Goal: Task Accomplishment & Management: Manage account settings

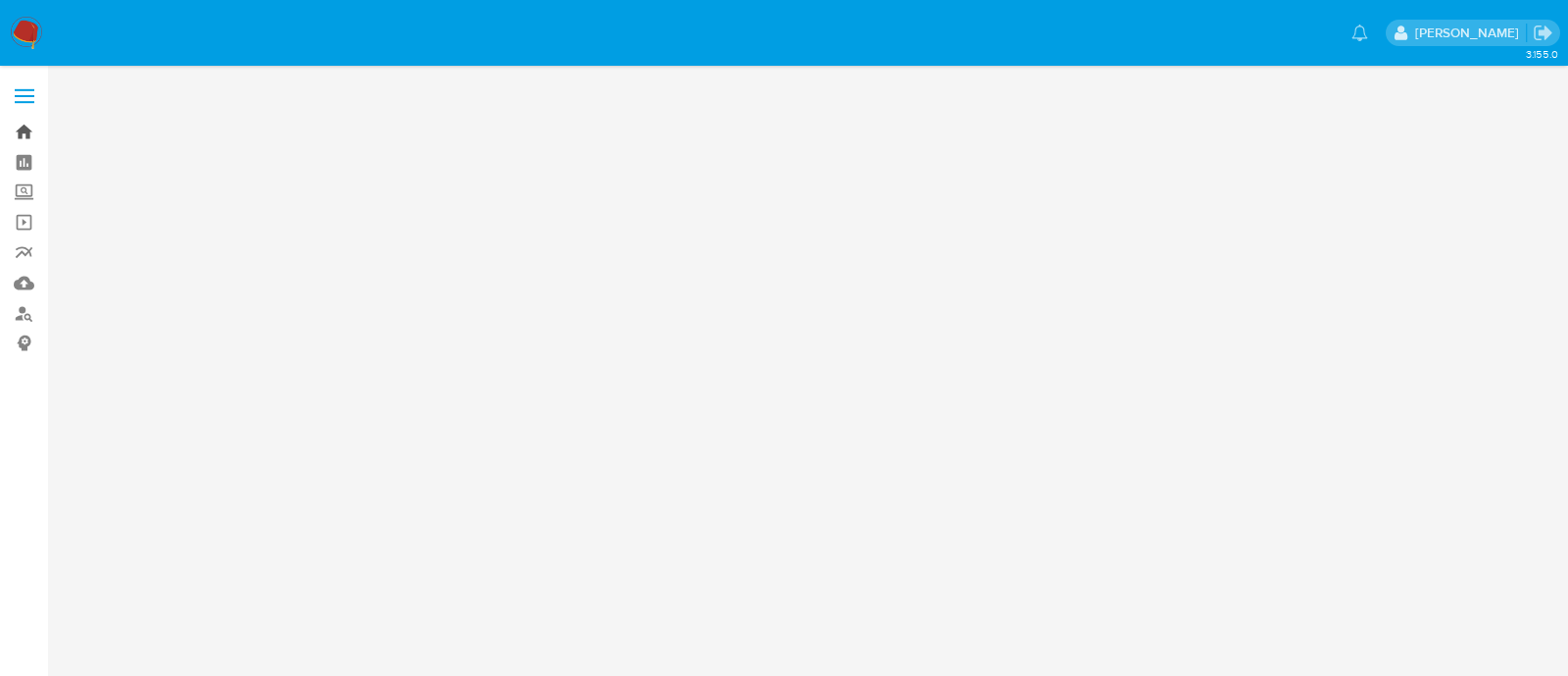
click at [25, 131] on link "Bandeja" at bounding box center [117, 131] width 233 height 30
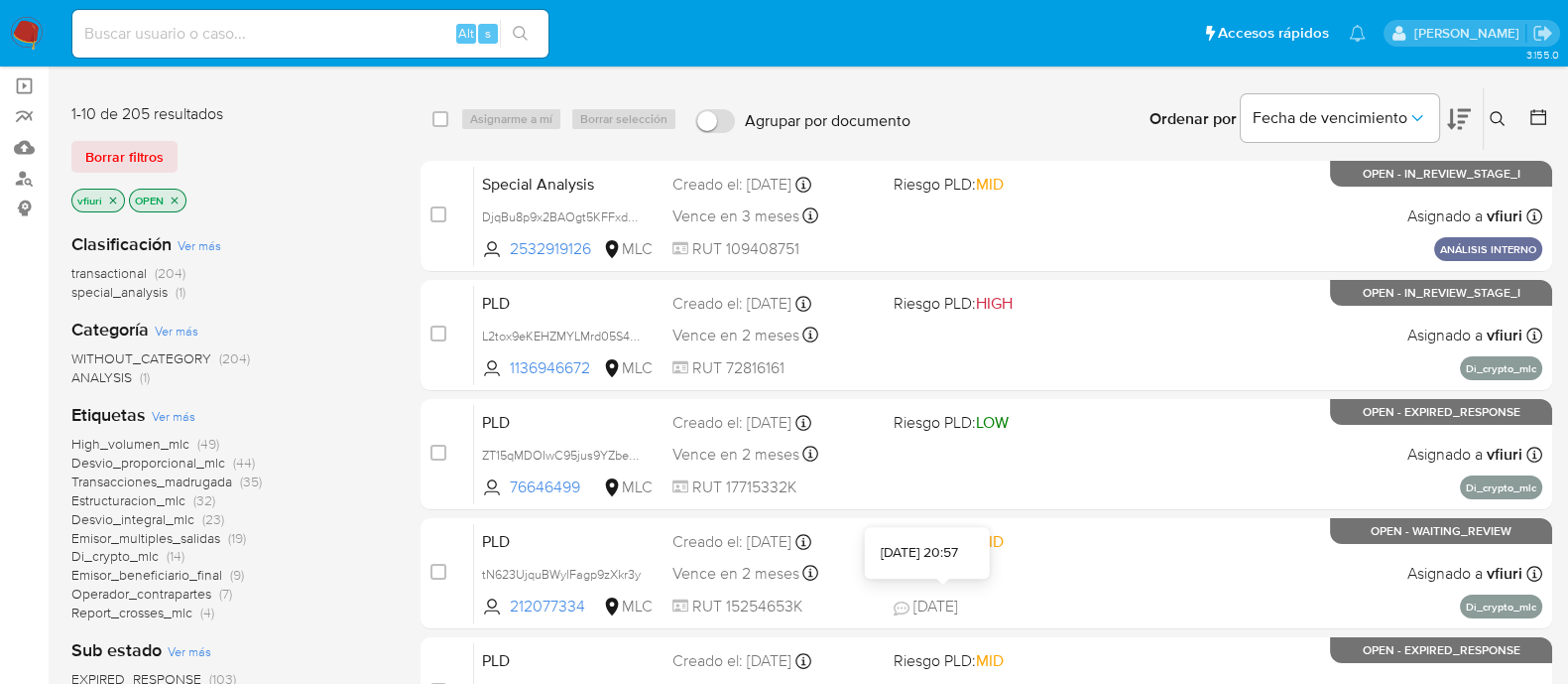
scroll to position [882, 0]
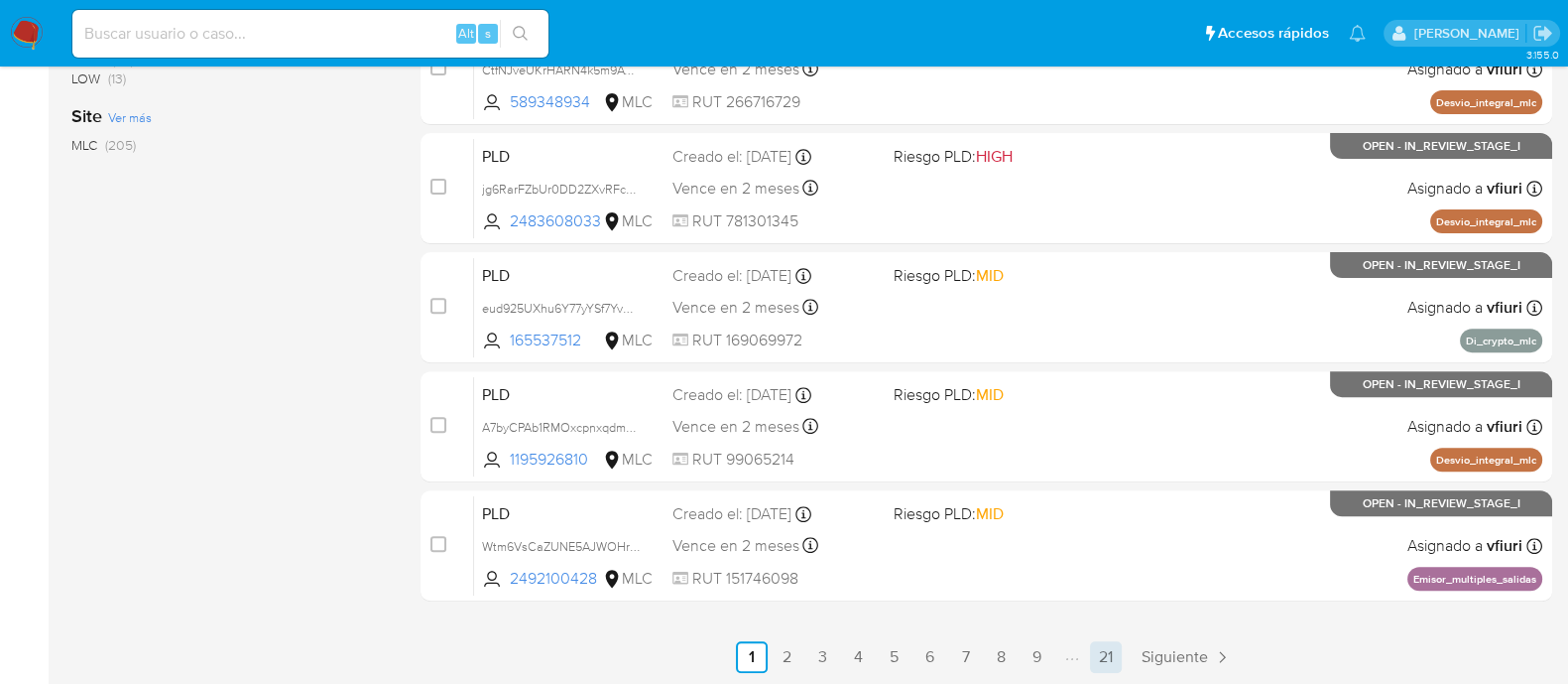
click at [1117, 664] on link "21" at bounding box center [1106, 657] width 32 height 32
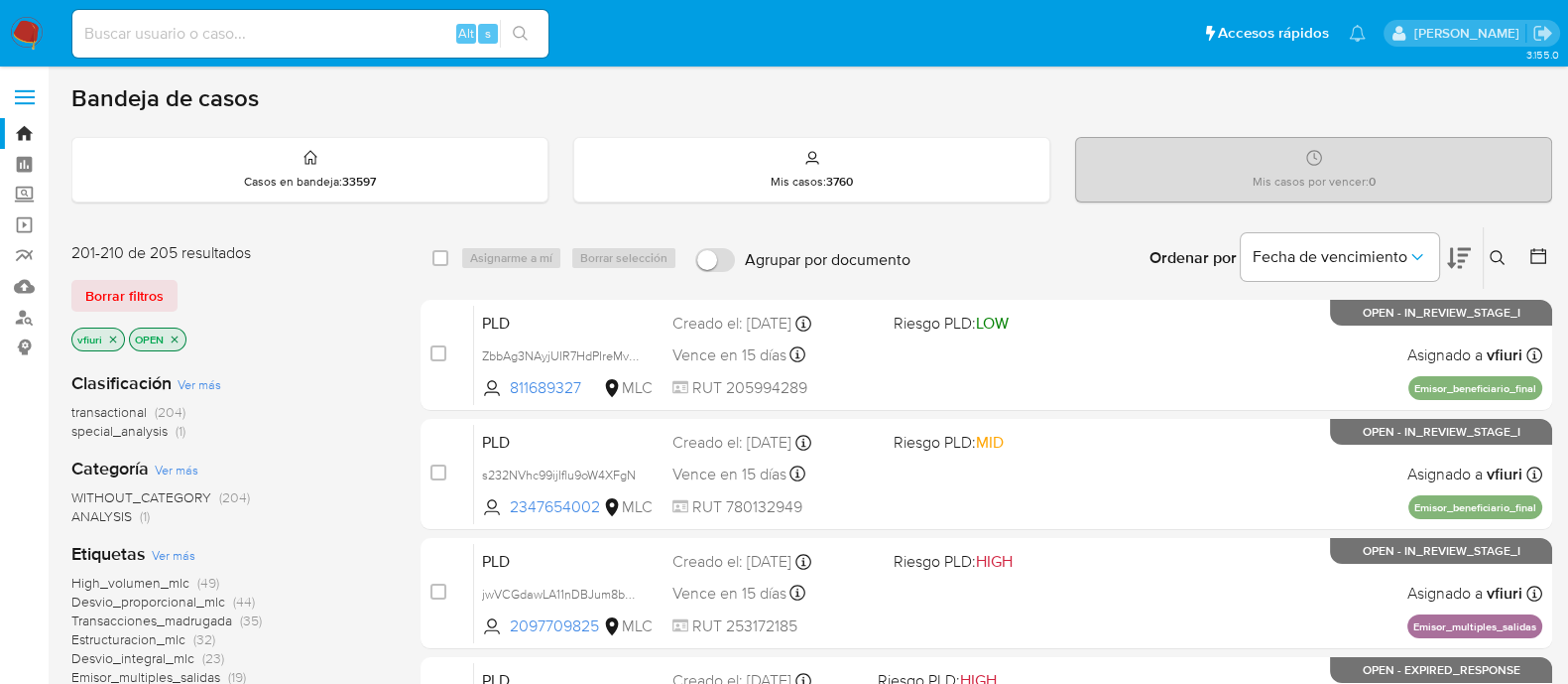
click at [1543, 249] on icon at bounding box center [1538, 256] width 20 height 20
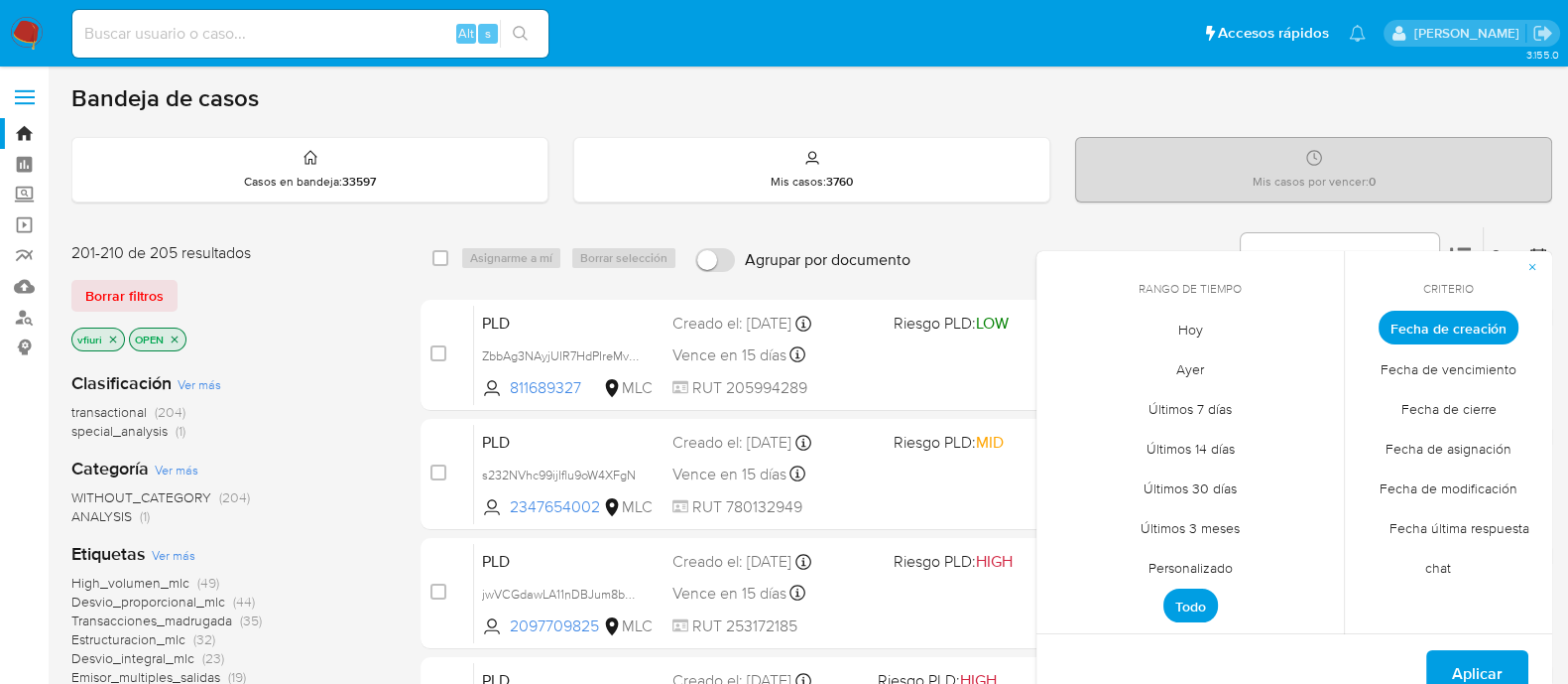
click at [1147, 571] on span "Personalizado" at bounding box center [1190, 567] width 126 height 41
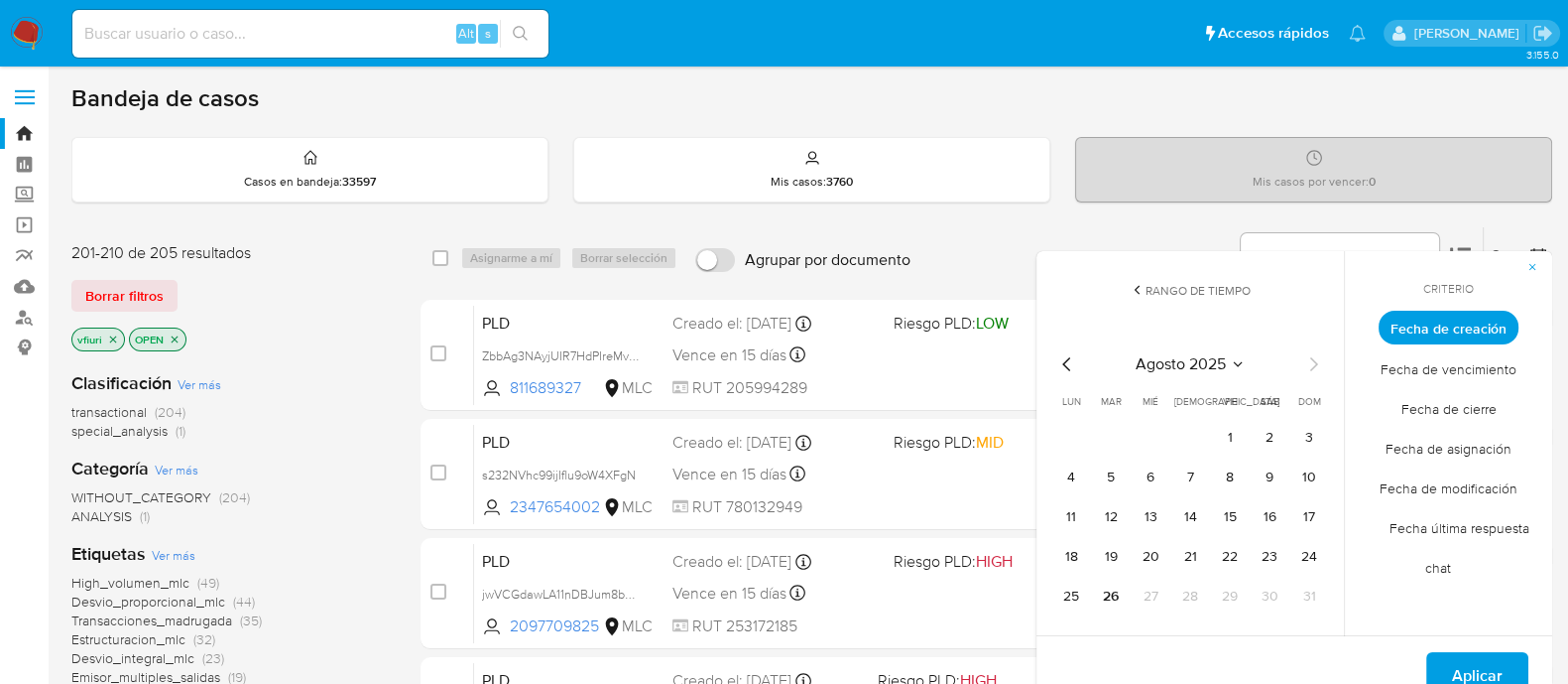
click at [1068, 362] on icon "Mes anterior" at bounding box center [1067, 364] width 24 height 24
click at [1187, 515] on button "12" at bounding box center [1190, 517] width 32 height 32
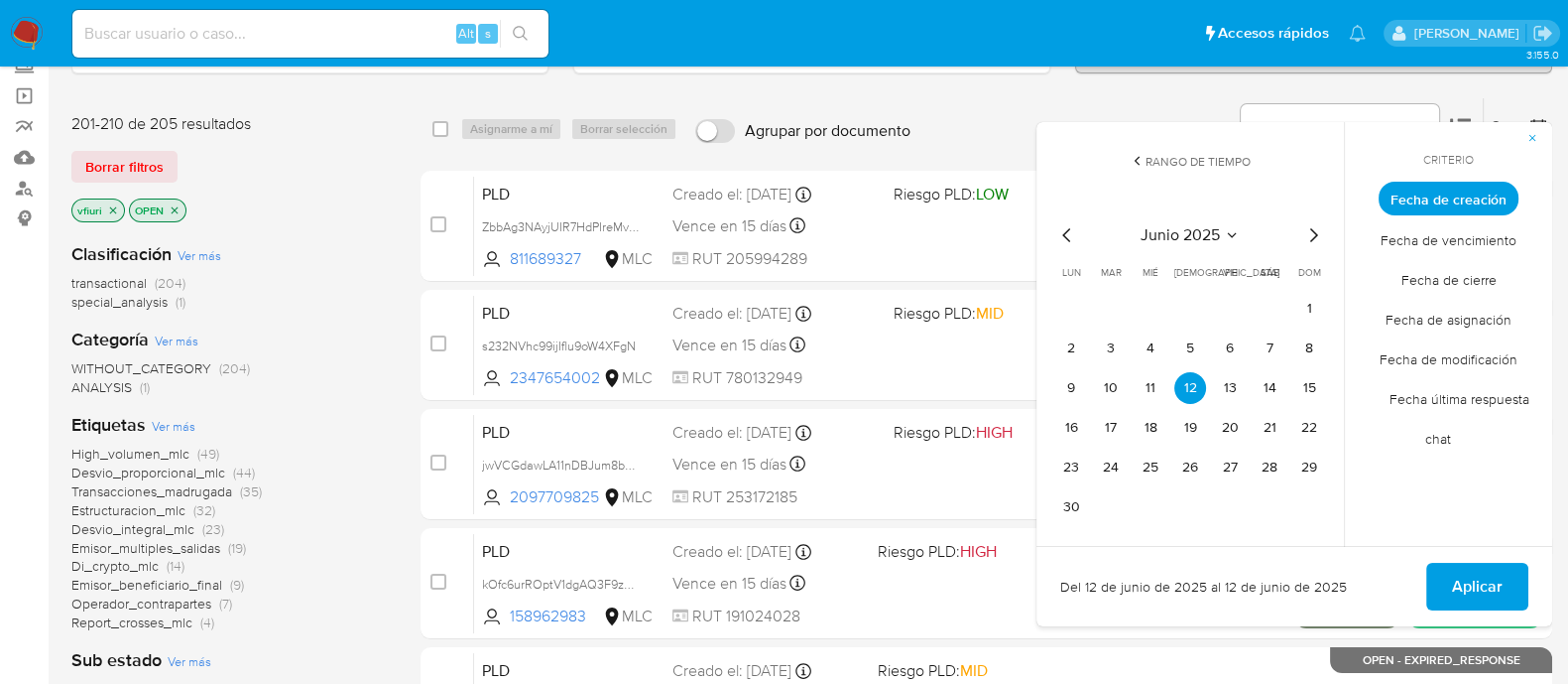
scroll to position [459, 0]
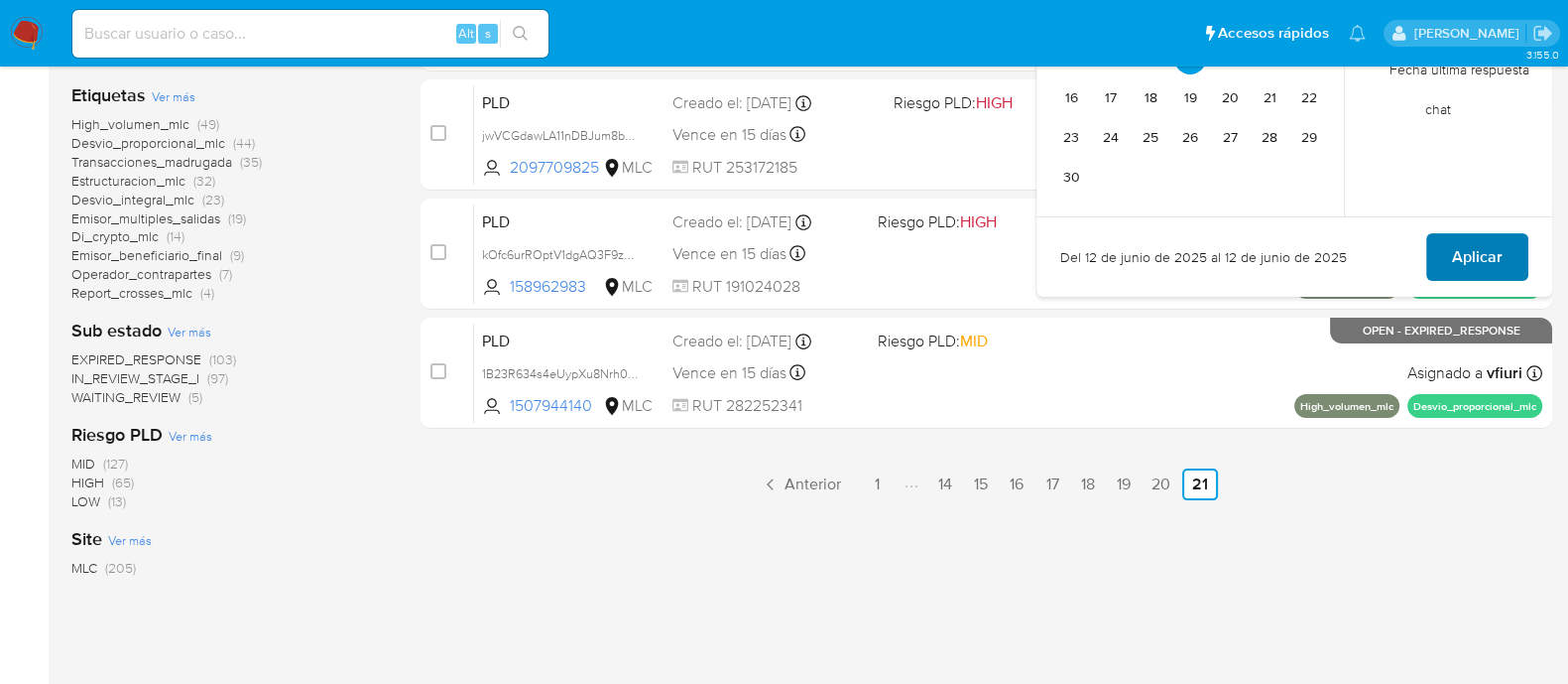
click at [1465, 263] on span "Aplicar" at bounding box center [1477, 257] width 51 height 44
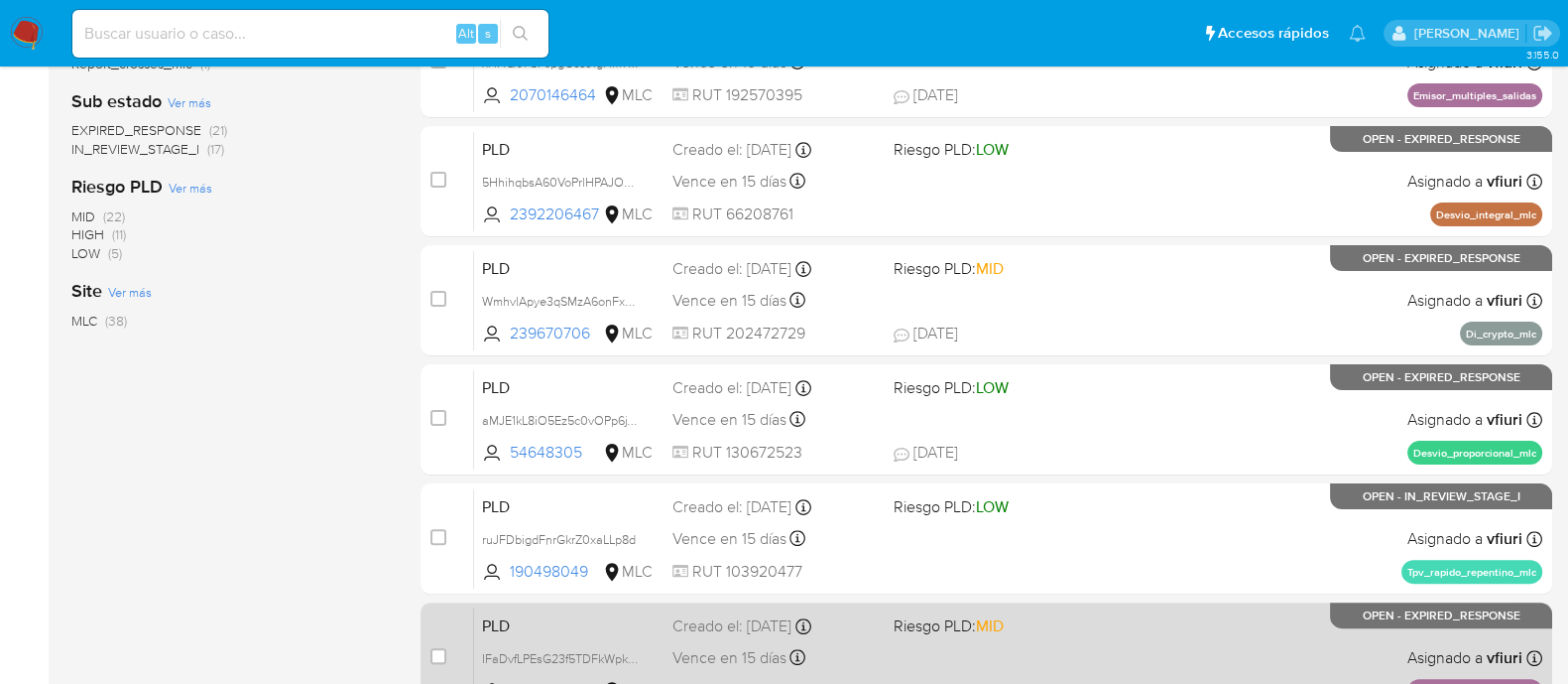
scroll to position [882, 0]
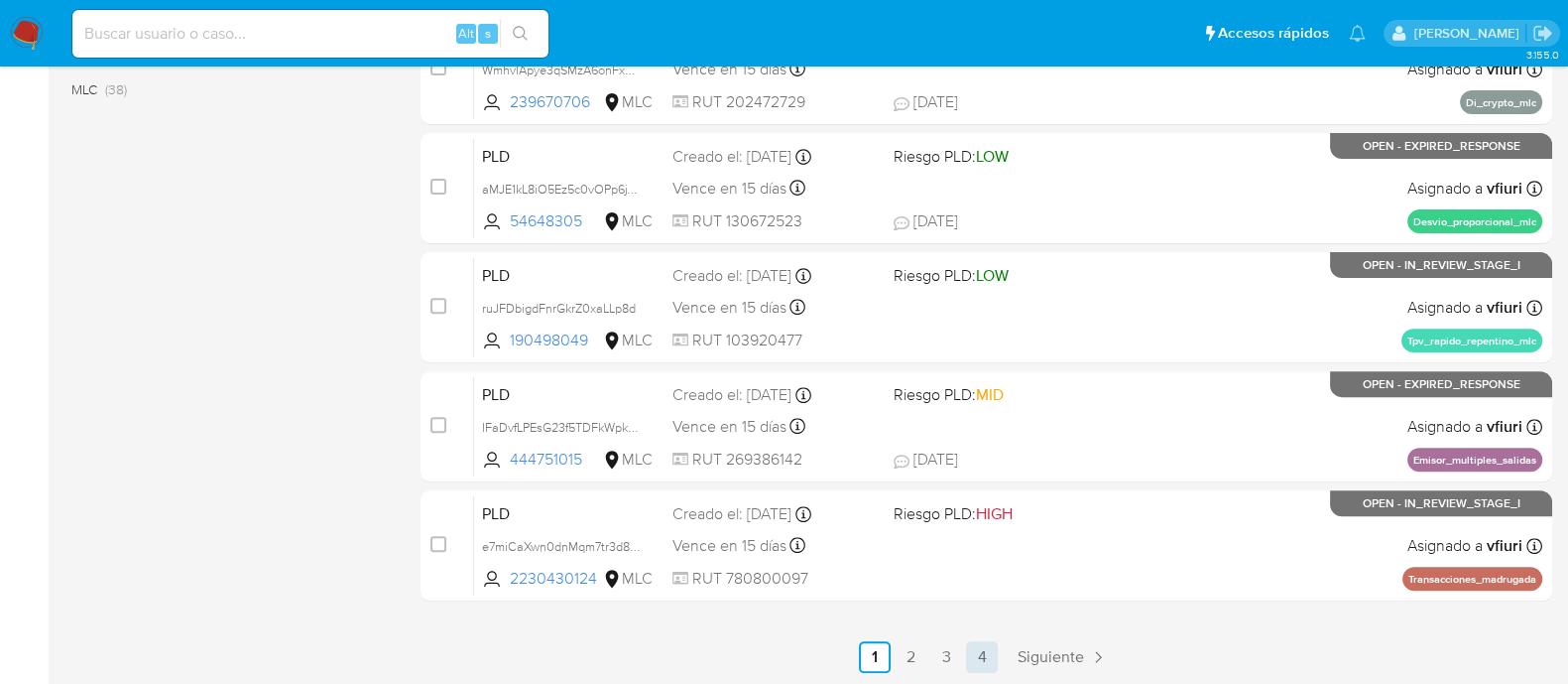
click at [989, 655] on link "4" at bounding box center [981, 657] width 32 height 32
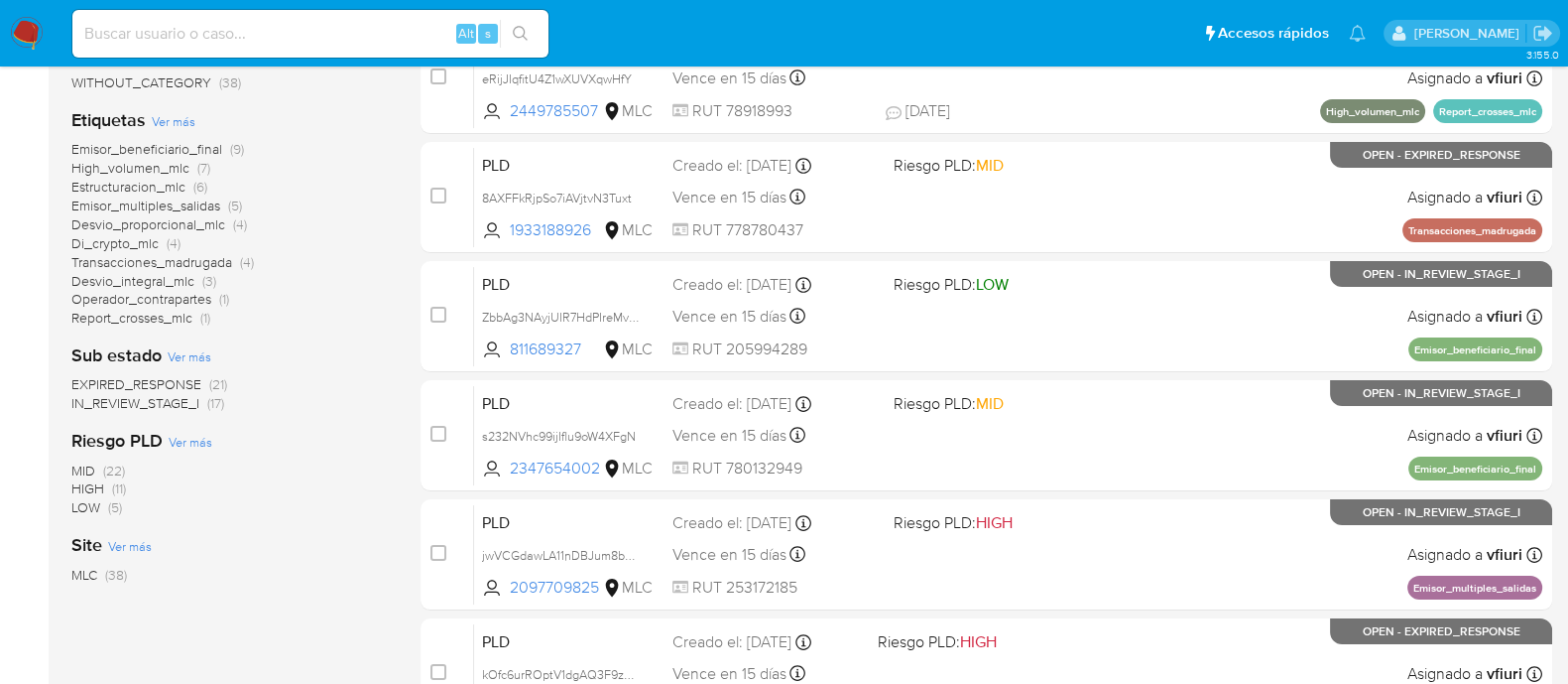
scroll to position [395, 0]
click at [129, 151] on span "Emisor_beneficiario_final" at bounding box center [147, 150] width 151 height 20
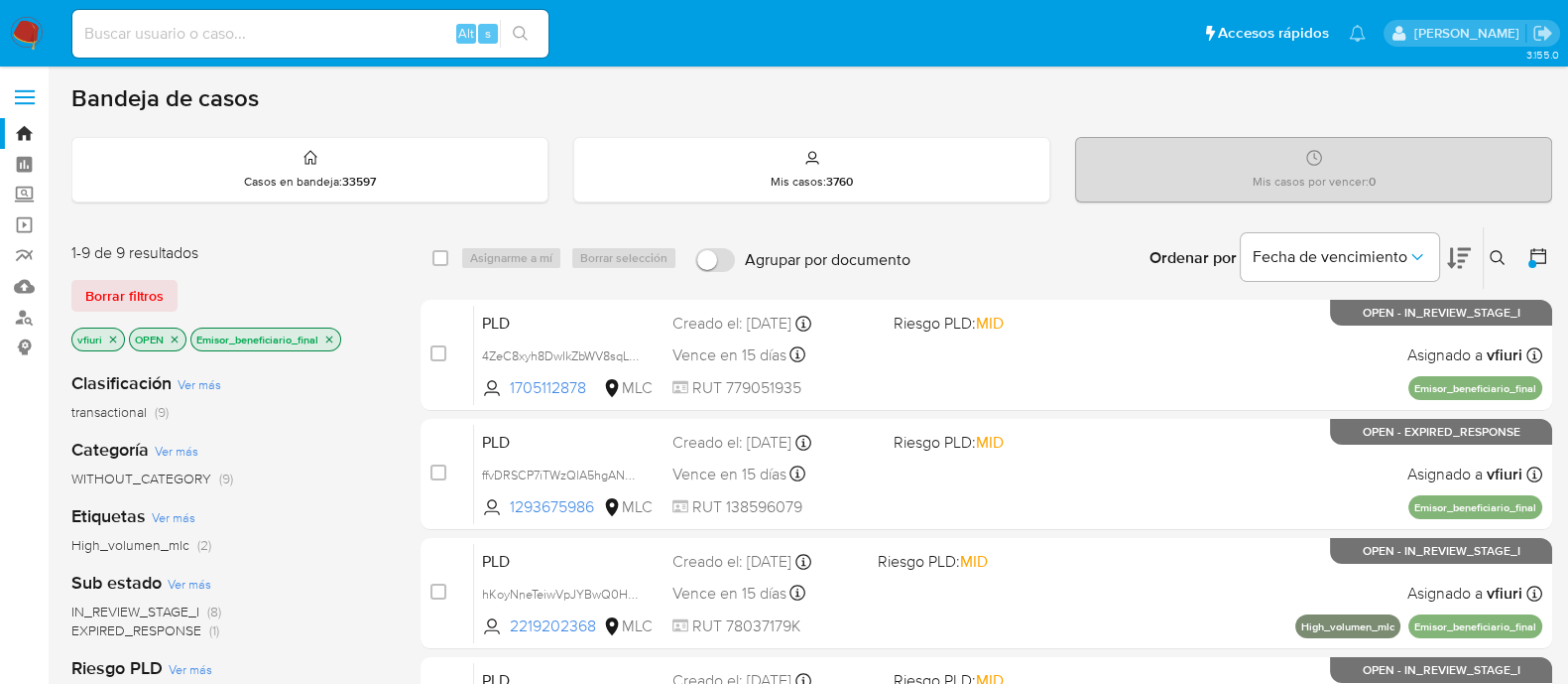
click at [332, 334] on icon "close-filter" at bounding box center [329, 340] width 12 height 12
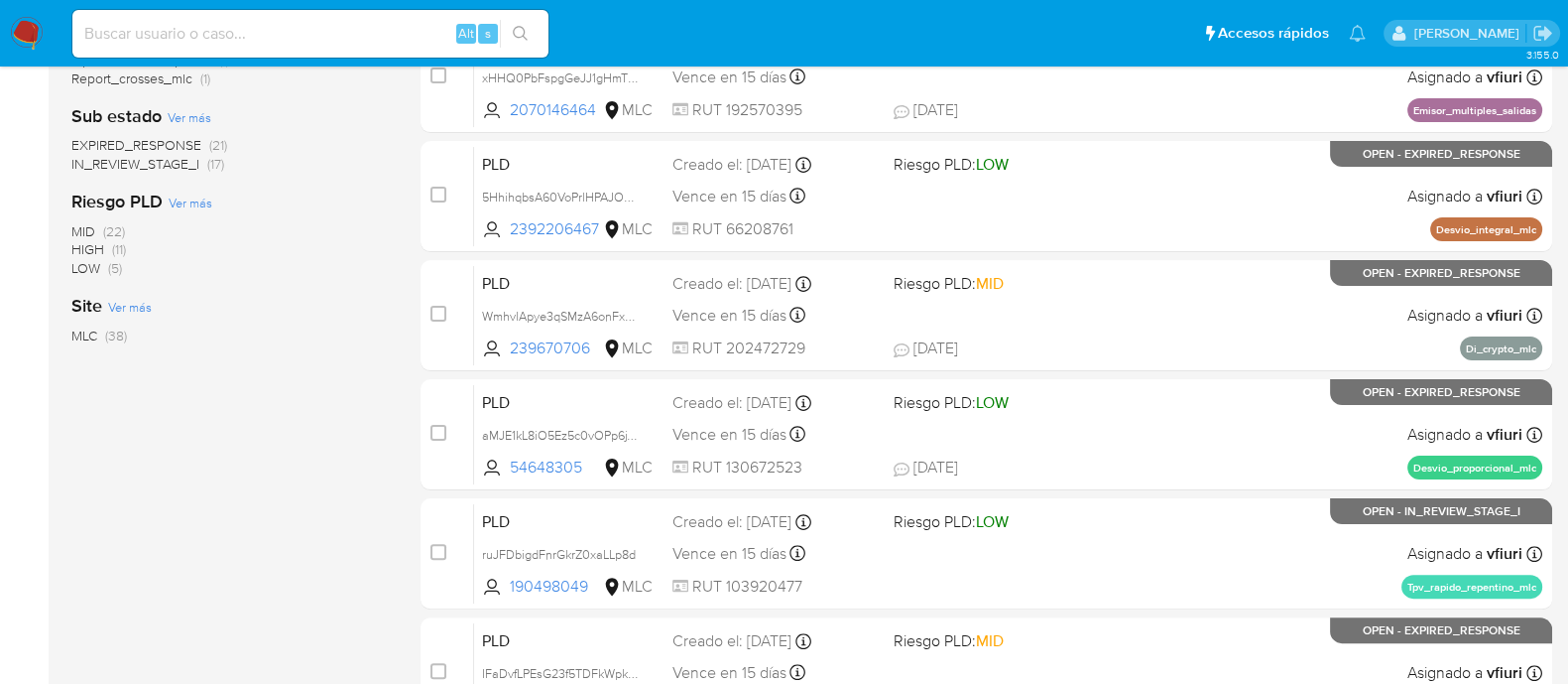
scroll to position [495, 0]
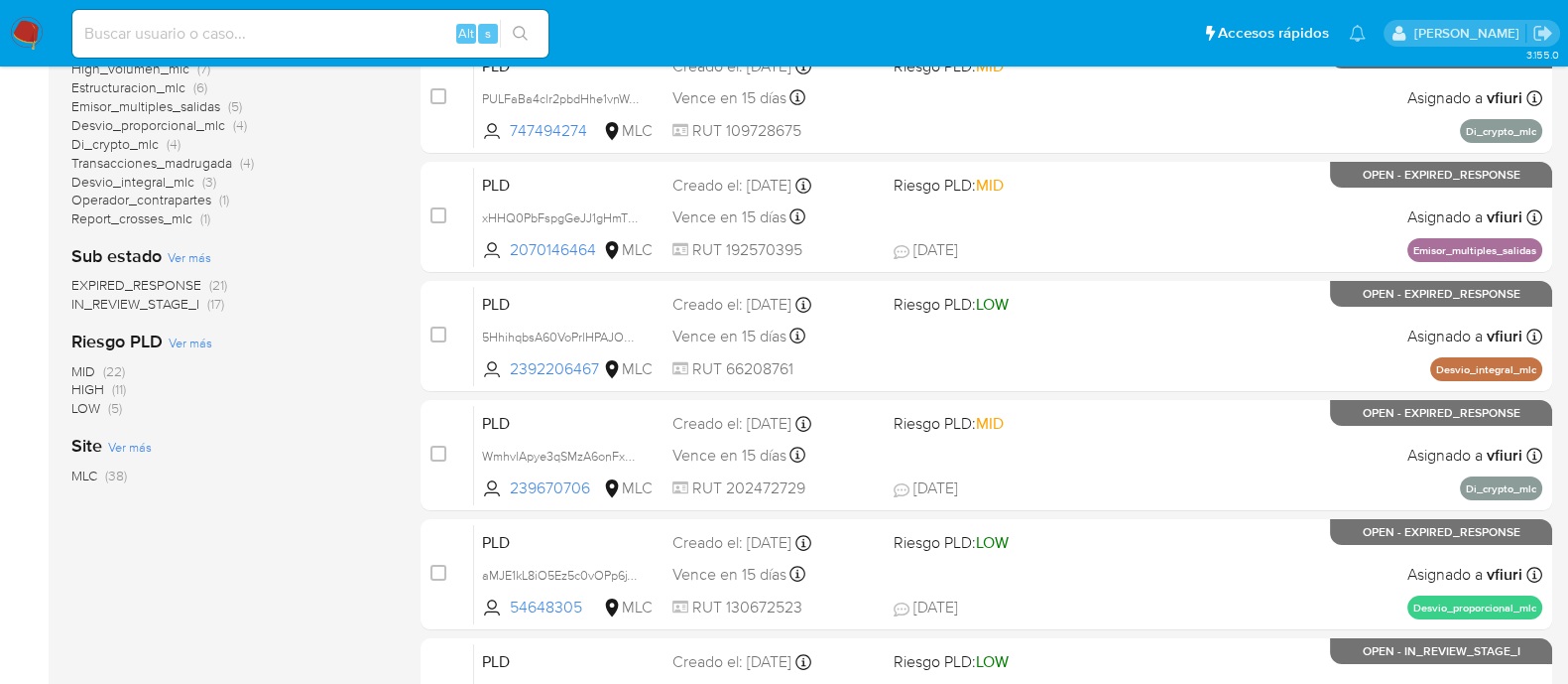
click at [149, 302] on span "IN_REVIEW_STAGE_I" at bounding box center [135, 304] width 128 height 20
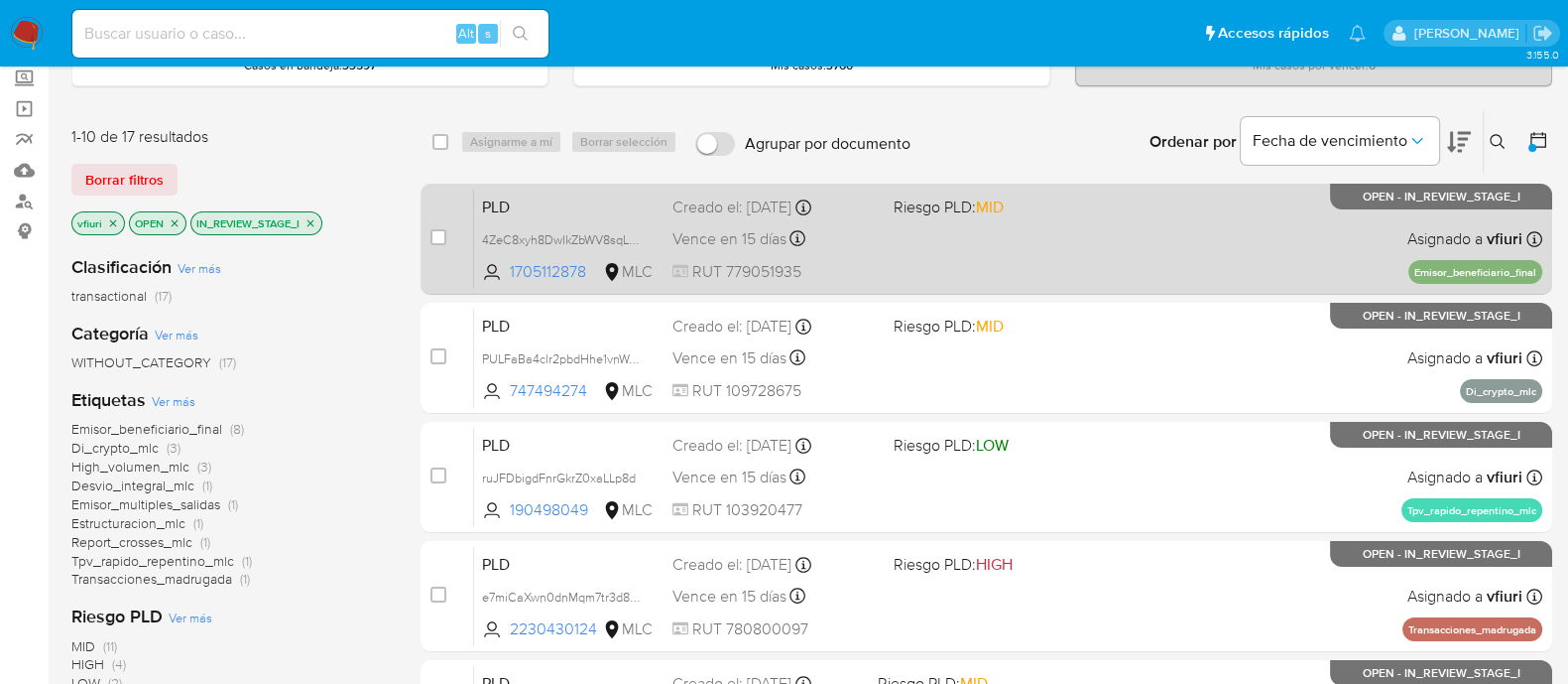
scroll to position [261, 0]
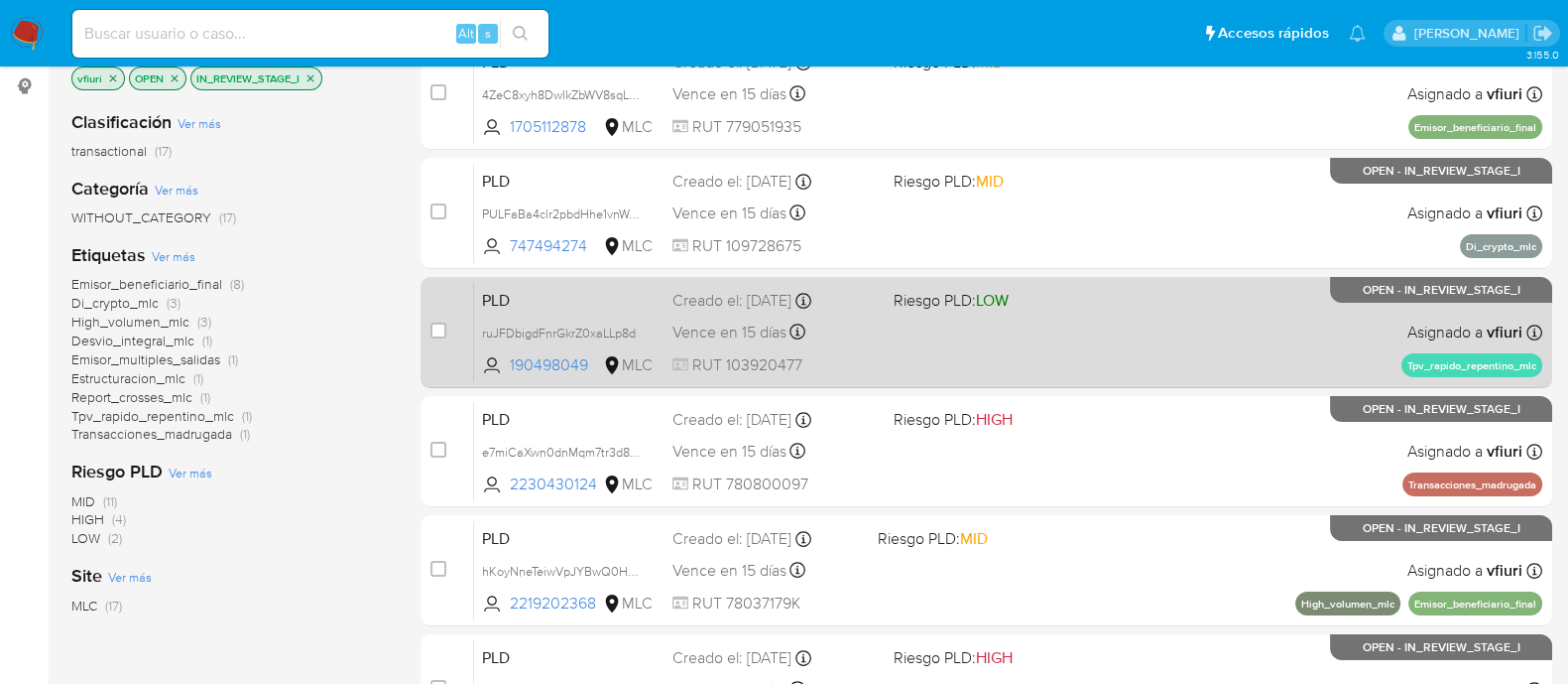
click at [1022, 301] on span "Riesgo PLD: LOW" at bounding box center [996, 299] width 205 height 26
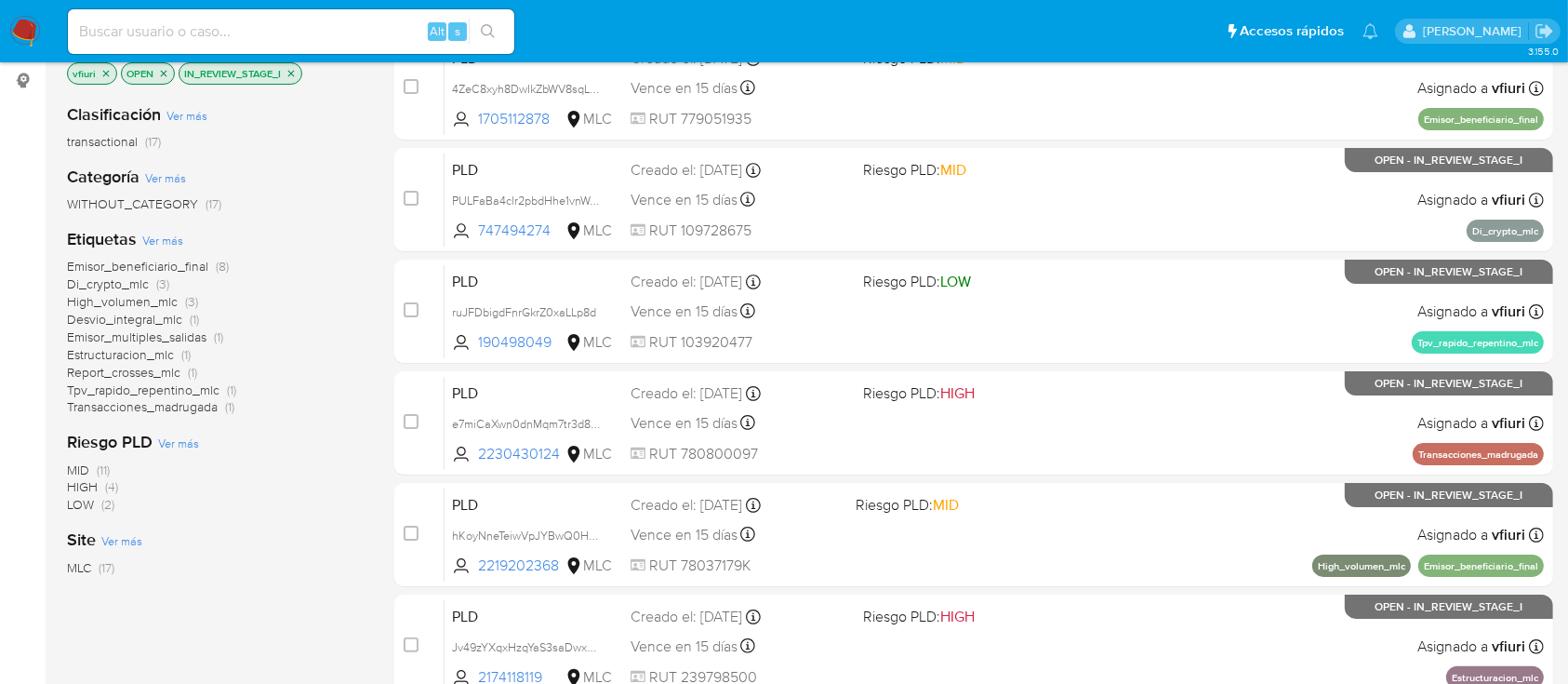
click at [186, 24] on input at bounding box center [291, 32] width 447 height 24
paste input "208786017"
type input "208786017"
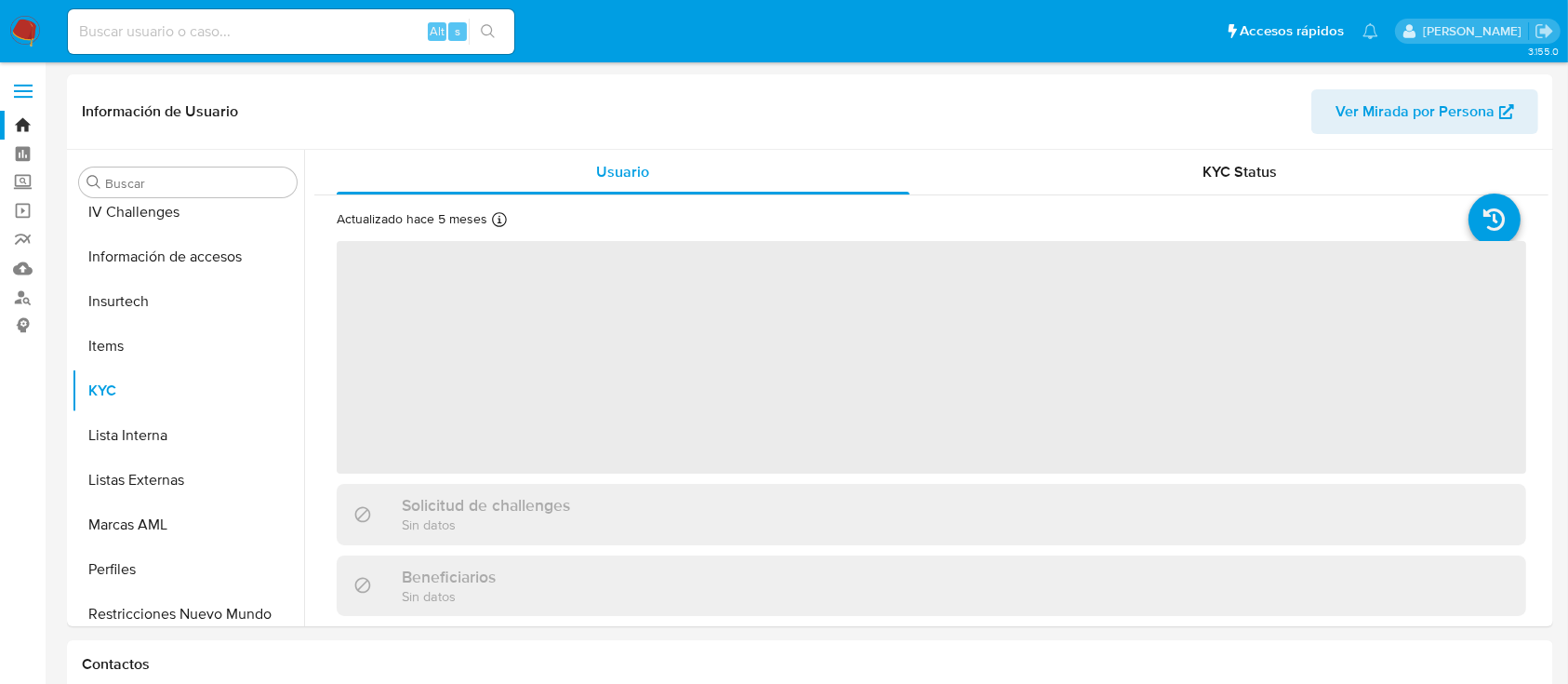
scroll to position [786, 0]
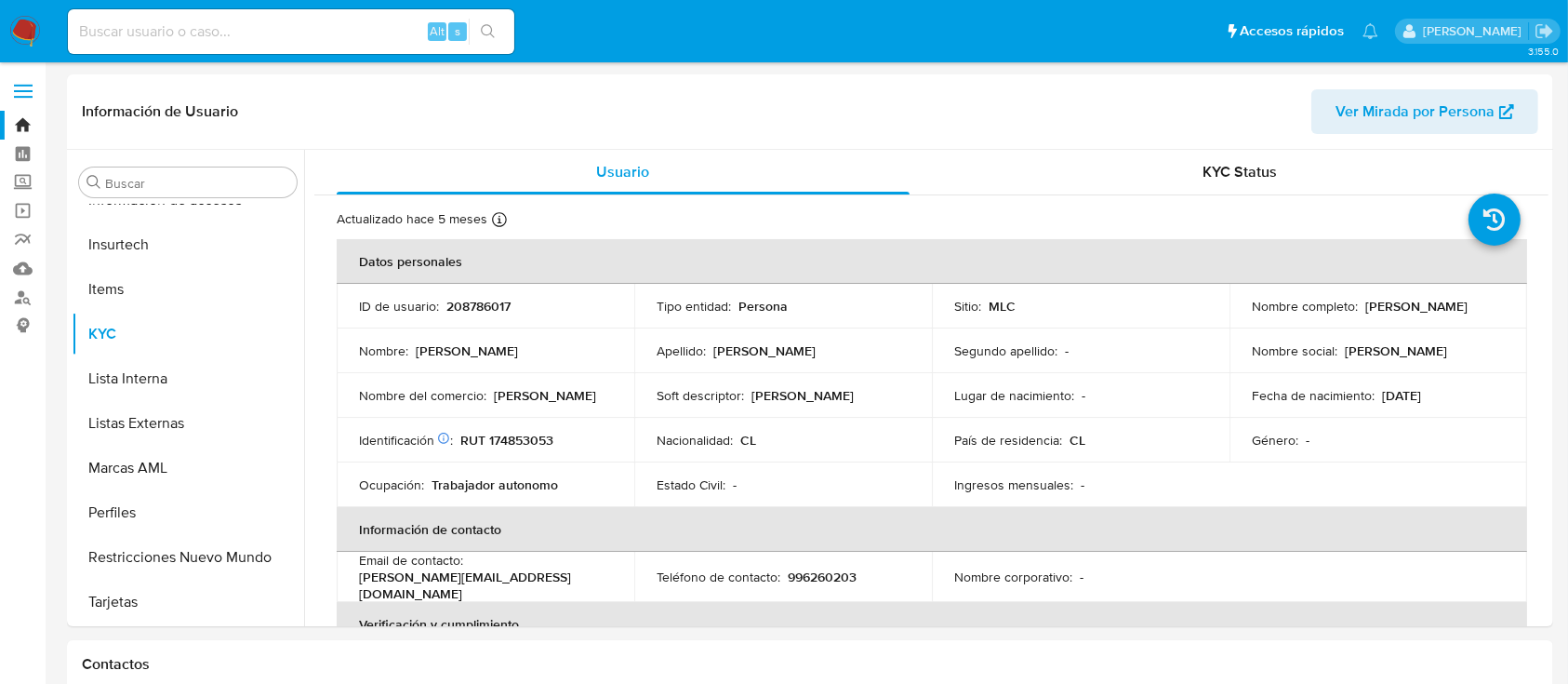
select select "10"
click at [514, 439] on p "RUT 174853053" at bounding box center [507, 440] width 93 height 17
copy p "174853053"
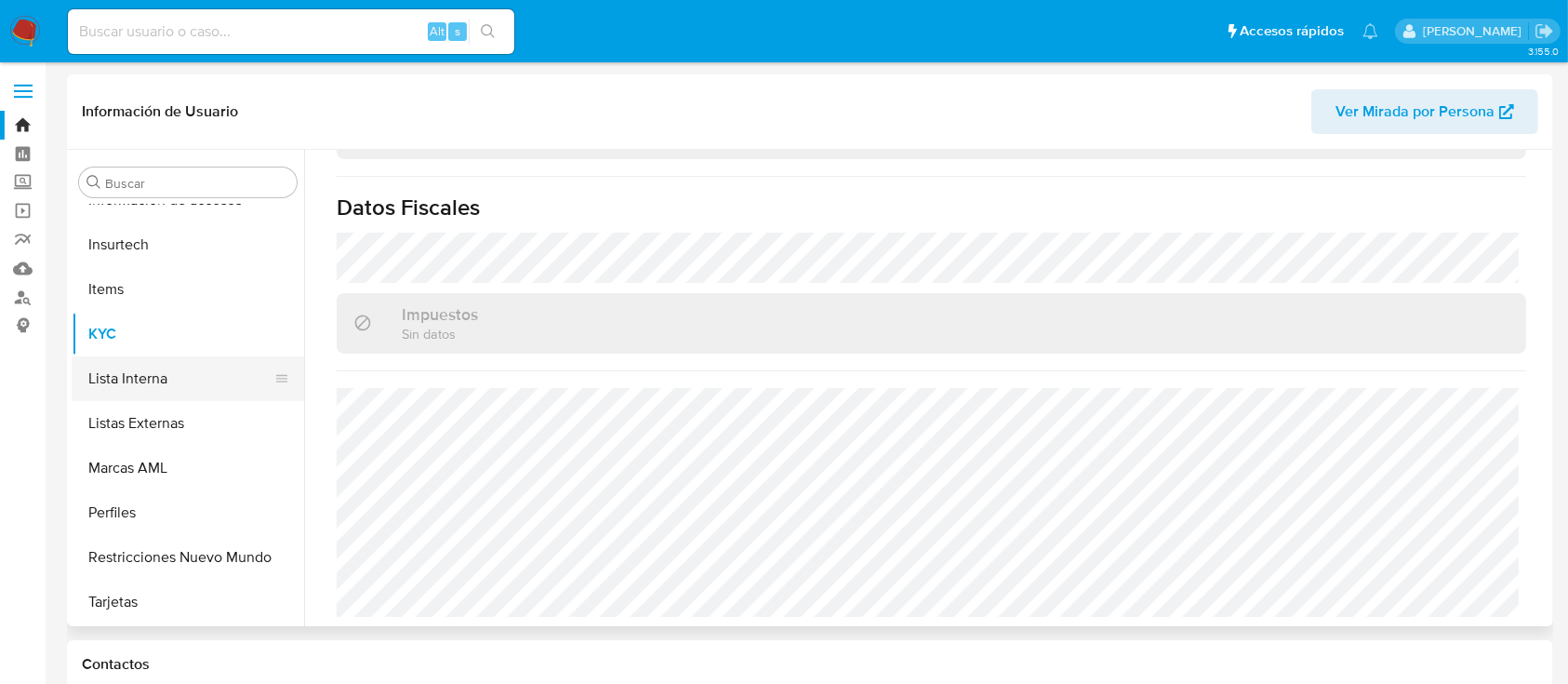
scroll to position [290, 0]
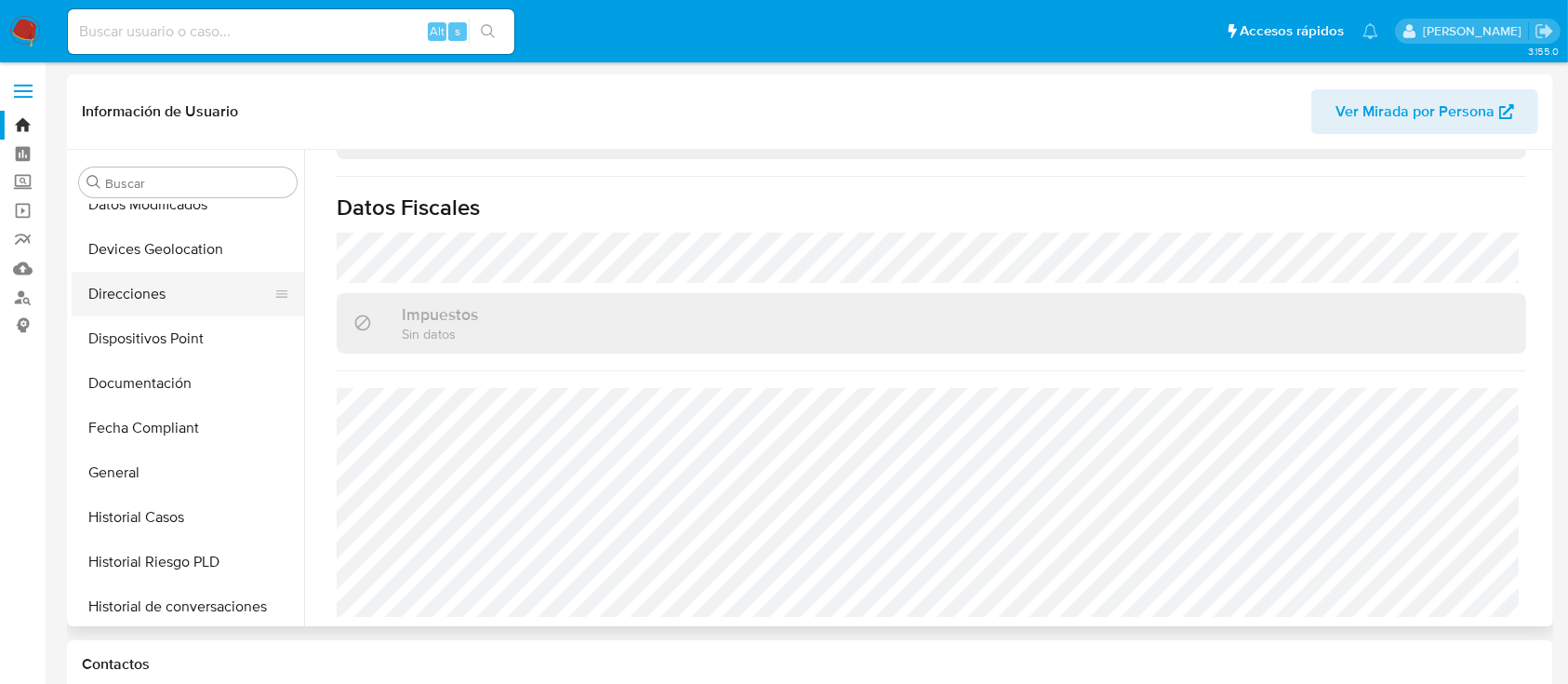
click at [175, 290] on button "Direcciones" at bounding box center [181, 294] width 218 height 45
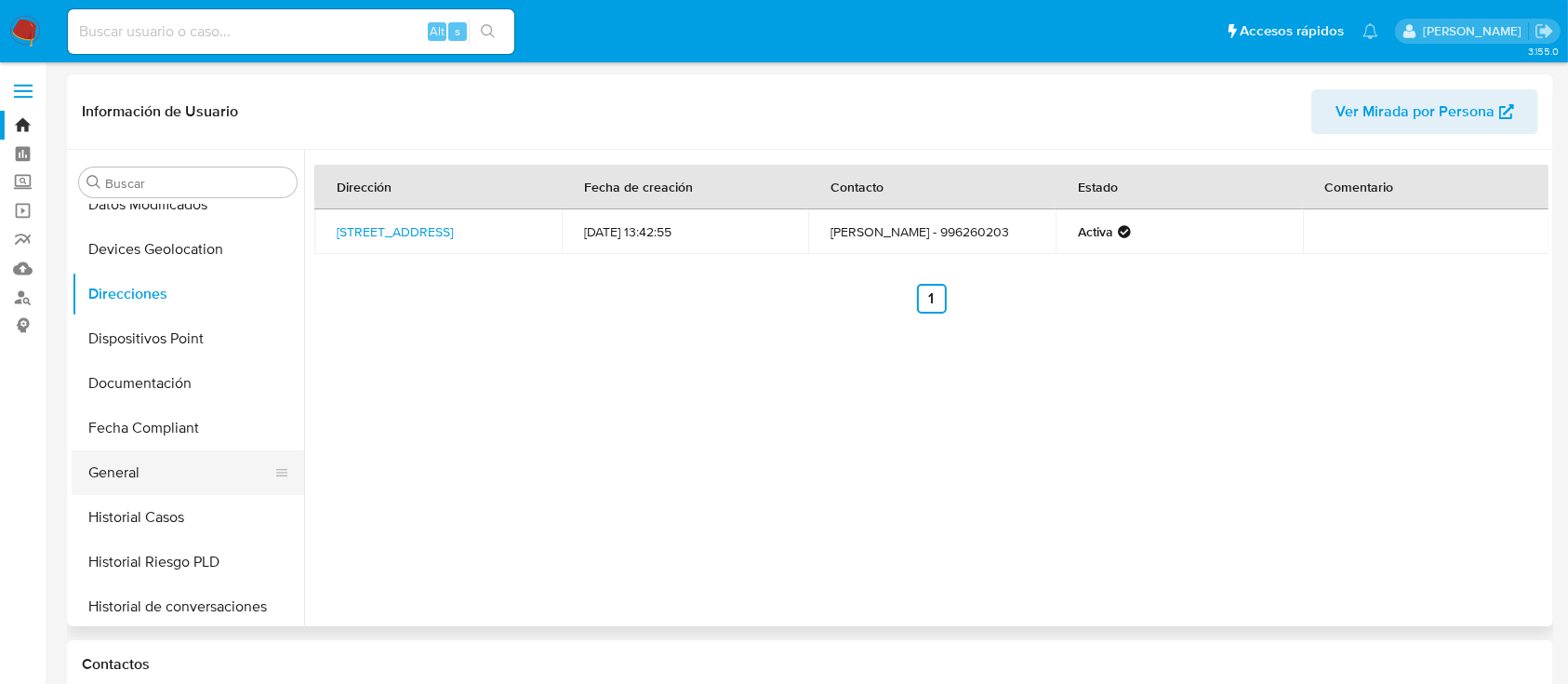
scroll to position [786, 0]
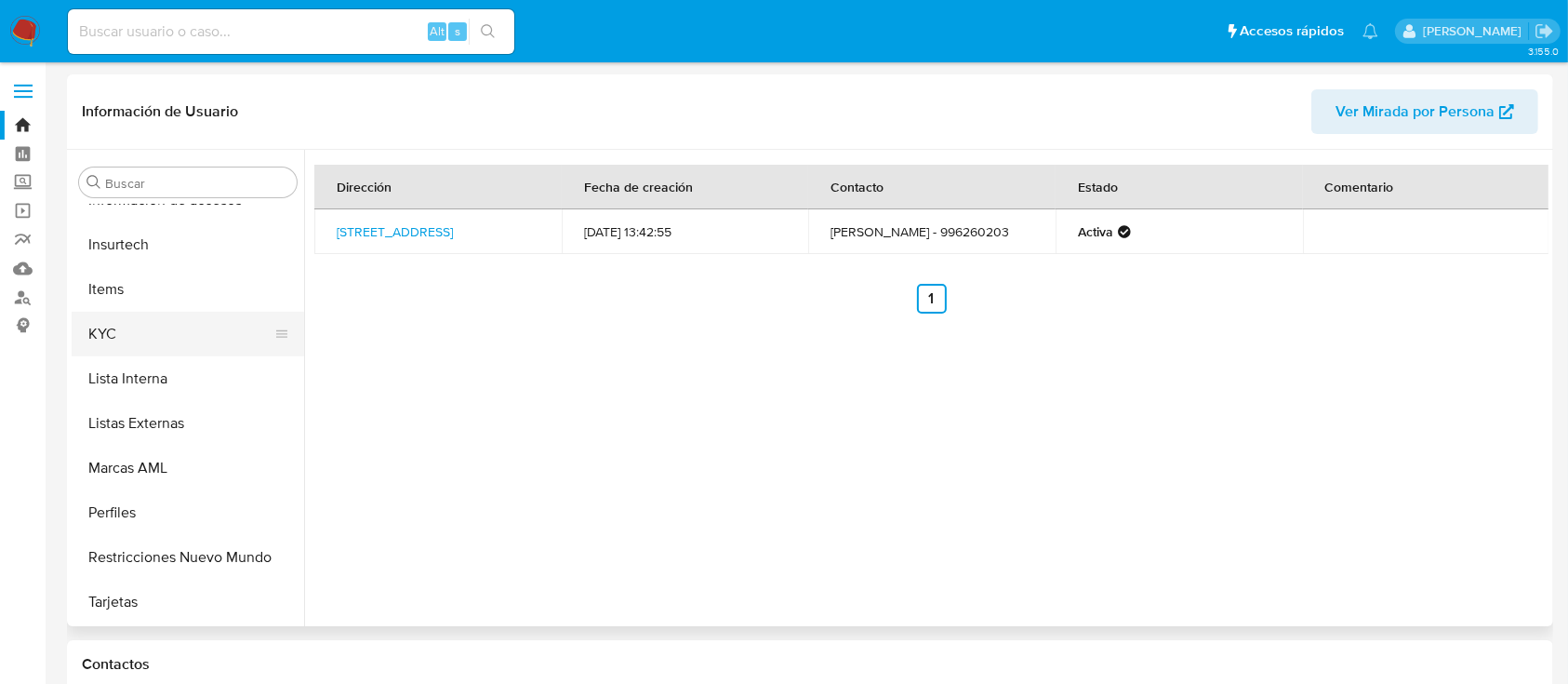
click at [122, 319] on button "KYC" at bounding box center [181, 334] width 218 height 45
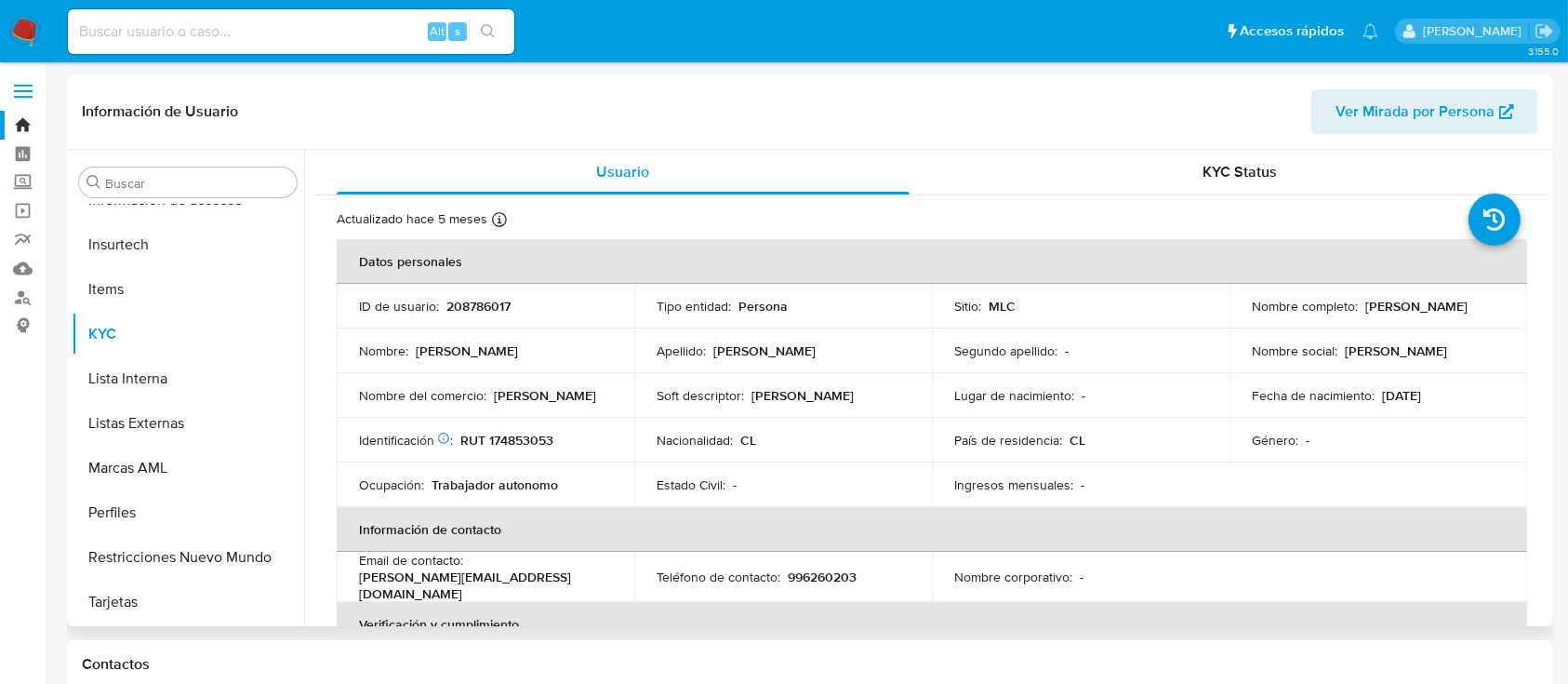
click at [536, 436] on p "RUT 174853053" at bounding box center [507, 440] width 93 height 17
copy p "174853053"
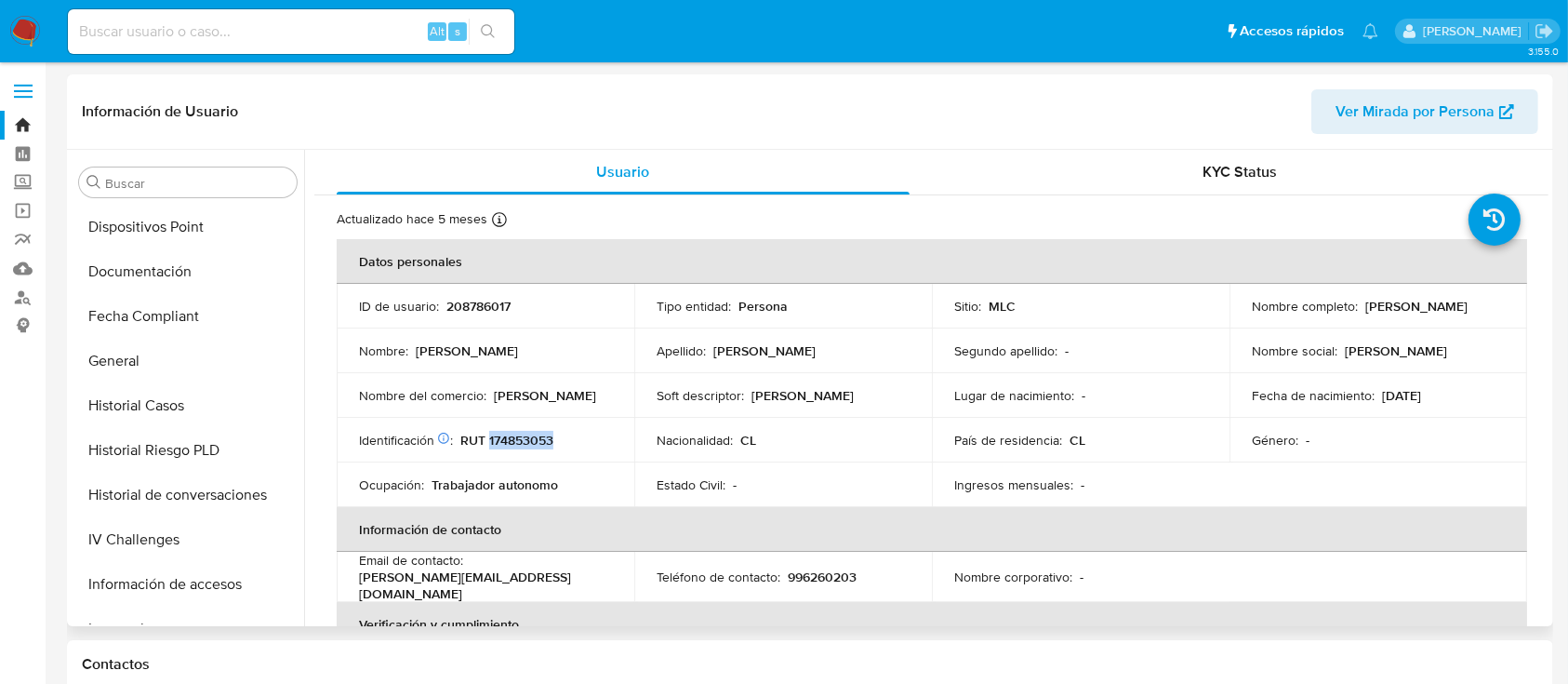
scroll to position [0, 0]
click at [133, 371] on button "Cruces y Relaciones" at bounding box center [181, 361] width 218 height 45
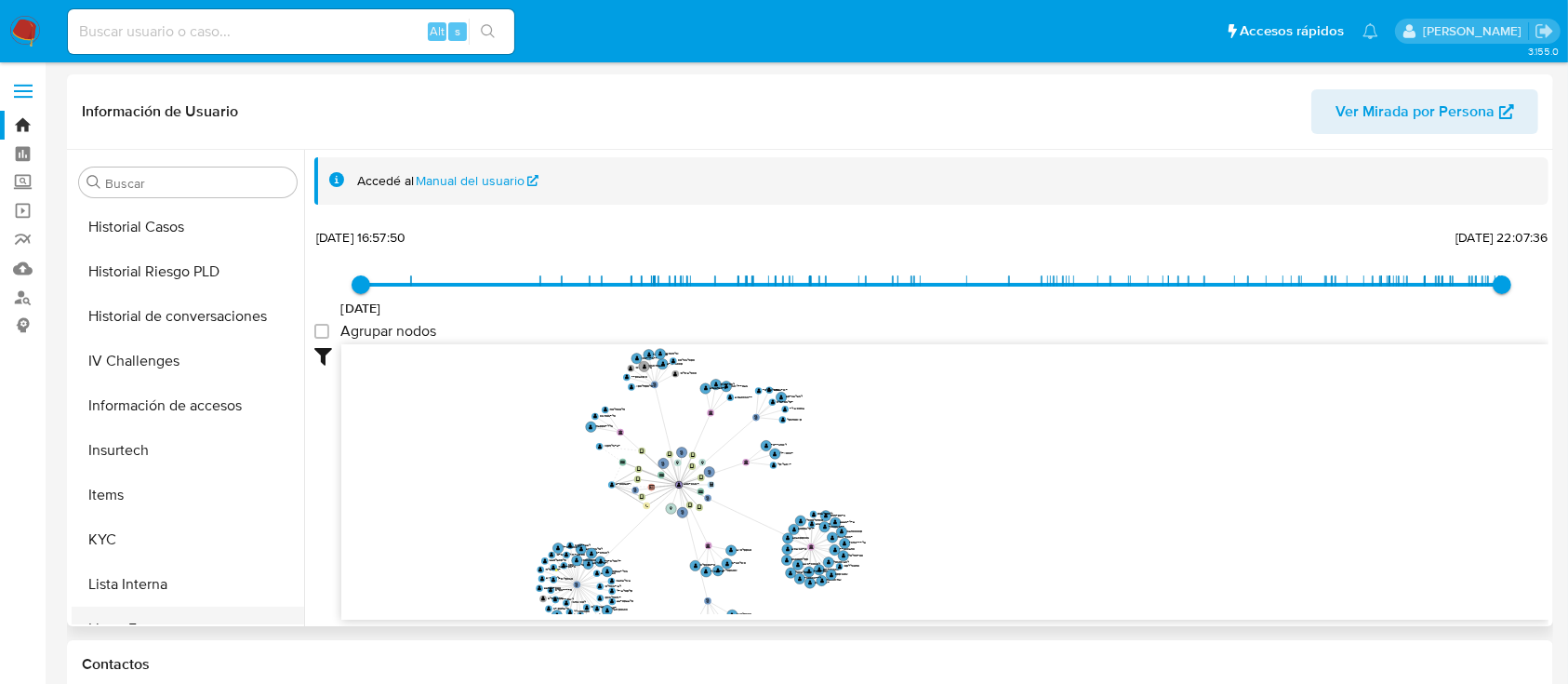
scroll to position [496, 0]
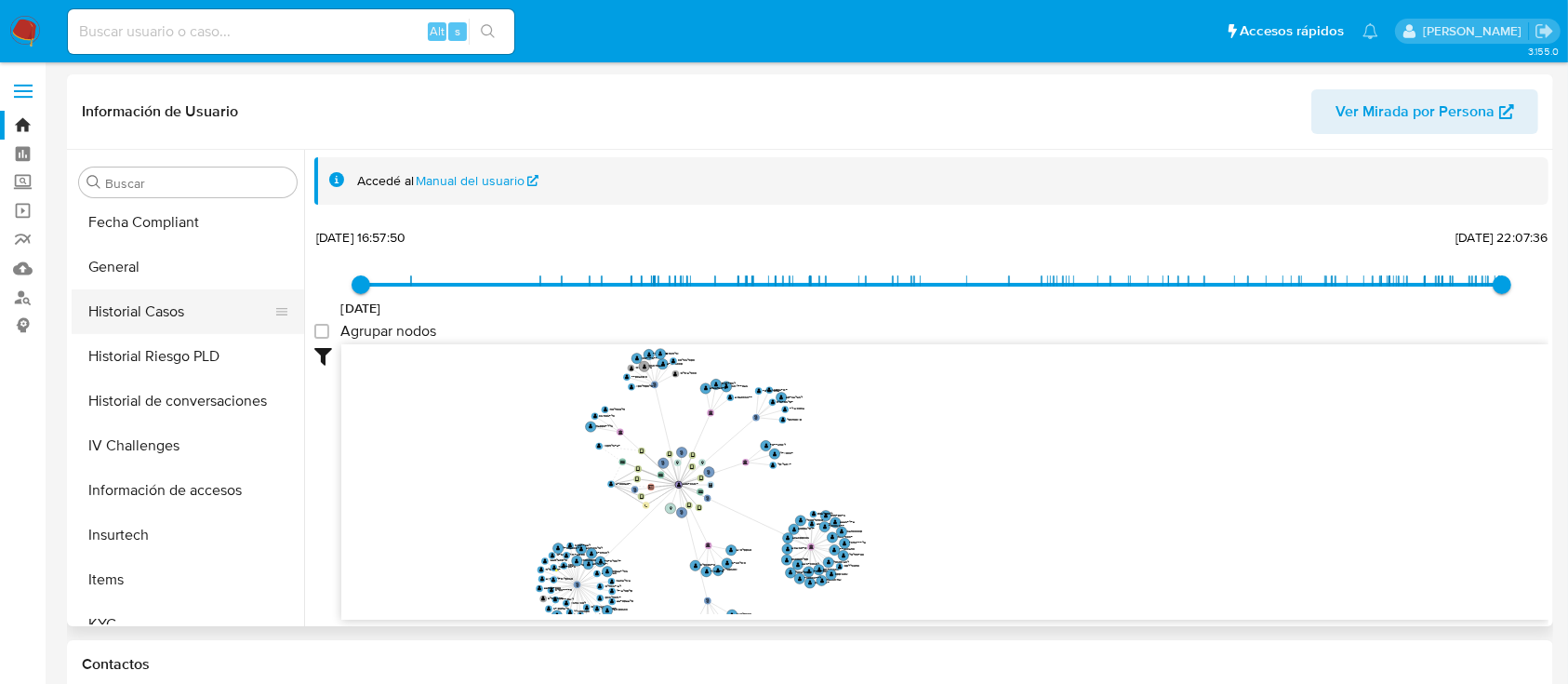
click at [145, 302] on button "Historial Casos" at bounding box center [181, 312] width 218 height 45
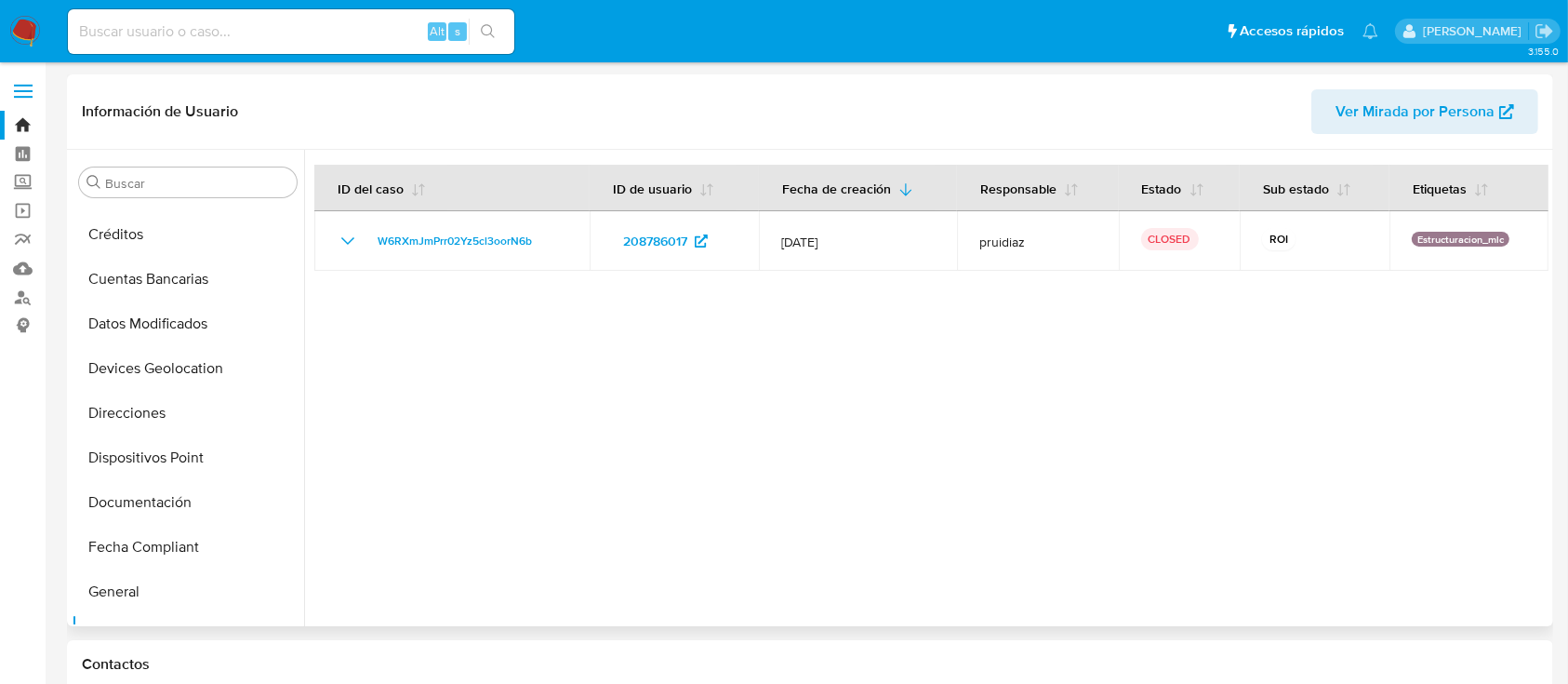
scroll to position [0, 0]
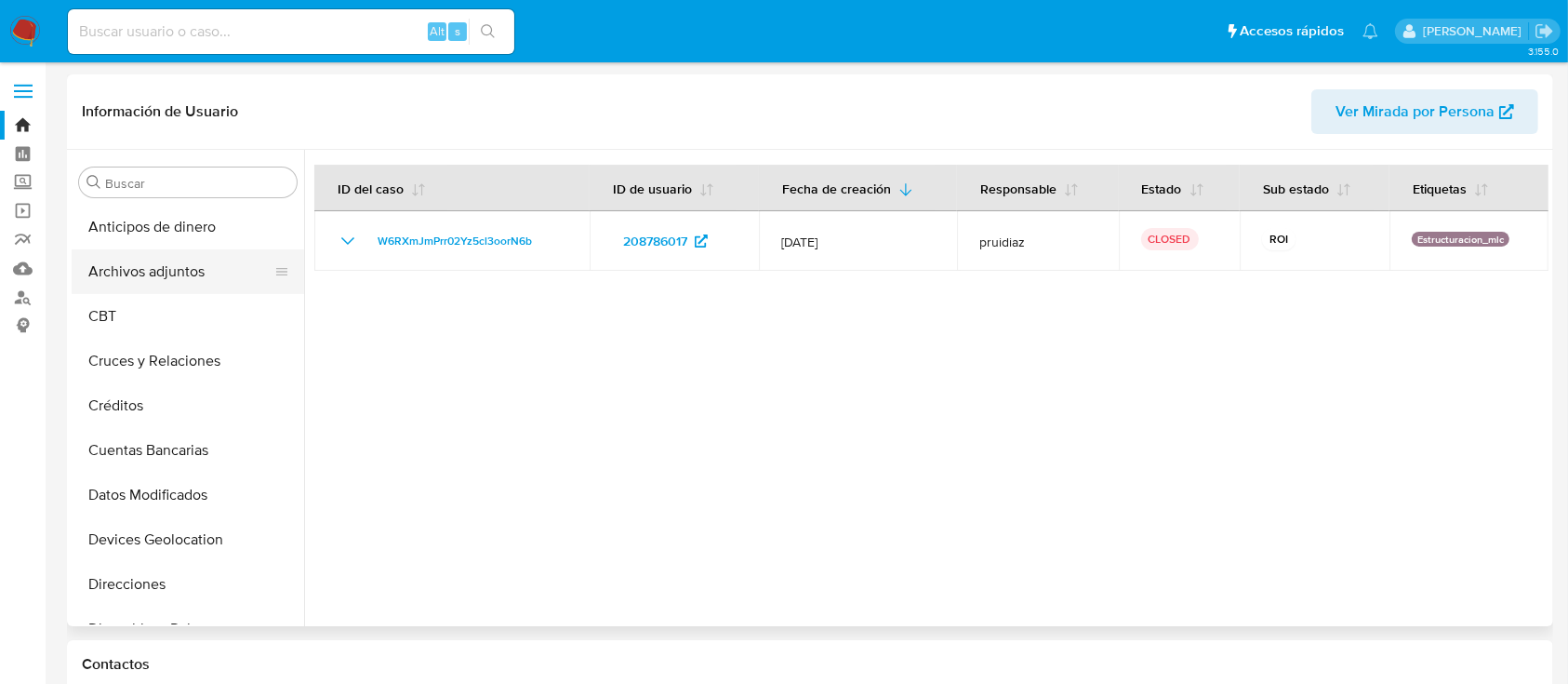
click at [125, 274] on button "Archivos adjuntos" at bounding box center [181, 272] width 218 height 45
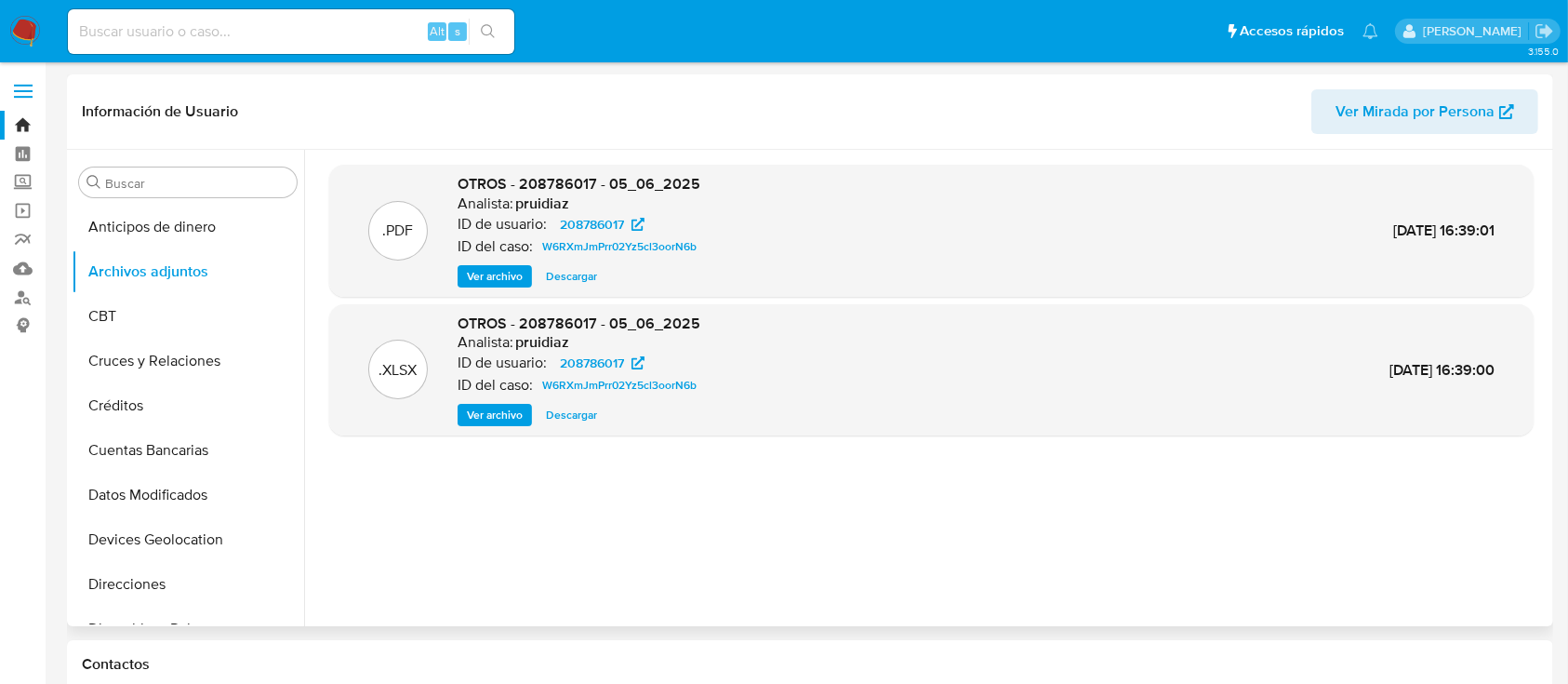
click at [506, 271] on span "Ver archivo" at bounding box center [495, 276] width 56 height 19
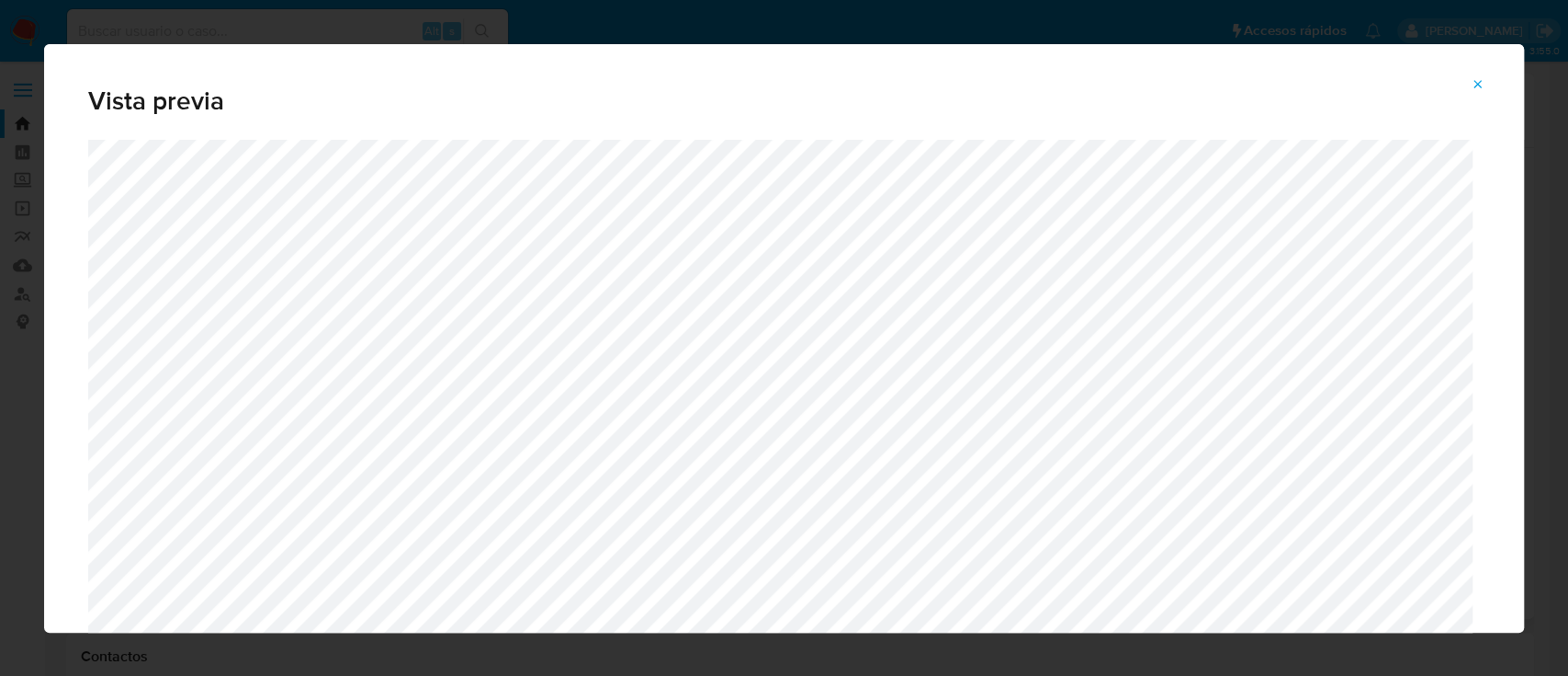
click at [1469, 86] on icon "Attachment preview" at bounding box center [1478, 85] width 15 height 15
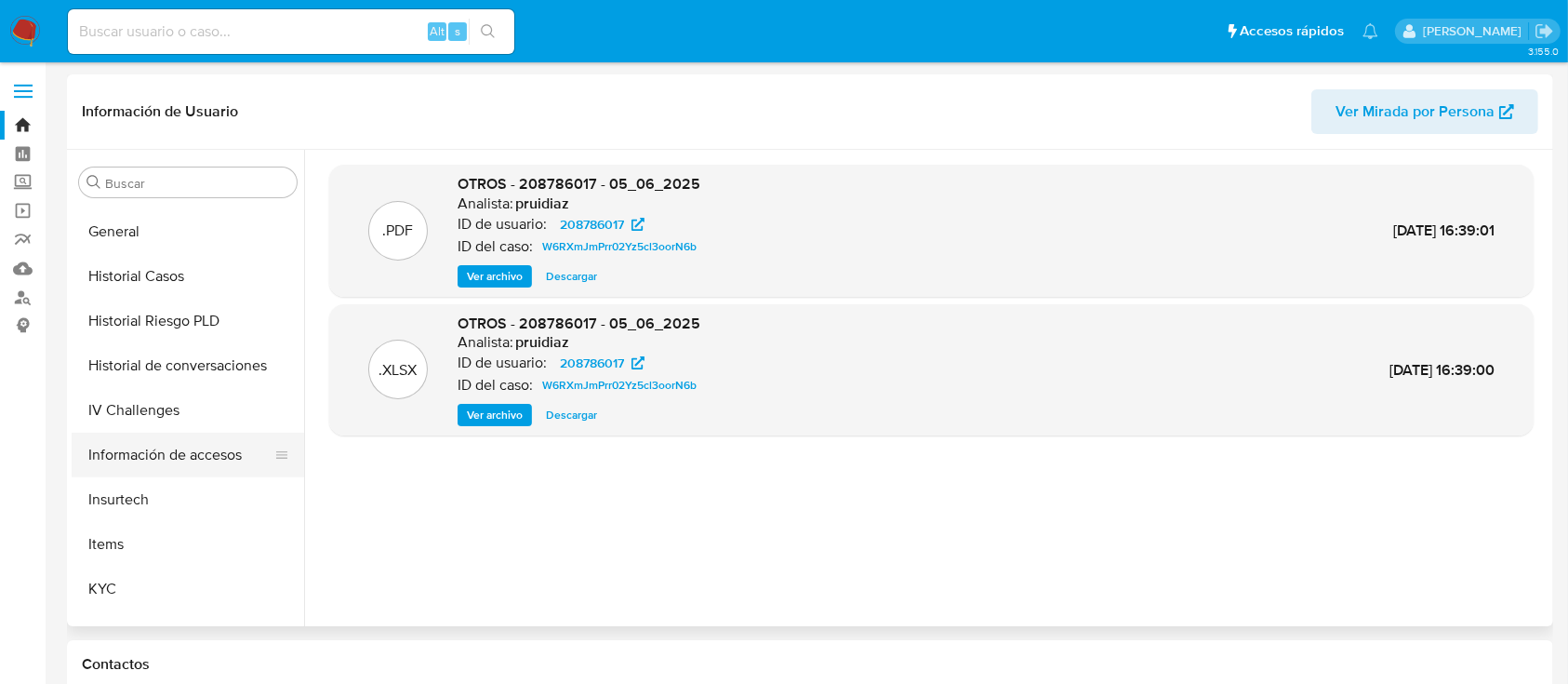
scroll to position [620, 0]
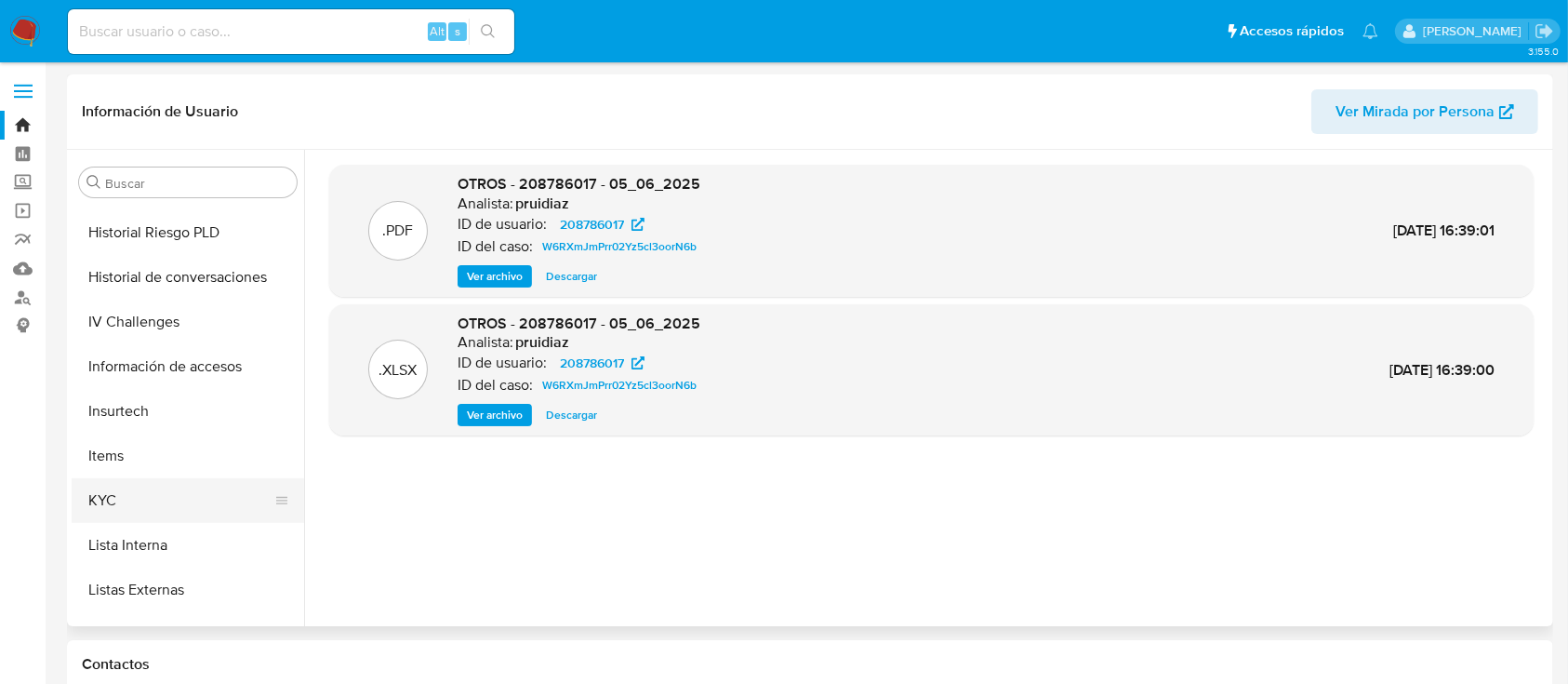
click at [138, 484] on button "KYC" at bounding box center [181, 501] width 218 height 45
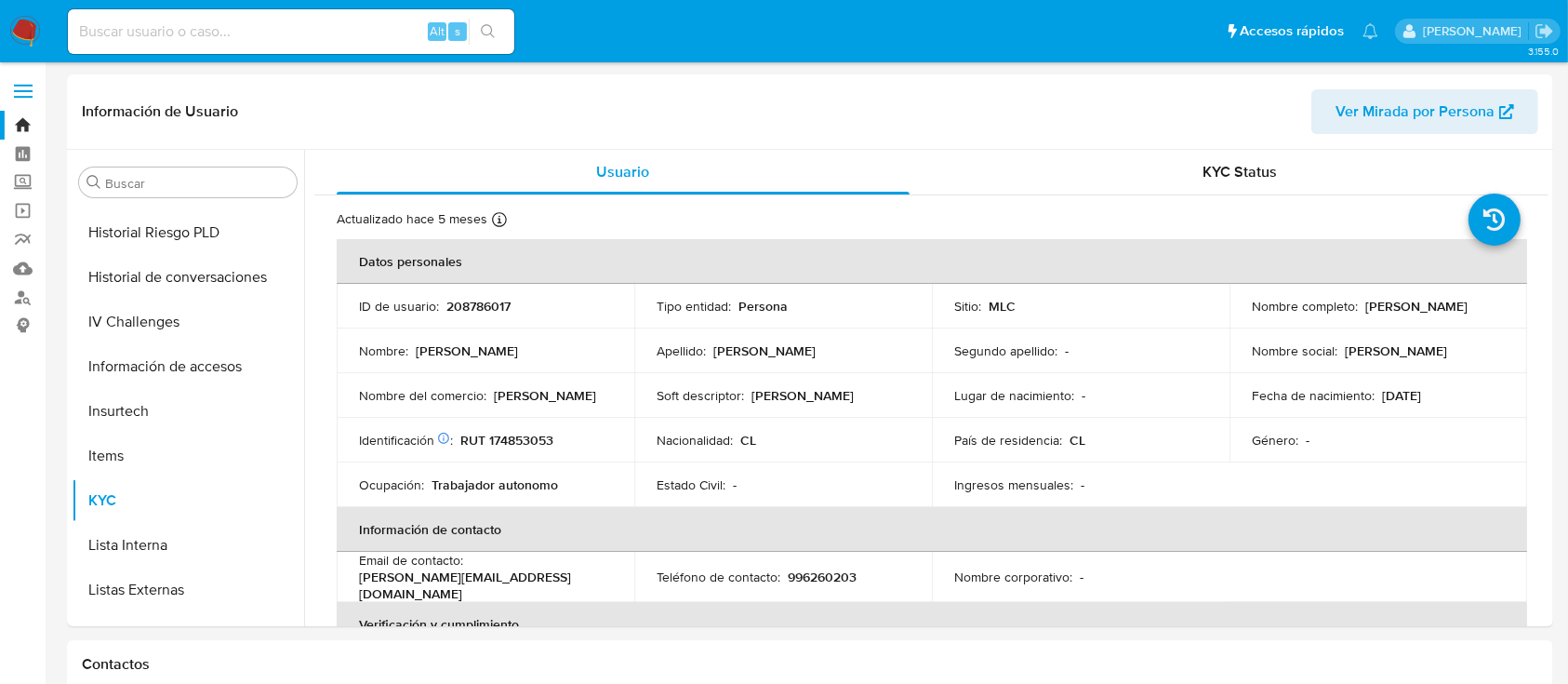
drag, startPoint x: 1249, startPoint y: 310, endPoint x: 1496, endPoint y: 310, distance: 247.0
click at [1487, 310] on div "Nombre completo : Eduardo Enrique Champin Cabrera" at bounding box center [1378, 306] width 253 height 17
copy p "Eduardo Enrique Champin Cabrera"
drag, startPoint x: 561, startPoint y: 442, endPoint x: 462, endPoint y: 436, distance: 99.2
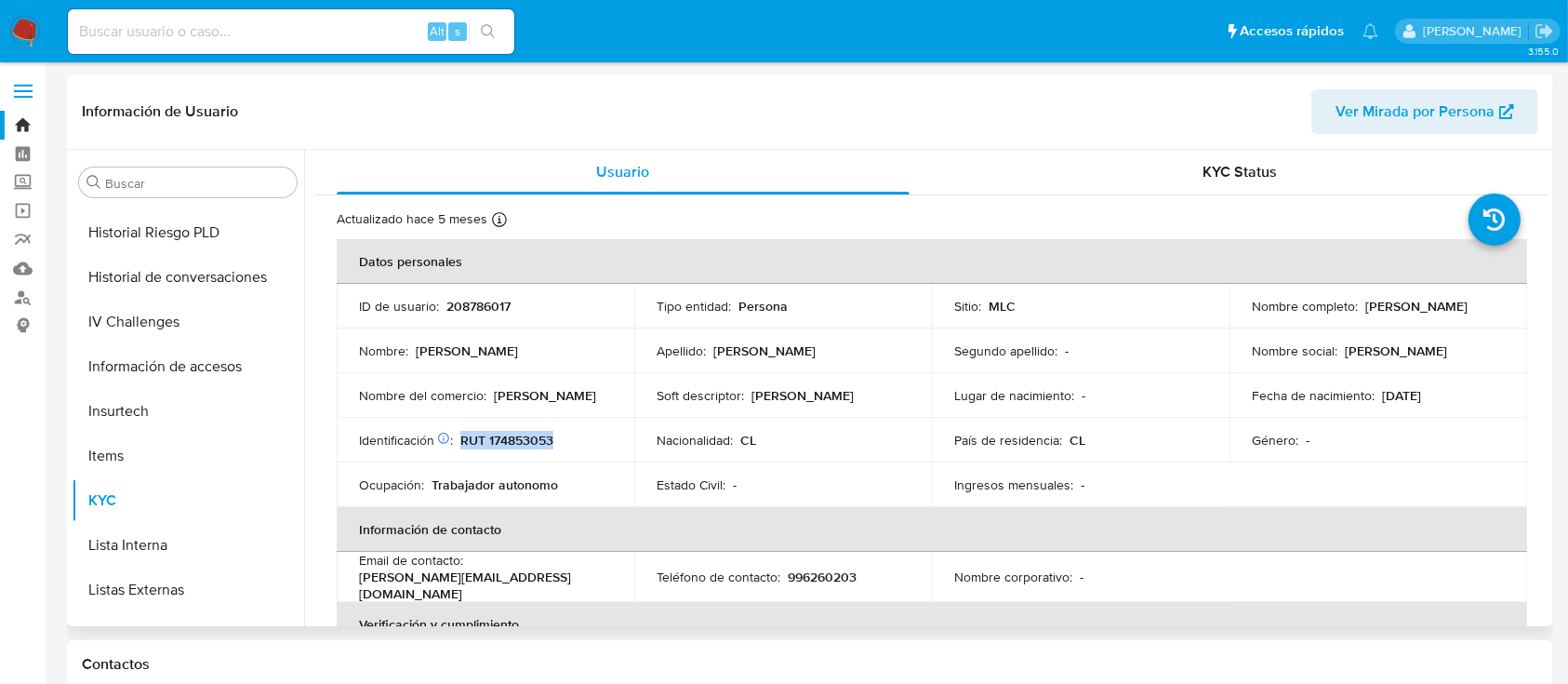
click at [462, 436] on div "Identificación Nº de serie: 526710499 : RUT 174853053" at bounding box center [486, 440] width 253 height 17
copy p "RUT 174853053"
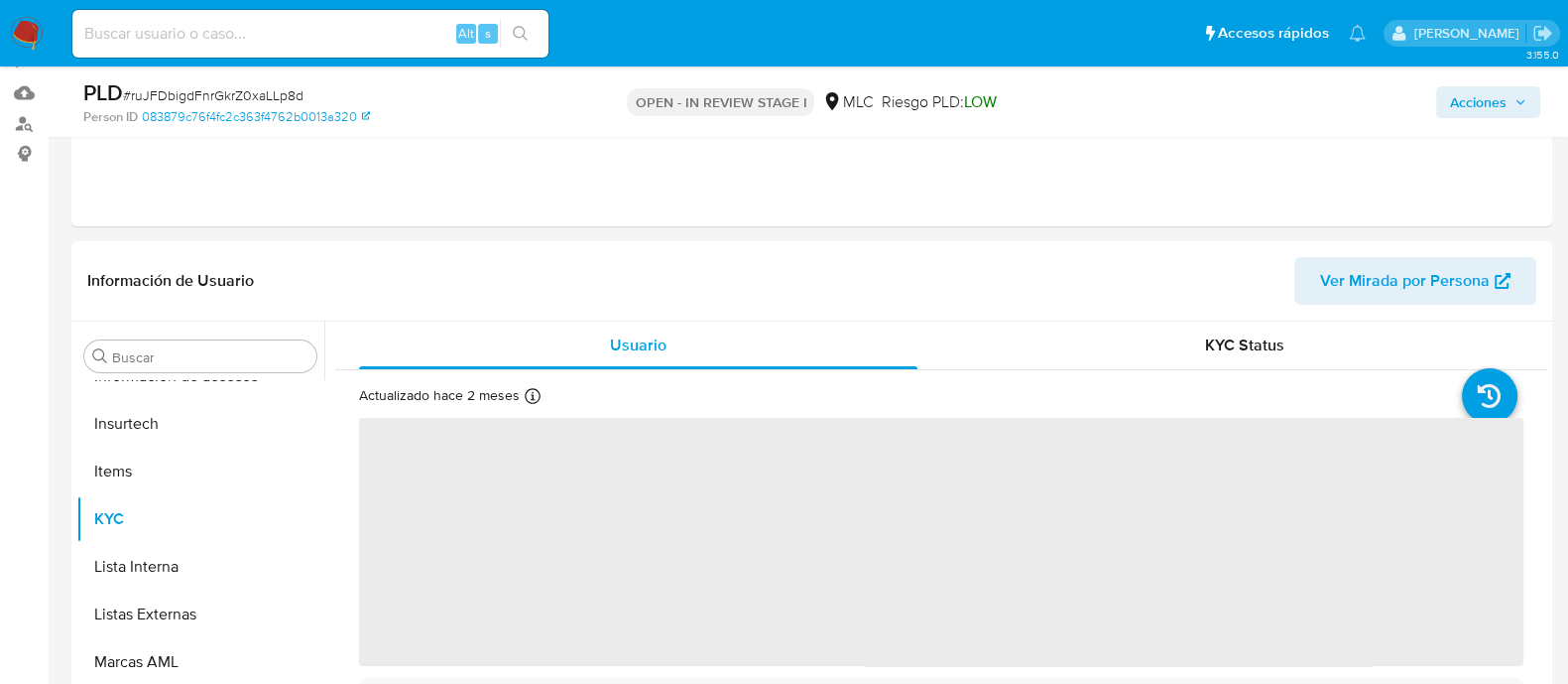
scroll to position [372, 0]
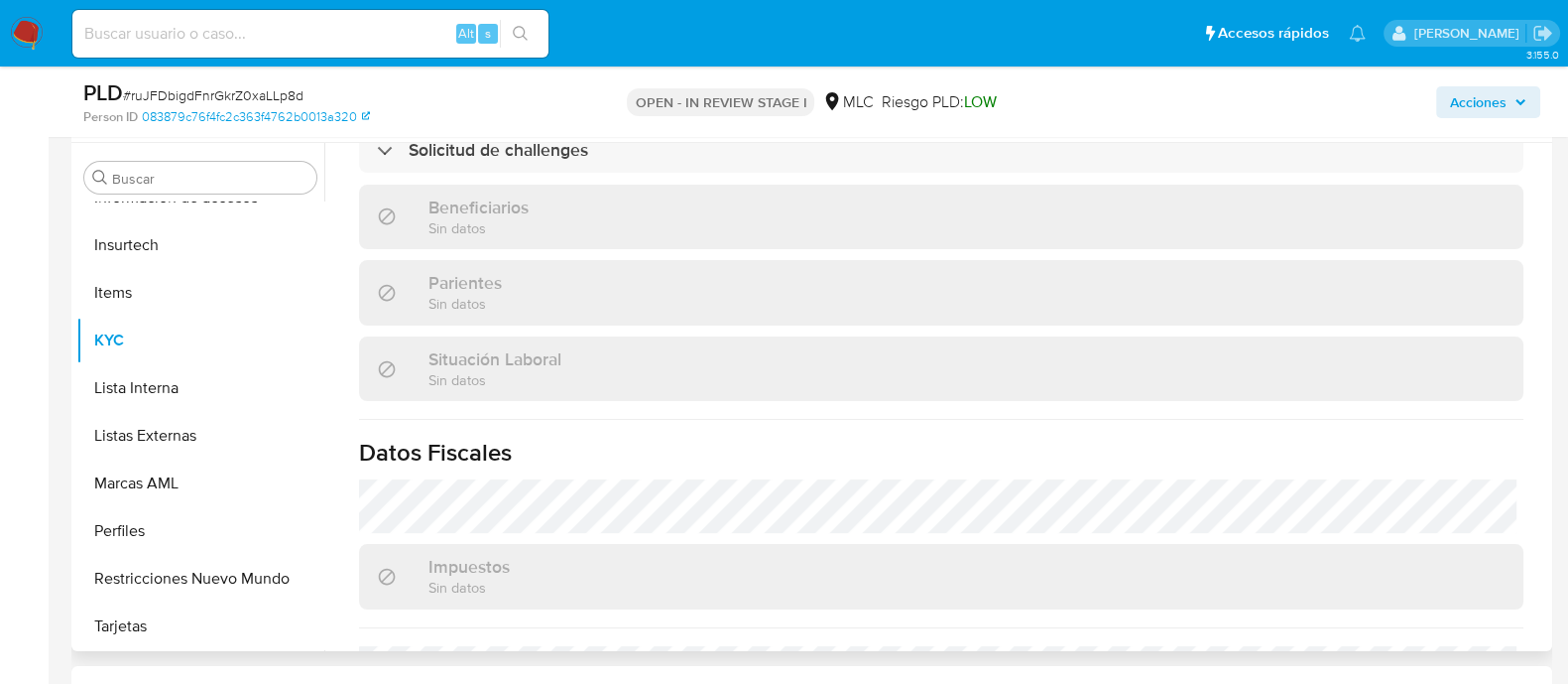
select select "10"
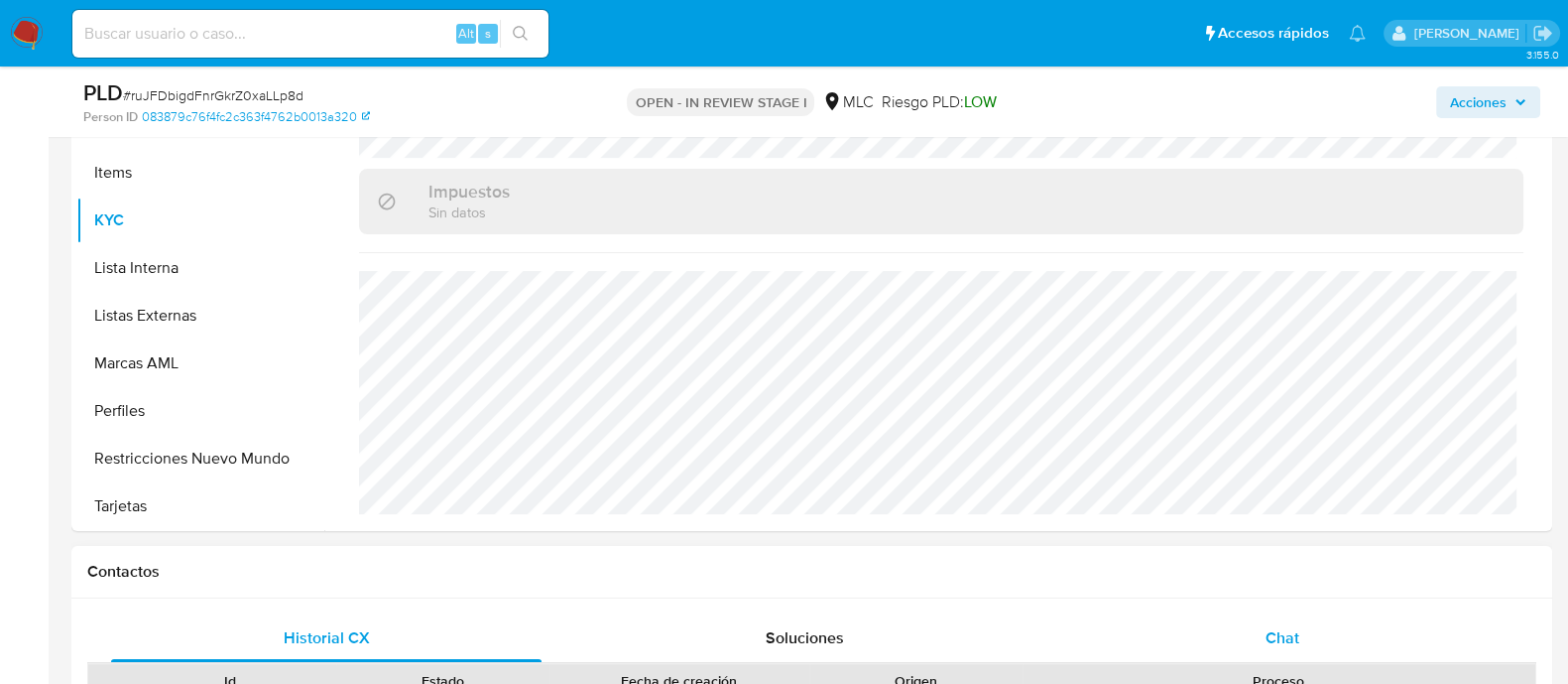
scroll to position [745, 0]
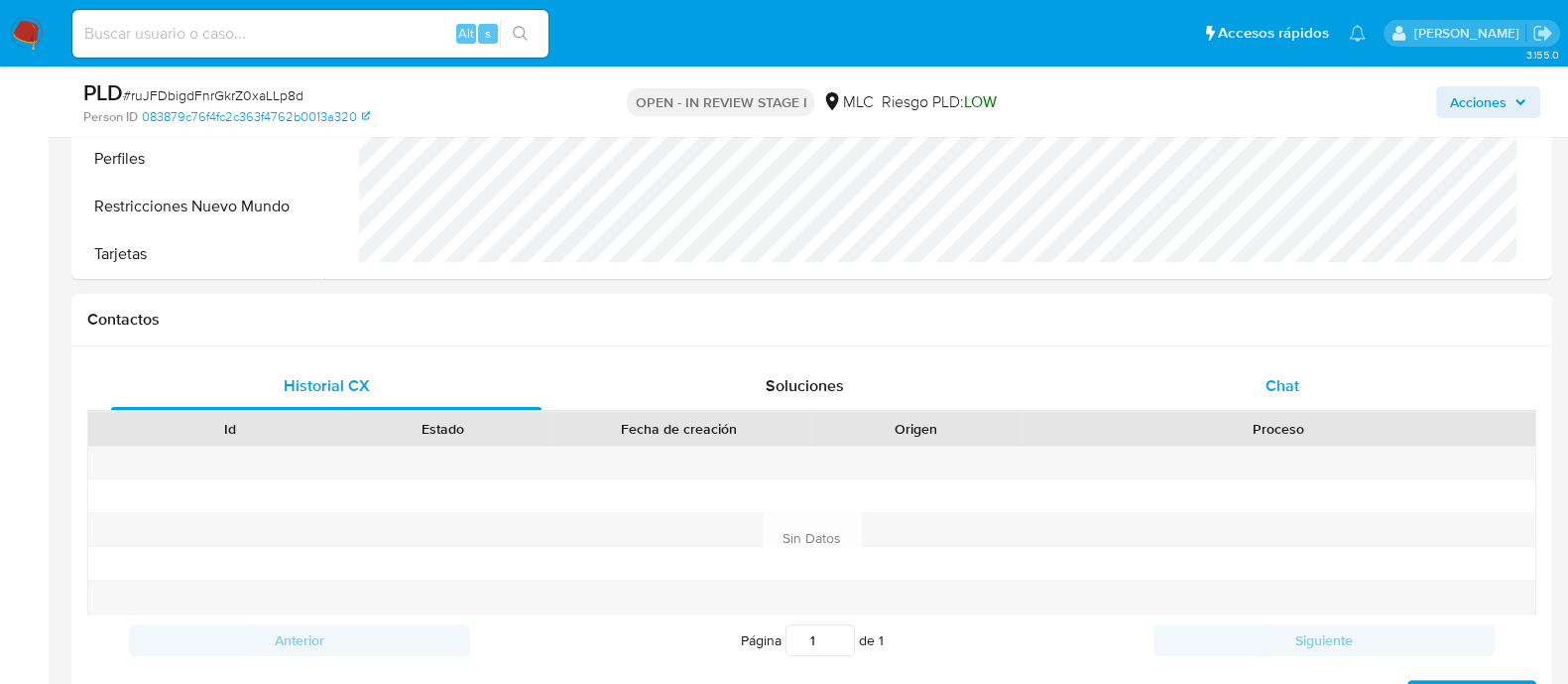
click at [1261, 370] on div "Chat" at bounding box center [1282, 386] width 431 height 48
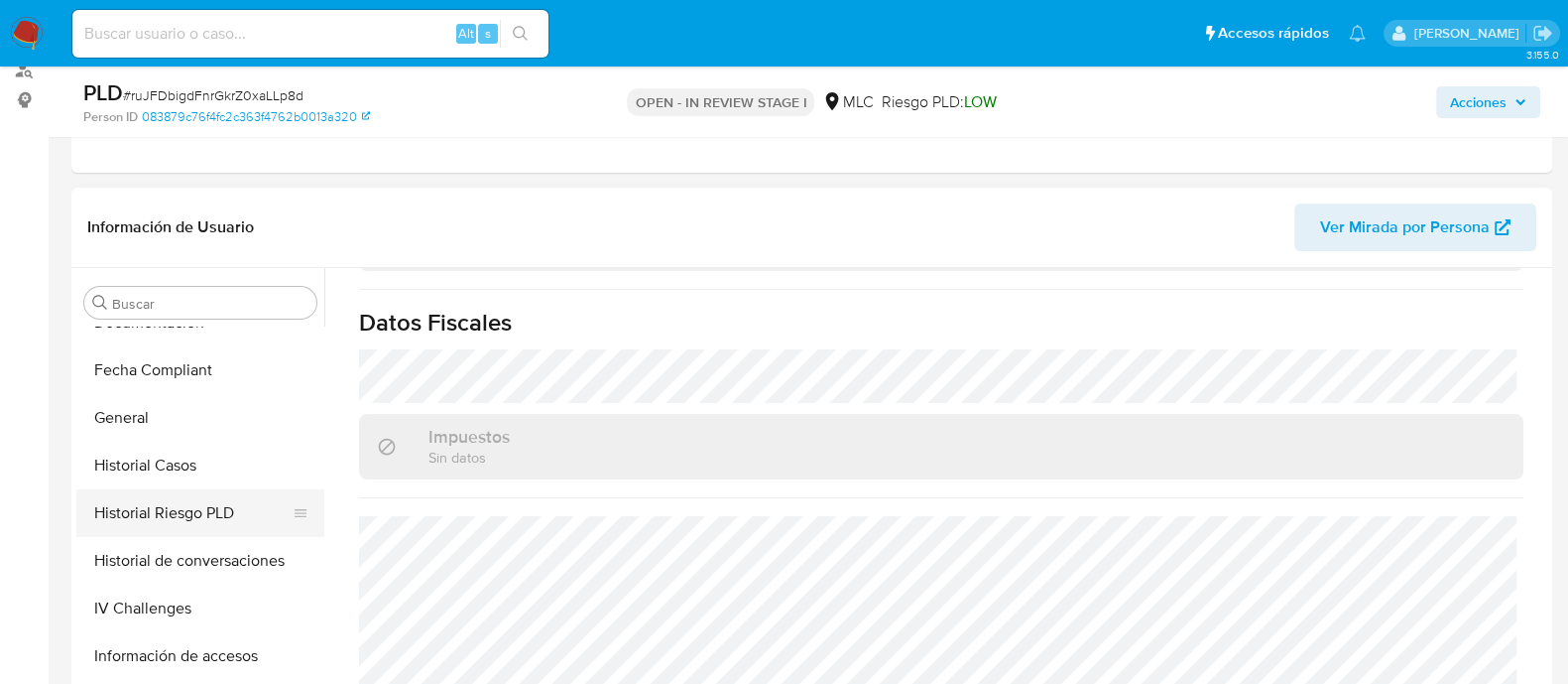
scroll to position [466, 0]
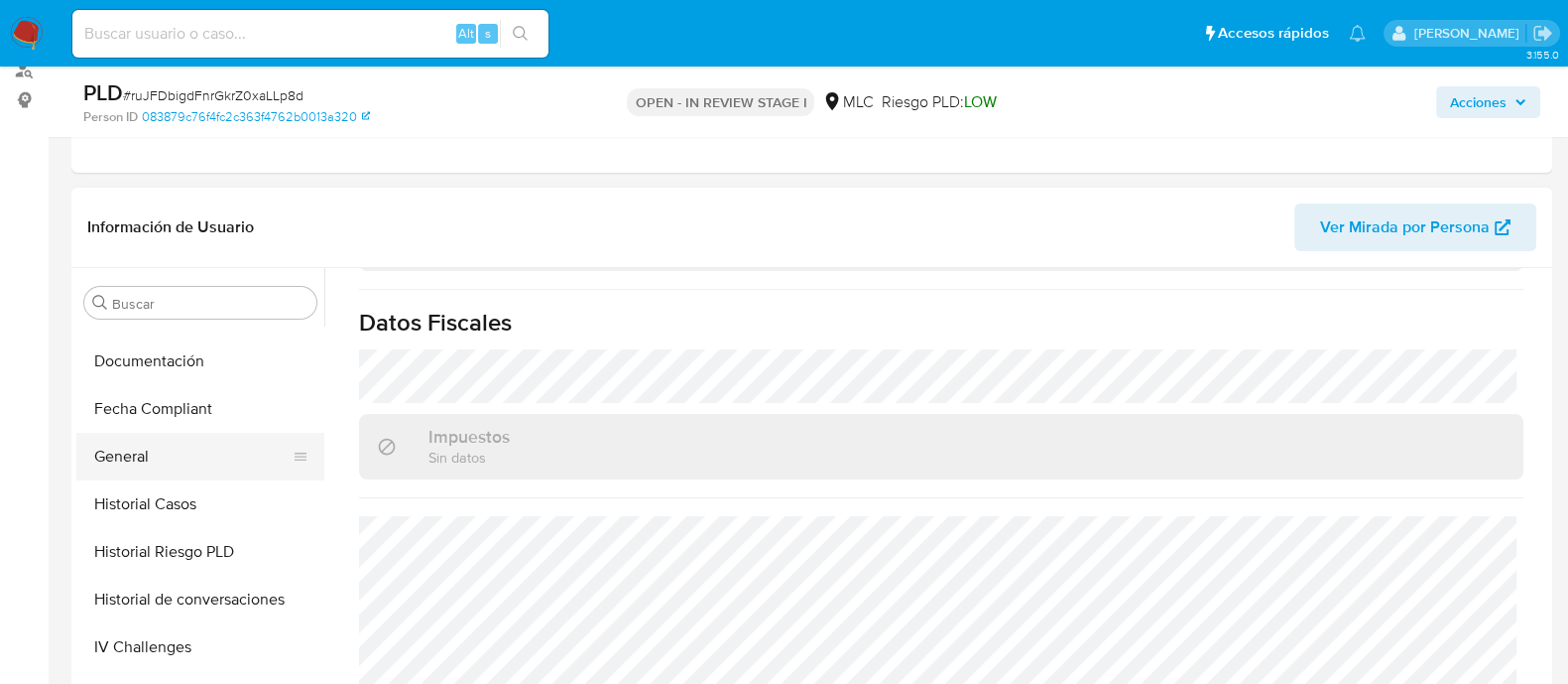
click at [150, 452] on button "General" at bounding box center [193, 457] width 232 height 48
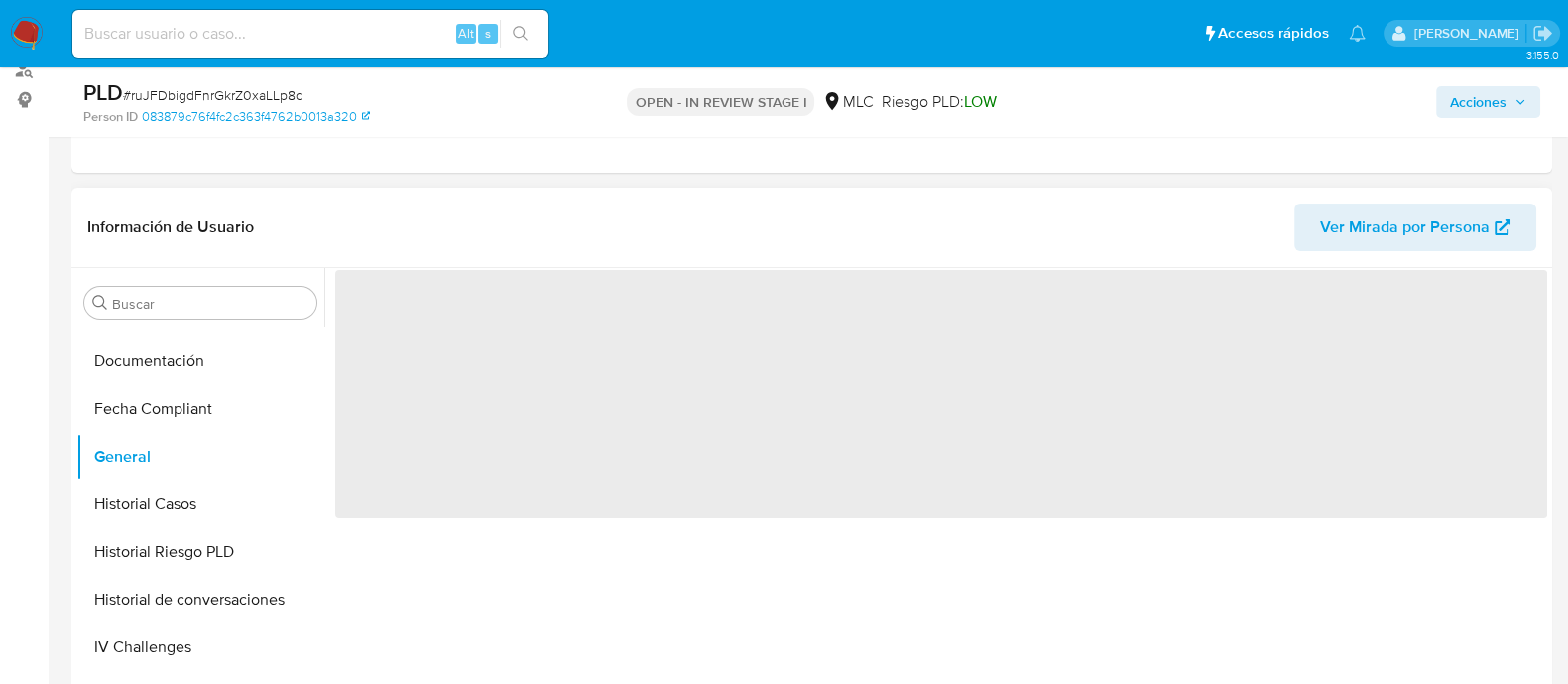
scroll to position [0, 0]
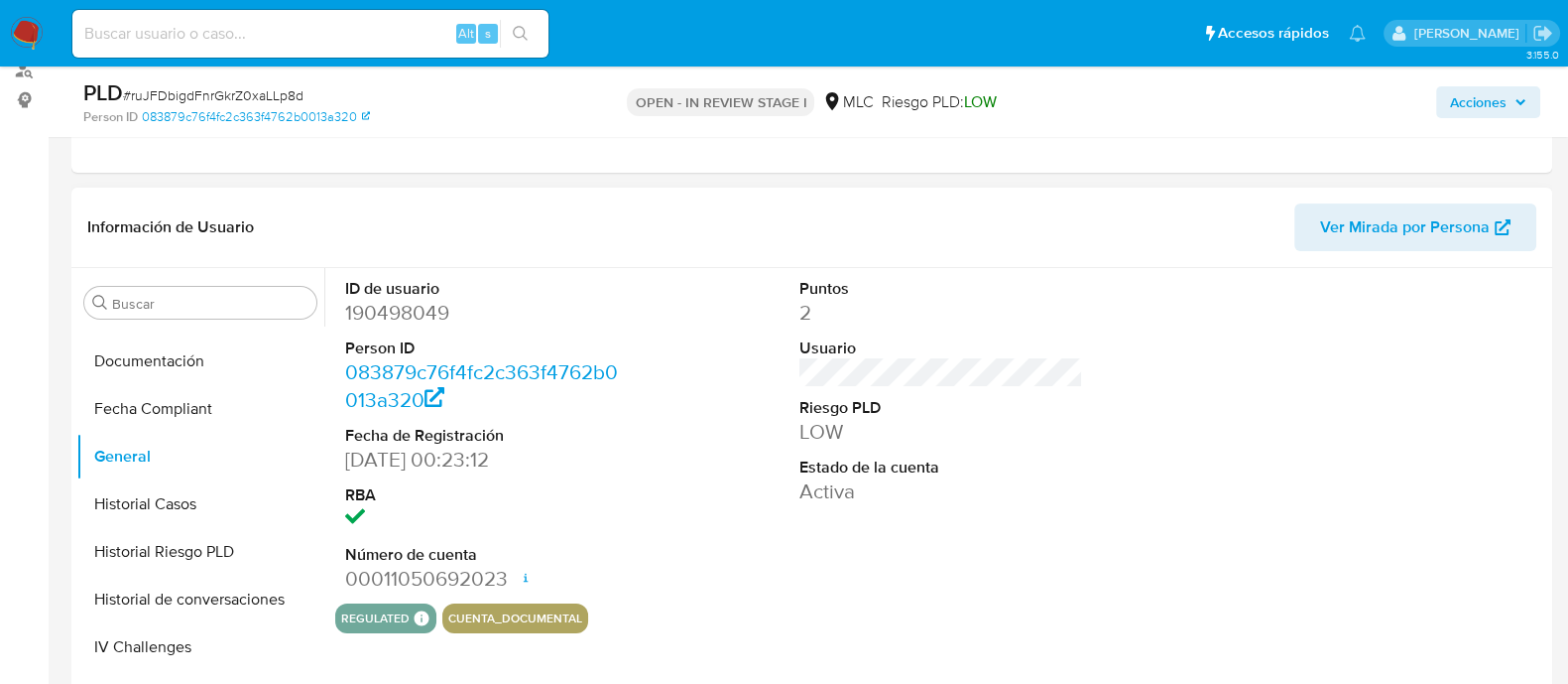
click at [418, 303] on dd "190498049" at bounding box center [487, 313] width 284 height 28
drag, startPoint x: 418, startPoint y: 303, endPoint x: 472, endPoint y: 298, distance: 54.2
click at [474, 325] on dd "190498049" at bounding box center [487, 313] width 284 height 28
copy dd "190498049"
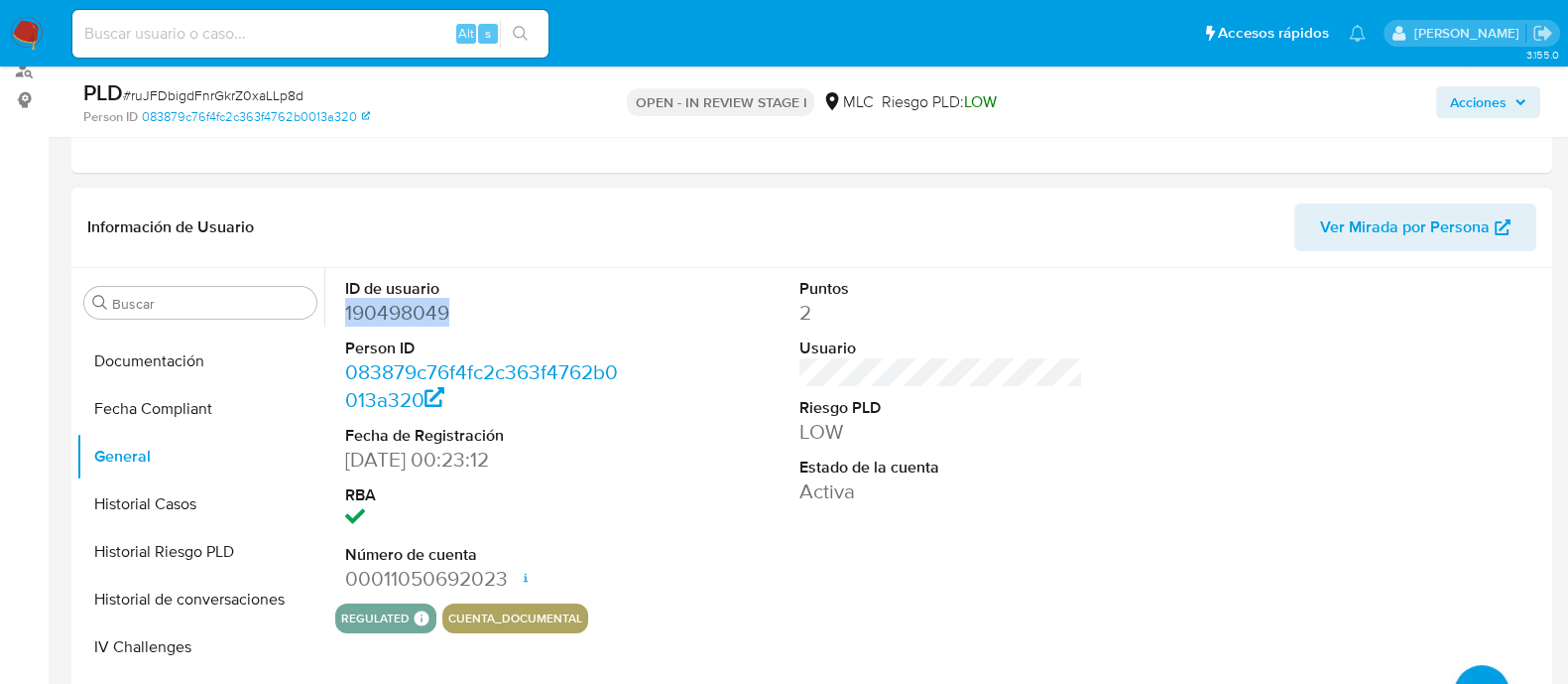
copy dd "190498049"
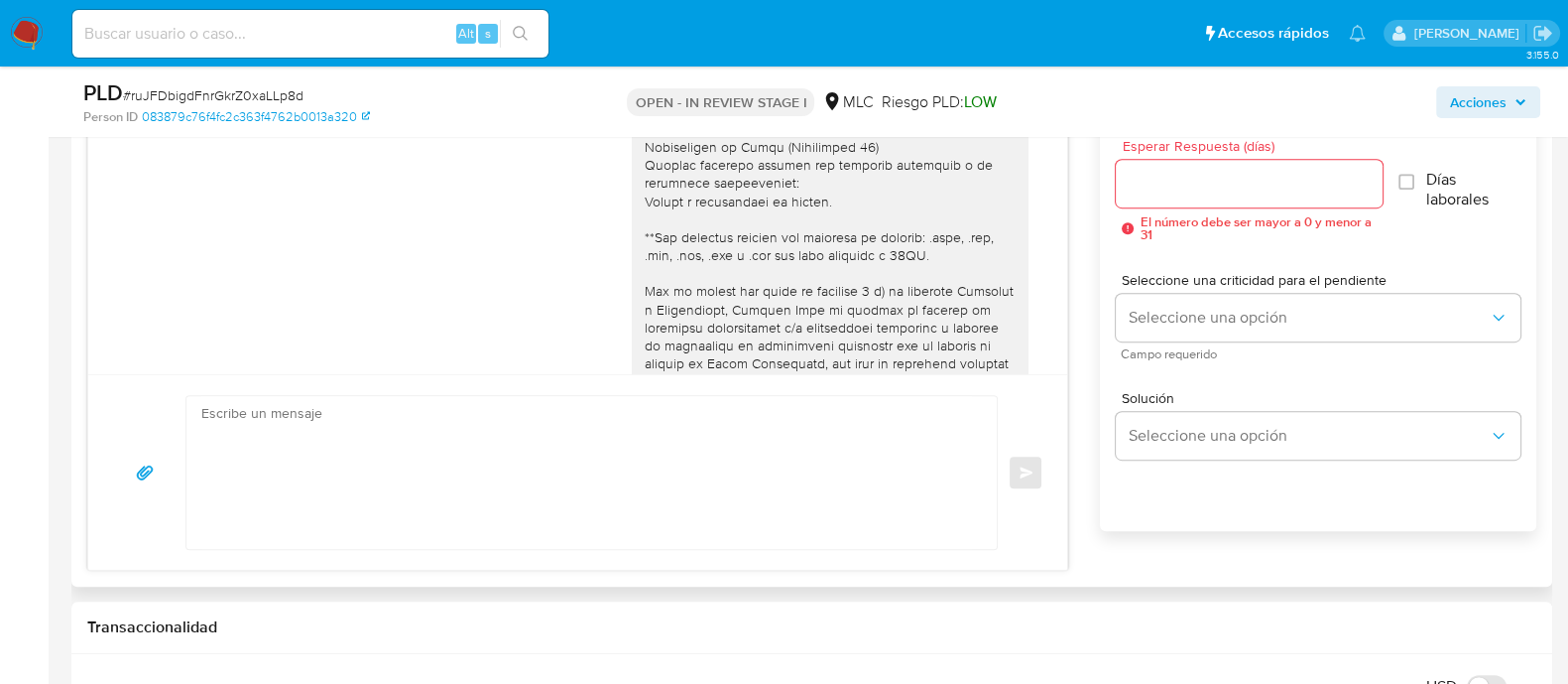
scroll to position [511, 0]
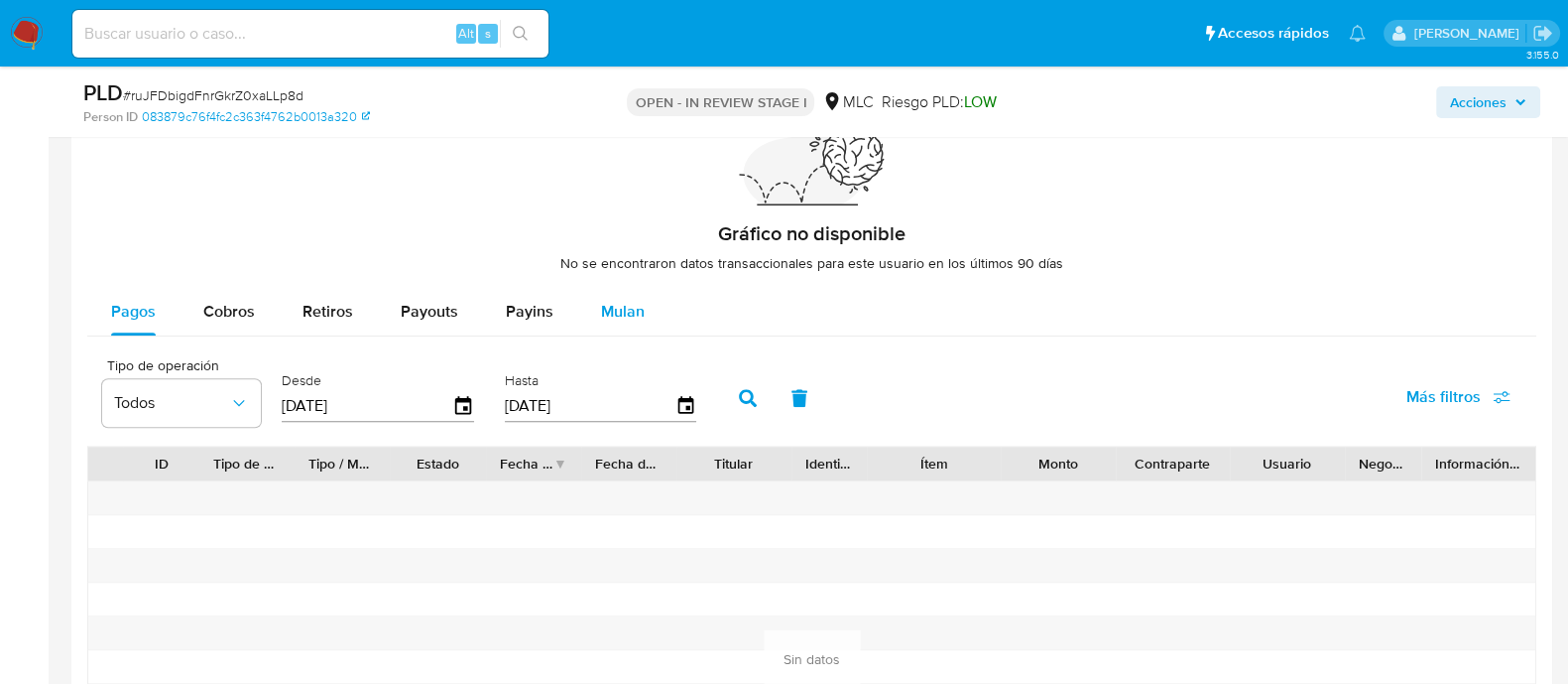
click at [625, 302] on span "Mulan" at bounding box center [623, 311] width 44 height 23
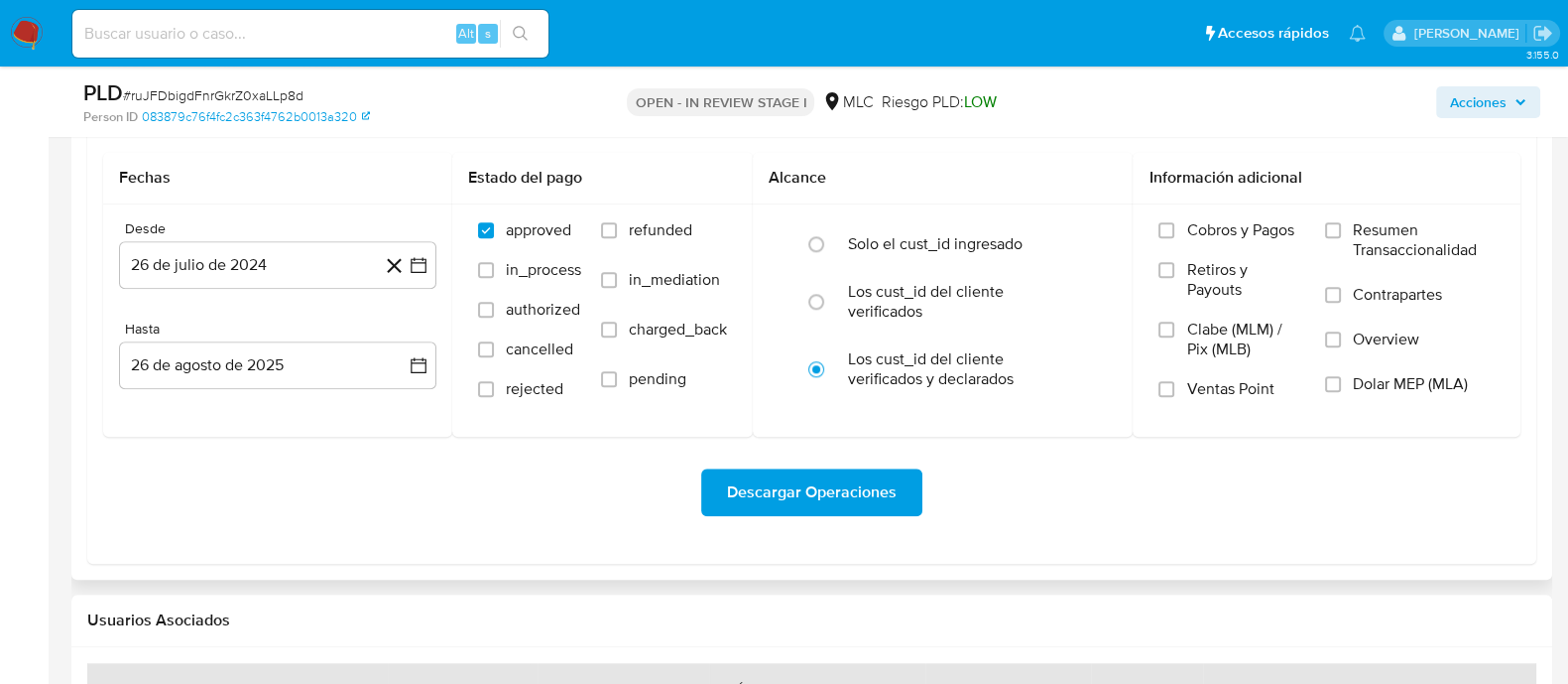
scroll to position [2233, 0]
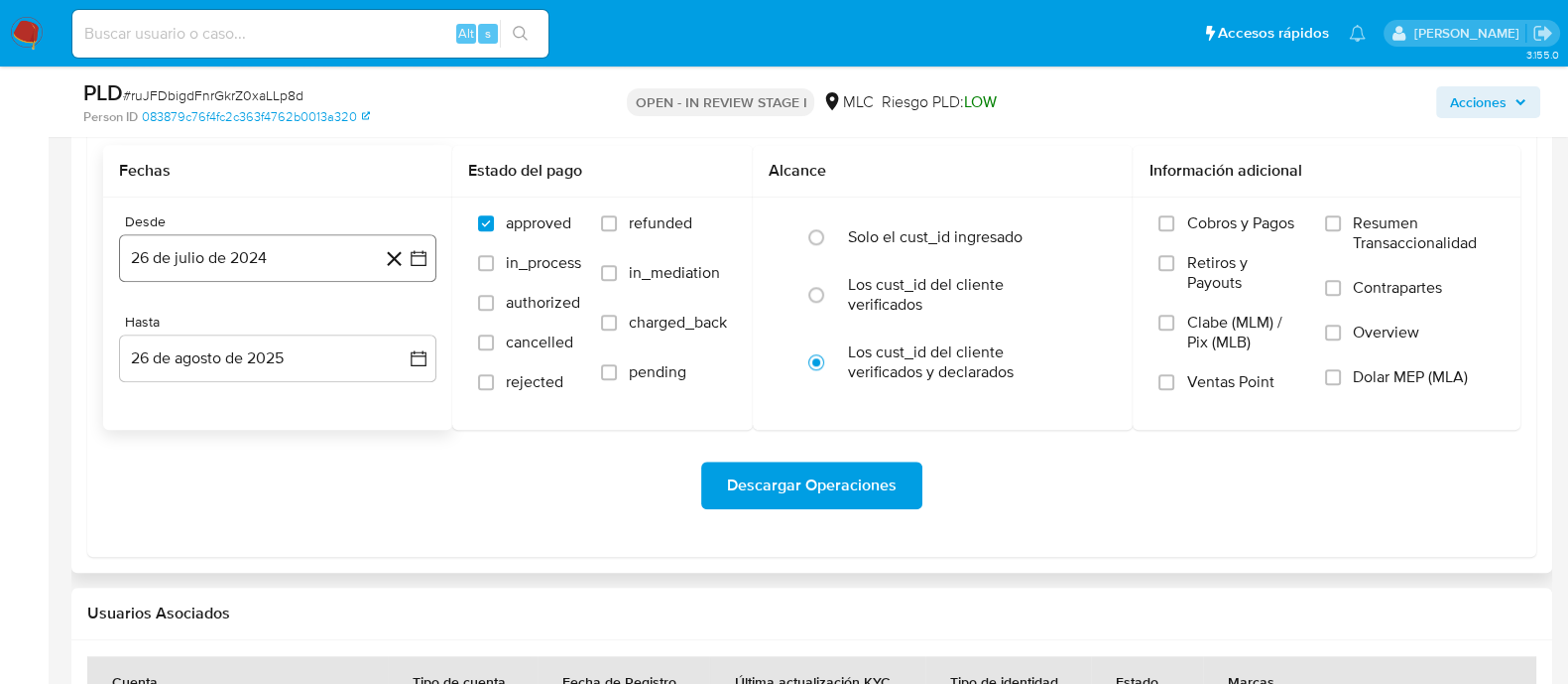
click at [431, 262] on button "26 de julio de 2024" at bounding box center [278, 258] width 318 height 48
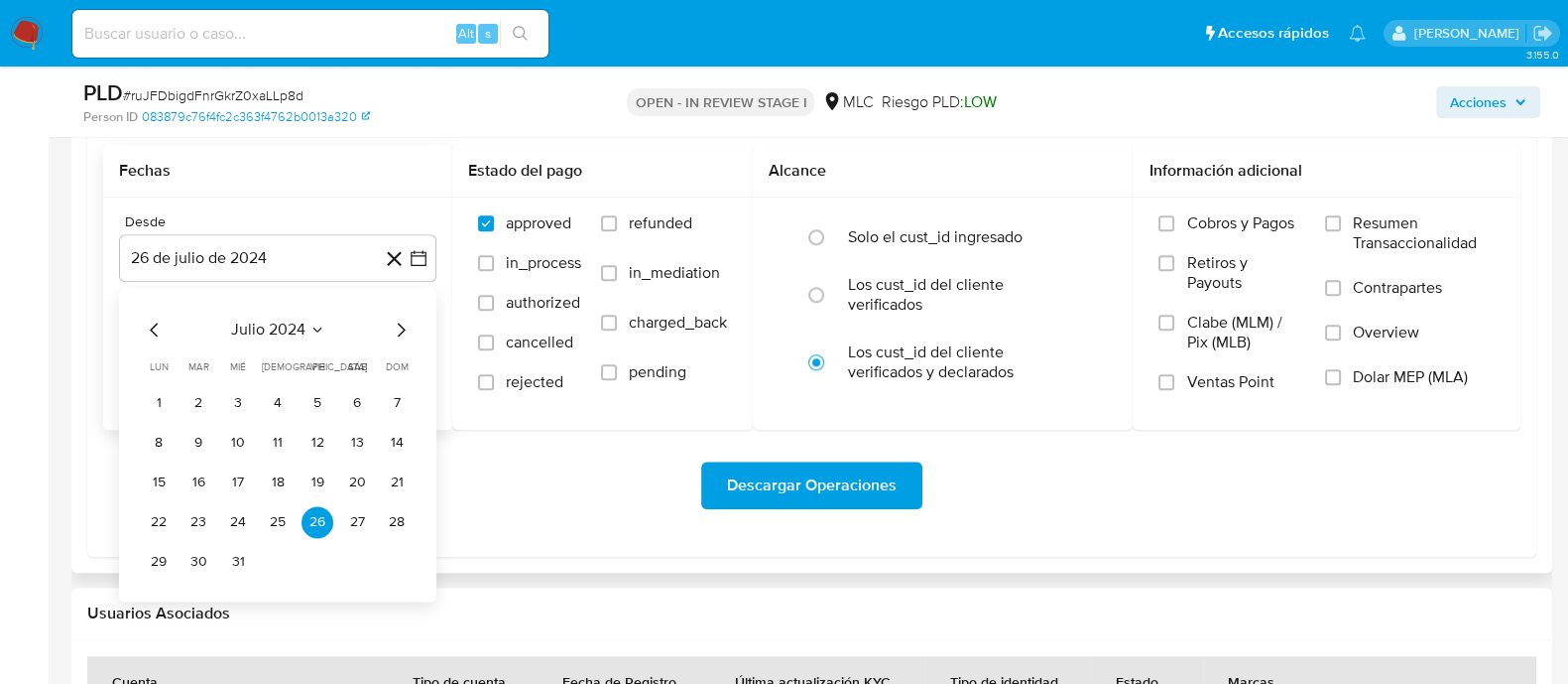
click at [407, 315] on div "julio 2024 julio 2024 lun lunes mar martes mié miércoles jue jueves vie viernes…" at bounding box center [278, 445] width 318 height 314
click at [404, 319] on icon "Mes siguiente" at bounding box center [401, 330] width 24 height 24
click at [253, 482] on button "14" at bounding box center [238, 482] width 32 height 32
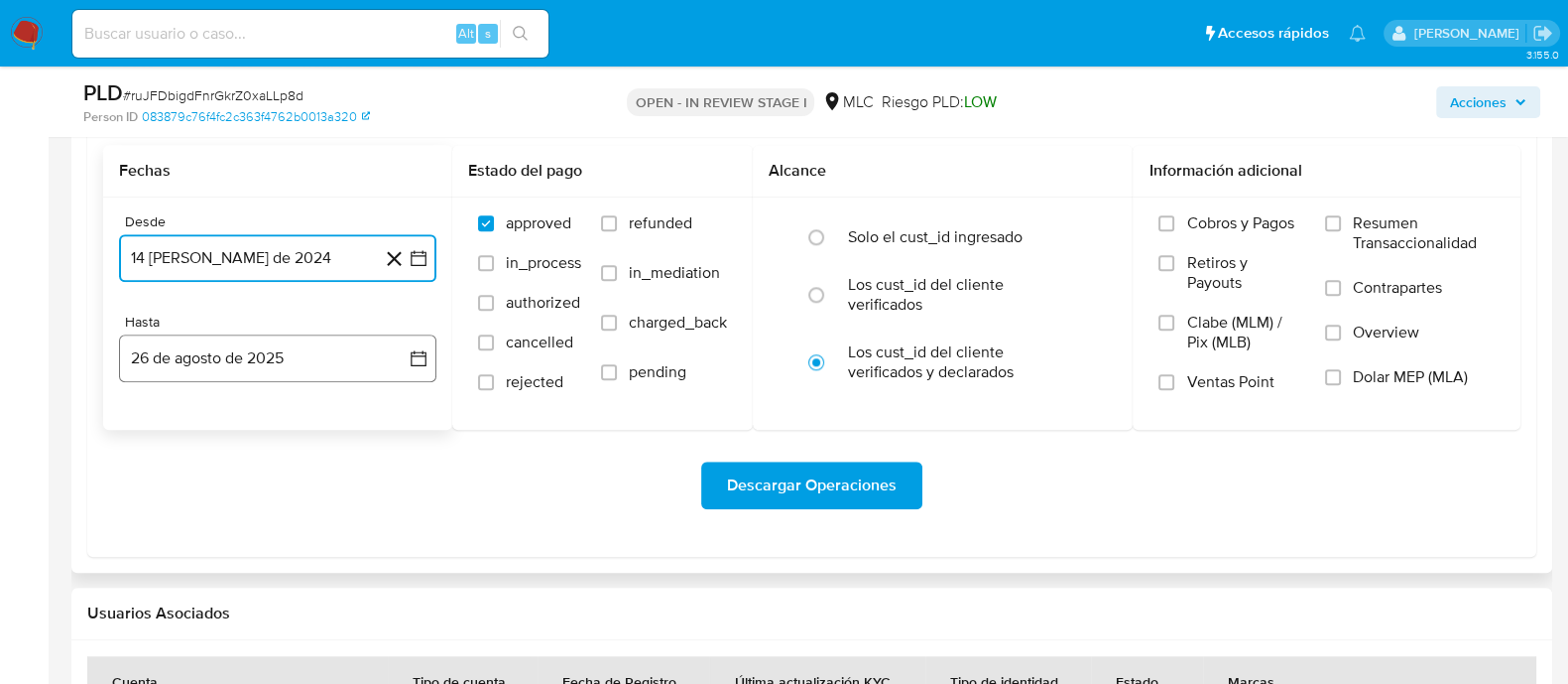
click at [429, 352] on button "26 de agosto de 2025" at bounding box center [278, 358] width 318 height 48
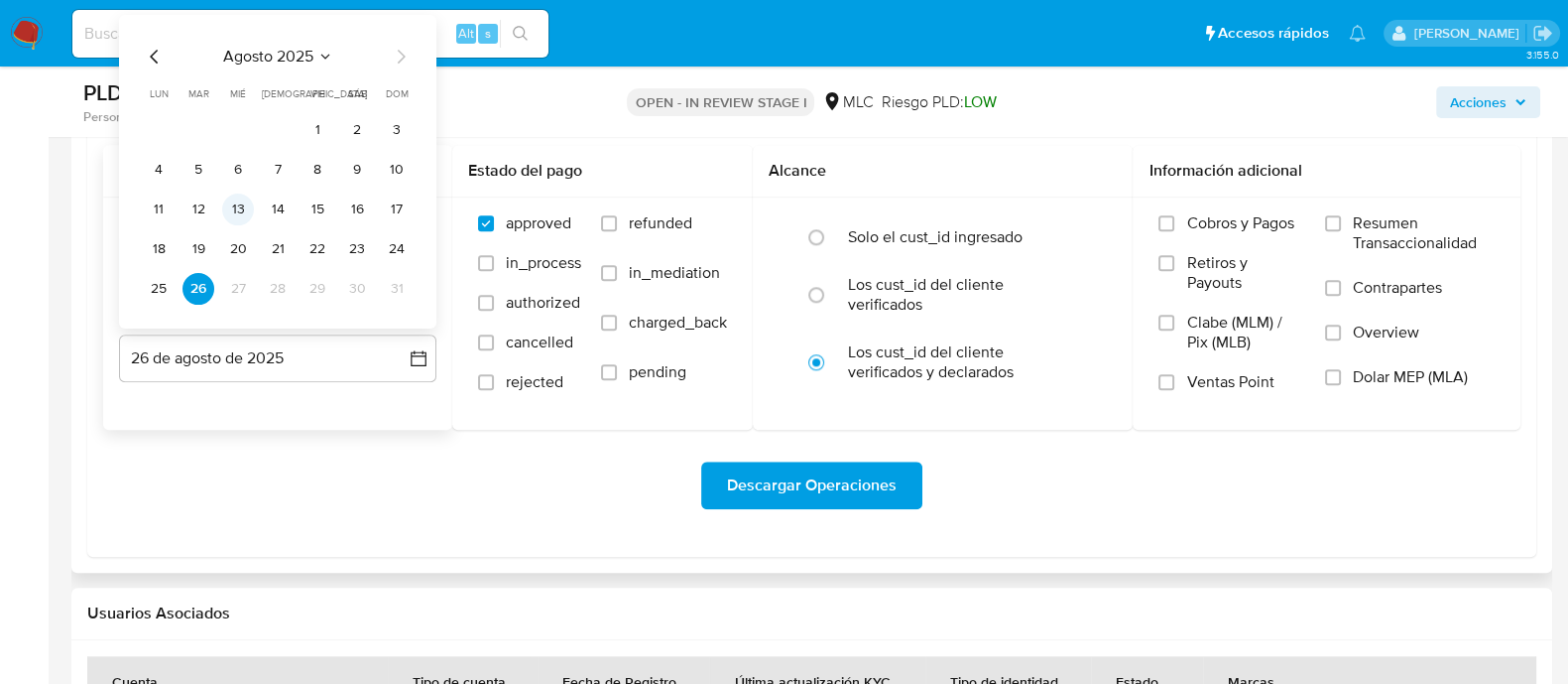
click at [237, 220] on button "13" at bounding box center [238, 209] width 32 height 32
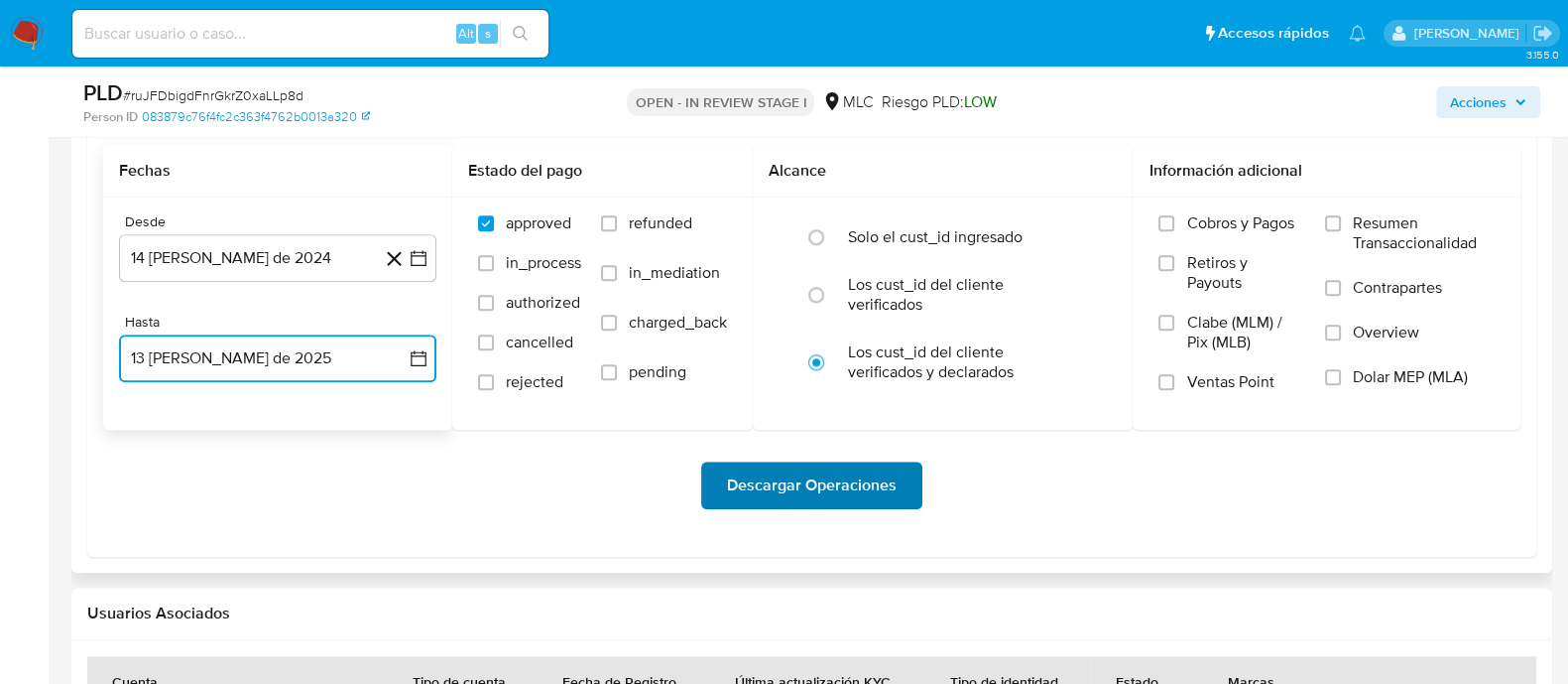
click at [765, 493] on span "Descargar Operaciones" at bounding box center [812, 485] width 170 height 44
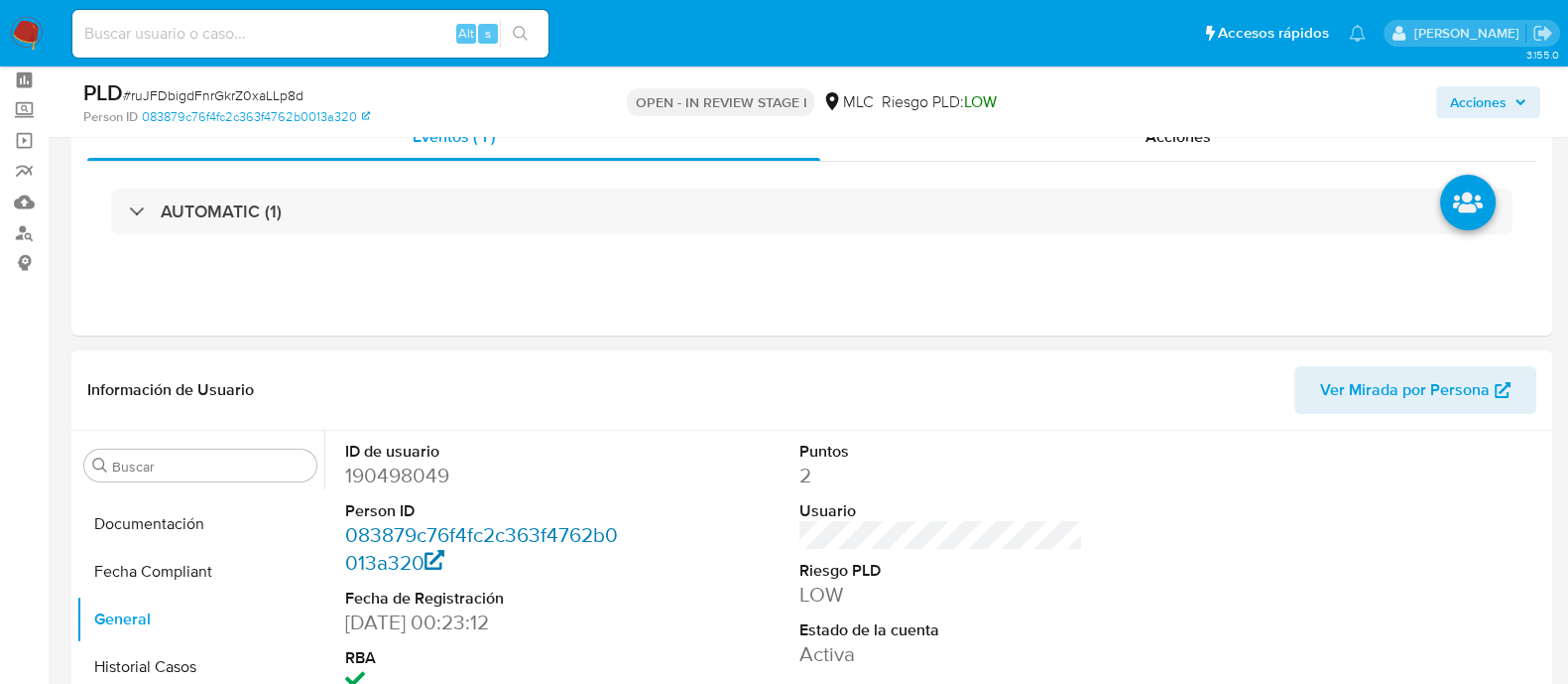
scroll to position [123, 0]
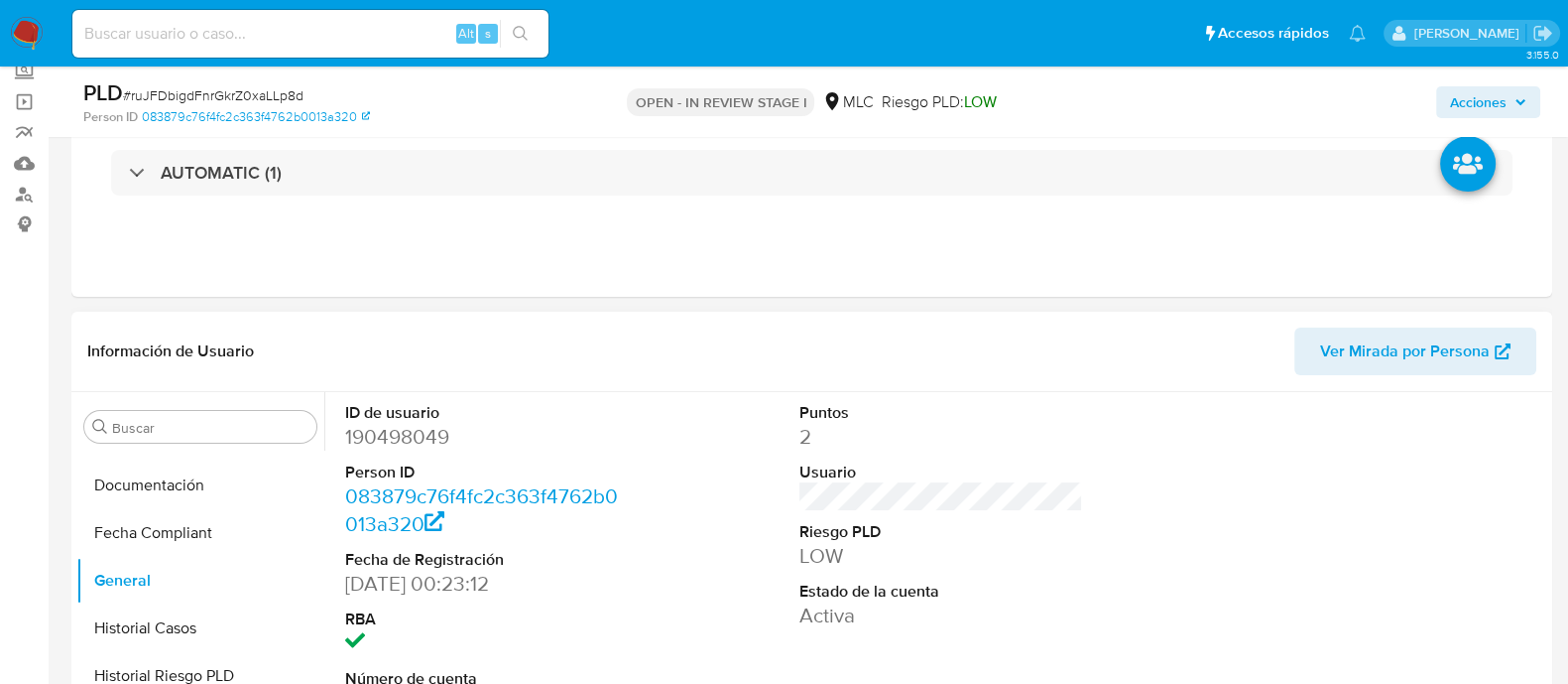
click at [408, 435] on dd "190498049" at bounding box center [487, 437] width 284 height 28
copy dd "190498049"
click at [252, 94] on span "# ruJFDbigdFnrGkrZ0xaLLp8d" at bounding box center [213, 95] width 181 height 20
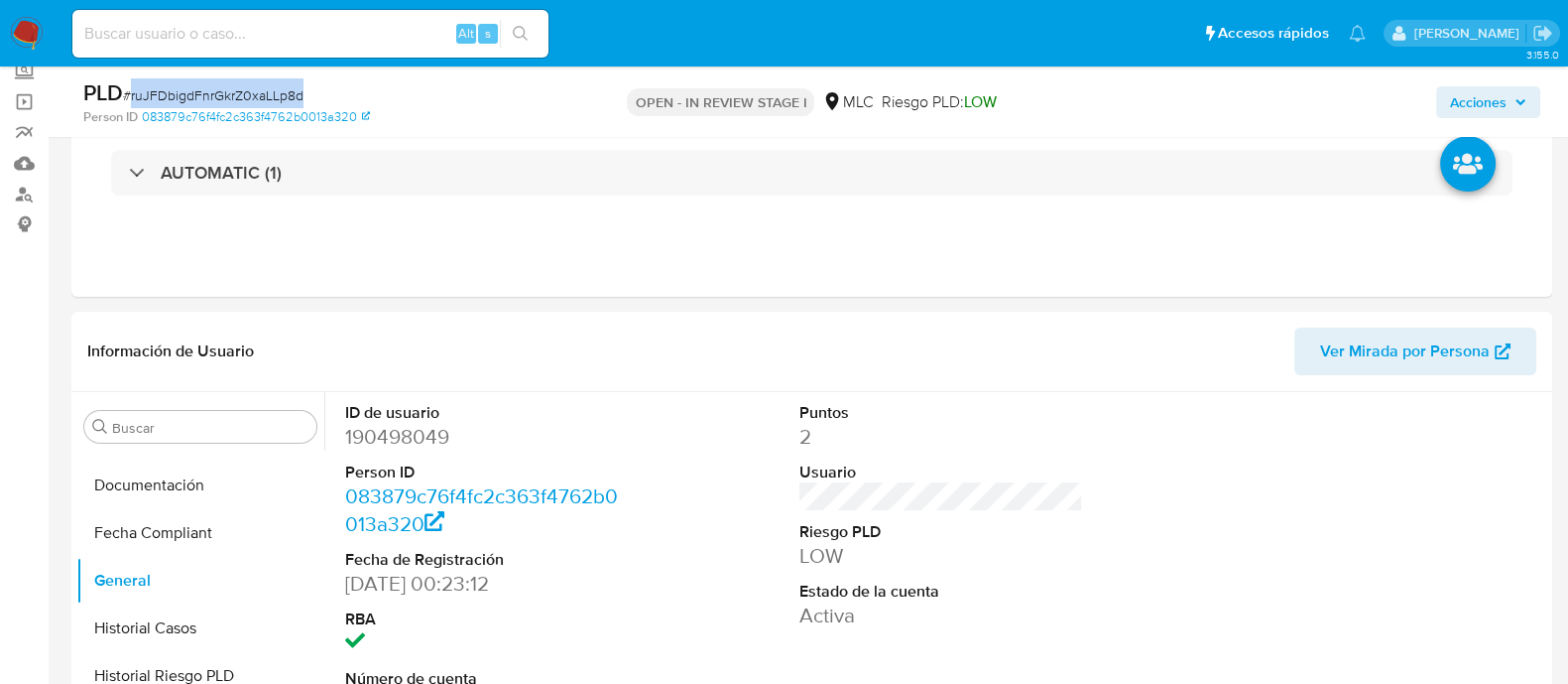
click at [252, 94] on span "# ruJFDbigdFnrGkrZ0xaLLp8d" at bounding box center [213, 95] width 181 height 20
copy span "ruJFDbigdFnrGkrZ0xaLLp8d"
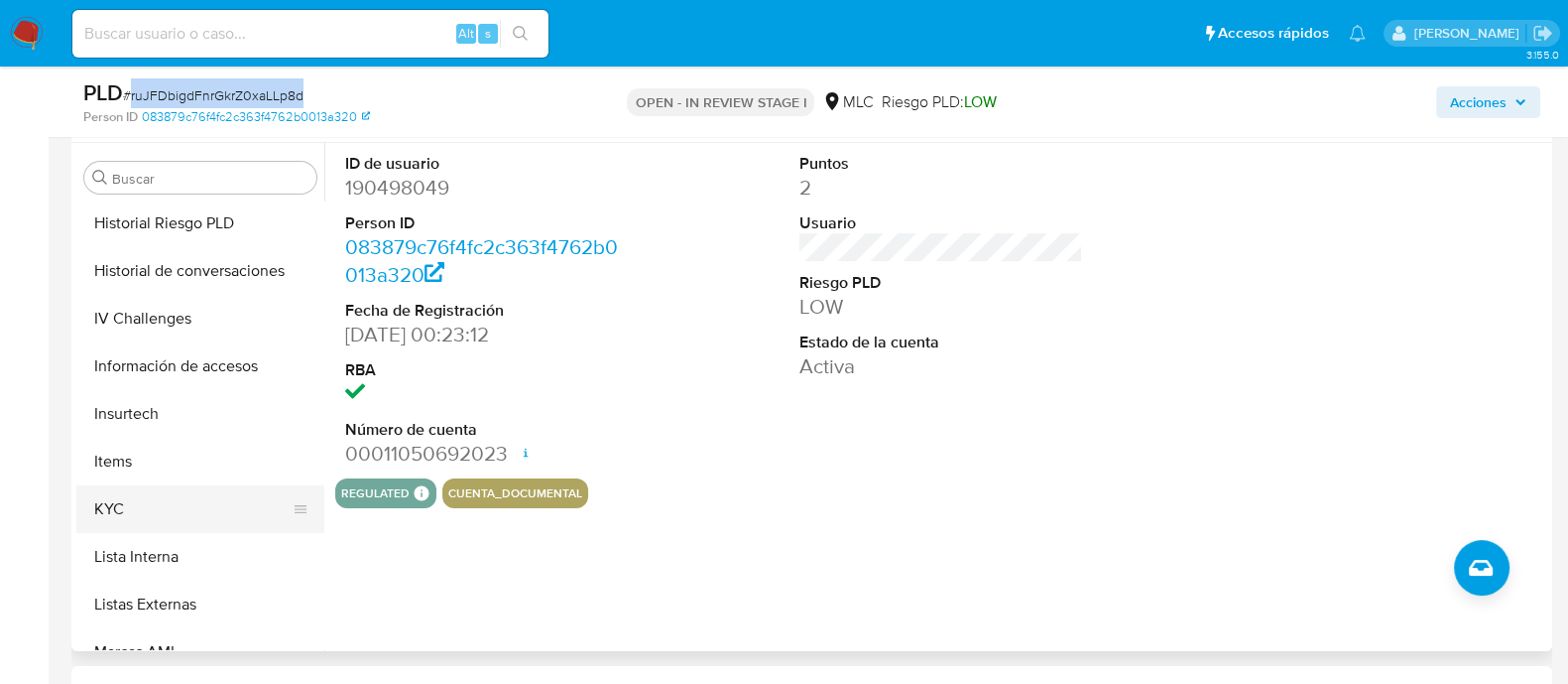
scroll to position [838, 0]
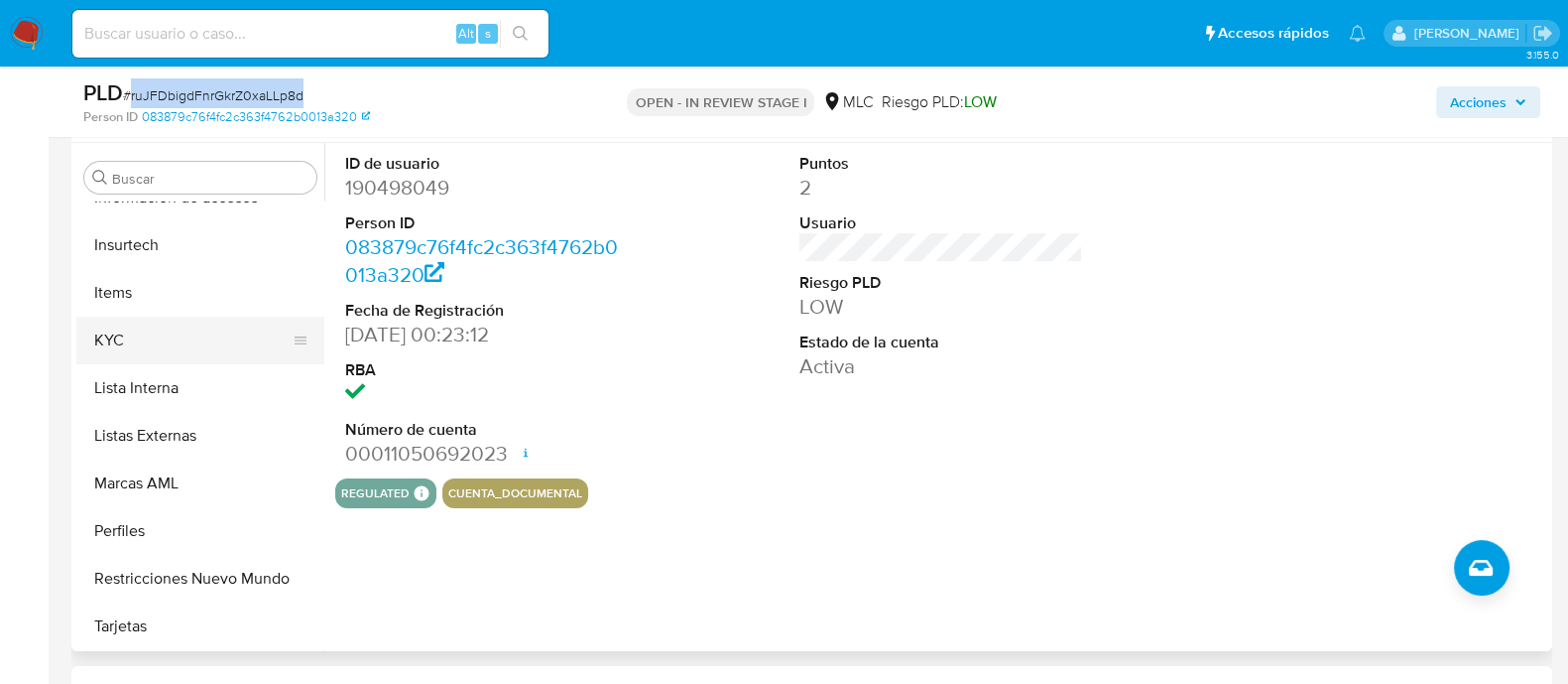
click at [157, 359] on button "KYC" at bounding box center [193, 341] width 232 height 48
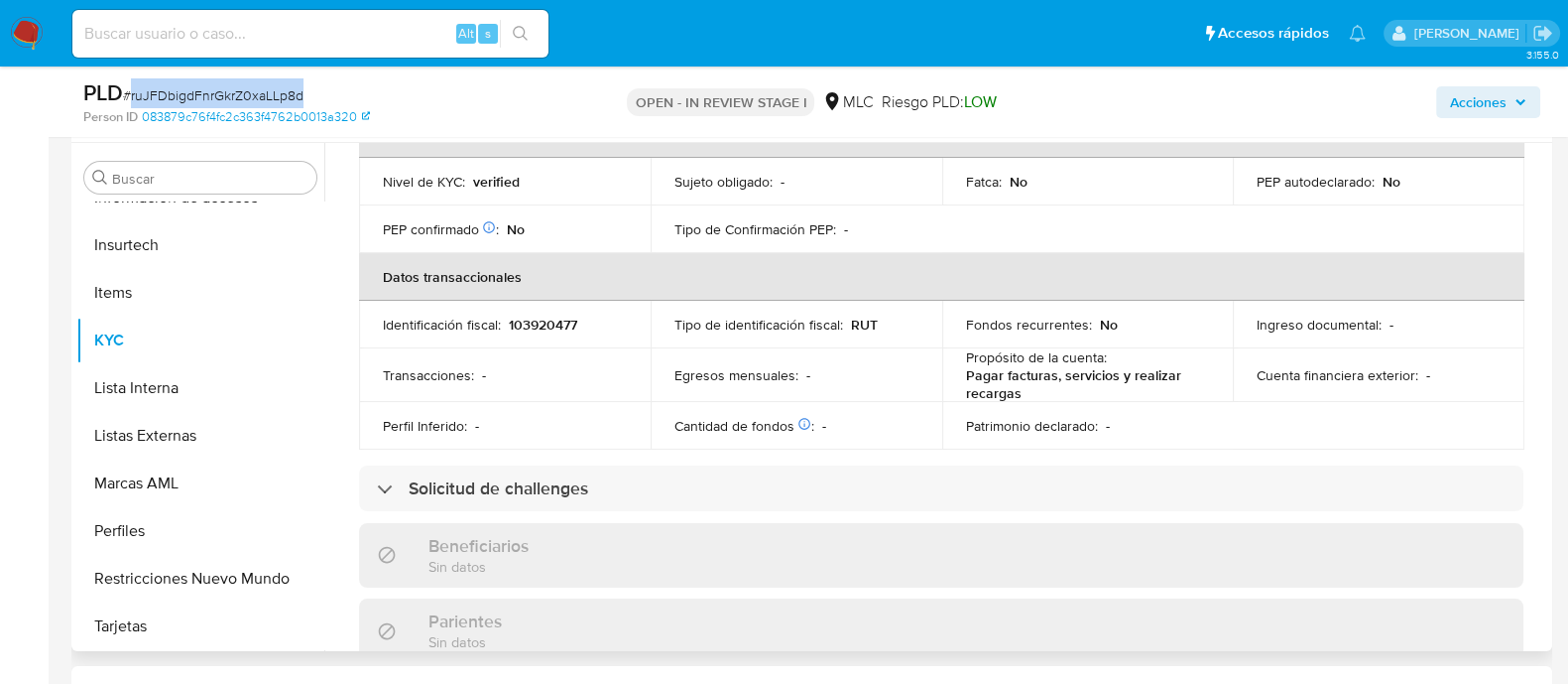
scroll to position [0, 0]
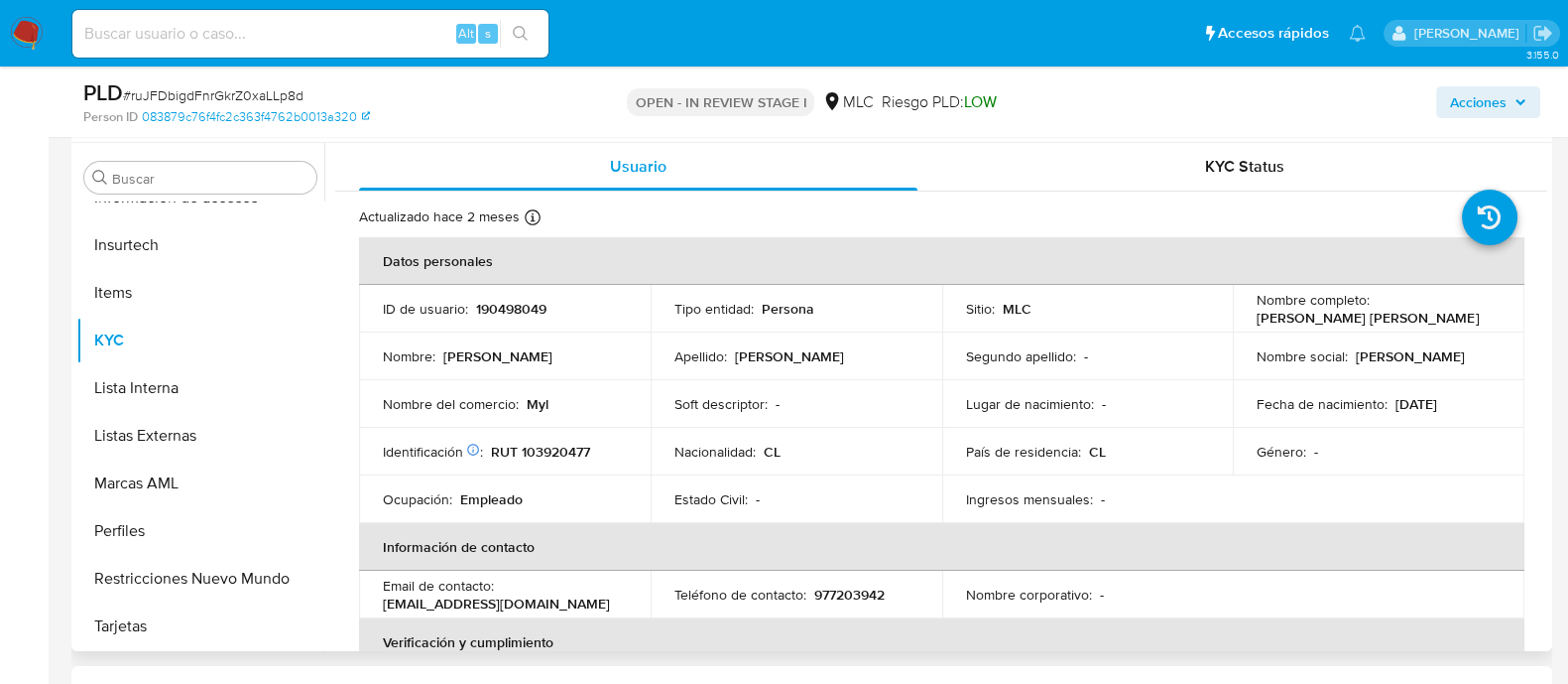
click at [576, 448] on p "RUT 103920477" at bounding box center [541, 452] width 99 height 18
drag, startPoint x: 563, startPoint y: 441, endPoint x: 544, endPoint y: 454, distance: 23.0
click at [527, 395] on p "Myl" at bounding box center [538, 404] width 22 height 18
click at [546, 458] on p "RUT 103920477" at bounding box center [541, 452] width 99 height 18
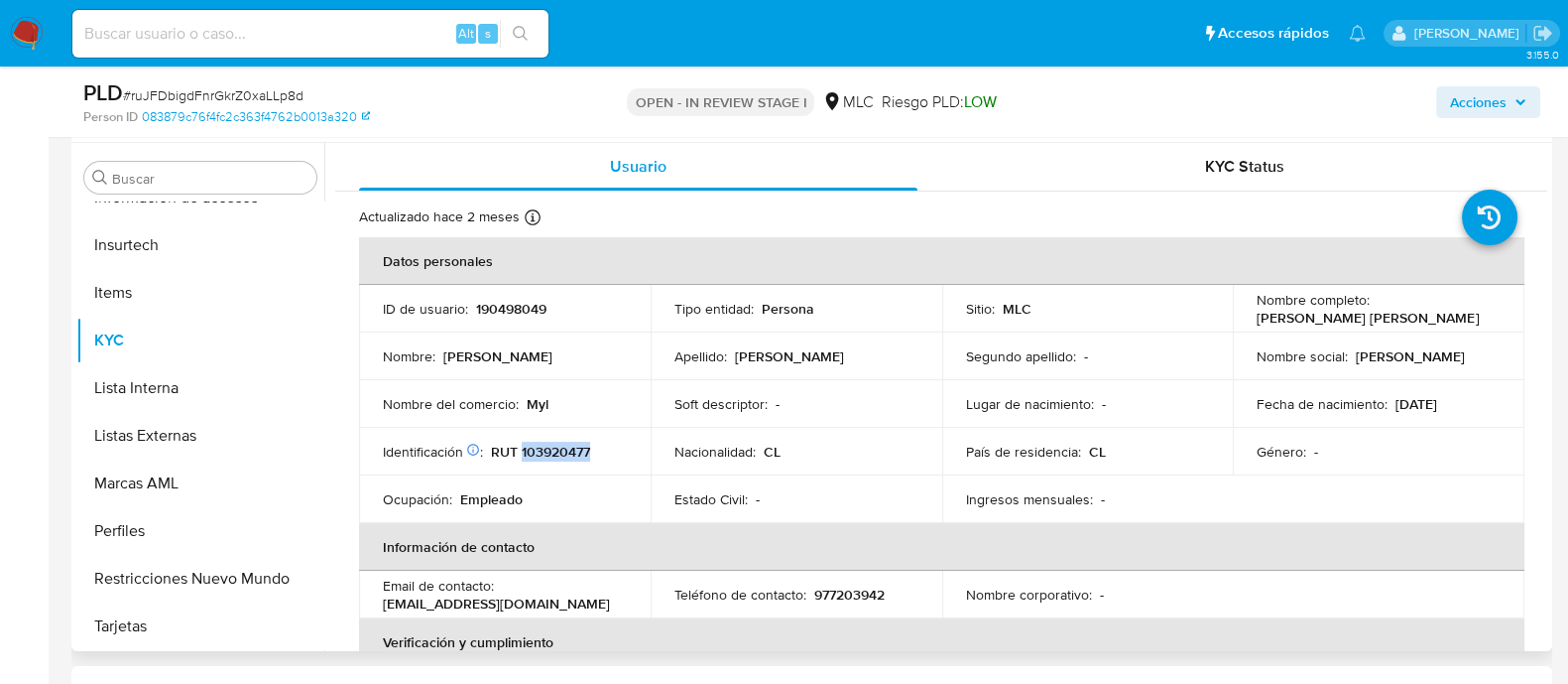
click at [546, 458] on p "RUT 103920477" at bounding box center [541, 452] width 99 height 18
copy p "103920477"
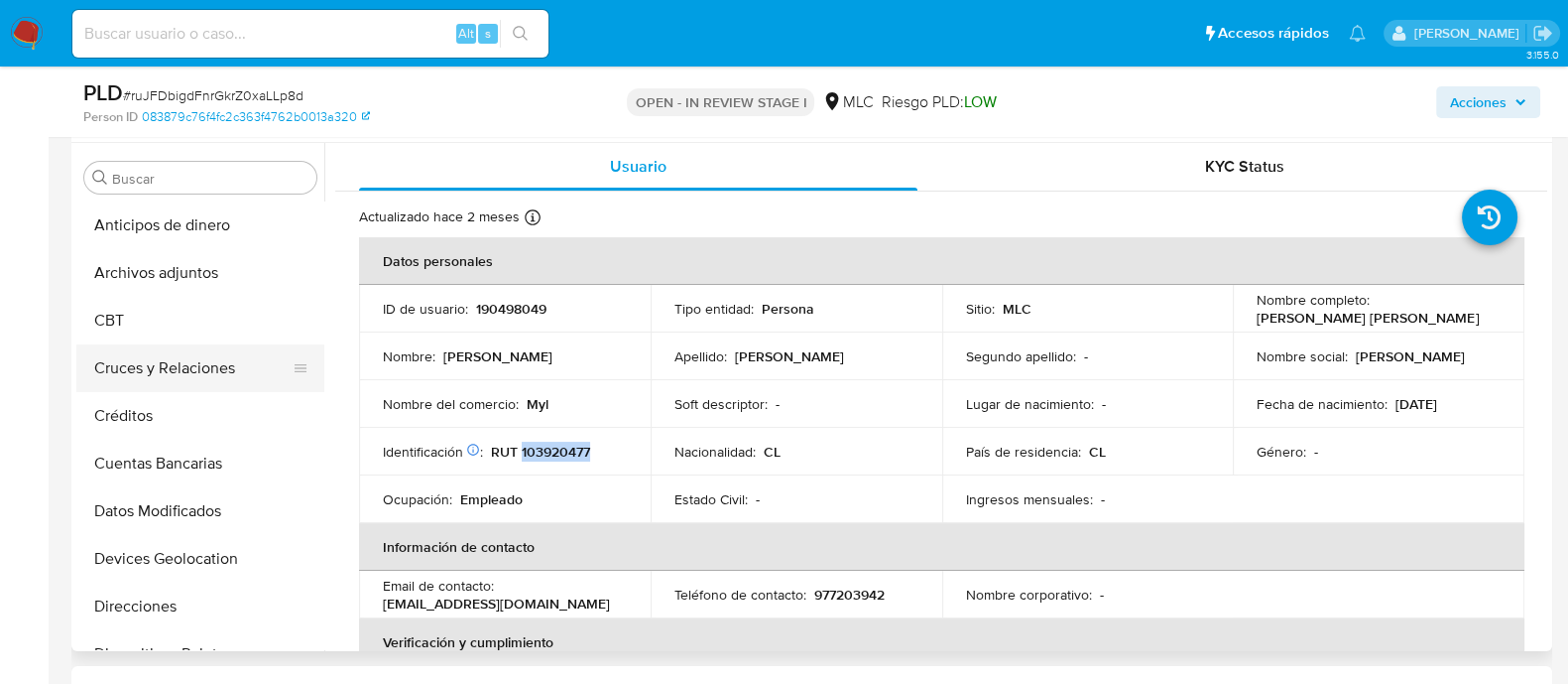
click at [143, 373] on button "Cruces y Relaciones" at bounding box center [193, 368] width 232 height 48
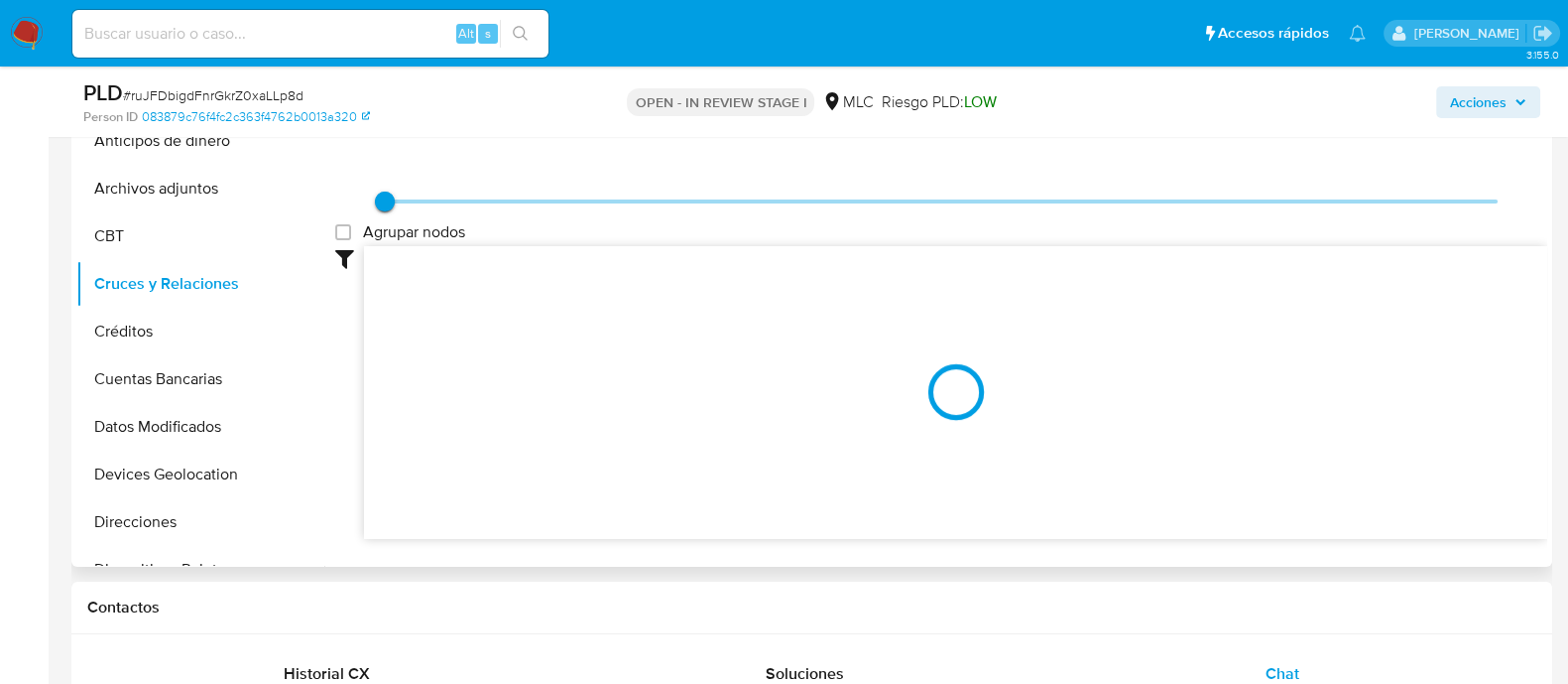
scroll to position [495, 0]
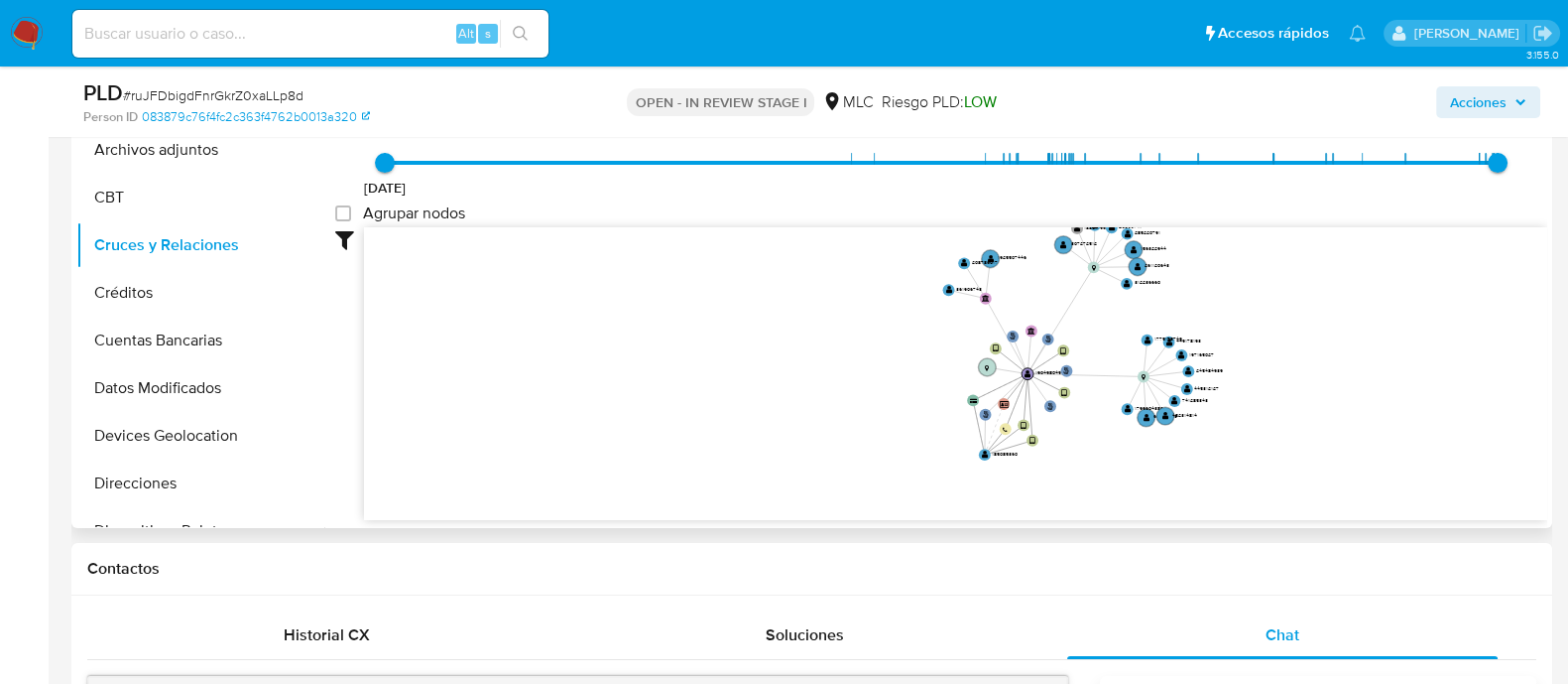
drag, startPoint x: 1195, startPoint y: 310, endPoint x: 1192, endPoint y: 354, distance: 44.1
click at [1192, 354] on icon "user-190498049  190498049 phone-16170cf1d84c7ff96c9dafb78d7af061  person-0838…" at bounding box center [956, 371] width 1183 height 288
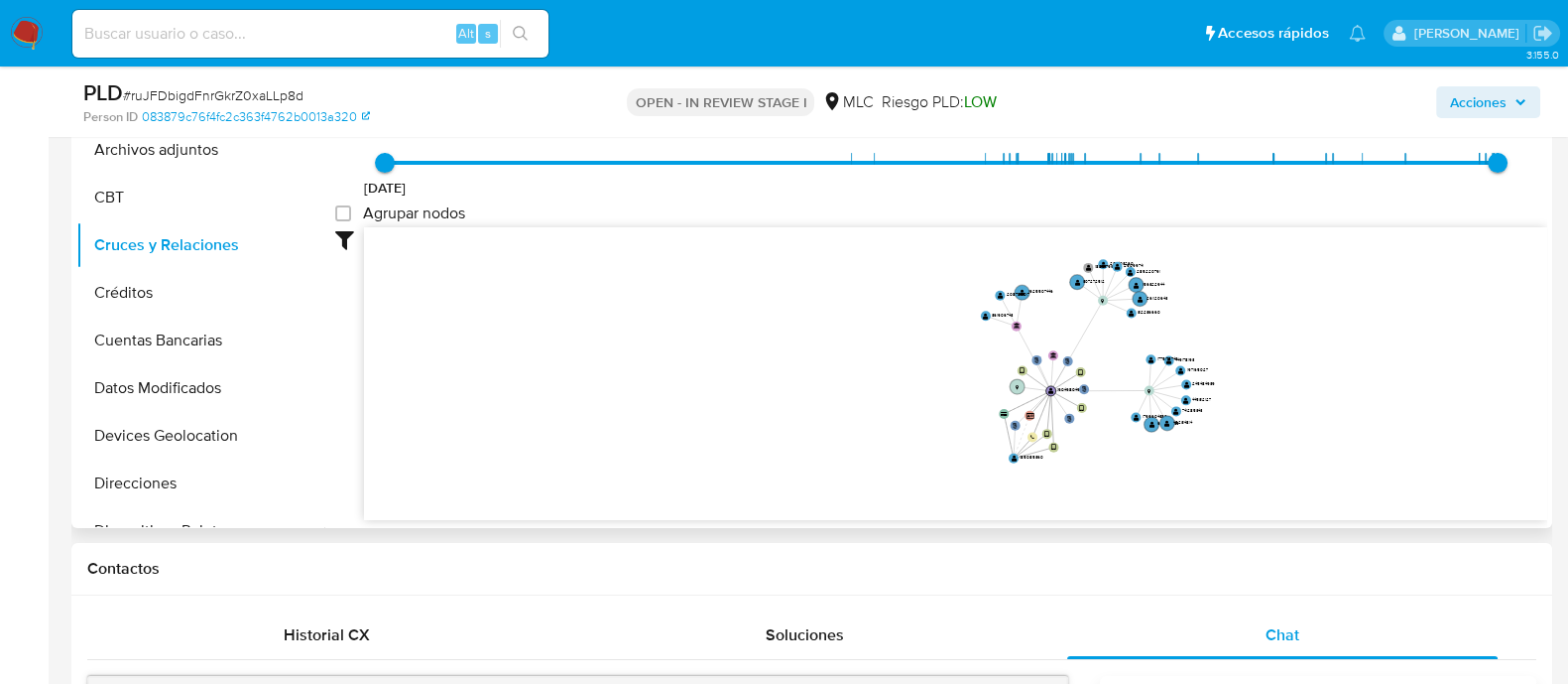
drag, startPoint x: 1205, startPoint y: 352, endPoint x: 1144, endPoint y: 354, distance: 61.0
click at [1144, 354] on icon "user-190498049  190498049 phone-16170cf1d84c7ff96c9dafb78d7af061  person-0838…" at bounding box center [956, 371] width 1183 height 288
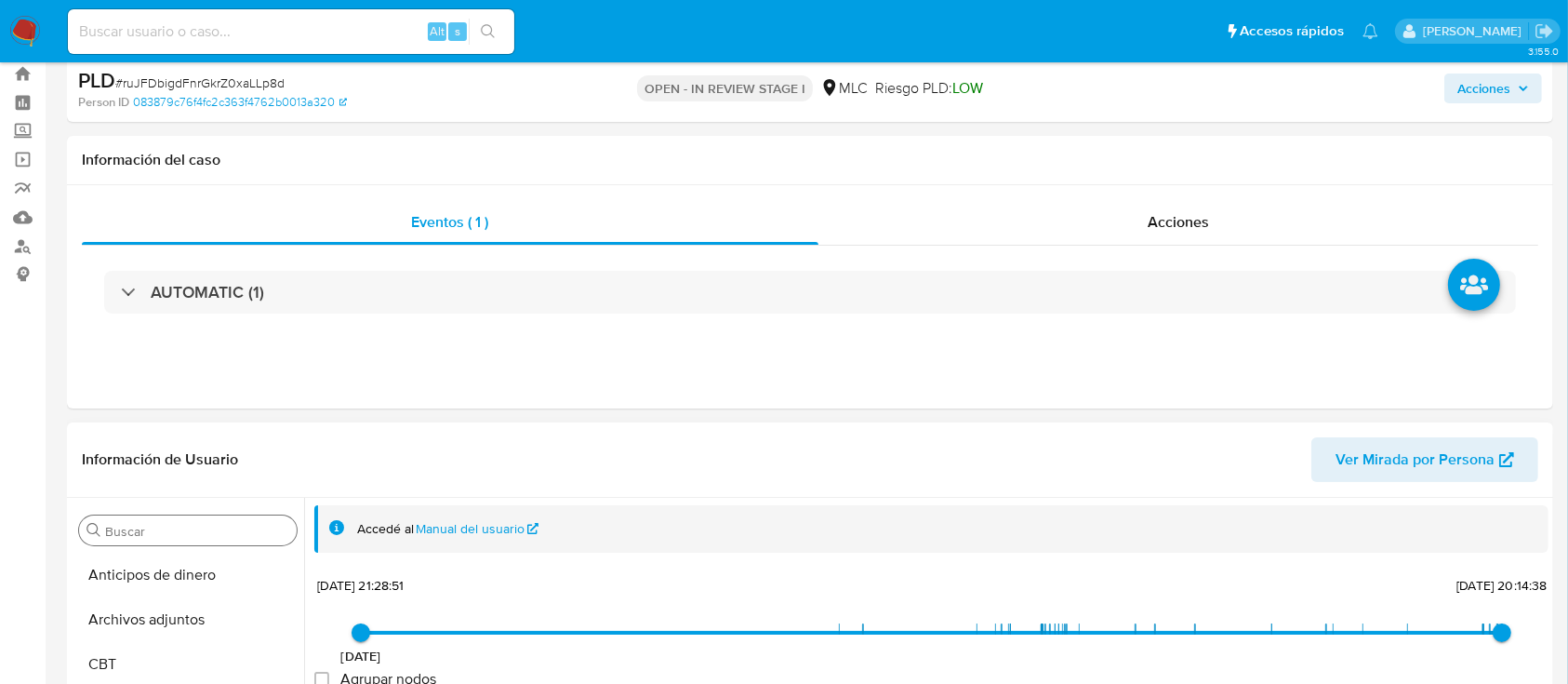
scroll to position [124, 0]
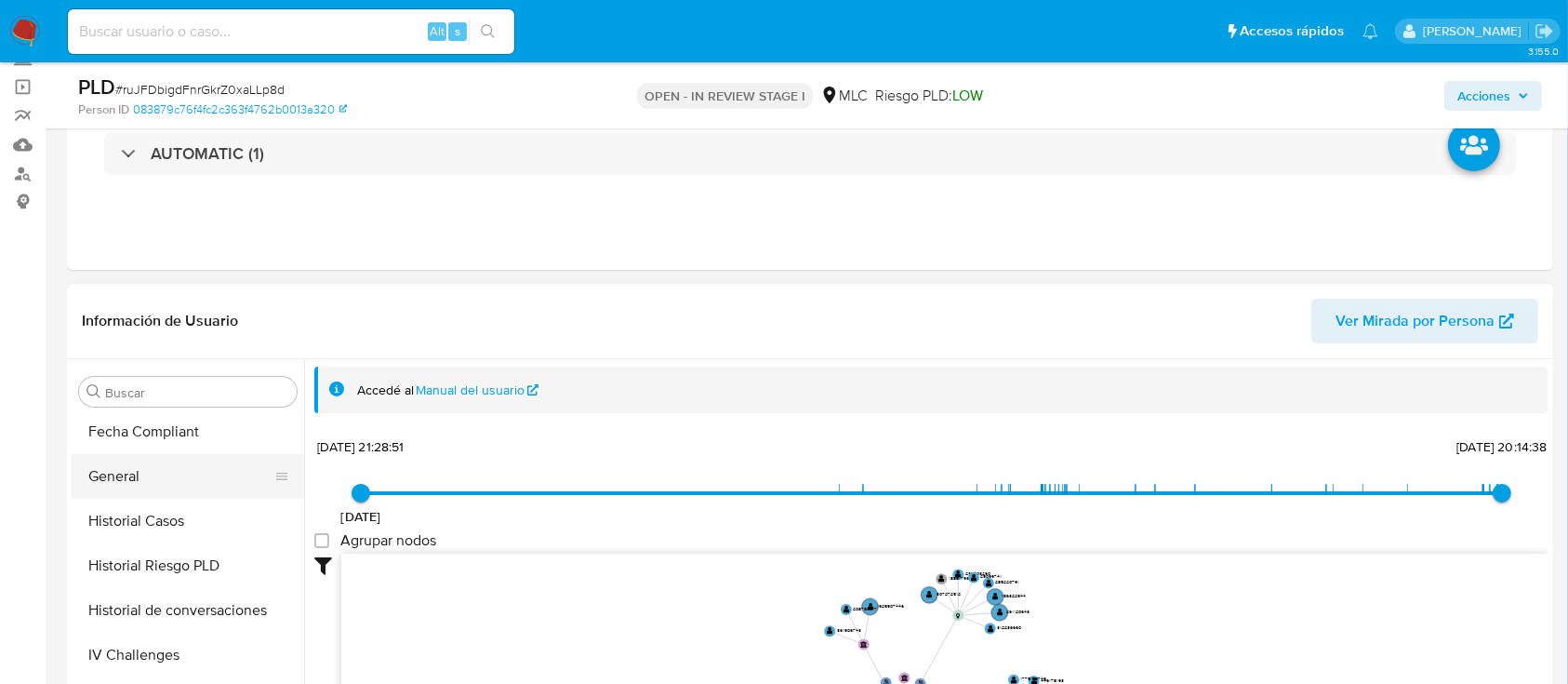
click at [141, 490] on button "General" at bounding box center [181, 476] width 218 height 45
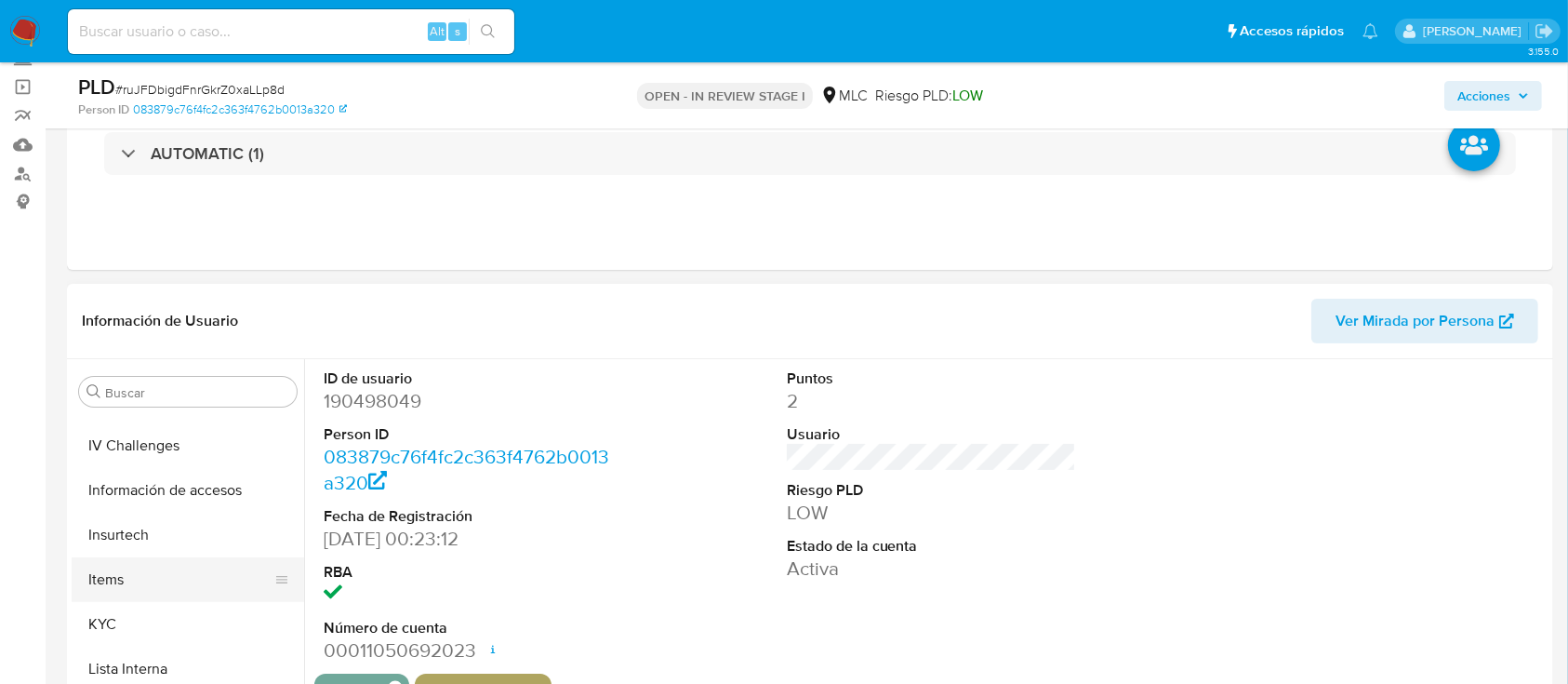
scroll to position [744, 0]
click at [143, 594] on button "KYC" at bounding box center [181, 585] width 218 height 45
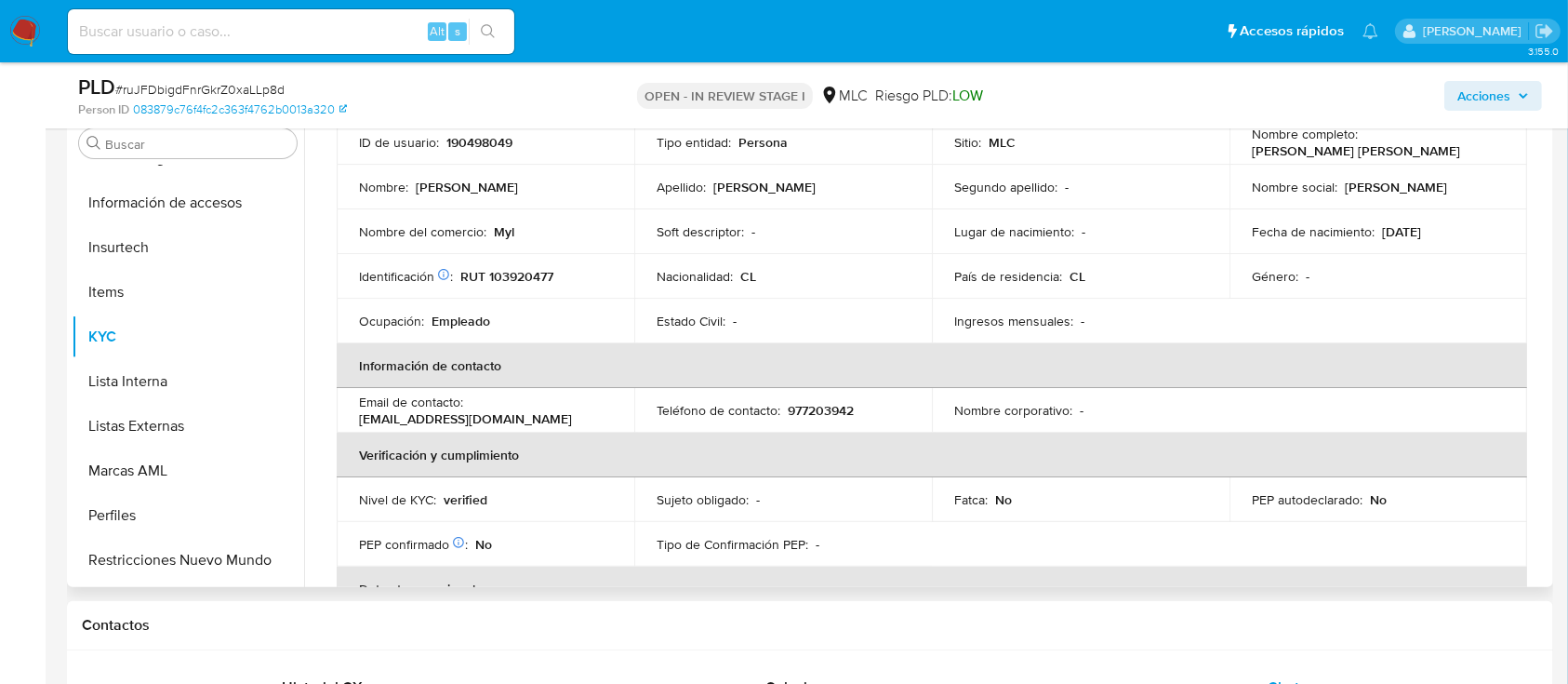
scroll to position [0, 0]
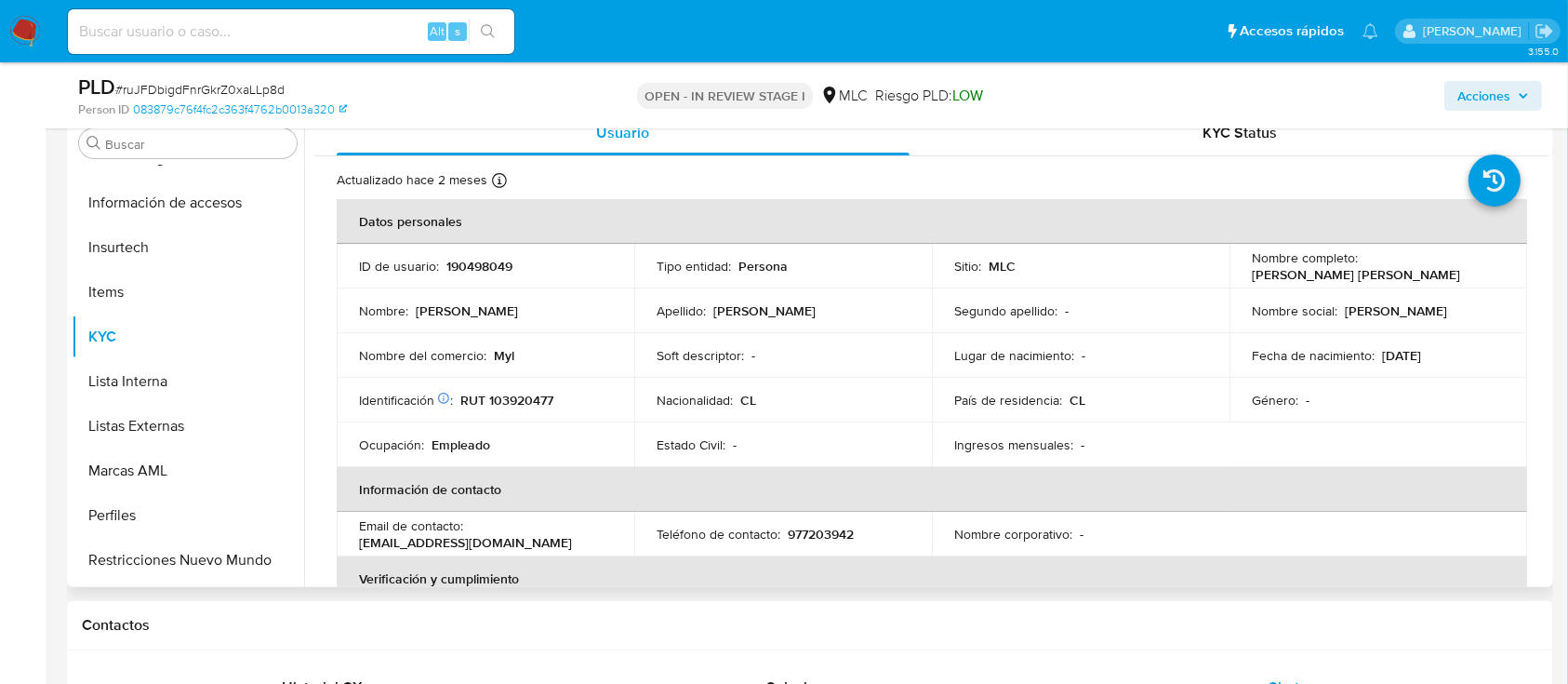
click at [1296, 273] on p "María Teresa Huerta Calderón" at bounding box center [1356, 275] width 208 height 17
click at [1309, 274] on p "María Teresa Huerta Calderón" at bounding box center [1356, 275] width 208 height 17
drag, startPoint x: 1418, startPoint y: 276, endPoint x: 1248, endPoint y: 279, distance: 170.0
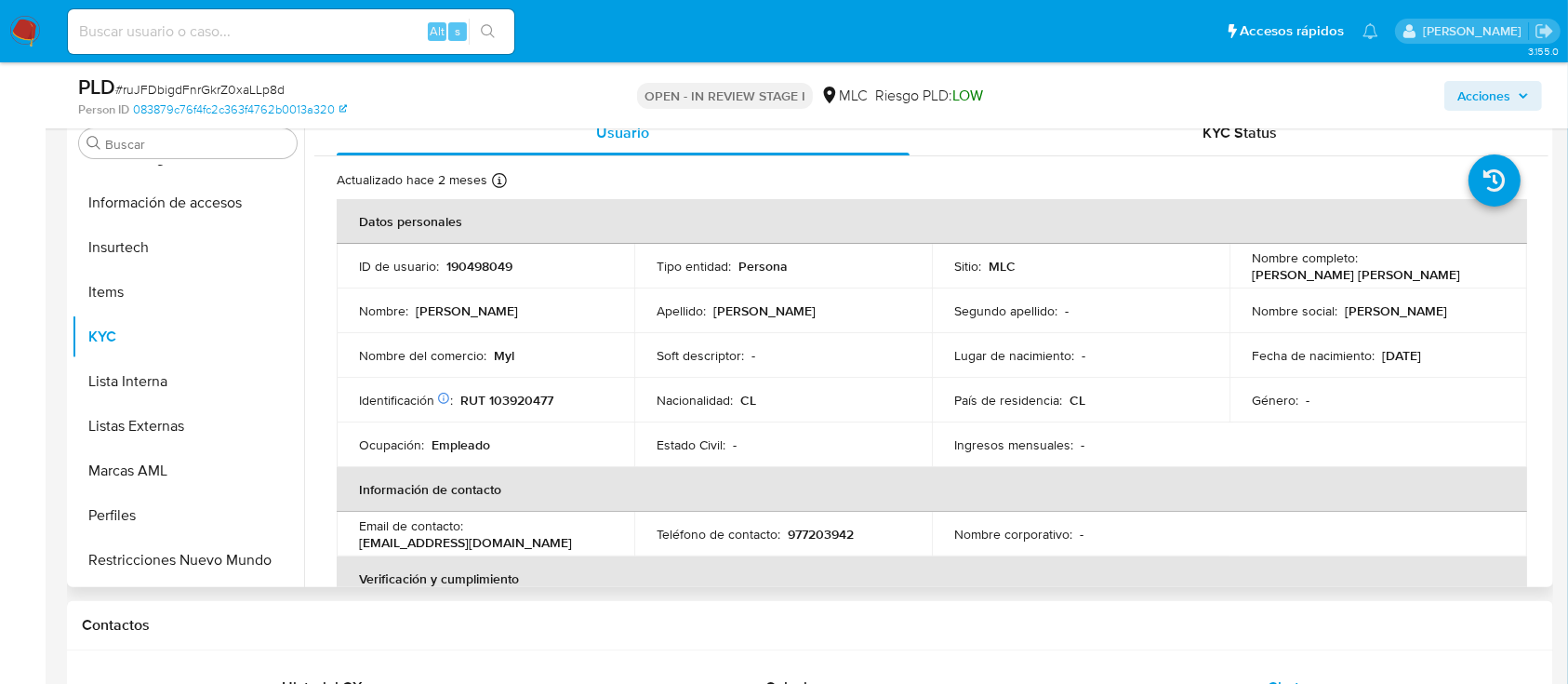
click at [1252, 279] on p "María Teresa Huerta Calderón" at bounding box center [1356, 275] width 208 height 17
copy p "María Teresa Huerta Calderón"
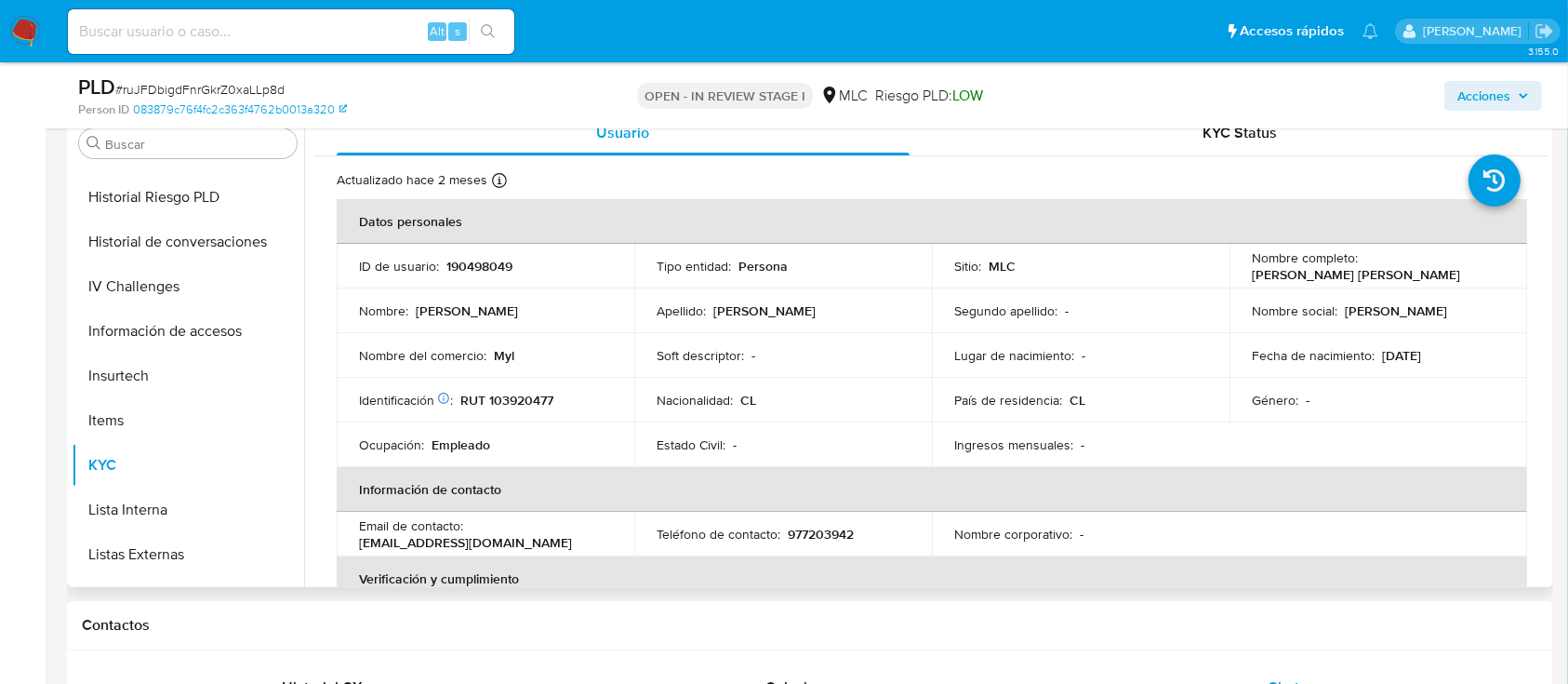
scroll to position [248, 0]
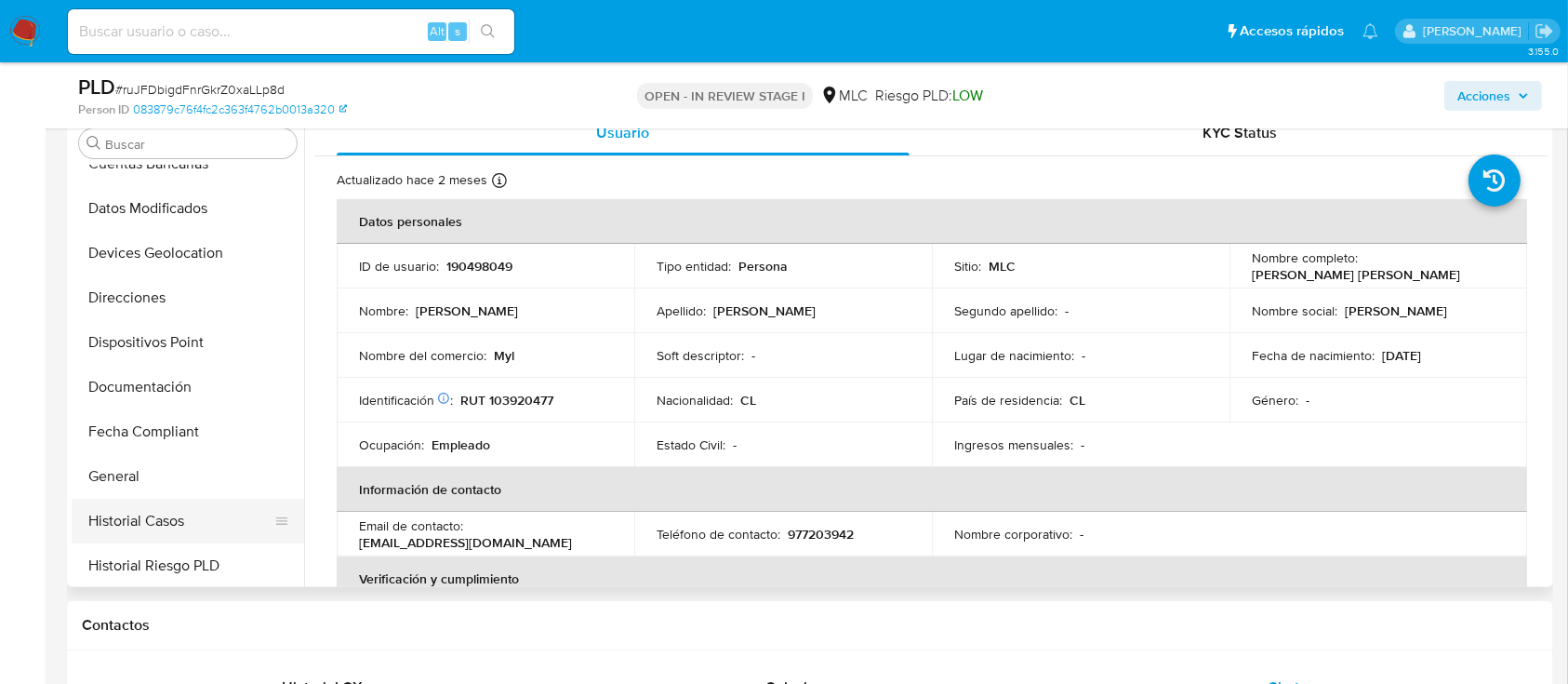
click at [159, 519] on button "Historial Casos" at bounding box center [181, 521] width 218 height 45
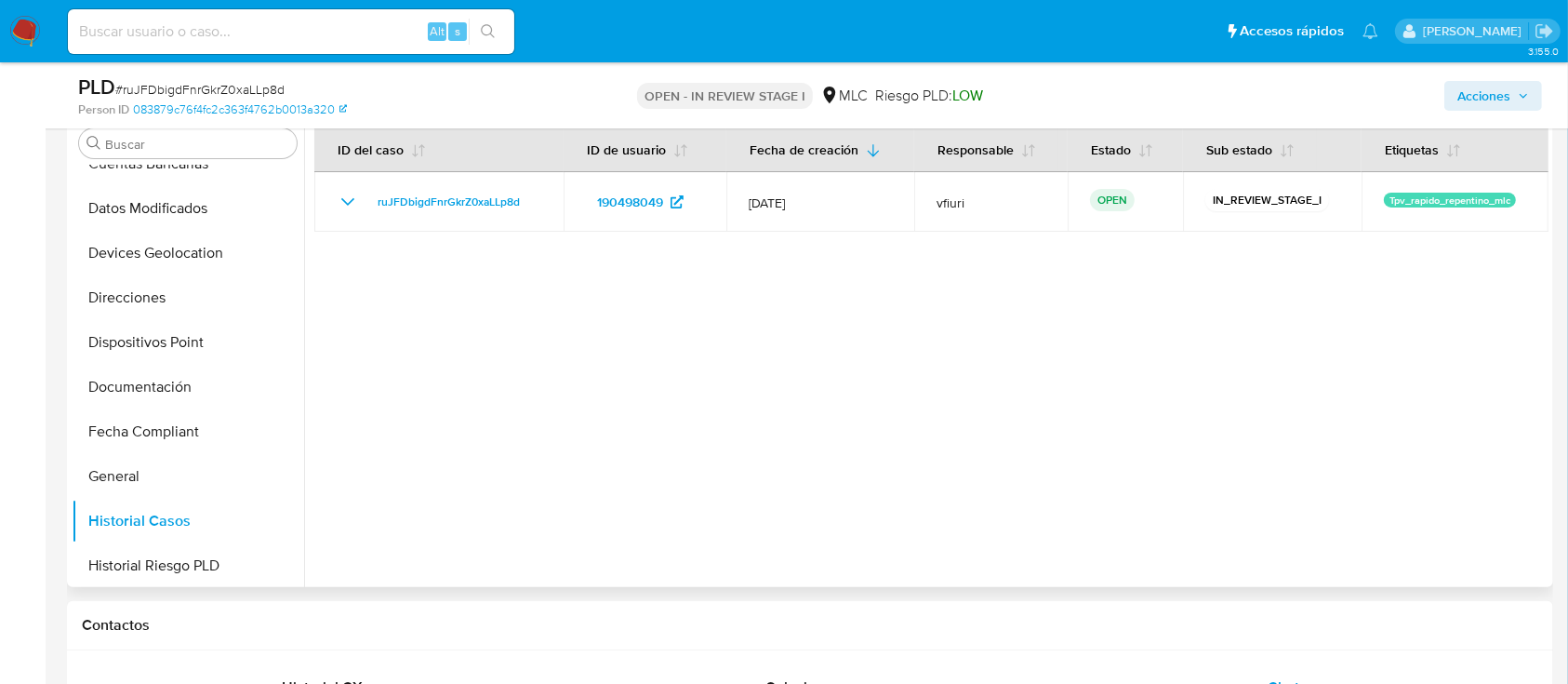
scroll to position [786, 0]
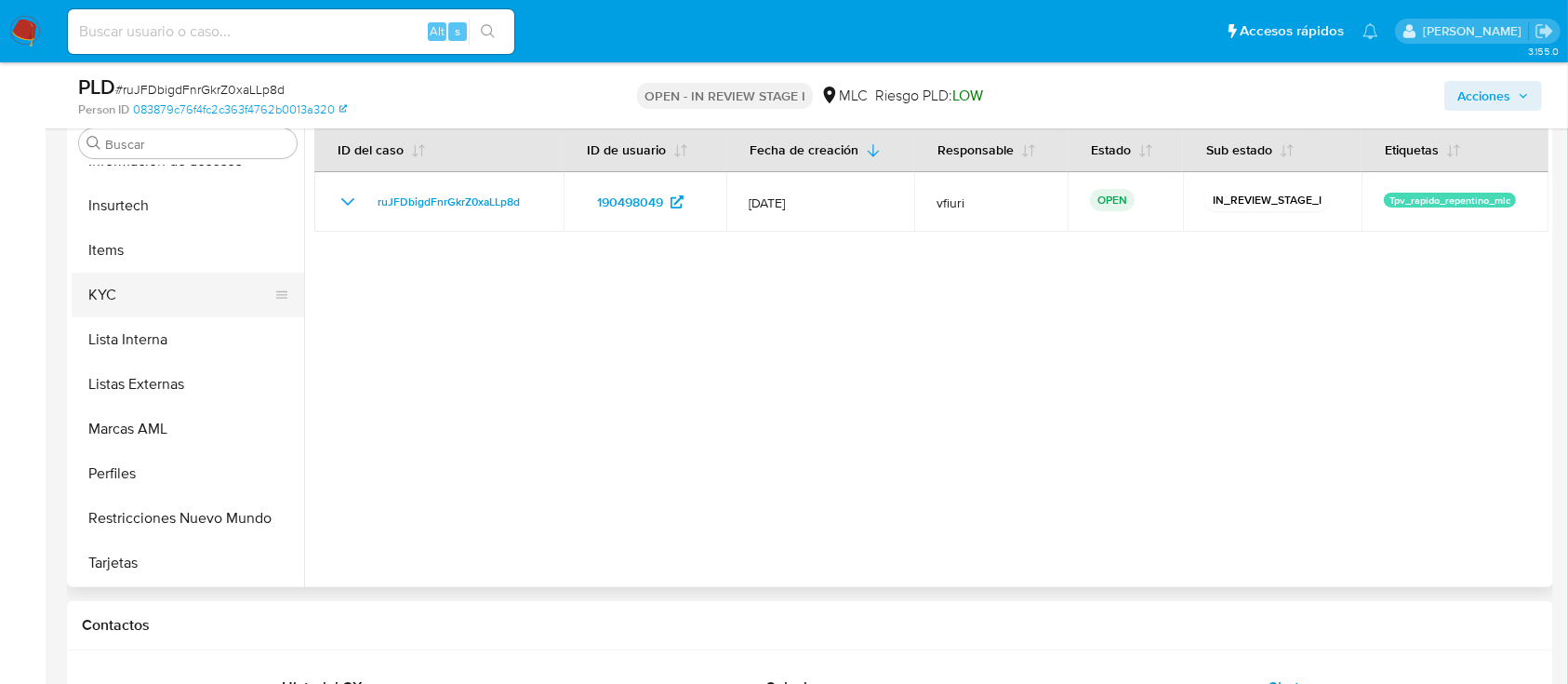
click at [105, 289] on button "KYC" at bounding box center [181, 295] width 218 height 45
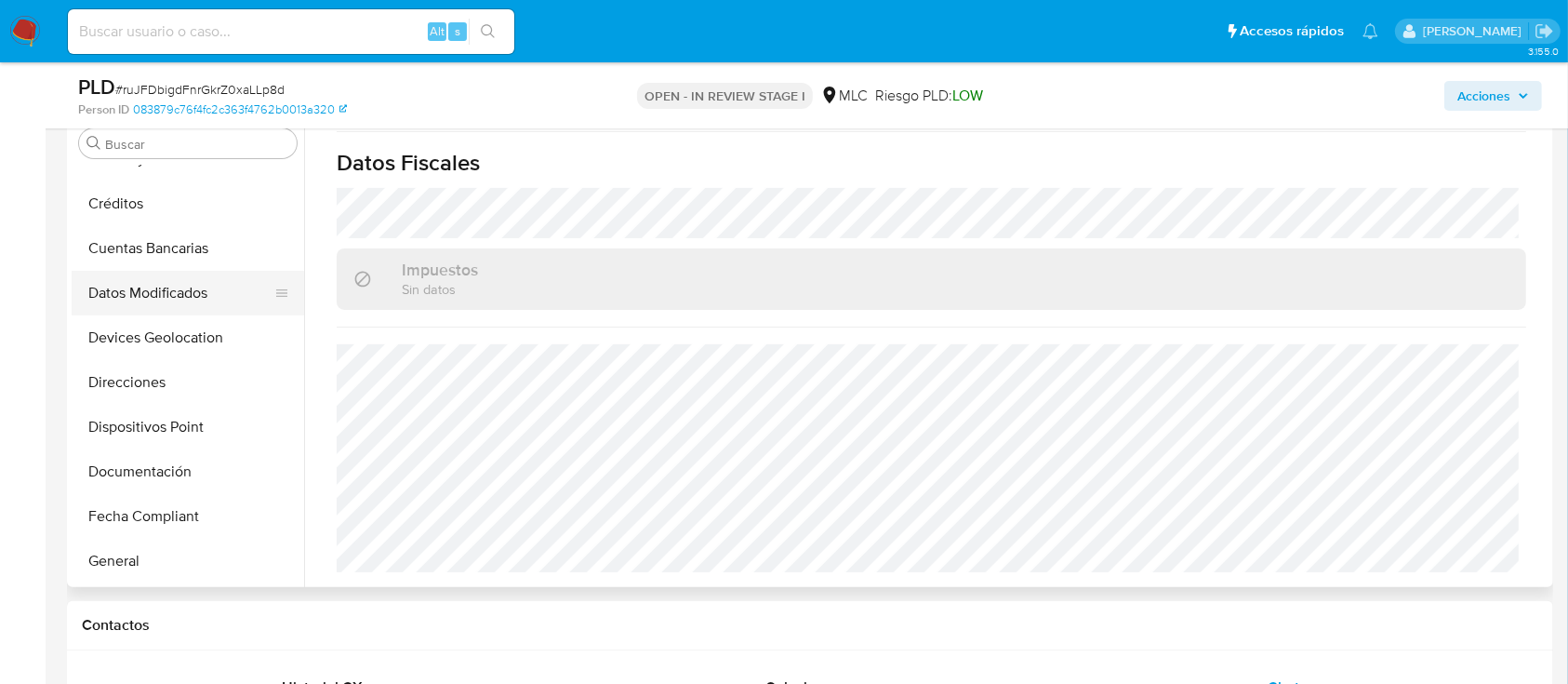
scroll to position [124, 0]
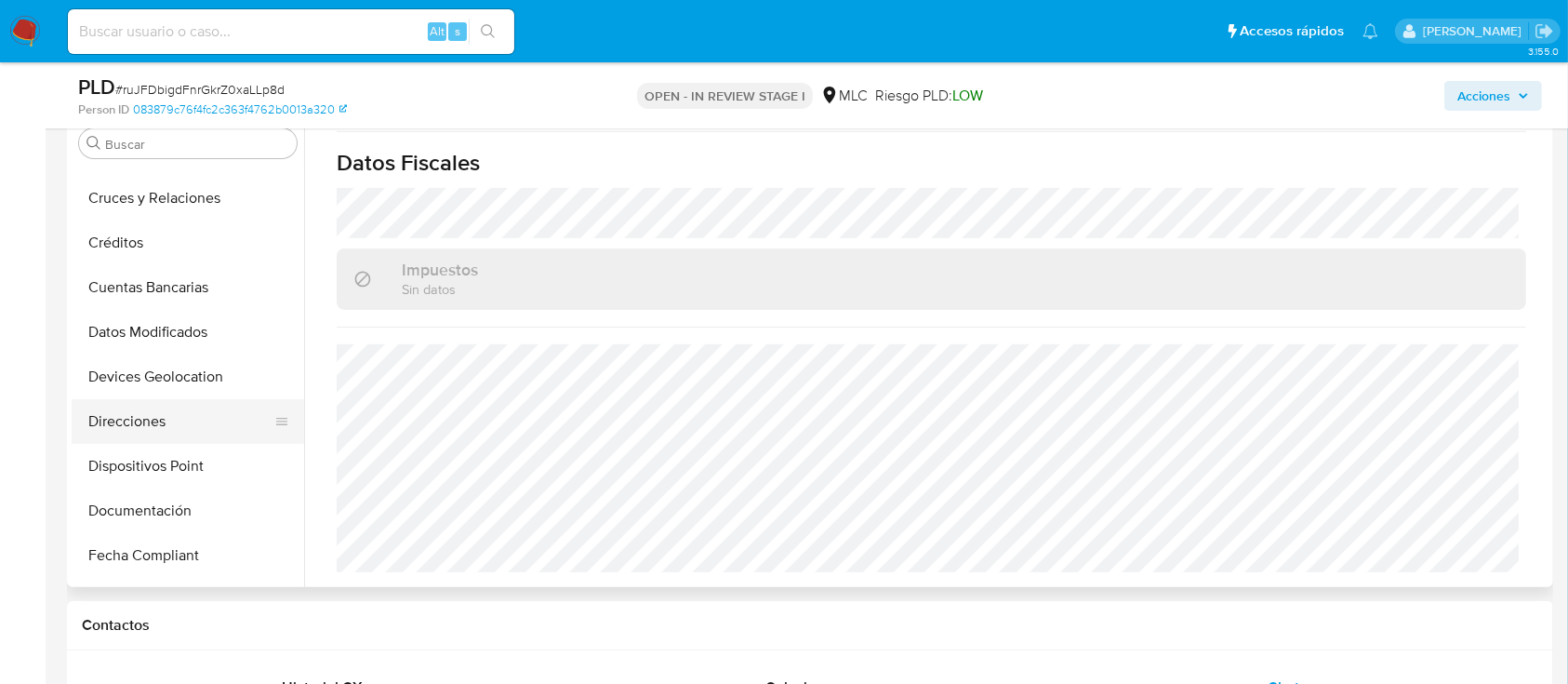
click at [150, 418] on button "Direcciones" at bounding box center [181, 422] width 218 height 45
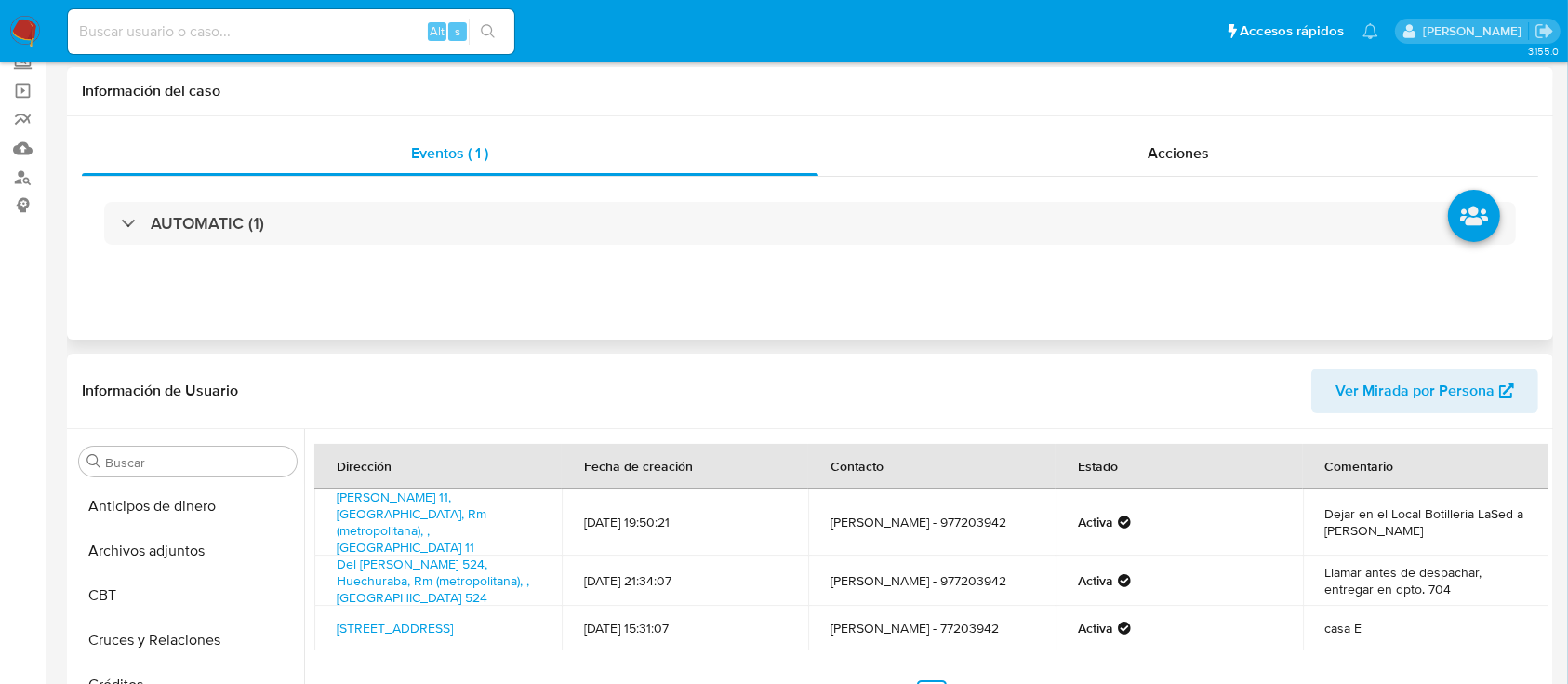
scroll to position [372, 0]
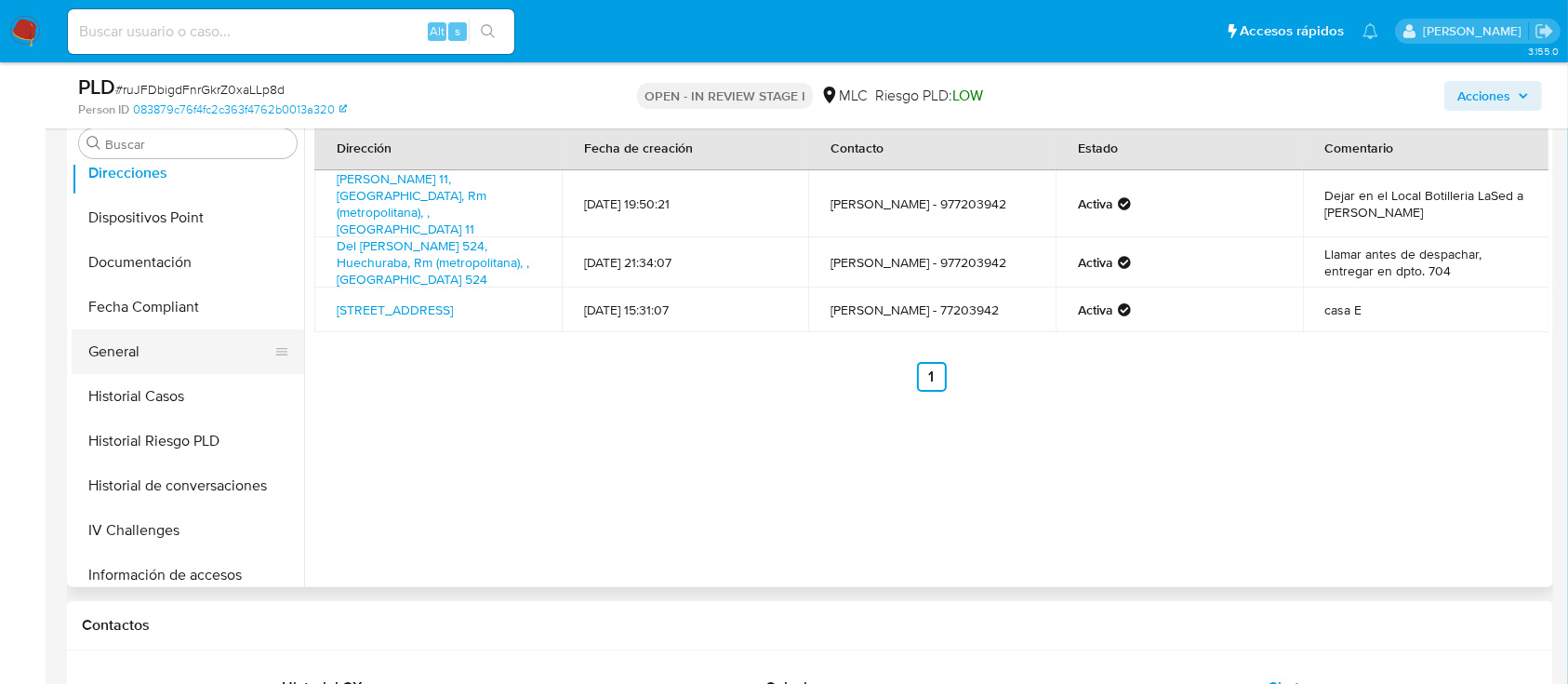
click at [149, 366] on button "General" at bounding box center [181, 352] width 218 height 45
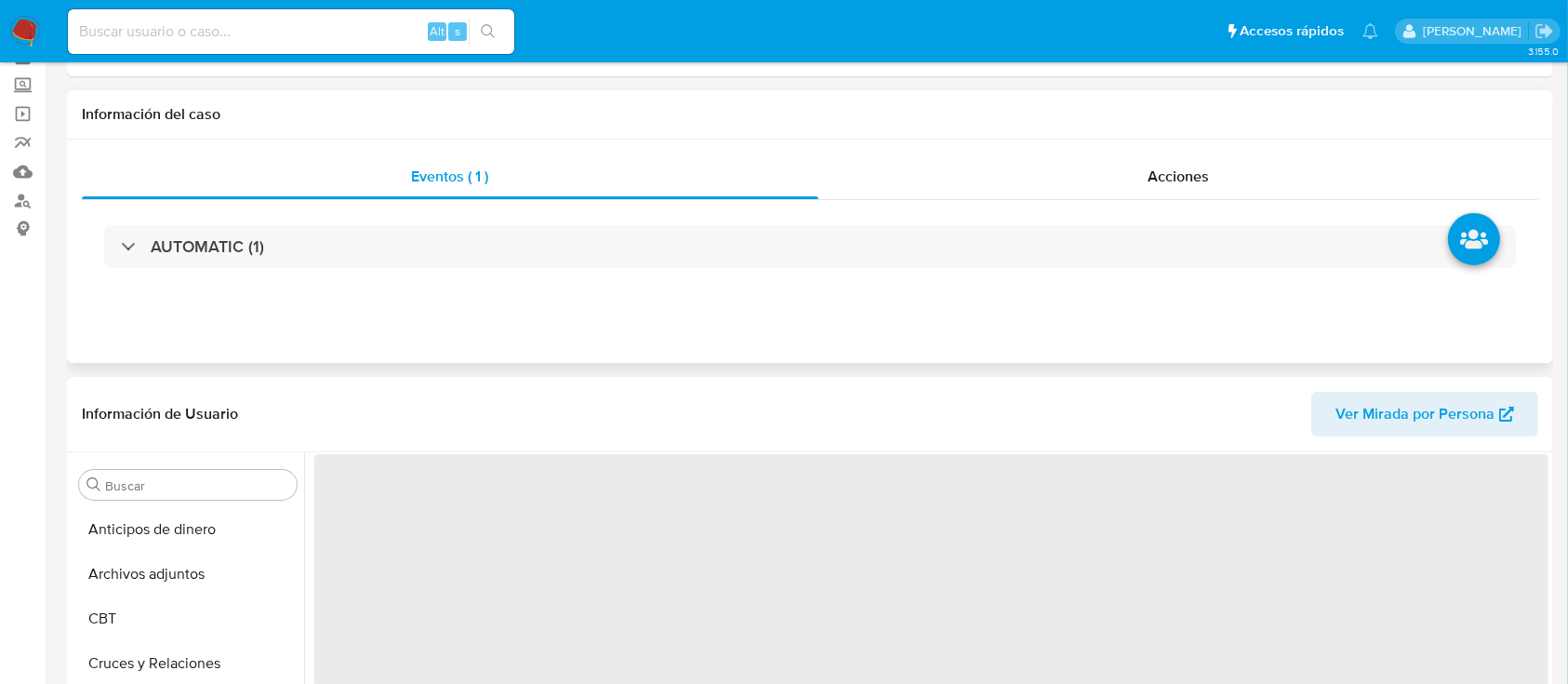
scroll to position [0, 0]
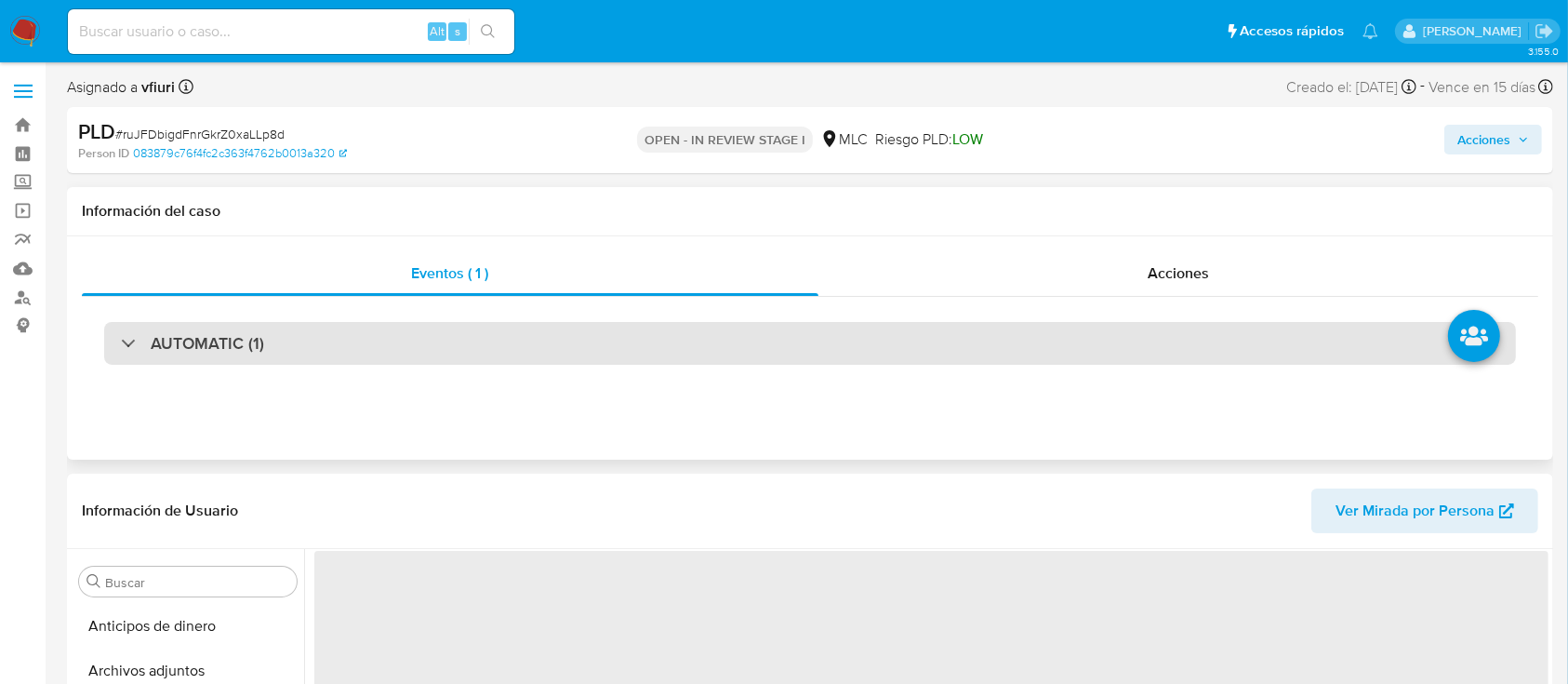
click at [291, 348] on div "AUTOMATIC (1)" at bounding box center [810, 343] width 1412 height 43
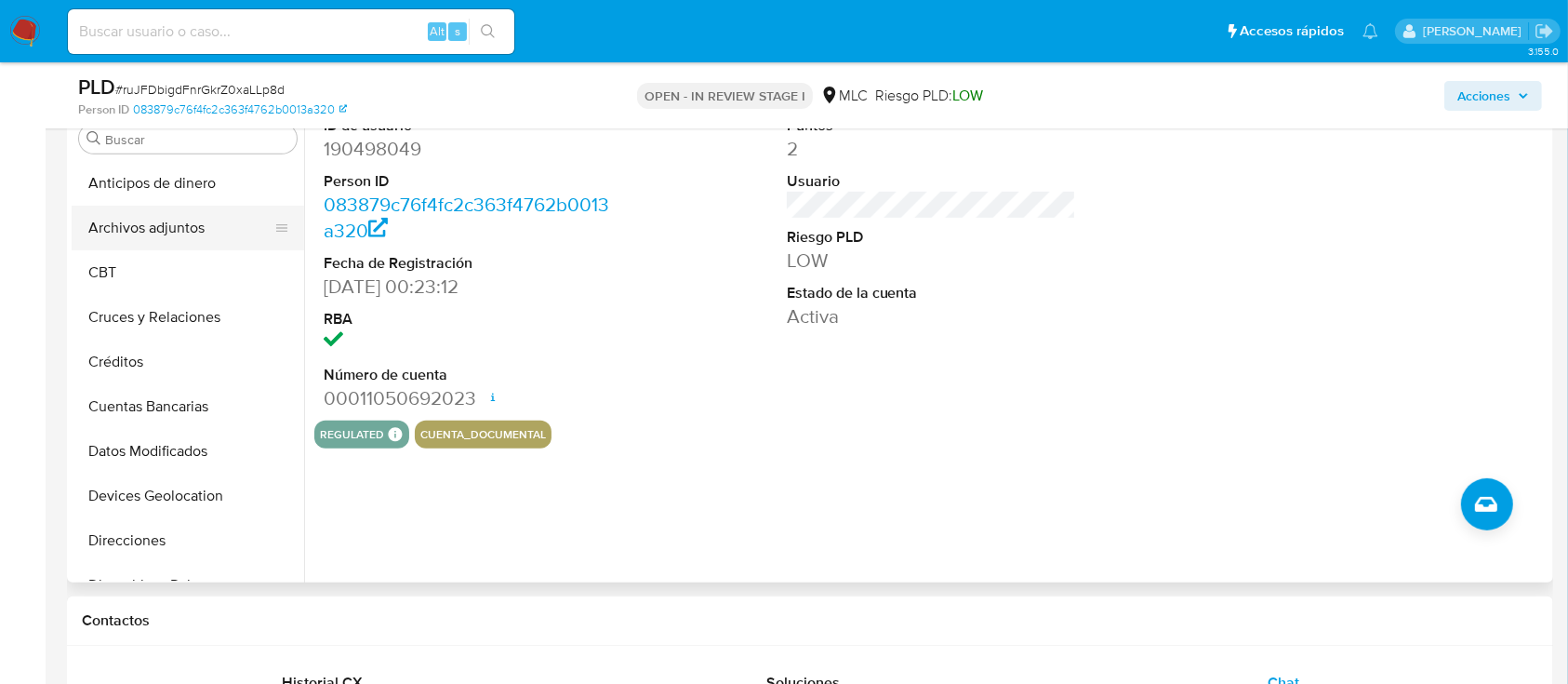
click at [128, 230] on button "Archivos adjuntos" at bounding box center [181, 228] width 218 height 45
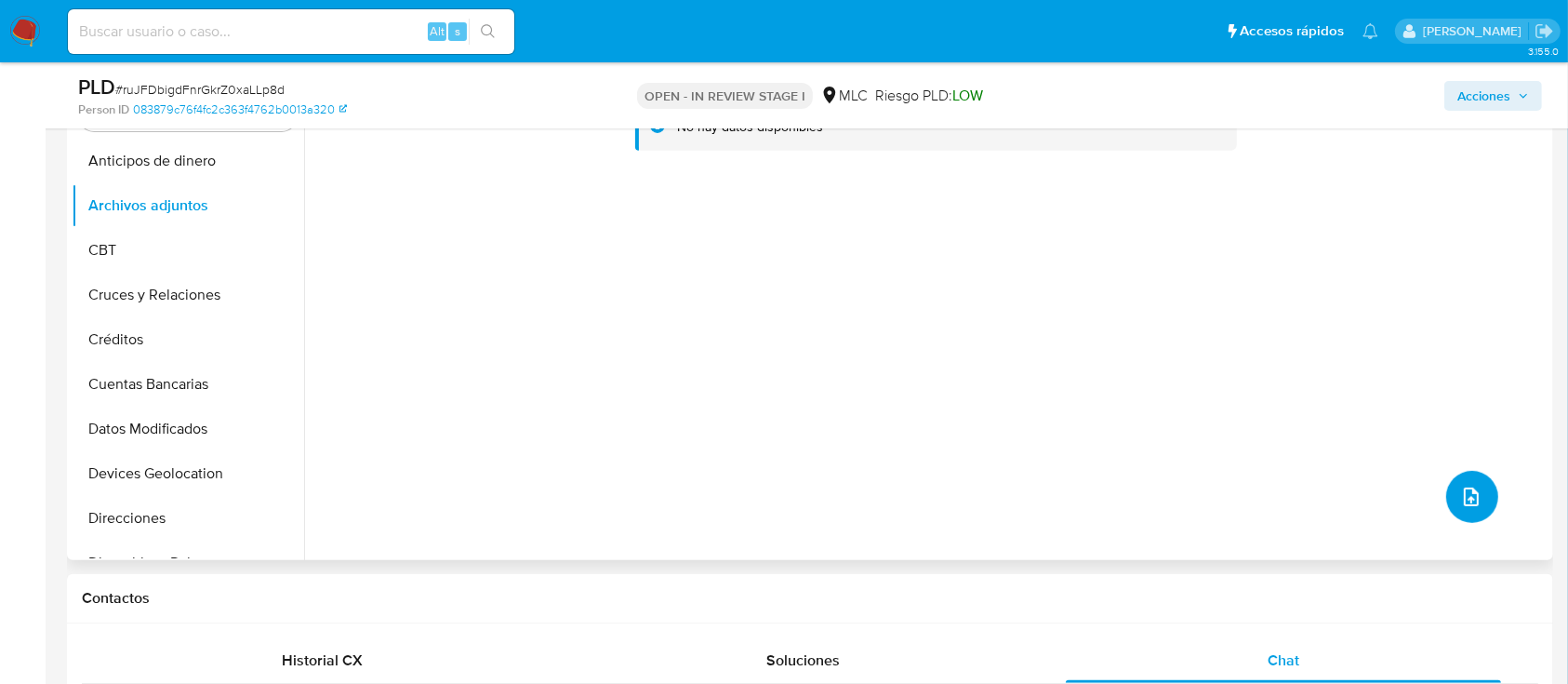
click at [1460, 506] on icon "upload-file" at bounding box center [1471, 497] width 22 height 22
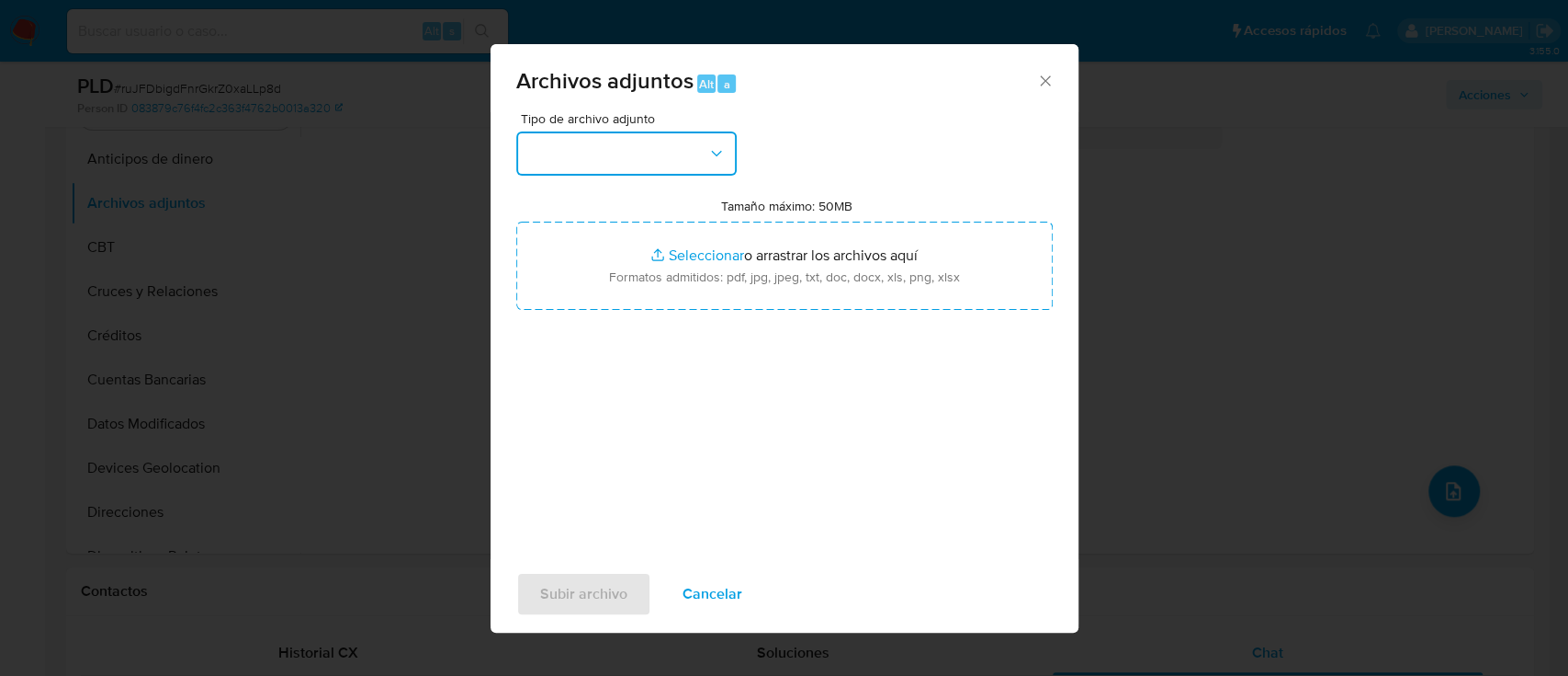
click at [653, 150] on button "button" at bounding box center [627, 154] width 221 height 44
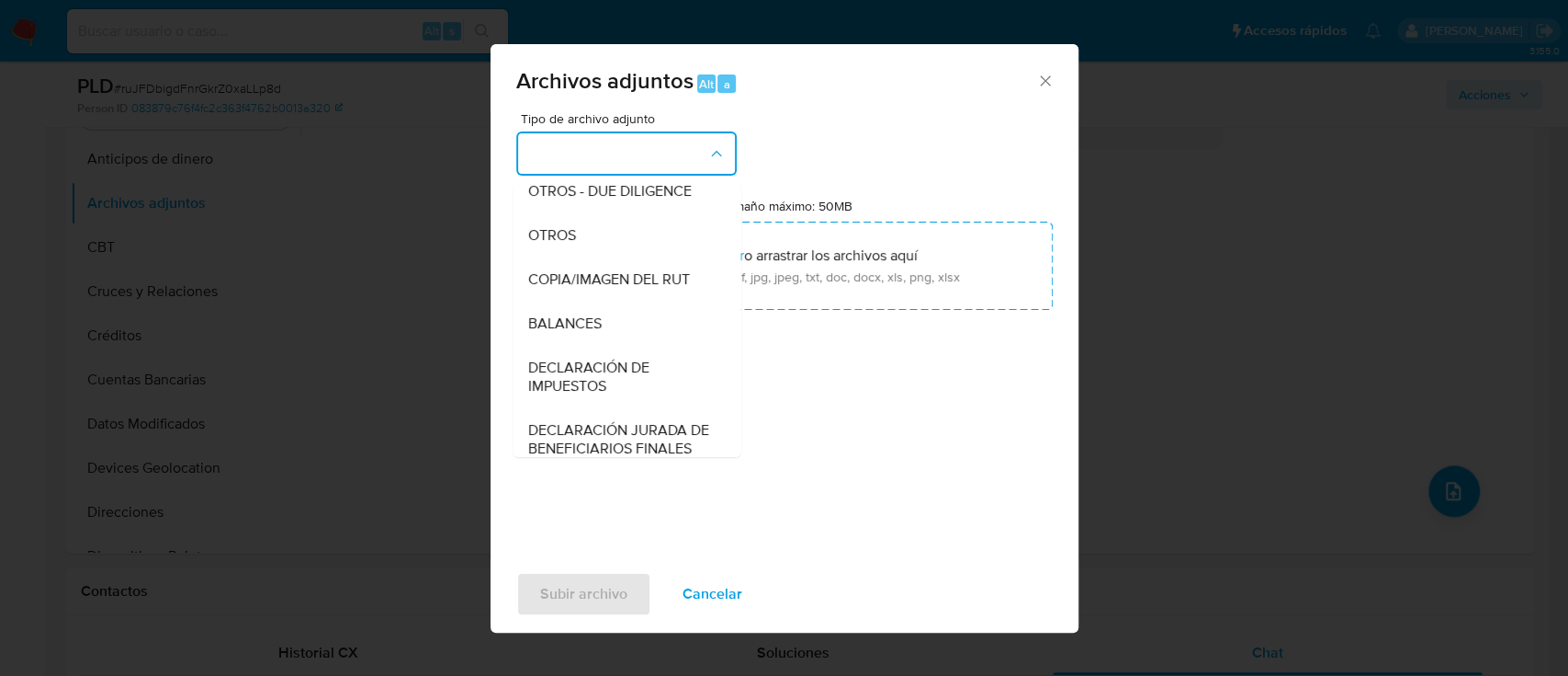
scroll to position [274, 0]
click at [549, 216] on div "OTROS - DUE DILIGENCE" at bounding box center [621, 194] width 187 height 44
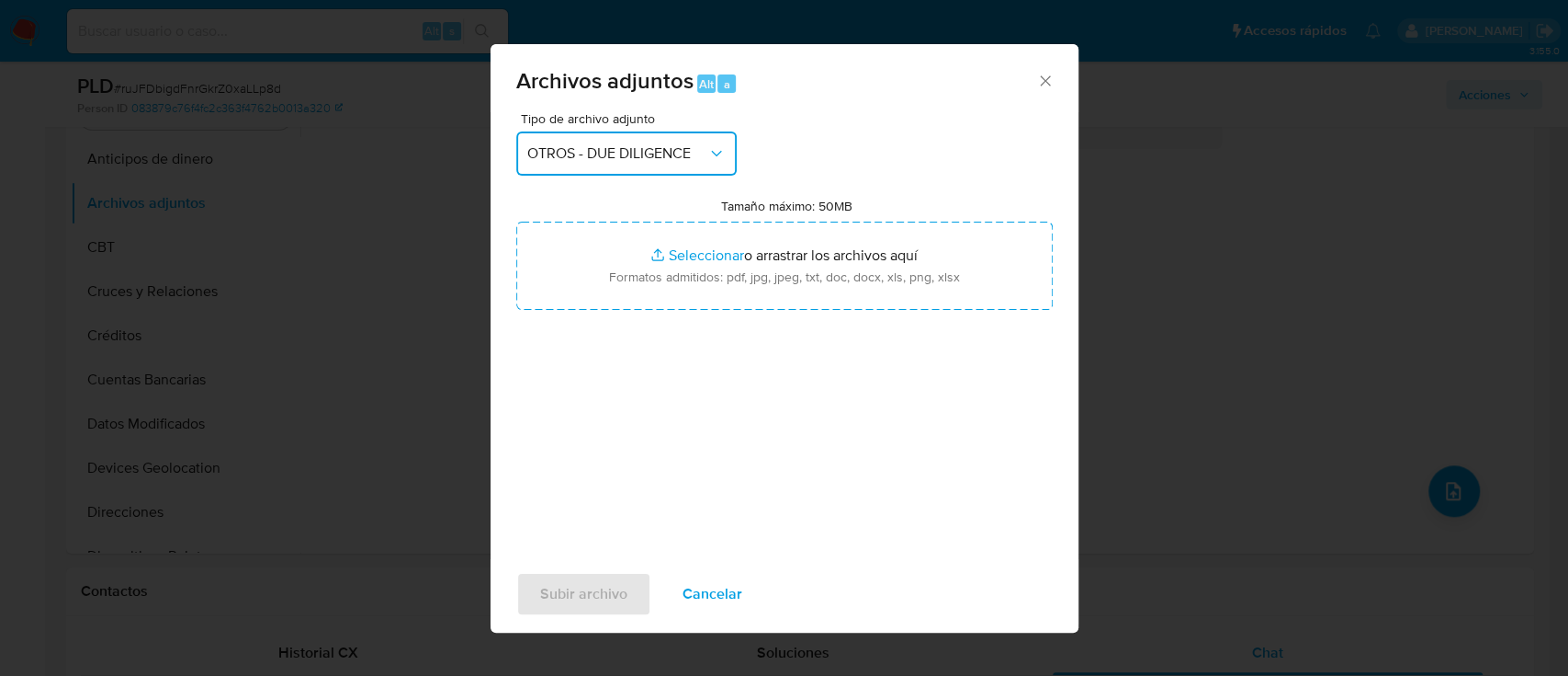
click at [619, 144] on span "OTROS - DUE DILIGENCE" at bounding box center [618, 154] width 180 height 18
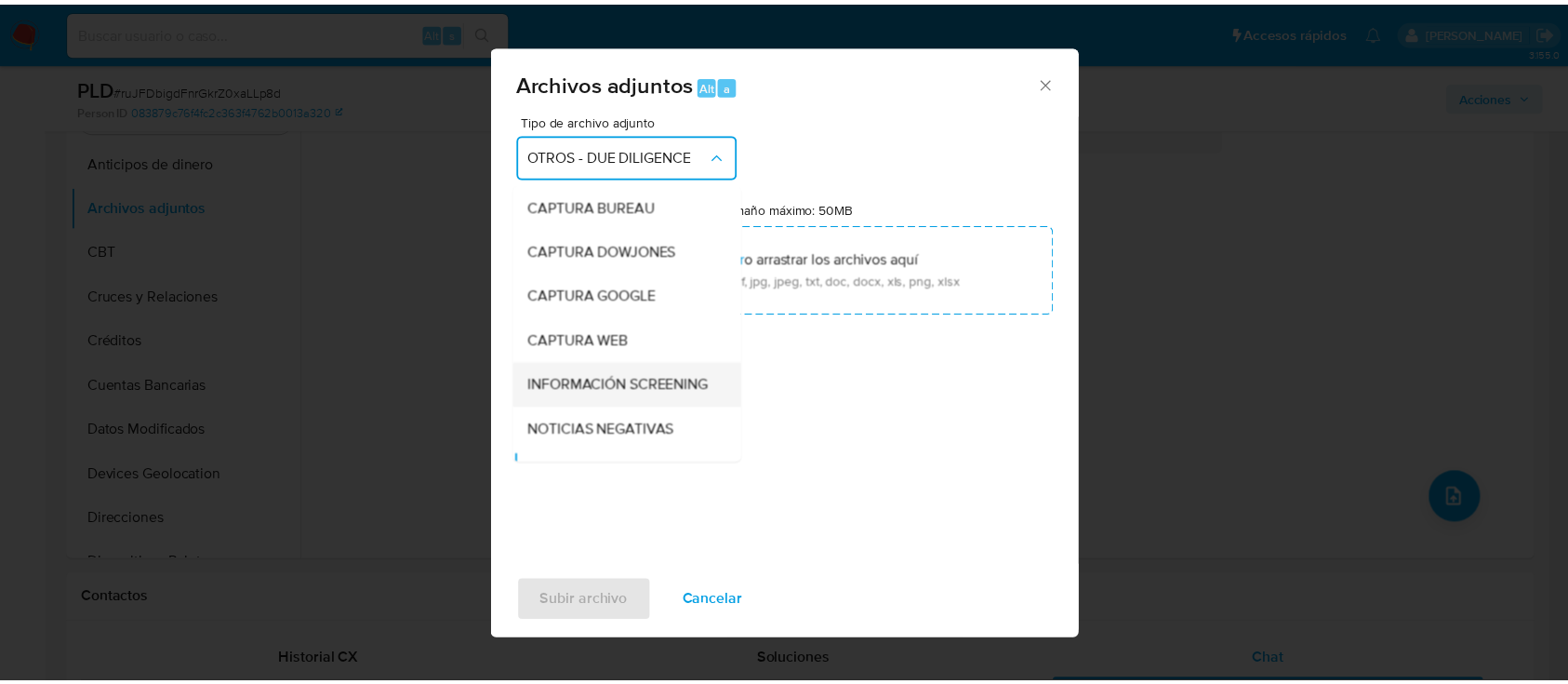
scroll to position [169, 0]
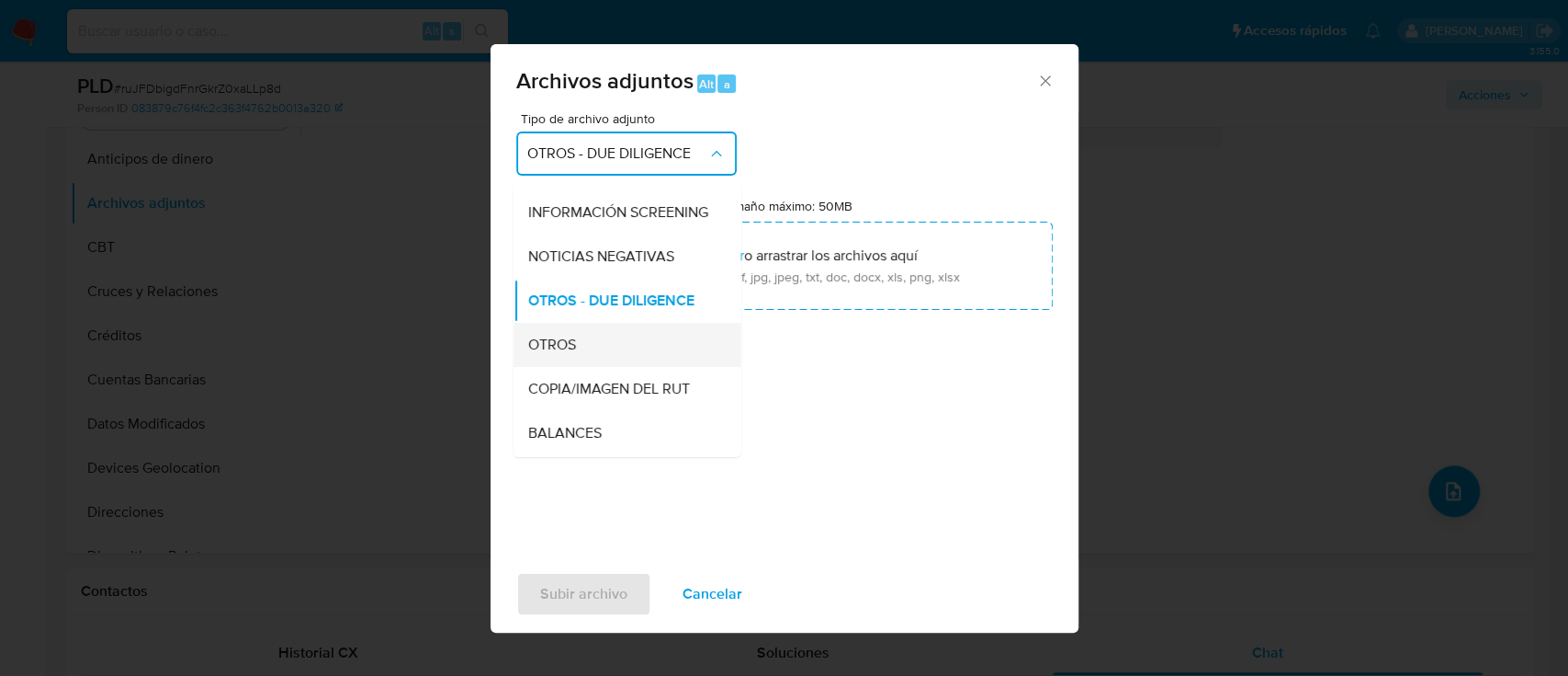
click at [540, 348] on div "OTROS" at bounding box center [621, 345] width 187 height 44
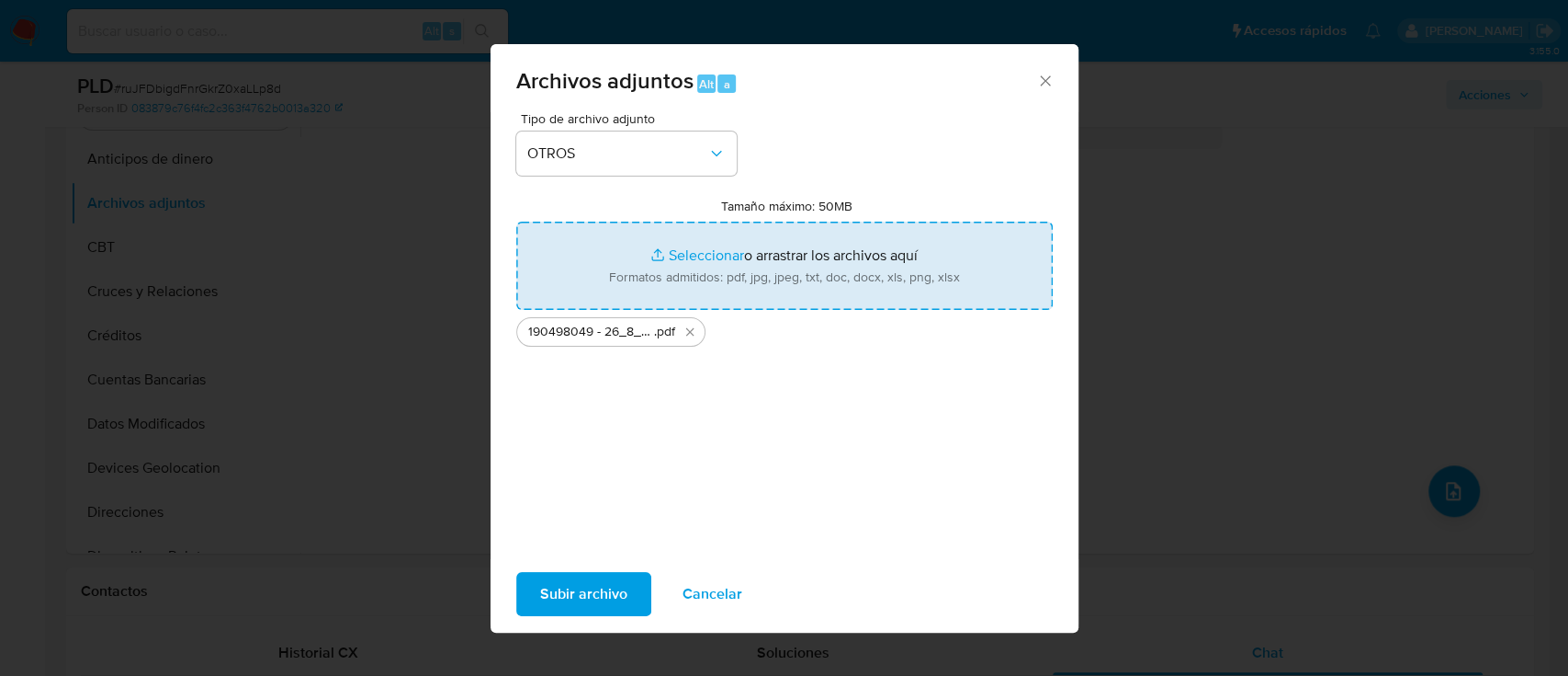
type input "C:\fakepath\Tabla 190498049.xlsx"
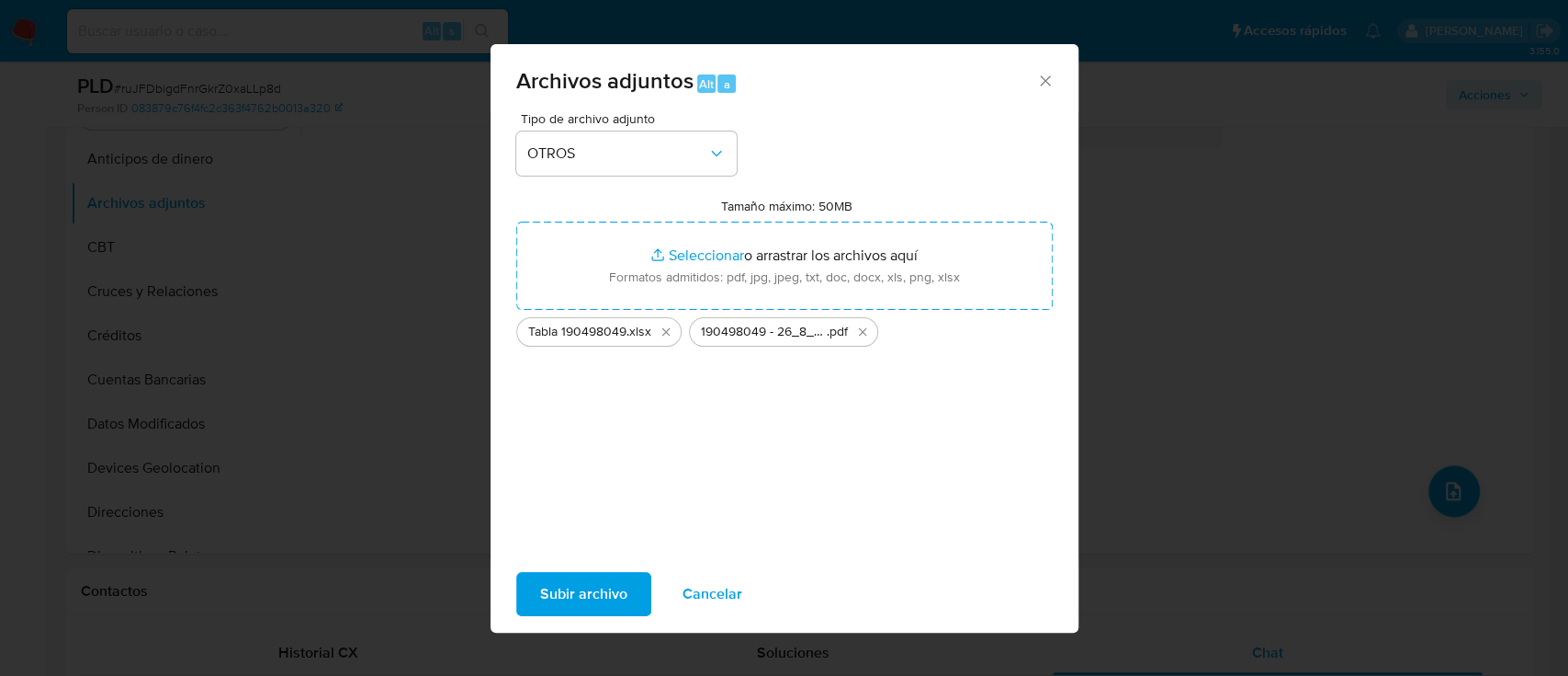
click at [584, 592] on span "Subir archivo" at bounding box center [584, 594] width 87 height 40
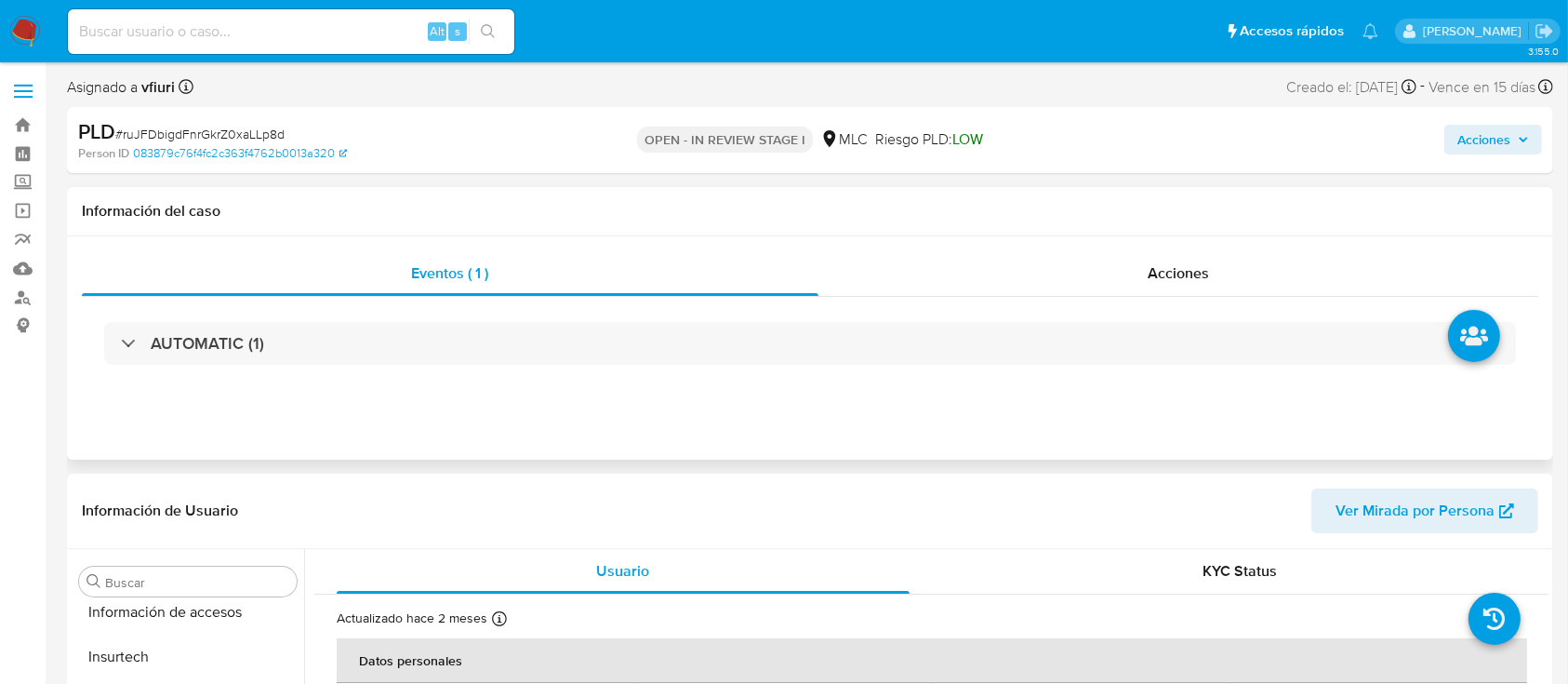
scroll to position [786, 0]
select select "10"
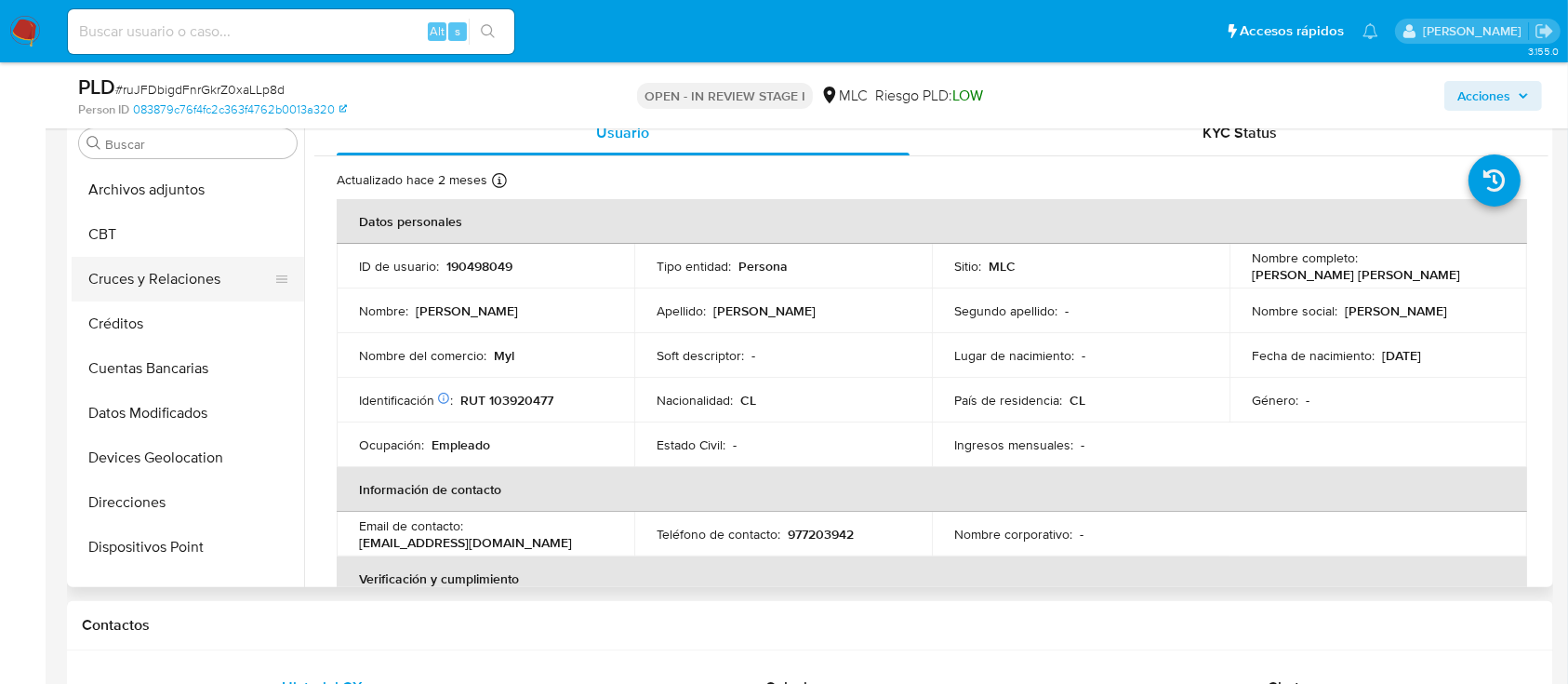
scroll to position [42, 0]
click at [149, 202] on button "Archivos adjuntos" at bounding box center [181, 191] width 218 height 45
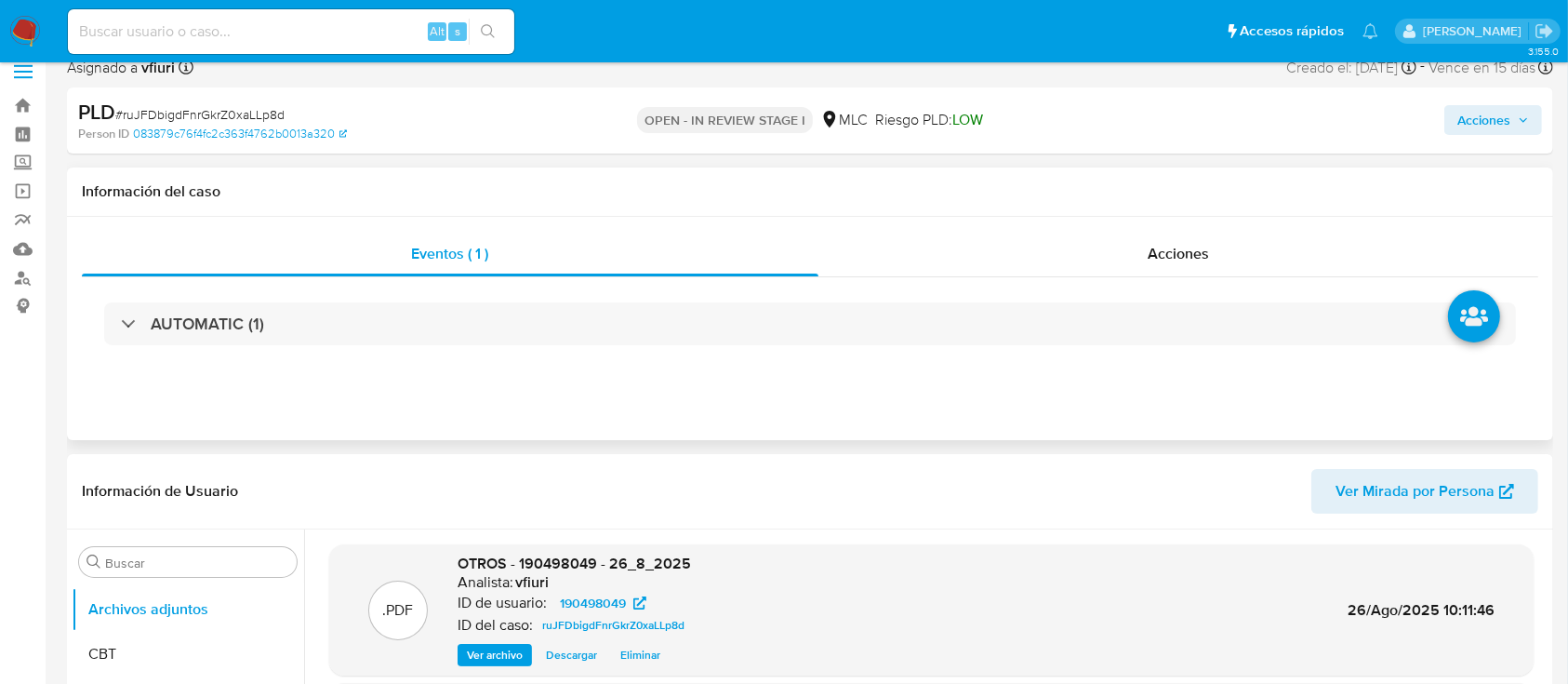
scroll to position [0, 0]
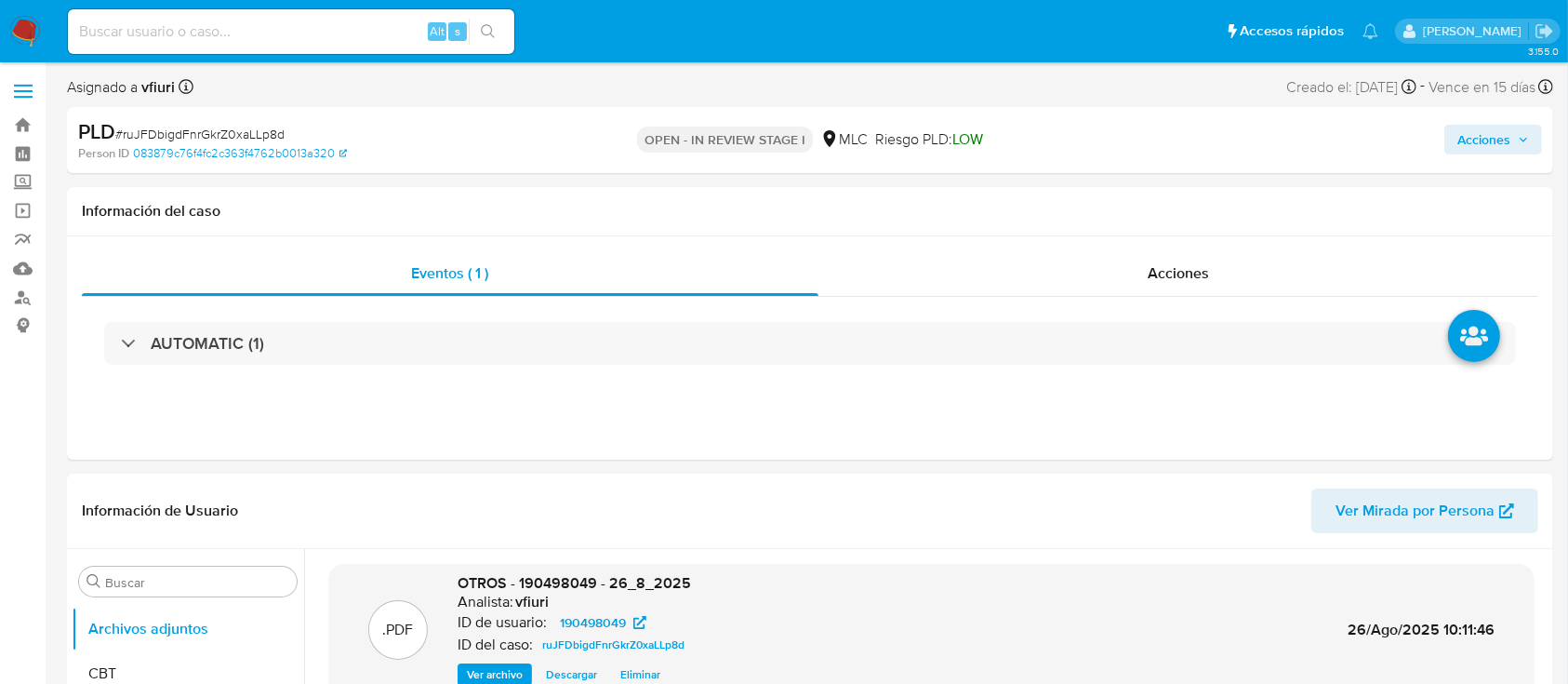
click at [1492, 139] on span "Acciones" at bounding box center [1483, 140] width 53 height 30
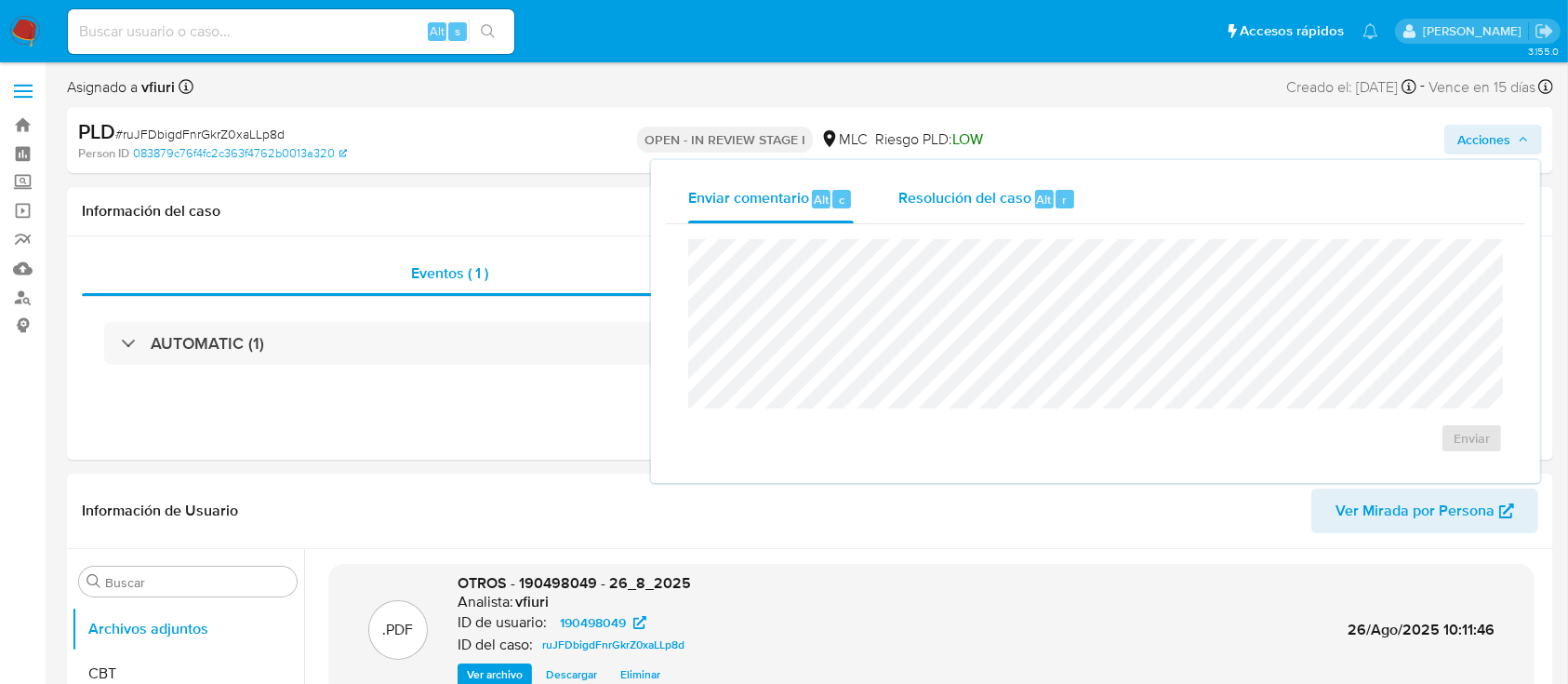
click at [1047, 201] on span "Alt" at bounding box center [1044, 199] width 15 height 18
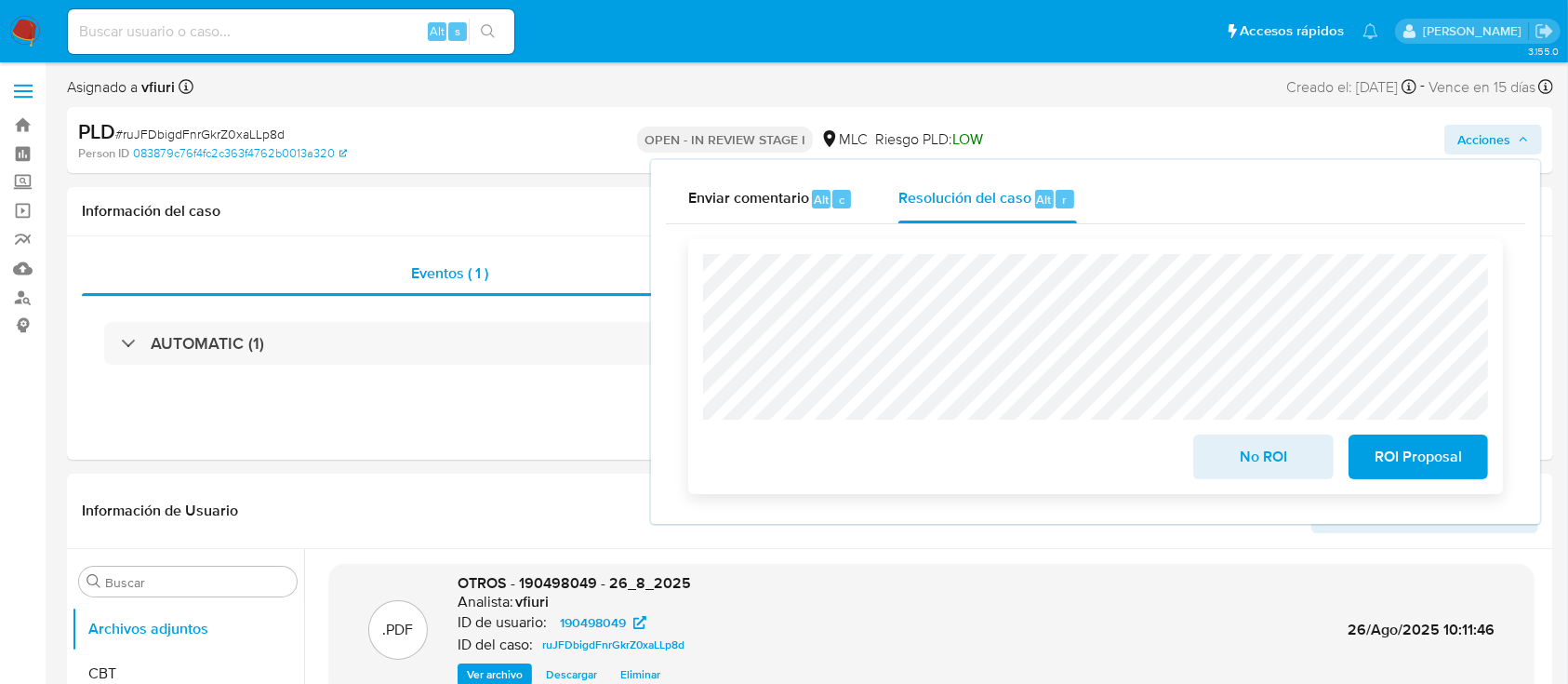
click at [1375, 467] on span "ROI Proposal" at bounding box center [1418, 457] width 91 height 41
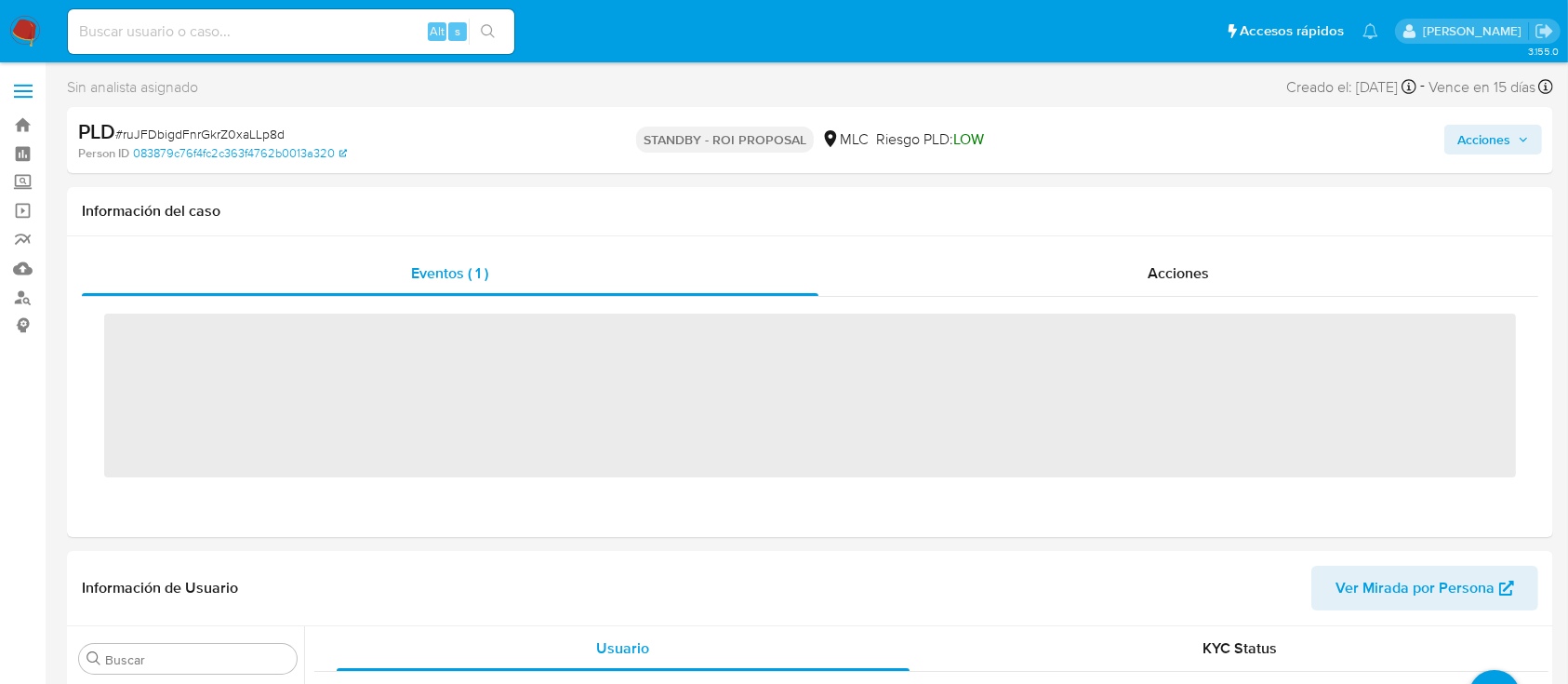
scroll to position [786, 0]
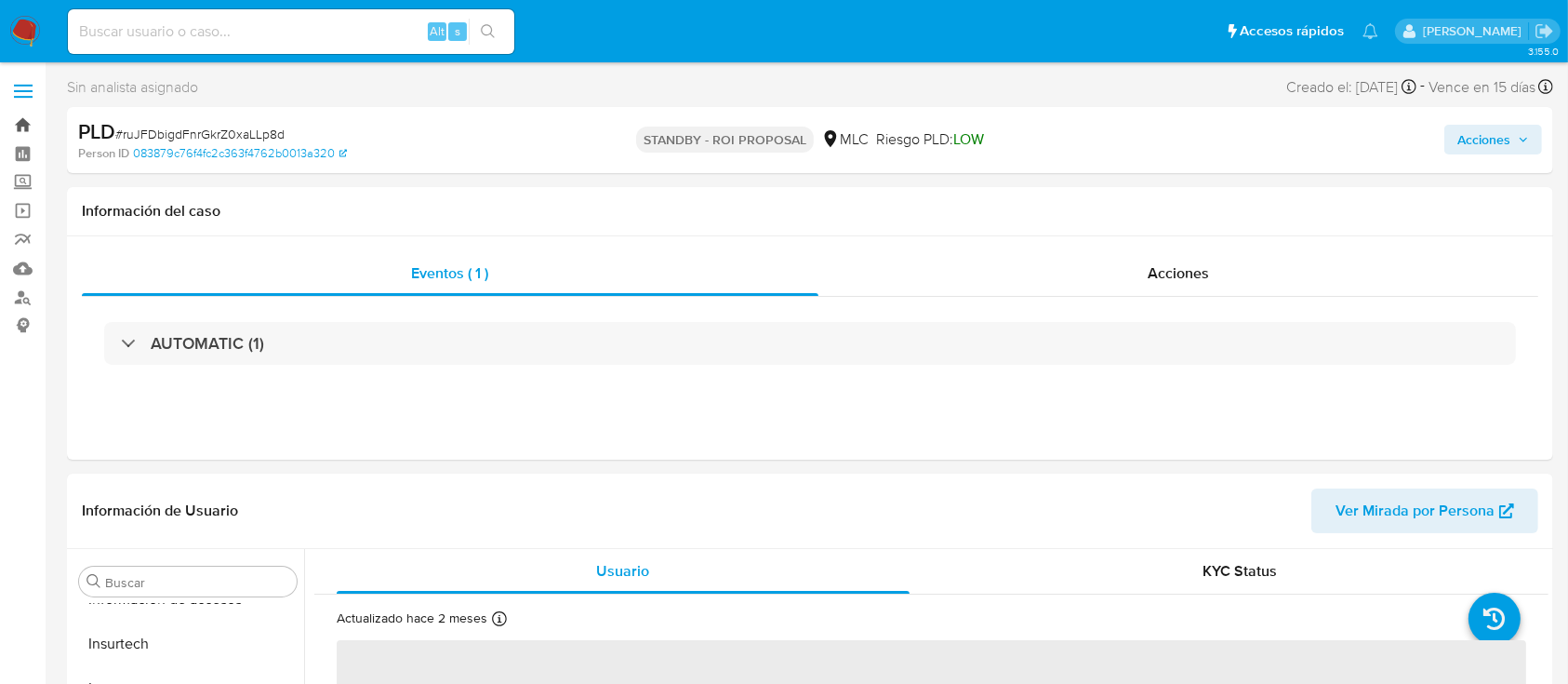
click at [17, 113] on link "Bandeja" at bounding box center [111, 125] width 221 height 29
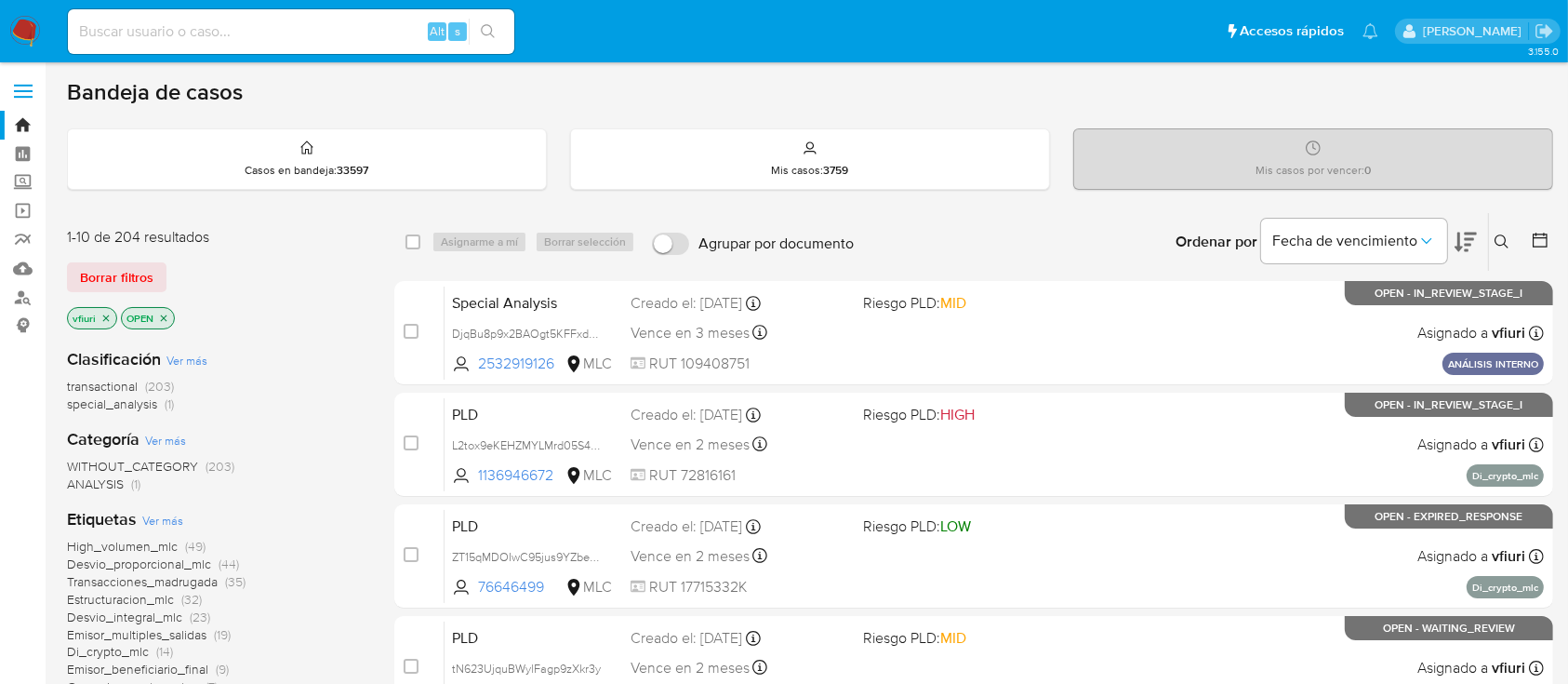
click at [1538, 249] on button at bounding box center [1542, 242] width 22 height 22
click at [1531, 242] on icon at bounding box center [1540, 240] width 19 height 19
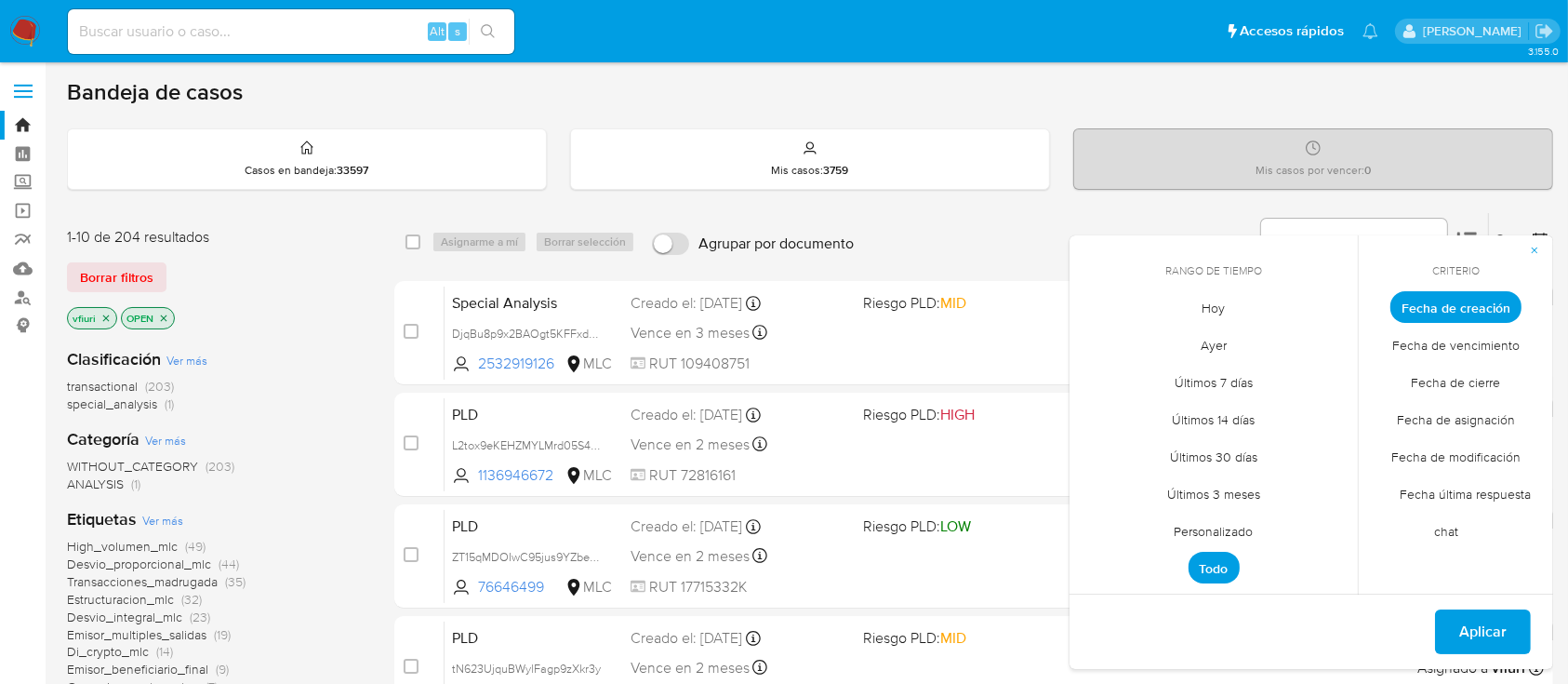
click at [1221, 536] on span "Personalizado" at bounding box center [1213, 531] width 118 height 38
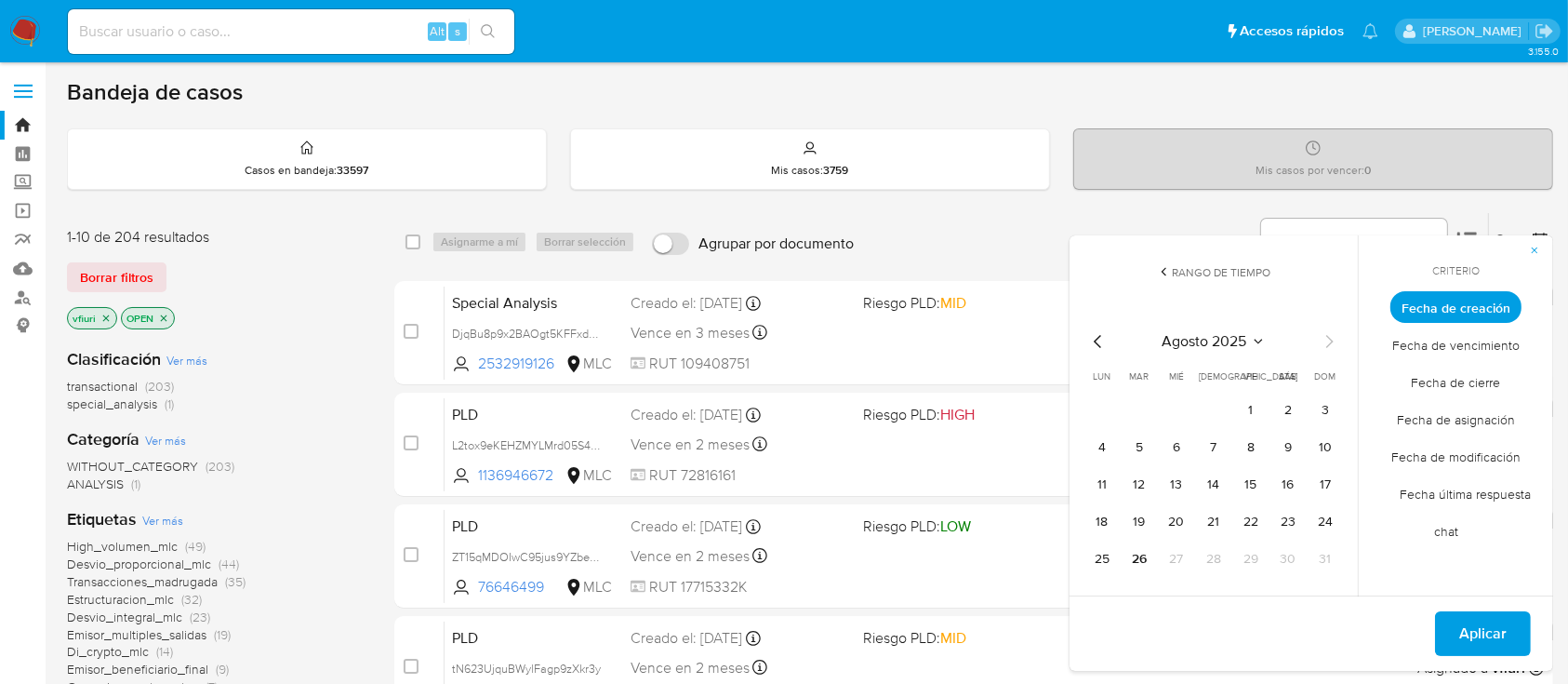
click at [1098, 344] on icon "Mes anterior" at bounding box center [1097, 342] width 7 height 13
click at [1206, 486] on button "12" at bounding box center [1213, 485] width 30 height 30
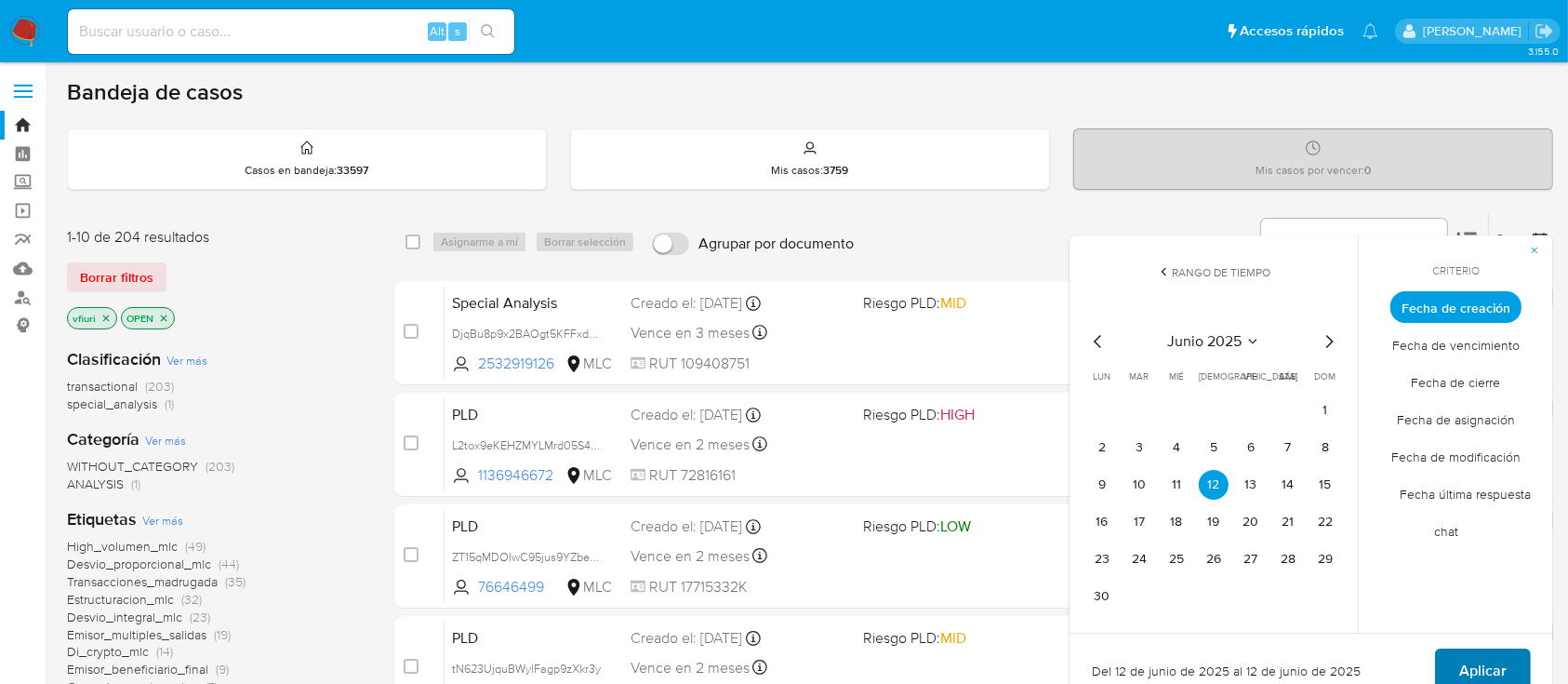
click at [1462, 671] on span "Aplicar" at bounding box center [1482, 671] width 47 height 41
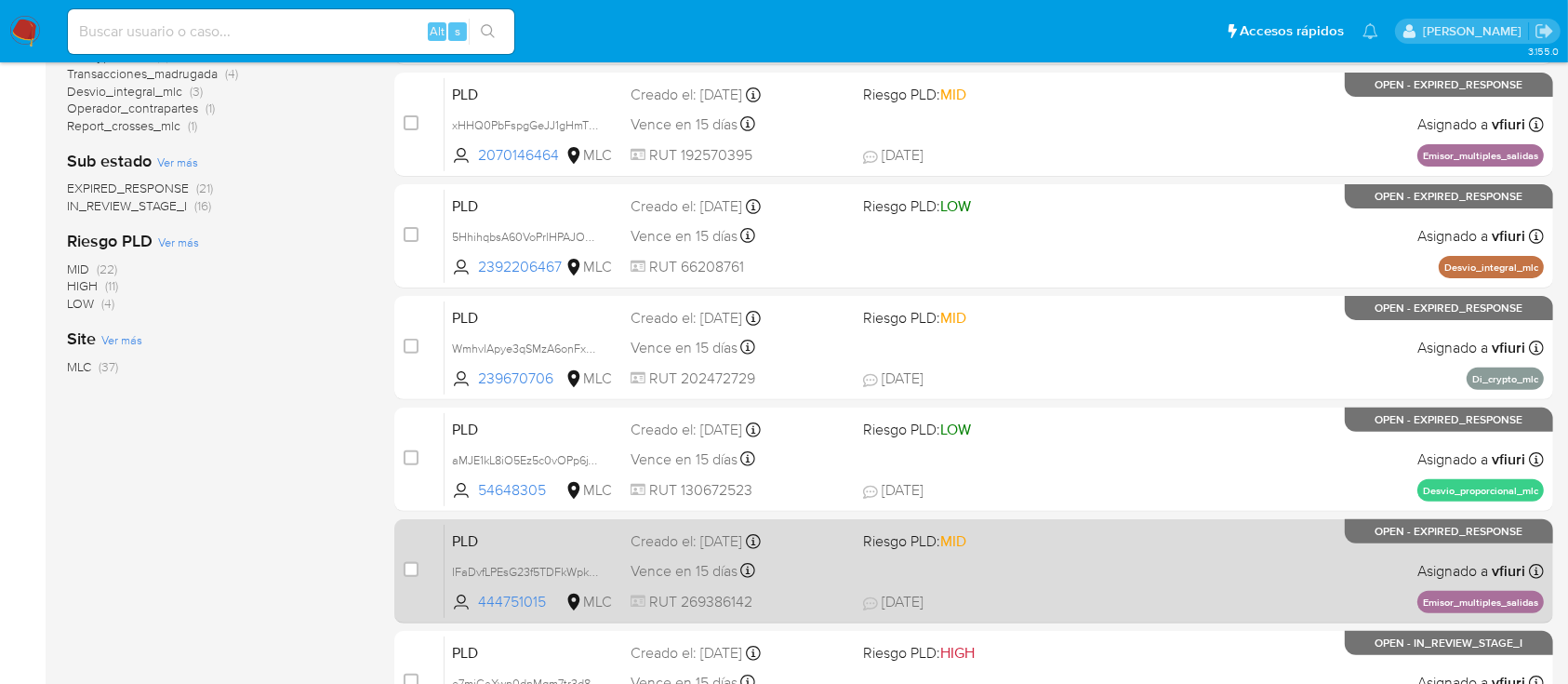
scroll to position [784, 0]
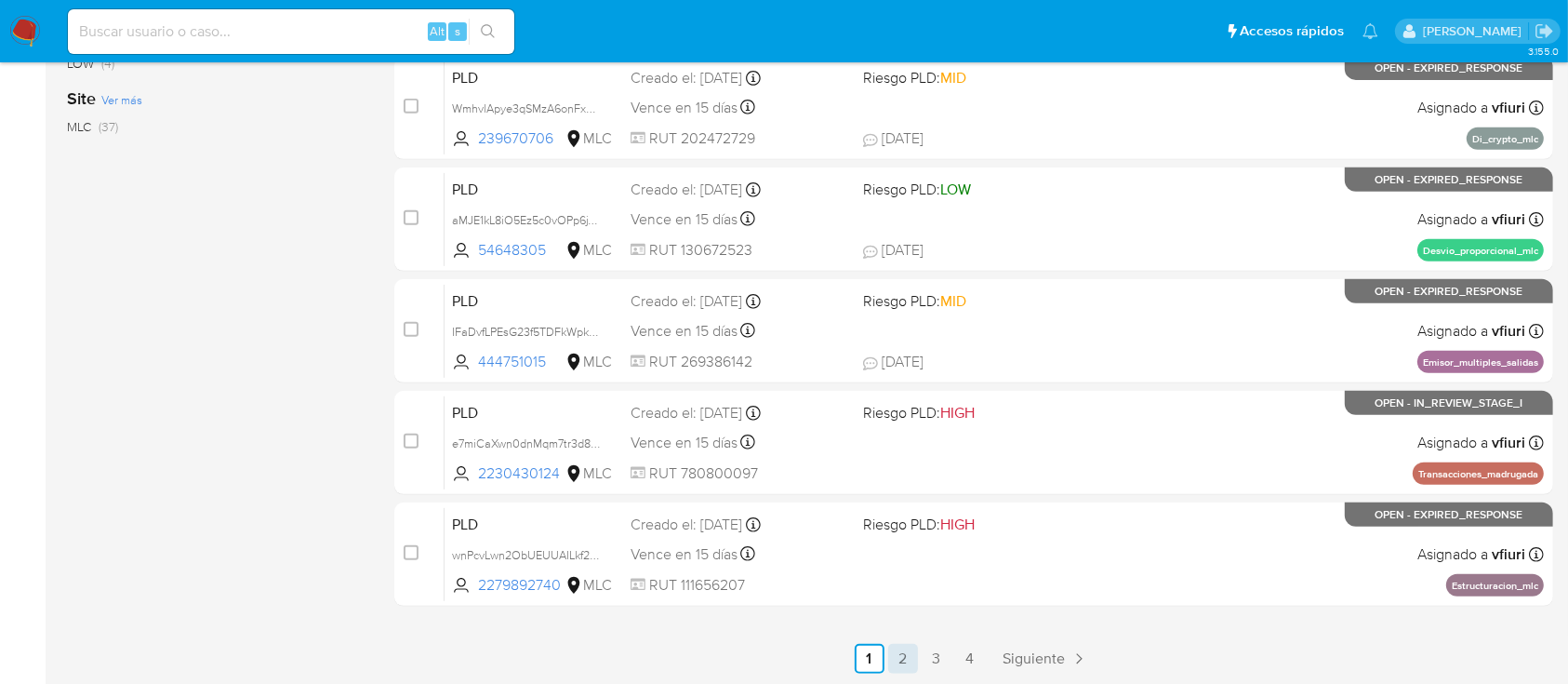
click at [903, 659] on link "2" at bounding box center [903, 659] width 30 height 30
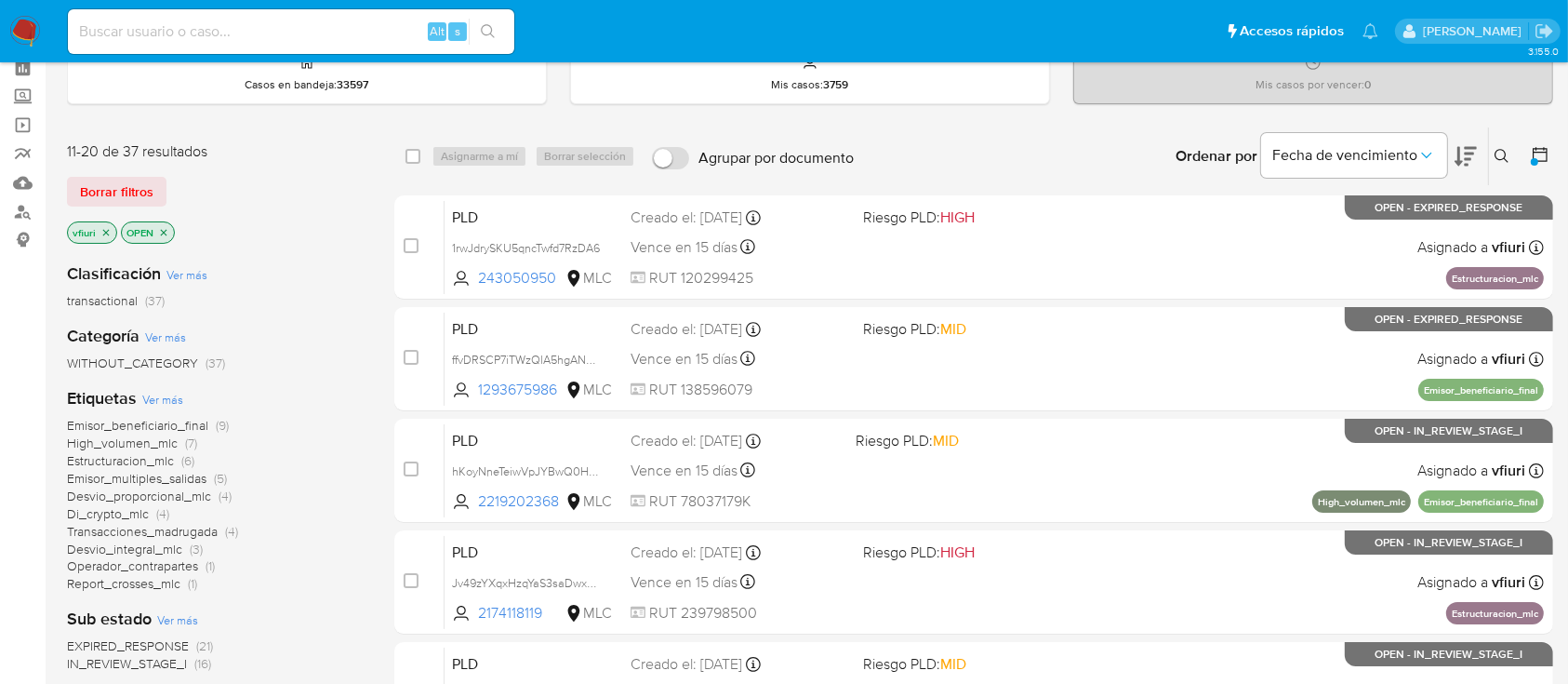
scroll to position [124, 0]
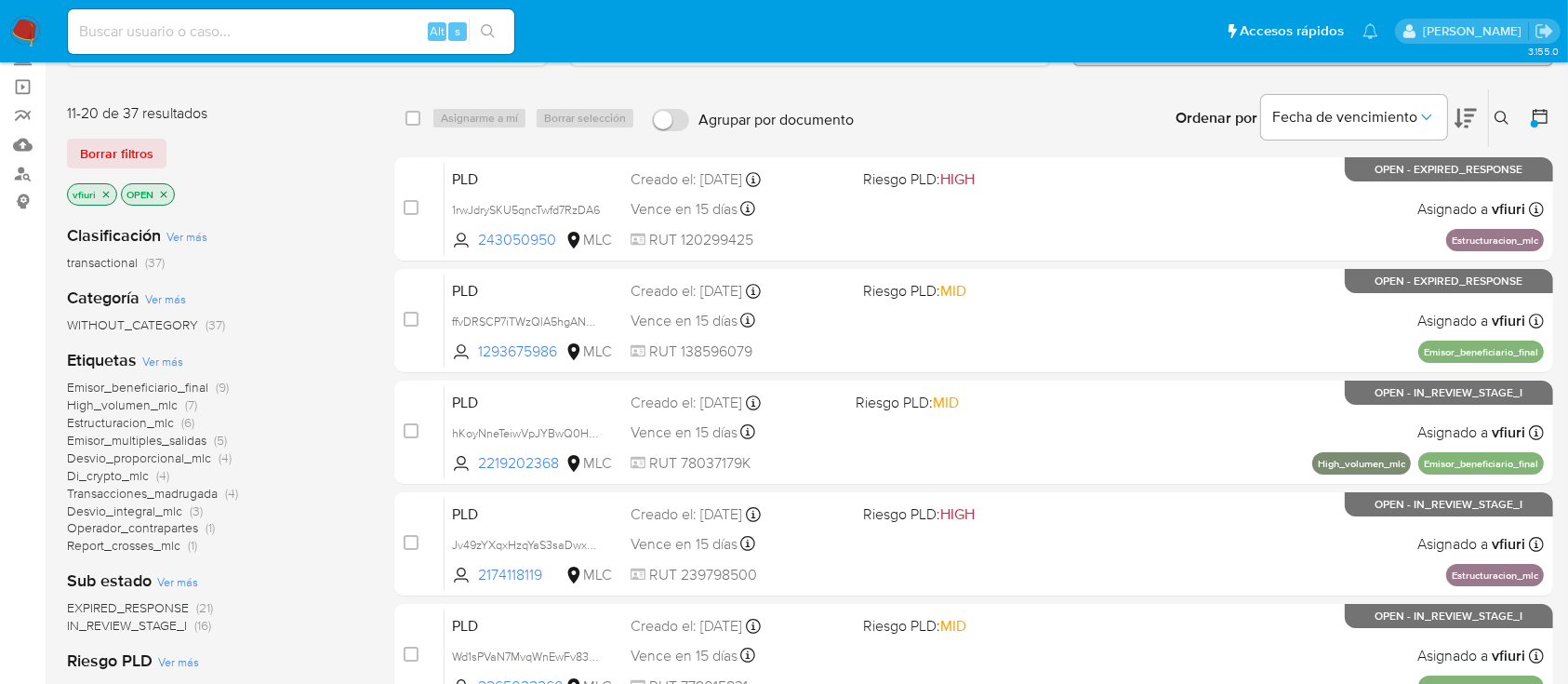
click at [164, 530] on span "Operador_contrapartes" at bounding box center [132, 528] width 131 height 19
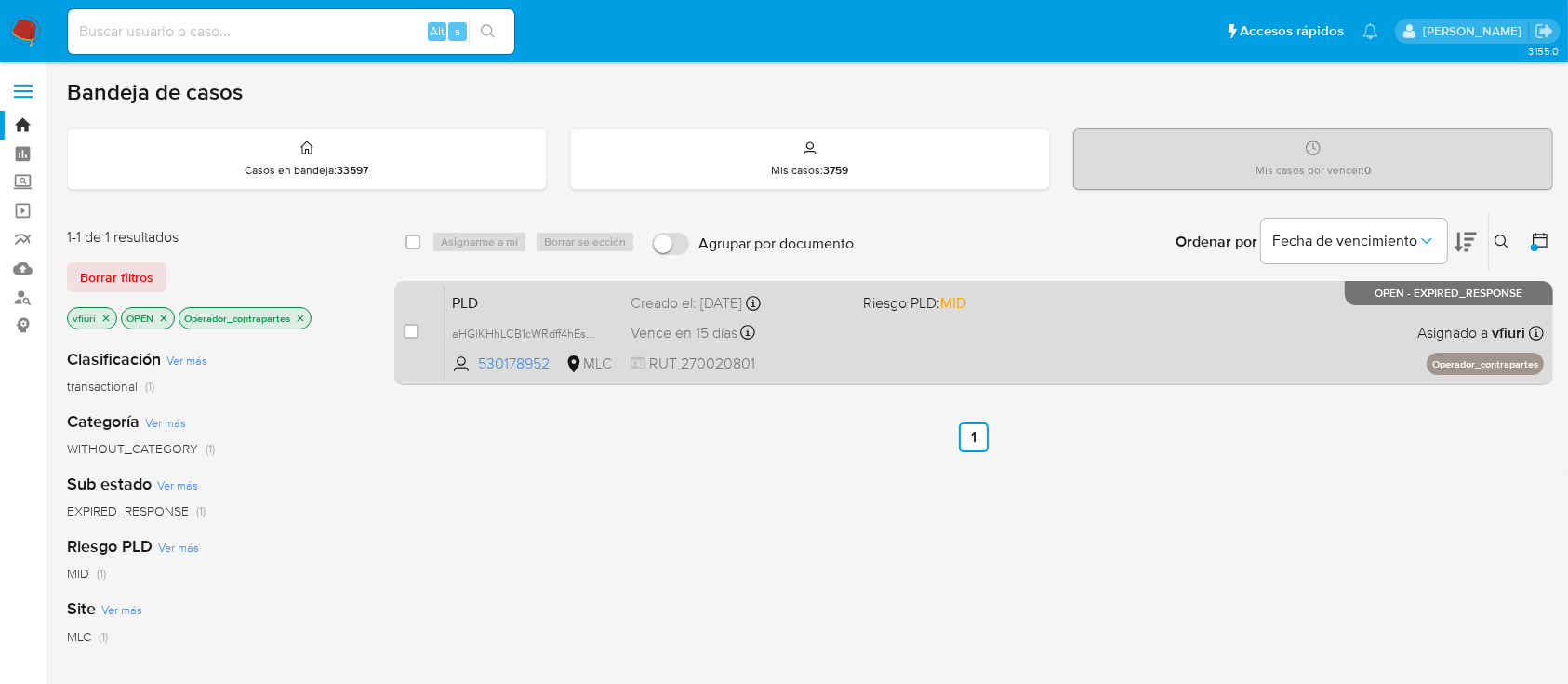
click at [942, 318] on div "PLD aHGlKHhLCB1cWRdff4hEsKlc 530178952 MLC Riesgo PLD: MID Creado el: 12/06/202…" at bounding box center [994, 332] width 1099 height 94
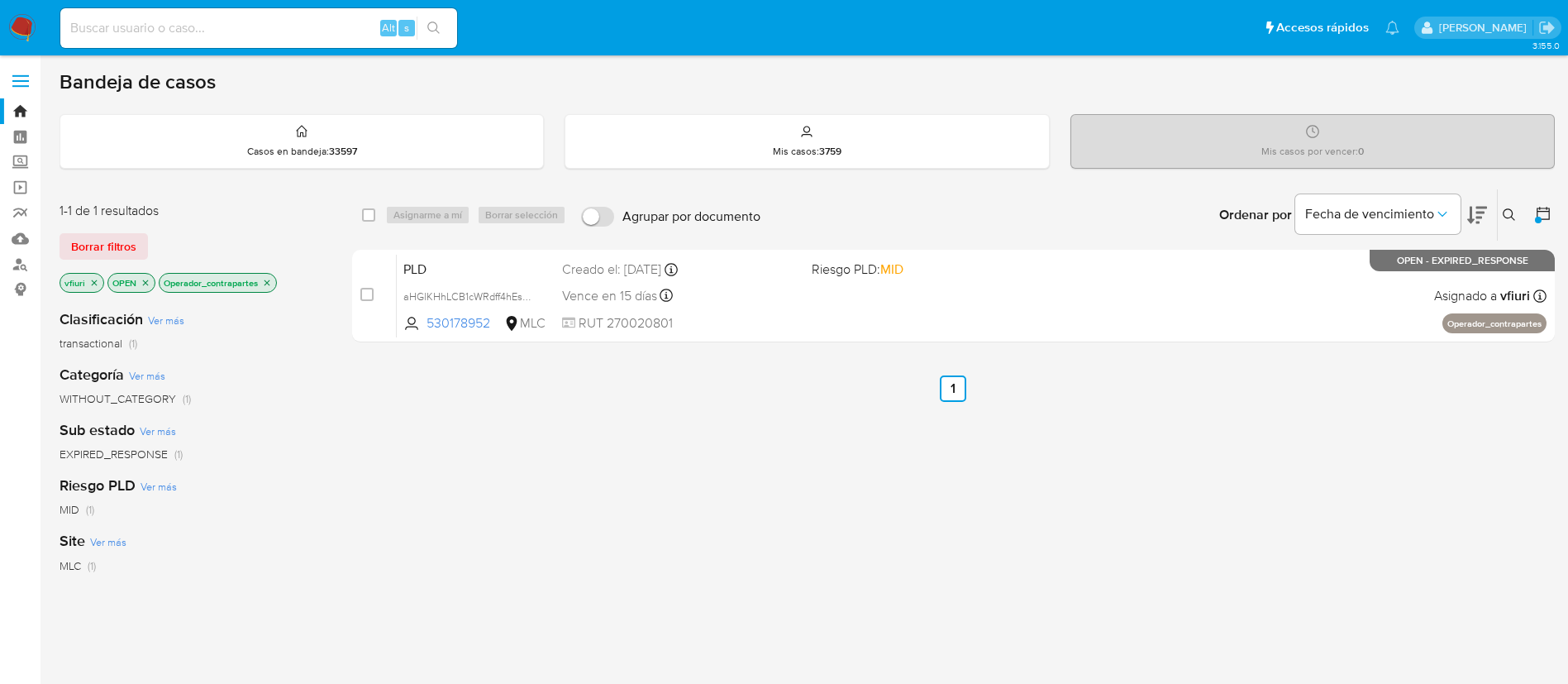
click at [146, 44] on div "Alt s" at bounding box center [259, 28] width 397 height 40
click at [159, 30] on input at bounding box center [259, 28] width 397 height 22
paste input "530178952"
type input "530178952"
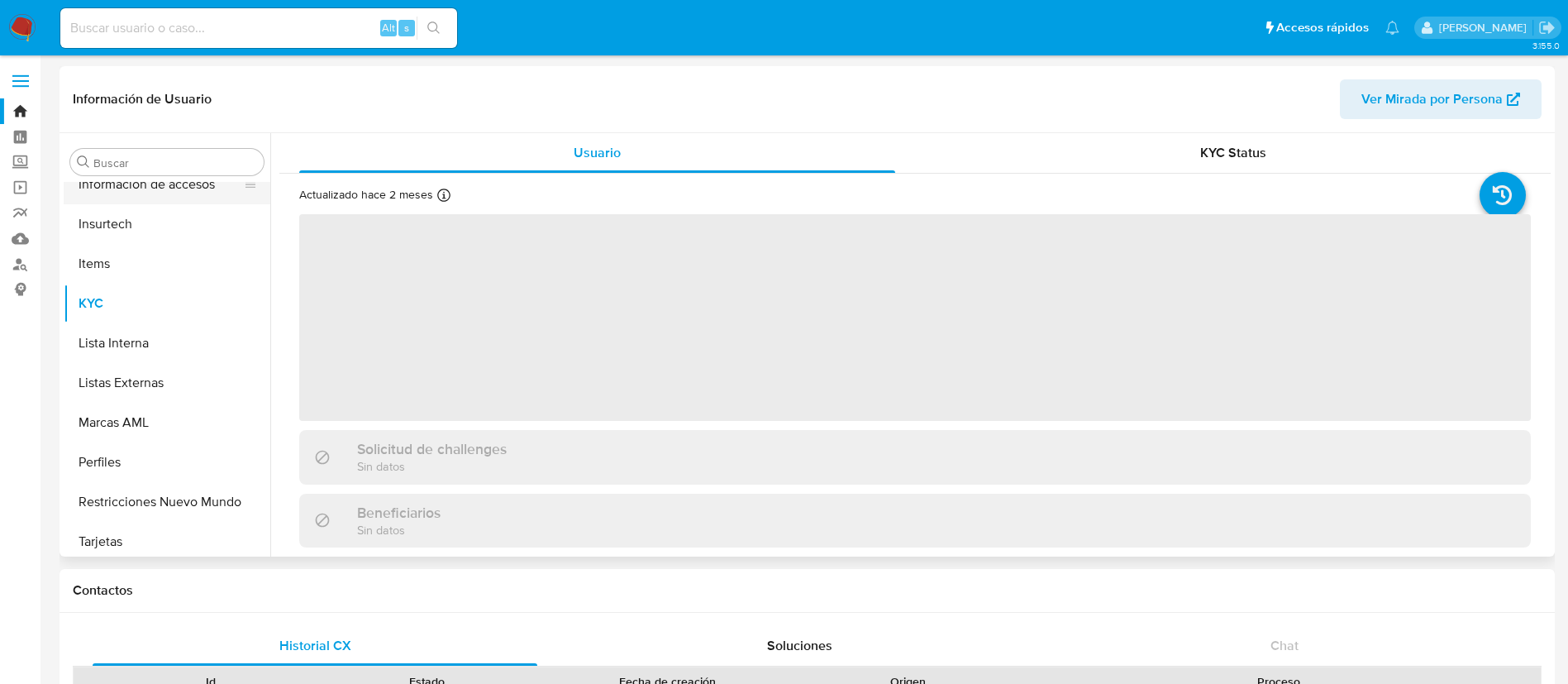
scroll to position [699, 0]
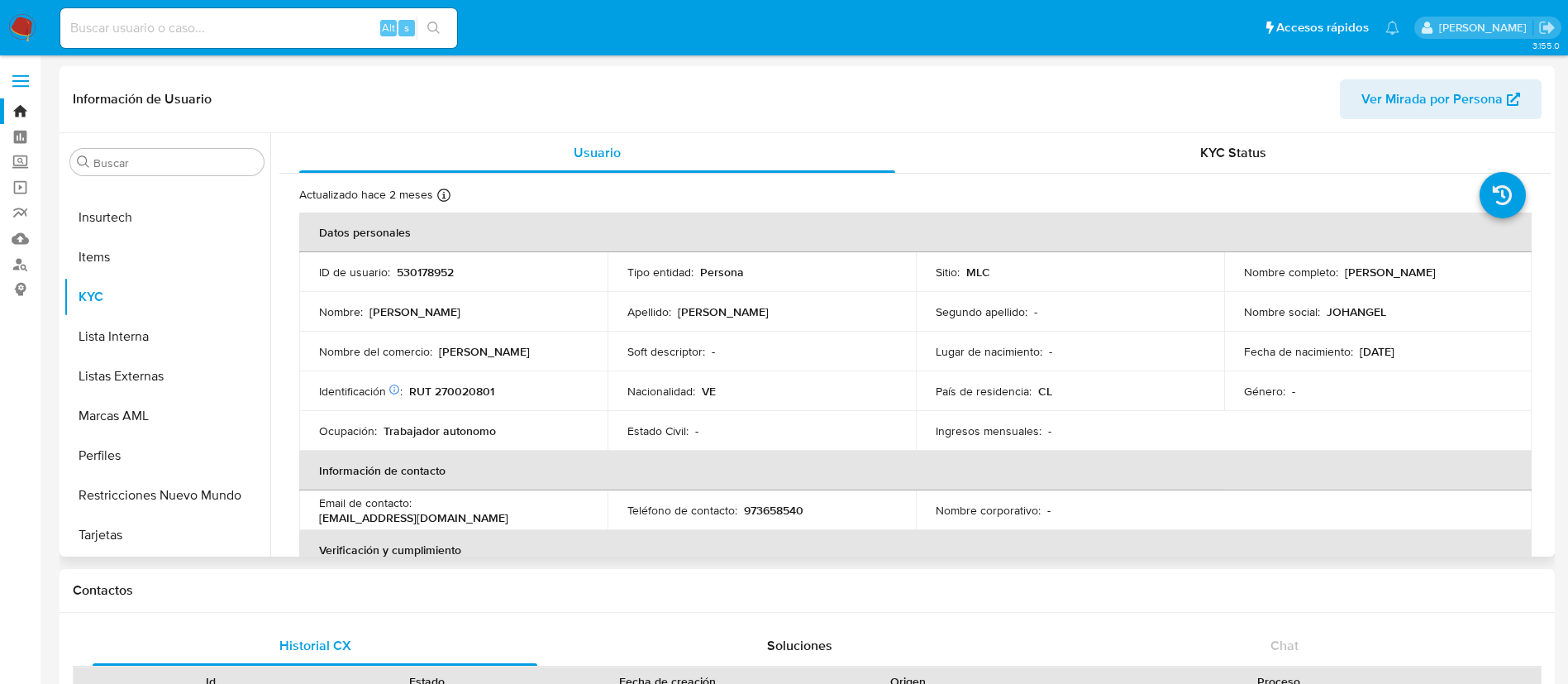
select select "10"
click at [161, 22] on input at bounding box center [259, 28] width 397 height 22
paste input "568353488"
type input "568353488"
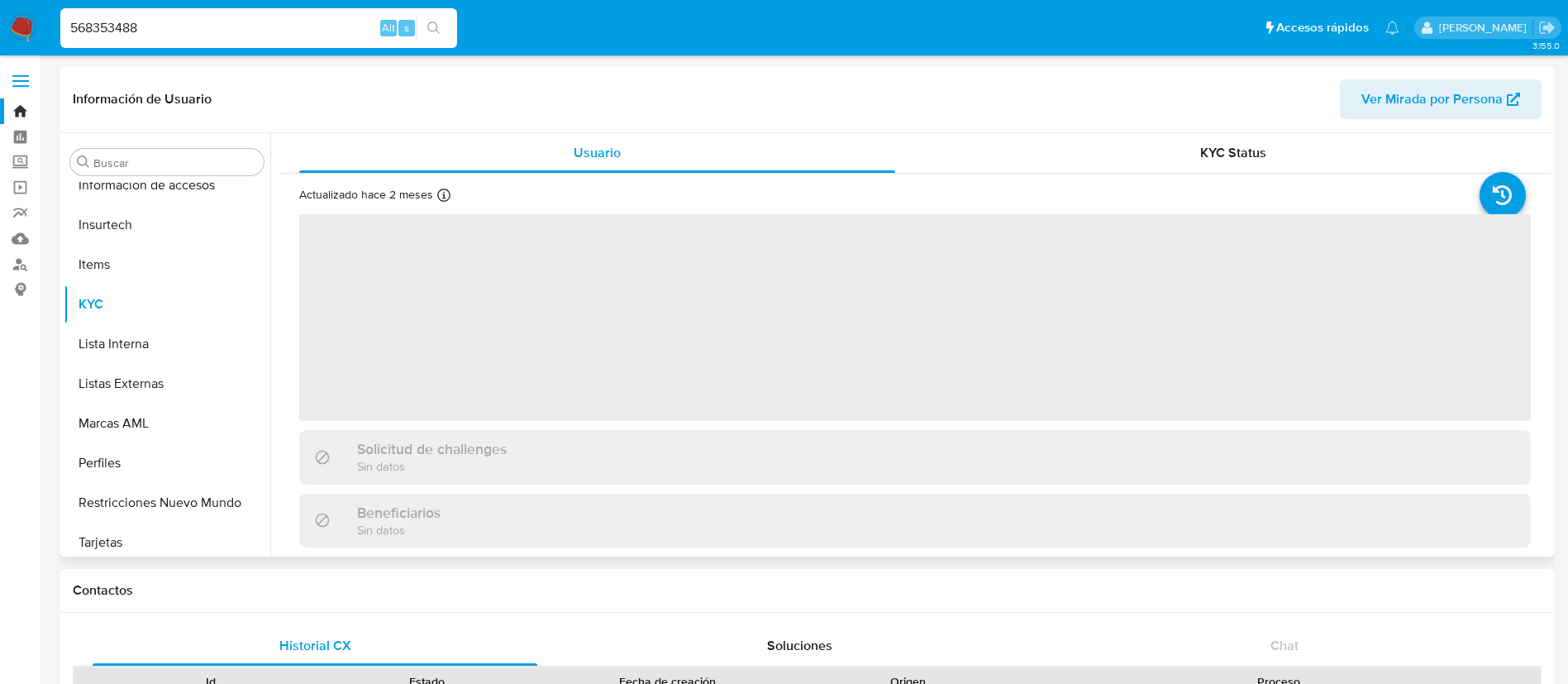
scroll to position [699, 0]
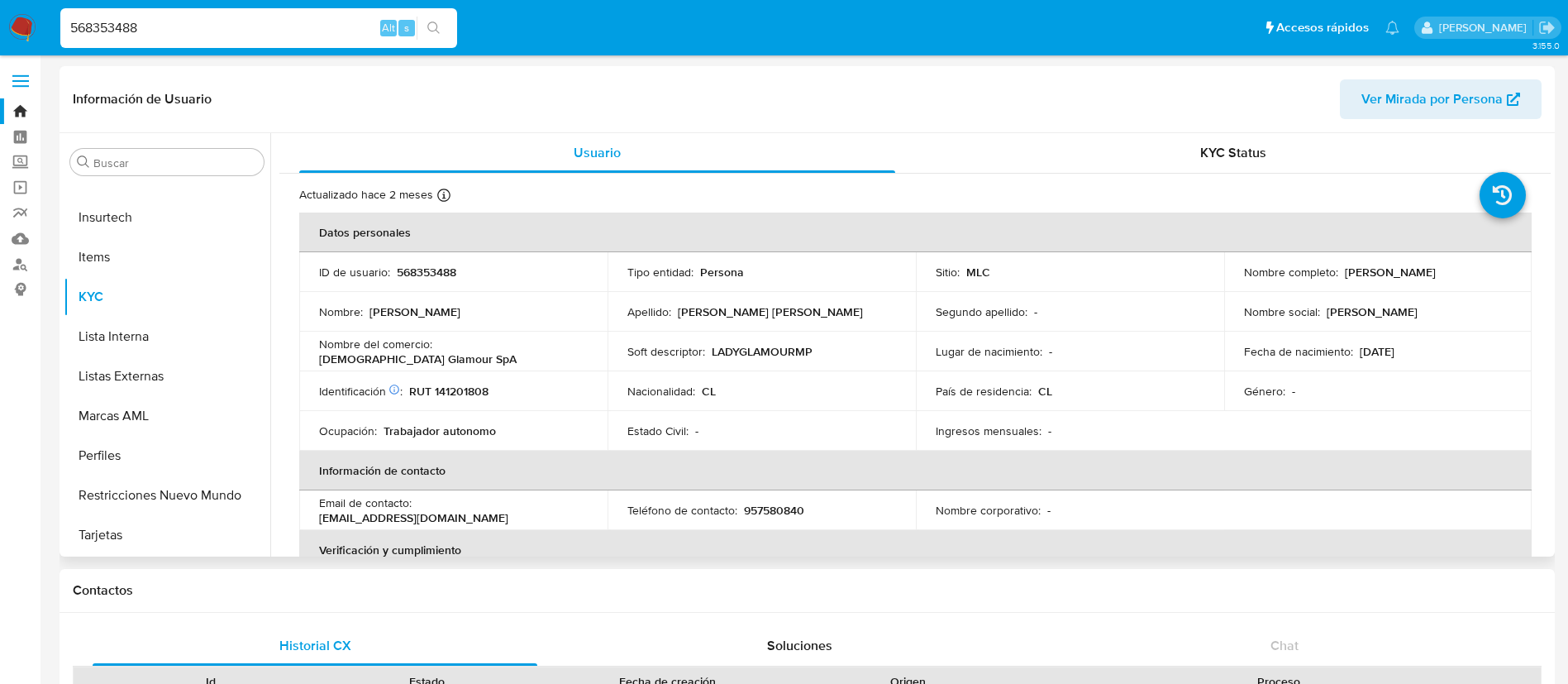
select select "10"
click at [478, 396] on p "RUT 141201808" at bounding box center [449, 391] width 79 height 15
copy p "141201808"
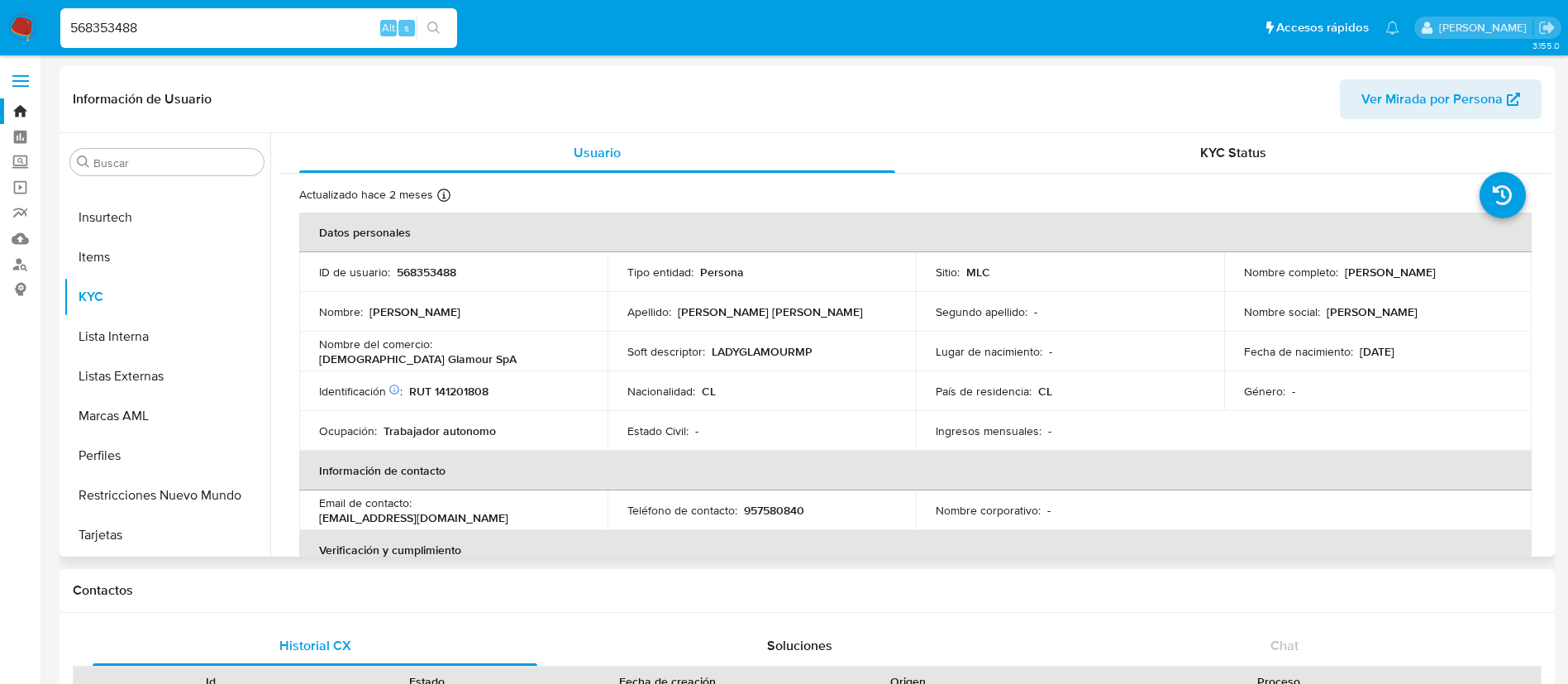
drag, startPoint x: 466, startPoint y: 381, endPoint x: 452, endPoint y: 388, distance: 15.7
click at [452, 388] on p "RUT 141201808" at bounding box center [449, 391] width 79 height 15
copy p "141201808"
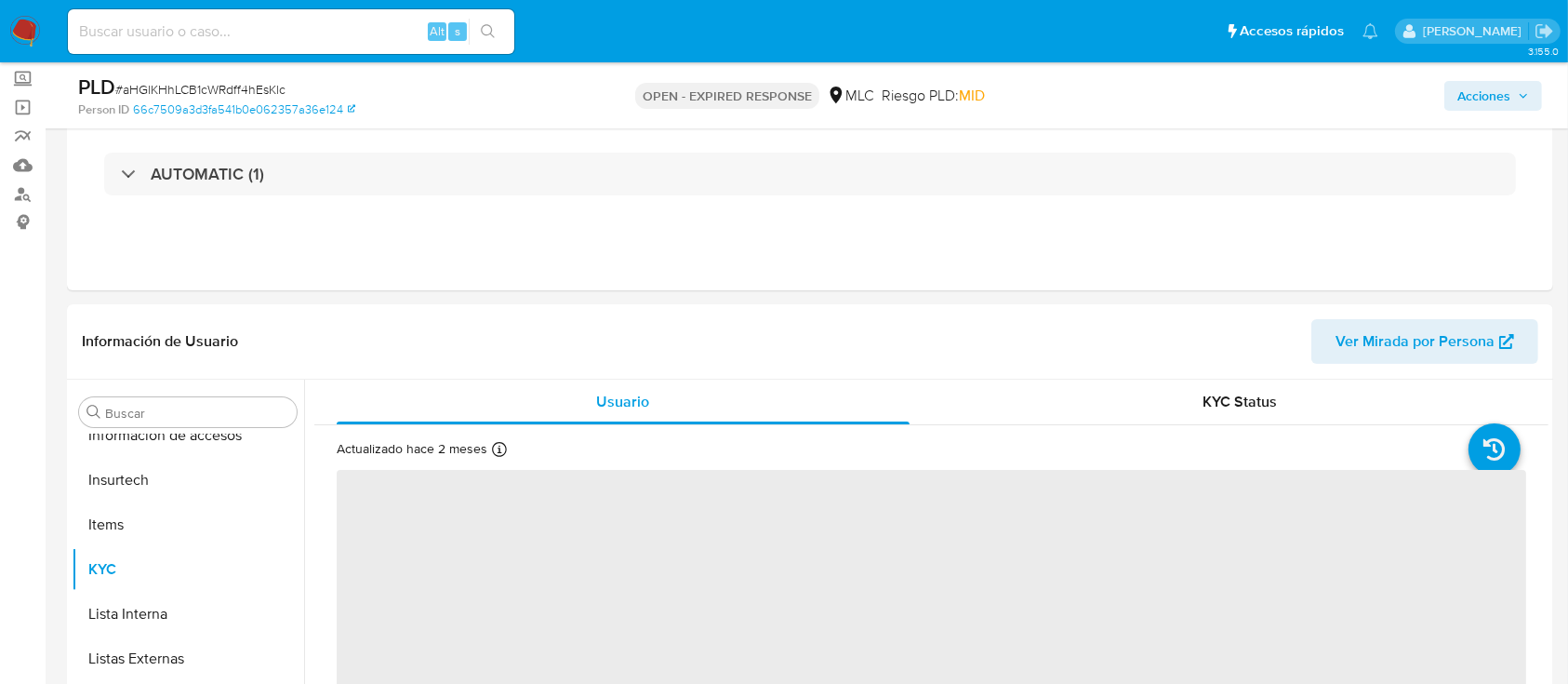
scroll to position [786, 0]
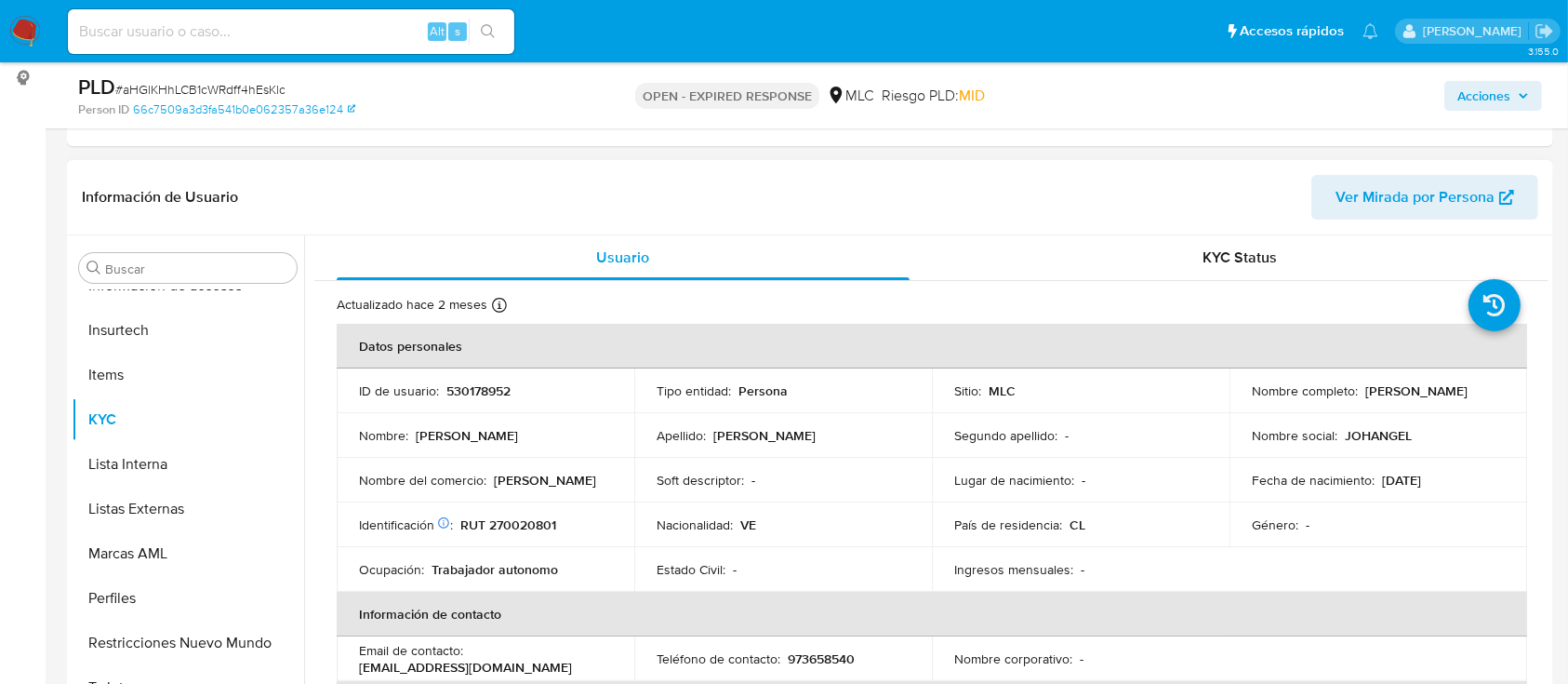
select select "10"
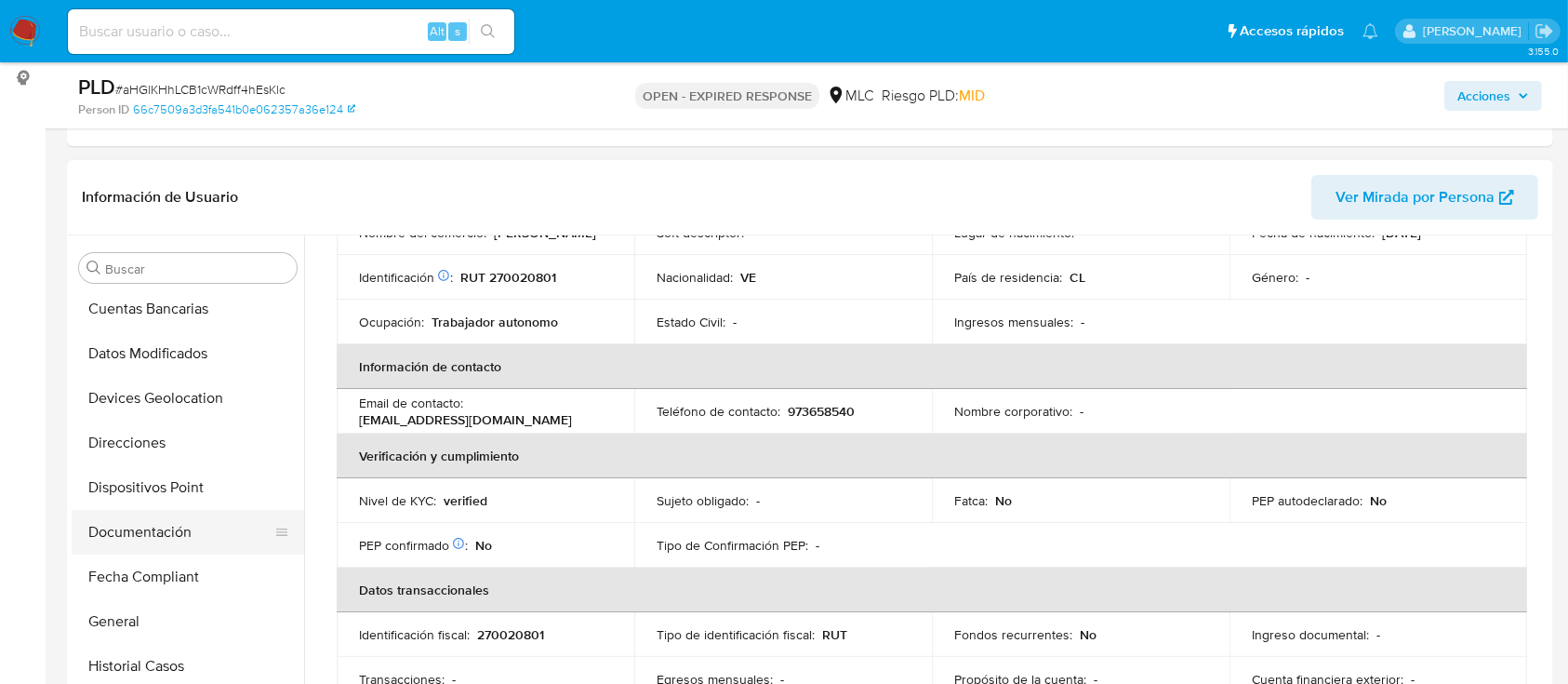
scroll to position [248, 0]
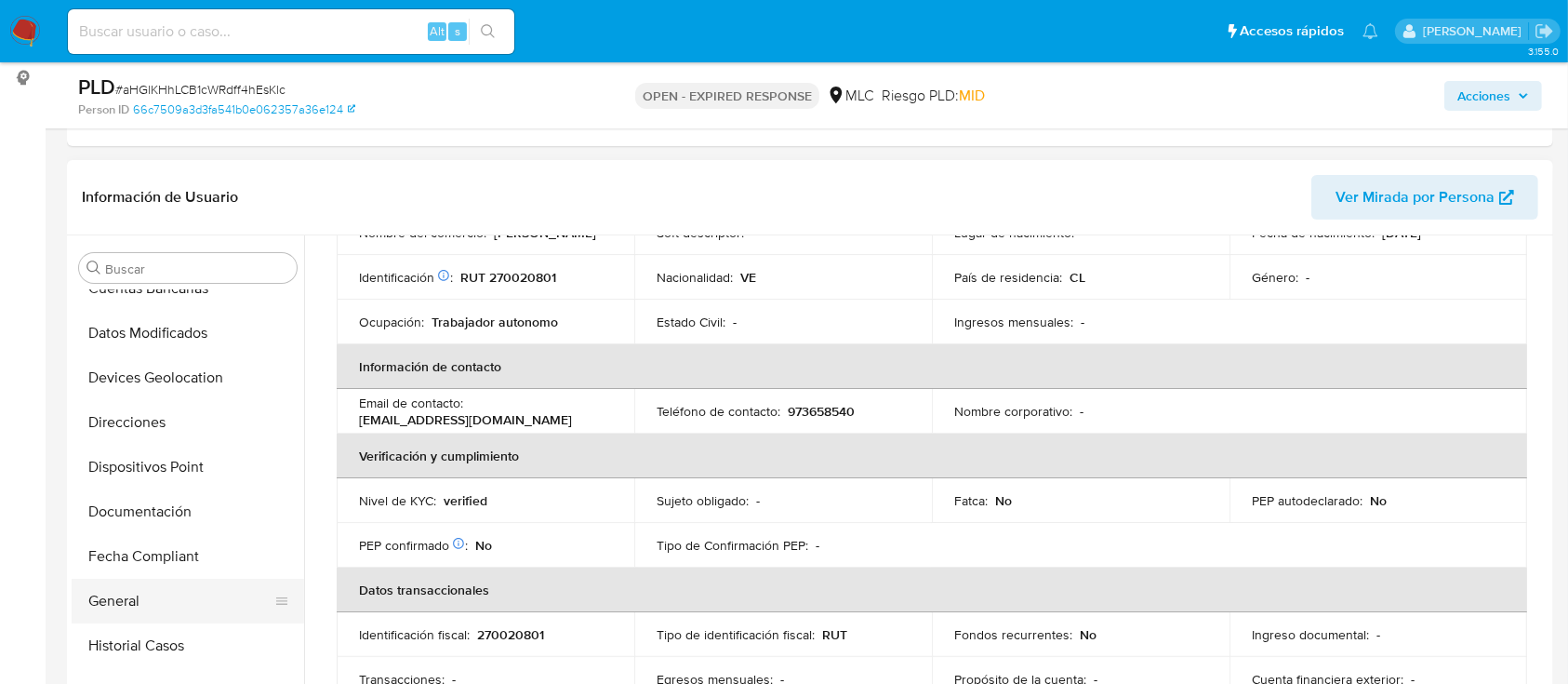
click at [154, 597] on button "General" at bounding box center [181, 601] width 218 height 45
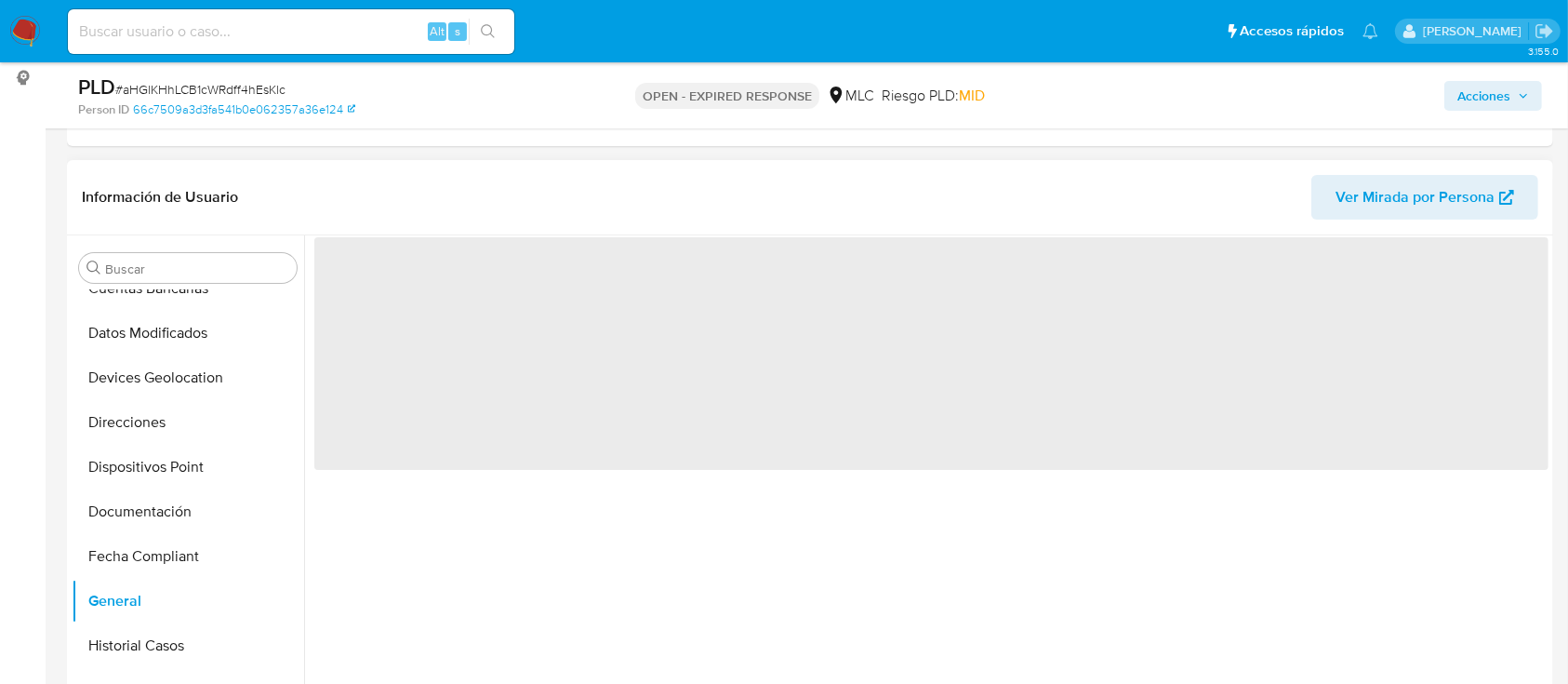
scroll to position [0, 0]
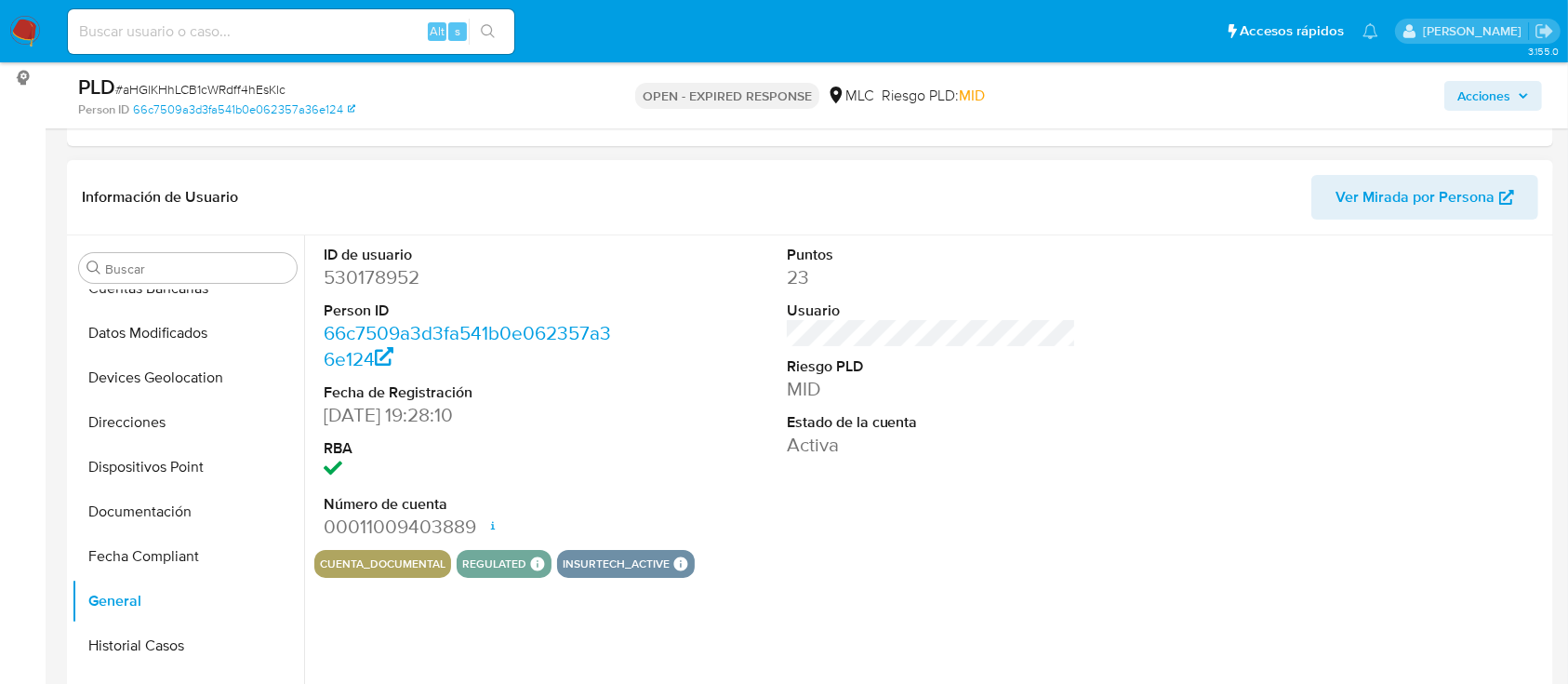
click at [376, 269] on dd "530178952" at bounding box center [469, 277] width 290 height 26
copy dd "530178952"
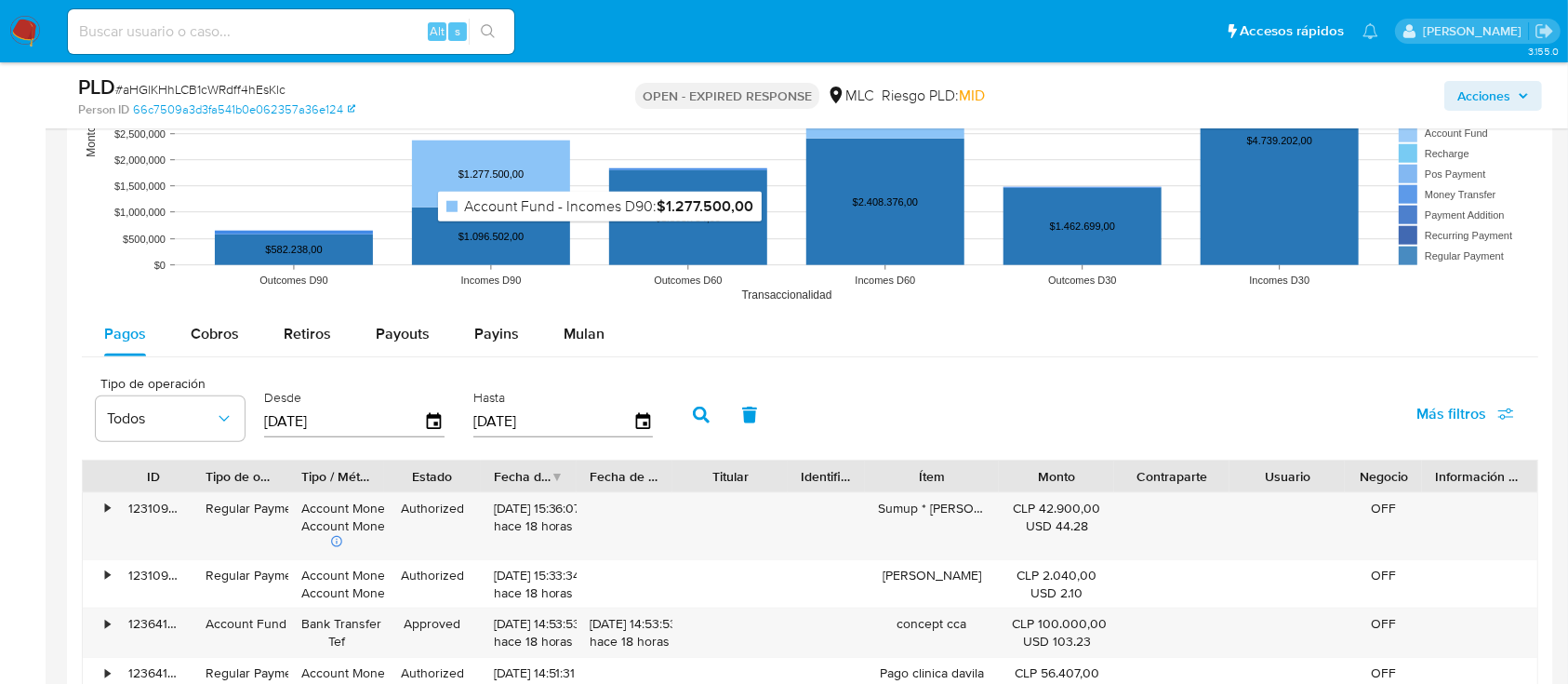
scroll to position [1860, 0]
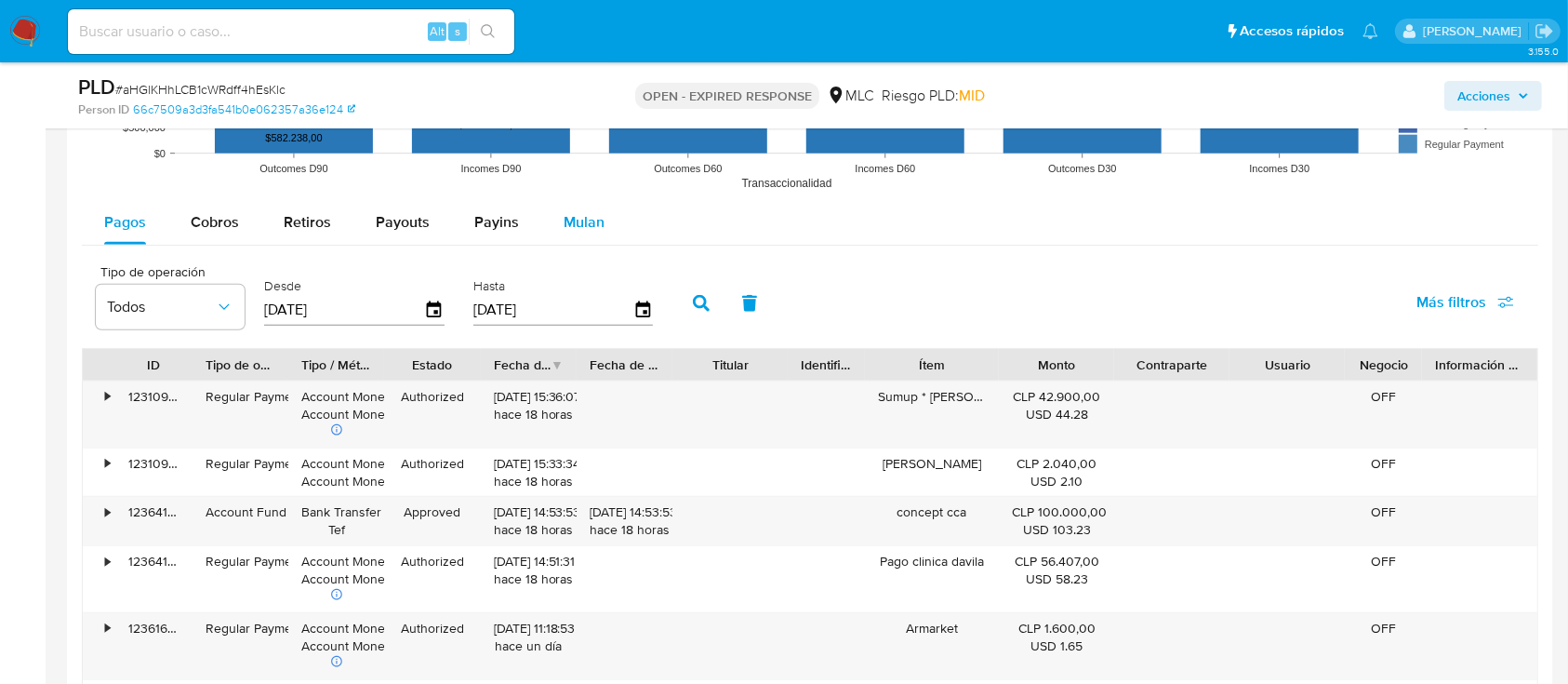
click at [584, 223] on span "Mulan" at bounding box center [584, 221] width 41 height 21
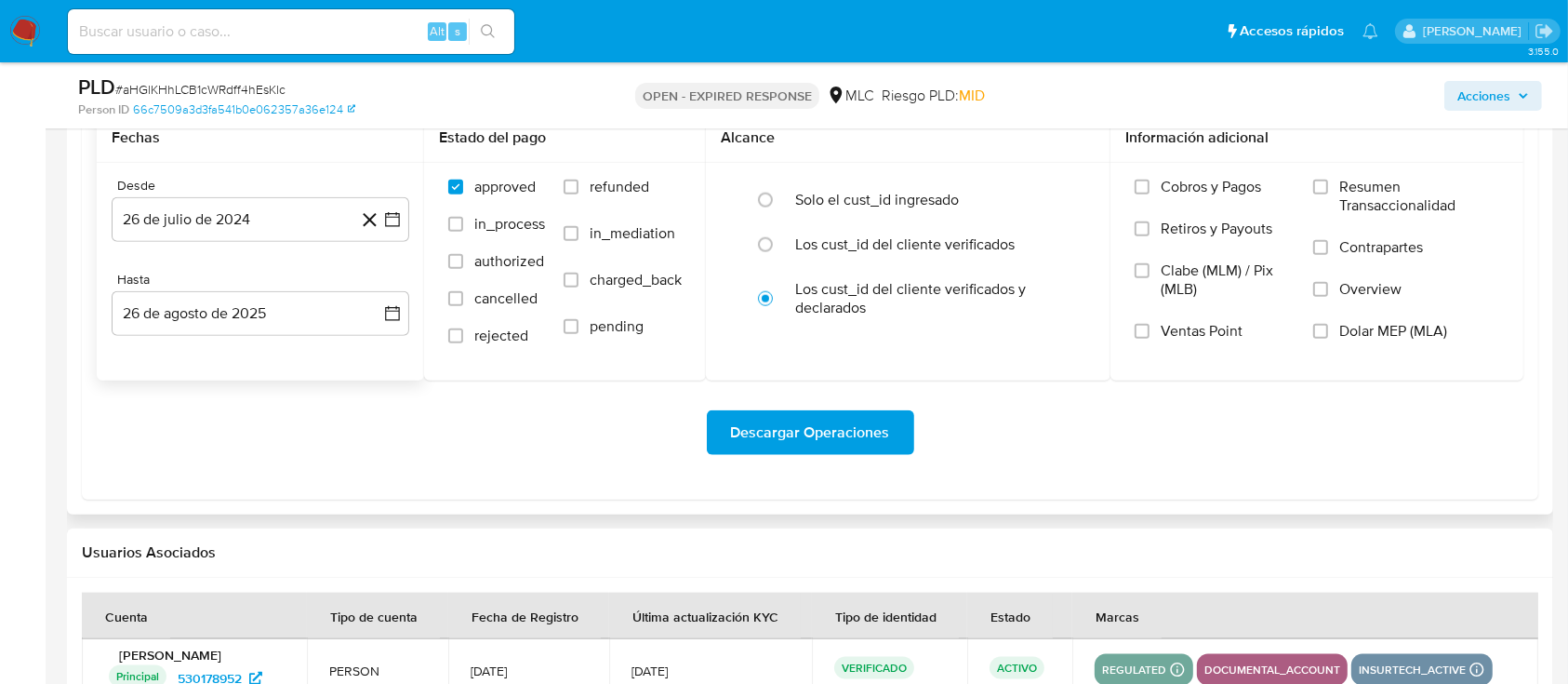
scroll to position [2108, 0]
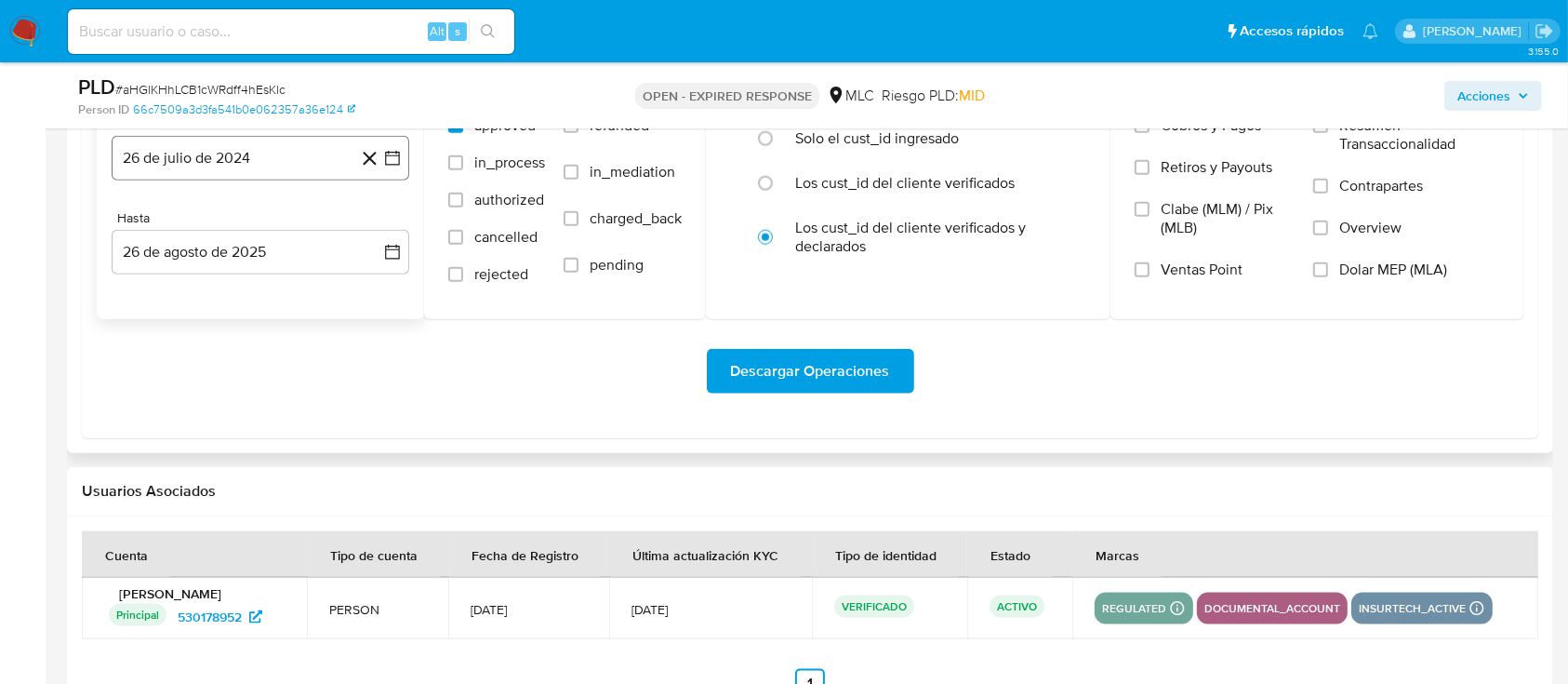
click at [402, 168] on button "26 de julio de 2024" at bounding box center [261, 158] width 298 height 45
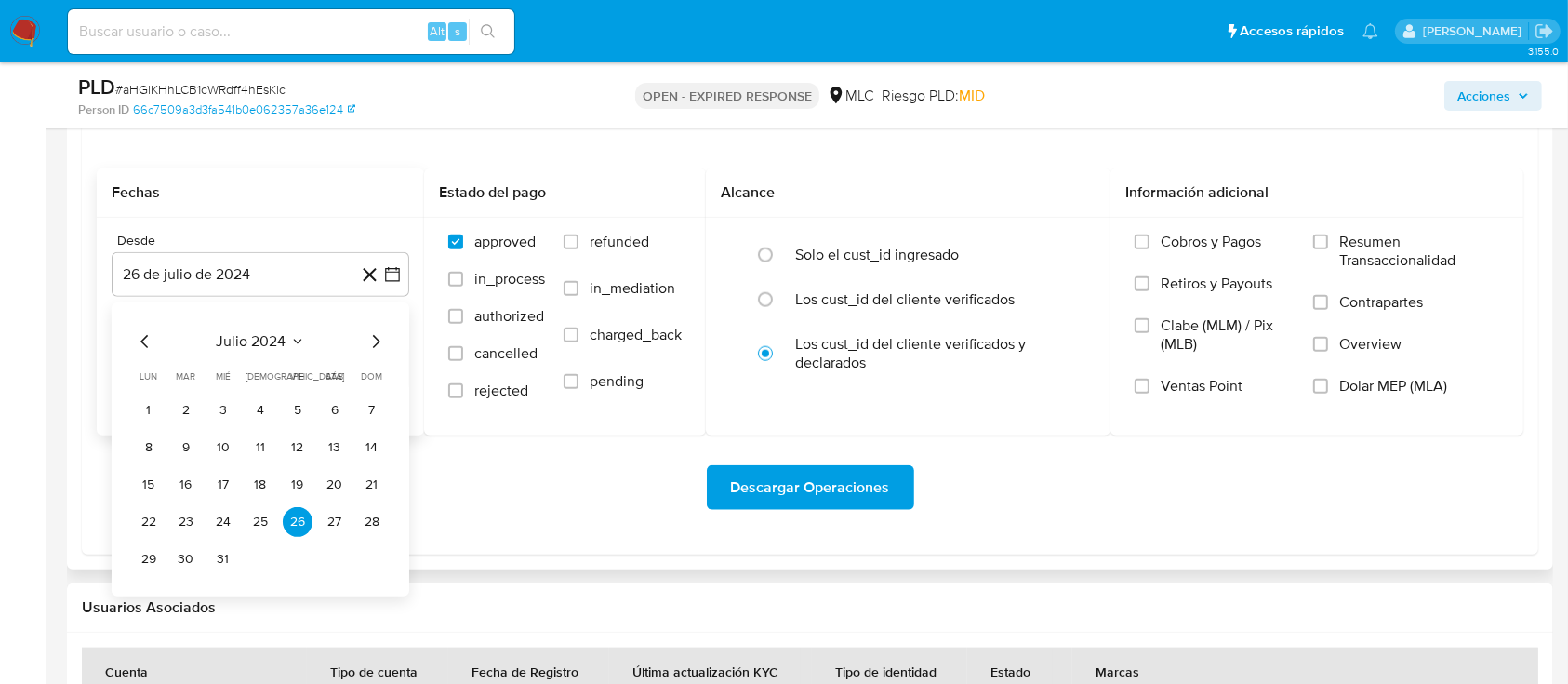
scroll to position [1984, 0]
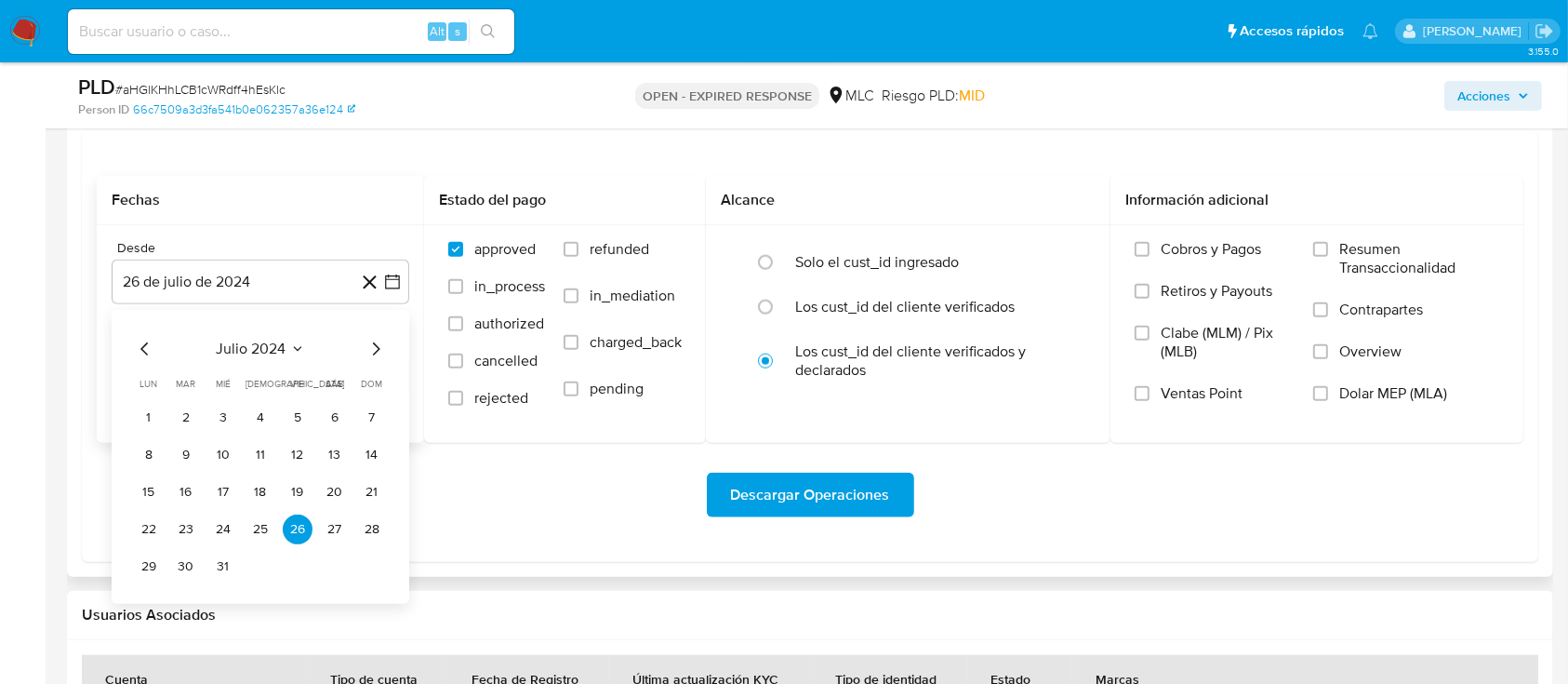
click at [372, 354] on icon "Mes siguiente" at bounding box center [376, 349] width 22 height 22
click at [223, 497] on button "14" at bounding box center [223, 492] width 30 height 30
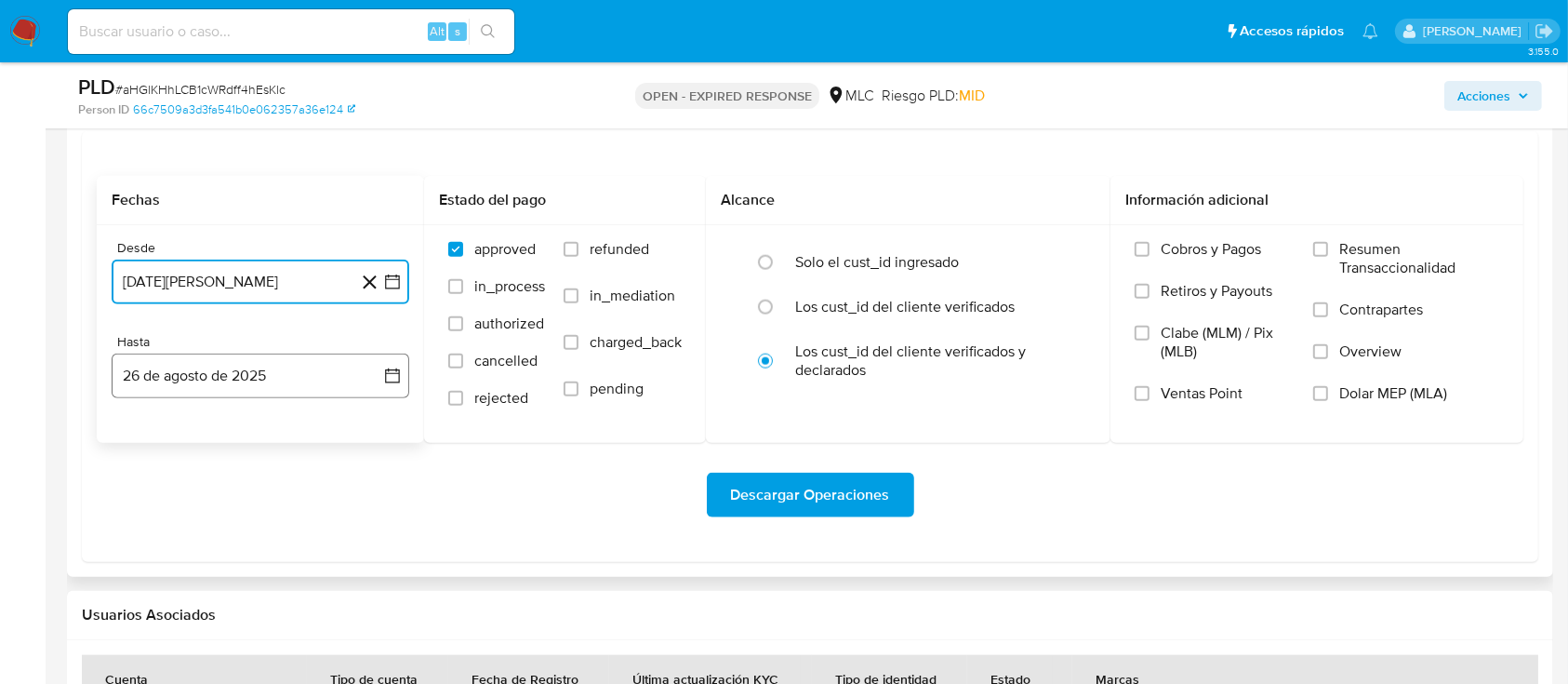
click at [390, 377] on icon "button" at bounding box center [393, 376] width 19 height 19
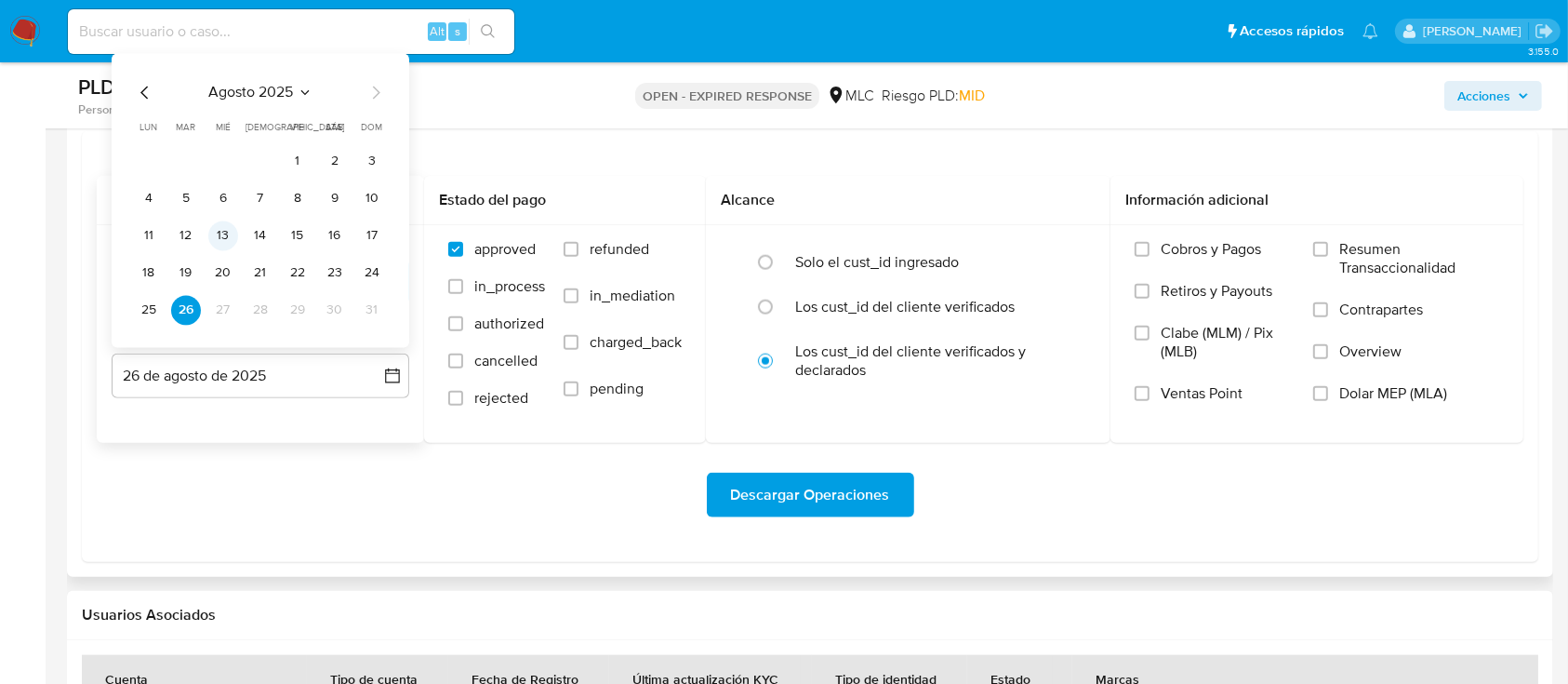
click at [231, 230] on button "13" at bounding box center [223, 236] width 30 height 30
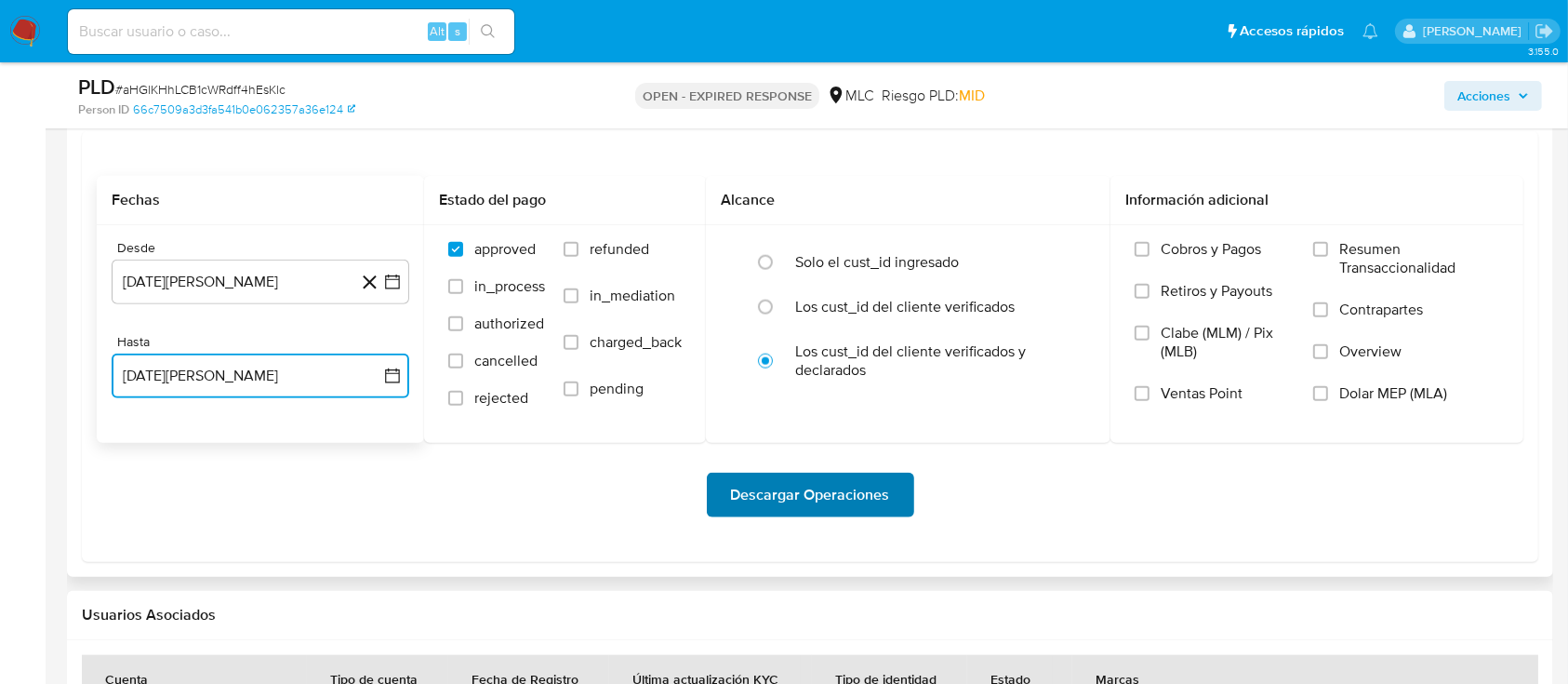
click at [803, 479] on span "Descargar Operaciones" at bounding box center [811, 495] width 159 height 41
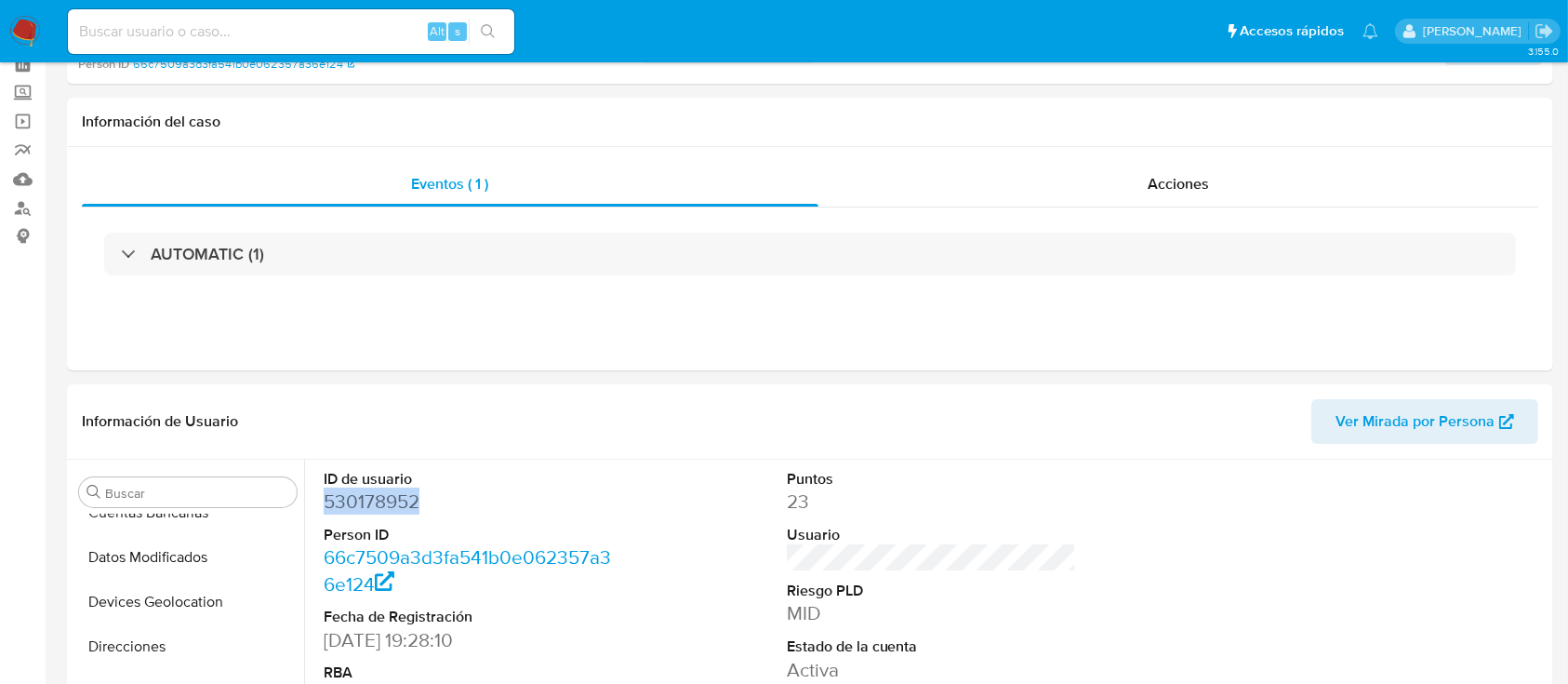
scroll to position [248, 0]
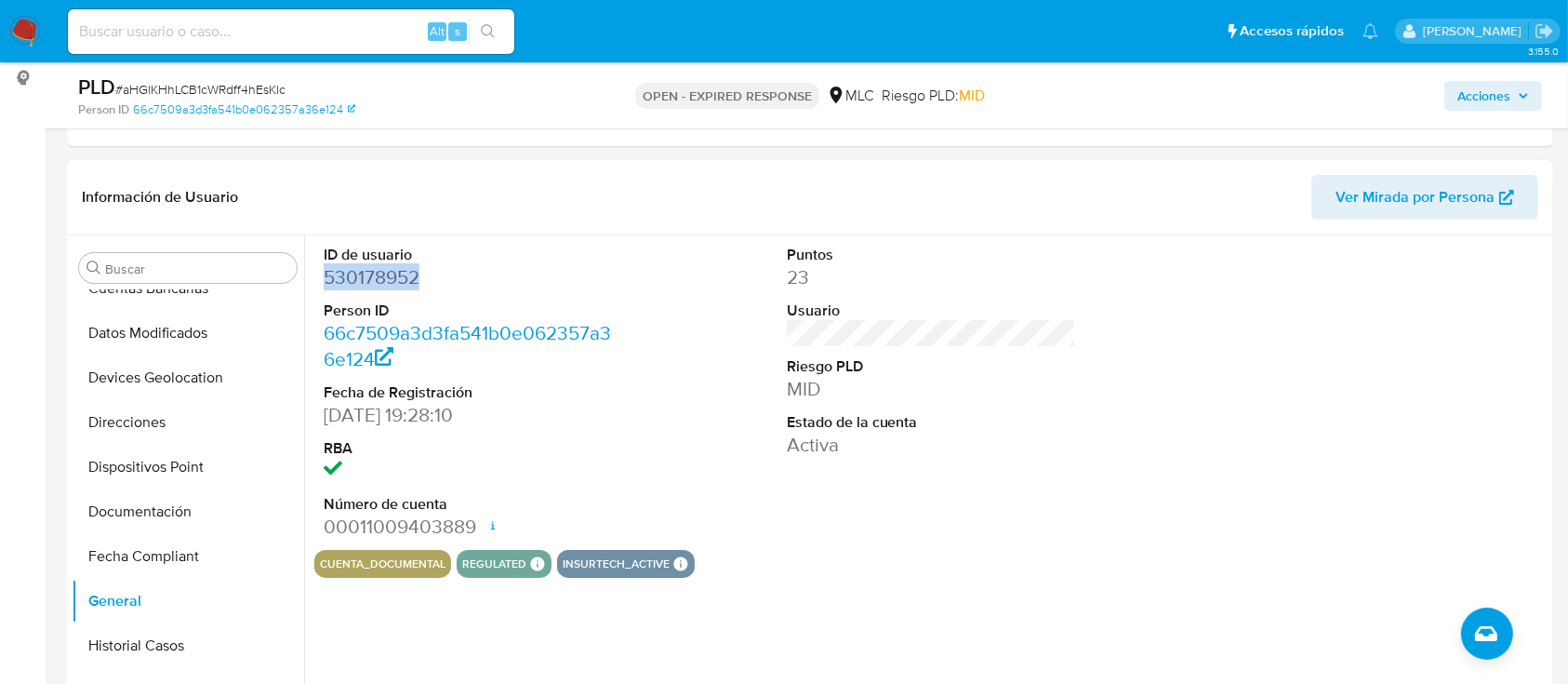
copy dd "530178952"
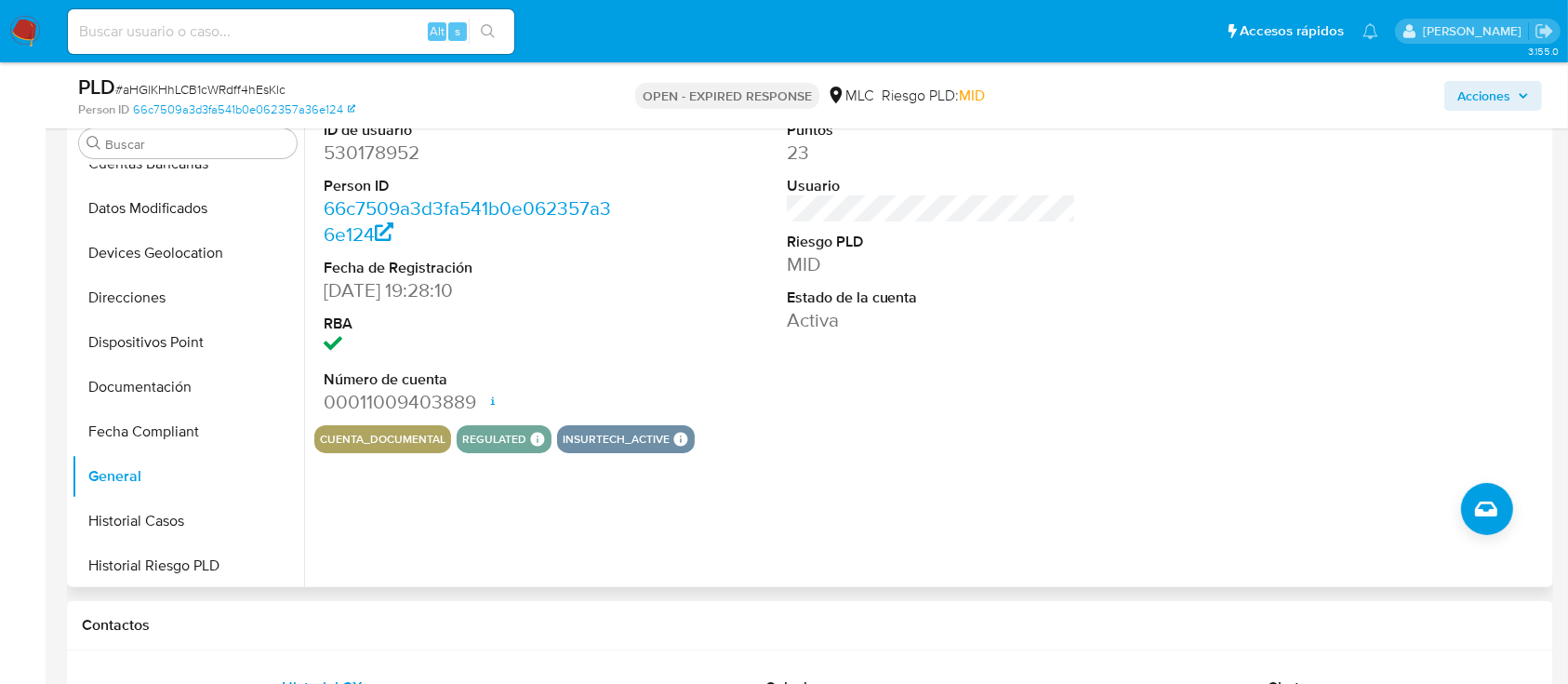
scroll to position [124, 0]
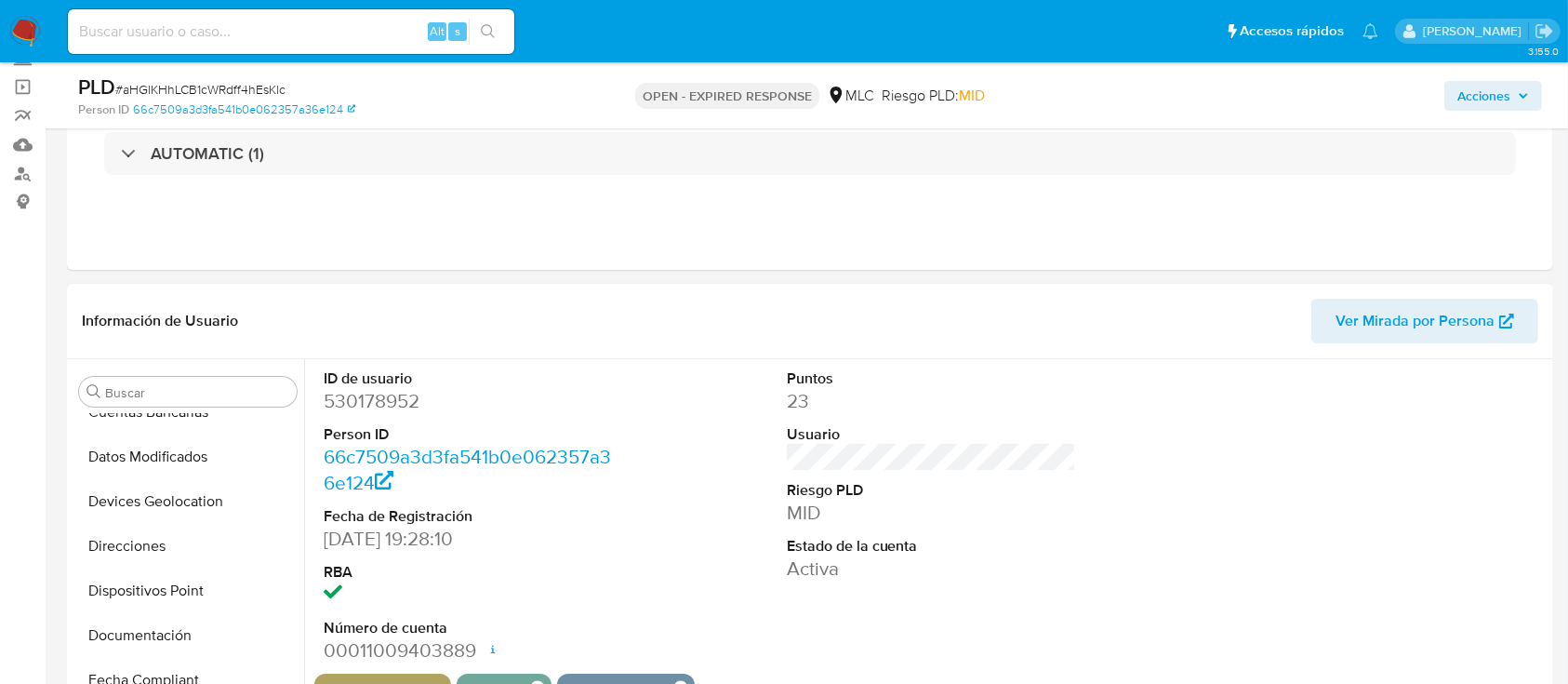
click at [364, 416] on dl "ID de usuario 530178952 Person ID 66c7509a3d3fa541b0e062357a36e124 Fecha de Reg…" at bounding box center [469, 516] width 290 height 296
click at [361, 404] on dd "530178952" at bounding box center [469, 401] width 290 height 26
copy dd "530178952"
click at [192, 92] on span "# aHGlKHhLCB1cWRdff4hEsKlc" at bounding box center [200, 89] width 170 height 19
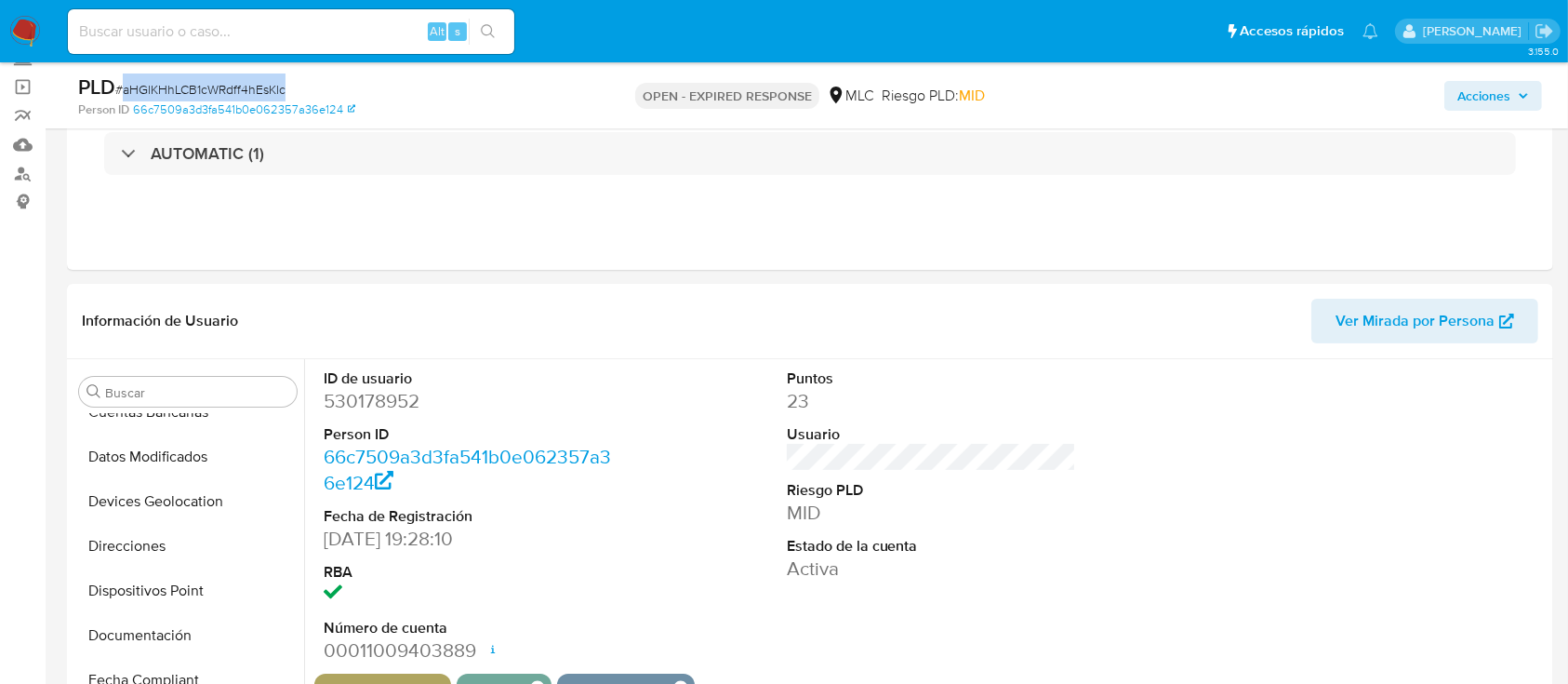
click at [192, 92] on span "# aHGlKHhLCB1cWRdff4hEsKlc" at bounding box center [200, 89] width 170 height 19
copy span "aHGlKHhLCB1cWRdff4hEsKlc"
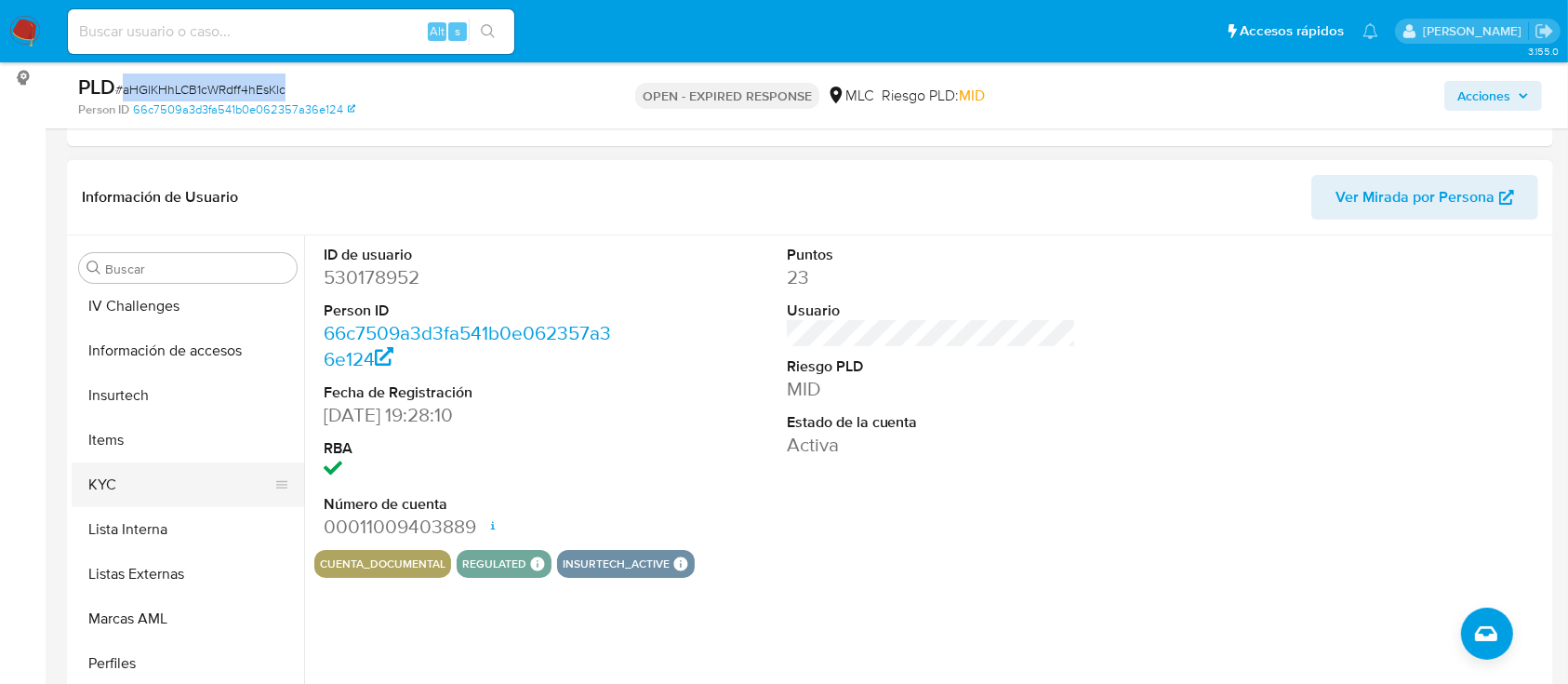
scroll to position [786, 0]
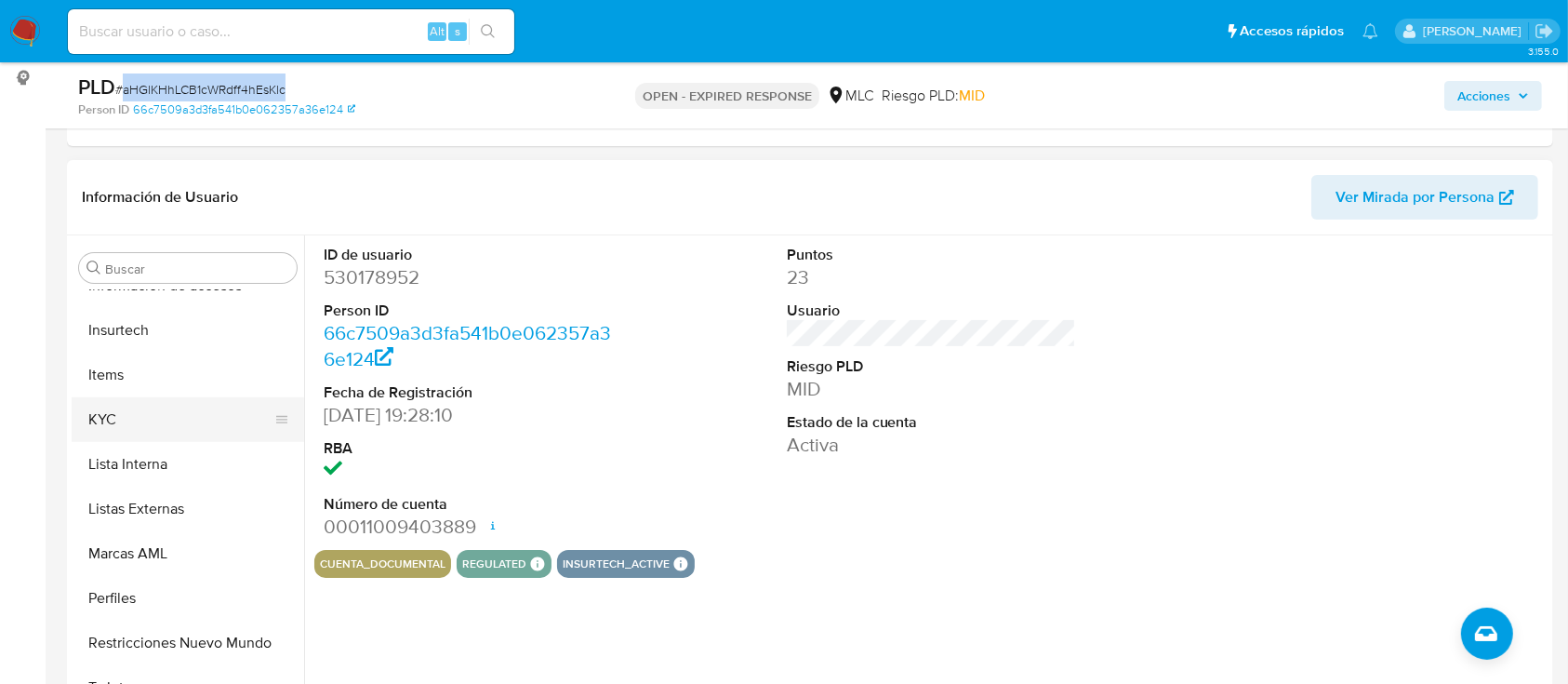
click at [145, 412] on button "KYC" at bounding box center [181, 420] width 218 height 45
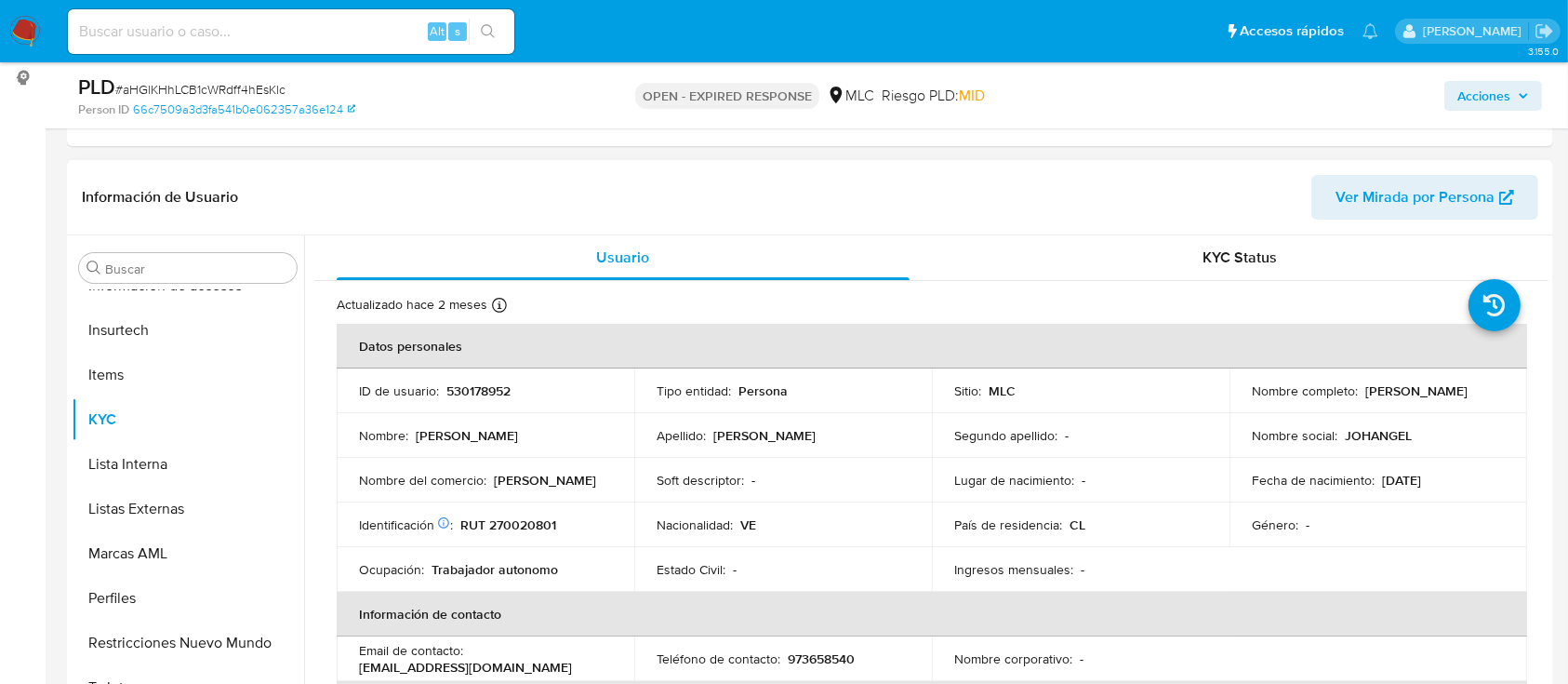
click at [544, 519] on p "RUT 270020801" at bounding box center [508, 525] width 96 height 17
copy p "270020801"
click at [251, 87] on span "# aHGlKHhLCB1cWRdff4hEsKlc" at bounding box center [200, 89] width 170 height 19
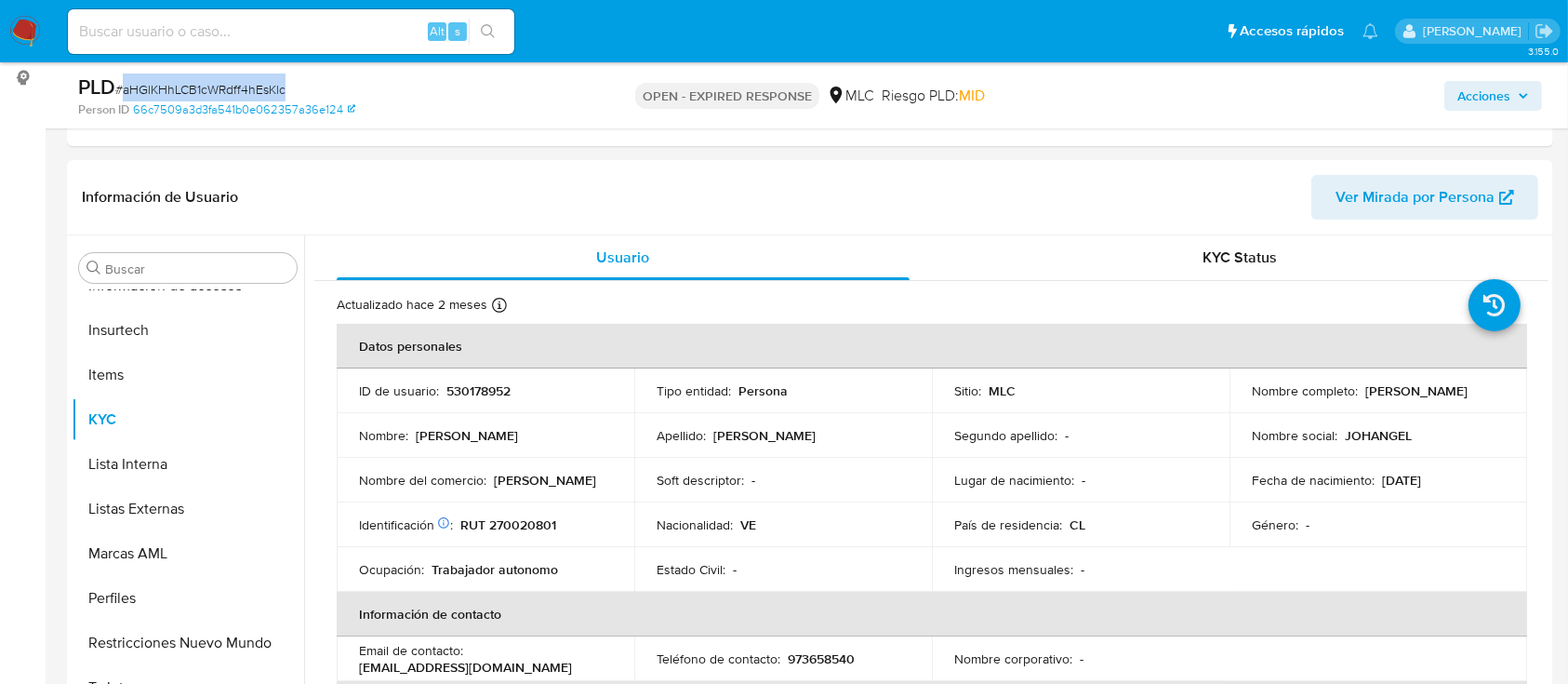
click at [251, 87] on span "# aHGlKHhLCB1cWRdff4hEsKlc" at bounding box center [200, 89] width 170 height 19
copy span "aHGlKHhLCB1cWRdff4hEsKlc"
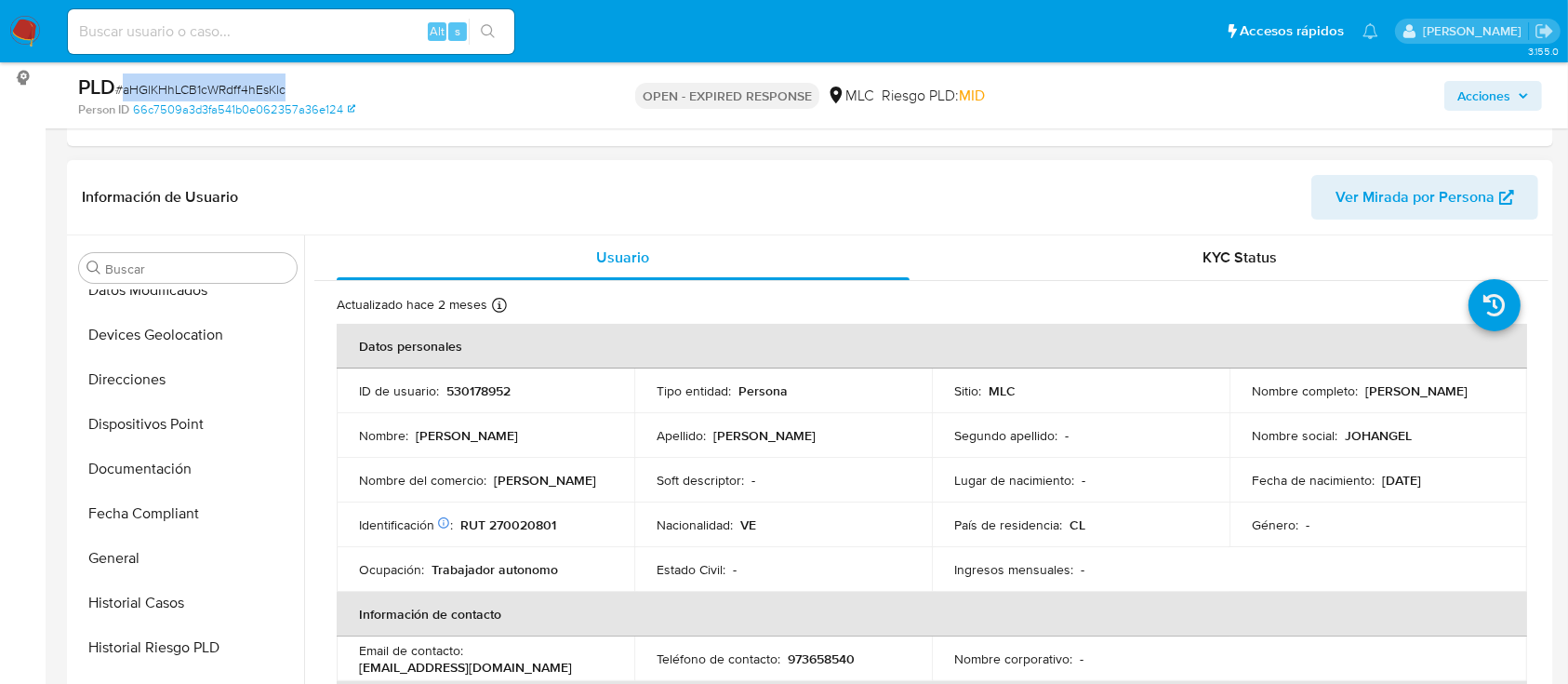
scroll to position [0, 0]
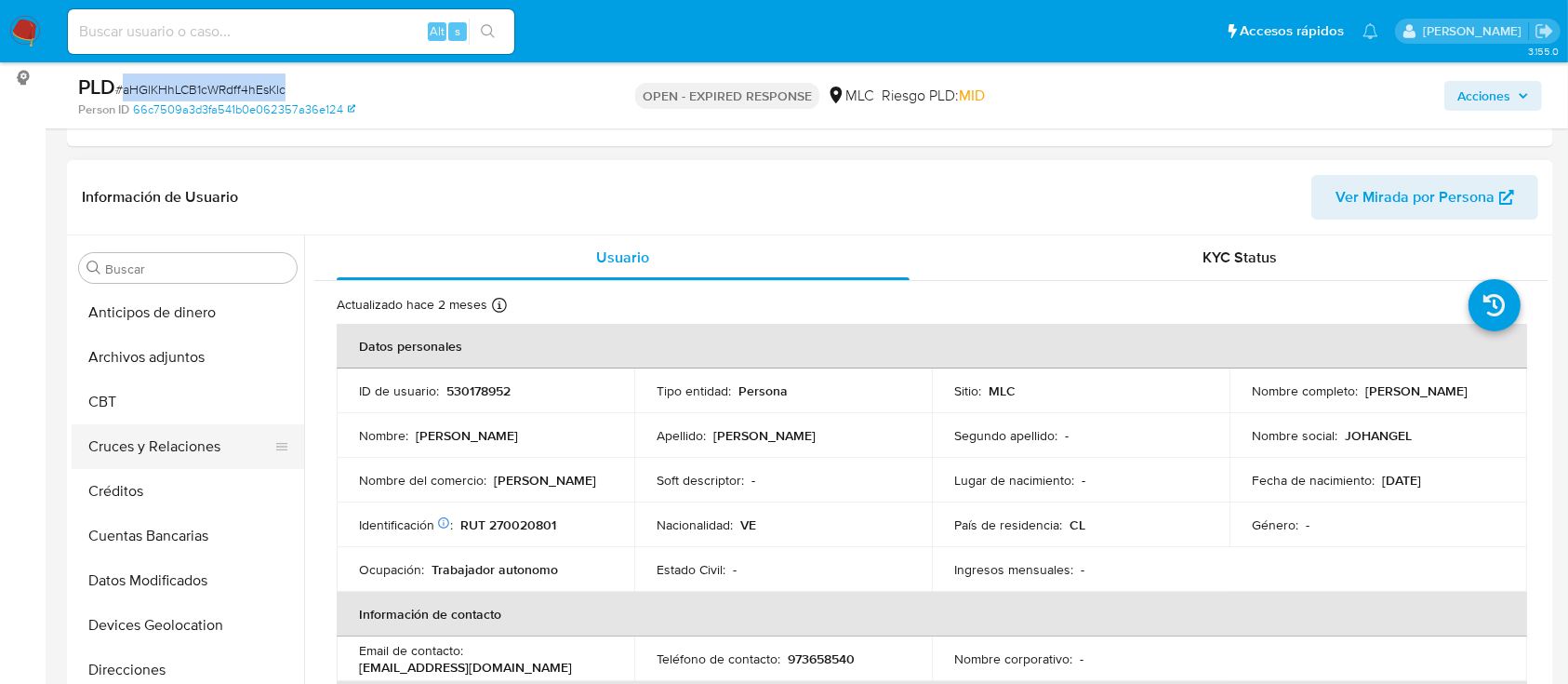
click at [141, 463] on button "Cruces y Relaciones" at bounding box center [181, 447] width 218 height 45
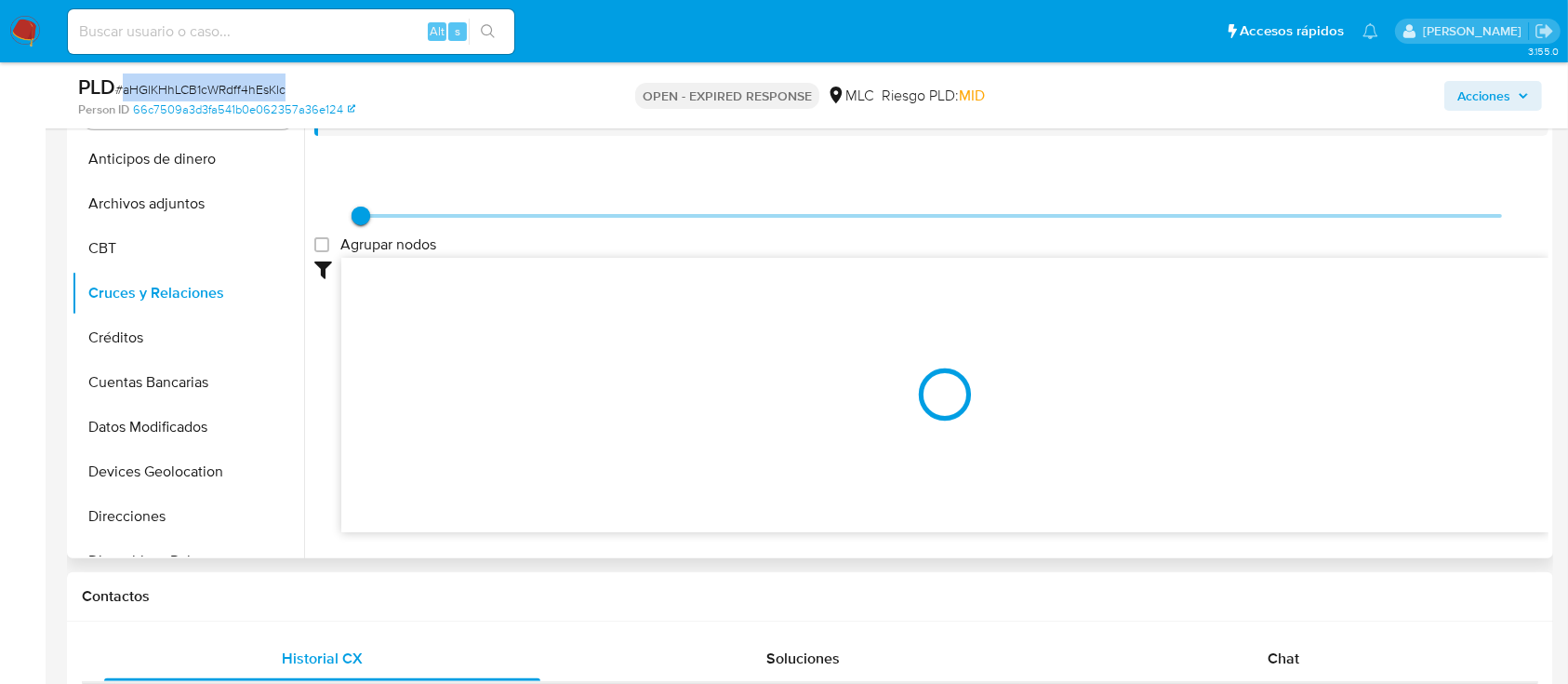
scroll to position [372, 0]
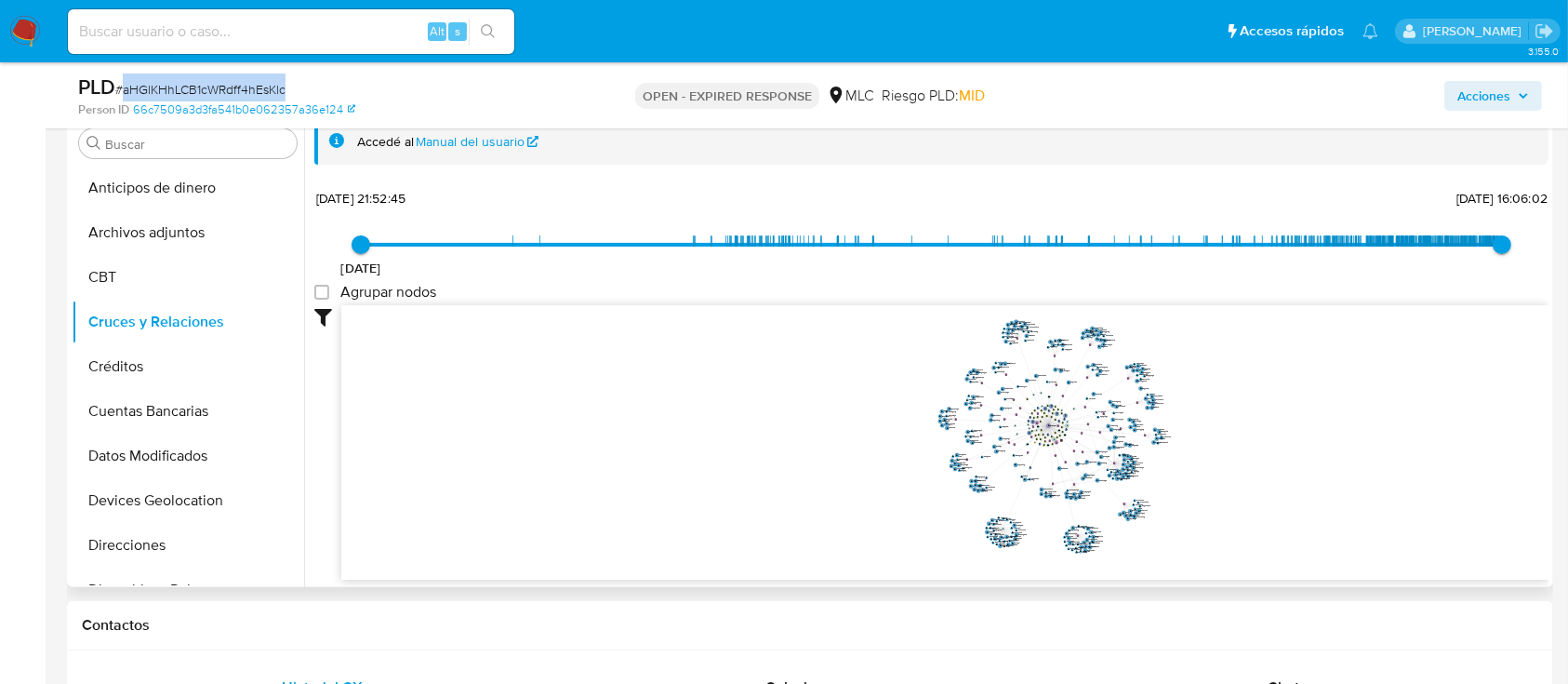
drag, startPoint x: 1250, startPoint y: 396, endPoint x: 1221, endPoint y: 407, distance: 31.0
click at [1223, 407] on icon "phone-2cdbf52a7a1a1818681fc6aa5fb28972  phone-2cdbf52a7a1a1818681fc6aa5fb28972…" at bounding box center [945, 440] width 1207 height 270
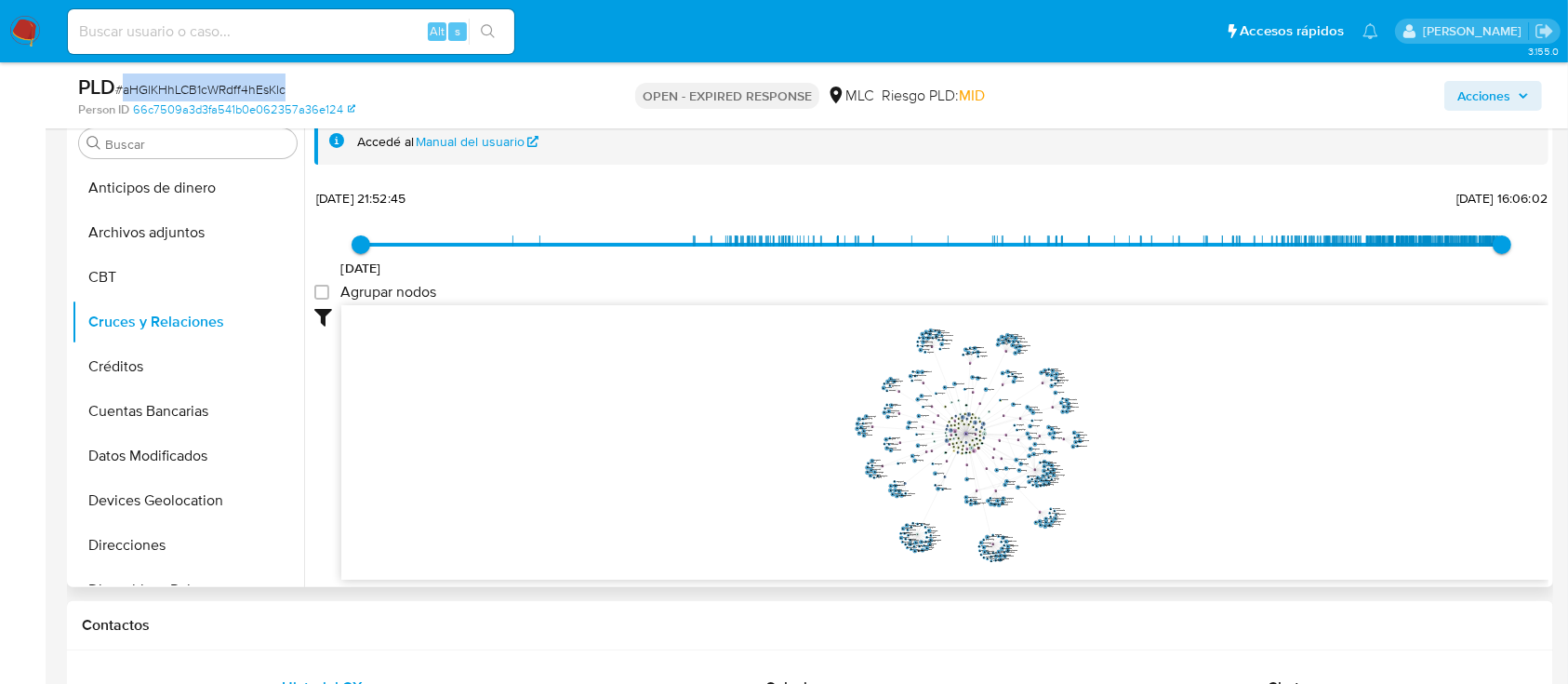
drag, startPoint x: 1173, startPoint y: 432, endPoint x: 1117, endPoint y: 428, distance: 56.1
click at [1117, 428] on icon "phone-2cdbf52a7a1a1818681fc6aa5fb28972  phone-2cdbf52a7a1a1818681fc6aa5fb28972…" at bounding box center [945, 440] width 1207 height 270
click at [1115, 439] on icon "phone-2cdbf52a7a1a1818681fc6aa5fb28972  phone-2cdbf52a7a1a1818681fc6aa5fb28972…" at bounding box center [945, 440] width 1207 height 270
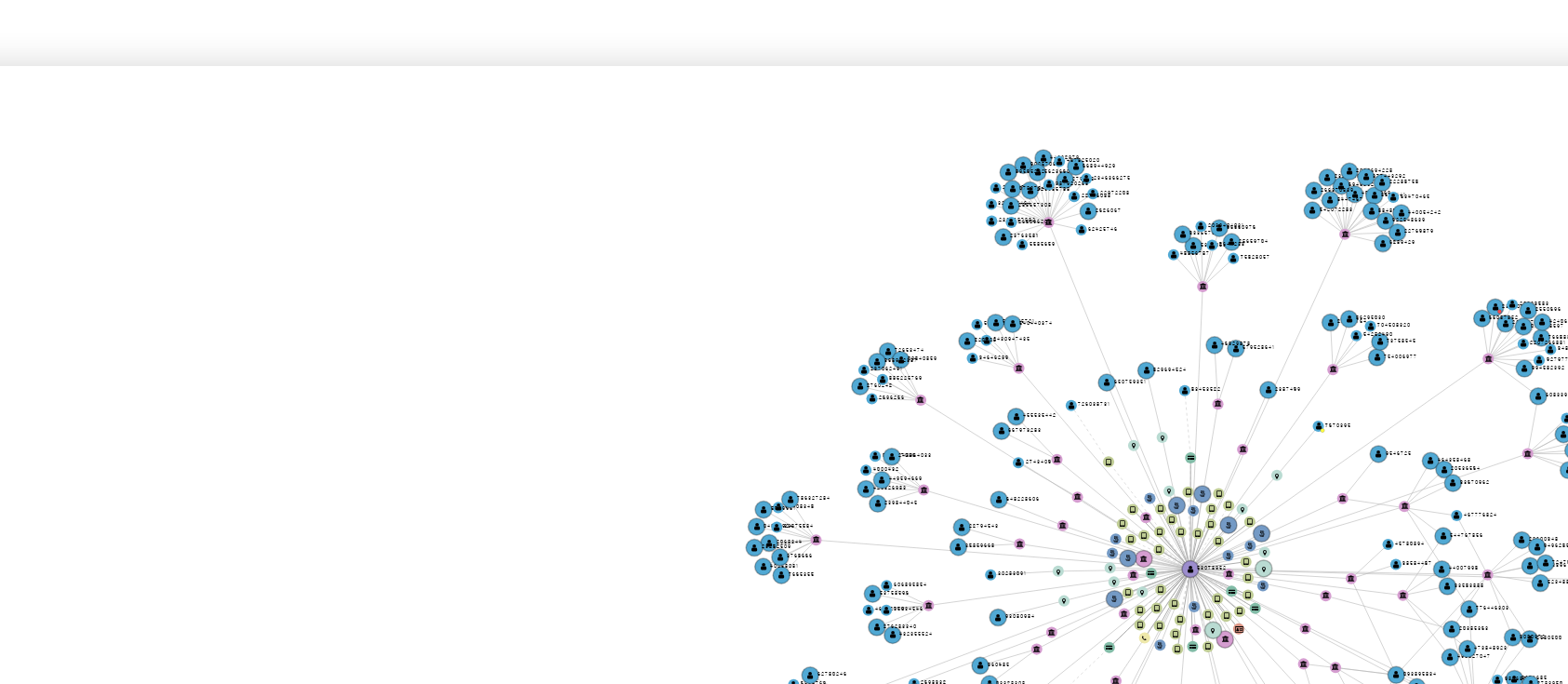
drag, startPoint x: 851, startPoint y: 356, endPoint x: 791, endPoint y: 344, distance: 61.2
click at [791, 344] on icon "phone-2cdbf52a7a1a1818681fc6aa5fb28972  phone-2cdbf52a7a1a1818681fc6aa5fb28972…" at bounding box center [945, 438] width 1207 height 270
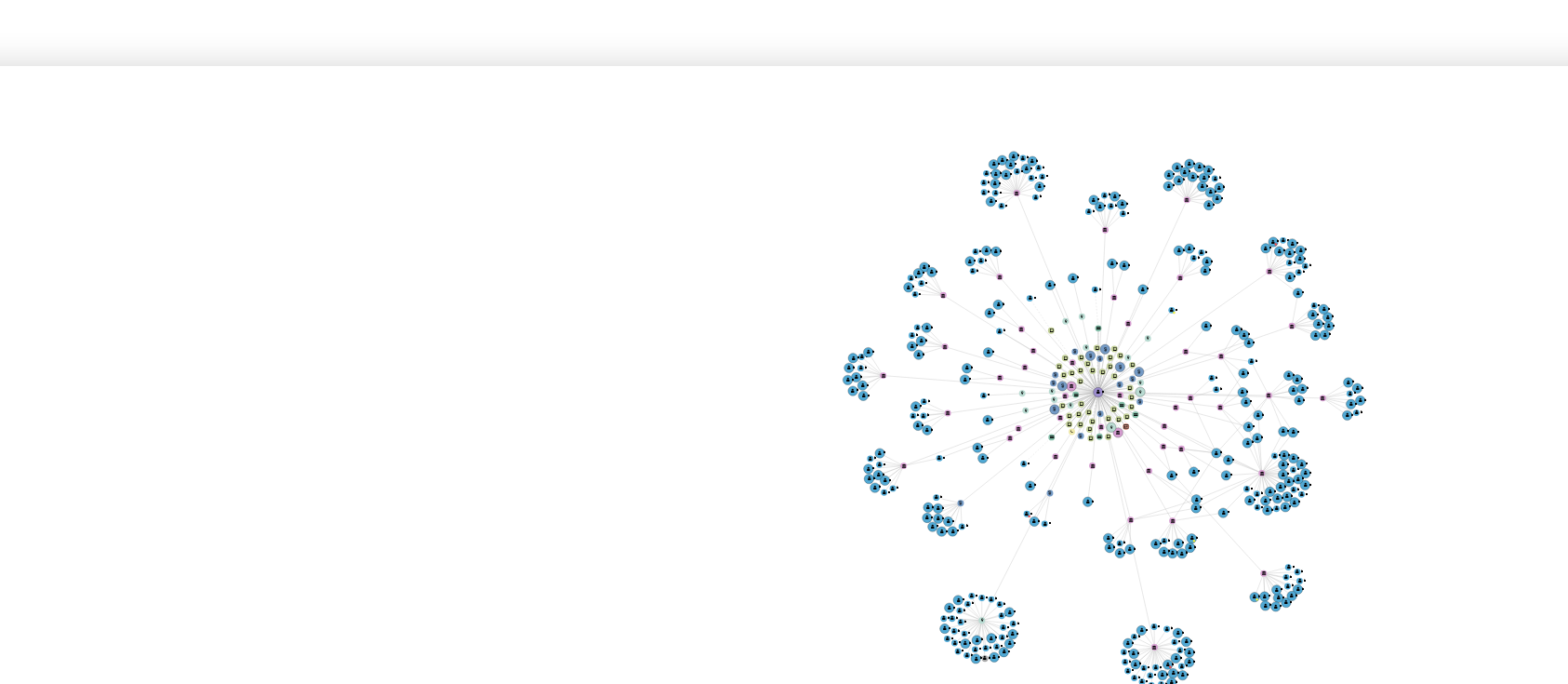
drag, startPoint x: 1036, startPoint y: 369, endPoint x: 1001, endPoint y: 360, distance: 36.1
click at [1001, 360] on icon "phone-2cdbf52a7a1a1818681fc6aa5fb28972  phone-2cdbf52a7a1a1818681fc6aa5fb28972…" at bounding box center [945, 438] width 1207 height 270
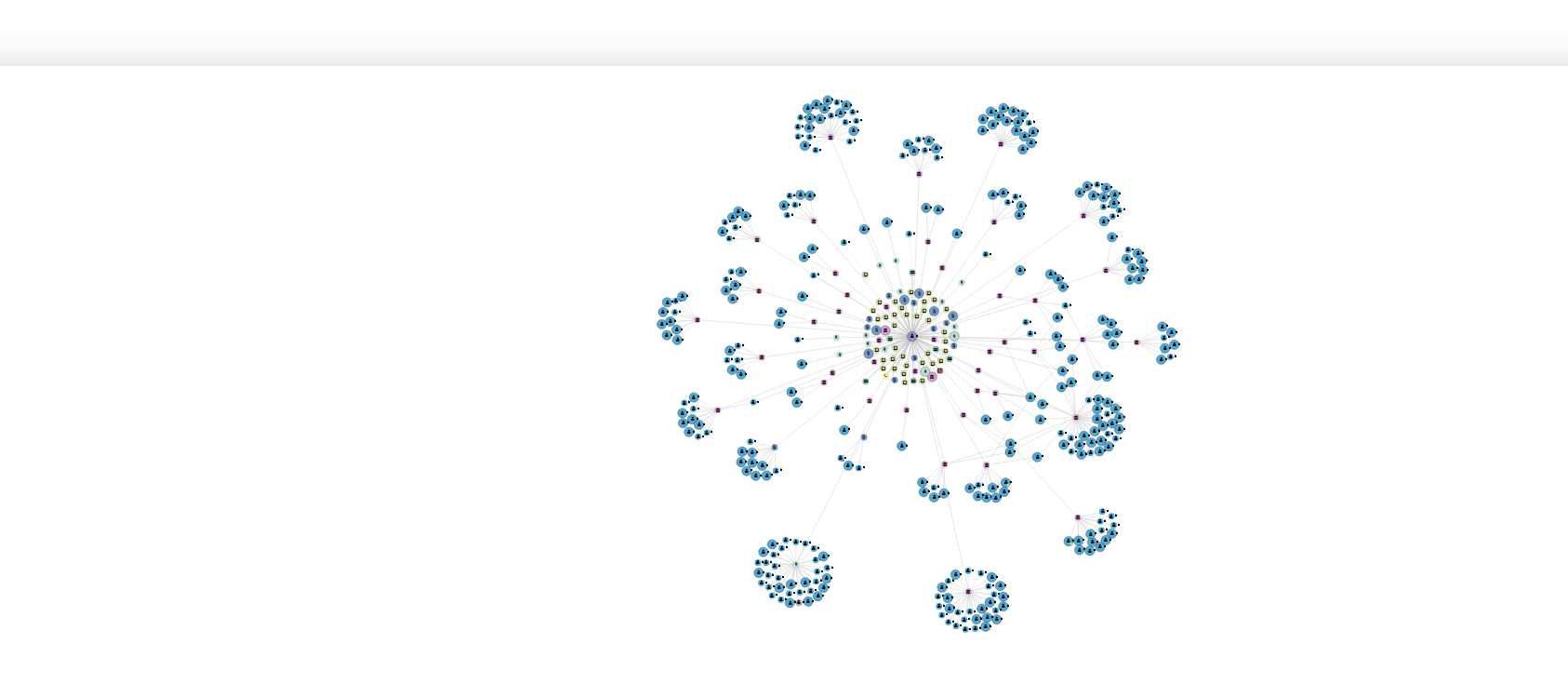
drag, startPoint x: 997, startPoint y: 356, endPoint x: 985, endPoint y: 351, distance: 13.0
click at [985, 351] on icon "phone-2cdbf52a7a1a1818681fc6aa5fb28972  phone-2cdbf52a7a1a1818681fc6aa5fb28972…" at bounding box center [945, 438] width 1207 height 270
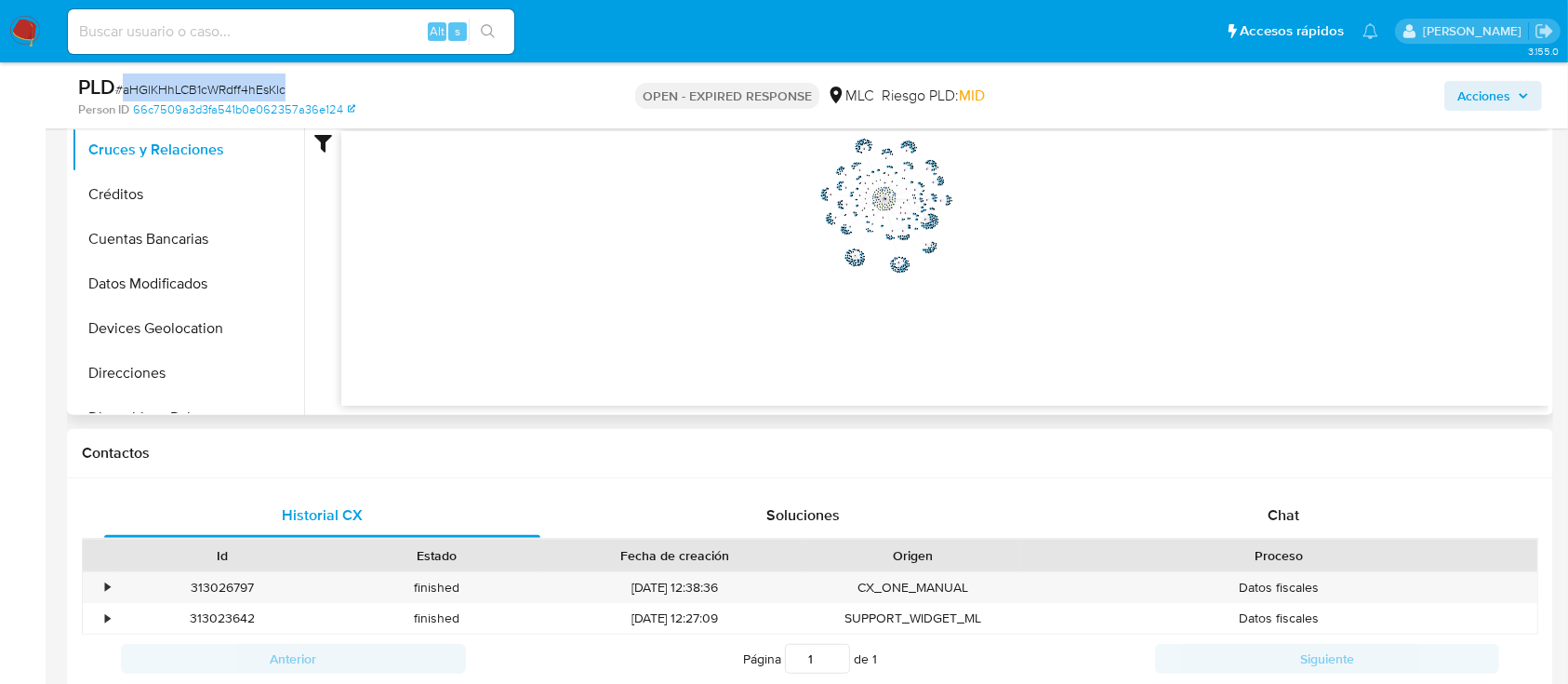
scroll to position [620, 0]
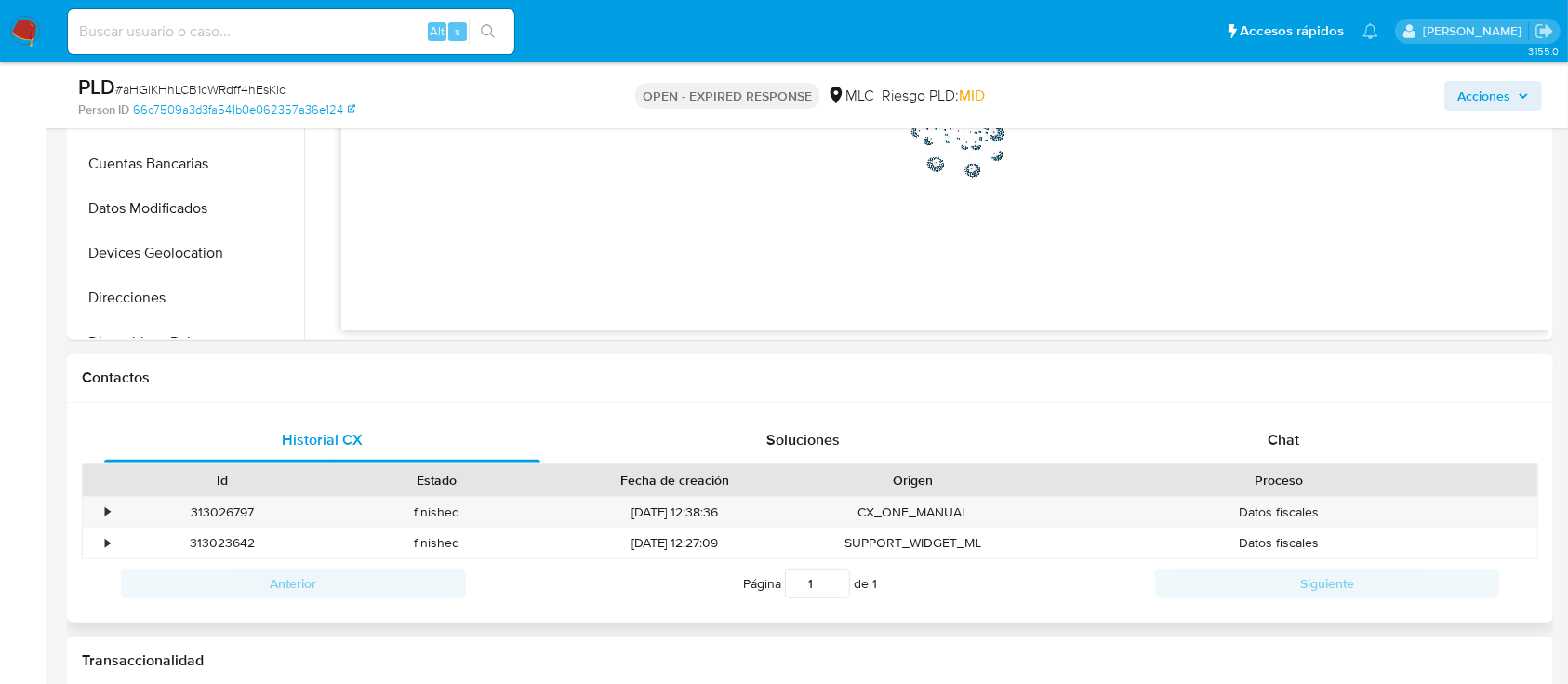
click at [1300, 411] on div "Historial CX Soluciones Chat Id Estado Fecha de creación Origen Proceso • 31302…" at bounding box center [810, 513] width 1486 height 221
click at [1297, 431] on span "Chat" at bounding box center [1283, 439] width 32 height 21
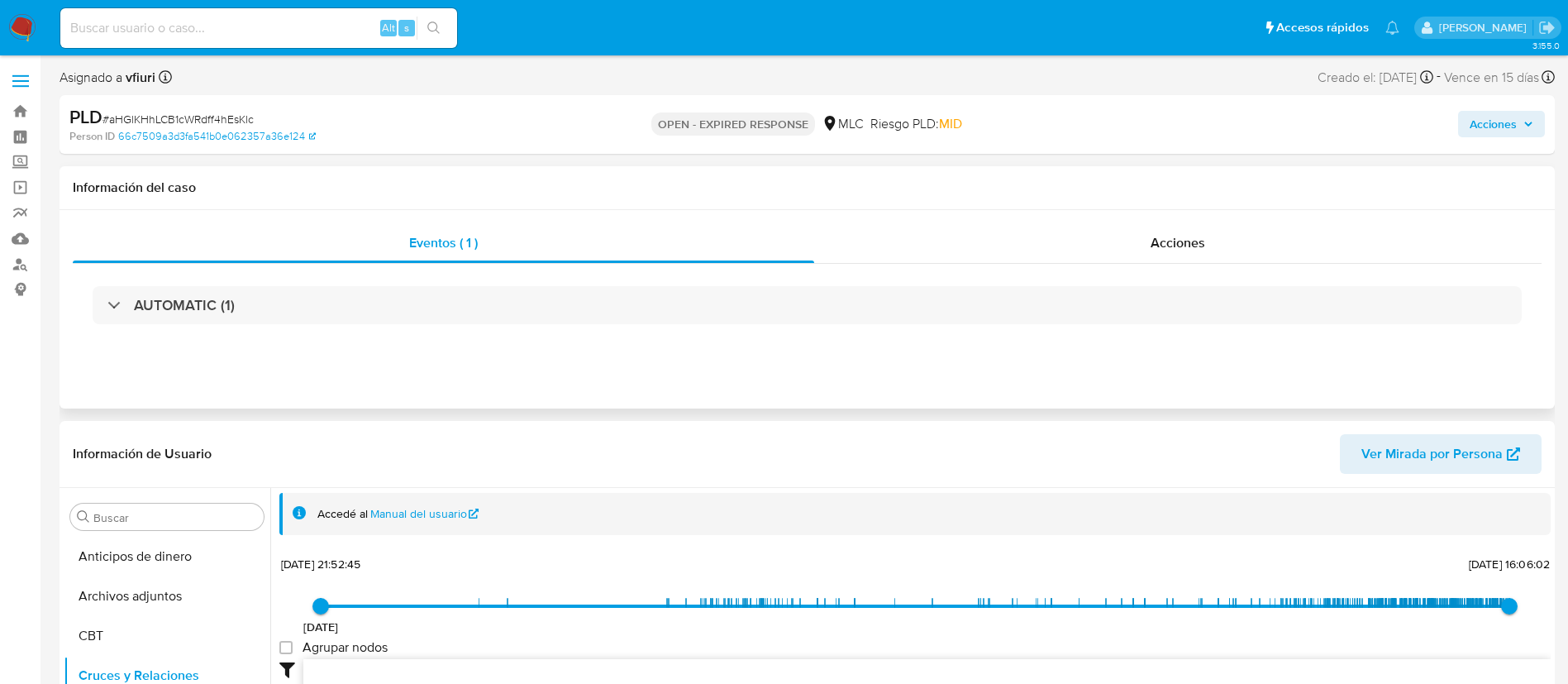
scroll to position [2, 0]
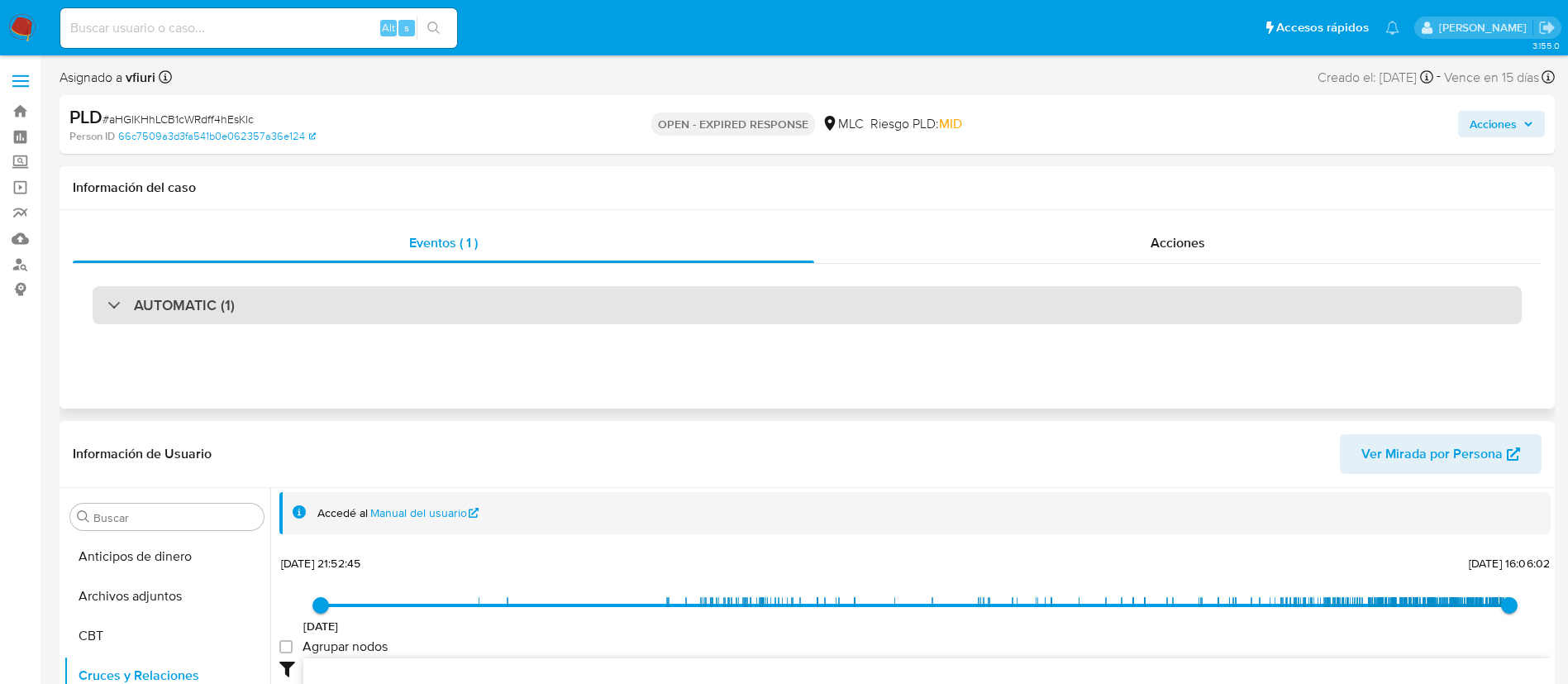
click at [868, 304] on div "AUTOMATIC (1)" at bounding box center [807, 305] width 1429 height 38
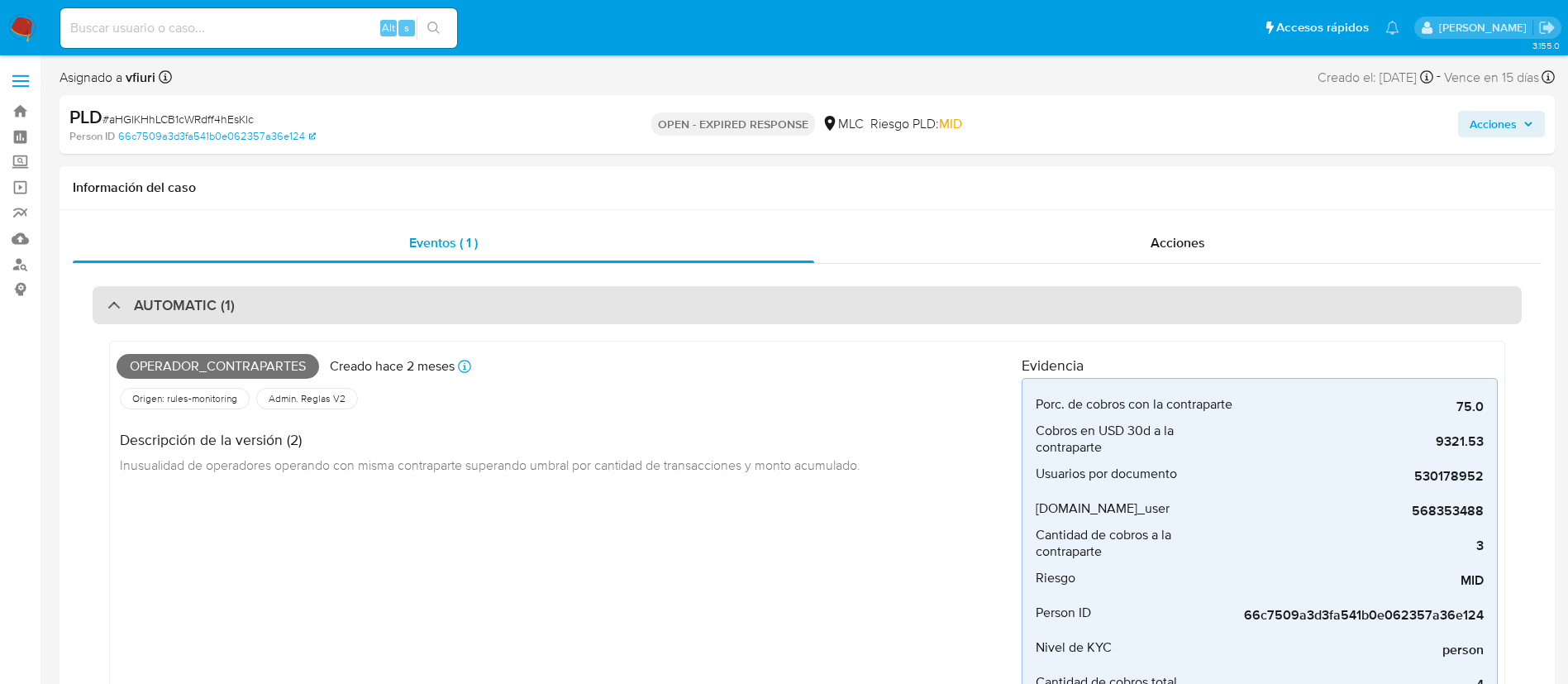
click at [868, 304] on div "AUTOMATIC (1)" at bounding box center [807, 305] width 1429 height 38
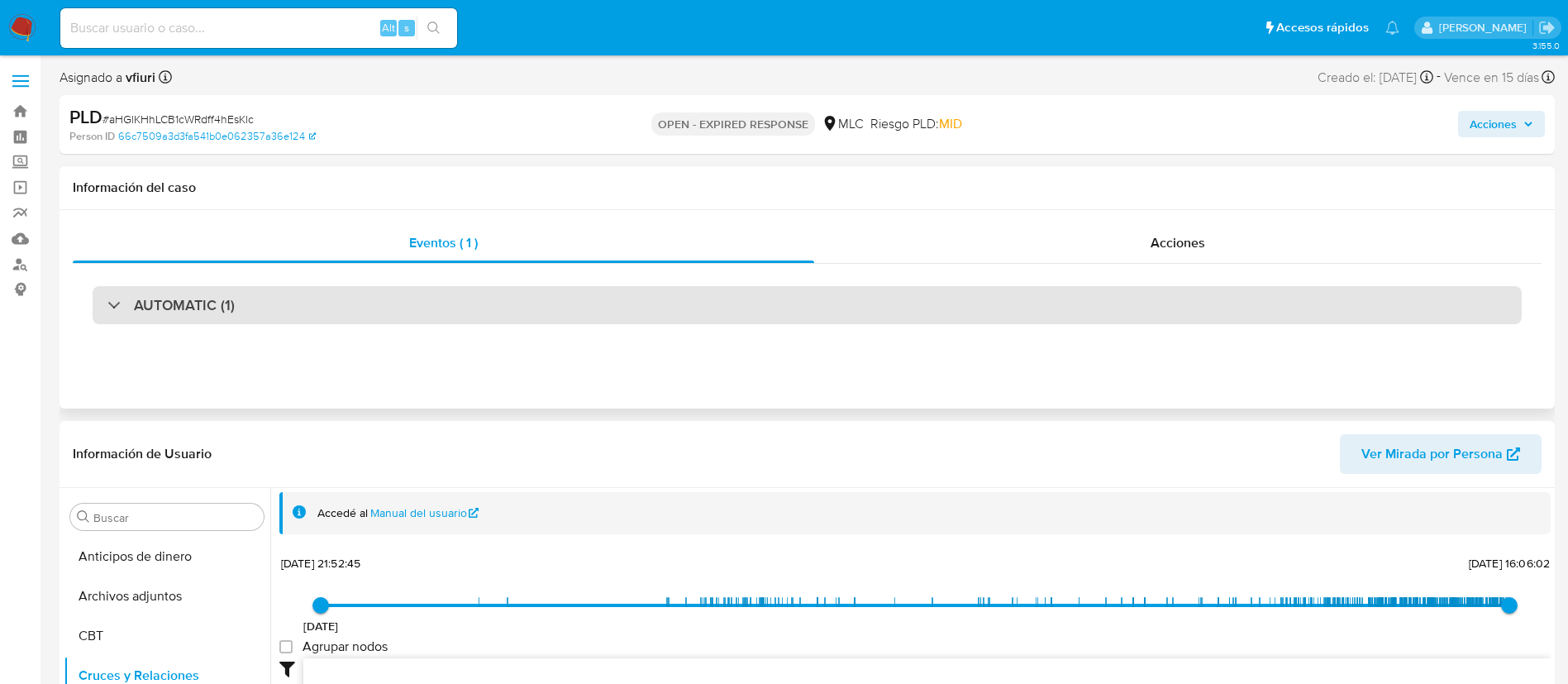
click at [1089, 304] on div "AUTOMATIC (1)" at bounding box center [807, 305] width 1429 height 38
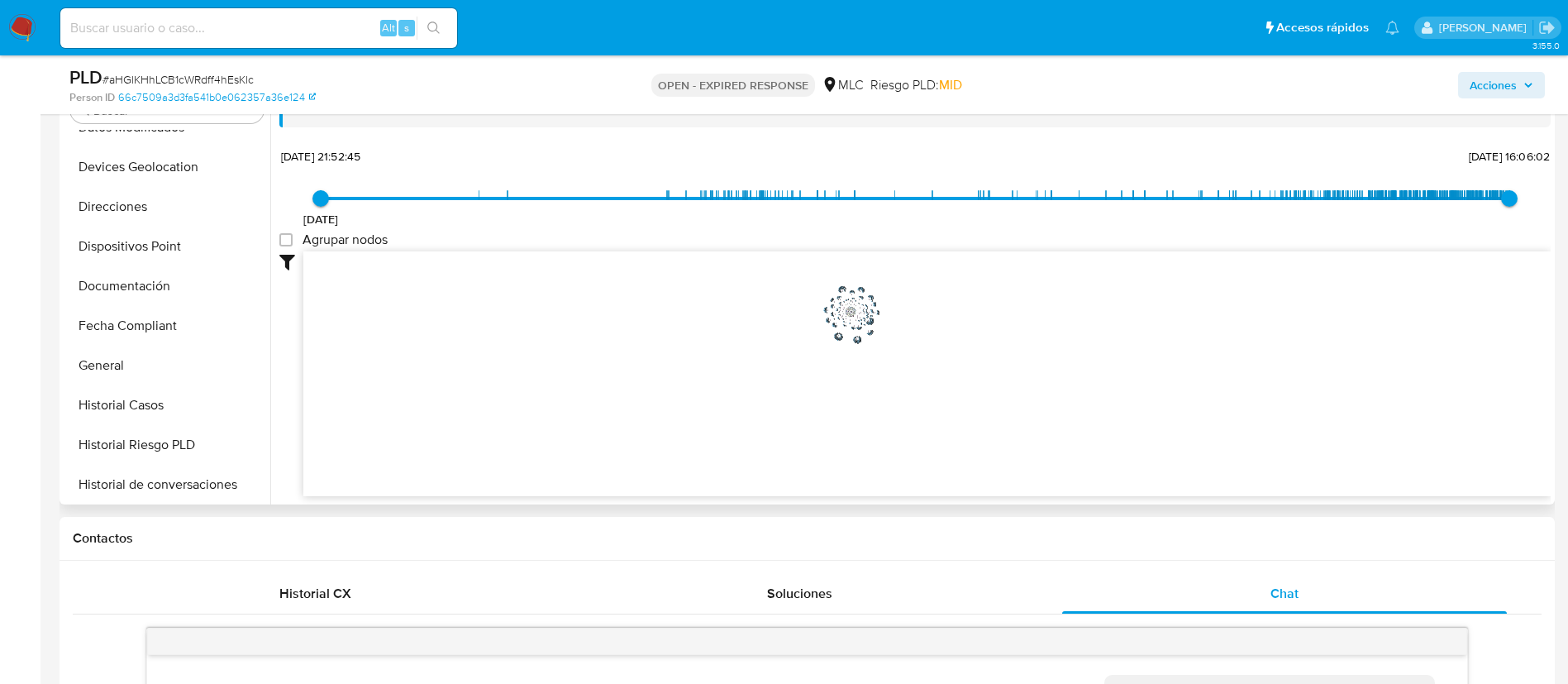
scroll to position [496, 0]
click at [109, 443] on button "KYC" at bounding box center [160, 447] width 194 height 40
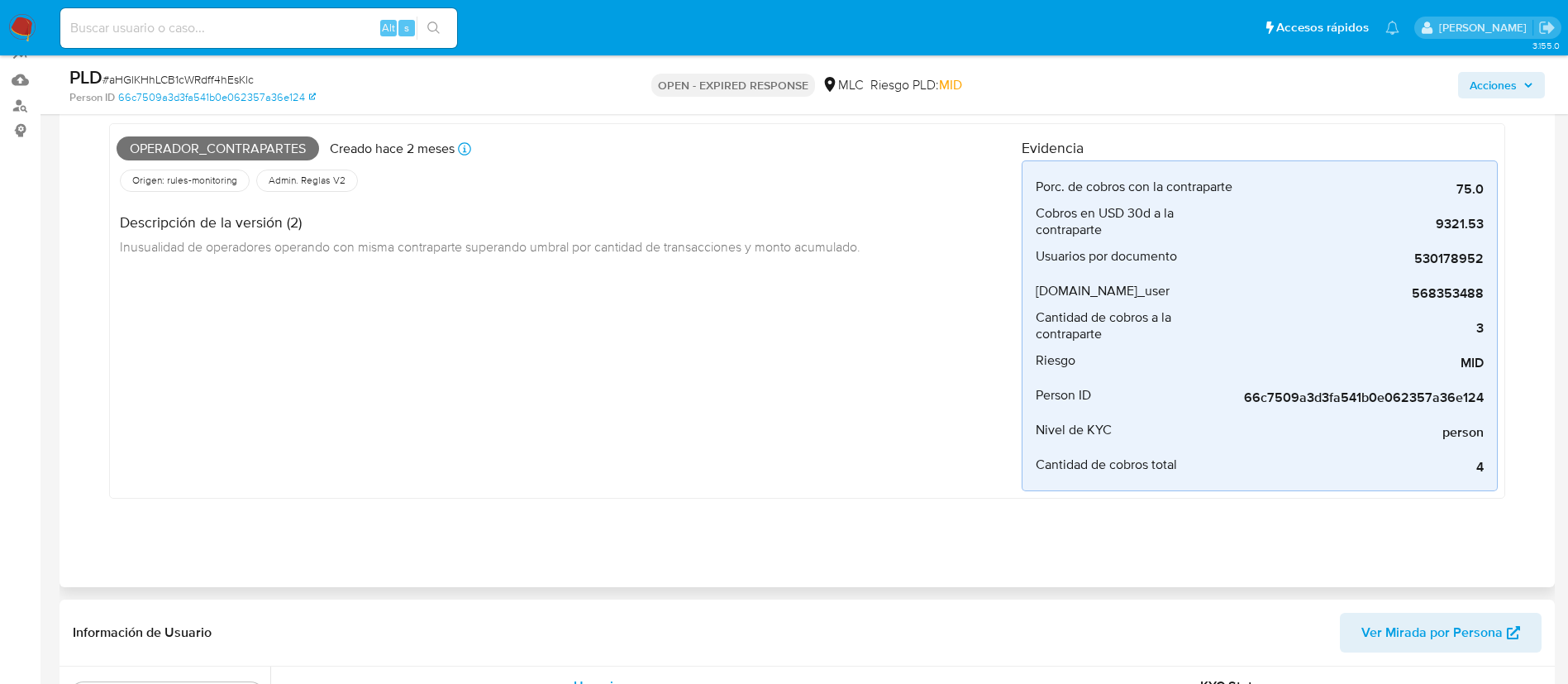
scroll to position [0, 0]
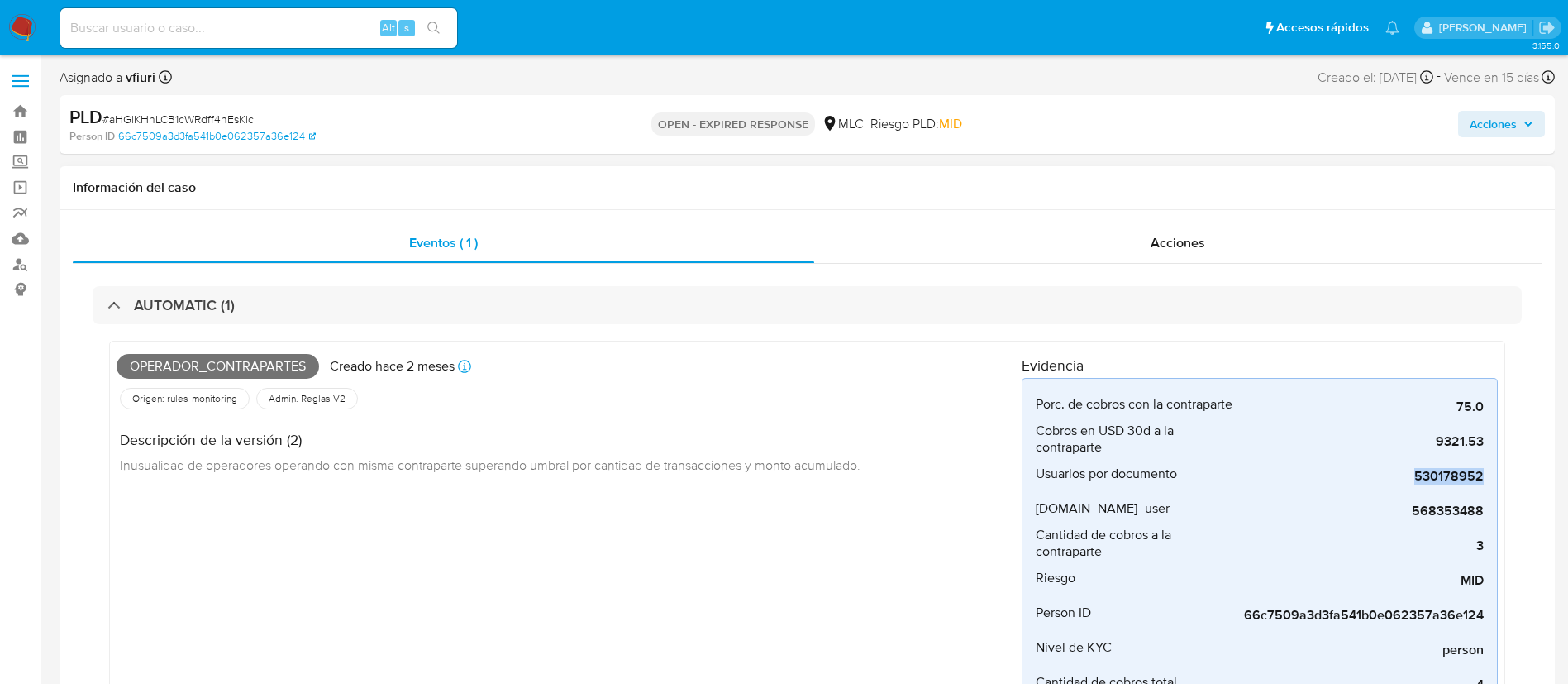
drag, startPoint x: 1415, startPoint y: 481, endPoint x: 1525, endPoint y: 464, distance: 111.3
click at [1410, 464] on div "AUTOMATIC (1) Operador_contrapartes Creado hace 2 meses Creado: 12/06/2025 06:0…" at bounding box center [807, 514] width 1469 height 500
copy span "530178952"
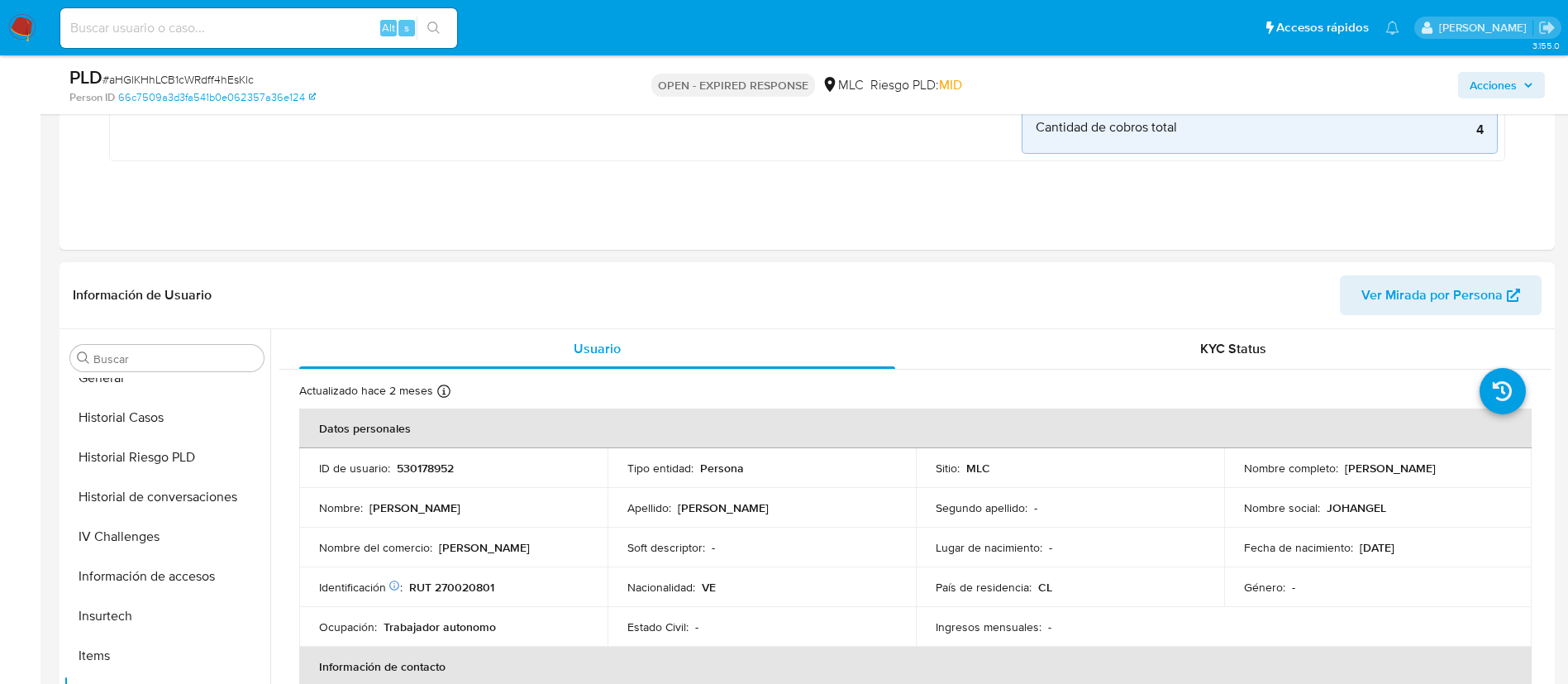
scroll to position [124, 0]
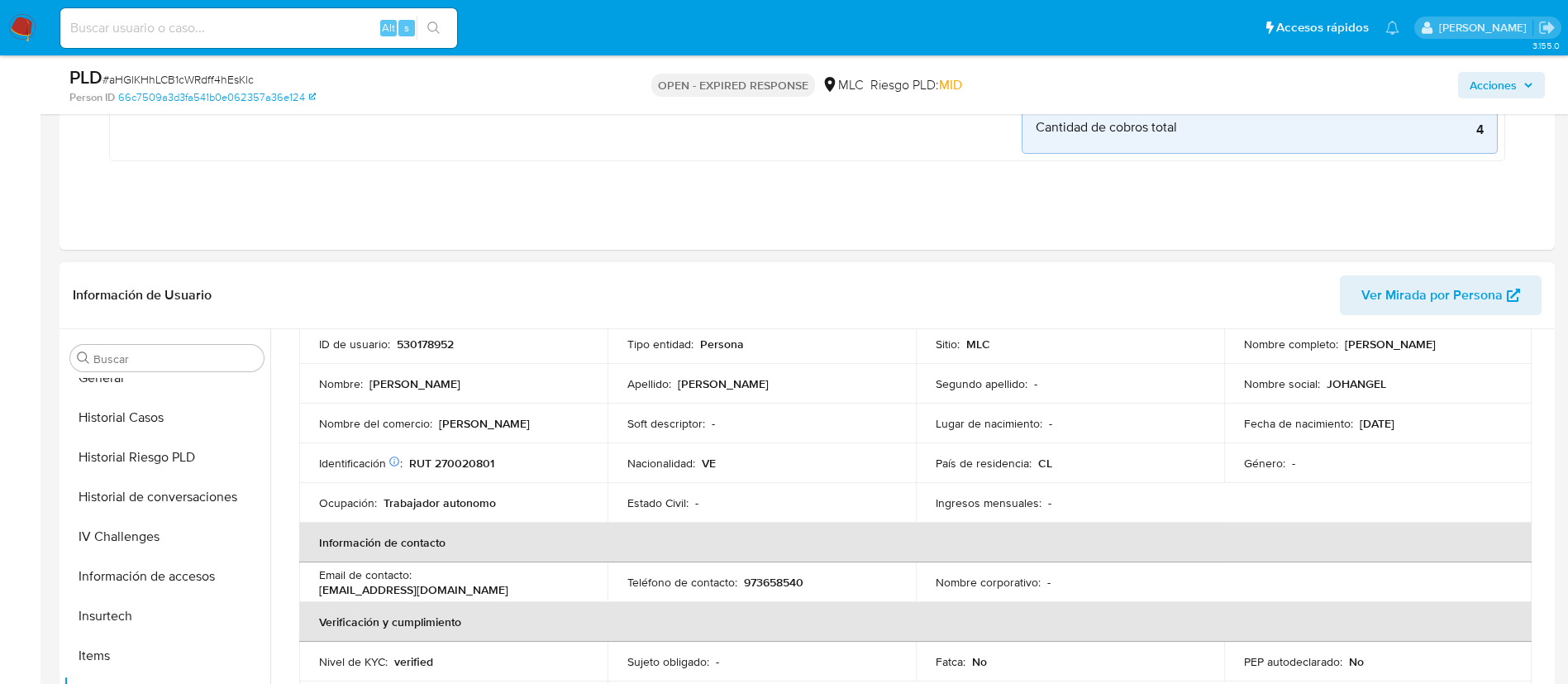
click at [485, 466] on p "RUT 270020801" at bounding box center [452, 463] width 85 height 15
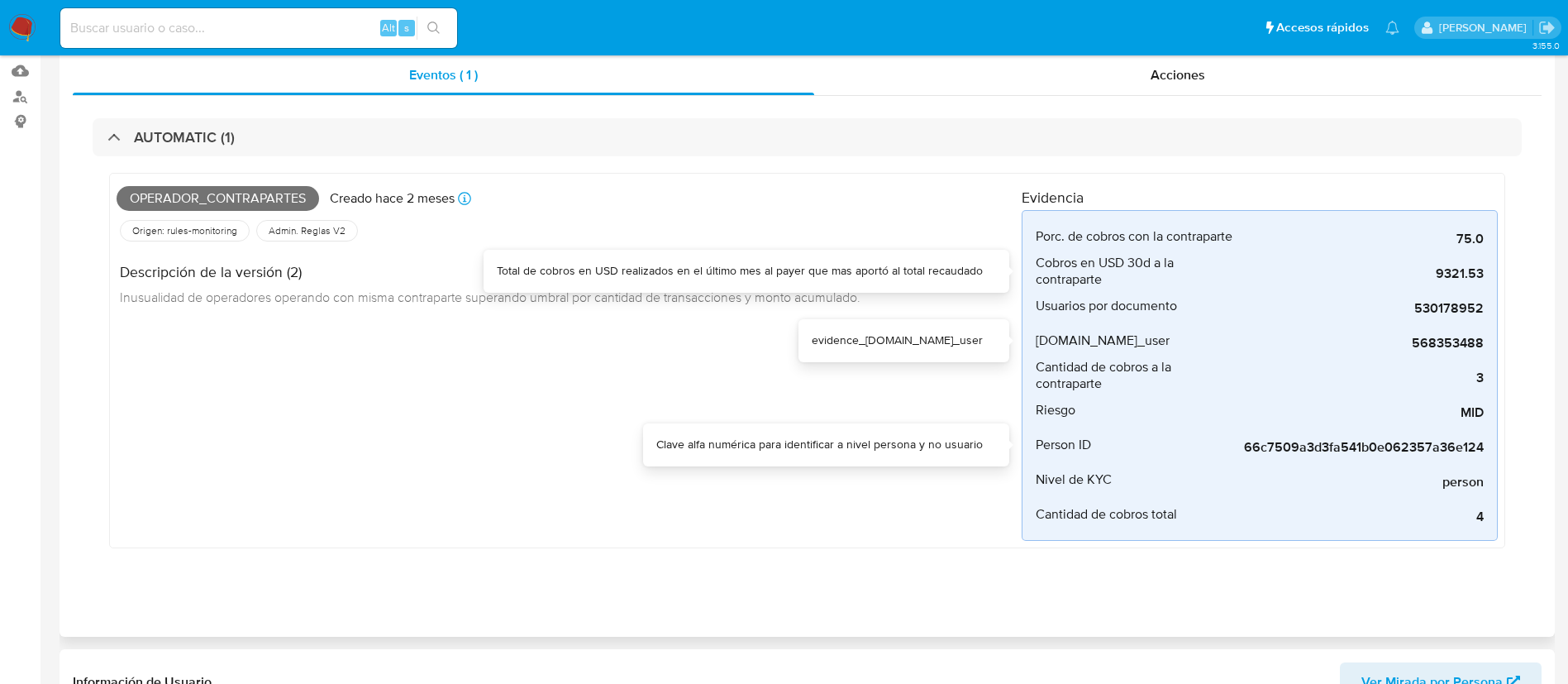
scroll to position [0, 0]
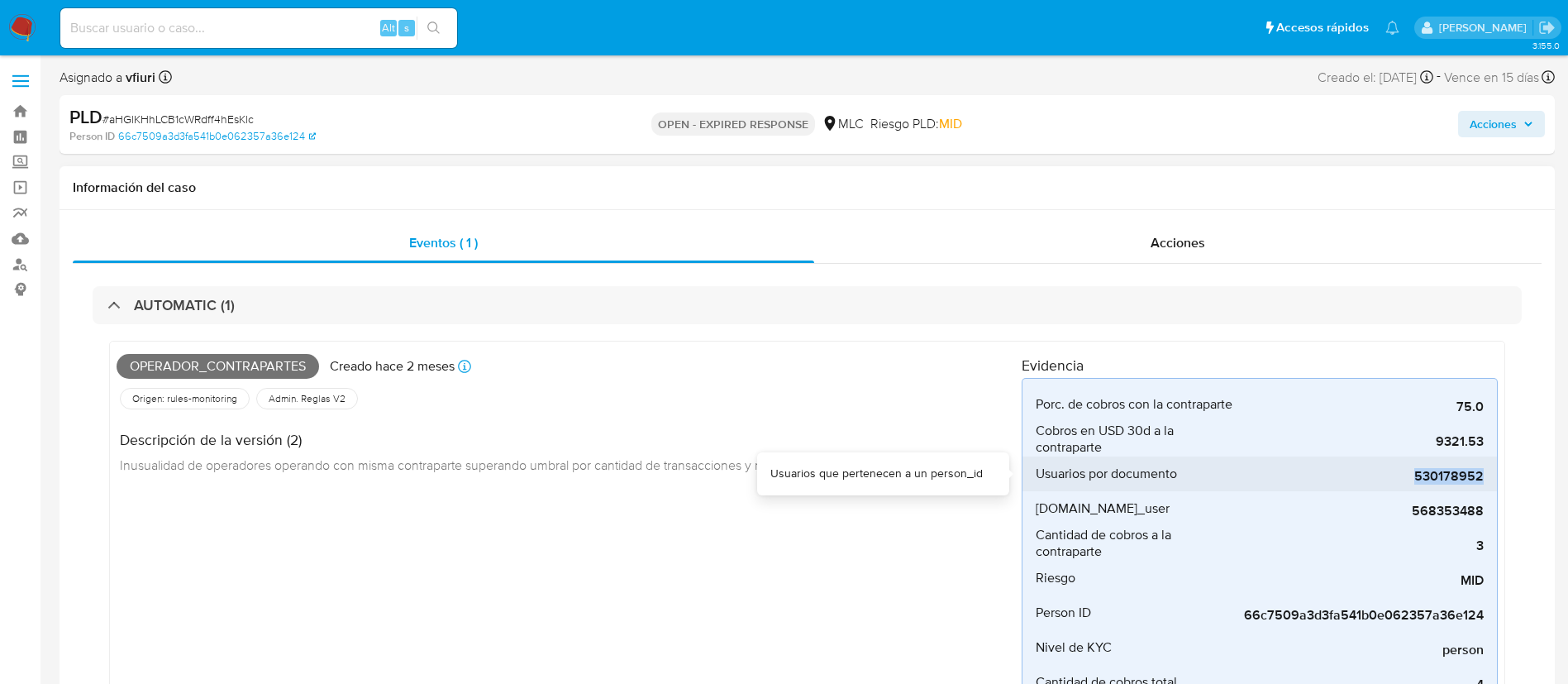
drag, startPoint x: 1409, startPoint y: 476, endPoint x: 1484, endPoint y: 476, distance: 75.0
click at [1410, 476] on li "Usuarios por documento 530178952" at bounding box center [1260, 474] width 475 height 35
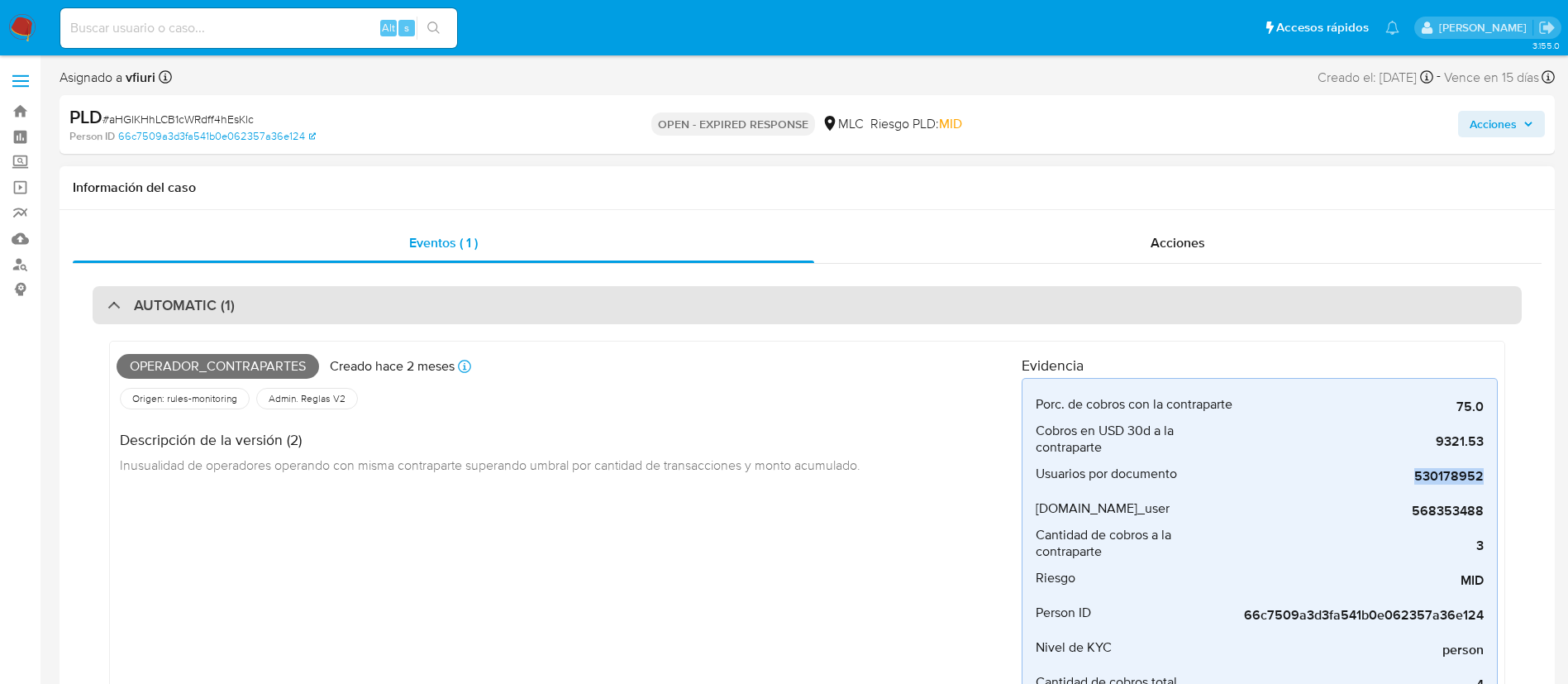
scroll to position [124, 0]
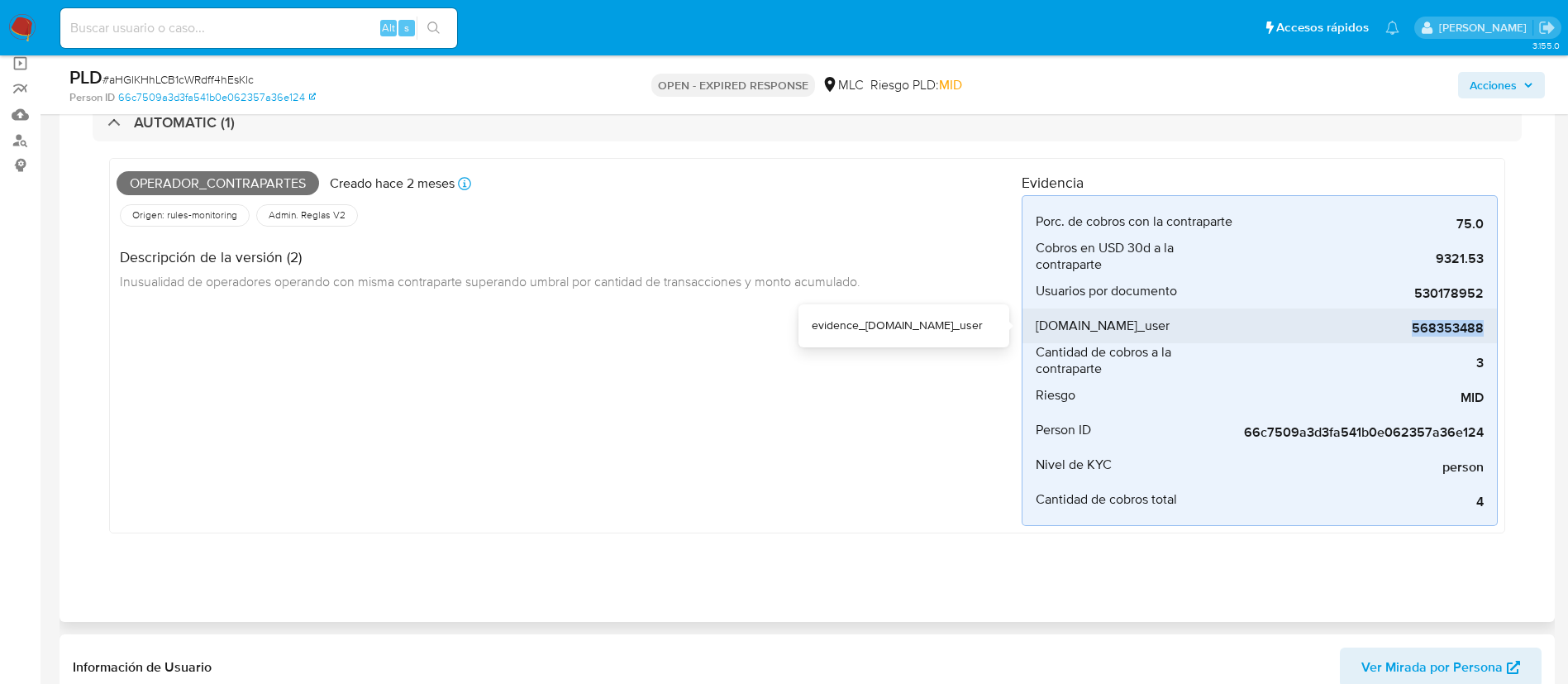
drag, startPoint x: 1447, startPoint y: 330, endPoint x: 1493, endPoint y: 332, distance: 46.0
click at [1410, 332] on li "evidence.pay_user 568353488" at bounding box center [1260, 326] width 475 height 35
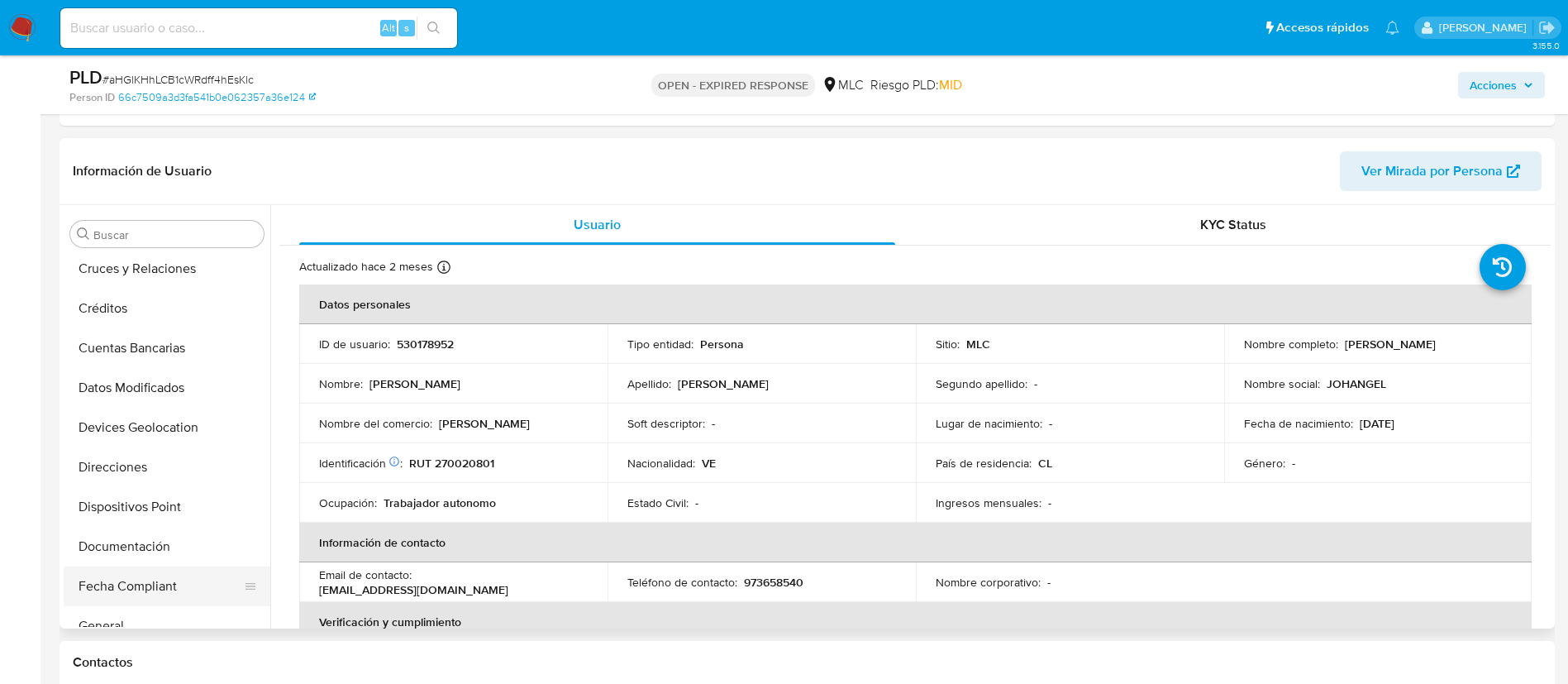
scroll to position [248, 0]
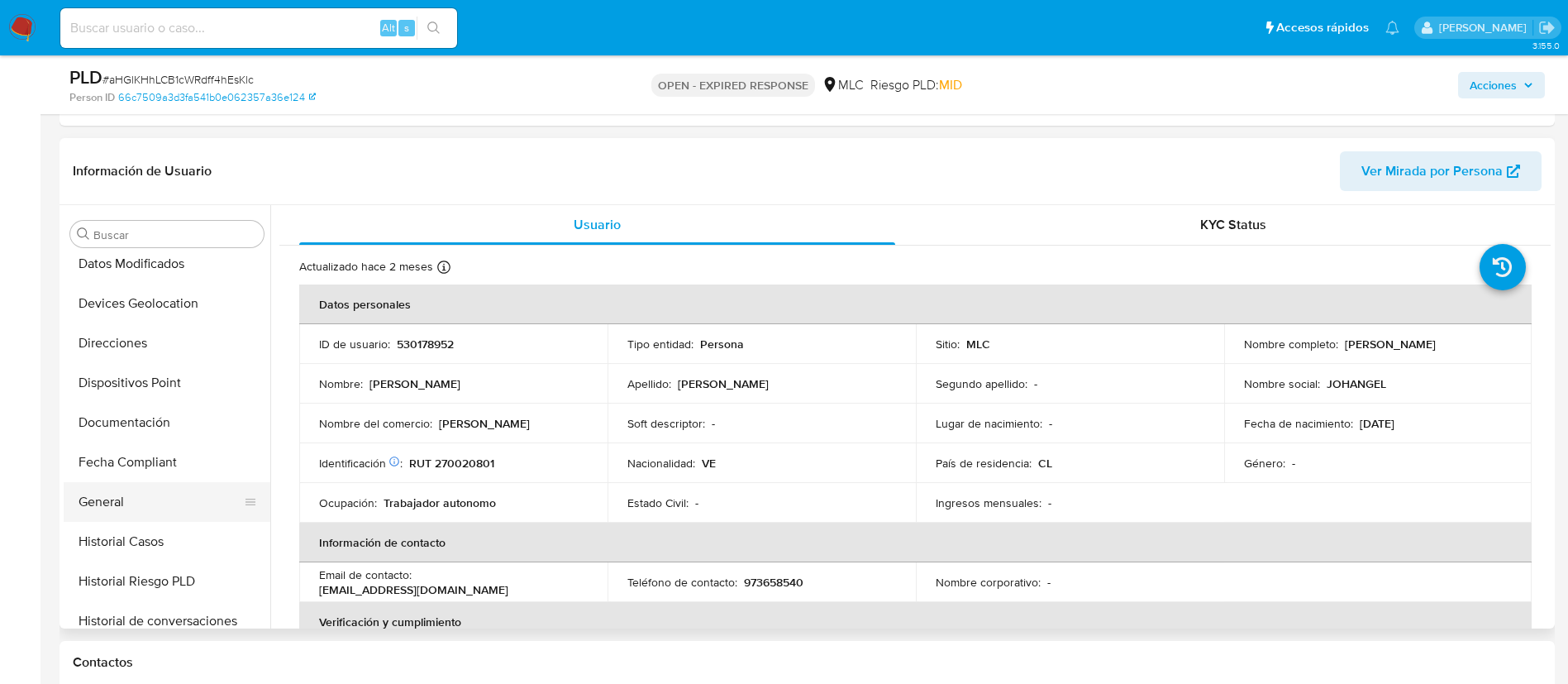
click at [108, 500] on button "General" at bounding box center [160, 502] width 194 height 40
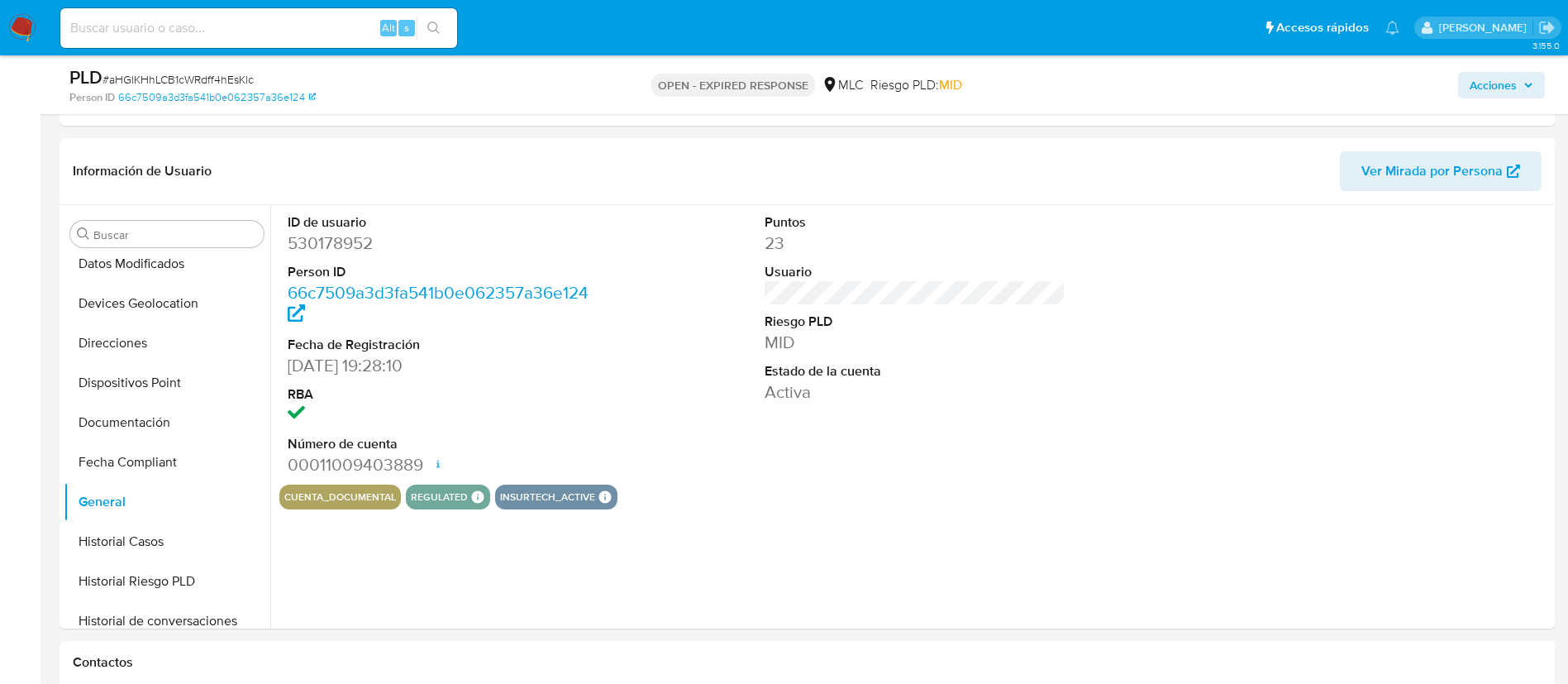
click at [172, 76] on span "# aHGlKHhLCB1cWRdff4hEsKlc" at bounding box center [178, 79] width 151 height 17
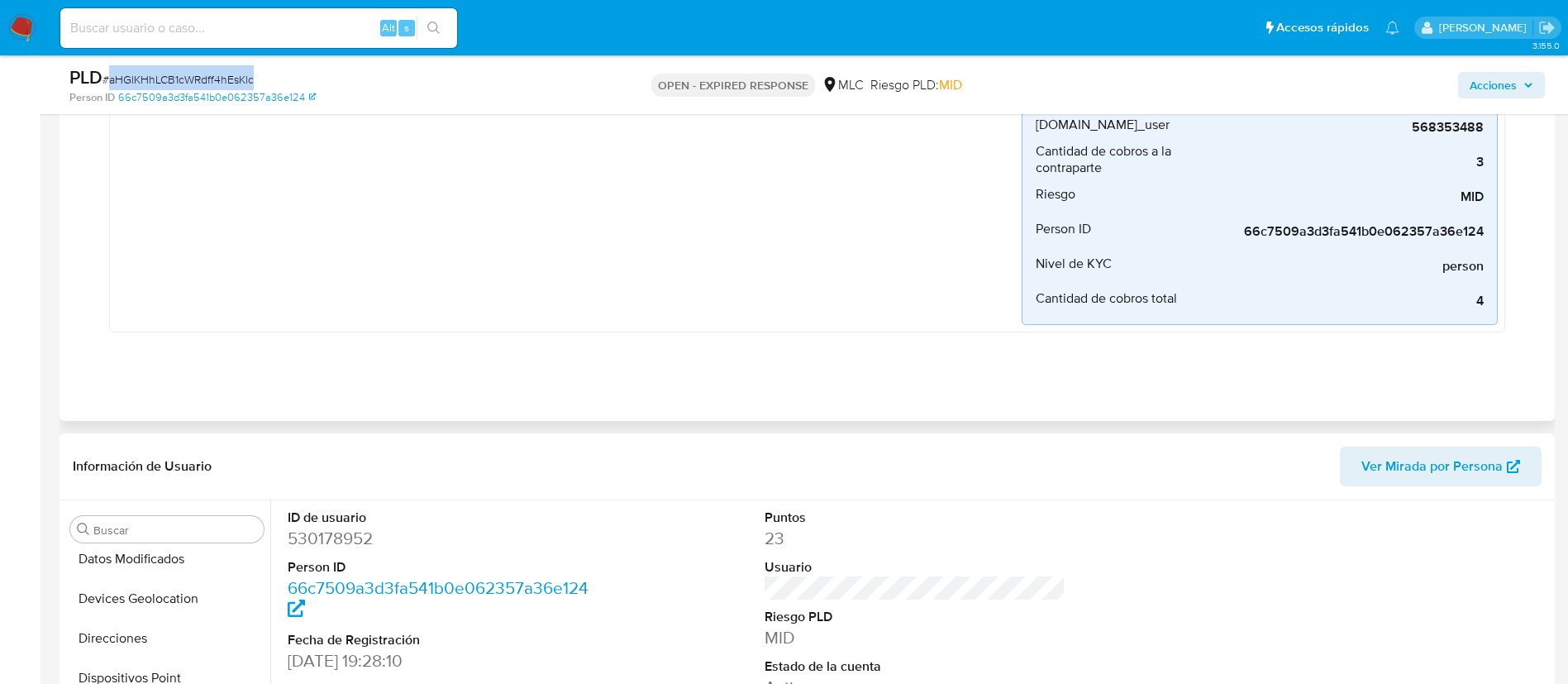
scroll to position [0, 0]
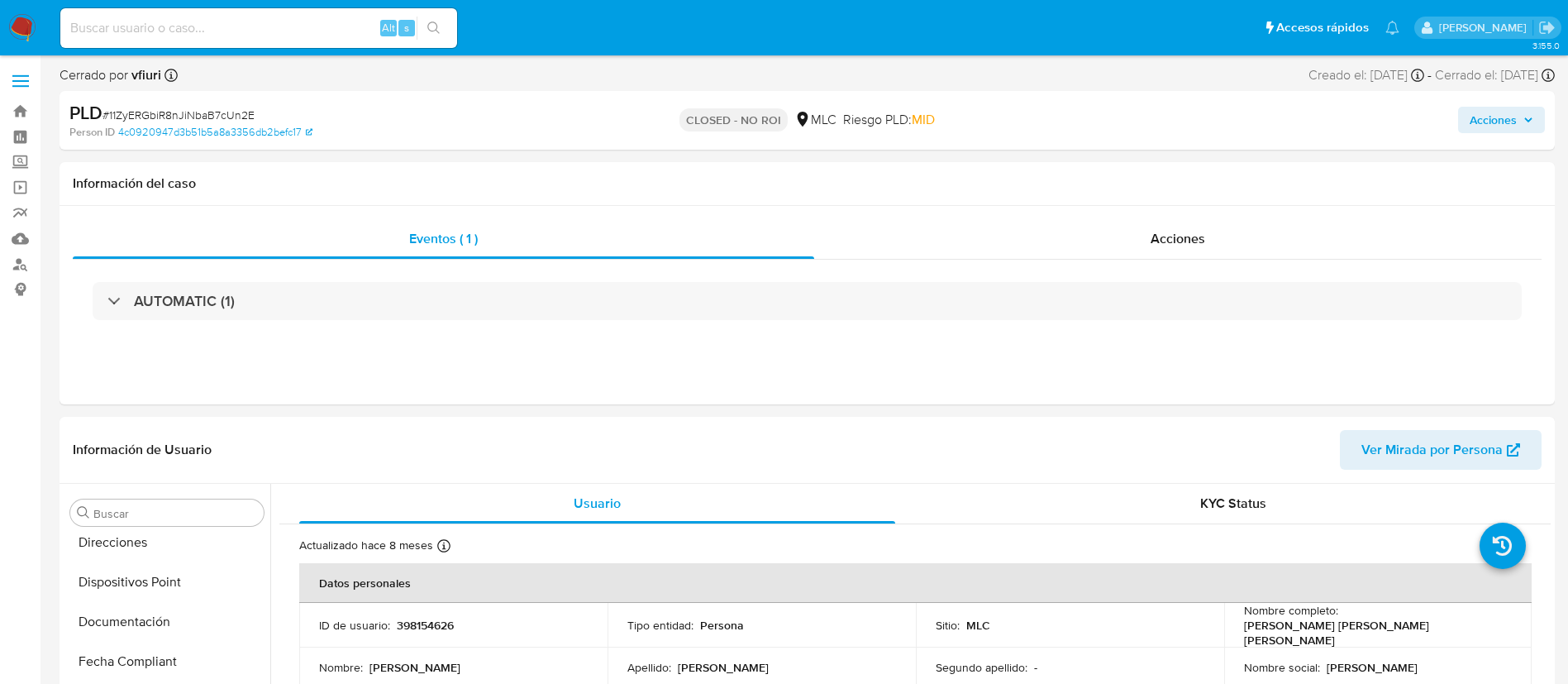
scroll to position [699, 0]
select select "10"
click at [198, 114] on span "# 11ZyERGbiR8nJiNbaB7cUn2E" at bounding box center [179, 115] width 152 height 17
copy span "11ZyERGbiR8nJiNbaB7cUn2E"
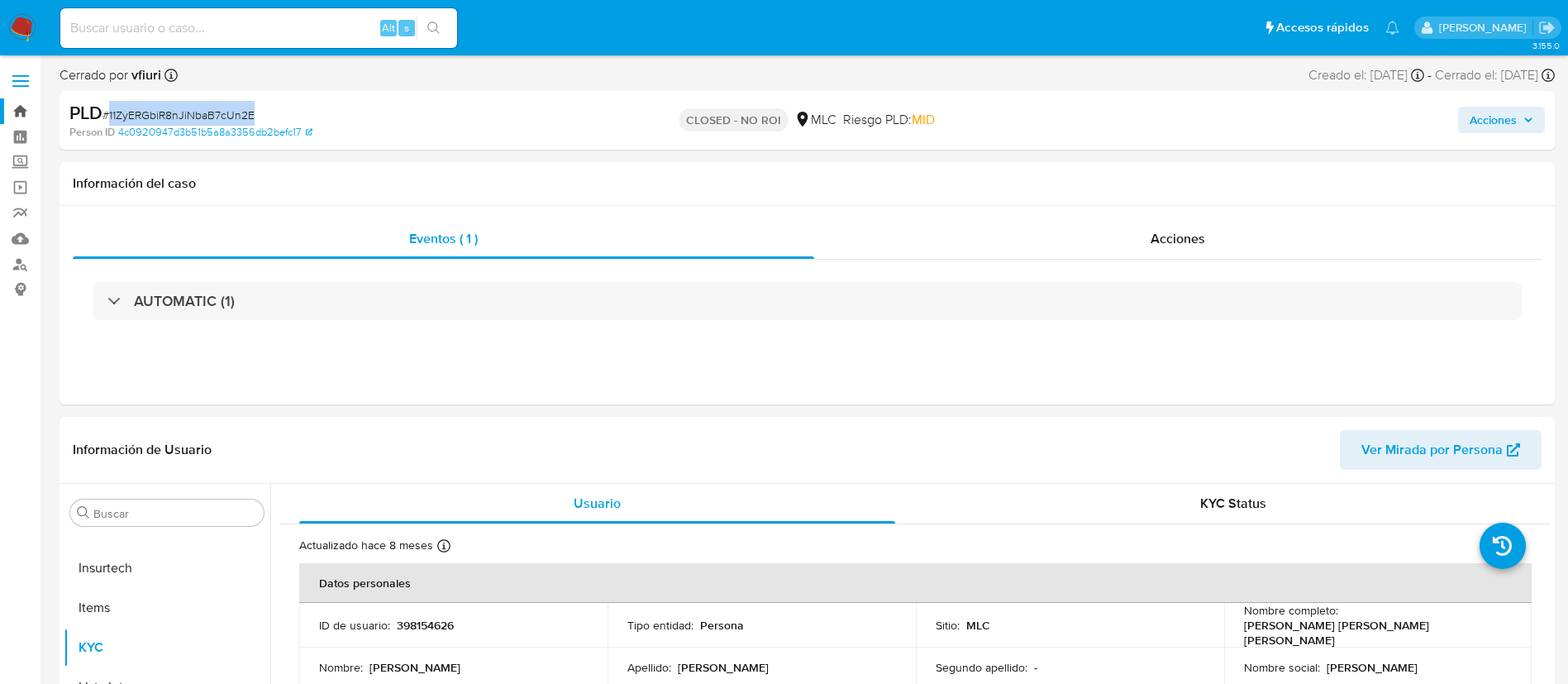
click at [25, 112] on link "Bandeja" at bounding box center [98, 111] width 197 height 26
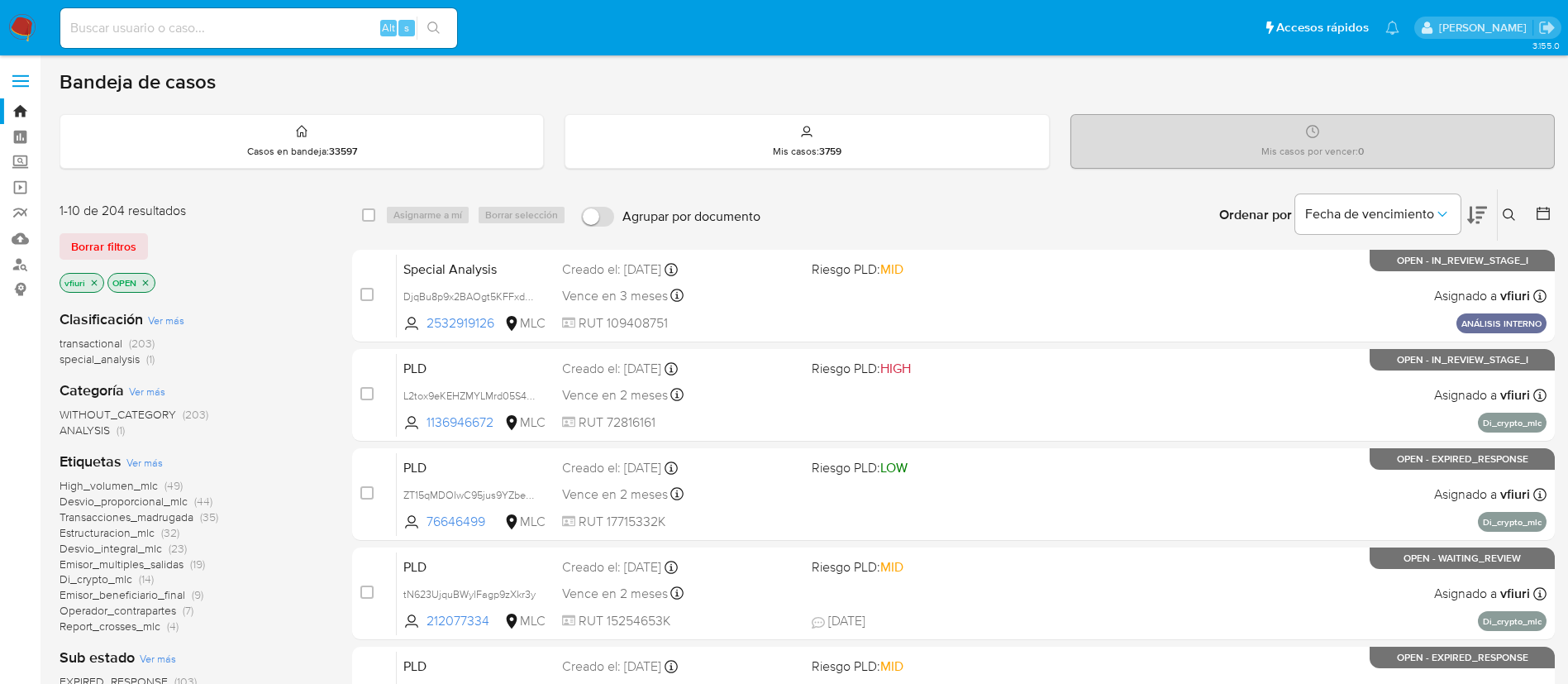
click at [1500, 223] on button at bounding box center [1511, 215] width 27 height 20
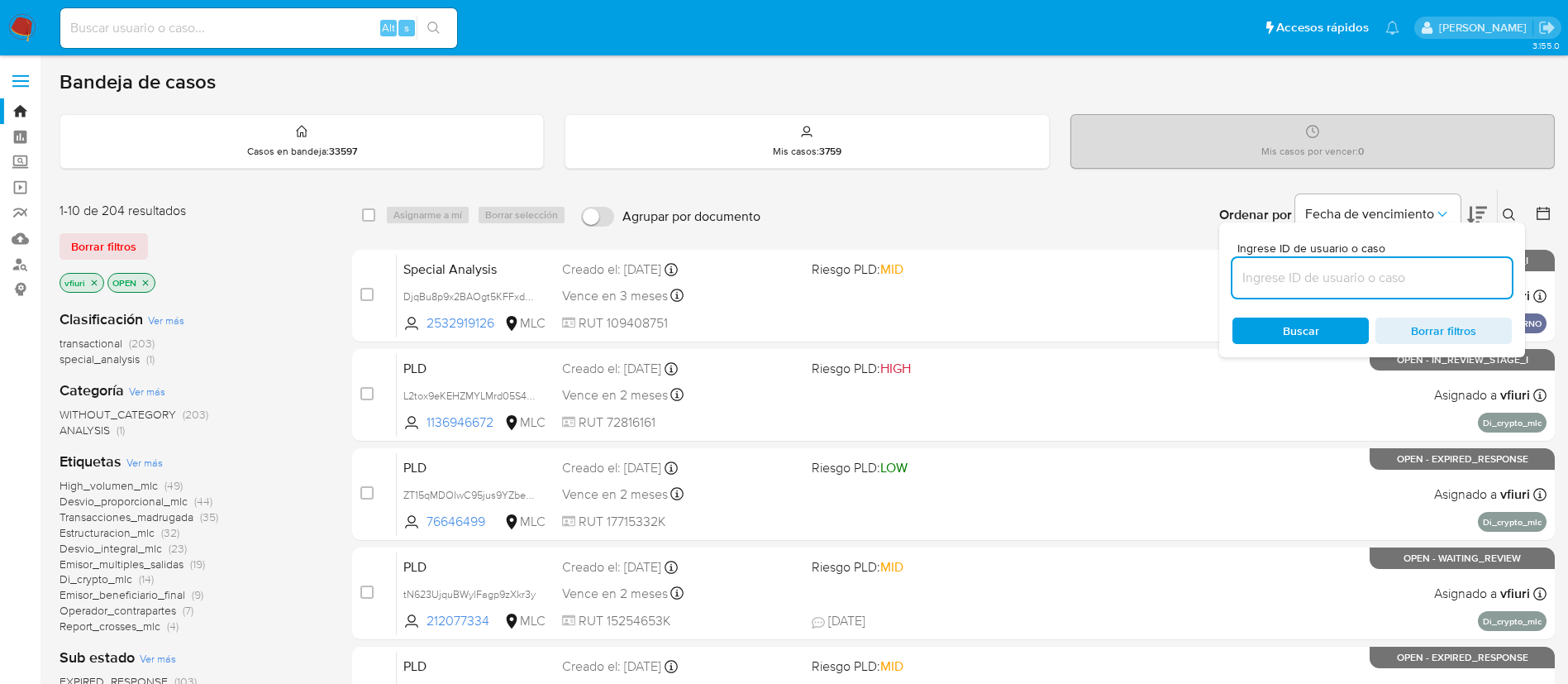
click at [1404, 275] on input at bounding box center [1372, 278] width 280 height 22
type input "aHGlKHhLCB1cWRdff4hEsKlc"
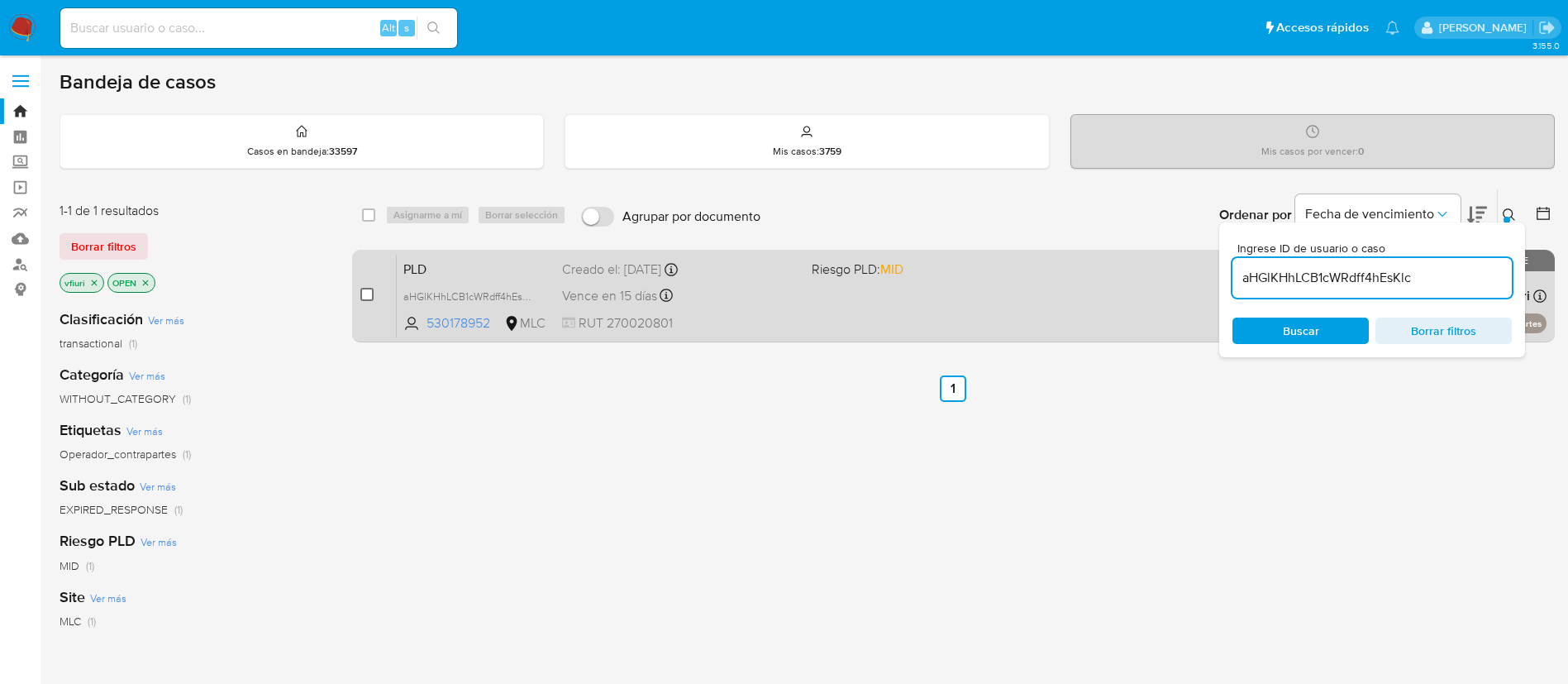
click at [365, 293] on input "checkbox" at bounding box center [367, 294] width 13 height 13
checkbox input "true"
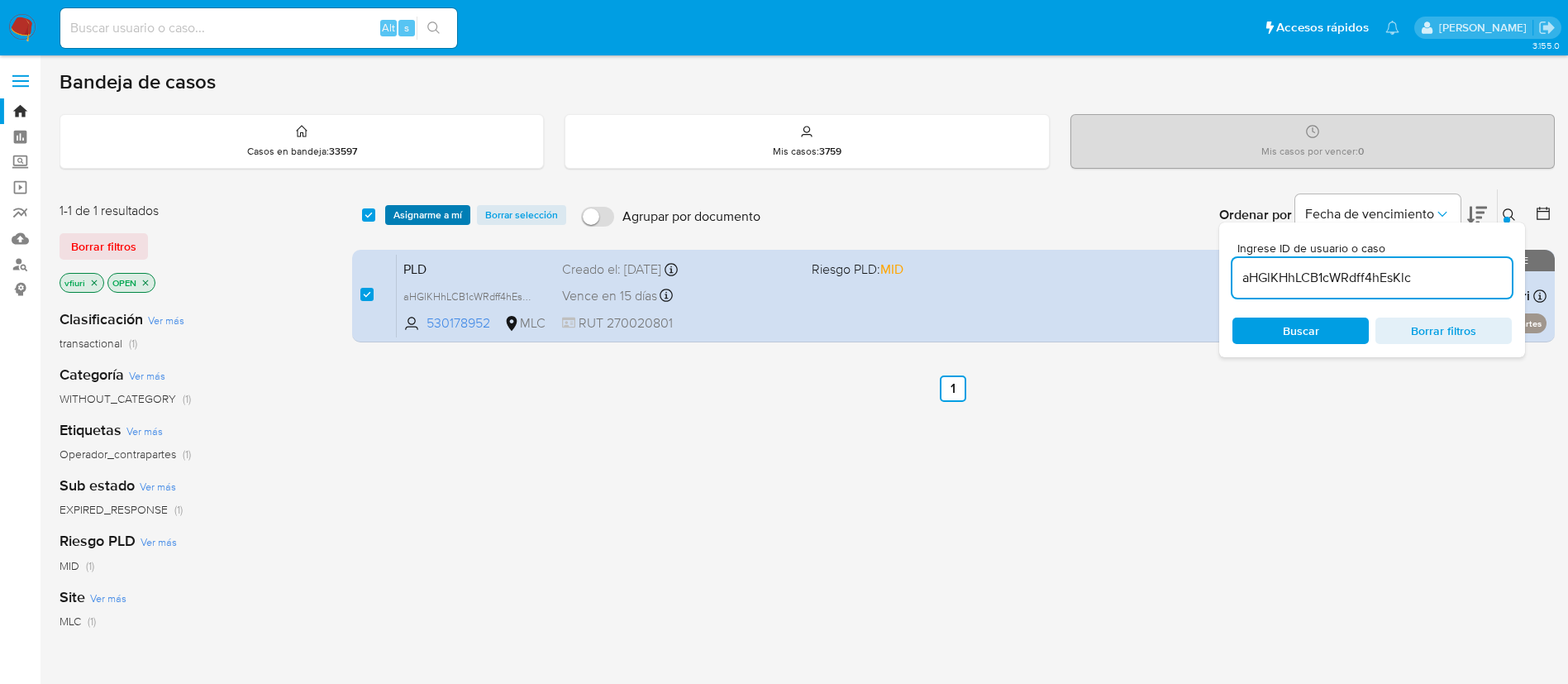
click at [415, 218] on span "Asignarme a mí" at bounding box center [428, 215] width 69 height 17
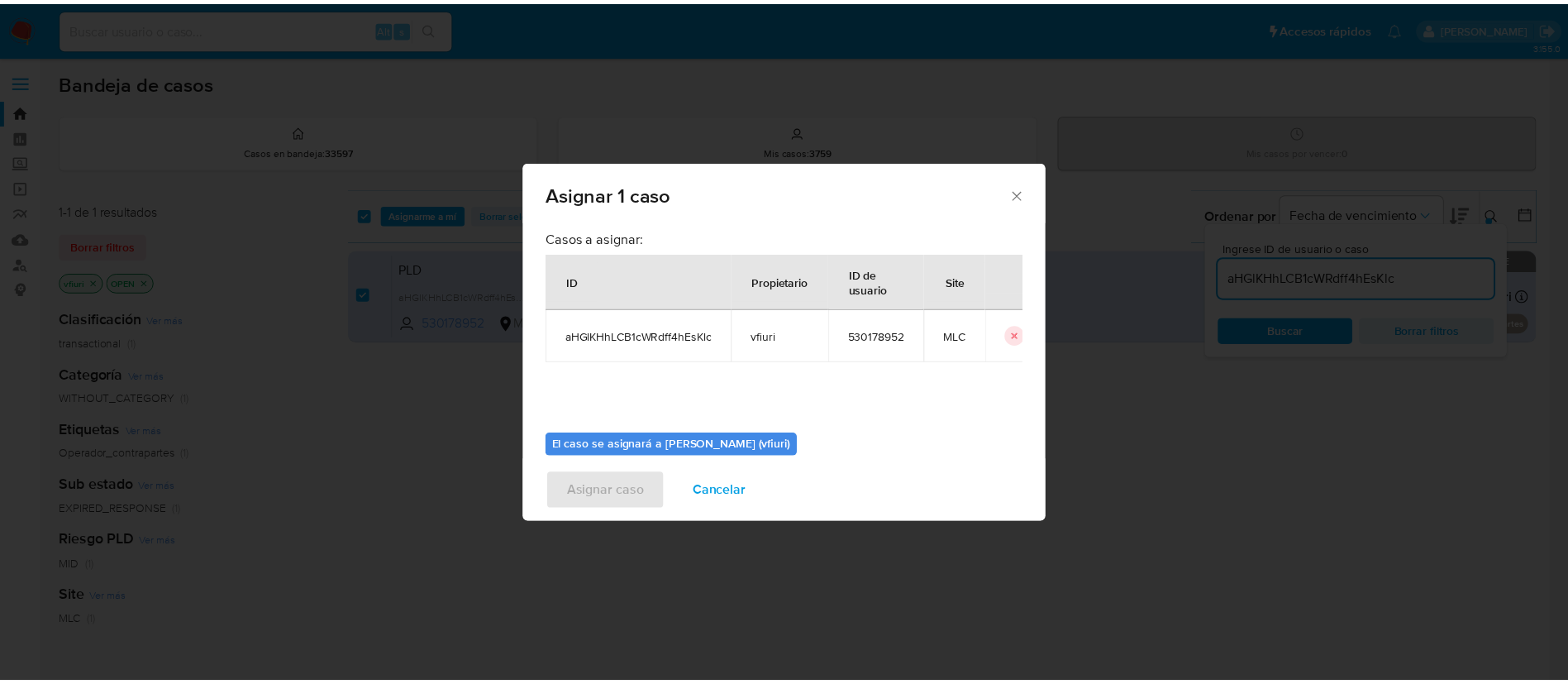
scroll to position [86, 0]
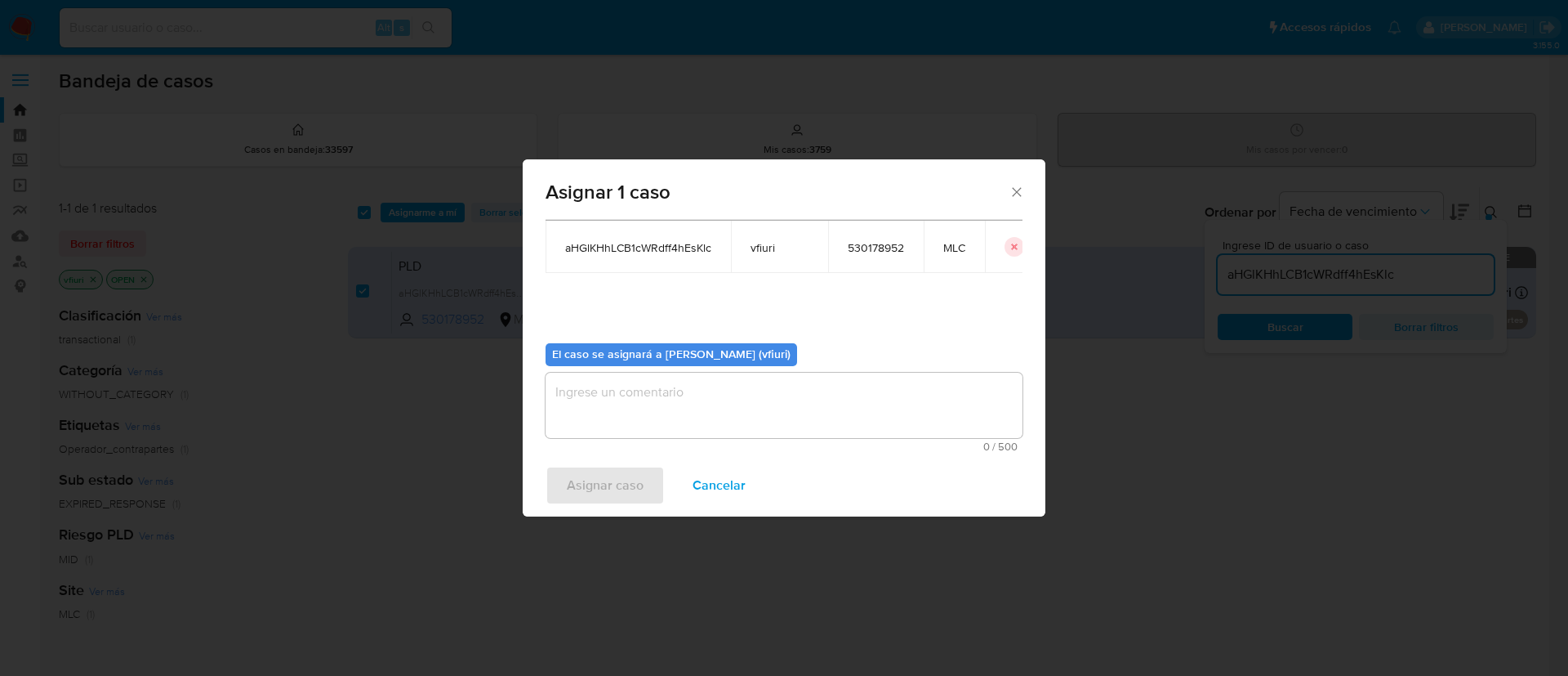
click at [723, 389] on textarea "assign-modal" at bounding box center [784, 405] width 477 height 65
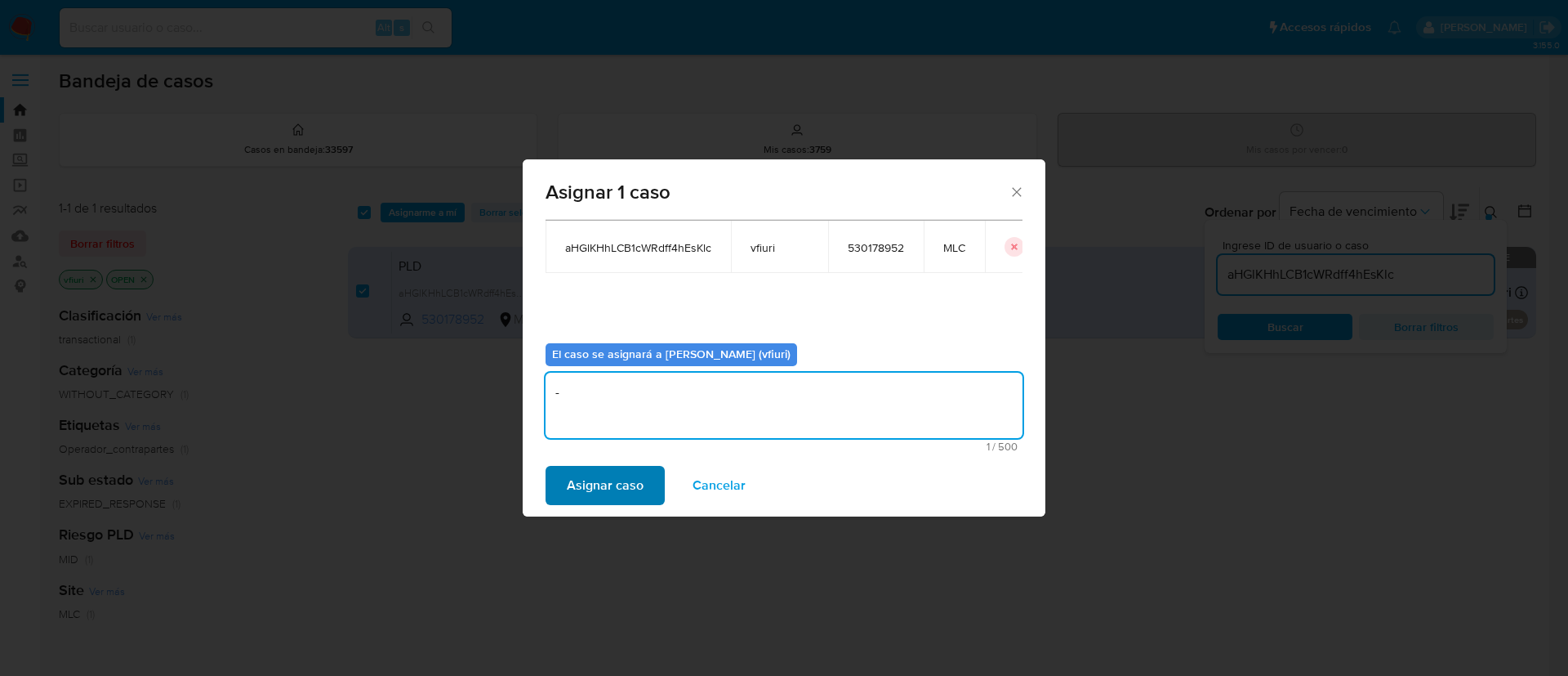
type textarea "-"
click at [595, 481] on span "Asignar caso" at bounding box center [605, 486] width 77 height 36
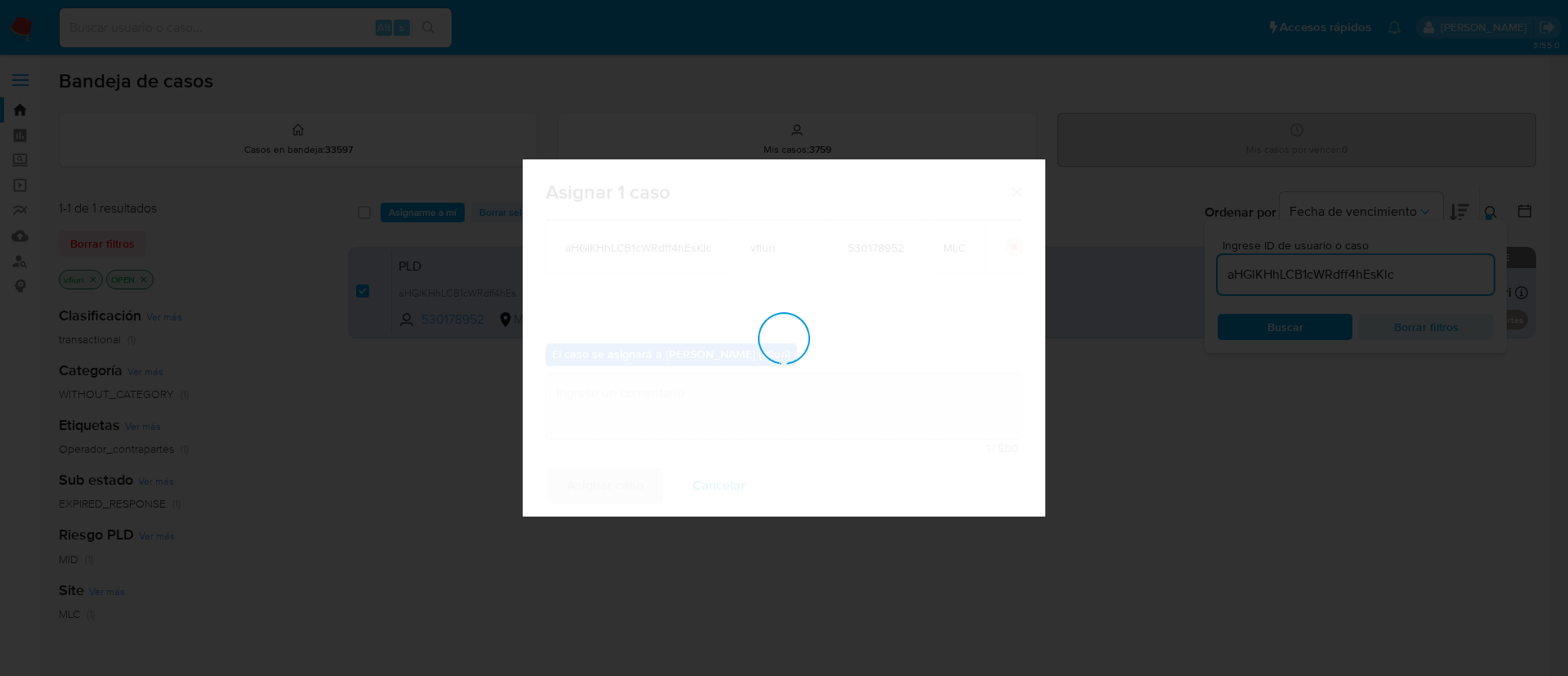
checkbox input "false"
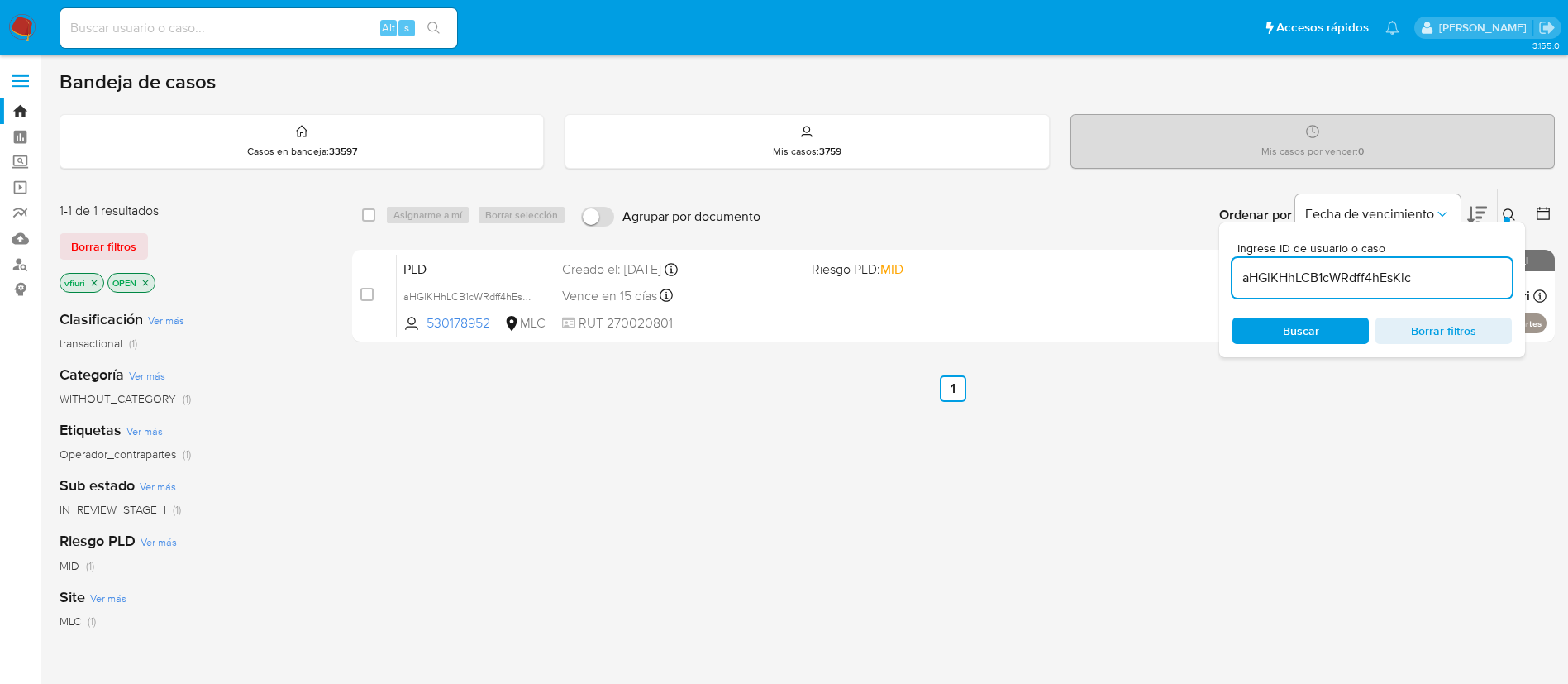
click at [1513, 213] on icon at bounding box center [1508, 214] width 12 height 12
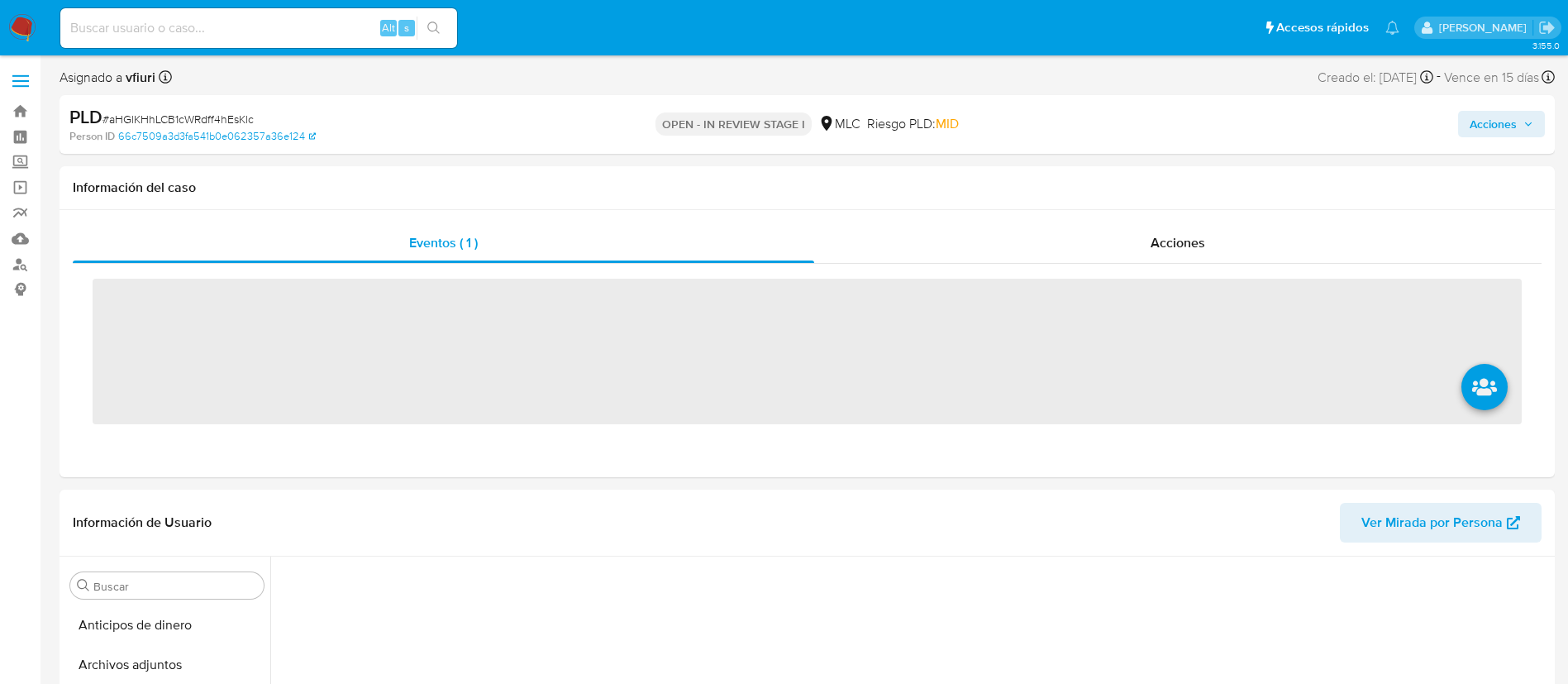
scroll to position [84, 0]
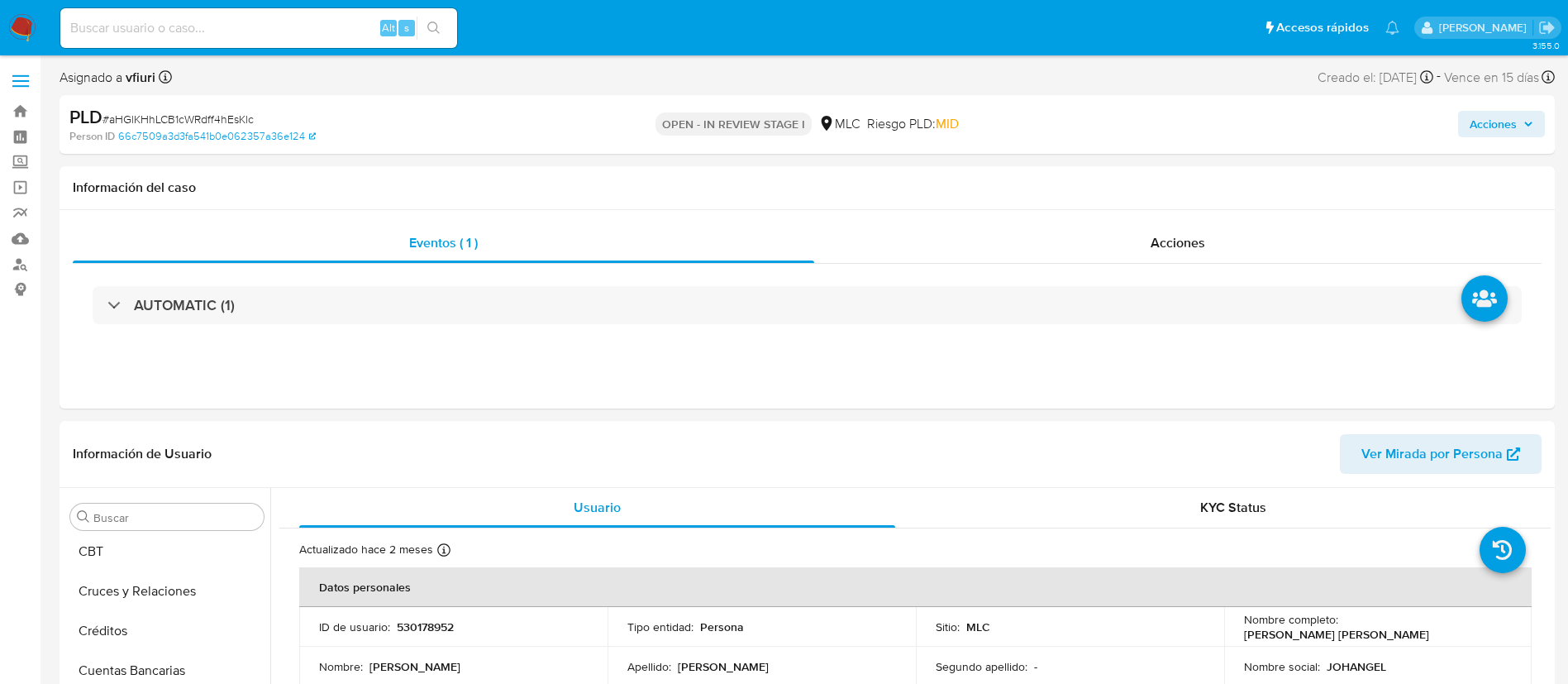
select select "10"
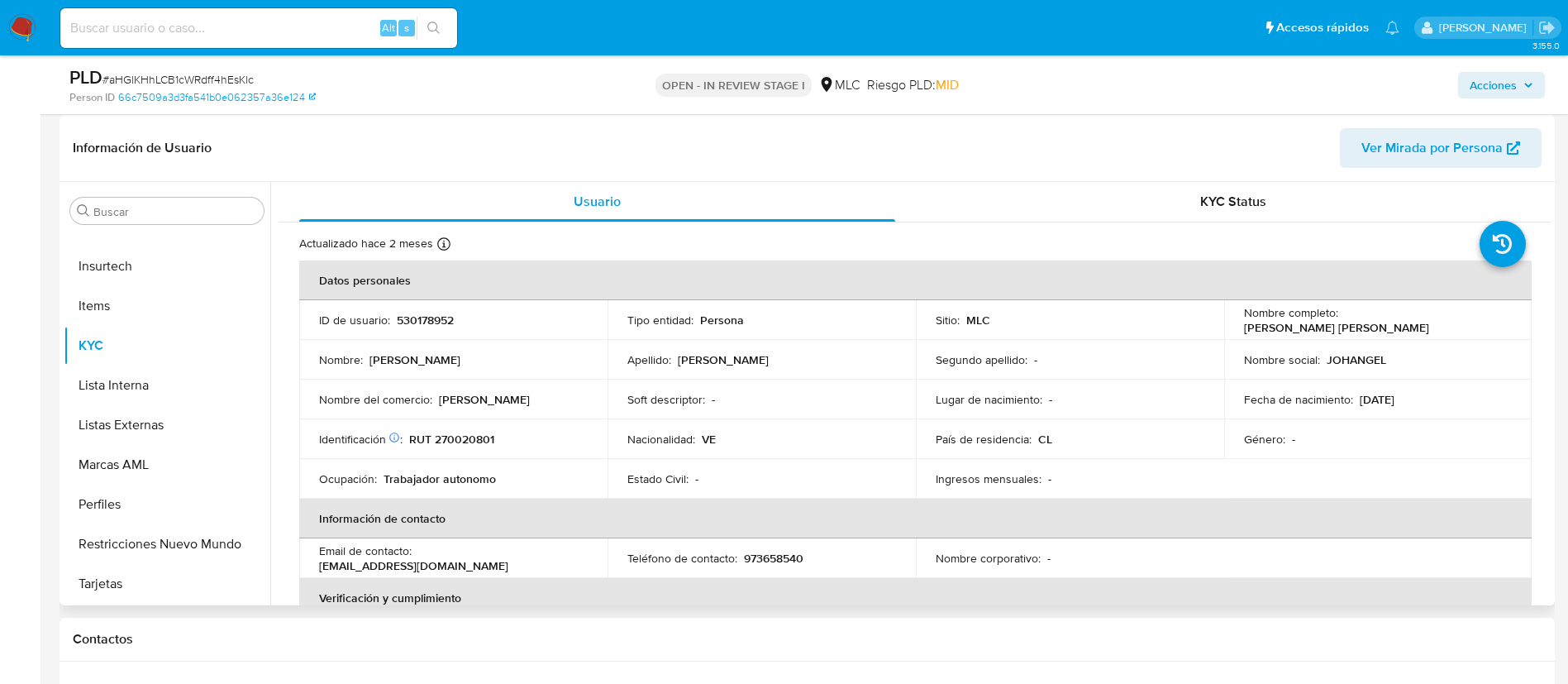
scroll to position [248, 0]
click at [1327, 329] on p "[PERSON_NAME] [PERSON_NAME]" at bounding box center [1336, 327] width 185 height 15
click at [1327, 329] on p "Johangel Alejandro Pineda Rojas" at bounding box center [1336, 327] width 185 height 15
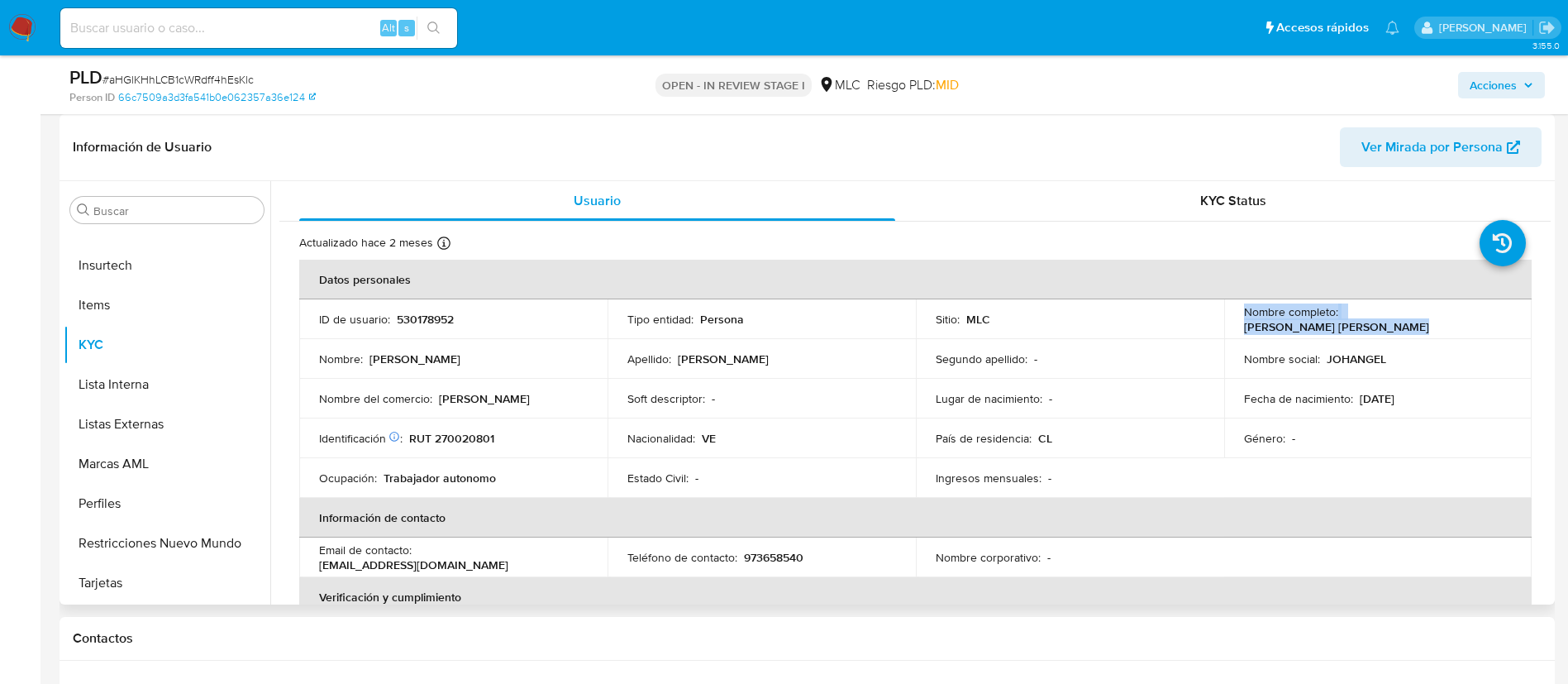
click at [1387, 326] on p "Johangel Alejandro Pineda Rojas" at bounding box center [1336, 327] width 185 height 15
drag, startPoint x: 1411, startPoint y: 326, endPoint x: 1239, endPoint y: 331, distance: 172.1
click at [1244, 331] on div "Nombre completo : Johangel Alejandro Pineda Rojas" at bounding box center [1378, 319] width 269 height 30
copy p "Johangel Alejandro Pineda Rojas"
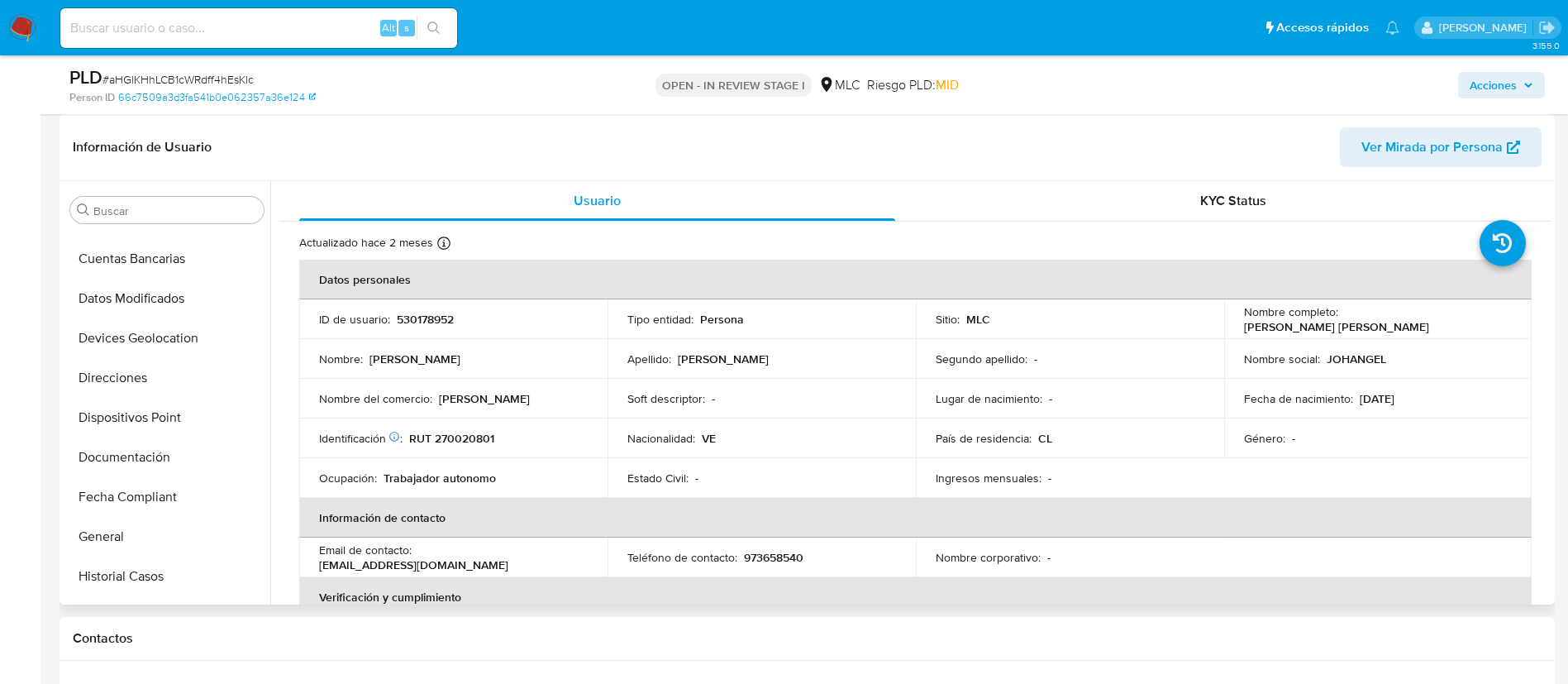
scroll to position [327, 0]
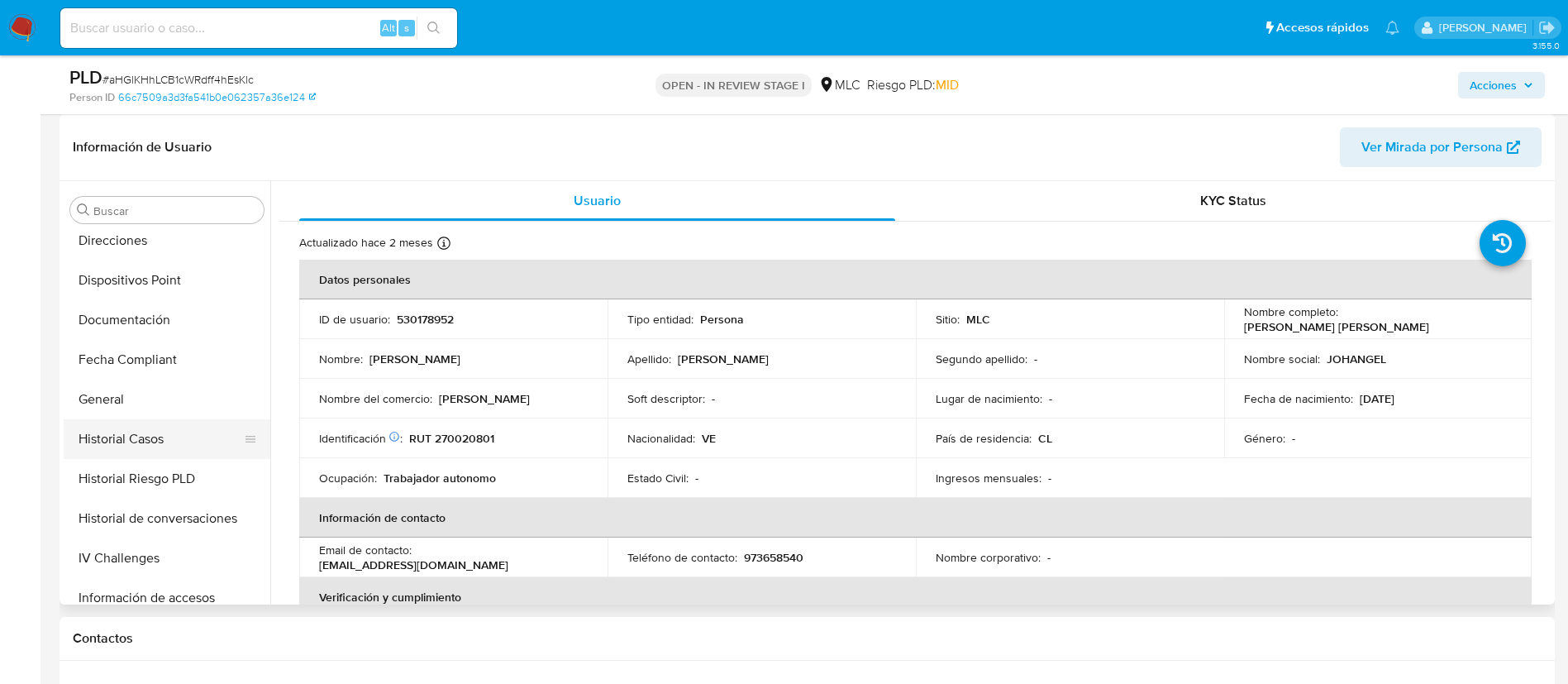
click at [150, 440] on button "Historial Casos" at bounding box center [160, 439] width 194 height 40
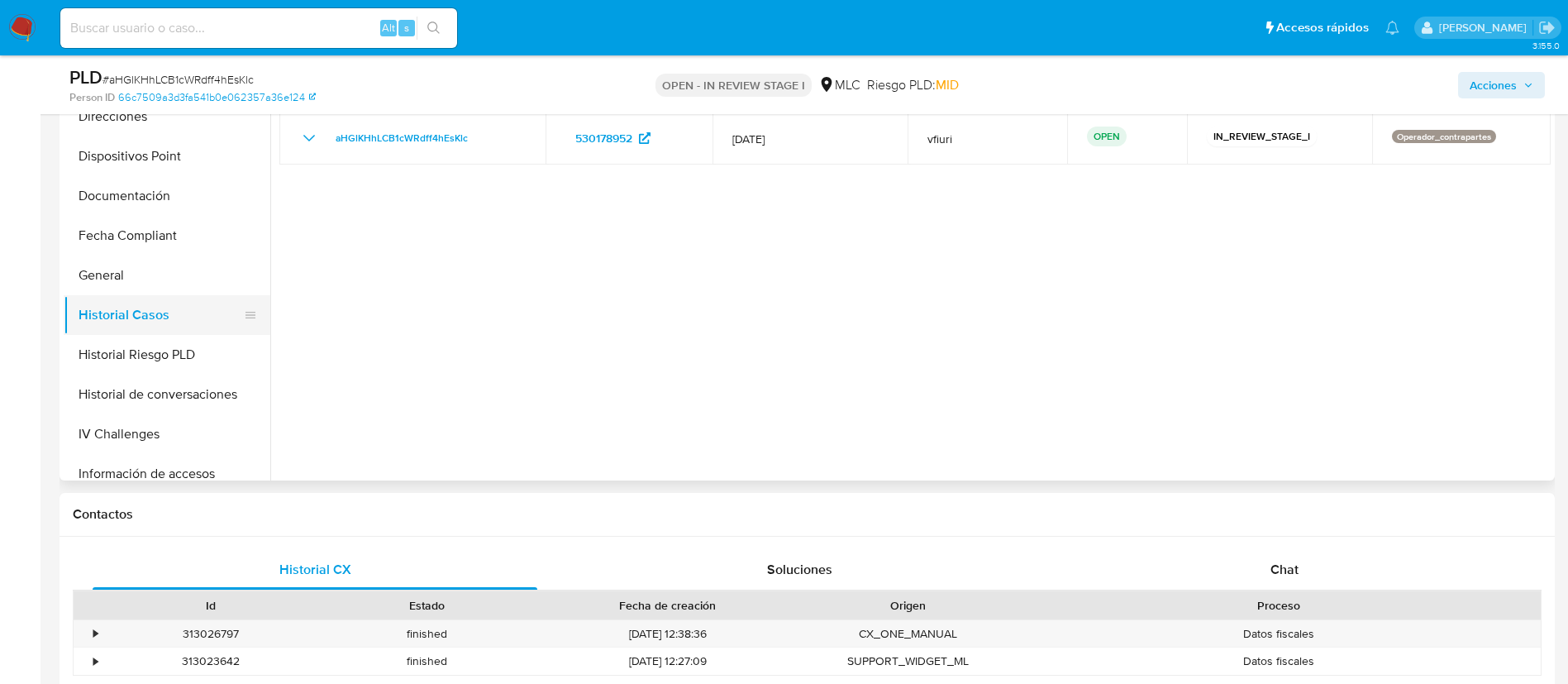
scroll to position [699, 0]
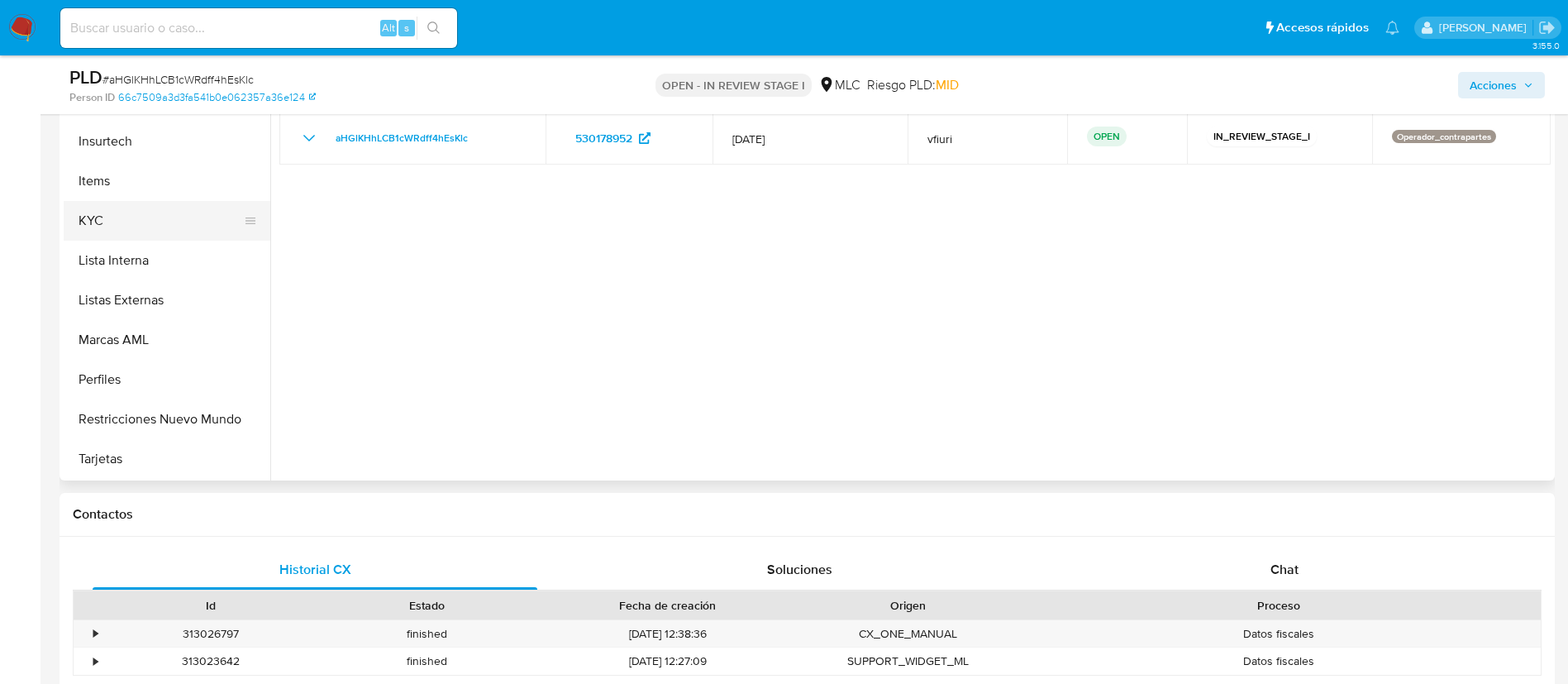
click at [101, 231] on button "KYC" at bounding box center [160, 221] width 194 height 40
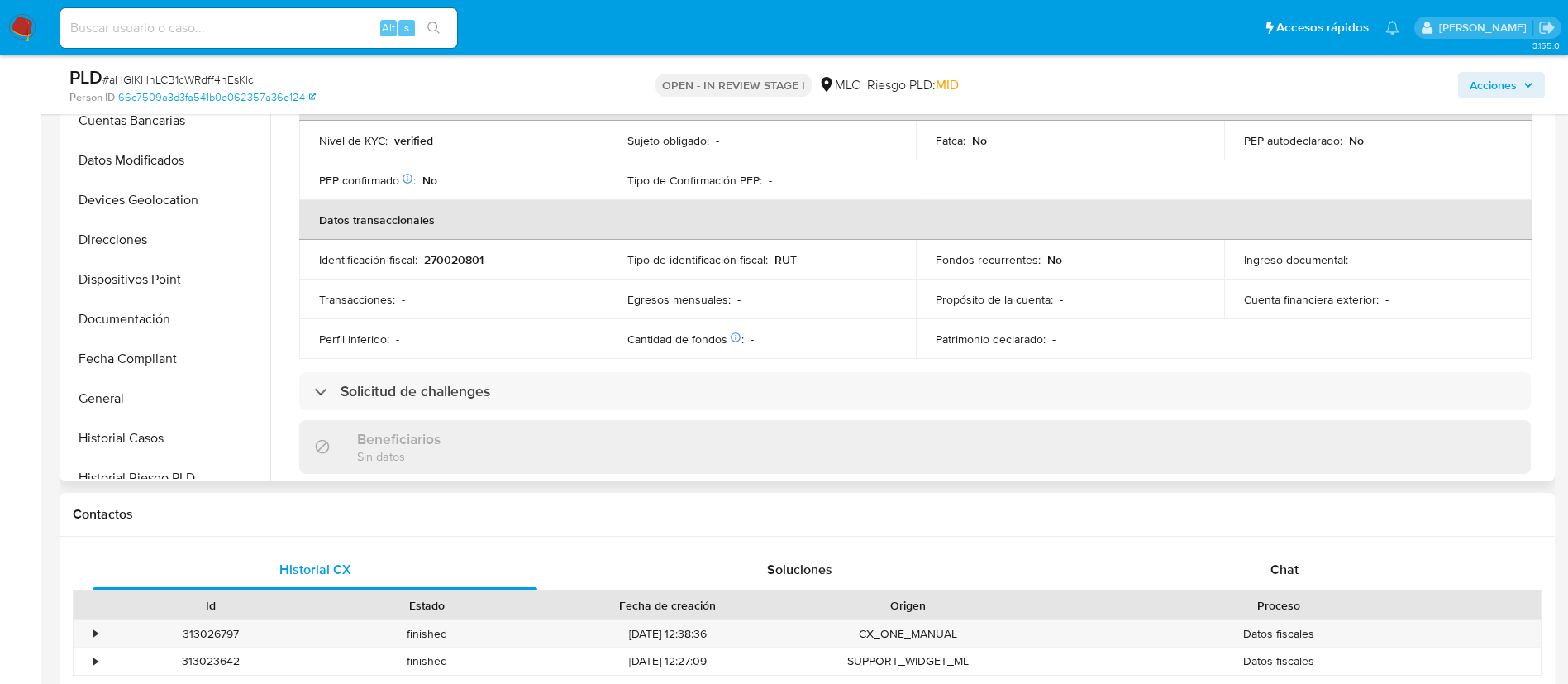
scroll to position [203, 0]
click at [122, 318] on button "Documentación" at bounding box center [160, 320] width 194 height 40
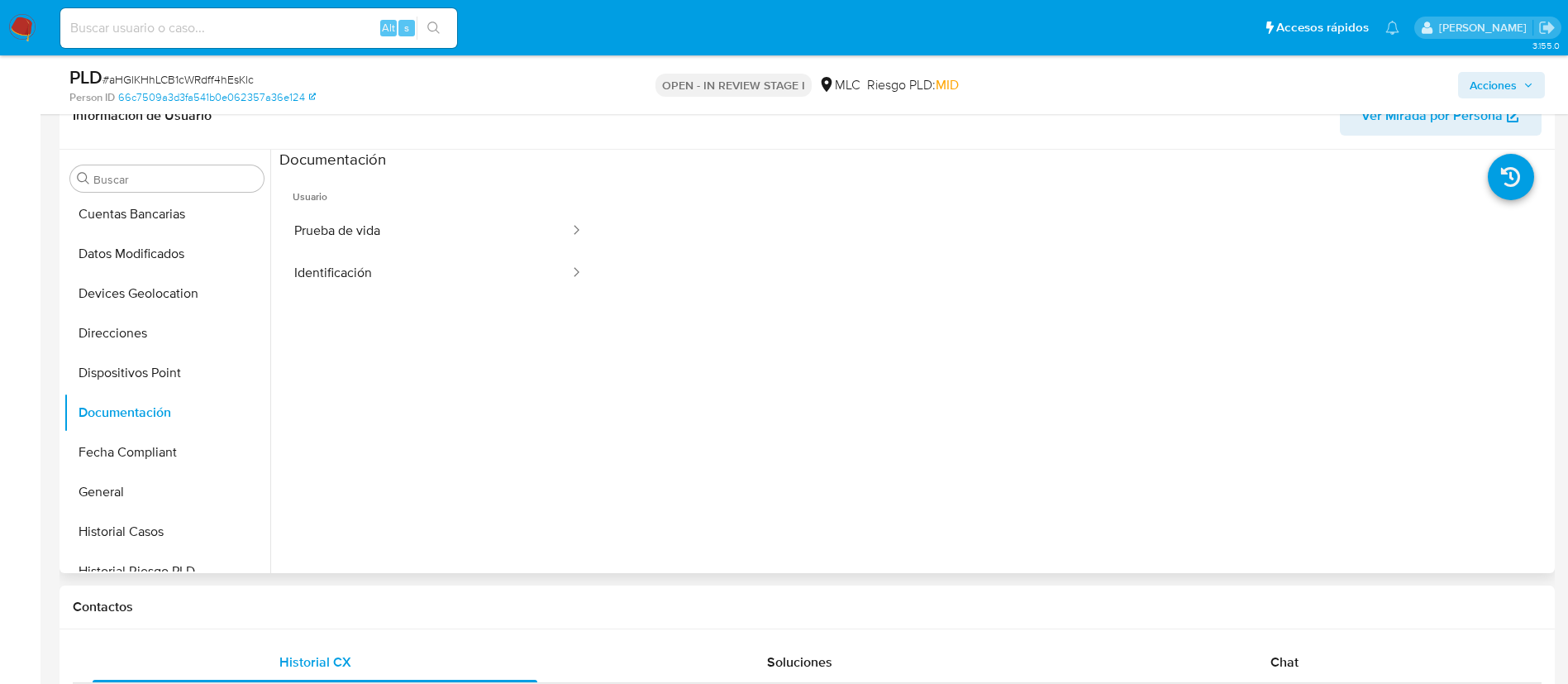
scroll to position [248, 0]
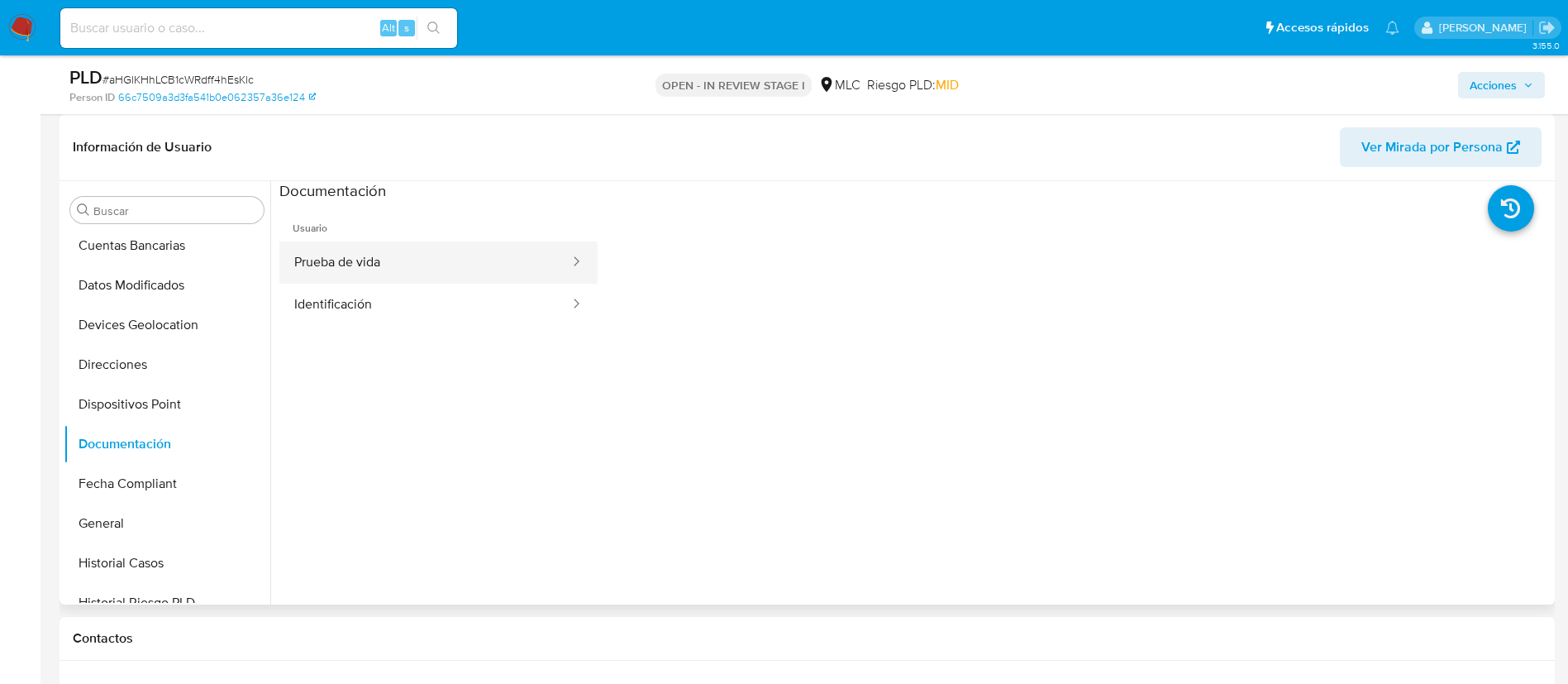
click at [476, 265] on button "Prueba de vida" at bounding box center [425, 262] width 292 height 42
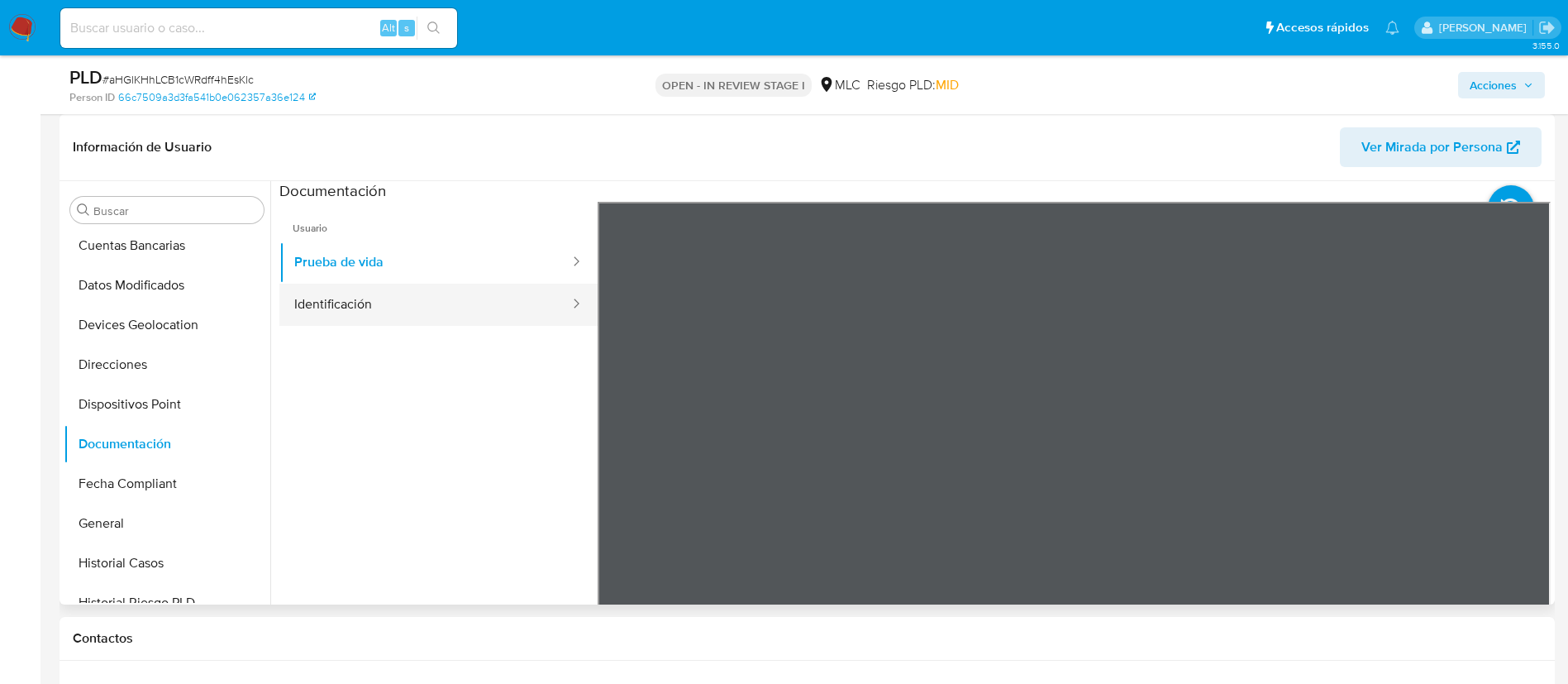
click at [462, 295] on button "Identificación" at bounding box center [425, 304] width 292 height 42
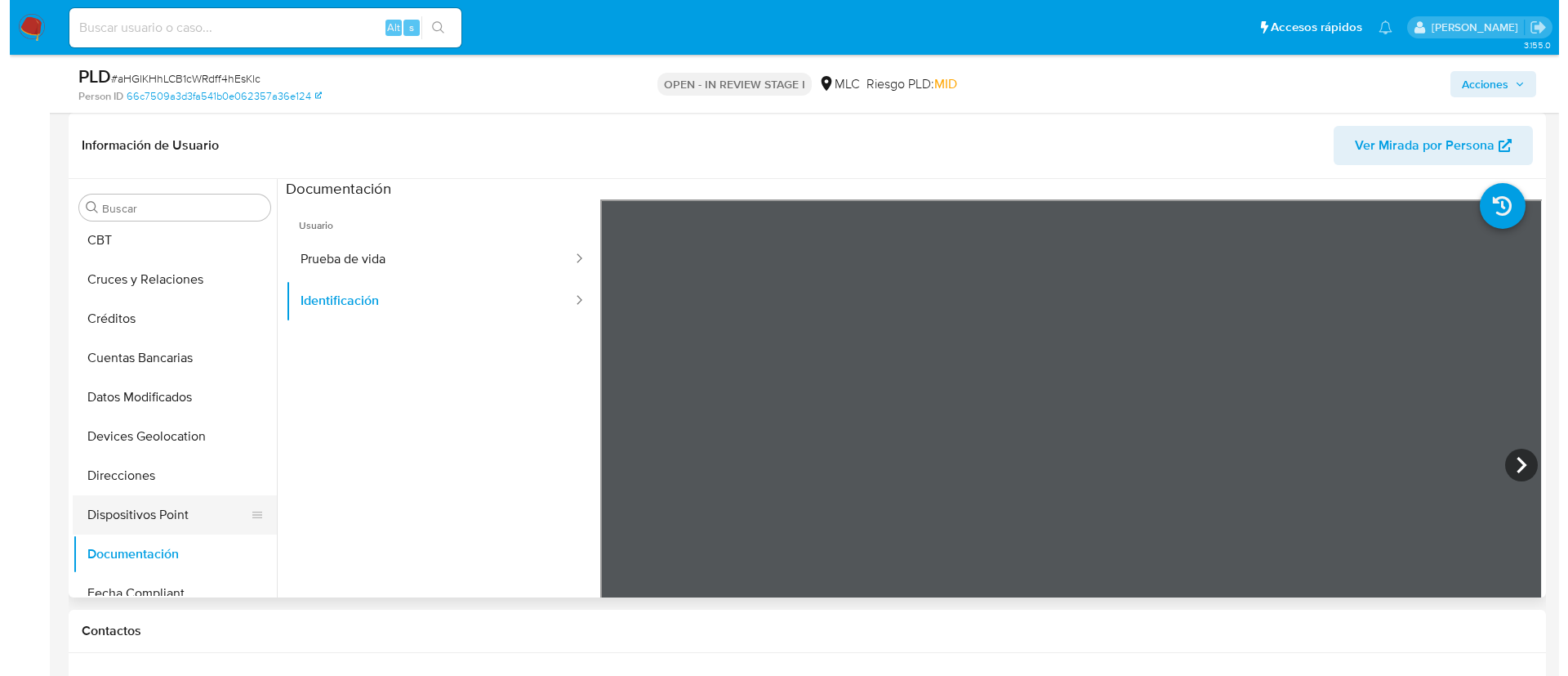
scroll to position [0, 0]
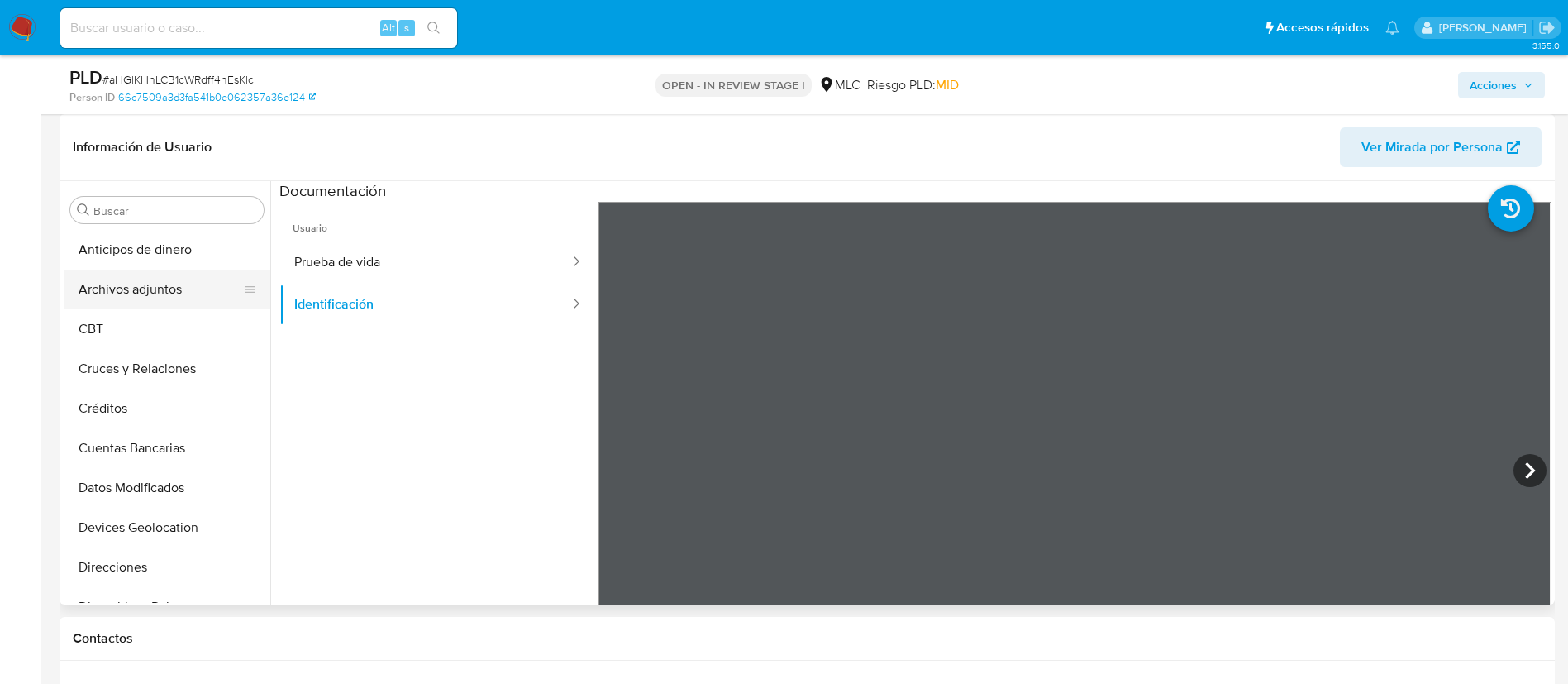
click at [86, 275] on button "Archivos adjuntos" at bounding box center [160, 289] width 194 height 40
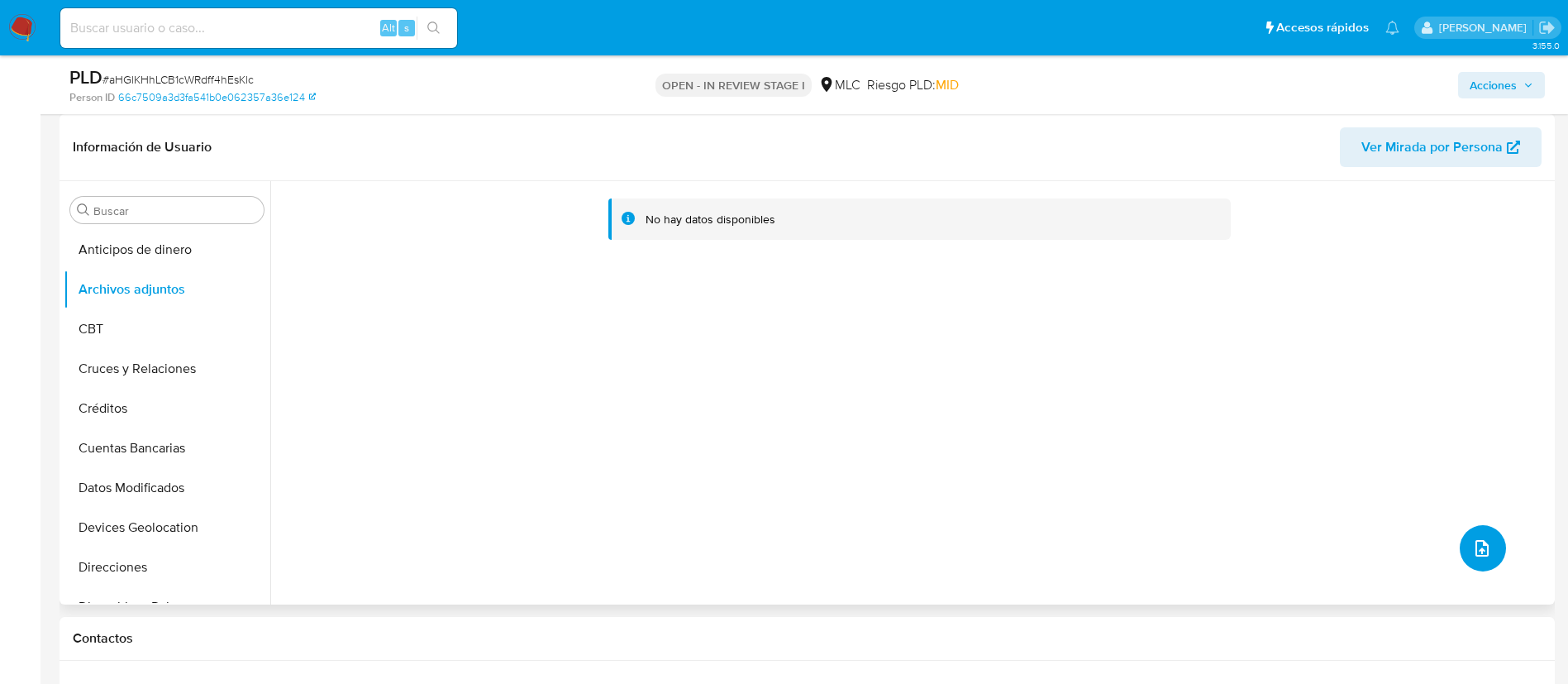
click at [1484, 546] on icon "upload-file" at bounding box center [1482, 548] width 20 height 20
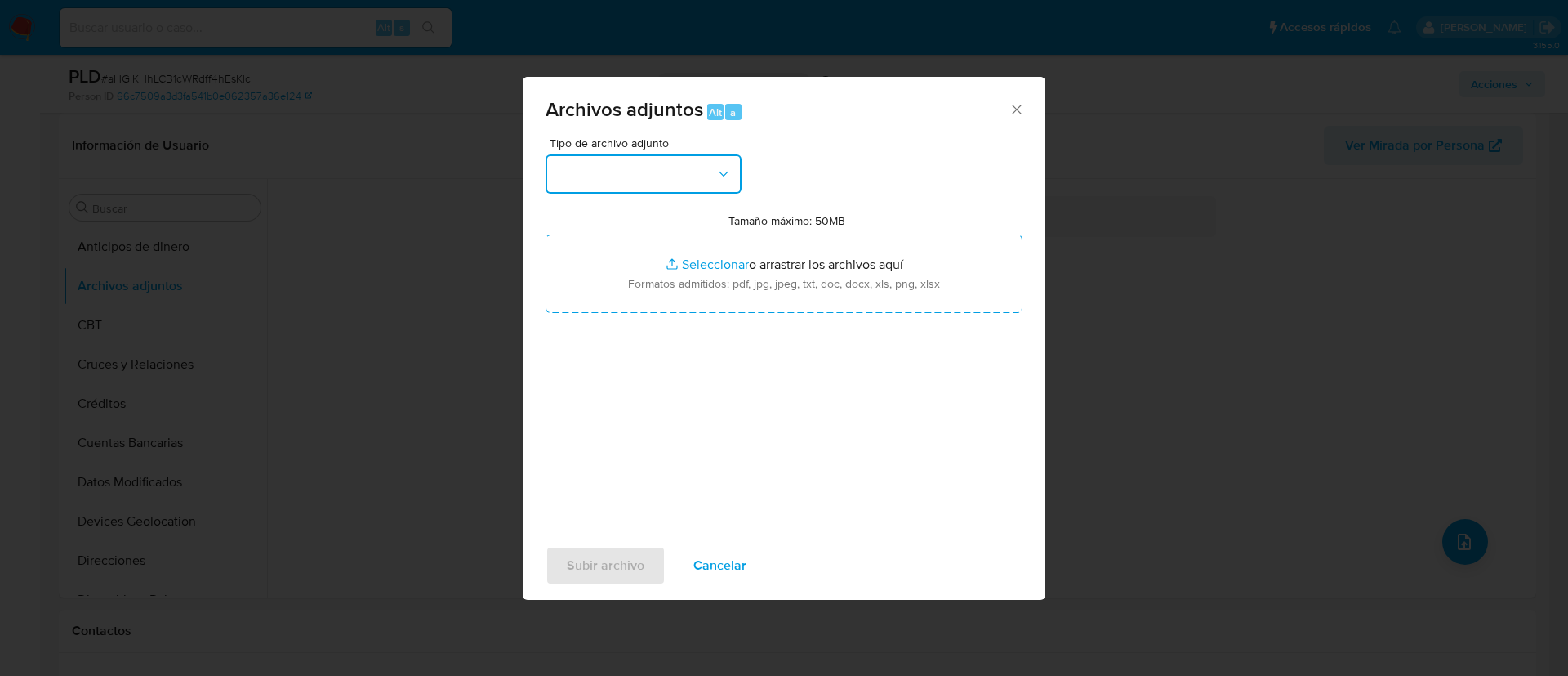
click at [635, 177] on button "button" at bounding box center [644, 174] width 196 height 39
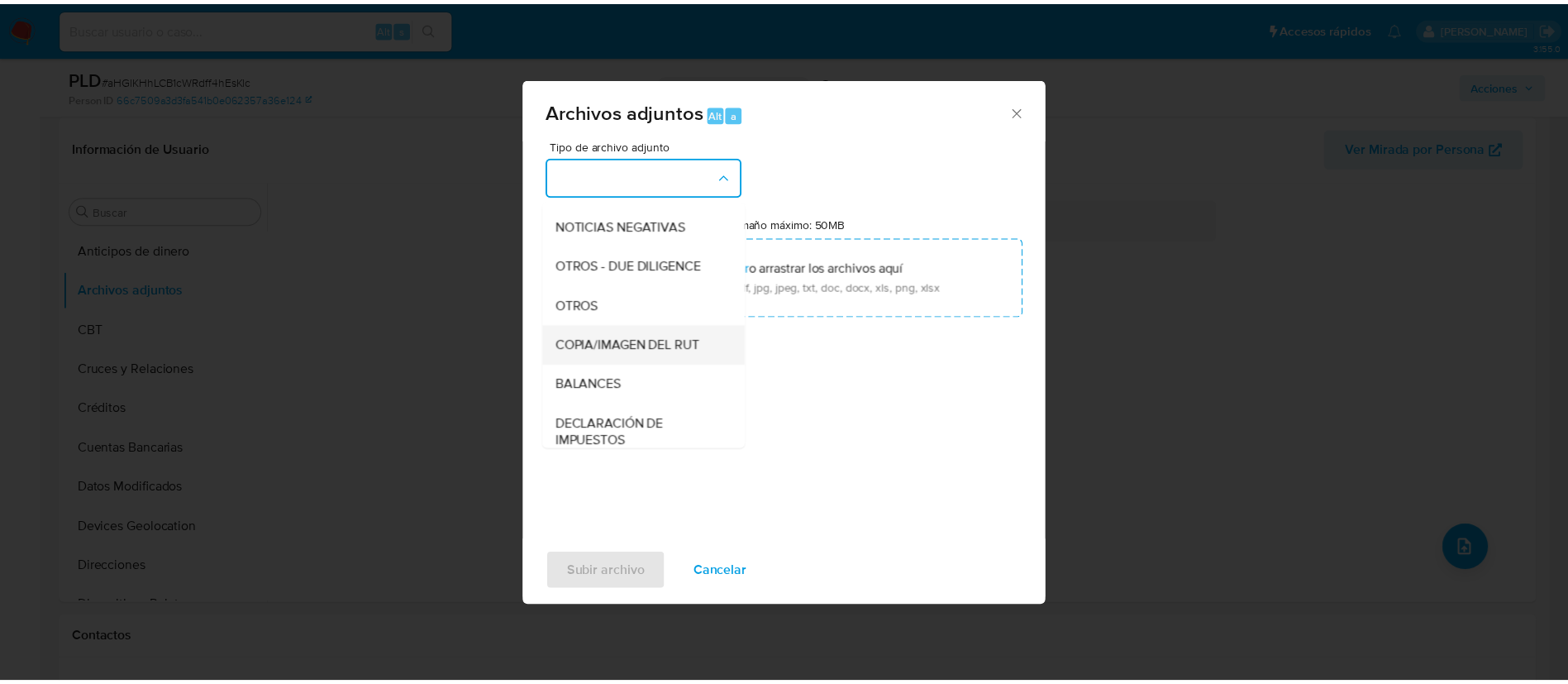
scroll to position [192, 0]
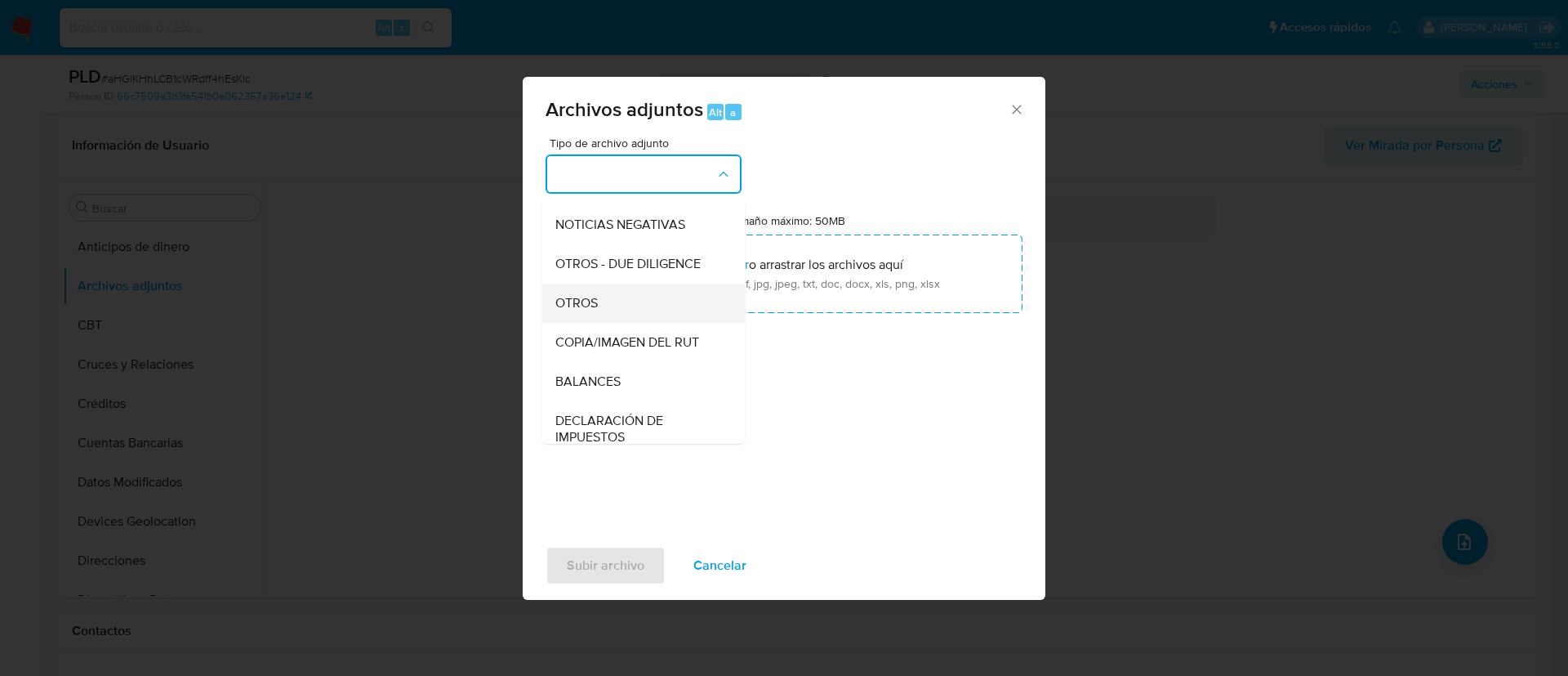
click at [606, 322] on div "OTROS" at bounding box center [639, 303] width 167 height 39
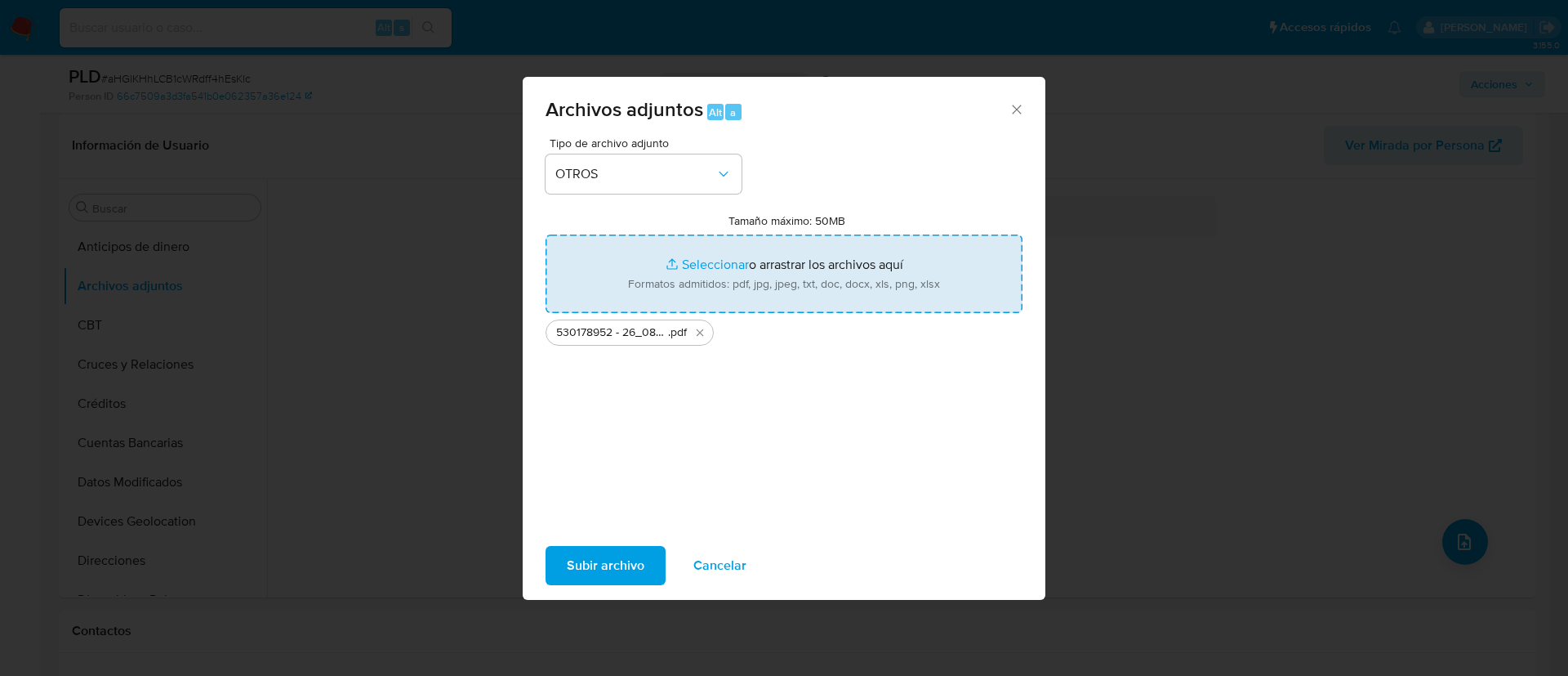
type input "C:\fakepath\Tabla 530178952.xlsx"
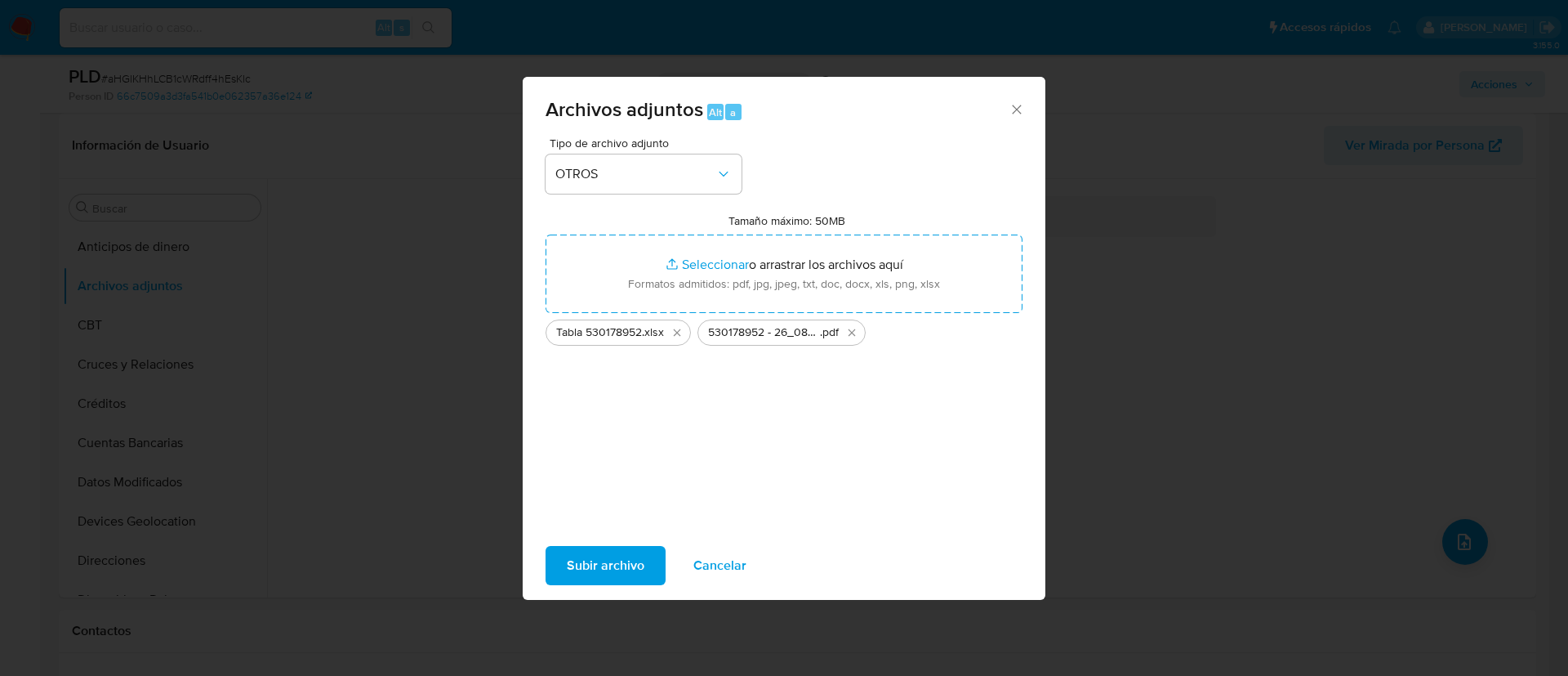
click at [574, 566] on span "Subir archivo" at bounding box center [605, 566] width 78 height 36
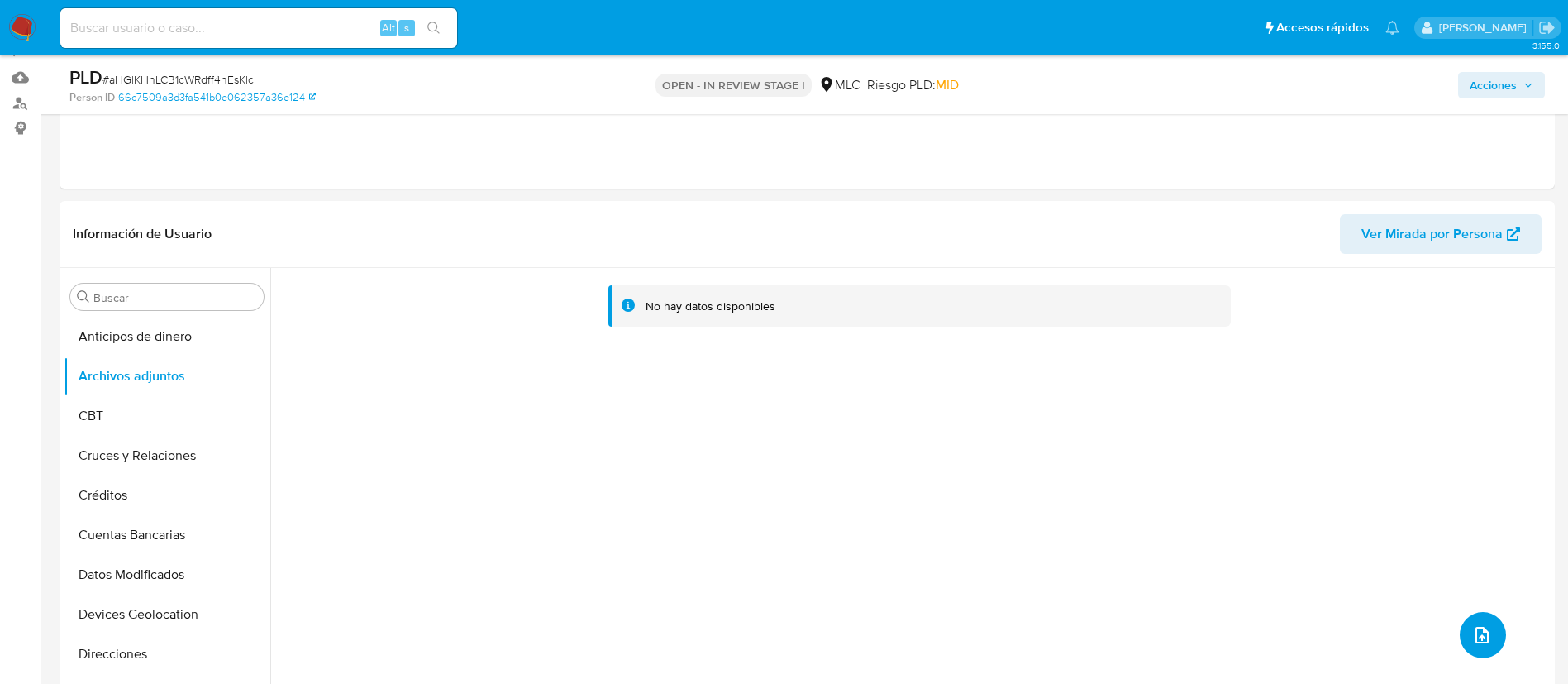
scroll to position [248, 0]
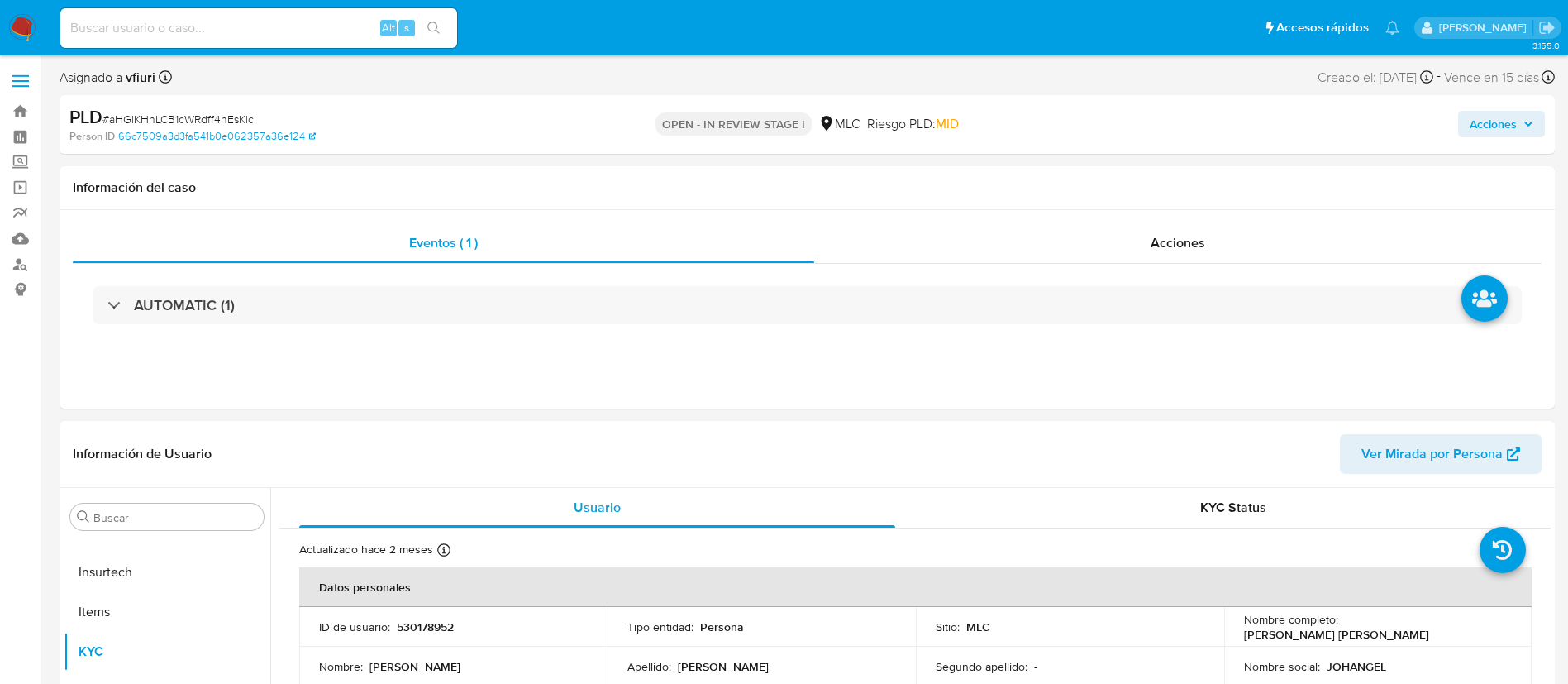
scroll to position [372, 0]
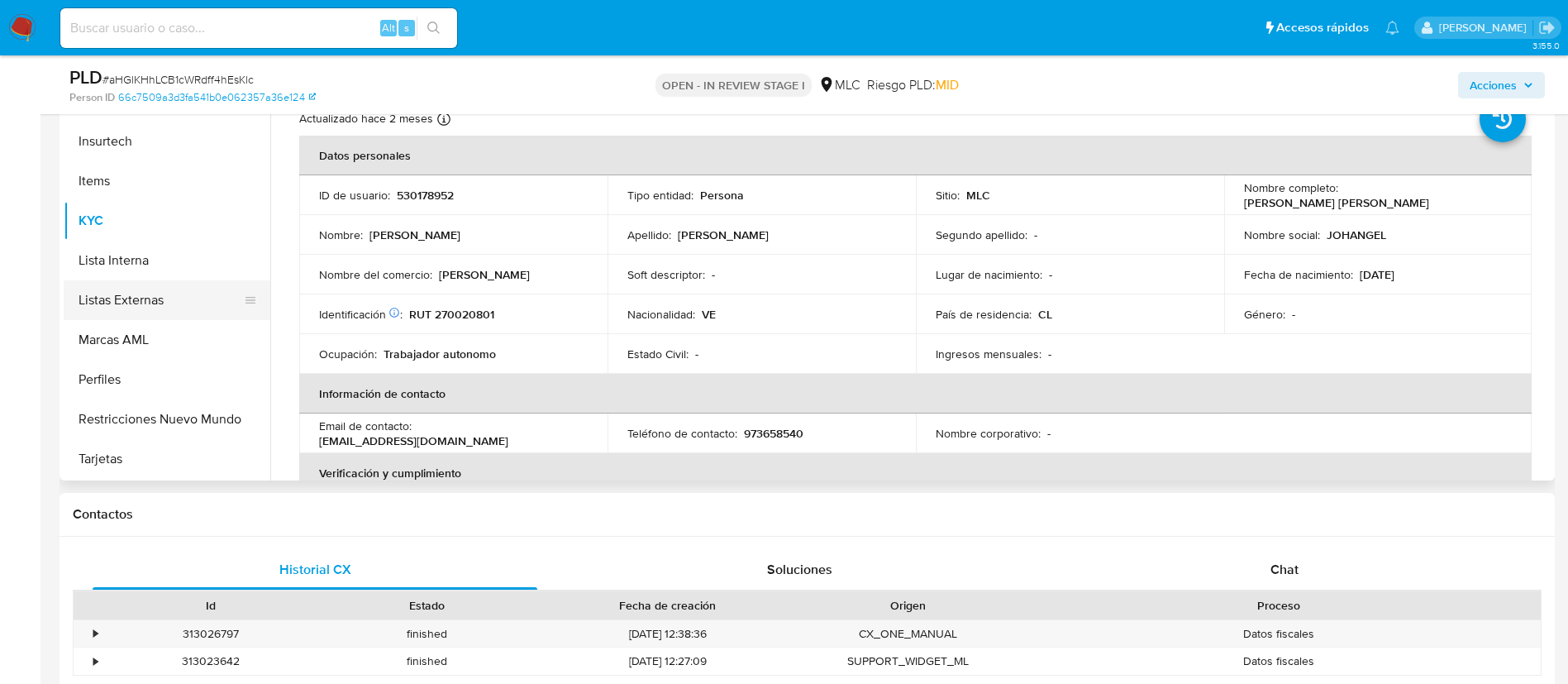
select select "10"
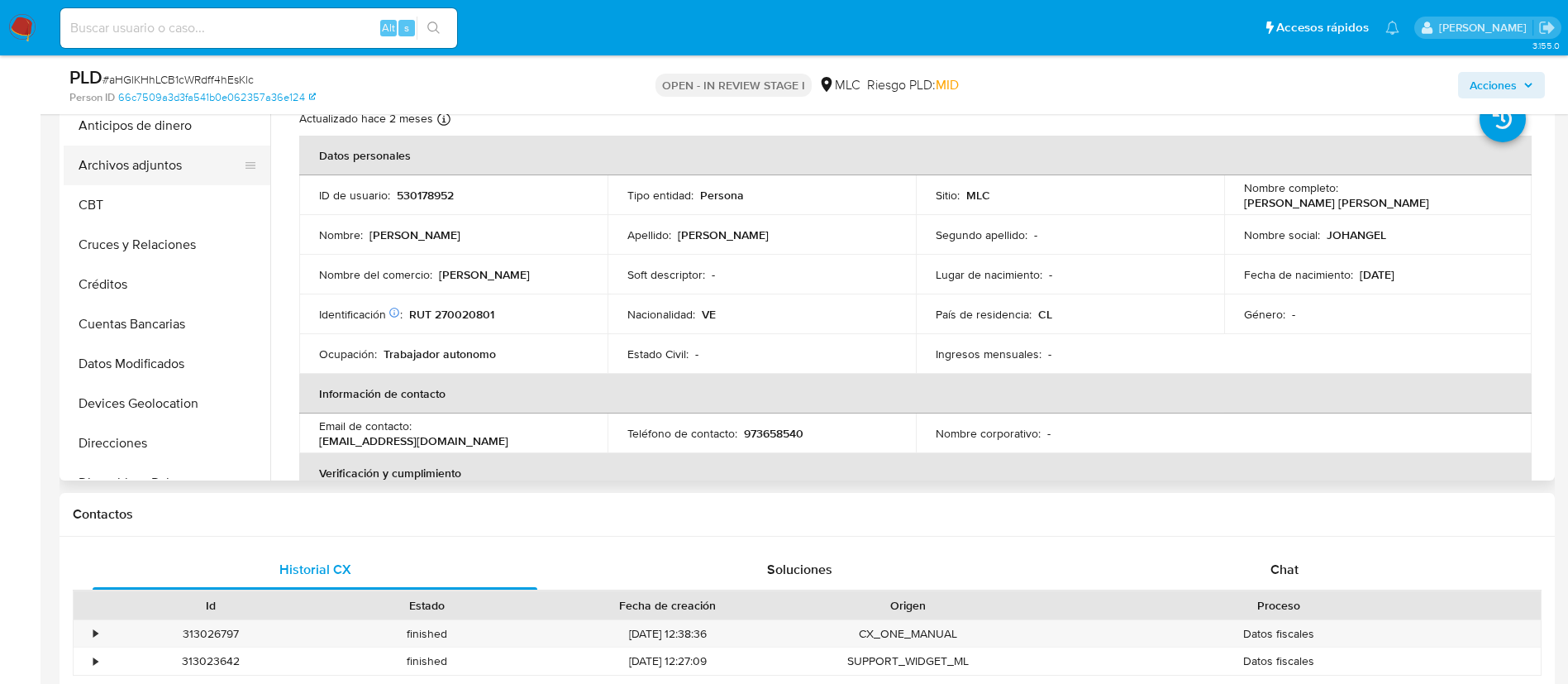
click at [155, 165] on button "Archivos adjuntos" at bounding box center [160, 165] width 194 height 40
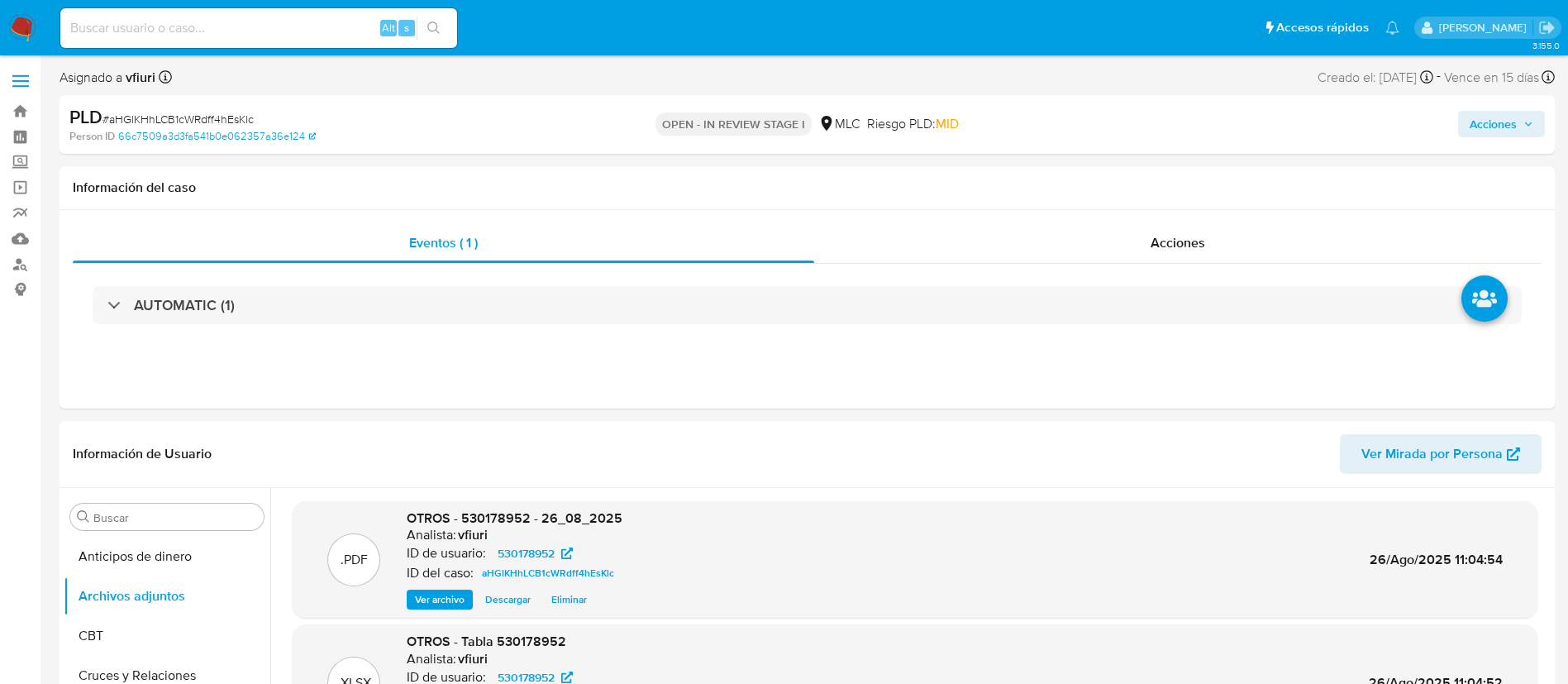
click at [1494, 123] on span "Acciones" at bounding box center [1493, 124] width 47 height 26
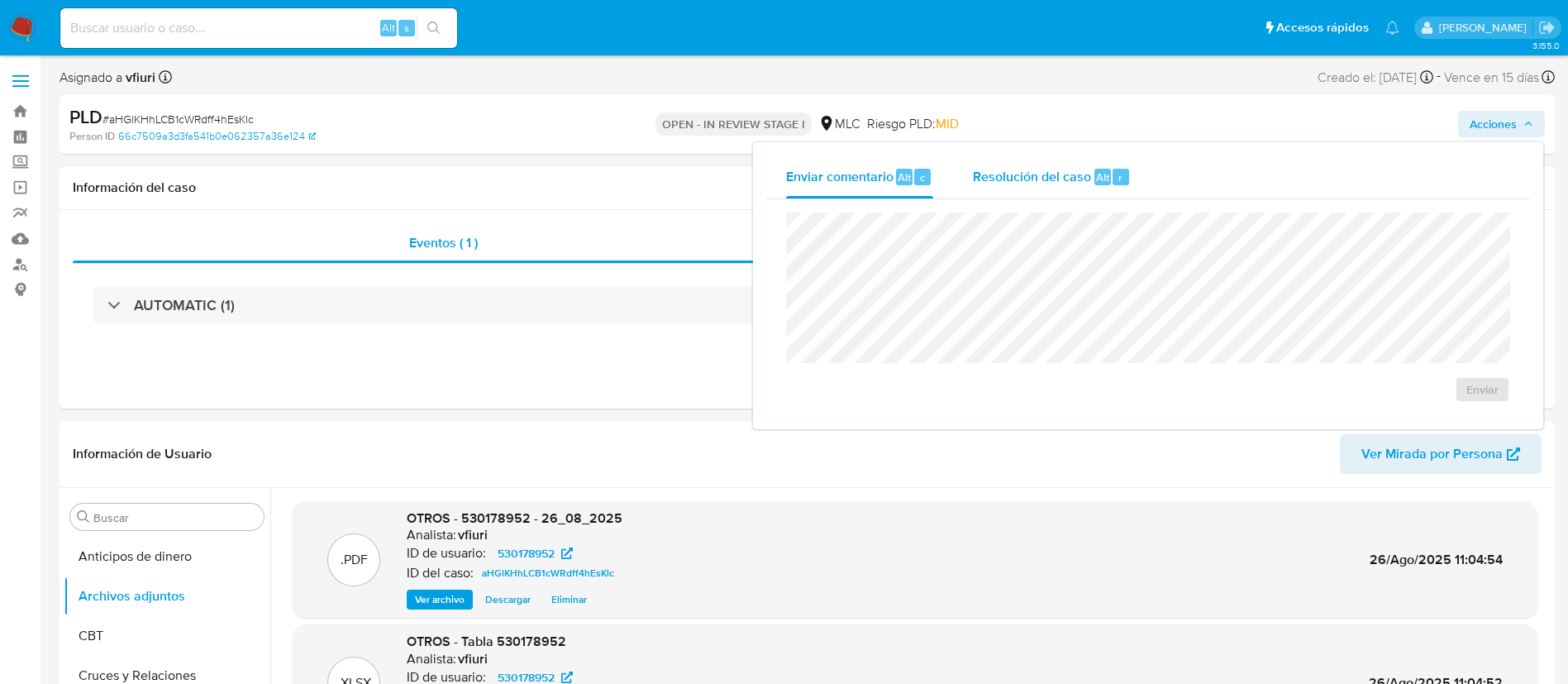
click at [979, 187] on div "Resolución del caso Alt r" at bounding box center [1051, 177] width 158 height 43
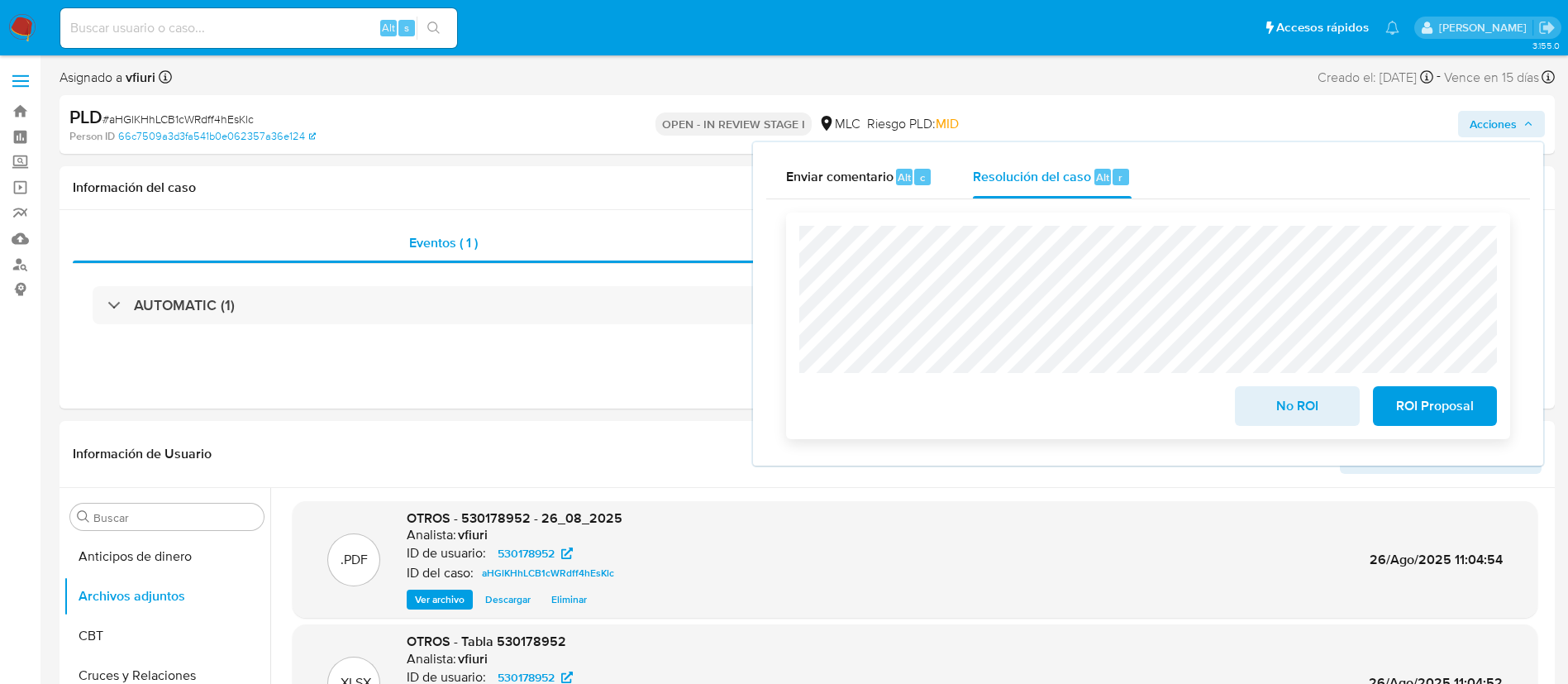
click at [1408, 405] on span "ROI Proposal" at bounding box center [1435, 406] width 81 height 36
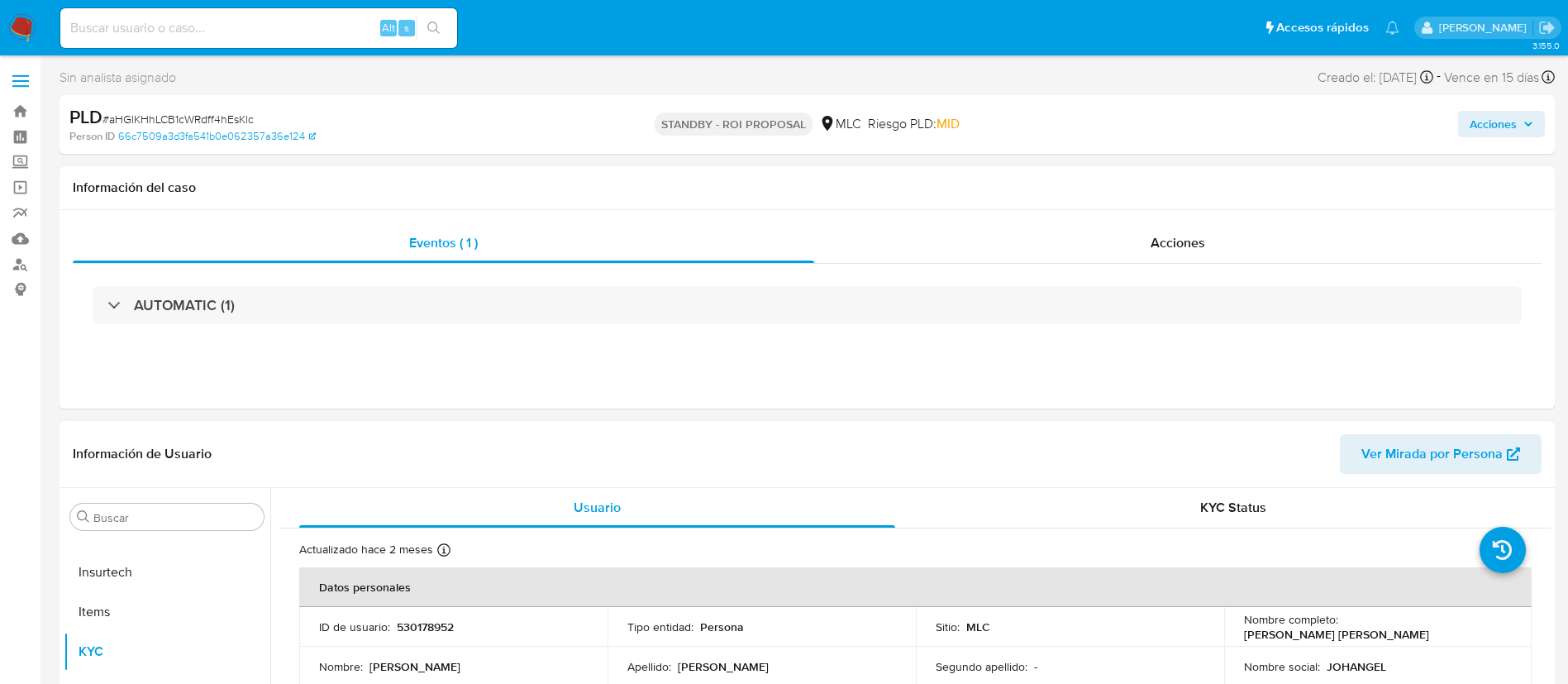
scroll to position [160, 0]
select select "10"
click at [146, 591] on button "Archivos adjuntos" at bounding box center [160, 596] width 194 height 40
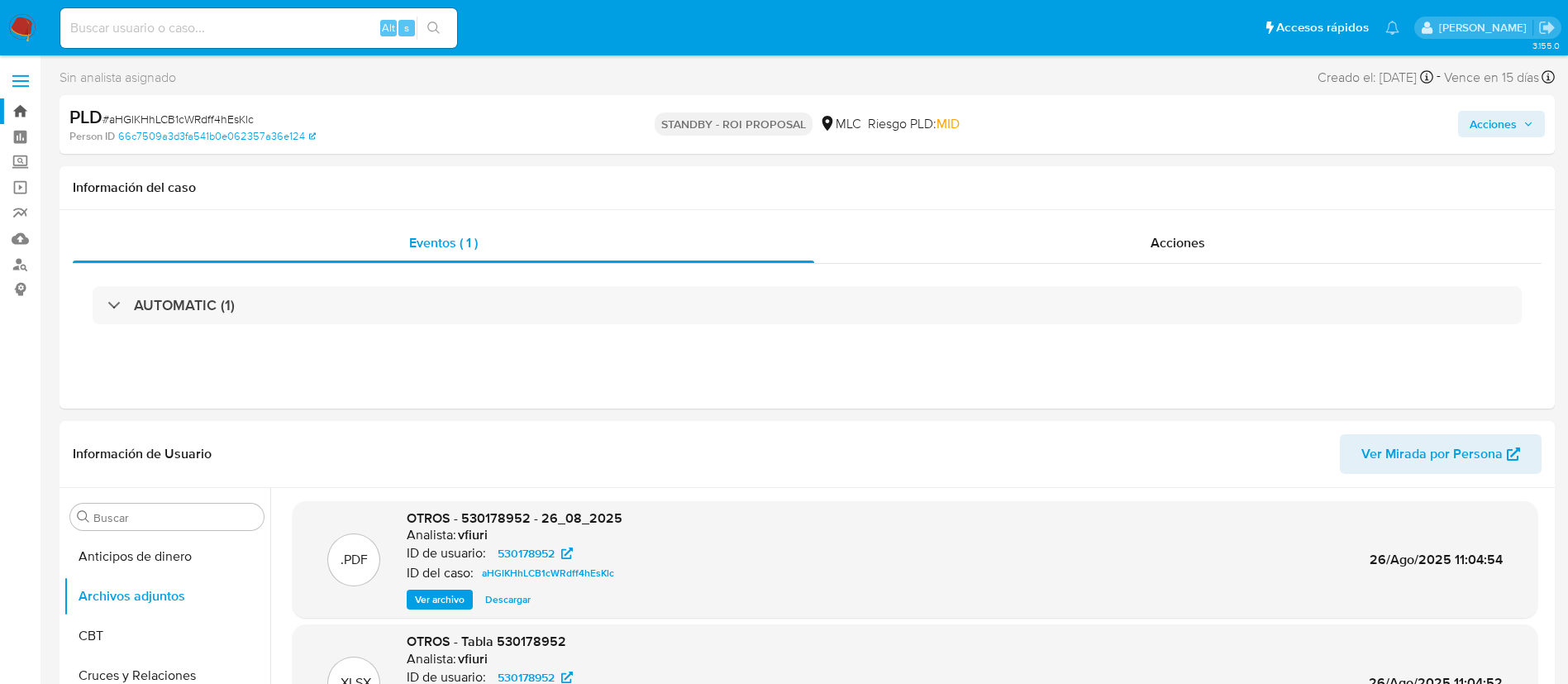
click at [8, 114] on link "Bandeja" at bounding box center [98, 111] width 197 height 26
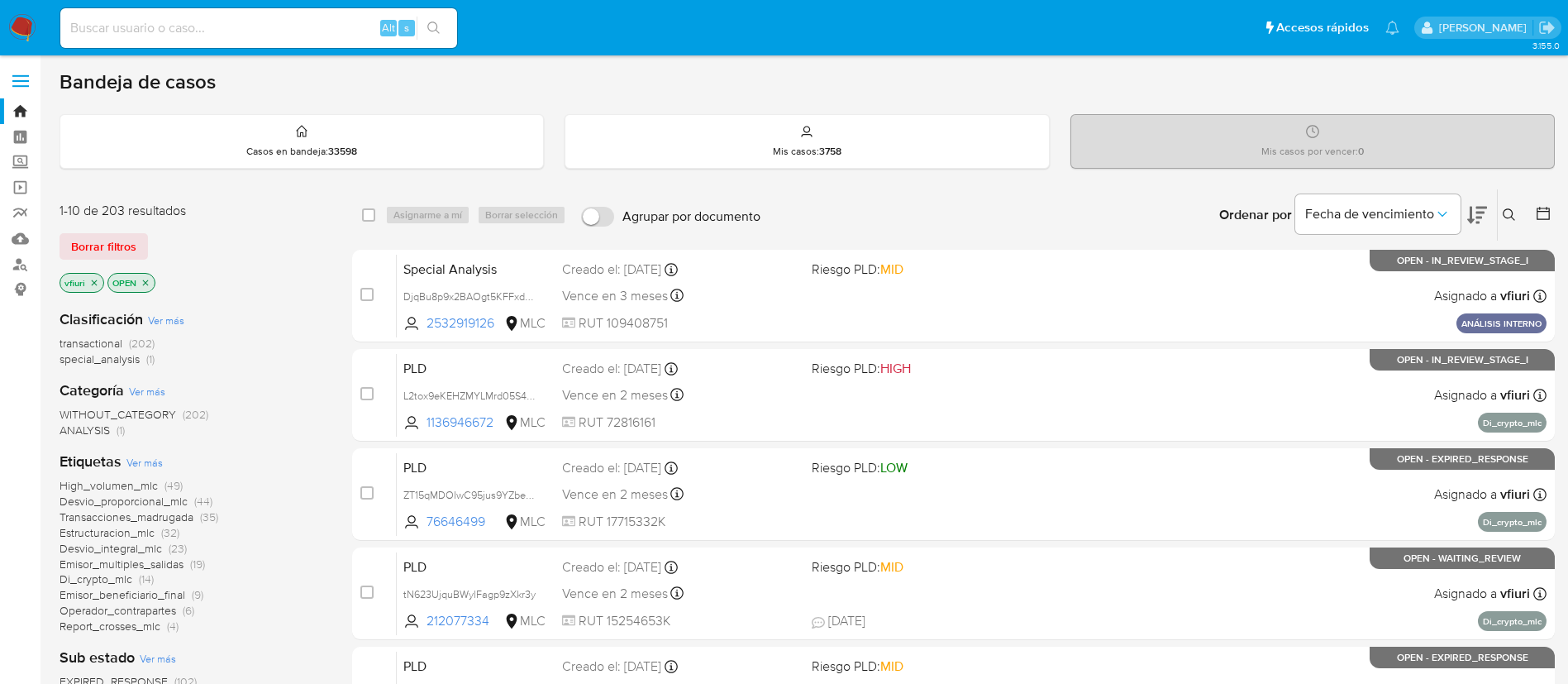
click at [1551, 203] on div at bounding box center [1540, 215] width 30 height 51
click at [1542, 215] on icon at bounding box center [1543, 213] width 17 height 17
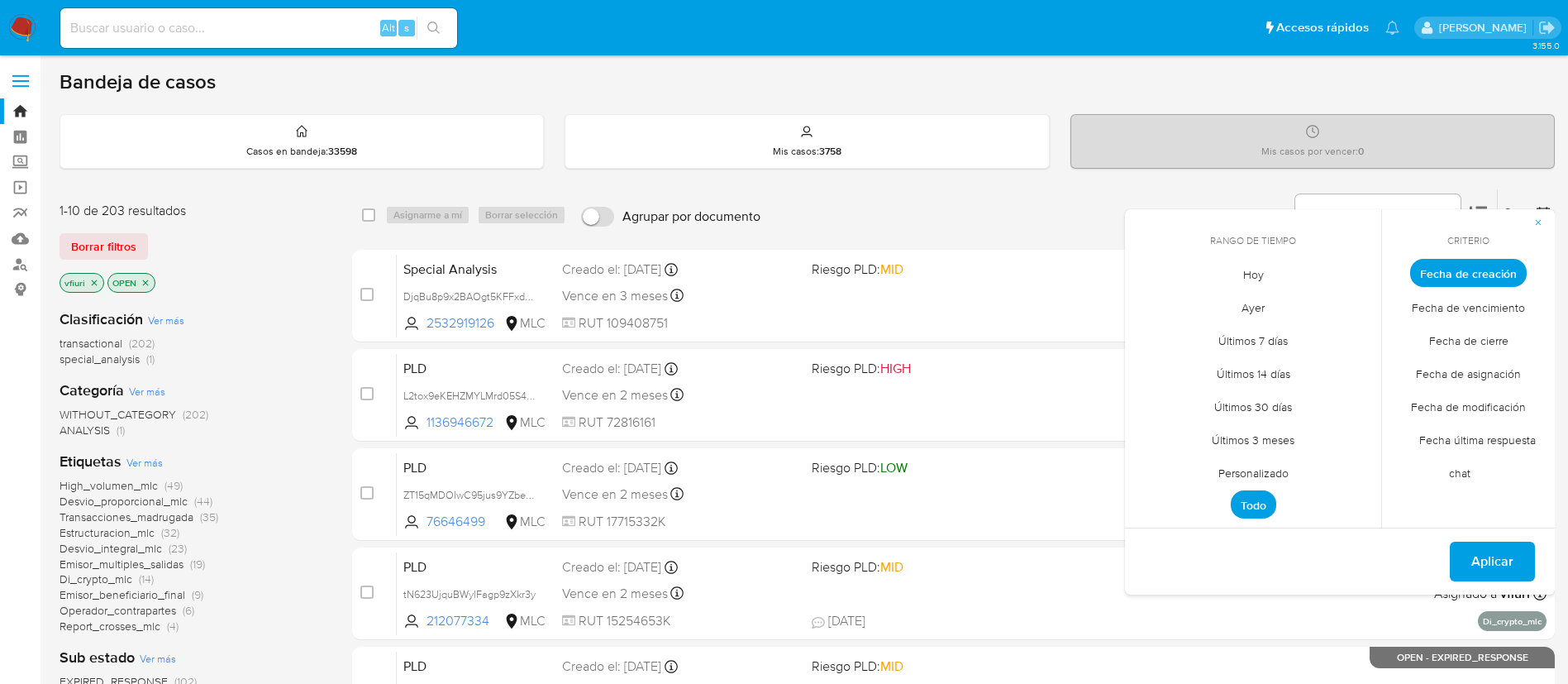
click at [1217, 473] on span "Personalizado" at bounding box center [1253, 472] width 105 height 34
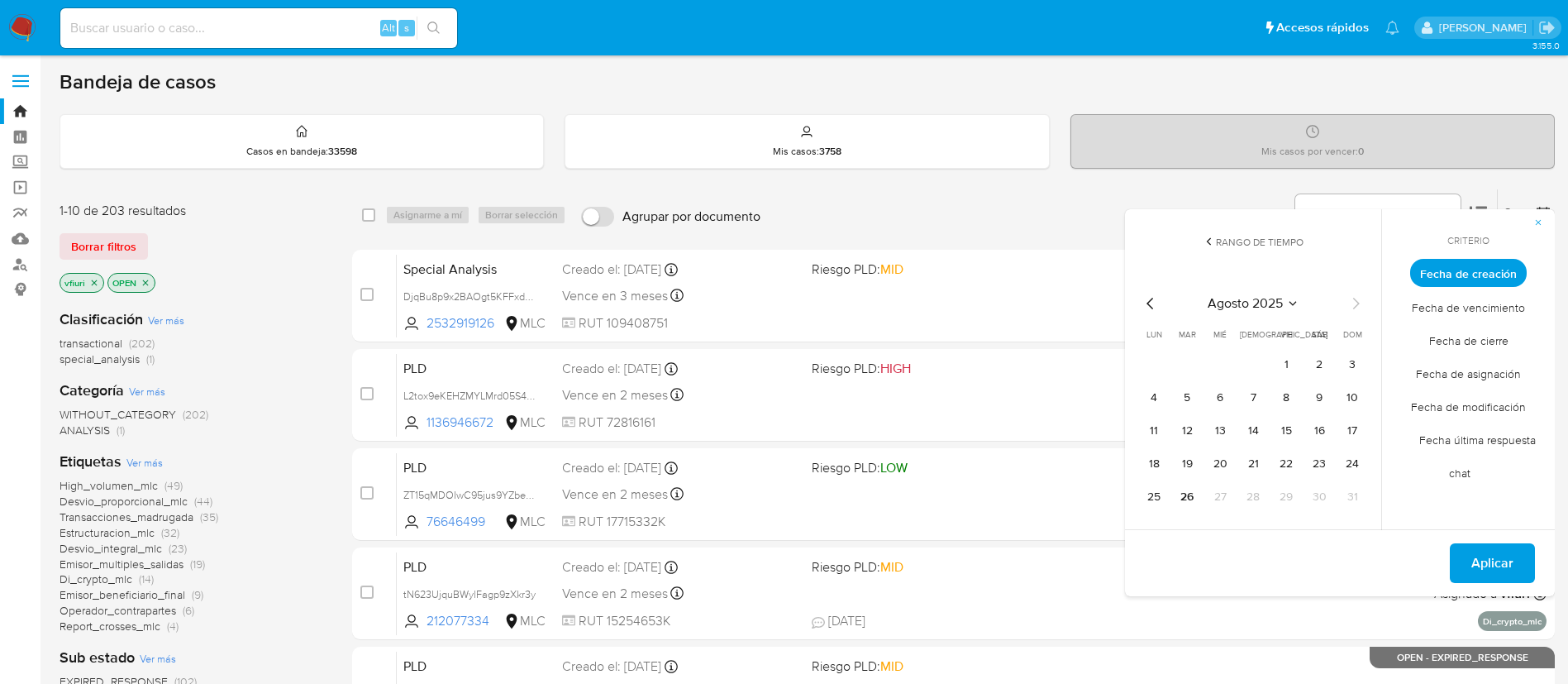
click at [1151, 301] on icon "Mes anterior" at bounding box center [1150, 304] width 20 height 20
click at [1151, 302] on icon "Mes anterior" at bounding box center [1150, 304] width 20 height 20
click at [1347, 302] on icon "Mes siguiente" at bounding box center [1355, 304] width 20 height 20
click at [1260, 438] on button "12" at bounding box center [1253, 431] width 26 height 26
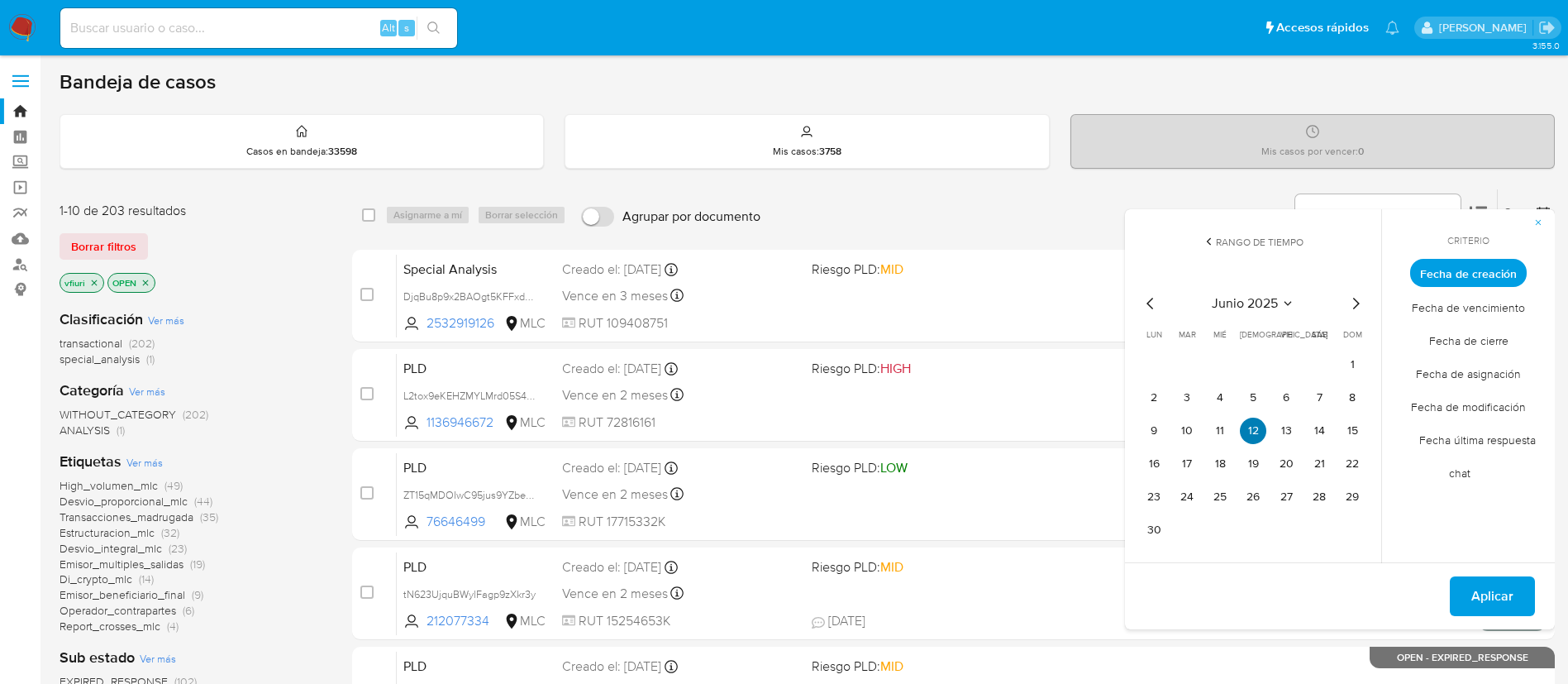
click at [1260, 438] on button "12" at bounding box center [1253, 431] width 26 height 26
click at [1494, 594] on span "Aplicar" at bounding box center [1492, 596] width 42 height 36
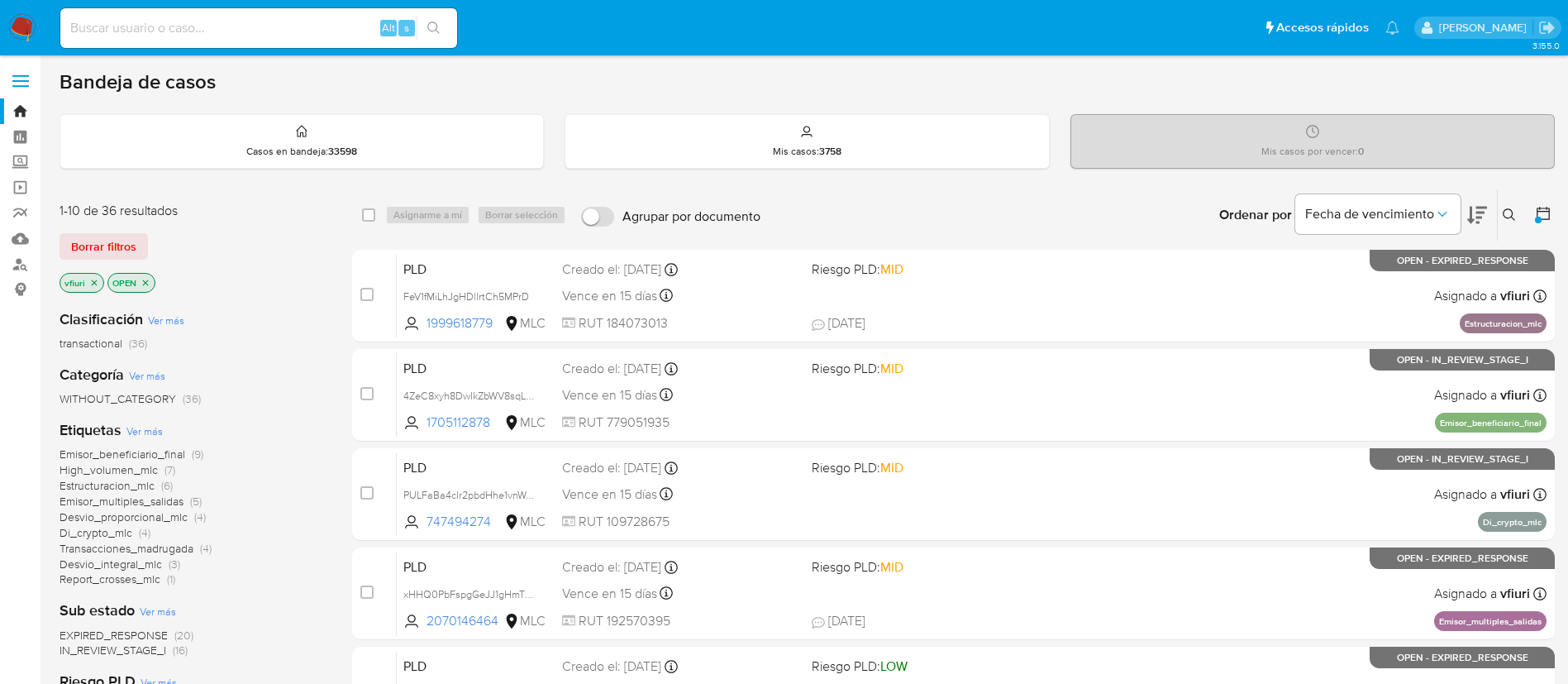
scroll to position [248, 0]
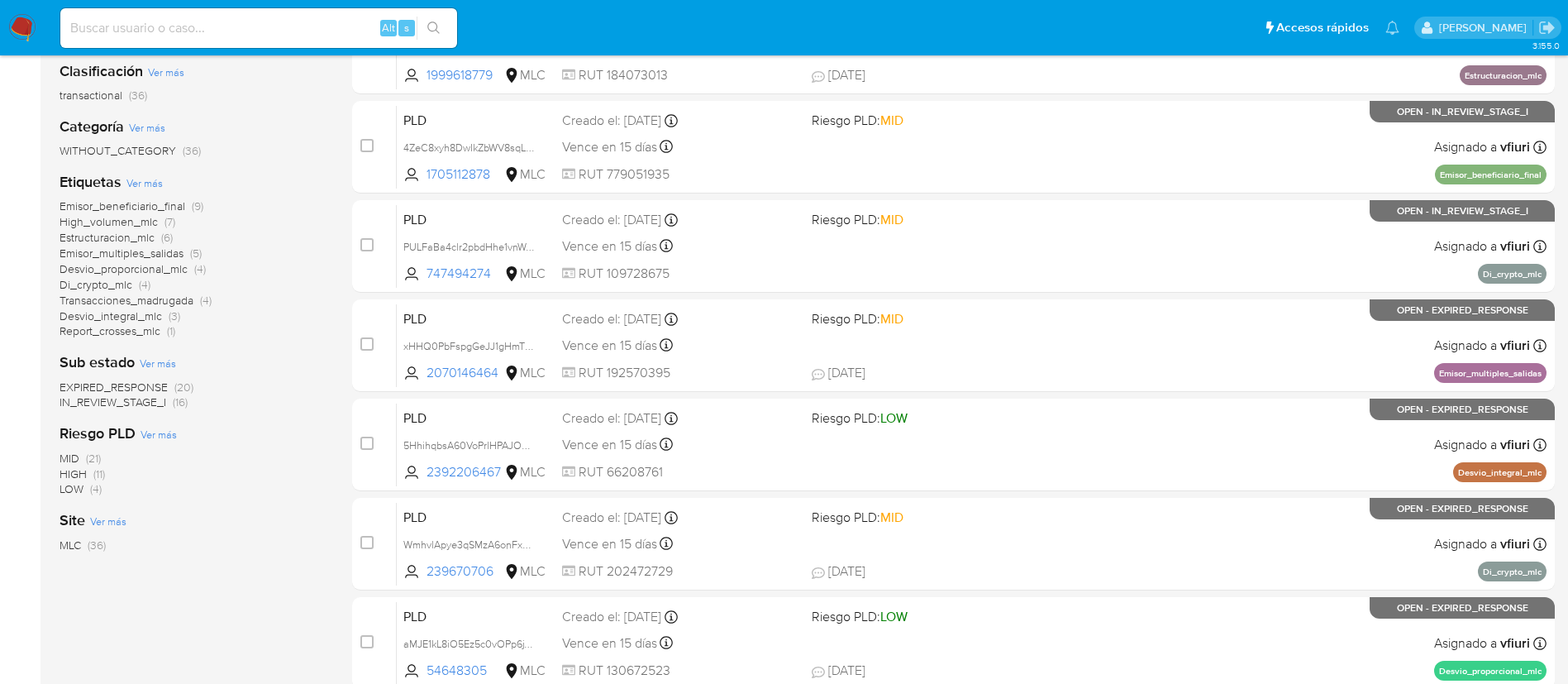
click at [106, 223] on span "High_volumen_mlc" at bounding box center [108, 222] width 98 height 17
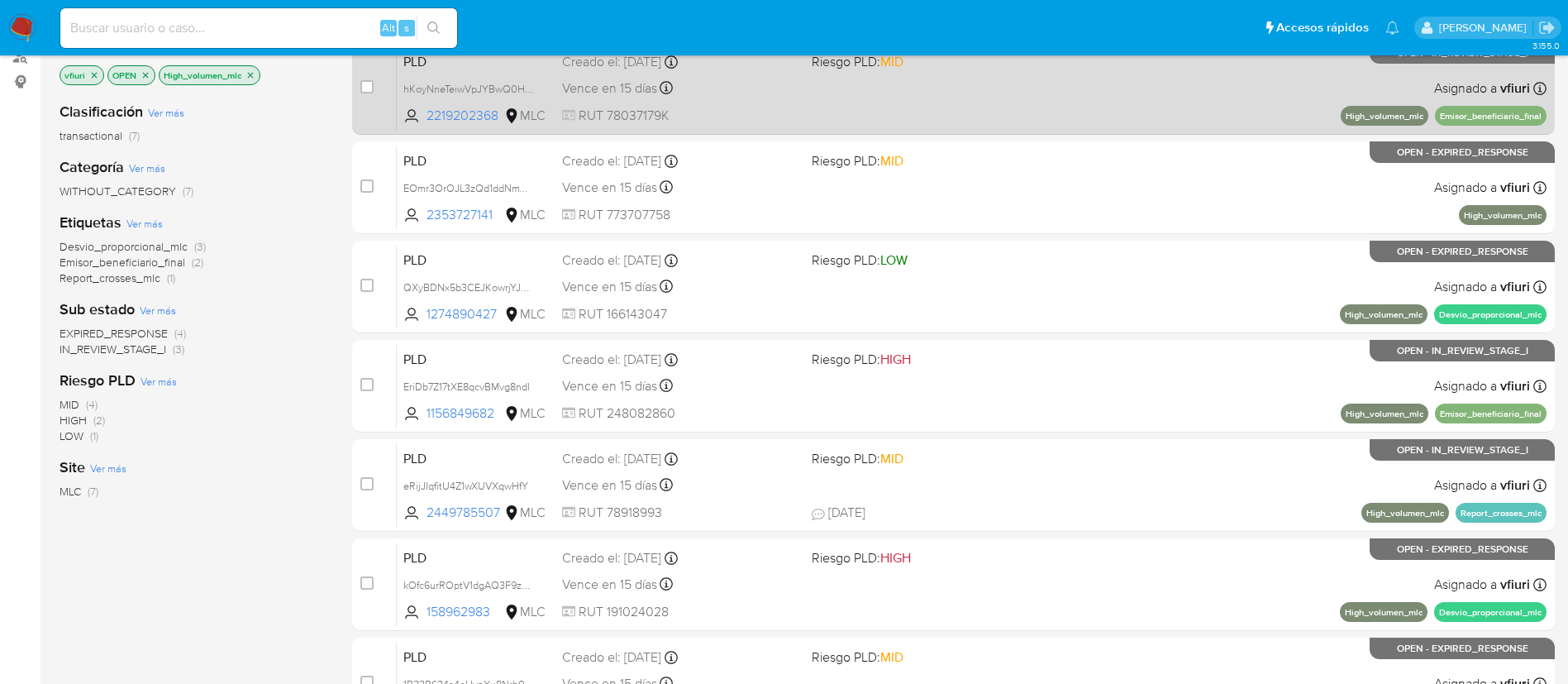
scroll to position [324, 0]
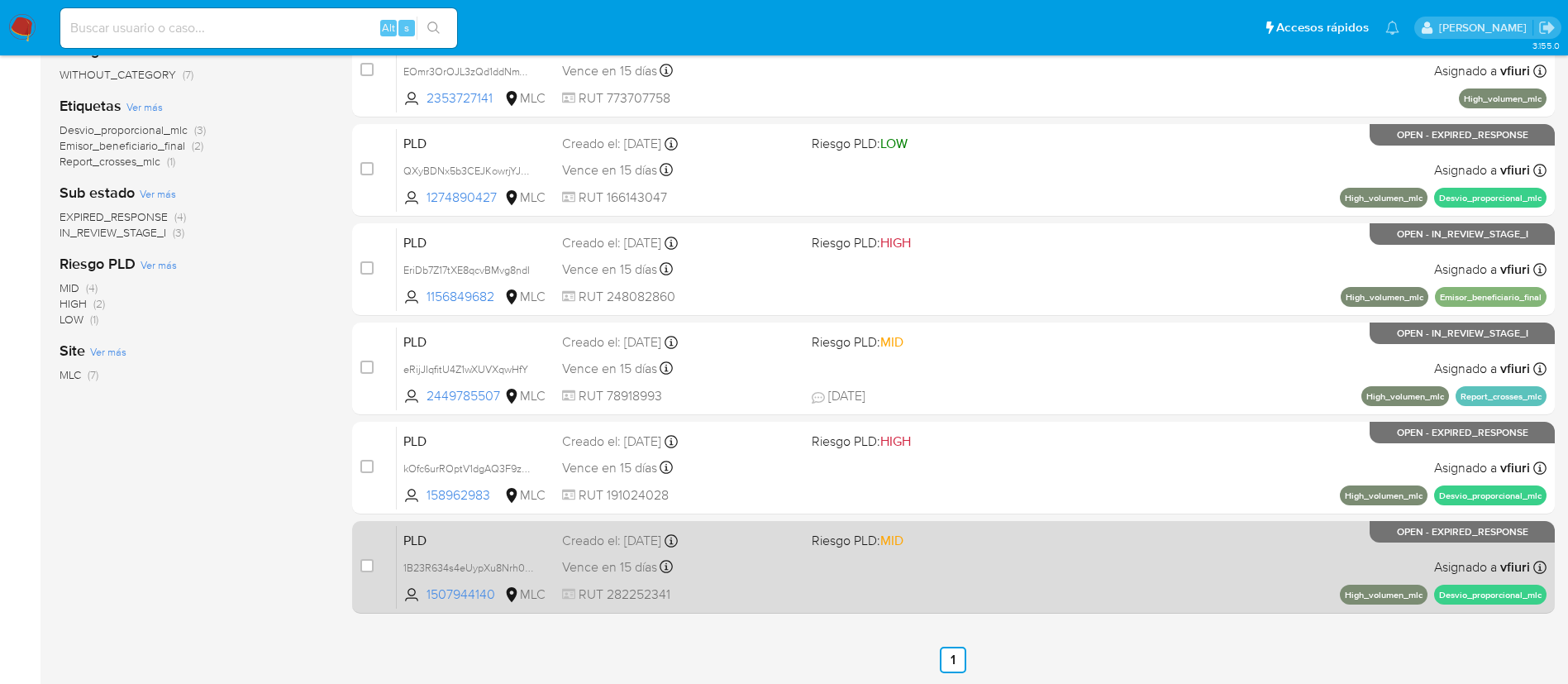
click at [856, 596] on div "PLD 1B23R634s4eUypXu8Nrh0c5h 1507944140 MLC Riesgo PLD: MID Creado el: [DATE] C…" at bounding box center [972, 567] width 1150 height 84
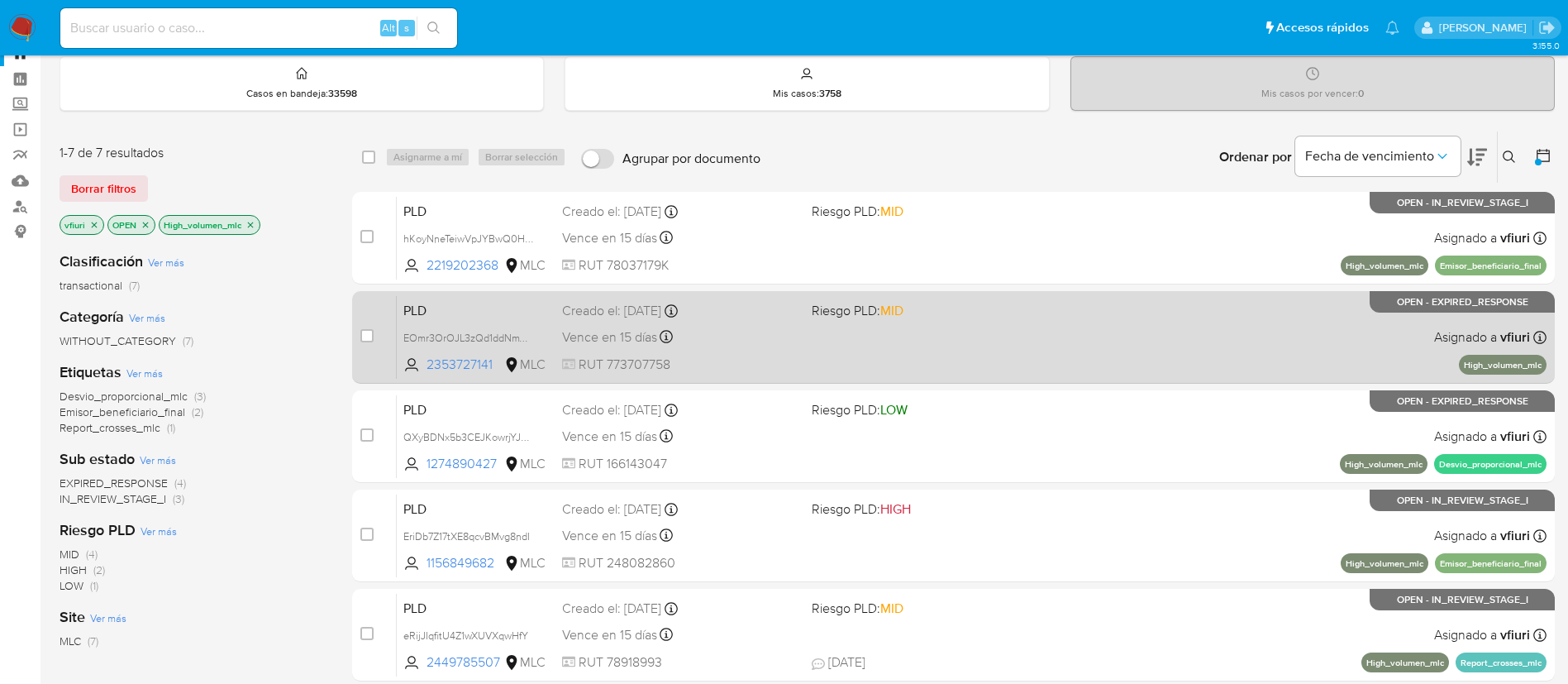
scroll to position [0, 0]
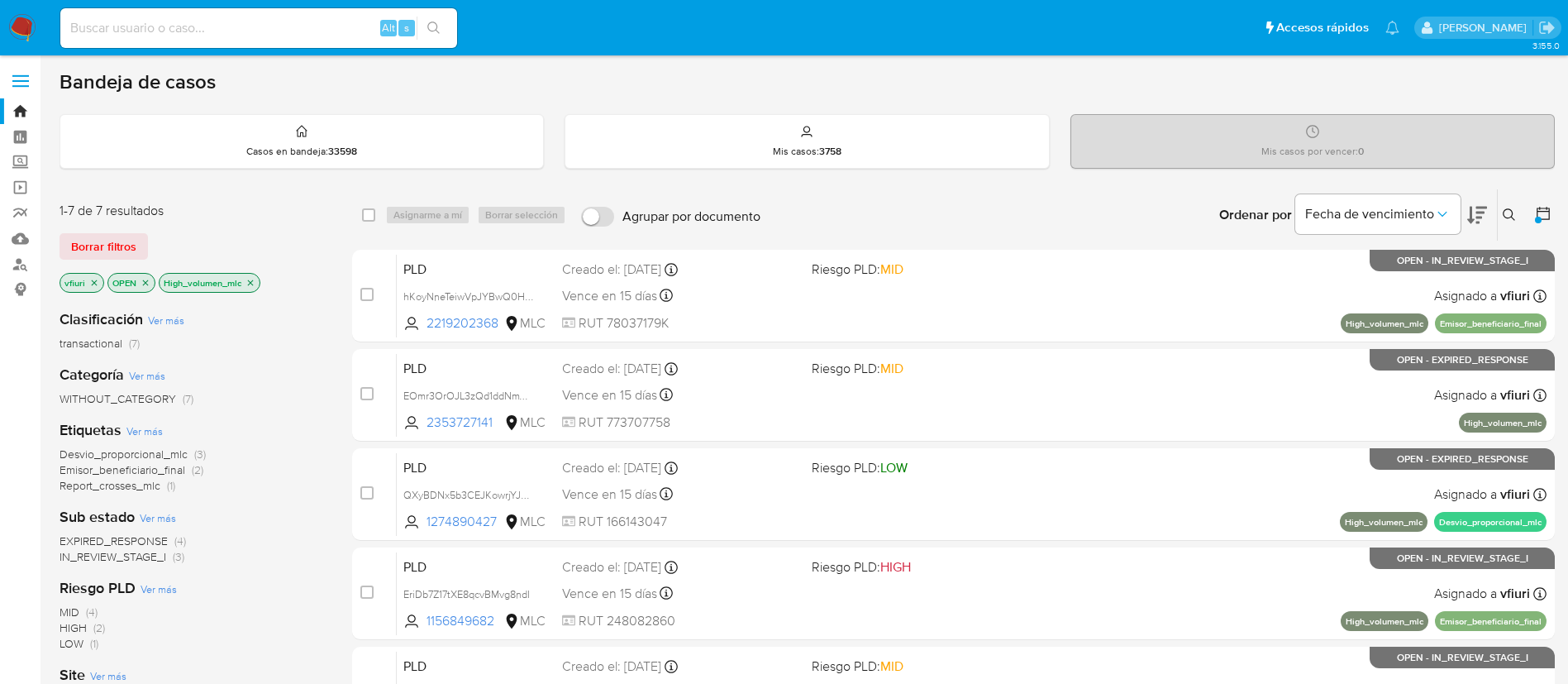
click at [248, 280] on icon "close-filter" at bounding box center [251, 283] width 10 height 10
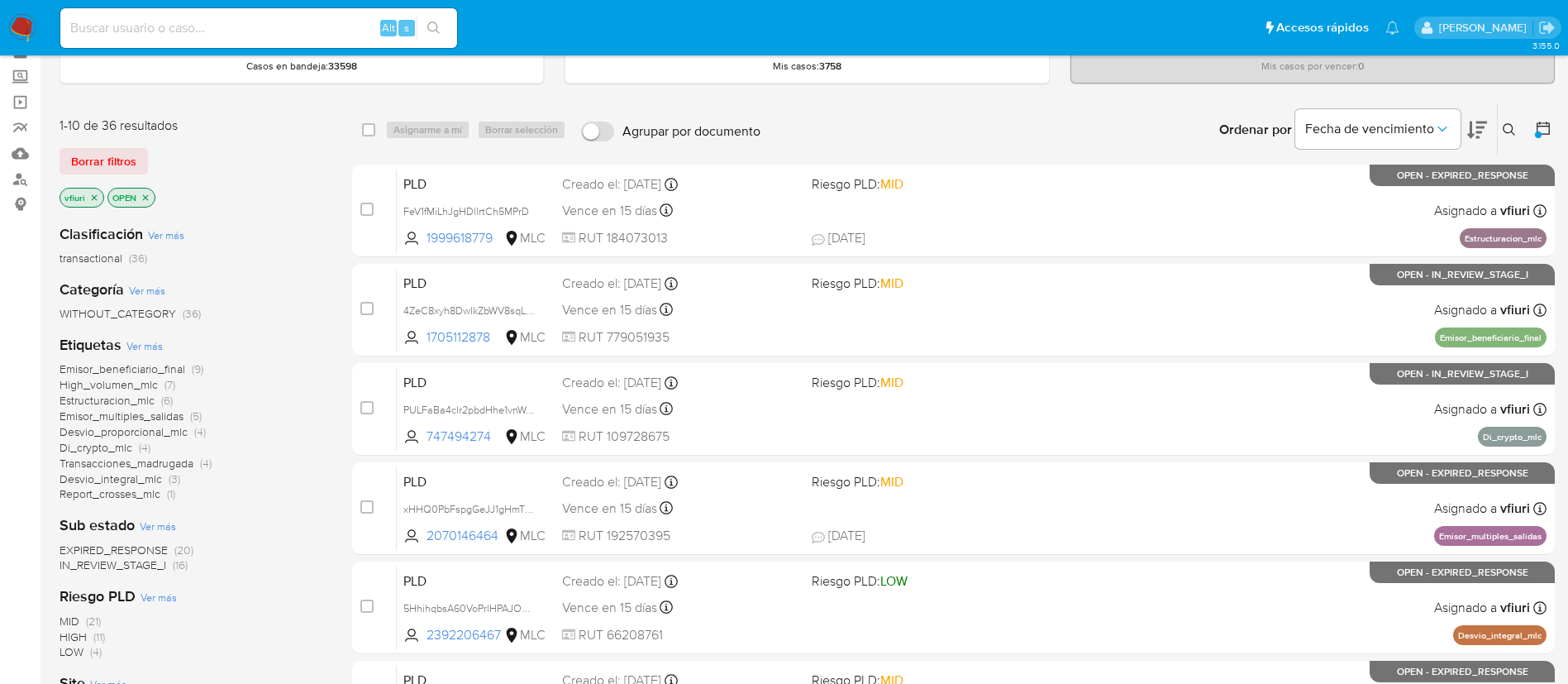
scroll to position [124, 0]
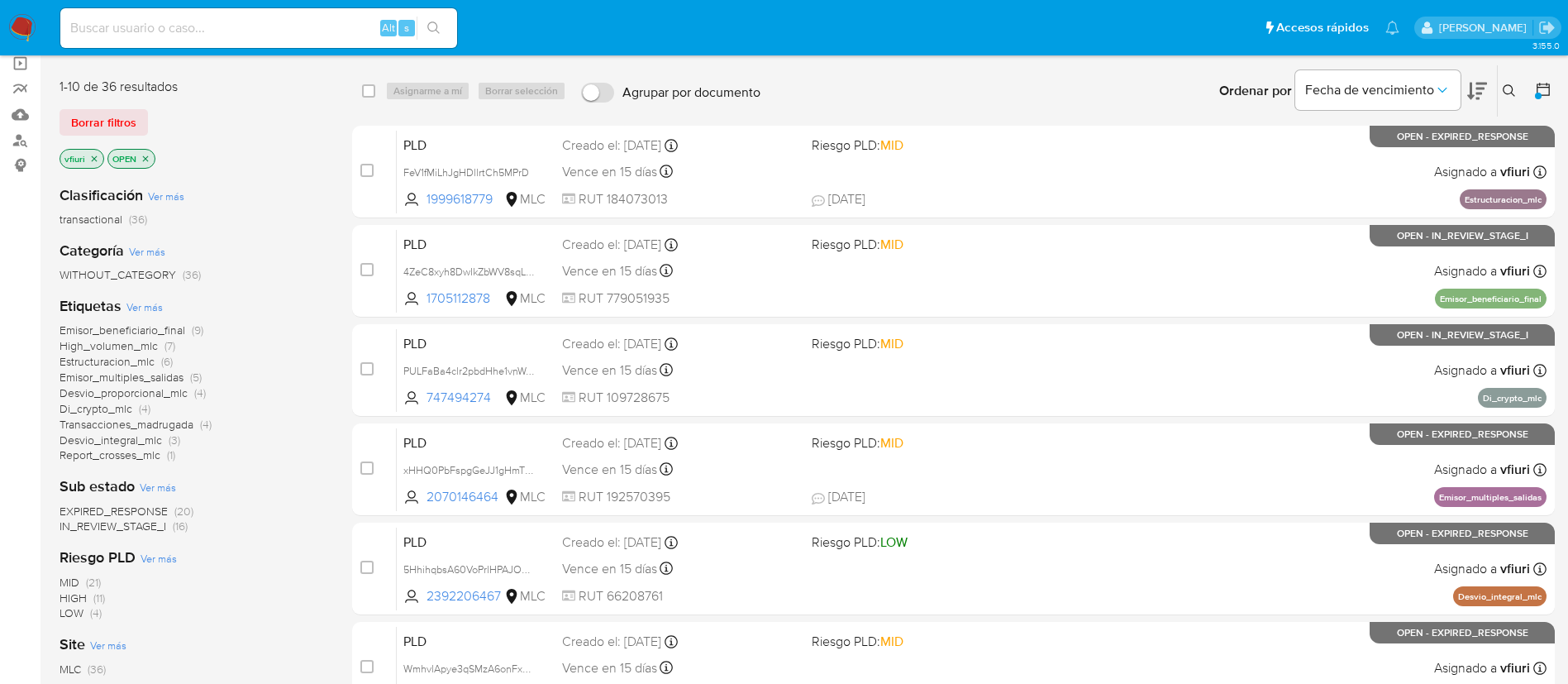
click at [115, 323] on span "Emisor_beneficiario_final" at bounding box center [122, 330] width 126 height 17
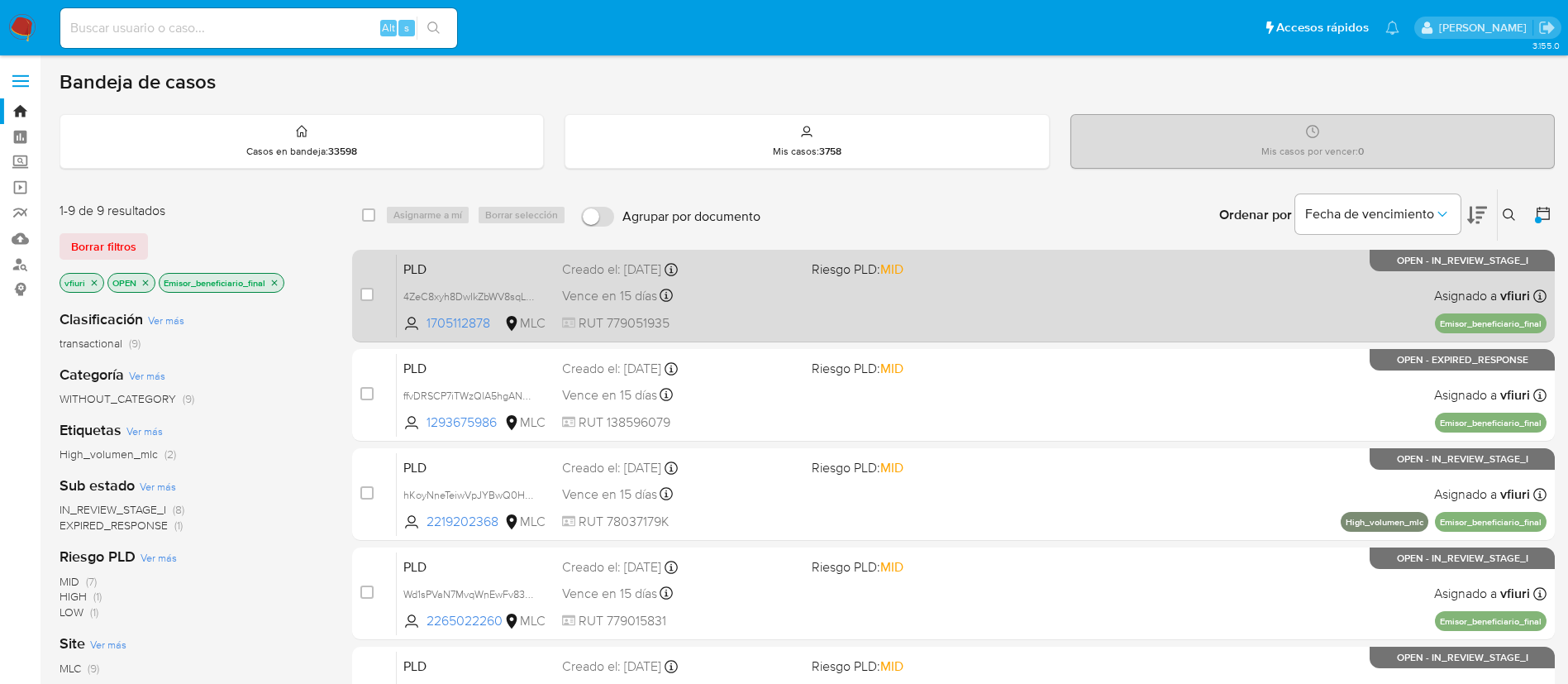
click at [899, 299] on div "PLD 4ZeC8xyh8DwIkZbWV8sqLN14 1705112878 MLC Riesgo PLD: MID Creado el: [DATE] C…" at bounding box center [972, 295] width 1150 height 84
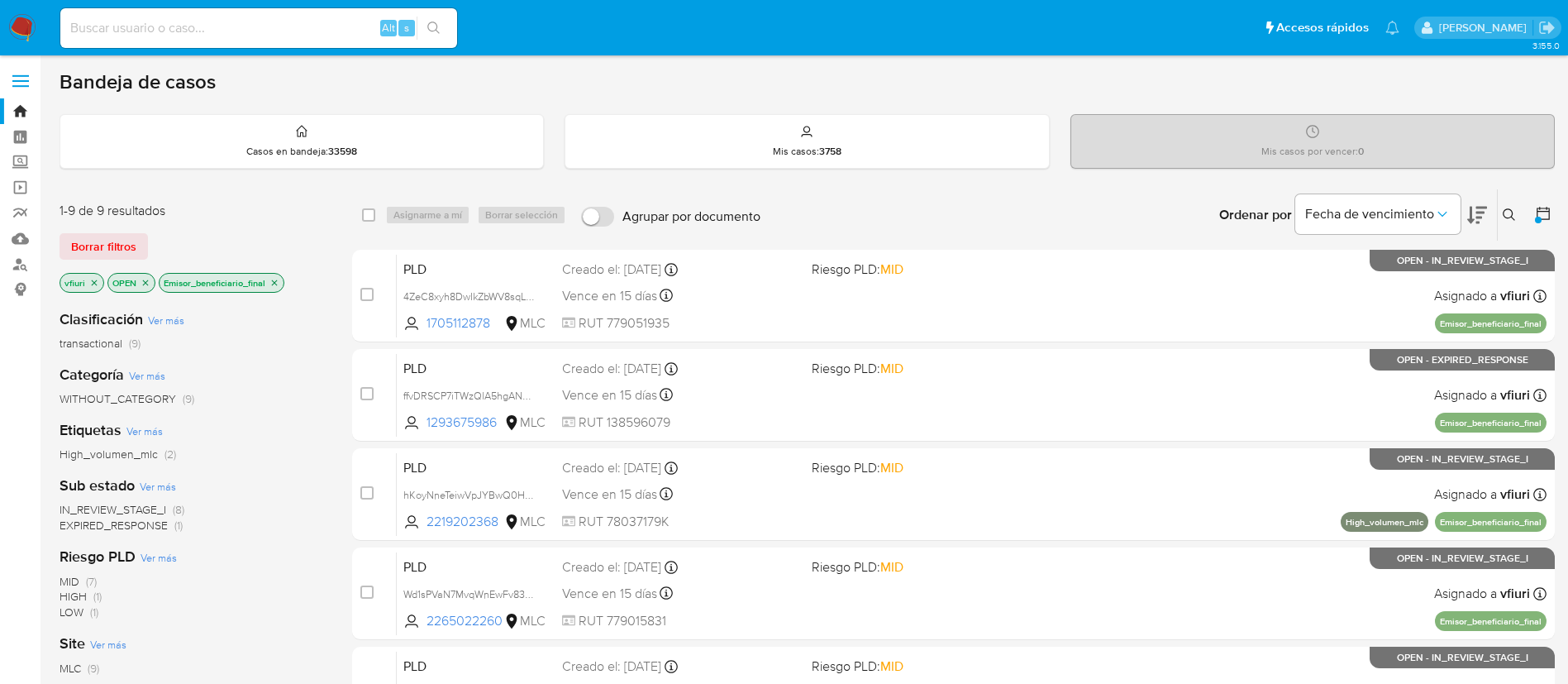
click at [273, 281] on icon "close-filter" at bounding box center [275, 283] width 10 height 10
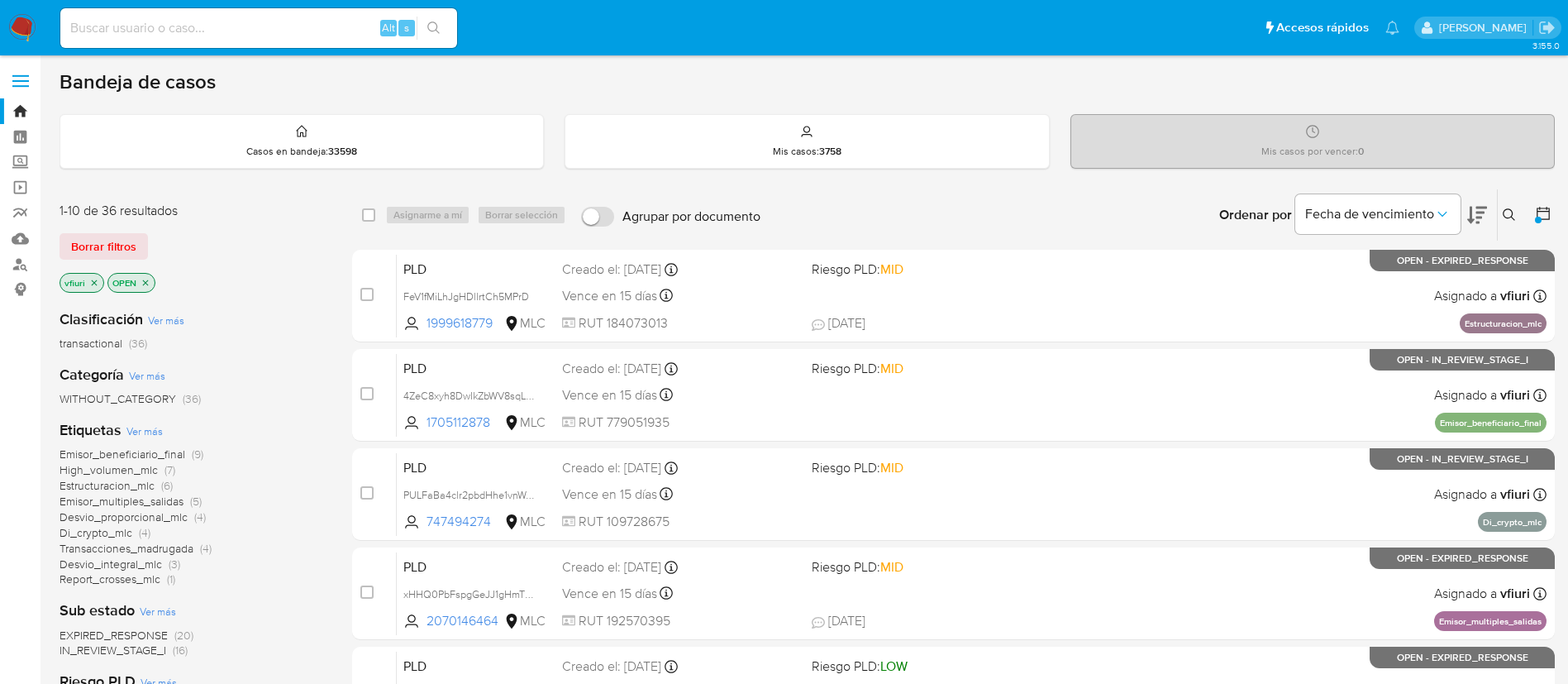
scroll to position [124, 0]
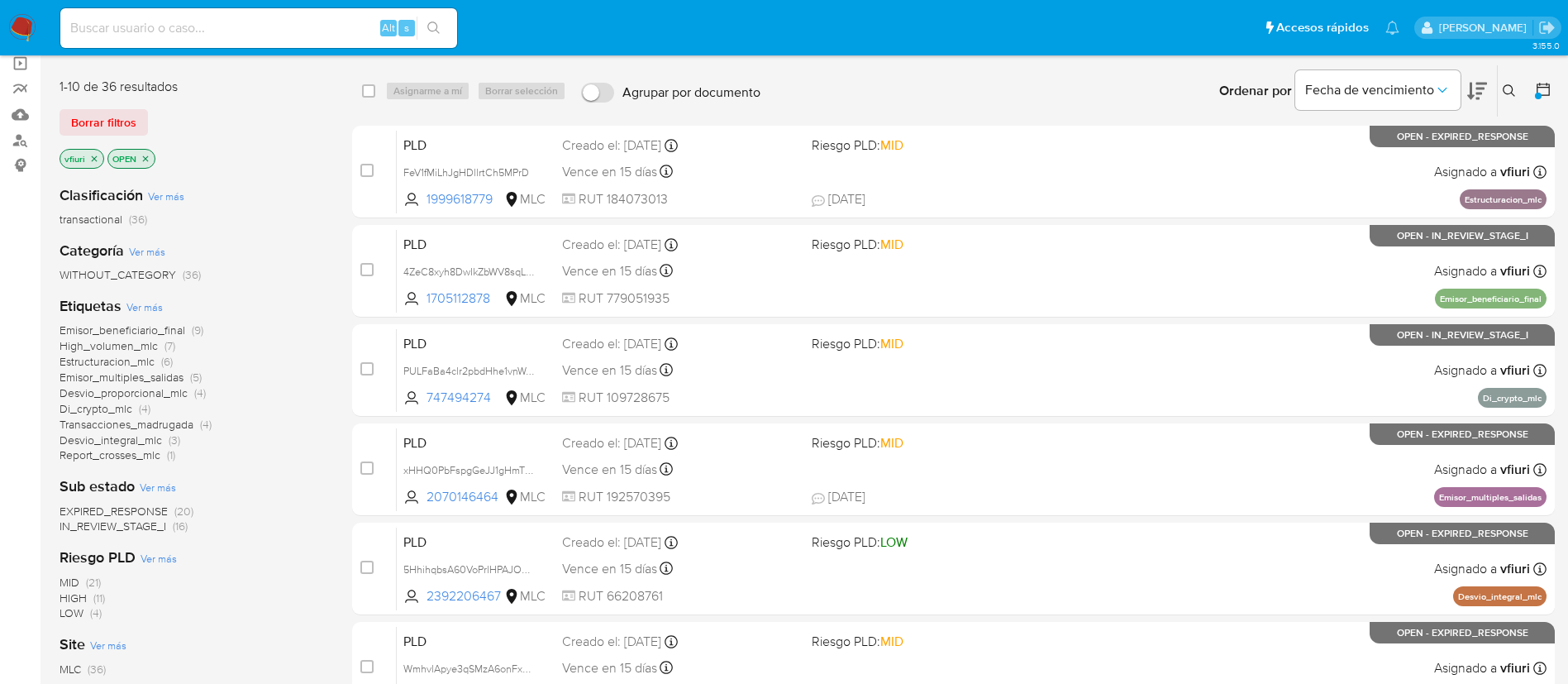
click at [135, 406] on span "Di_crypto_mlc (4)" at bounding box center [105, 409] width 91 height 16
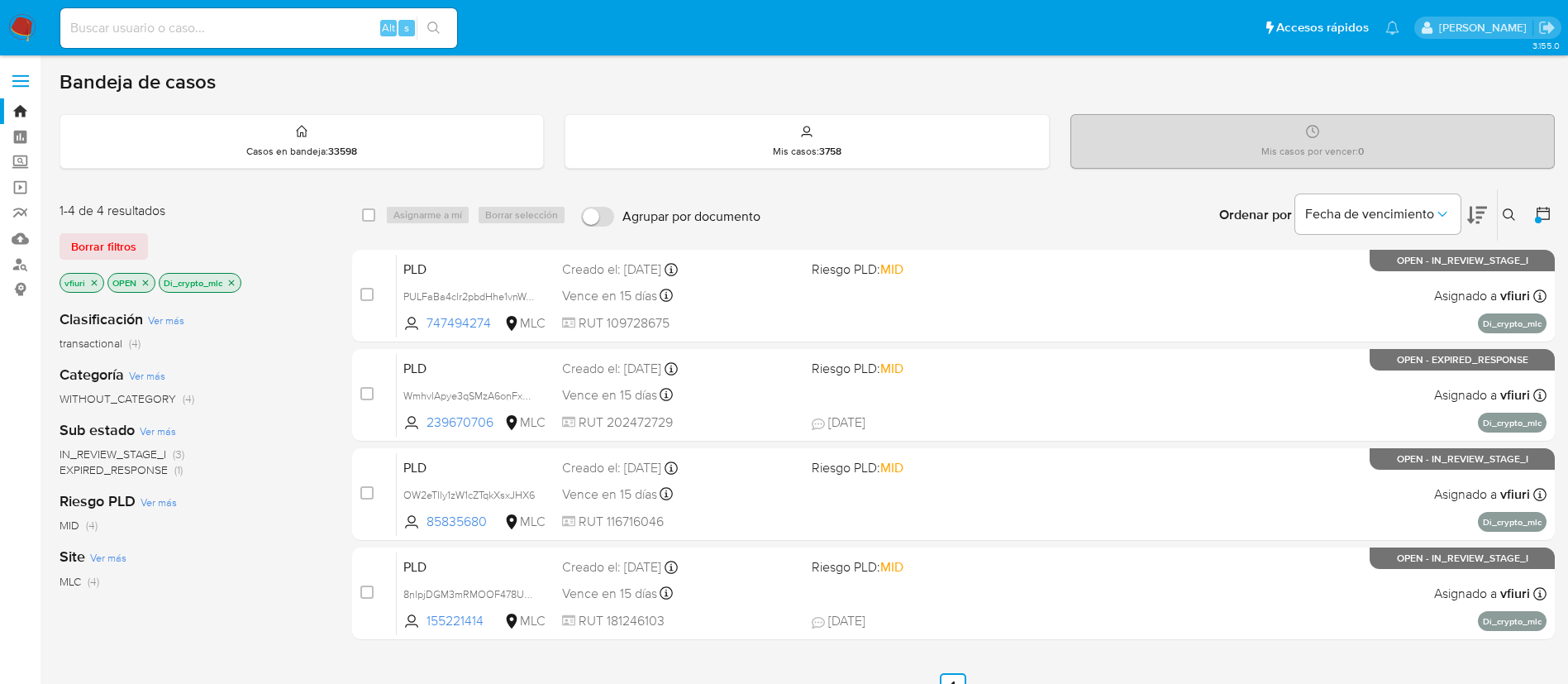
click at [230, 281] on icon "close-filter" at bounding box center [232, 283] width 10 height 10
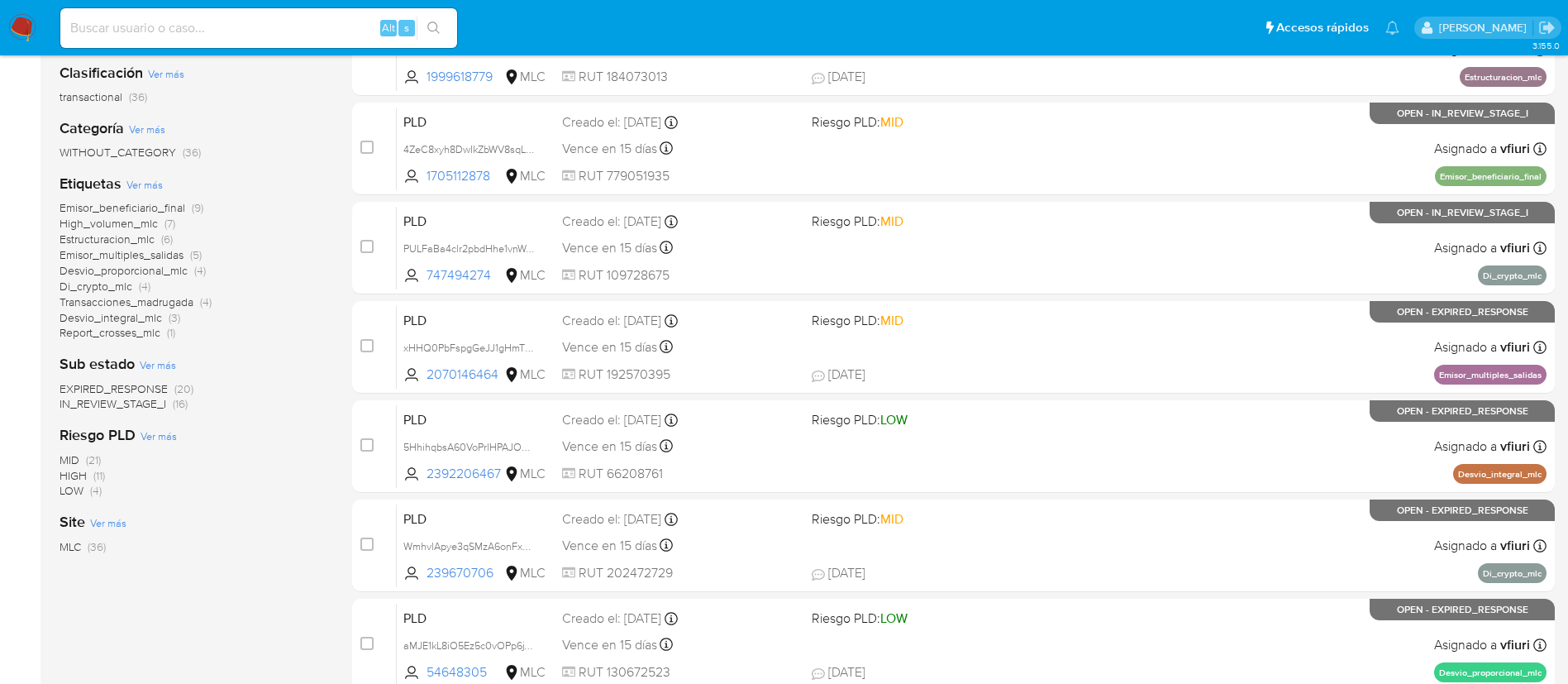
scroll to position [248, 0]
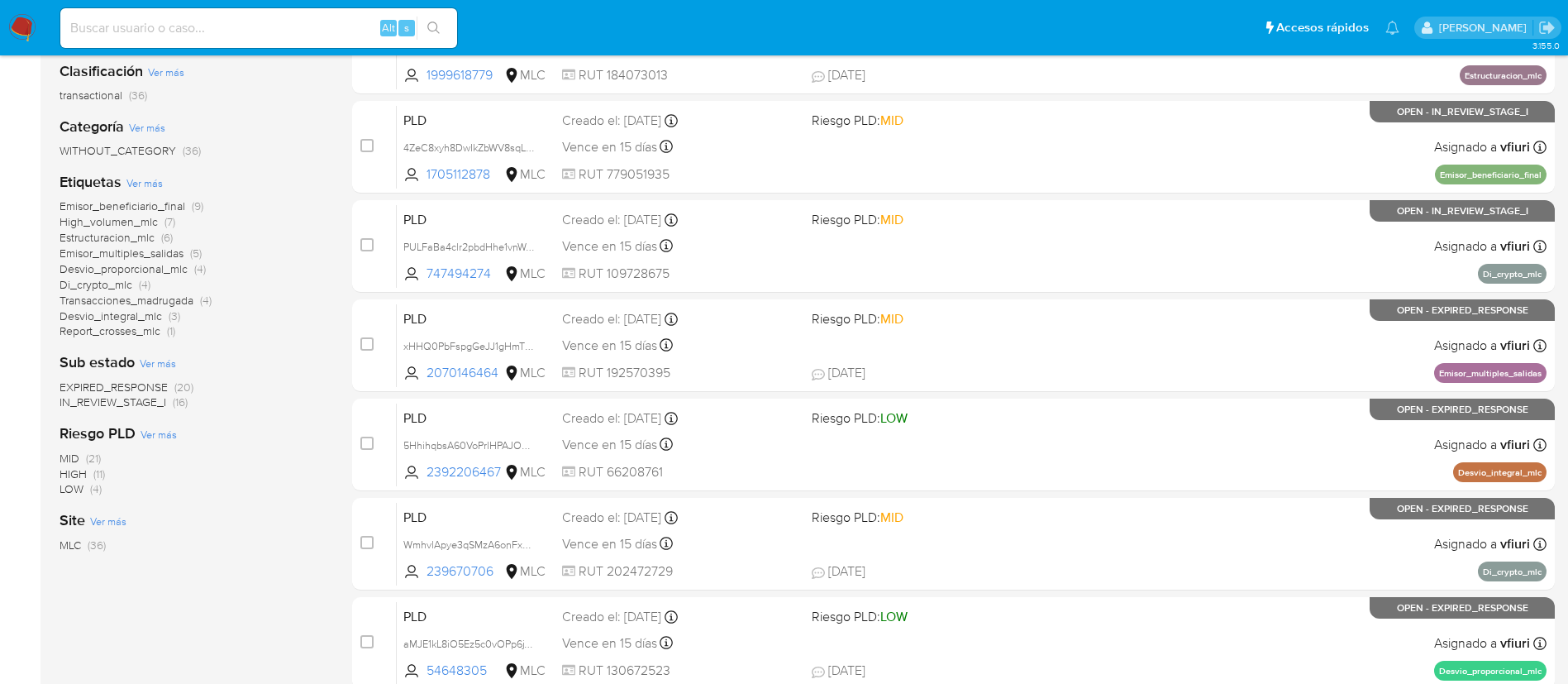
click at [136, 286] on span "Di_crypto_mlc (4)" at bounding box center [105, 285] width 91 height 16
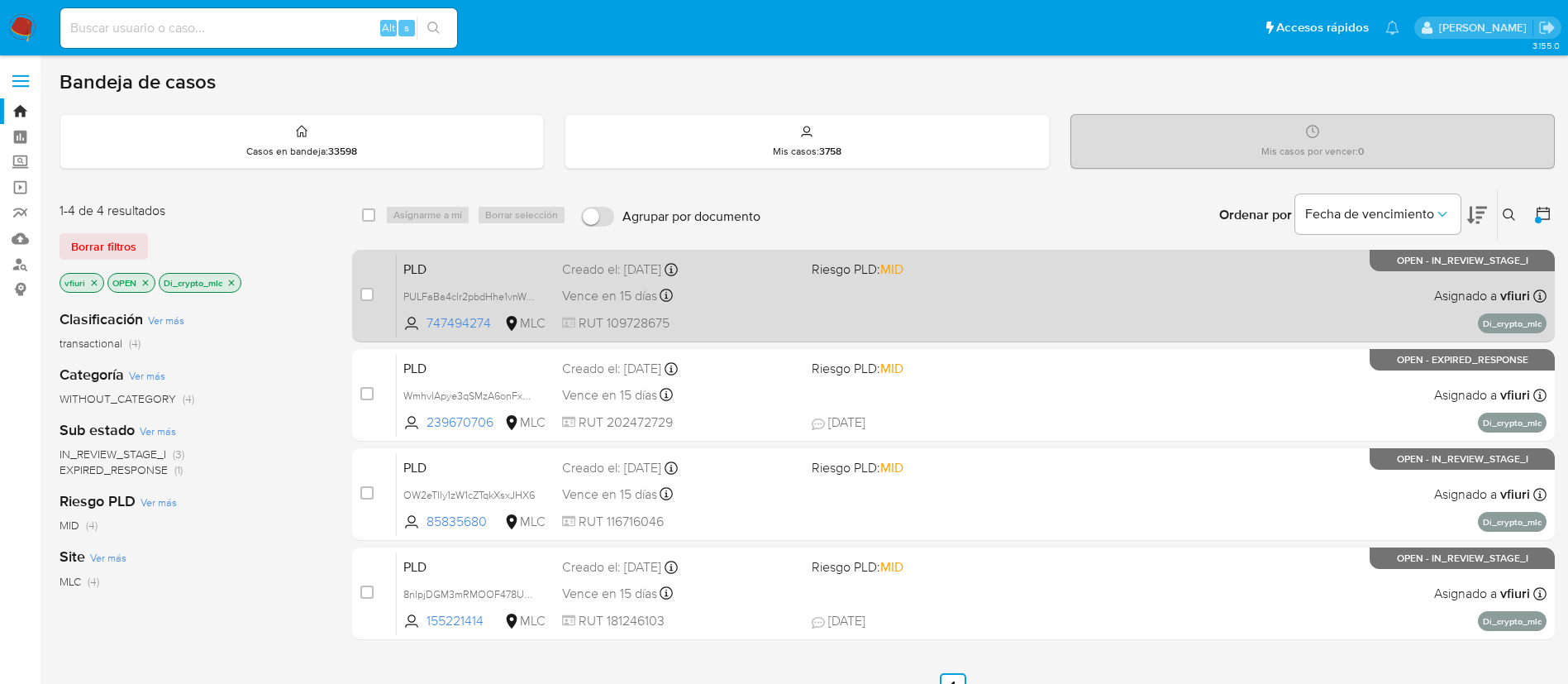
click at [968, 290] on div "PLD PULFaBa4clr2pbdHhe1vnWqw 747494274 MLC Riesgo PLD: MID Creado el: [DATE] Cr…" at bounding box center [972, 295] width 1150 height 84
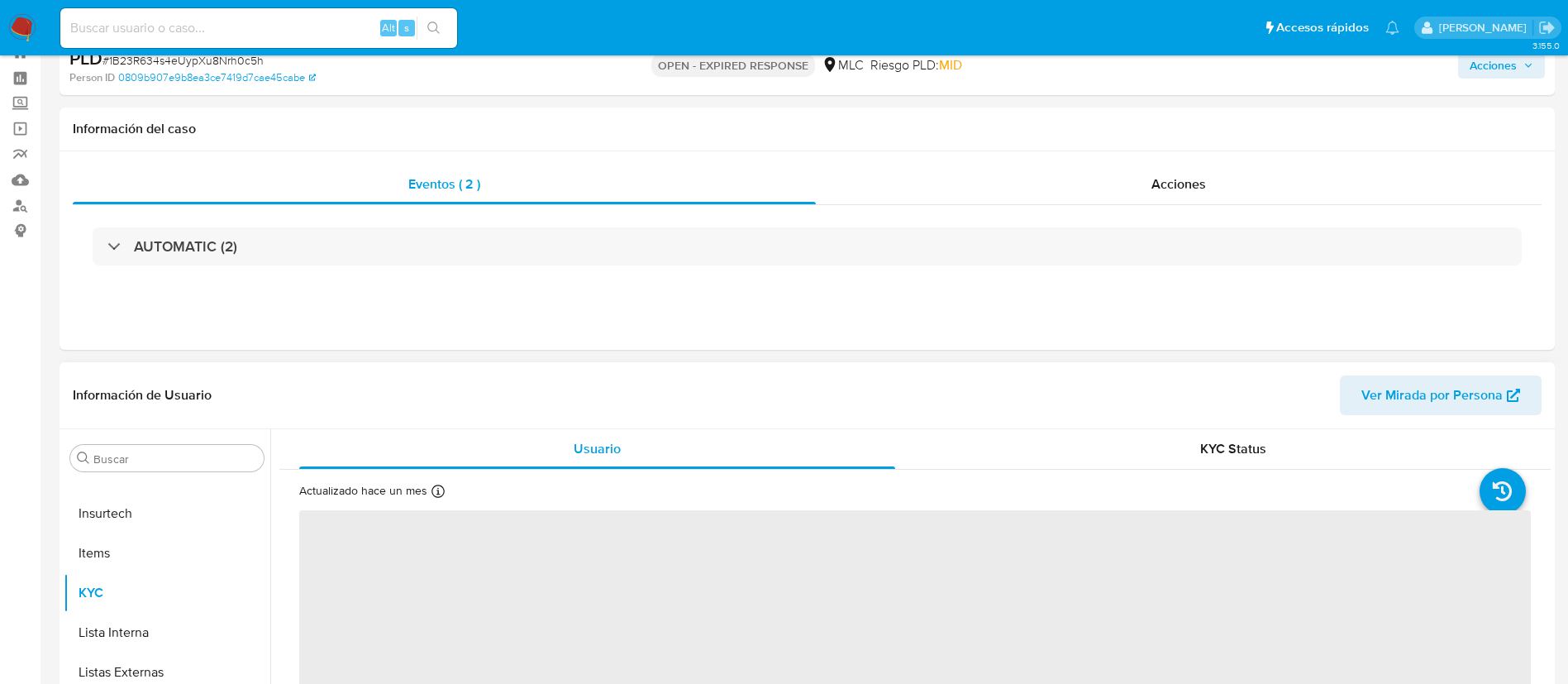
scroll to position [248, 0]
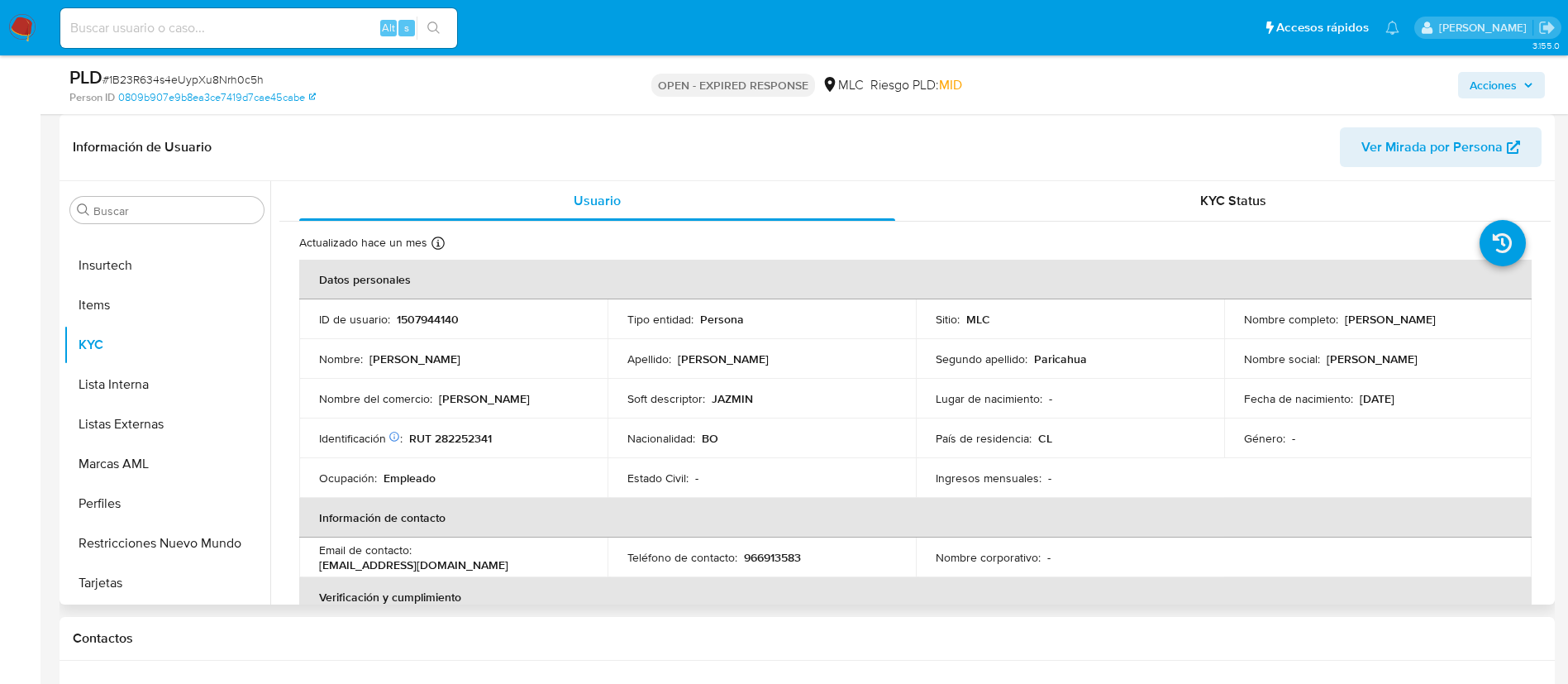
select select "10"
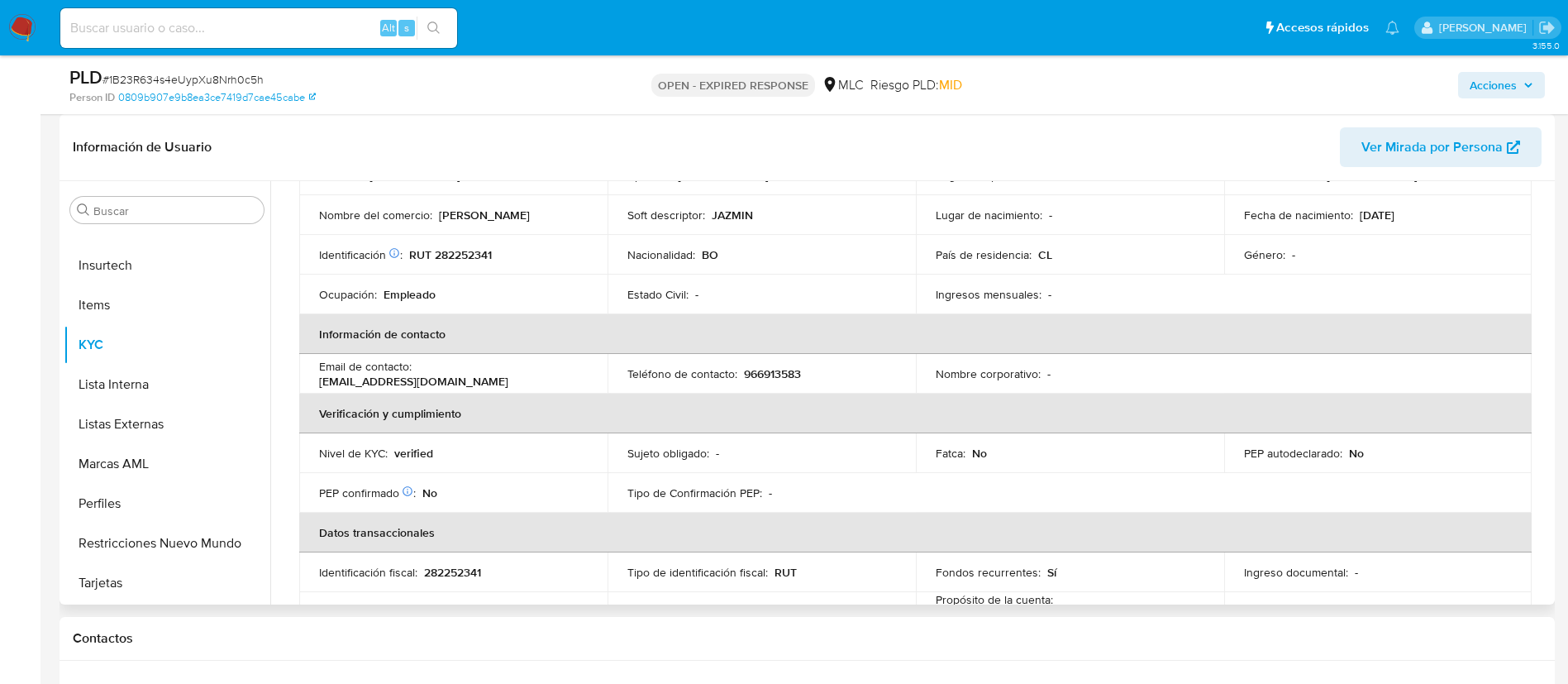
scroll to position [0, 0]
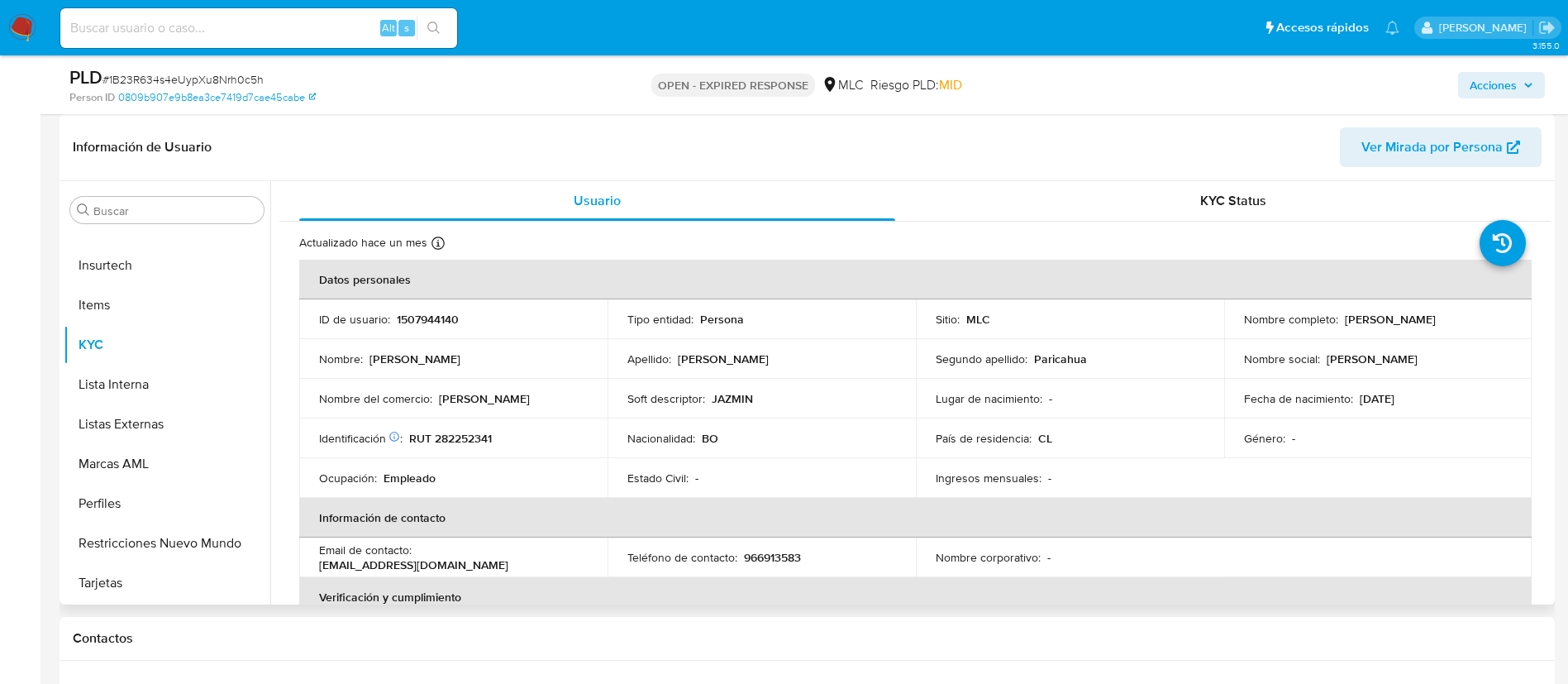
click at [428, 324] on p "1507944140" at bounding box center [428, 319] width 62 height 15
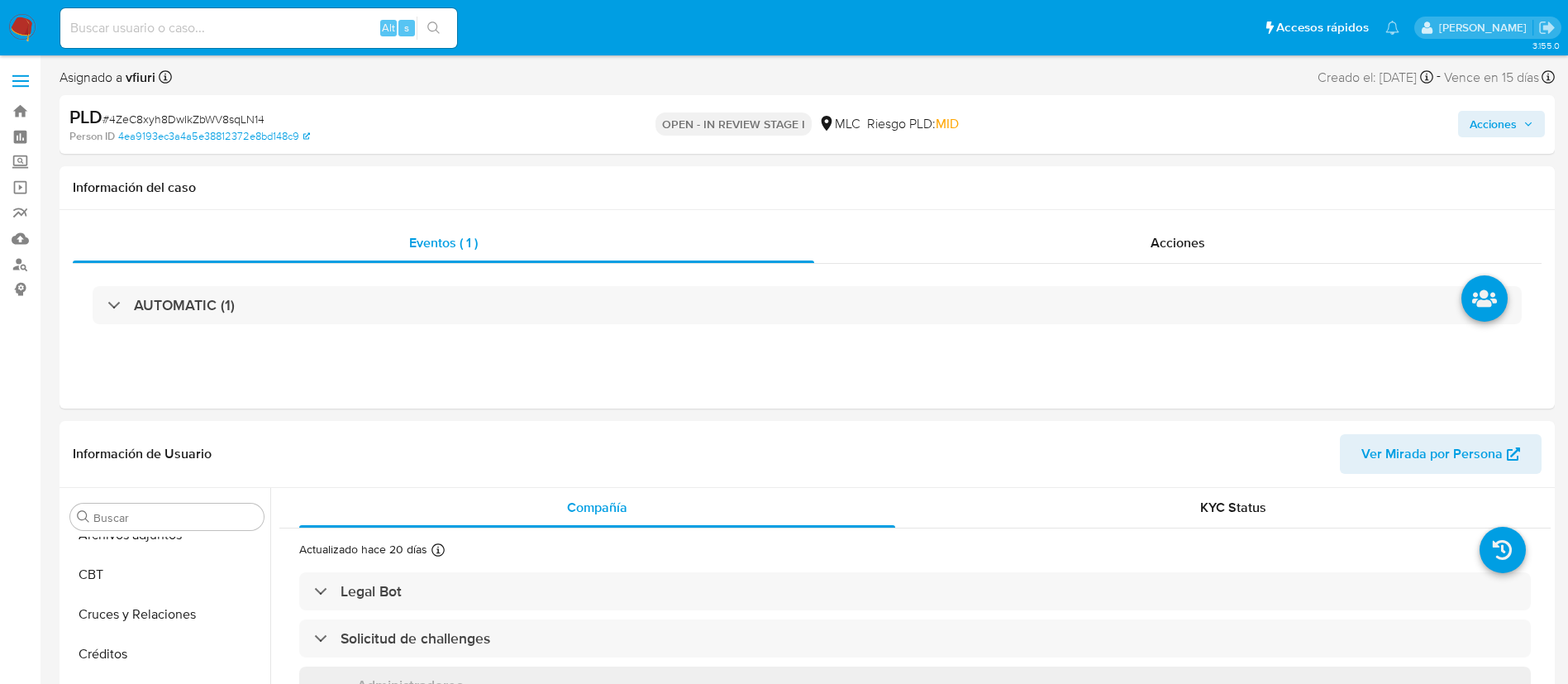
scroll to position [449, 0]
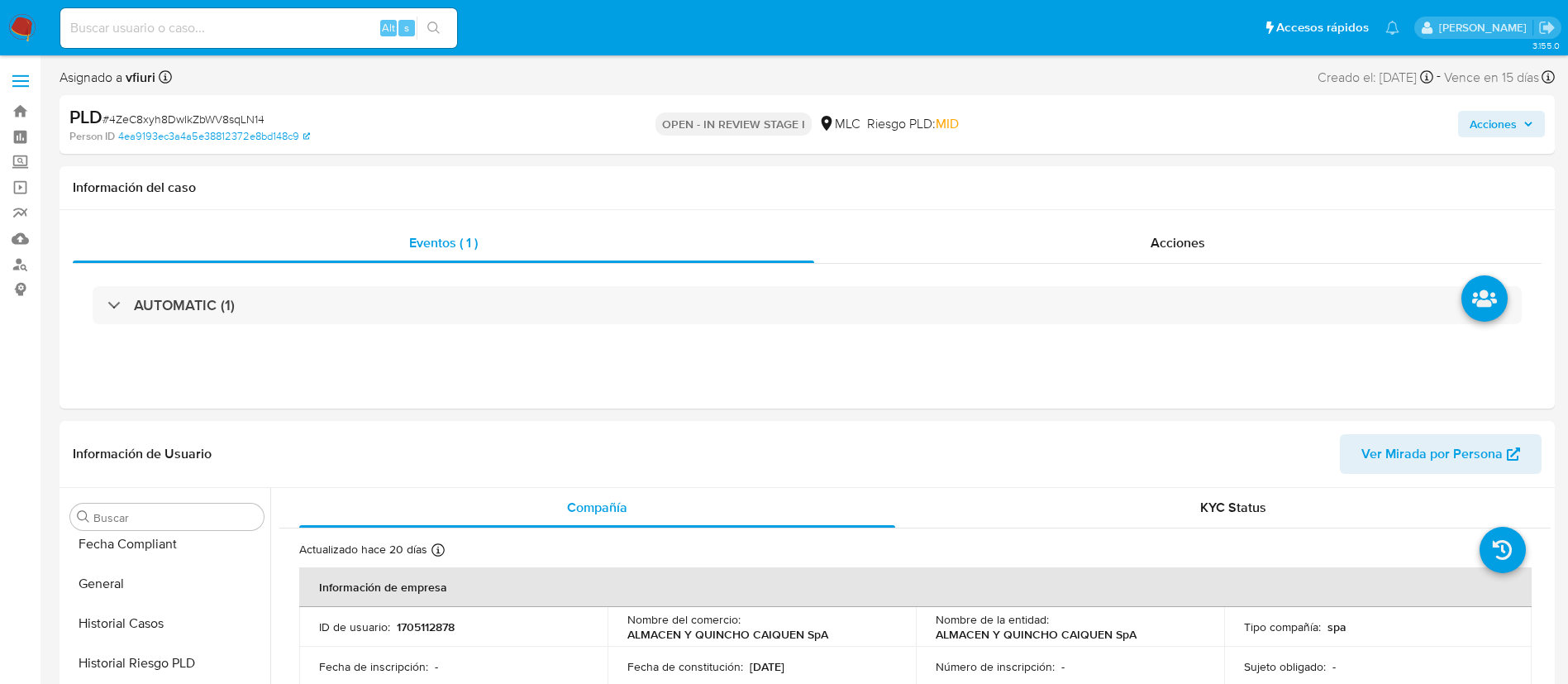
select select "10"
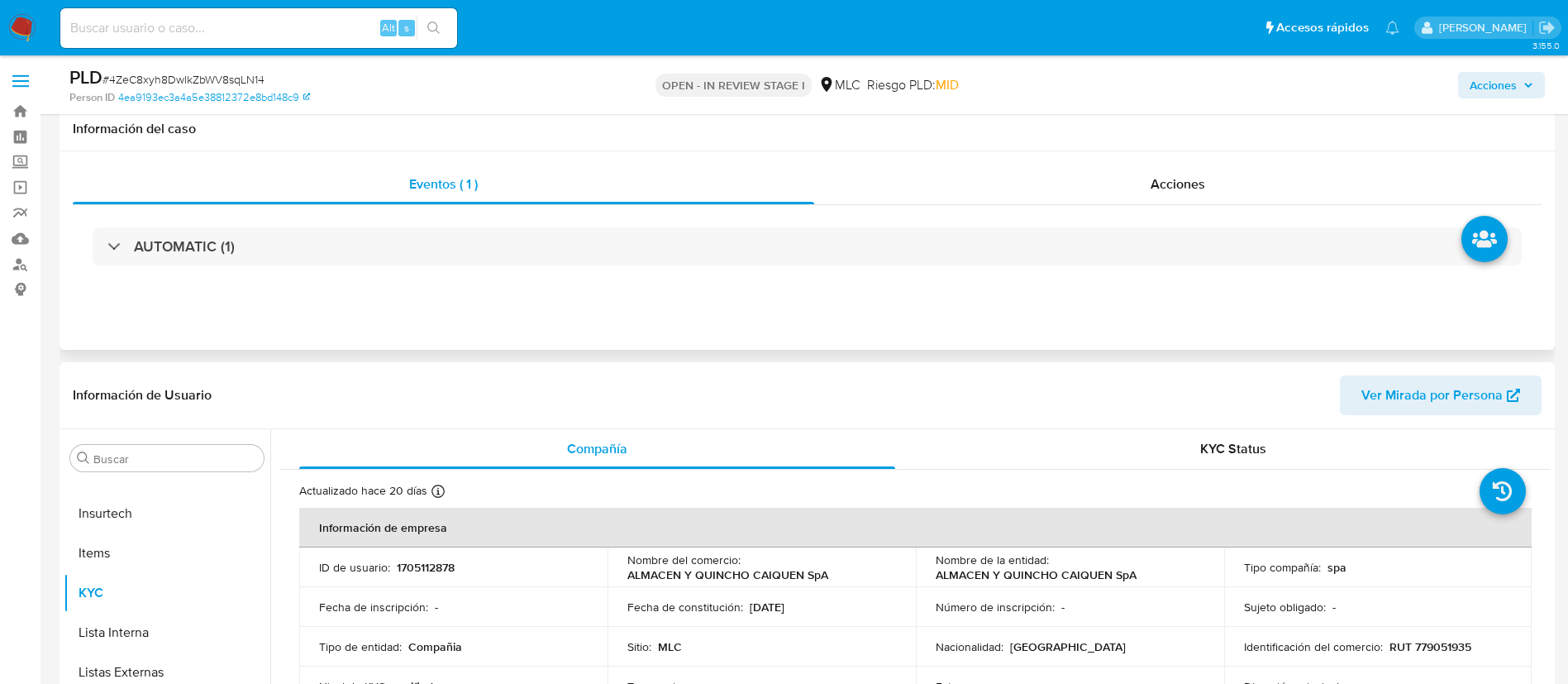
scroll to position [248, 0]
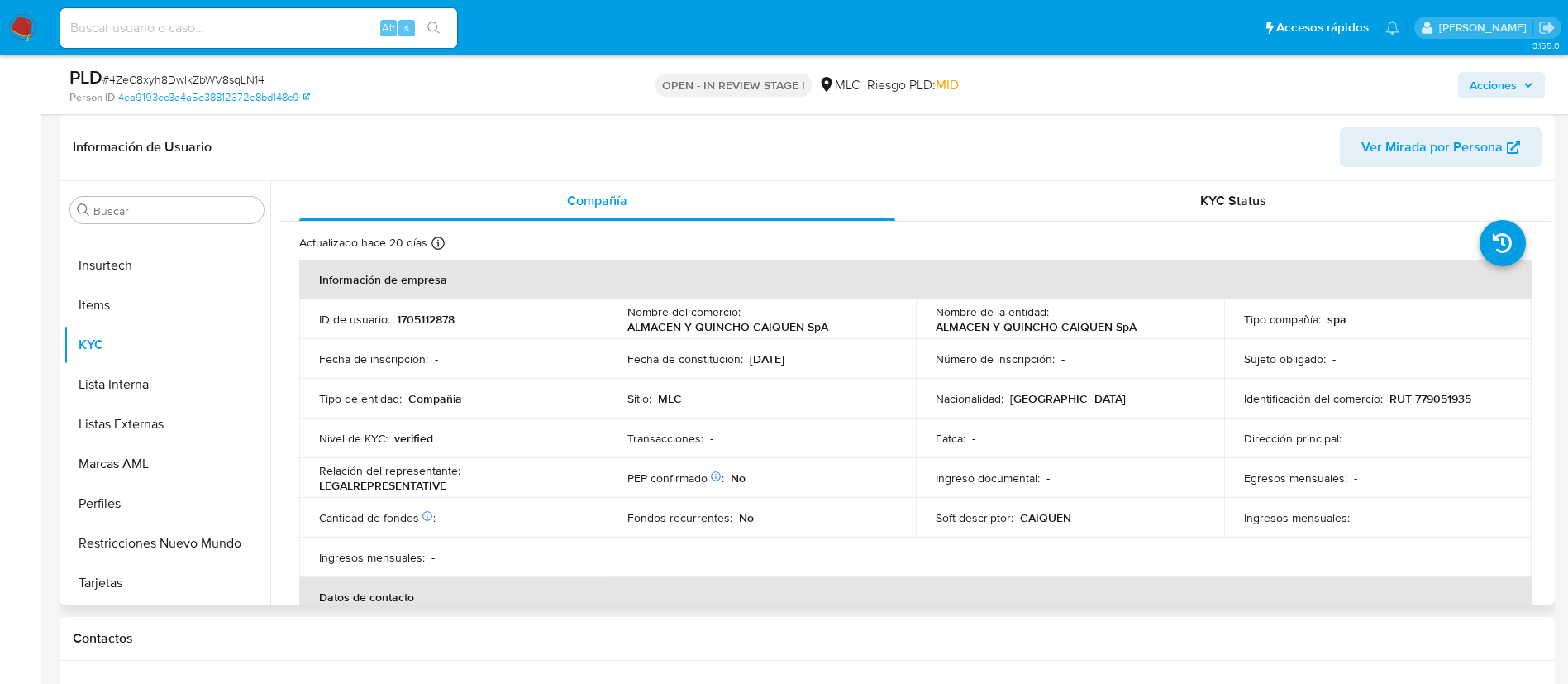
click at [410, 318] on p "1705112878" at bounding box center [426, 319] width 58 height 15
copy p "1705112878"
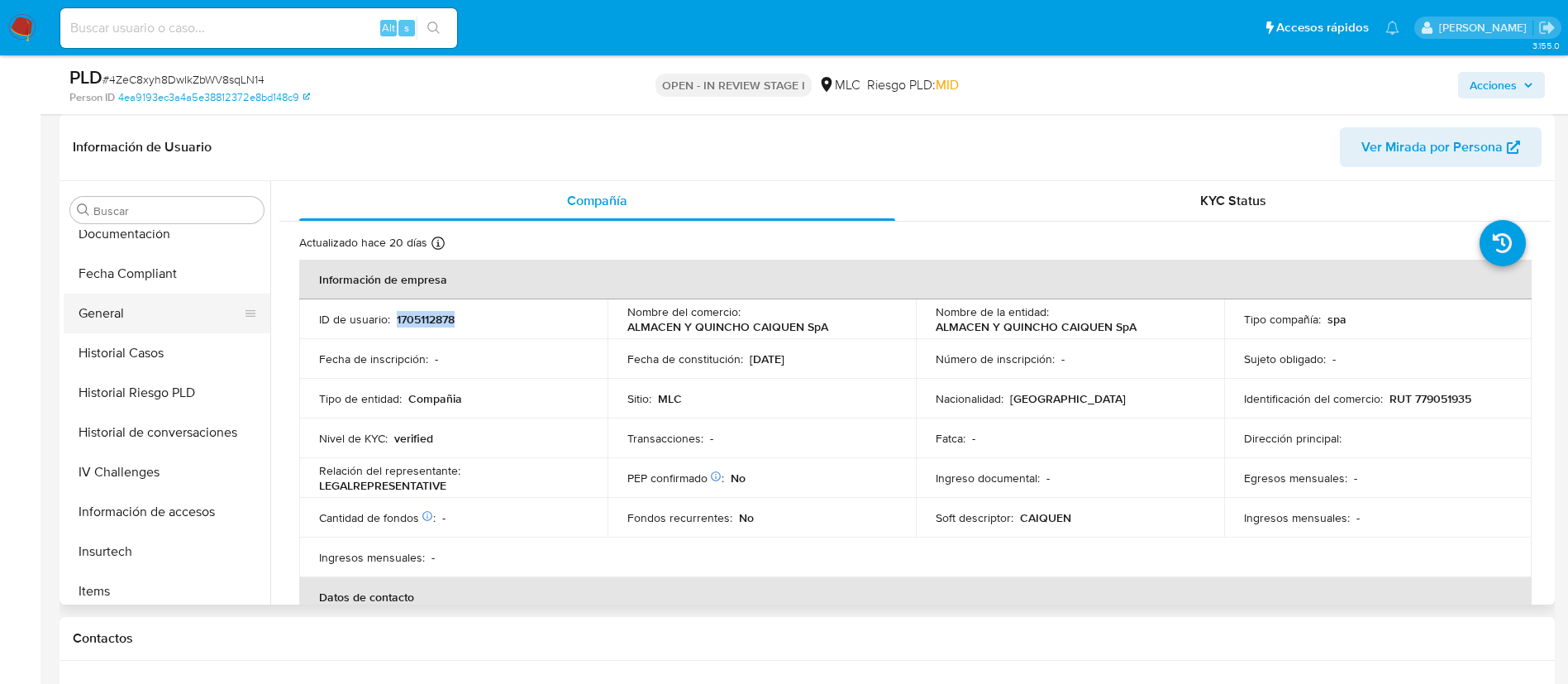
scroll to position [451, 0]
click at [157, 307] on button "Historial Casos" at bounding box center [160, 315] width 194 height 40
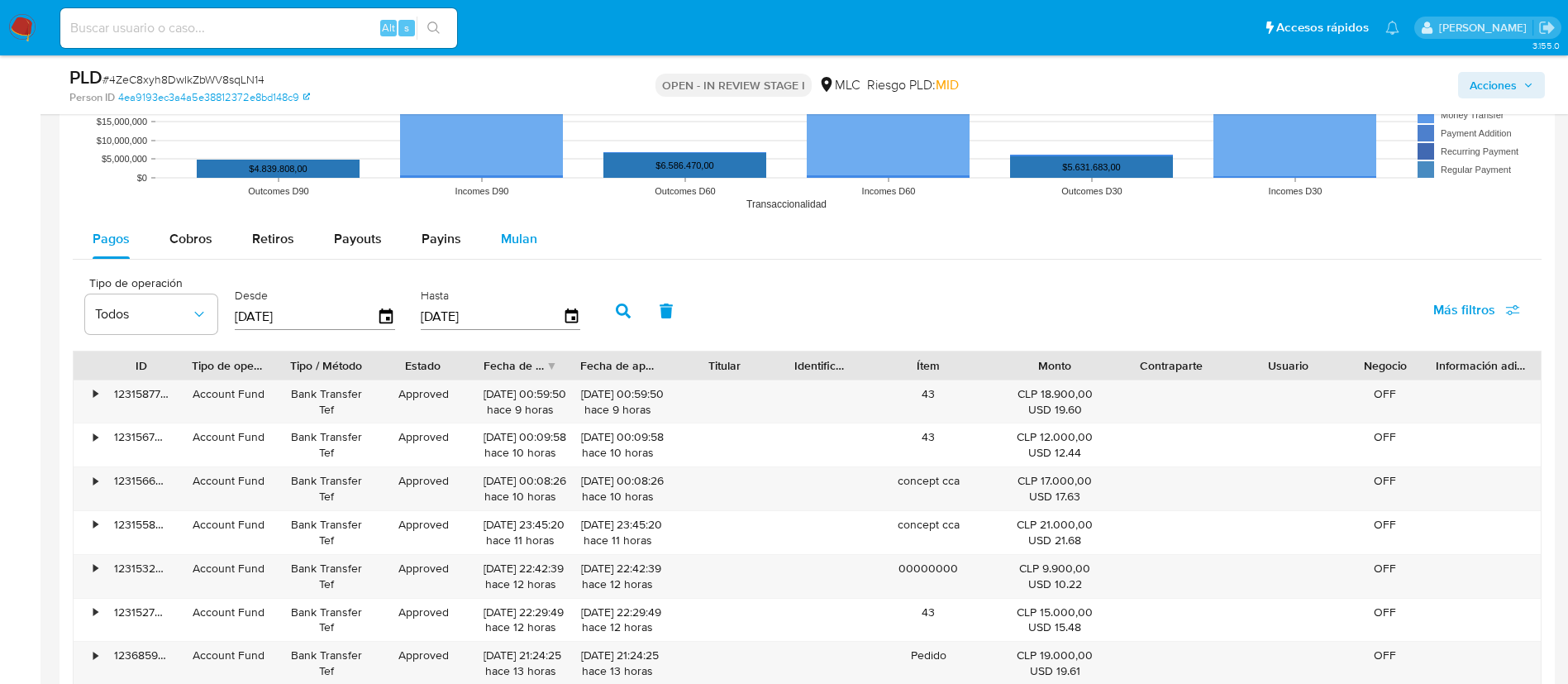
click at [504, 244] on span "Mulan" at bounding box center [519, 238] width 36 height 19
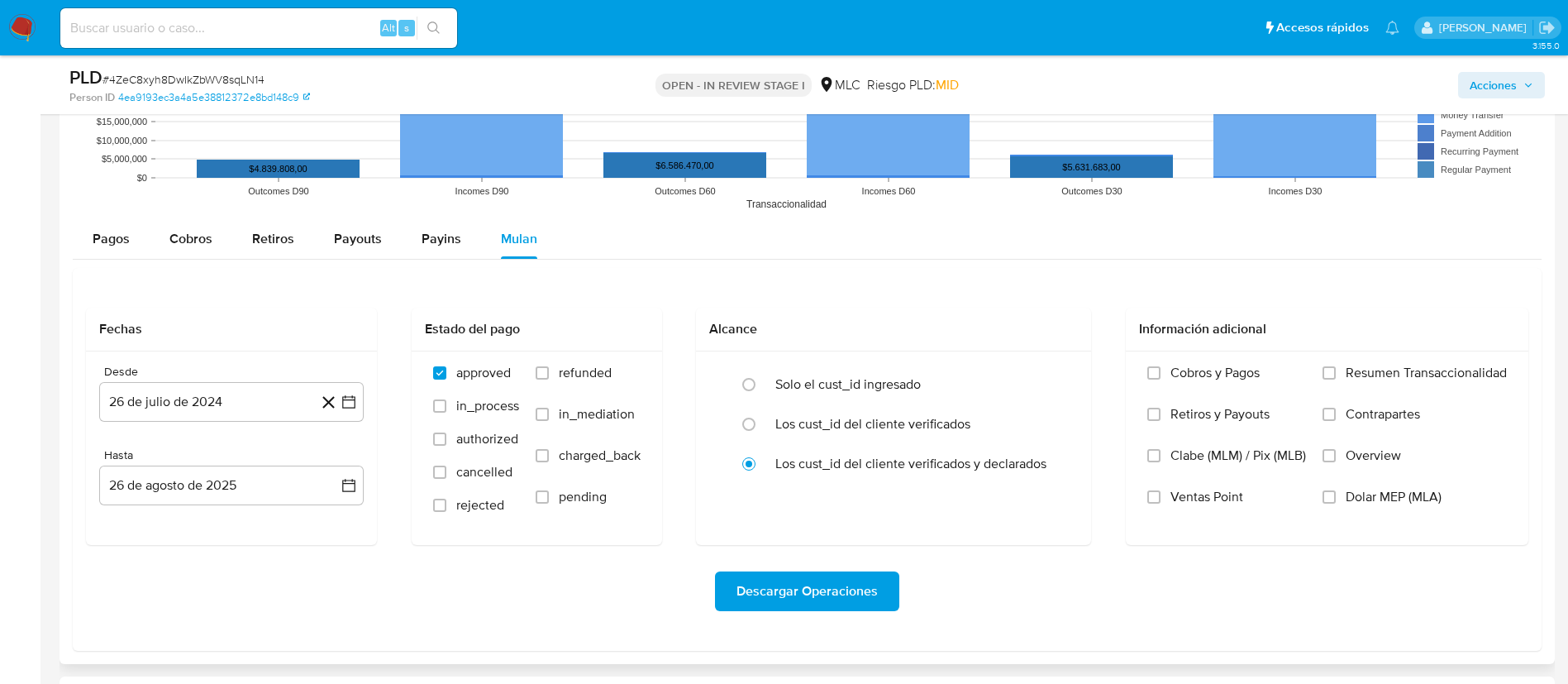
scroll to position [1860, 0]
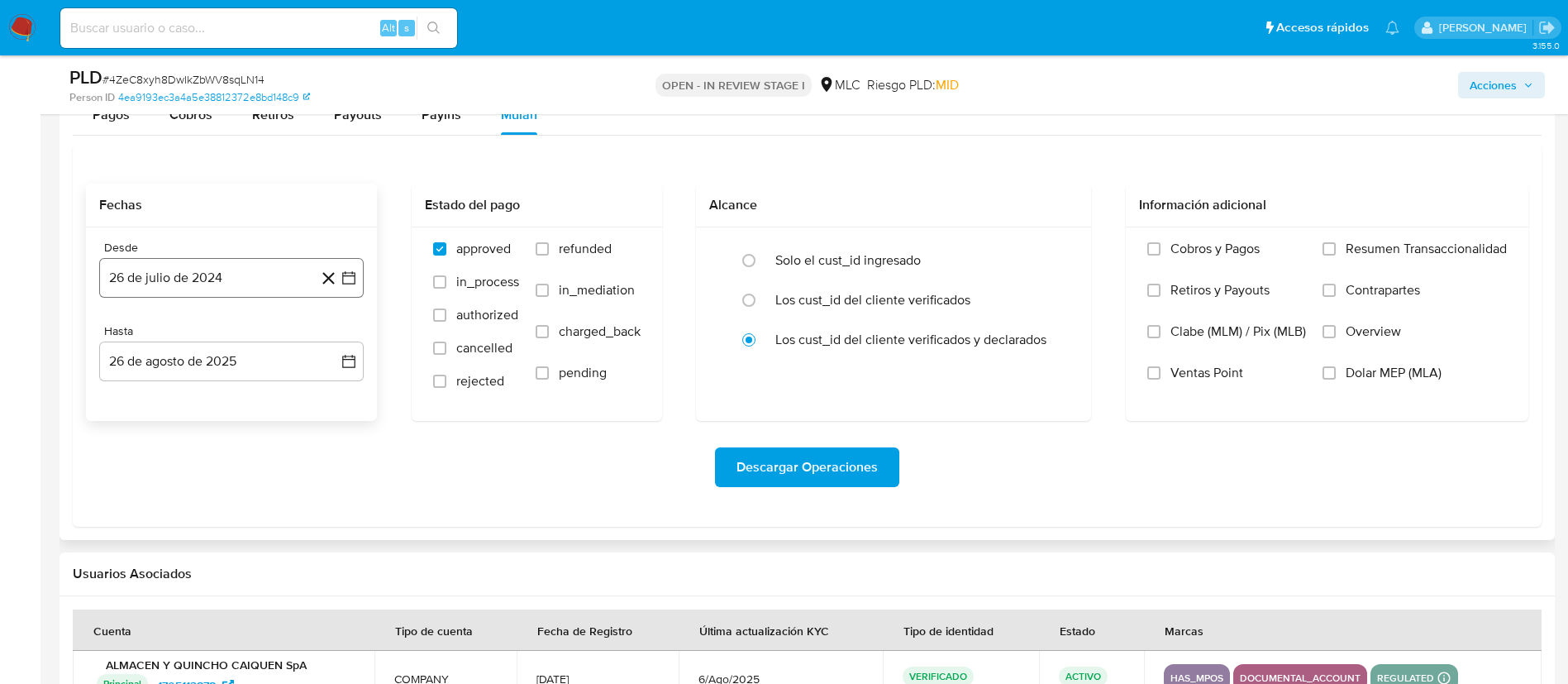
click at [346, 270] on icon "button" at bounding box center [349, 278] width 17 height 17
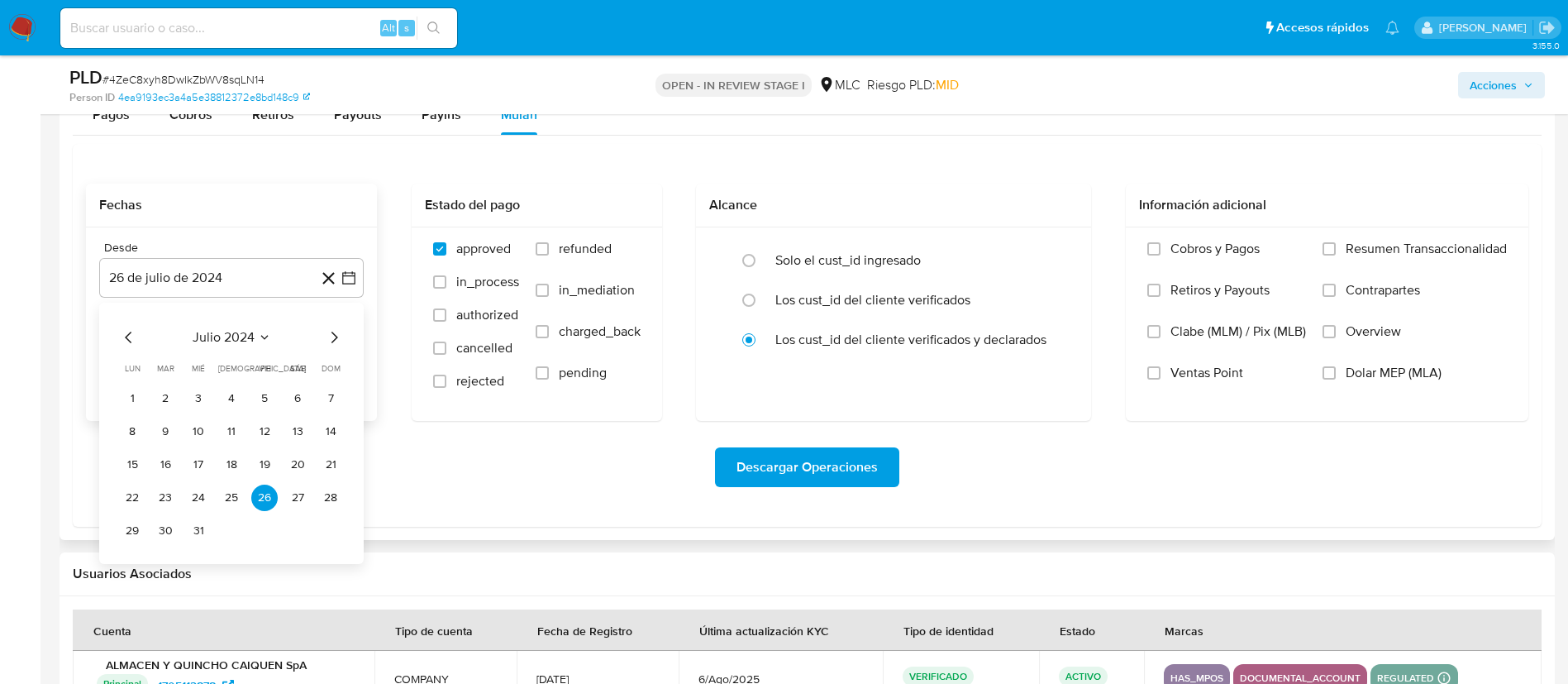
click at [338, 333] on icon "Mes siguiente" at bounding box center [334, 337] width 20 height 20
click at [129, 347] on div "septiembre 2024 septiembre 2024 lun lunes mar martes mié miércoles jue jueves v…" at bounding box center [232, 452] width 225 height 250
click at [129, 343] on icon "Mes anterior" at bounding box center [129, 337] width 20 height 20
click at [210, 464] on button "14" at bounding box center [198, 465] width 26 height 26
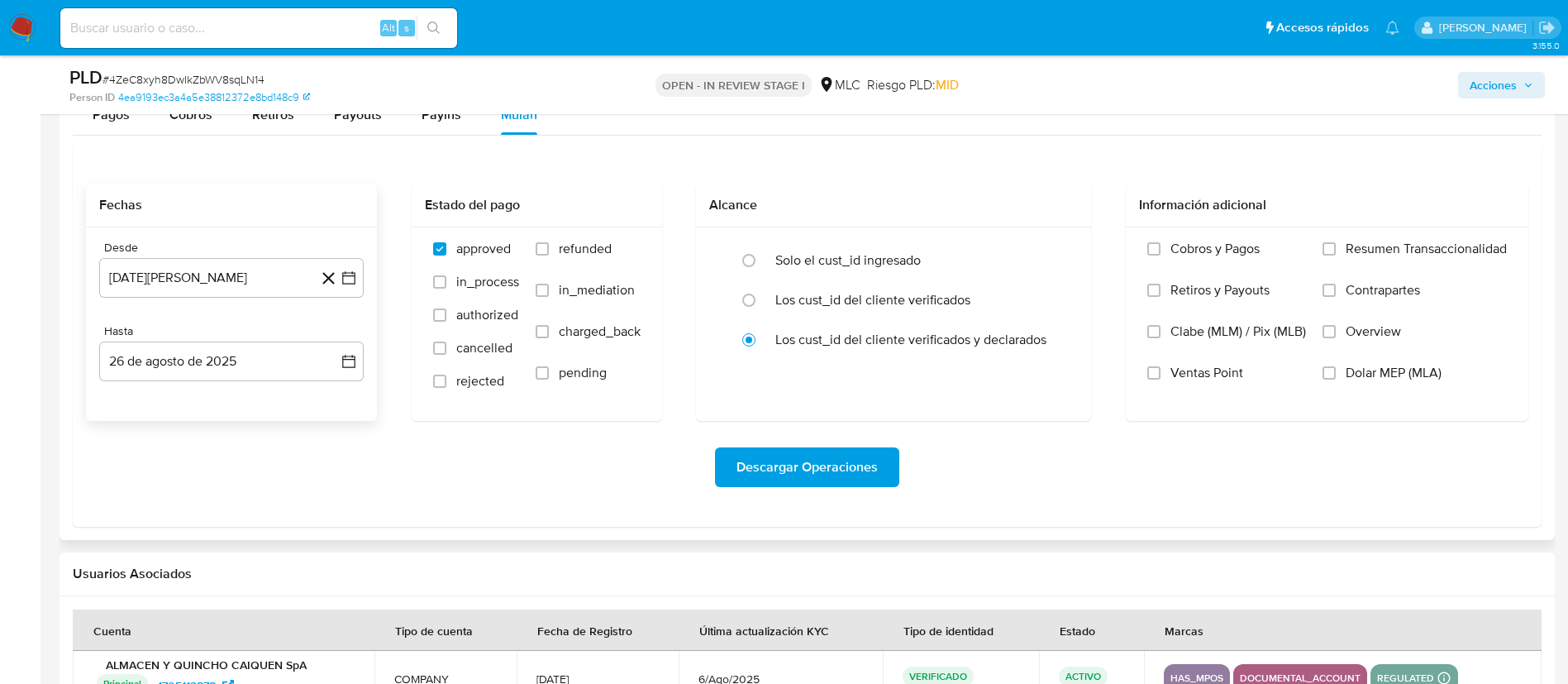
click at [199, 461] on div "Descargar Operaciones" at bounding box center [807, 467] width 1442 height 40
click at [358, 357] on button "26 de agosto de 2025" at bounding box center [232, 361] width 265 height 40
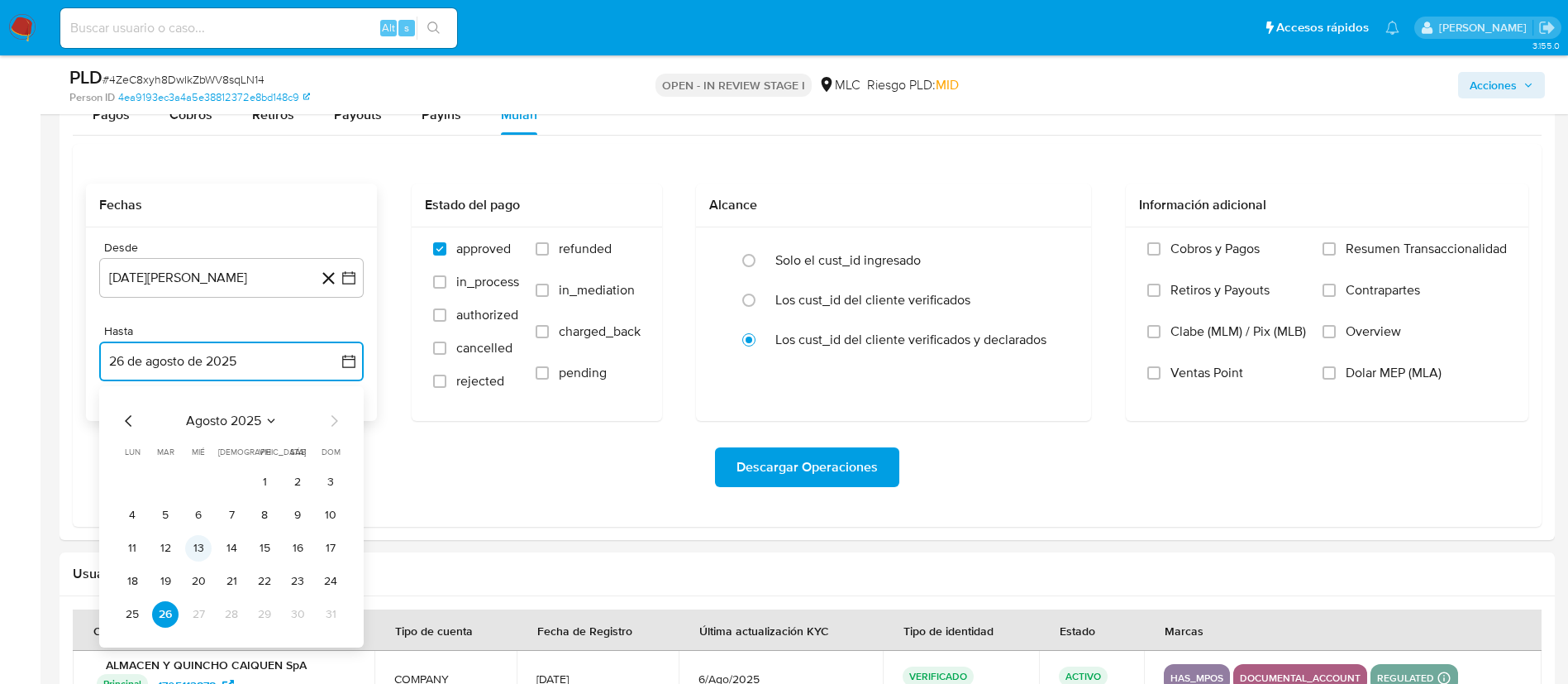
click at [204, 541] on button "13" at bounding box center [198, 548] width 26 height 26
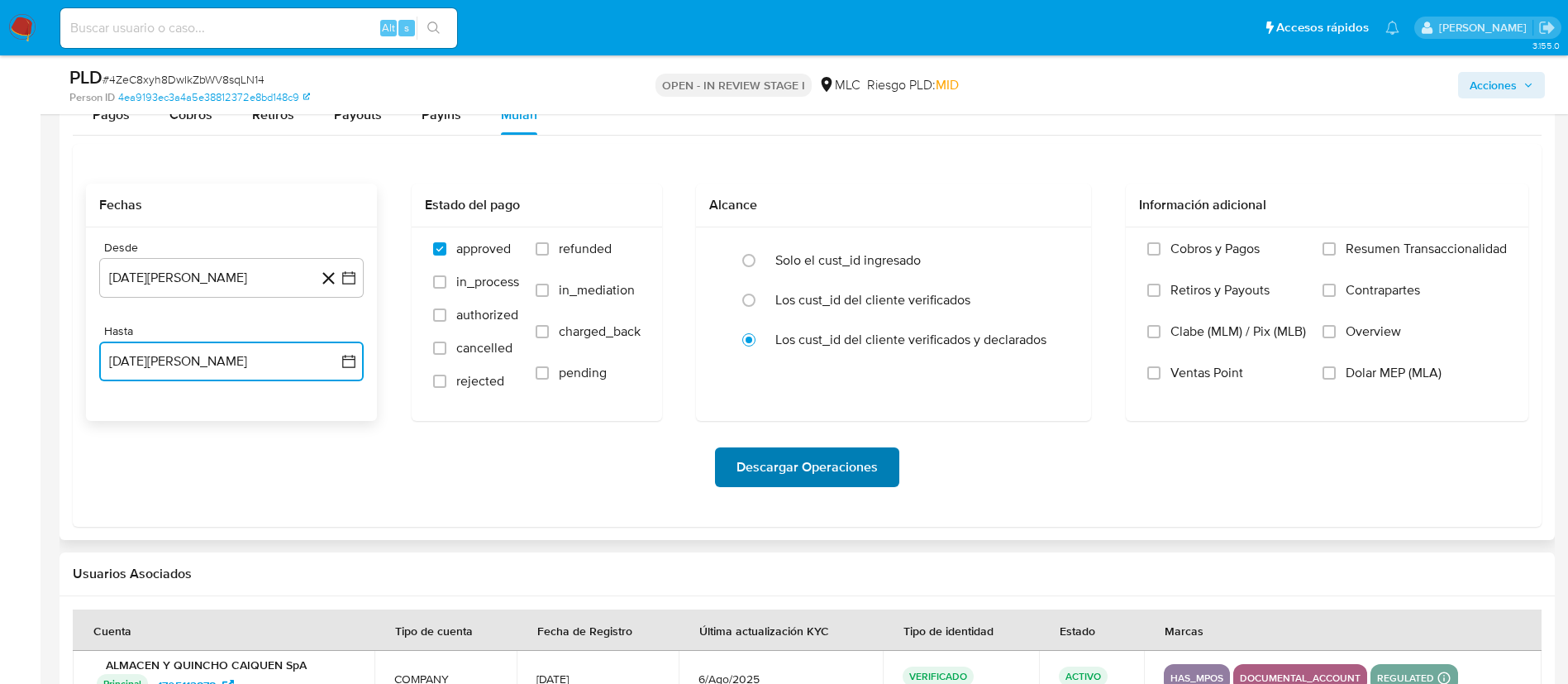
click at [840, 468] on span "Descargar Operaciones" at bounding box center [807, 467] width 141 height 36
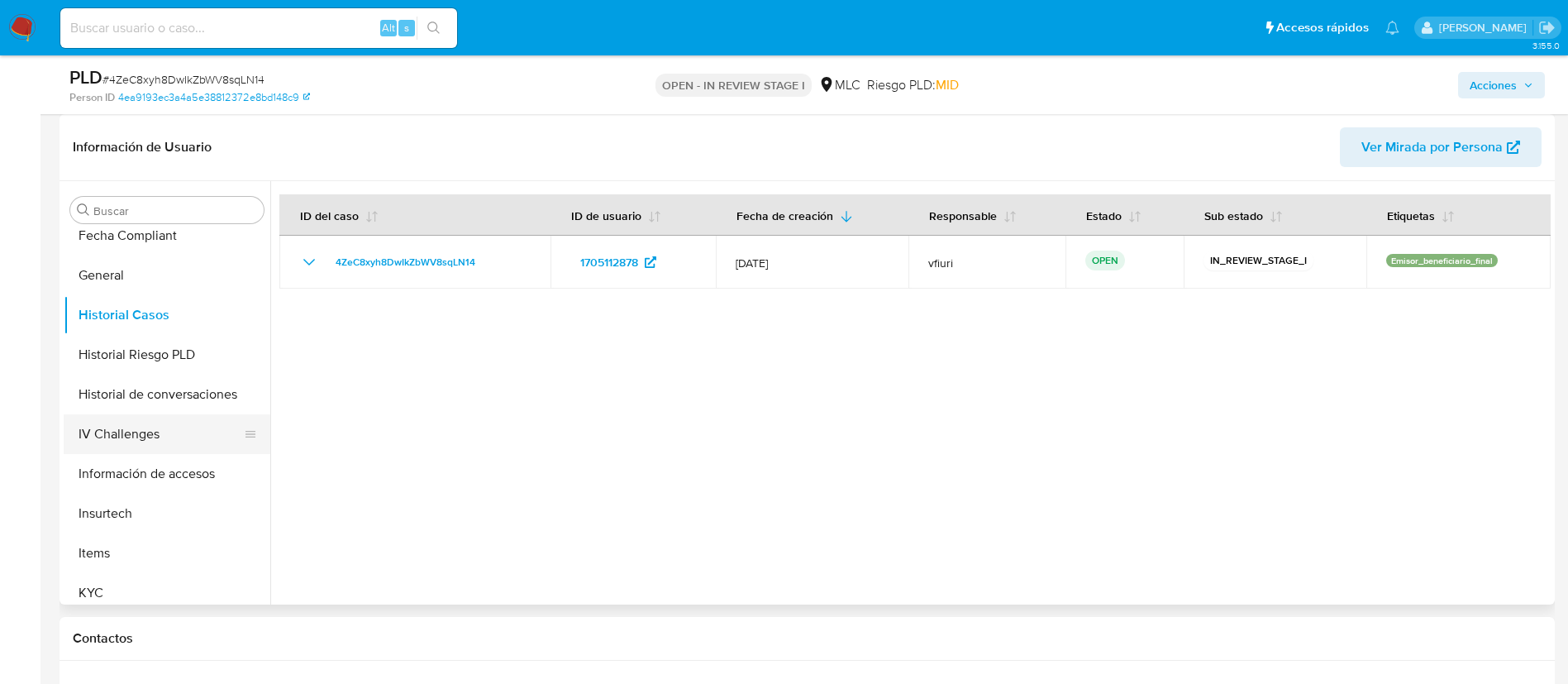
scroll to position [203, 0]
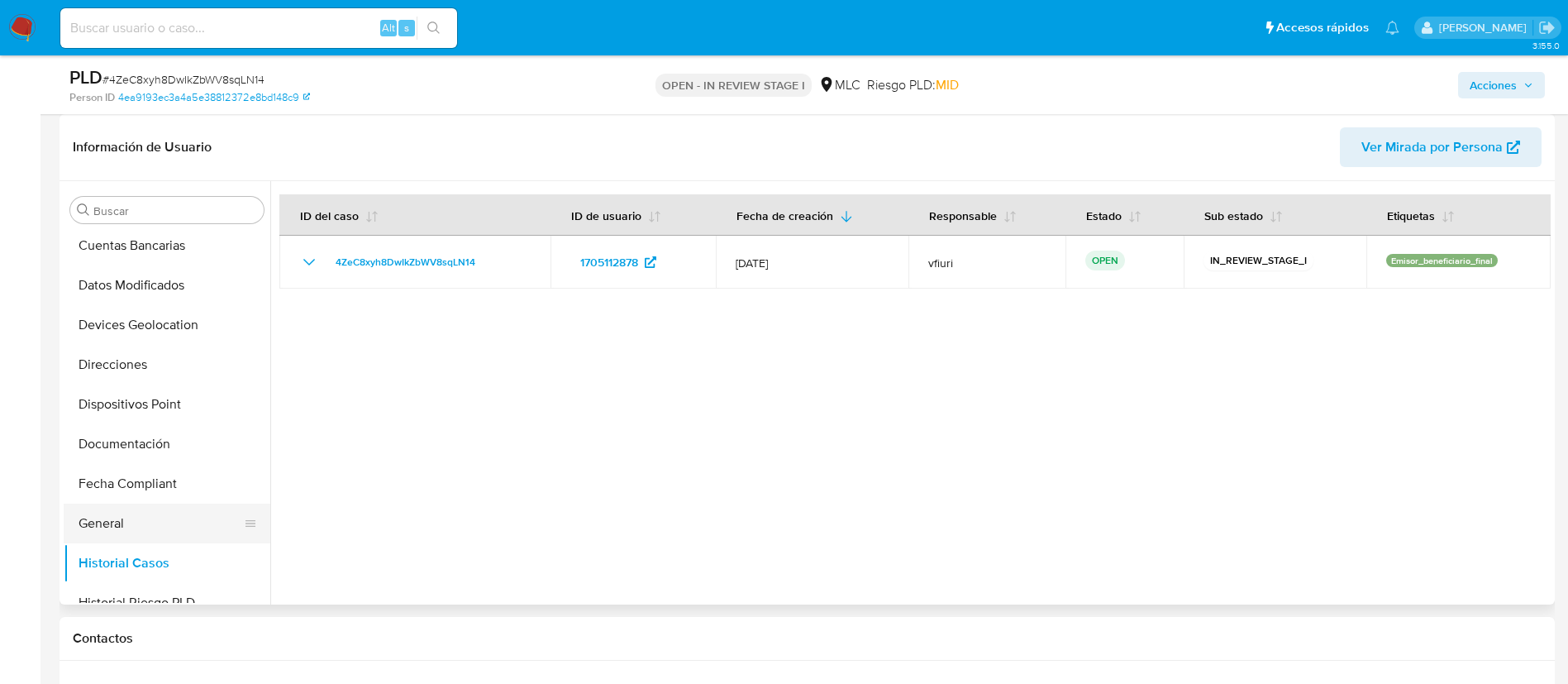
click at [121, 512] on button "General" at bounding box center [160, 524] width 194 height 40
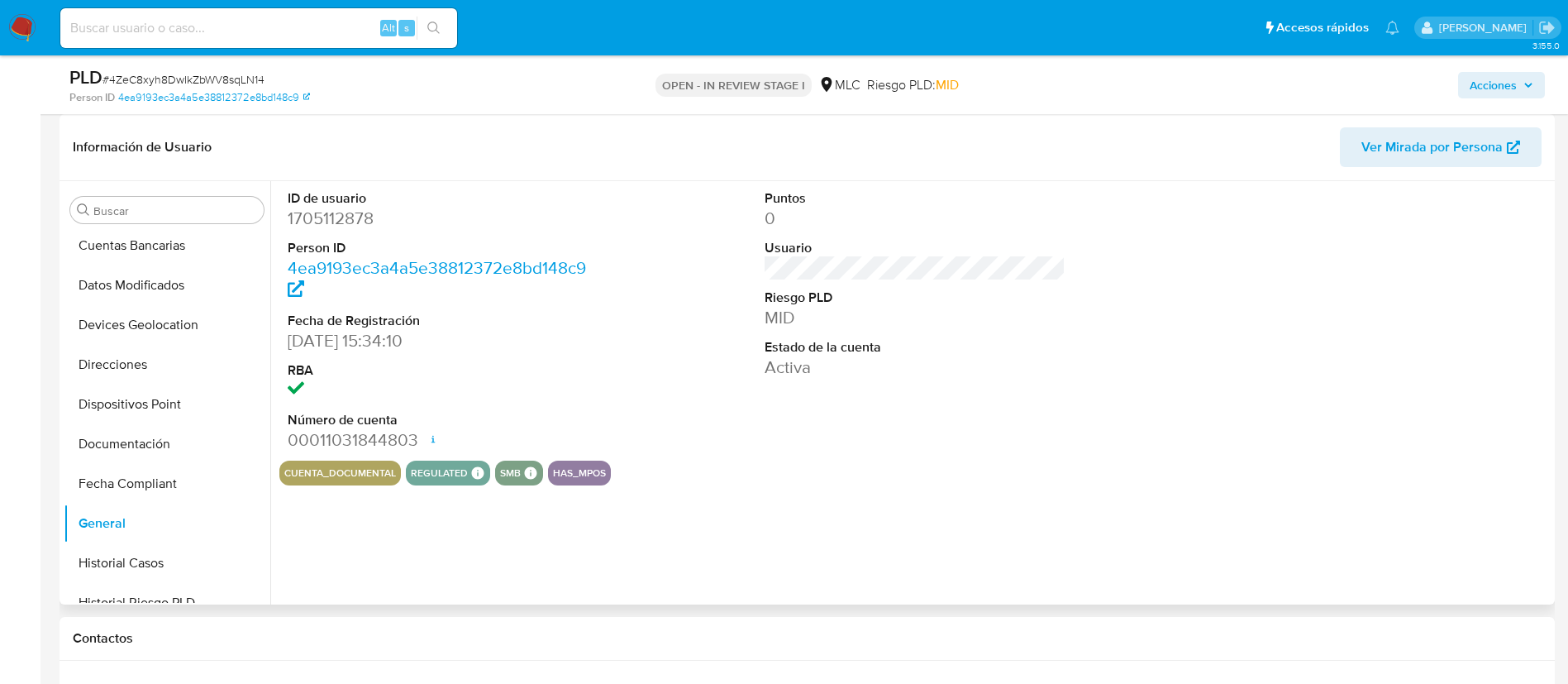
click at [357, 208] on dd "1705112878" at bounding box center [438, 218] width 302 height 23
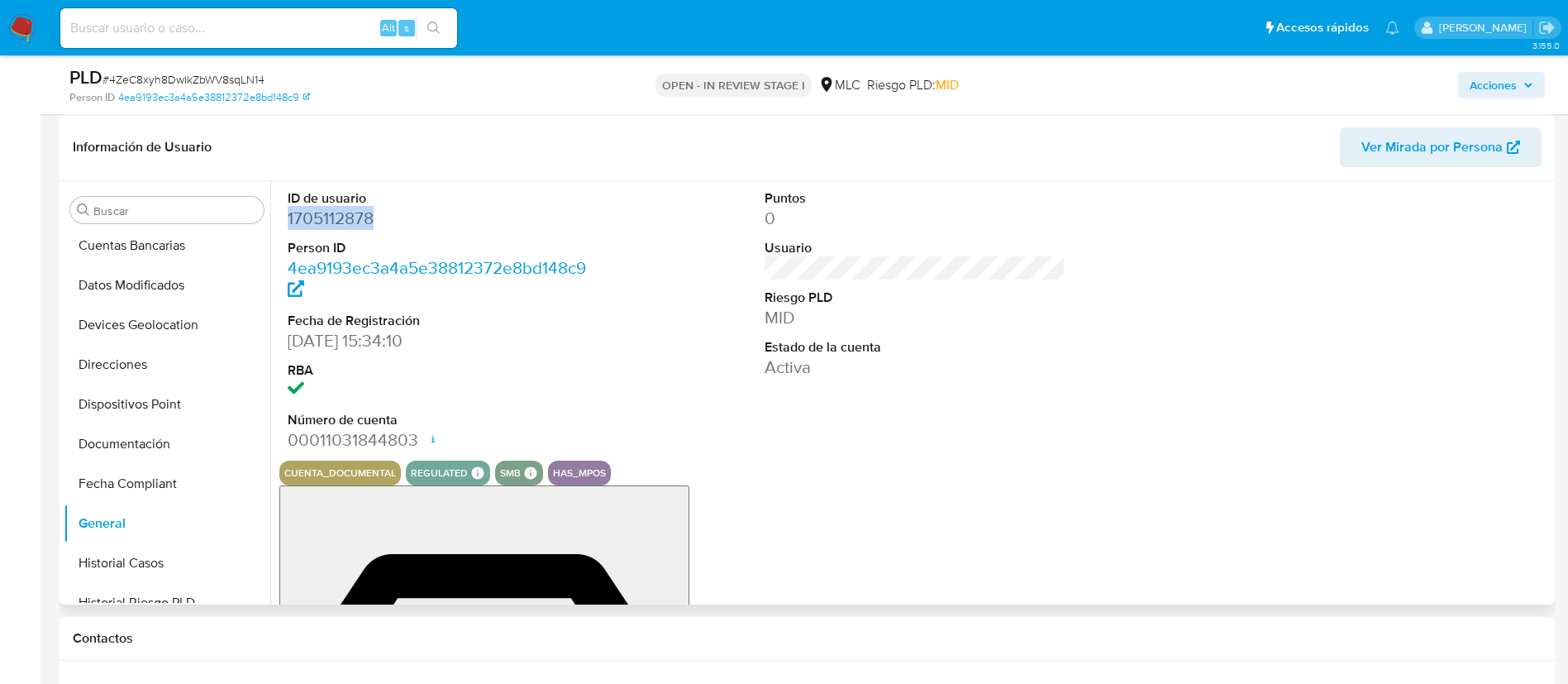
copy dd "1705112878"
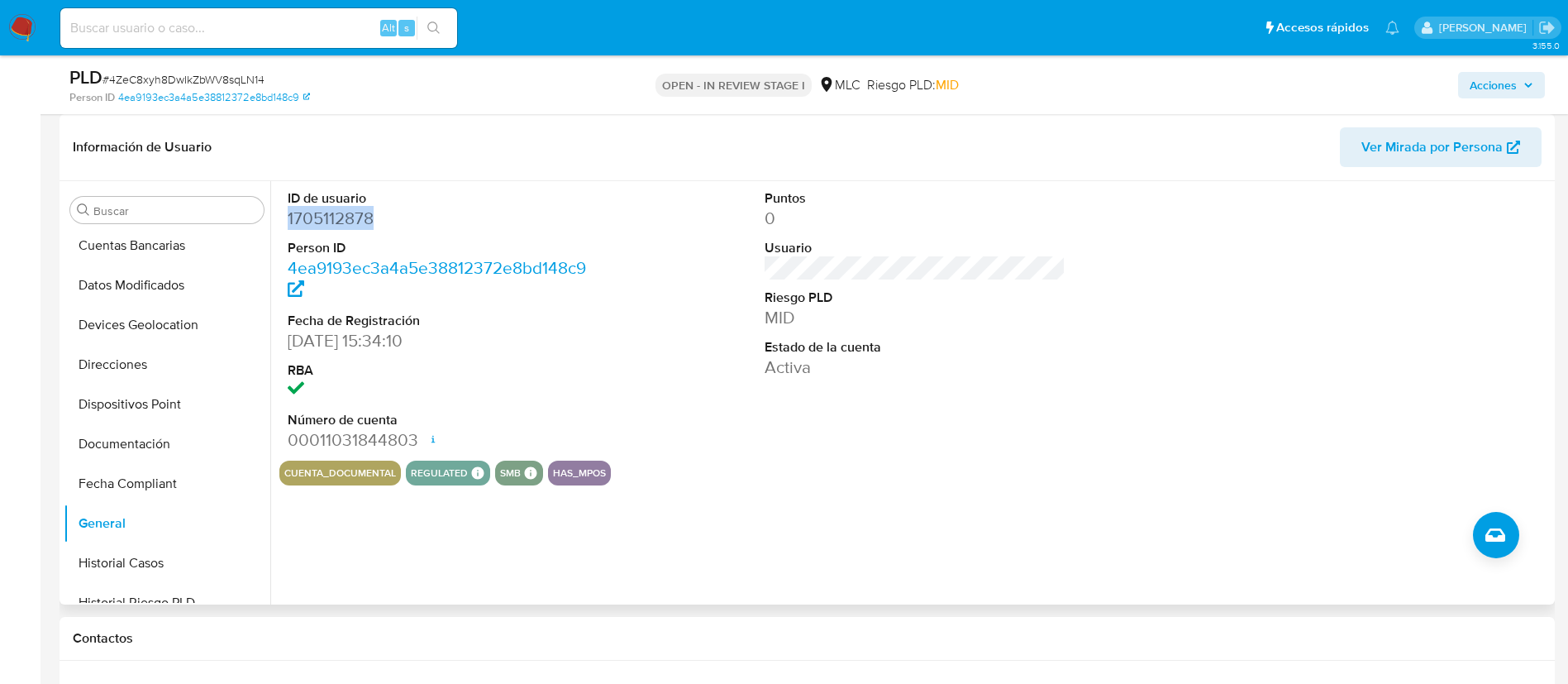
copy dd "1705112878"
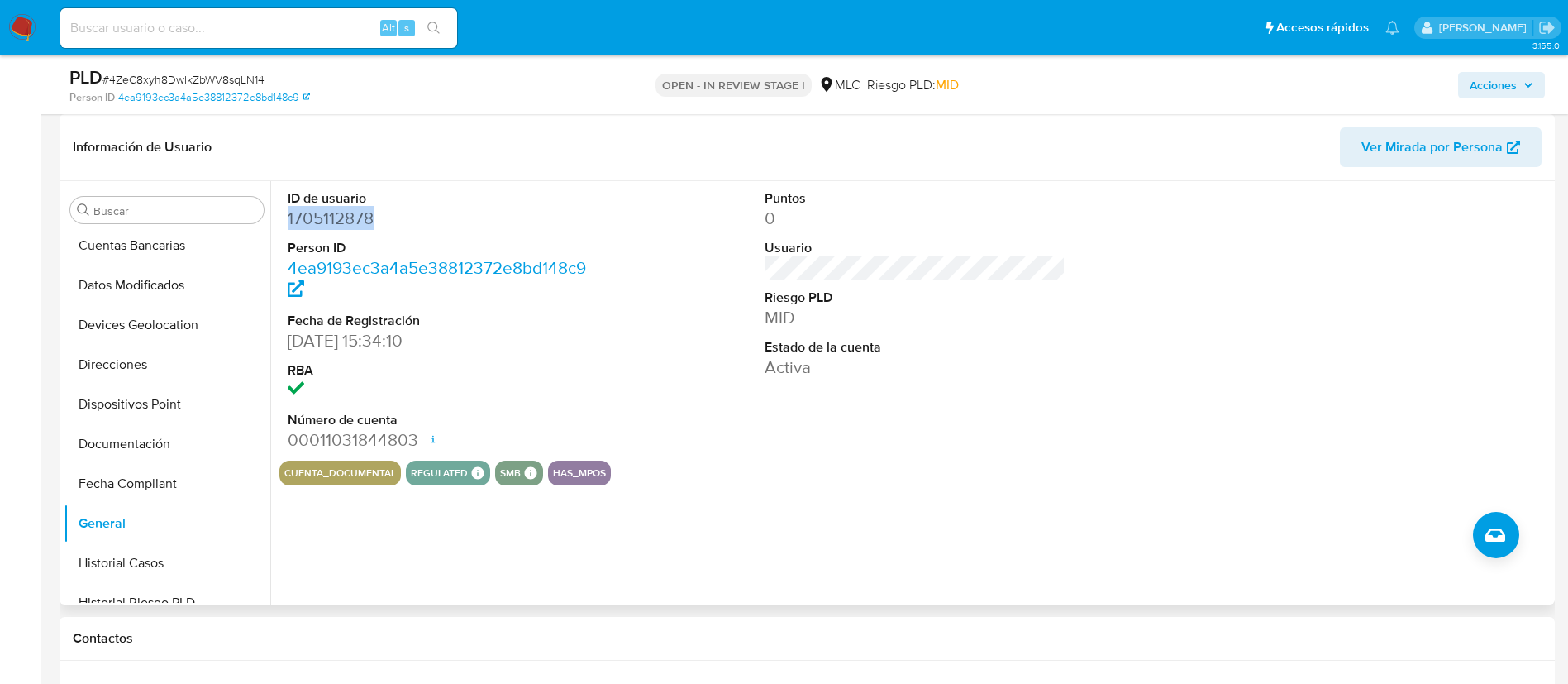
copy dd "1705112878"
click at [237, 77] on span "# 4ZeC8xyh8DwIkZbWV8sqLN14" at bounding box center [184, 79] width 162 height 17
copy span "4ZeC8xyh8DwIkZbWV8sqLN14"
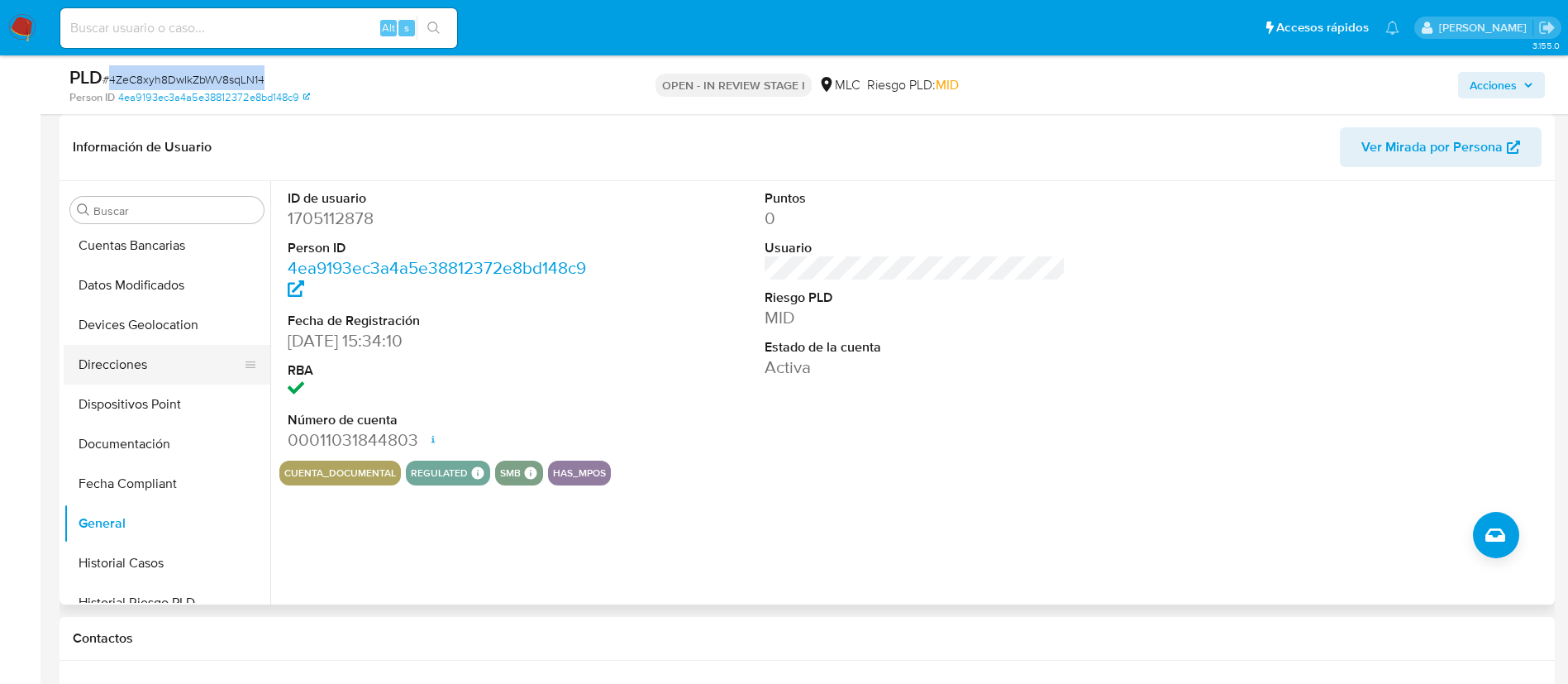
scroll to position [699, 0]
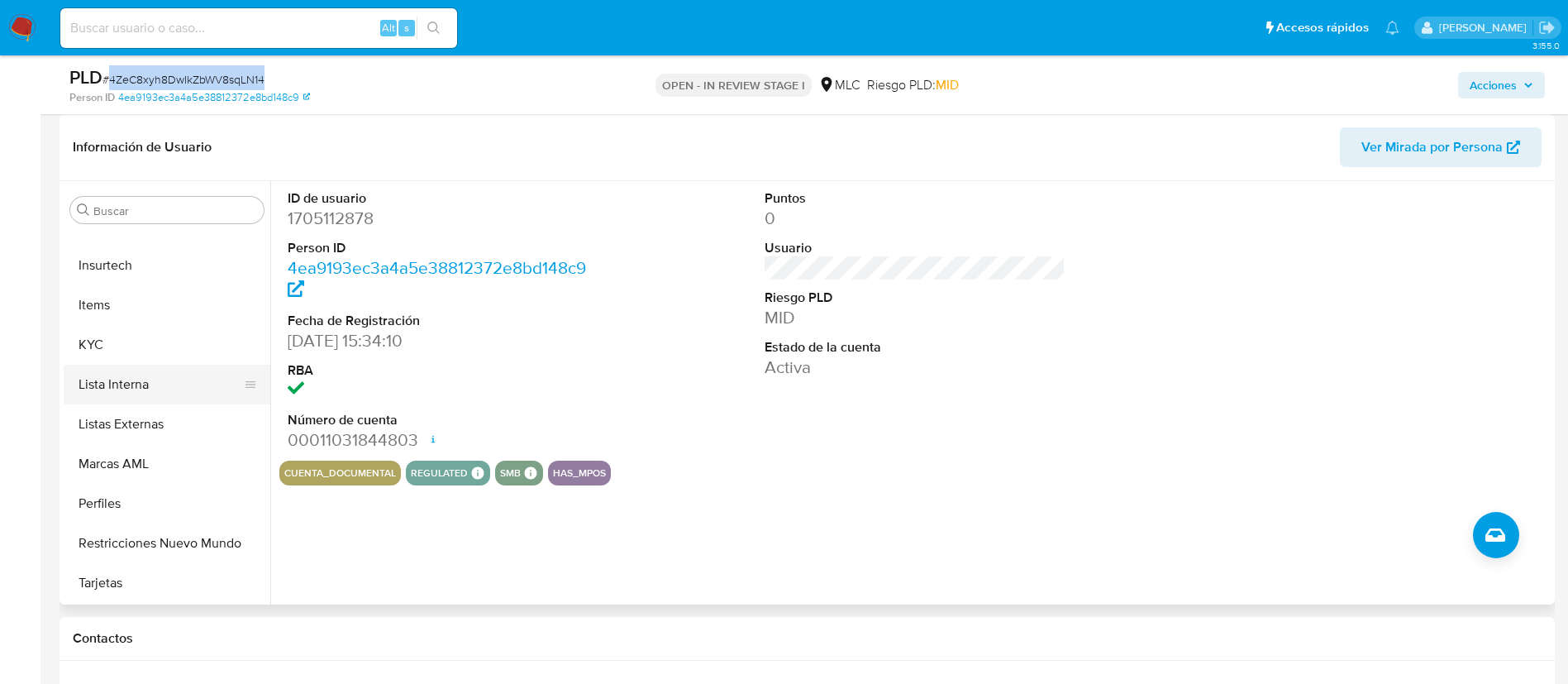
click at [139, 365] on button "Lista Interna" at bounding box center [160, 385] width 194 height 40
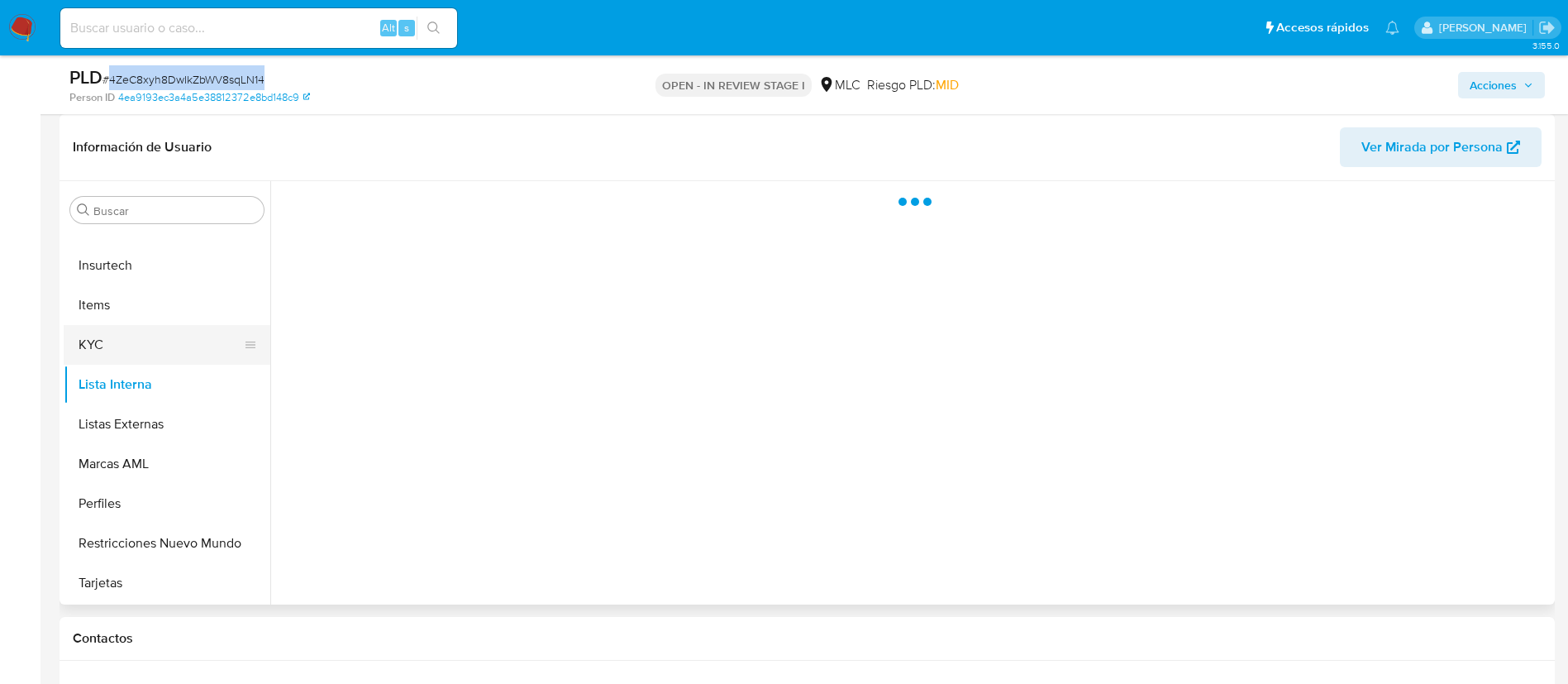
click at [133, 348] on button "KYC" at bounding box center [160, 345] width 194 height 40
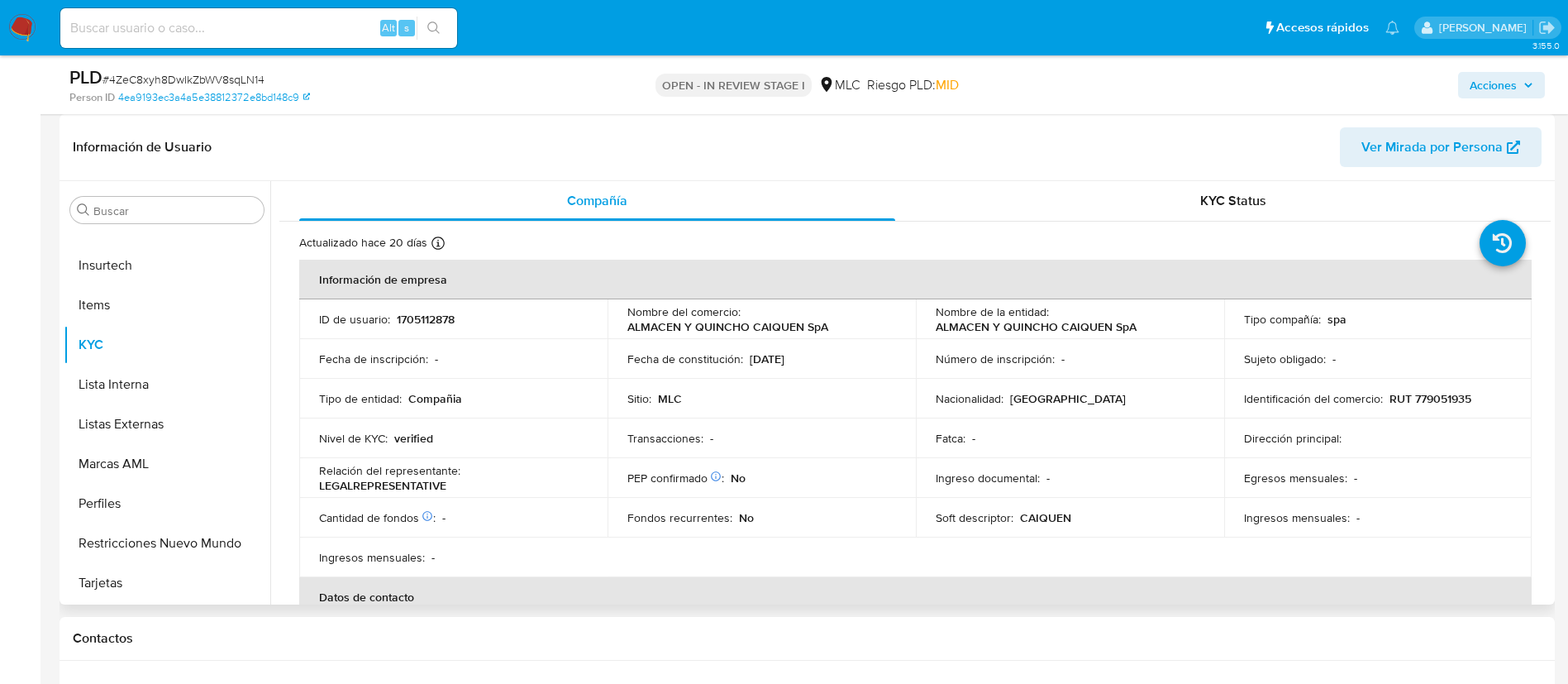
click at [1421, 391] on p "RUT 779051935" at bounding box center [1430, 399] width 82 height 15
drag, startPoint x: 1421, startPoint y: 390, endPoint x: 1474, endPoint y: 400, distance: 53.9
click at [1474, 400] on div "Identificación del comercio : RUT 779051935" at bounding box center [1378, 399] width 269 height 15
click at [1465, 397] on p "RUT 779051935" at bounding box center [1430, 399] width 82 height 15
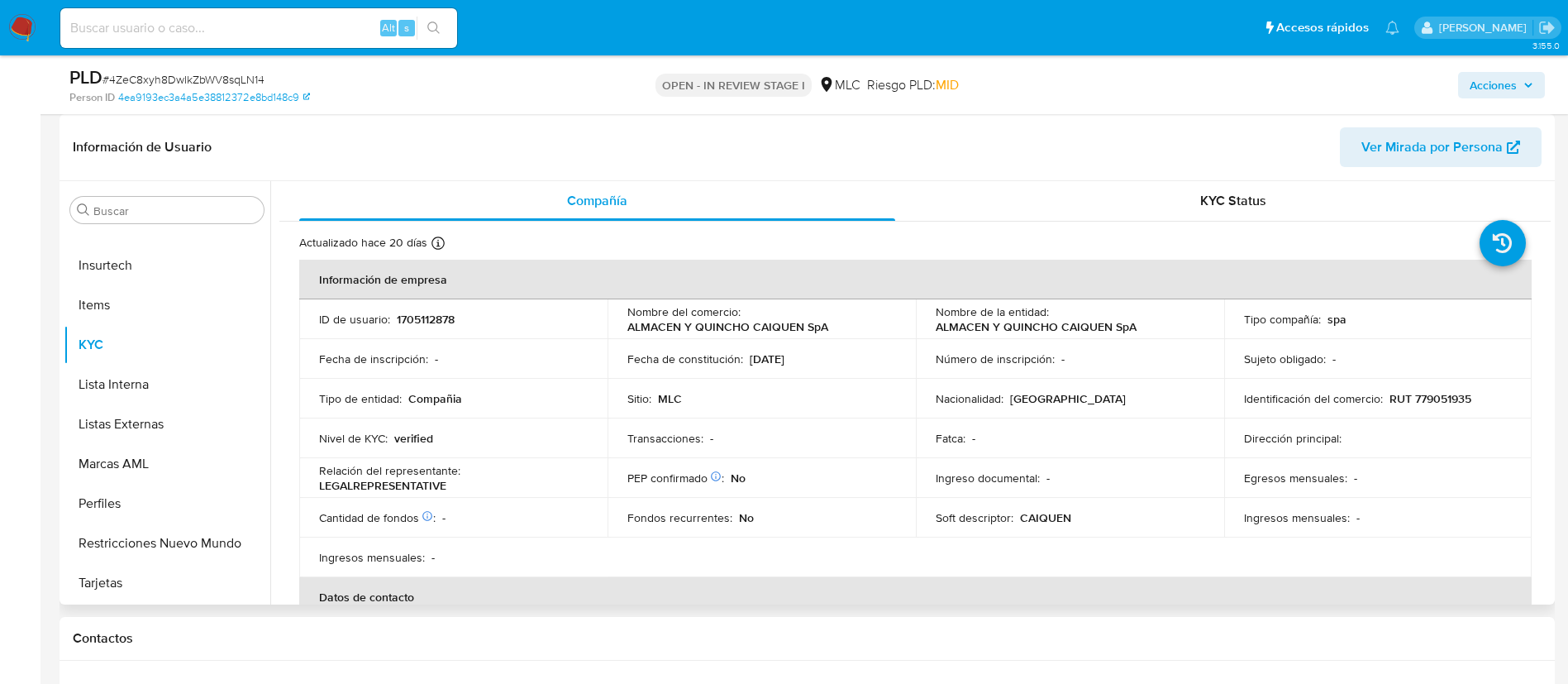
click at [1465, 397] on p "RUT 779051935" at bounding box center [1430, 399] width 82 height 15
click at [1437, 399] on p "RUT 779051935" at bounding box center [1430, 399] width 82 height 15
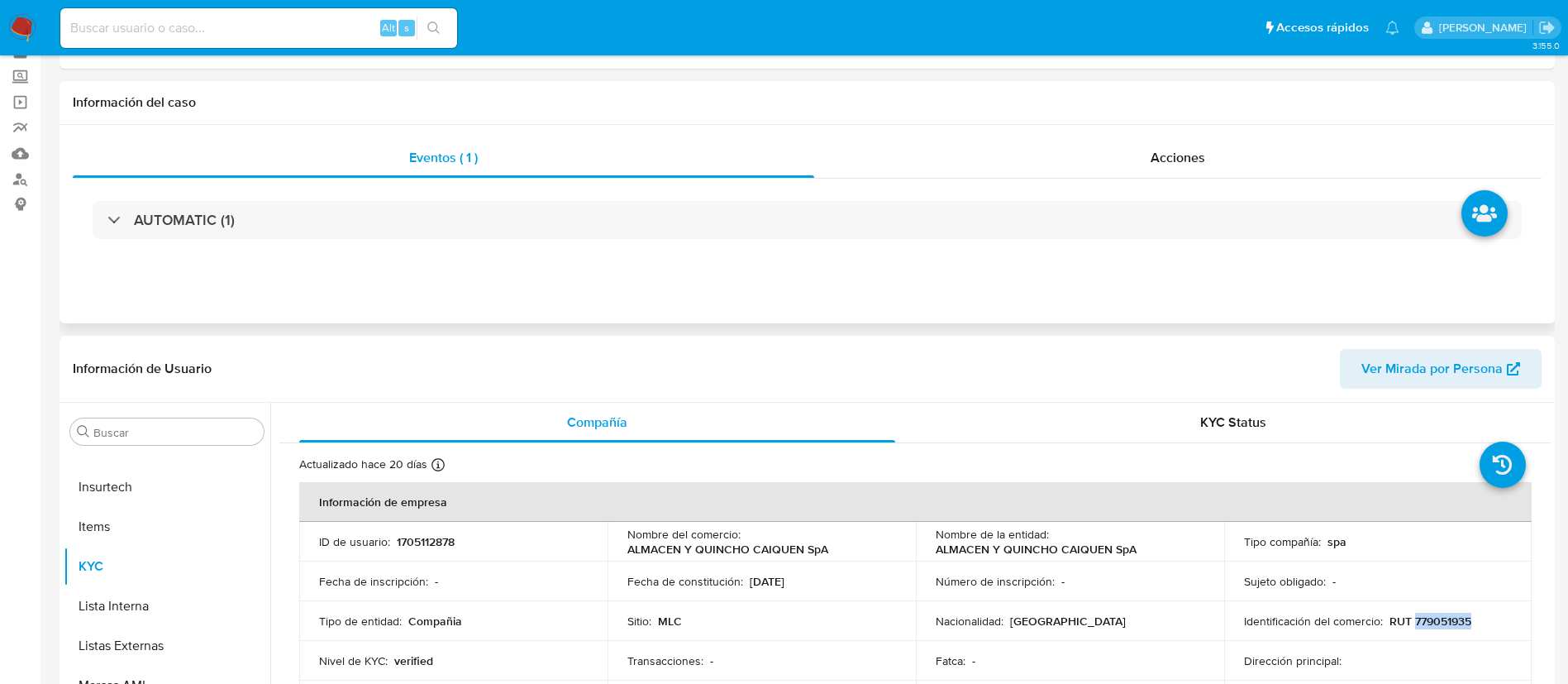
scroll to position [0, 0]
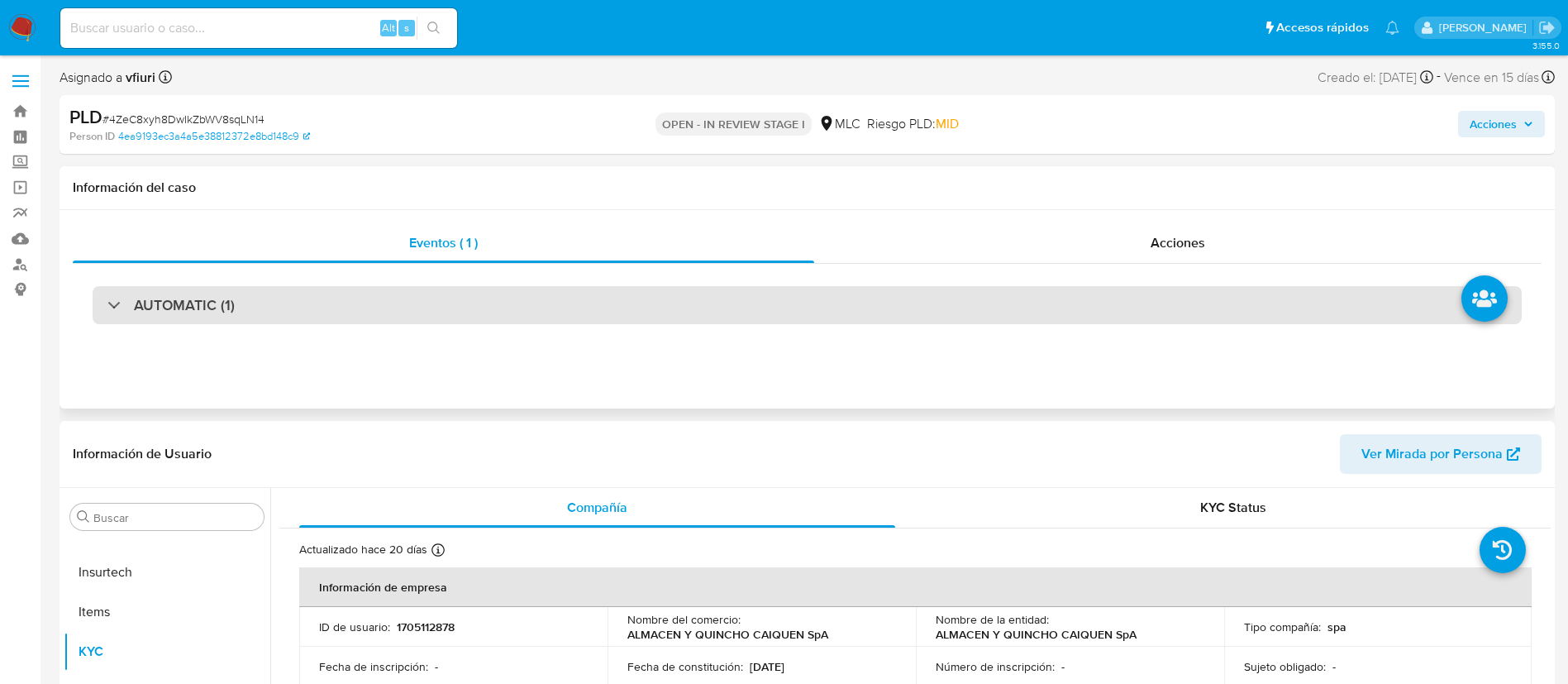
click at [500, 308] on div "AUTOMATIC (1)" at bounding box center [807, 305] width 1429 height 38
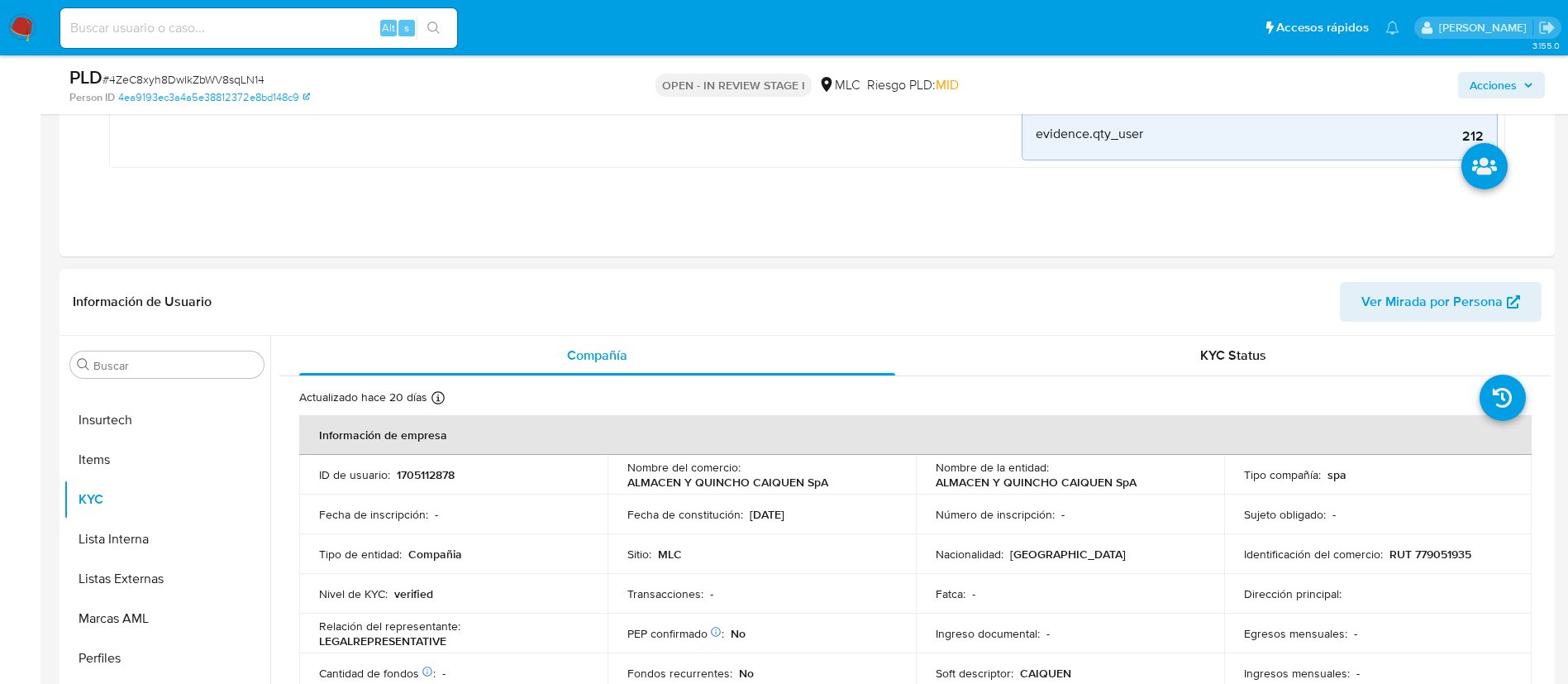
scroll to position [744, 0]
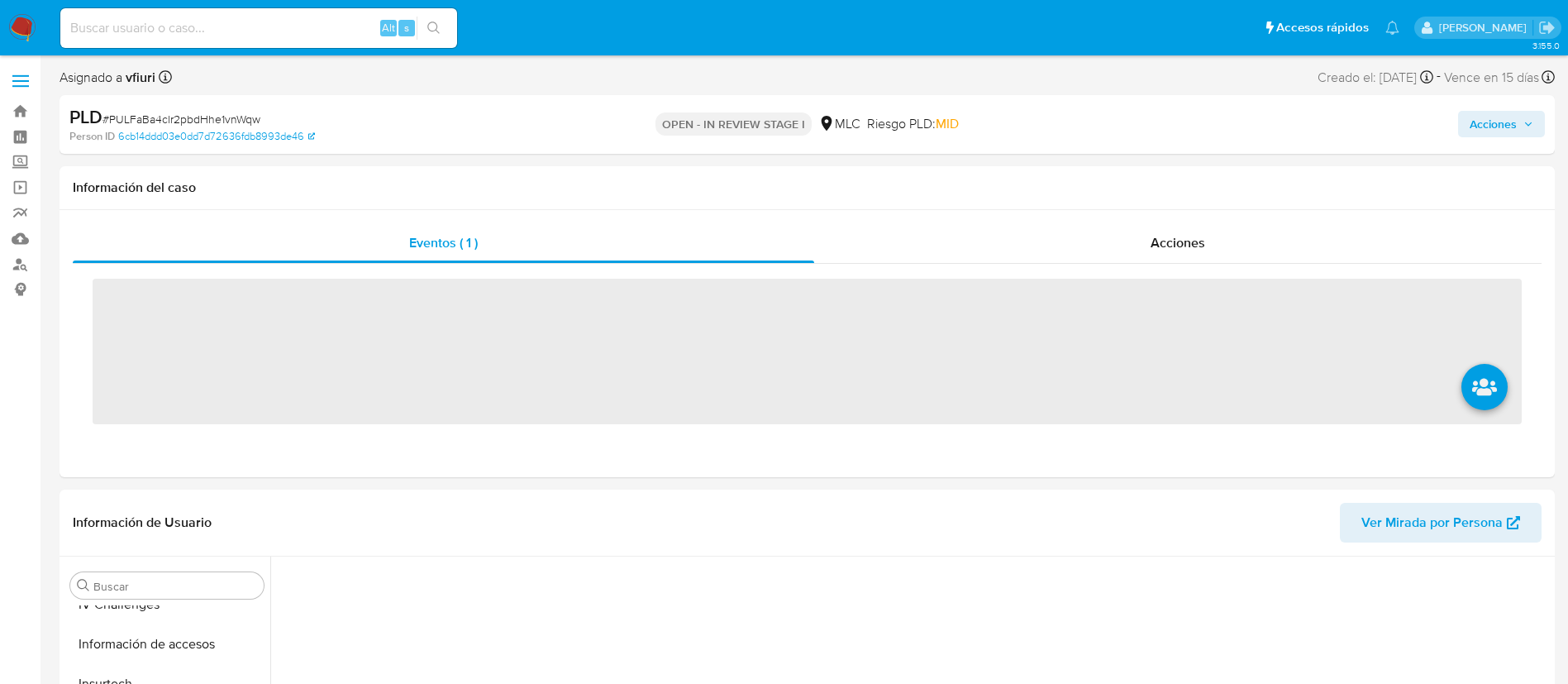
scroll to position [699, 0]
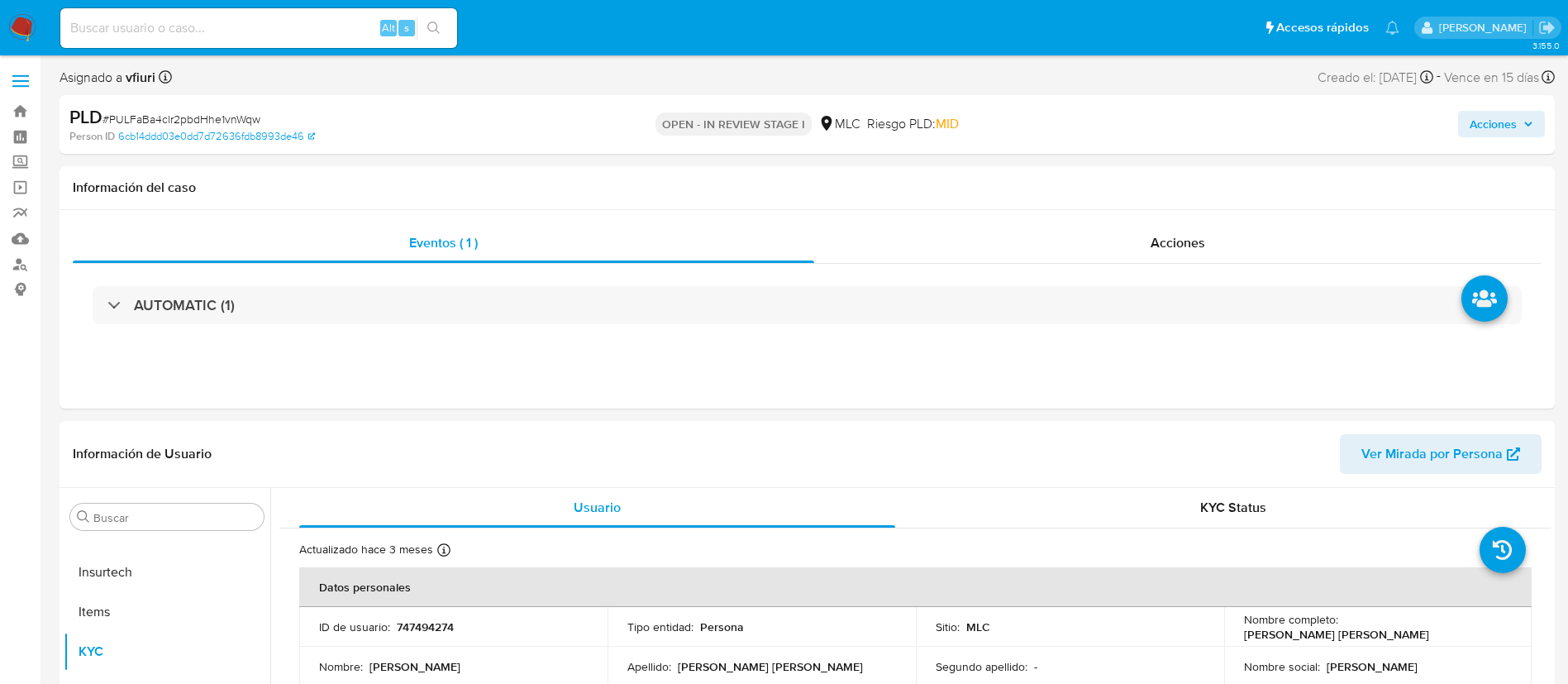
select select "10"
click at [1041, 269] on div "AUTOMATIC (1)" at bounding box center [807, 305] width 1469 height 83
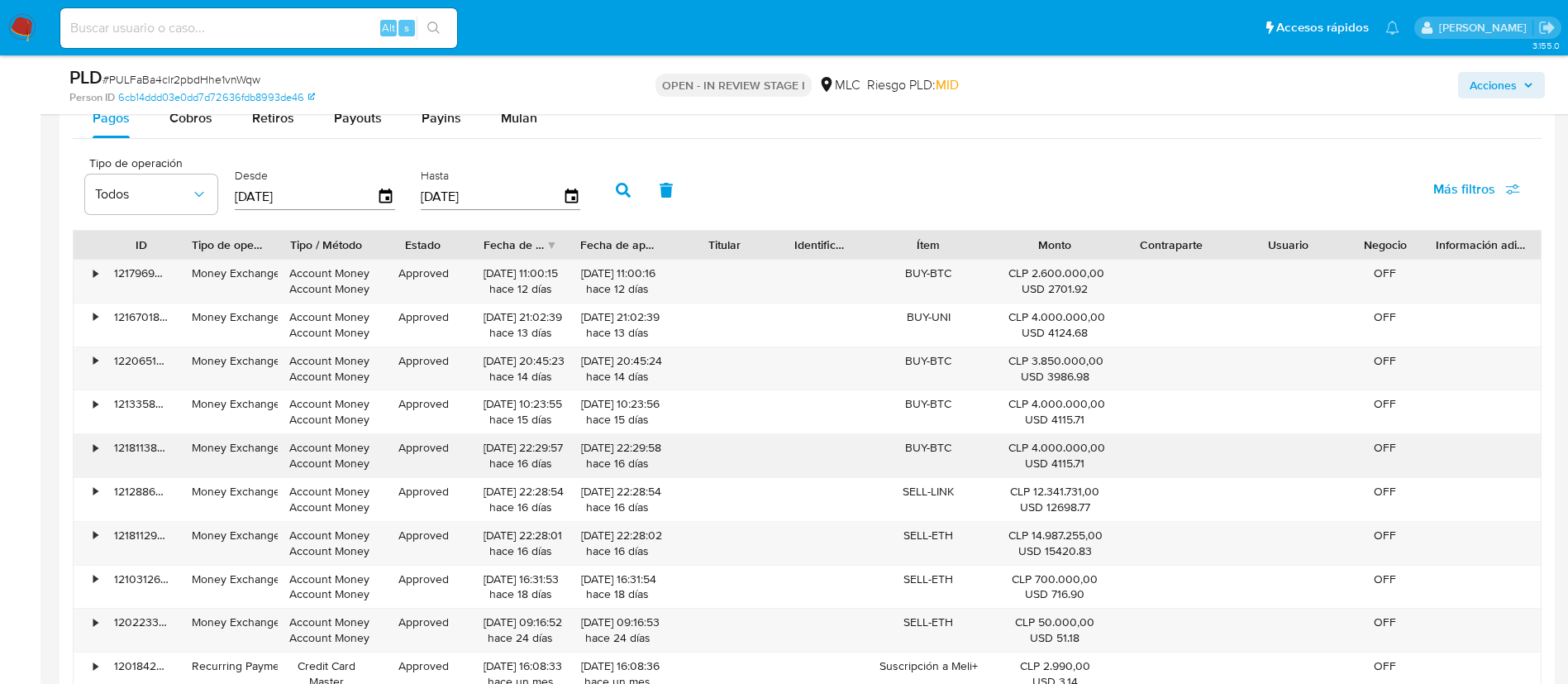
scroll to position [1612, 0]
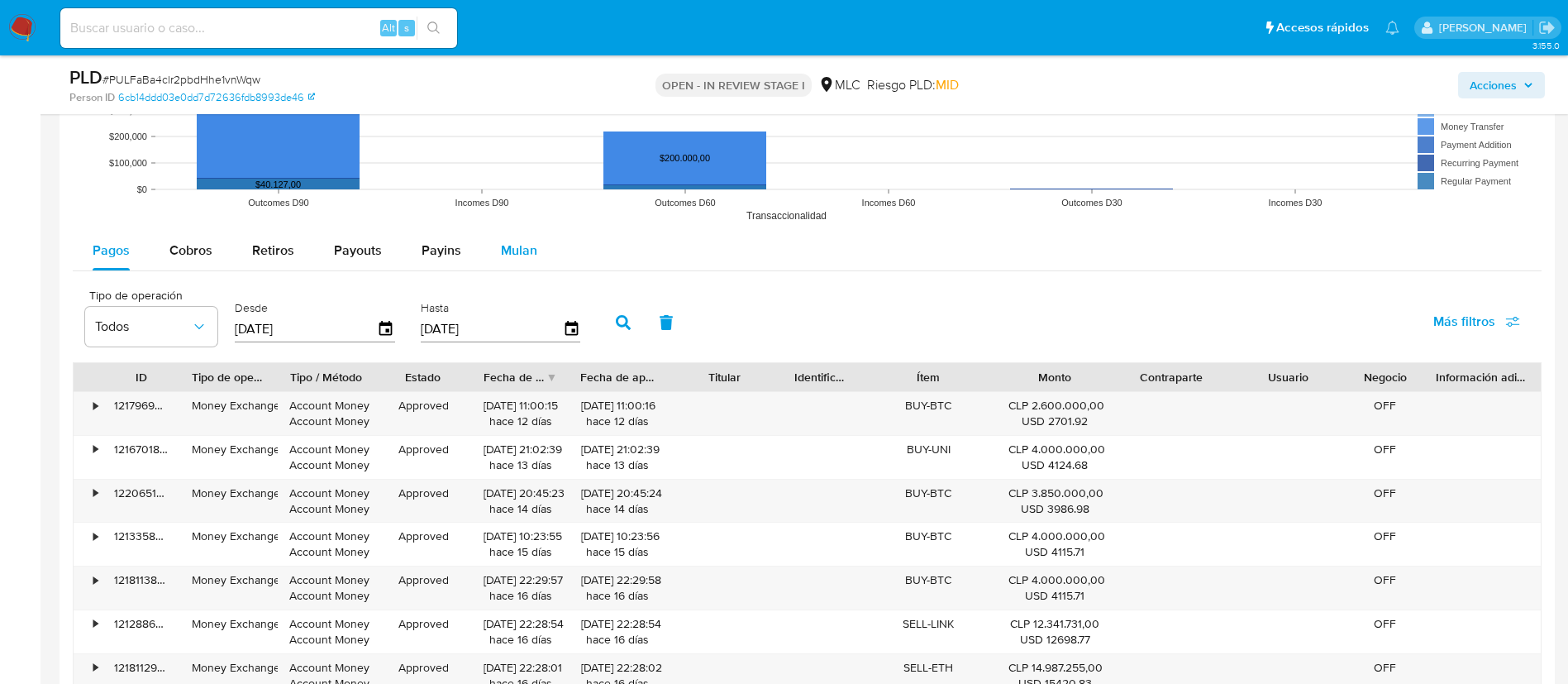
click at [489, 254] on button "Mulan" at bounding box center [519, 251] width 76 height 40
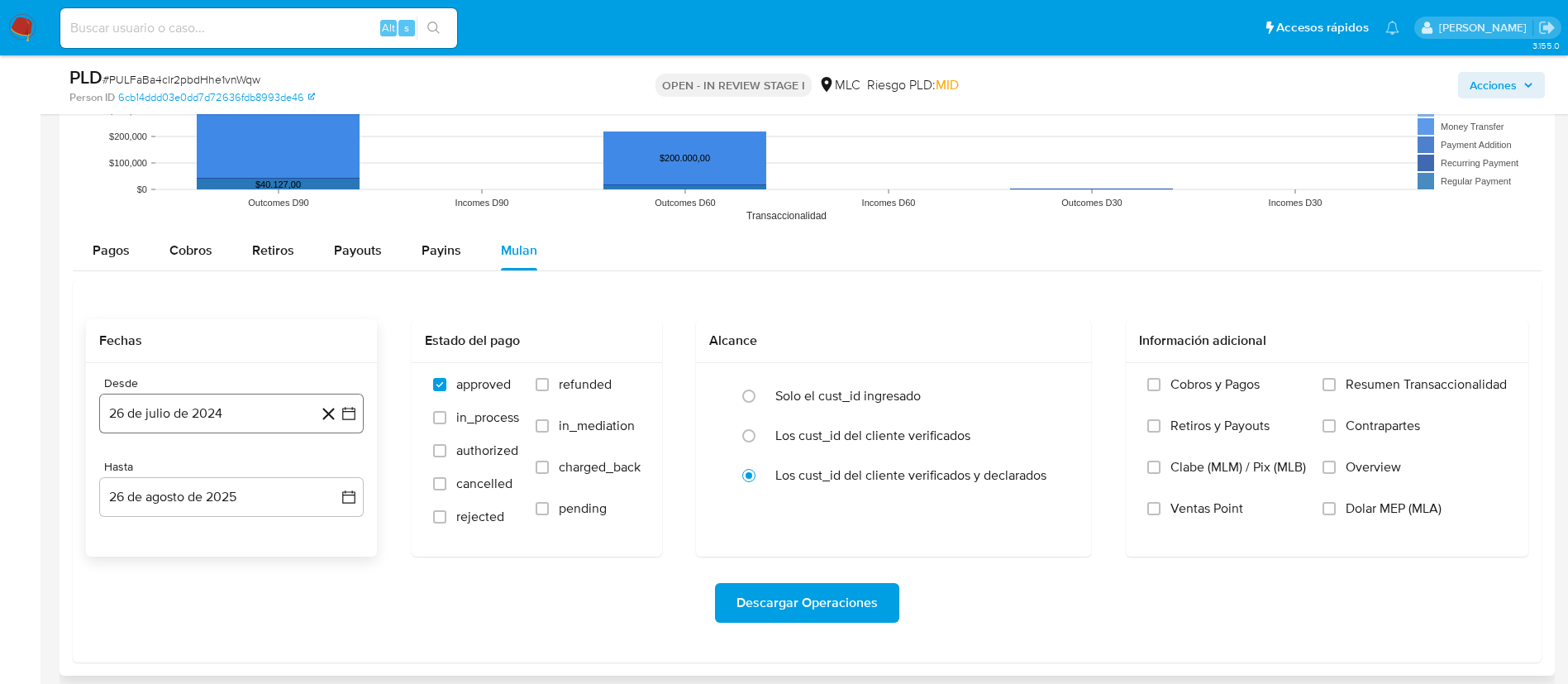
click at [361, 408] on button "26 de julio de 2024" at bounding box center [232, 414] width 265 height 40
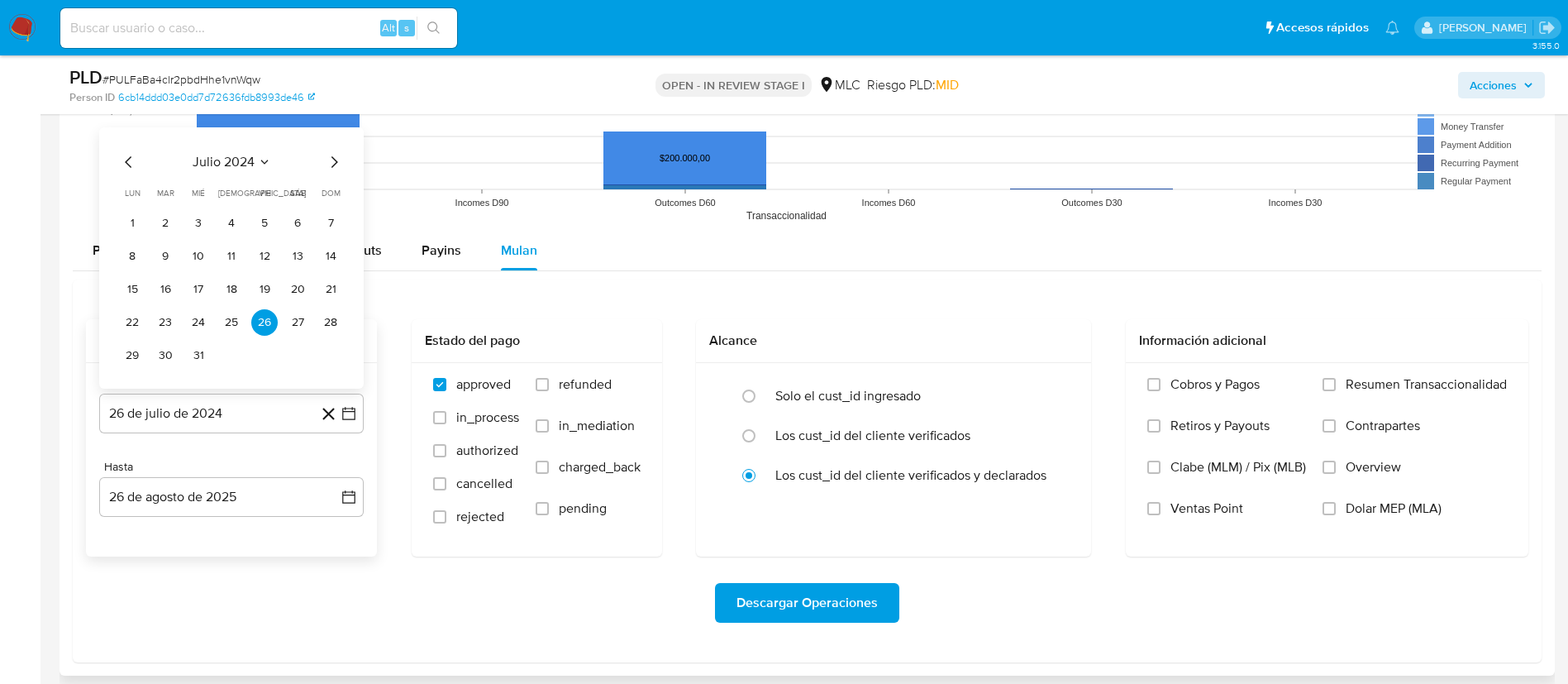
click at [337, 160] on icon "Mes siguiente" at bounding box center [334, 162] width 20 height 20
click at [194, 286] on button "14" at bounding box center [198, 289] width 26 height 26
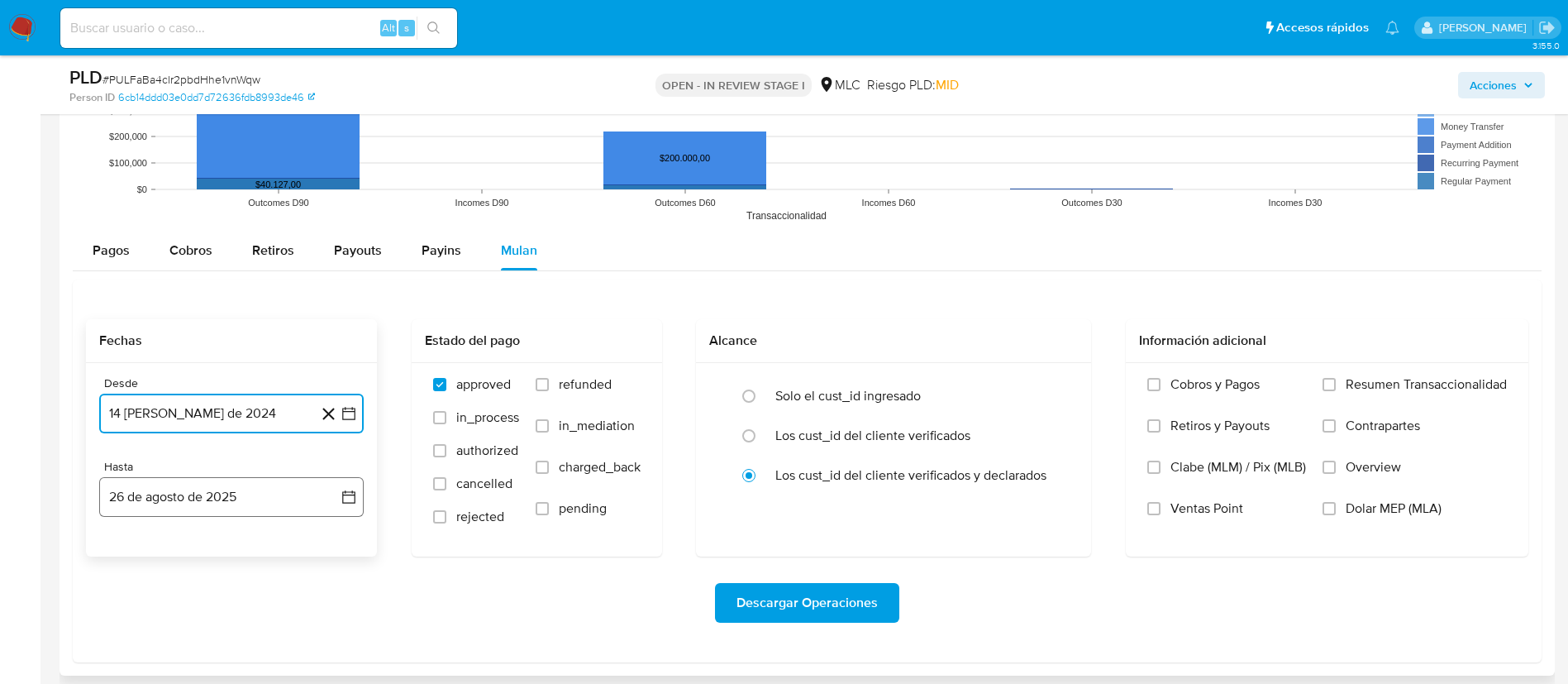
click at [356, 508] on button "26 de agosto de 2025" at bounding box center [232, 497] width 265 height 40
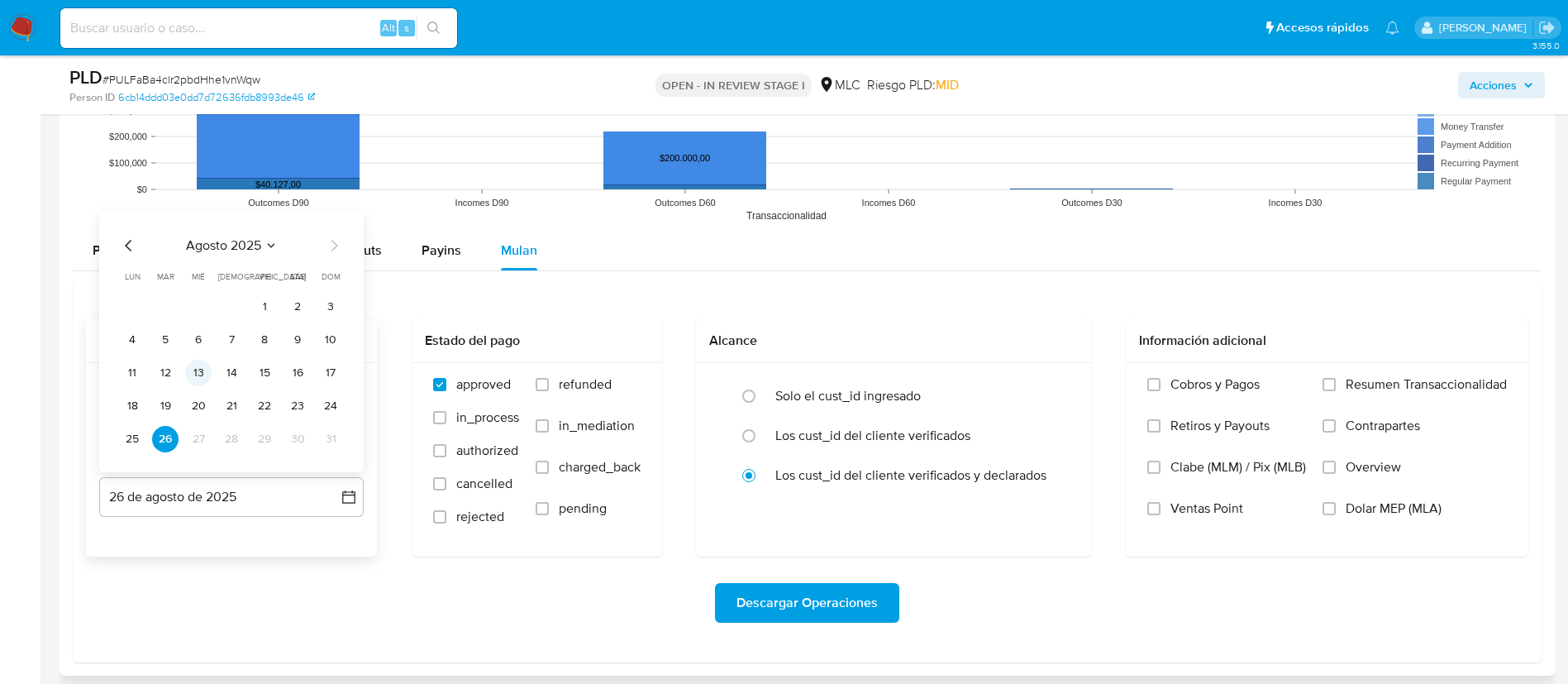
click at [203, 371] on button "13" at bounding box center [198, 373] width 26 height 26
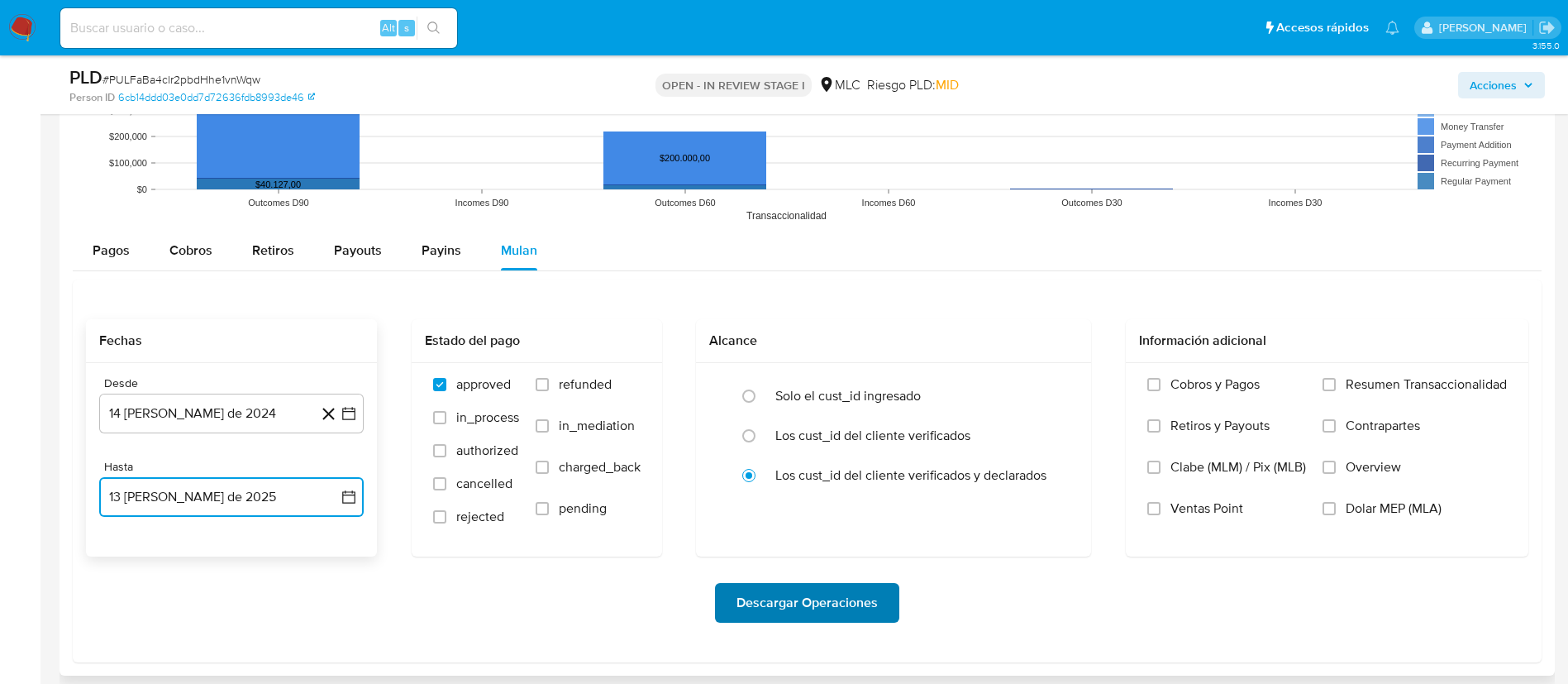
click at [773, 598] on span "Descargar Operaciones" at bounding box center [807, 603] width 141 height 36
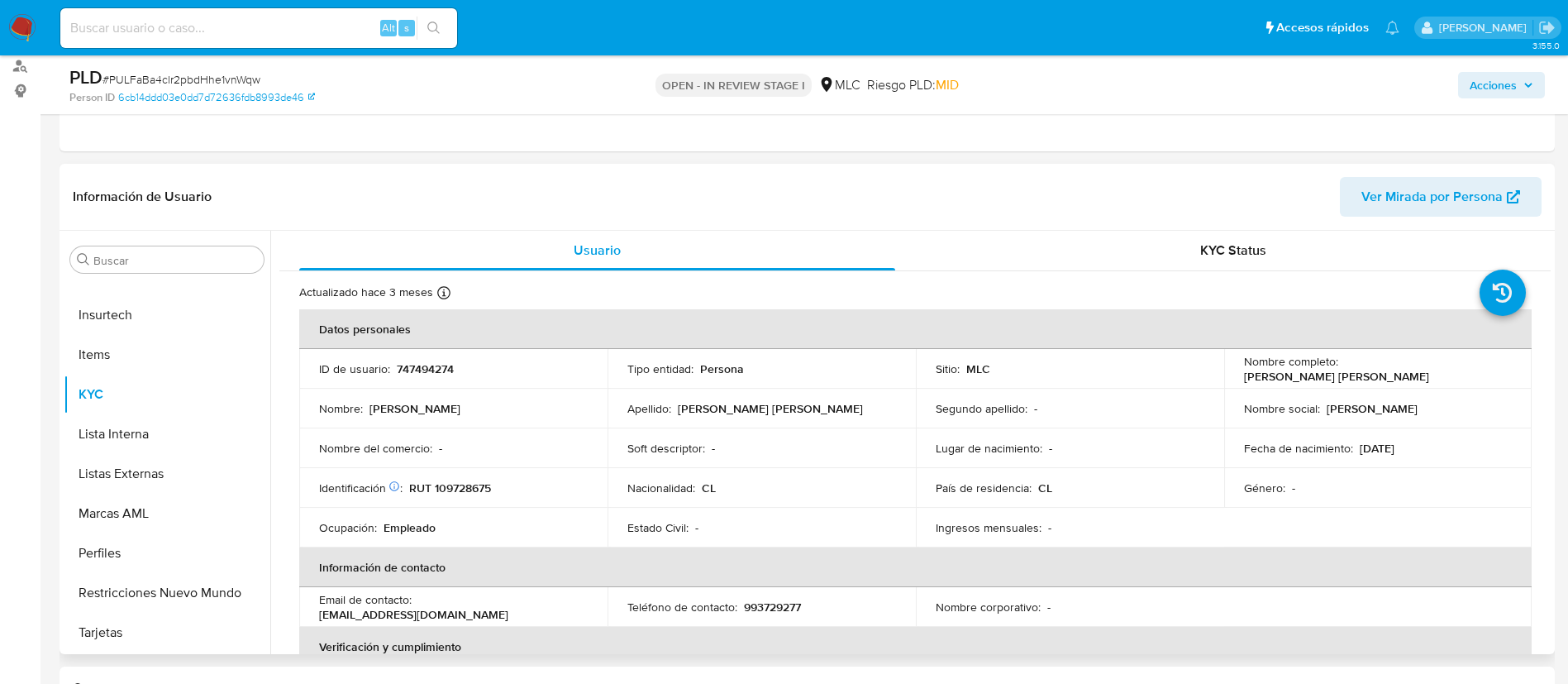
scroll to position [248, 0]
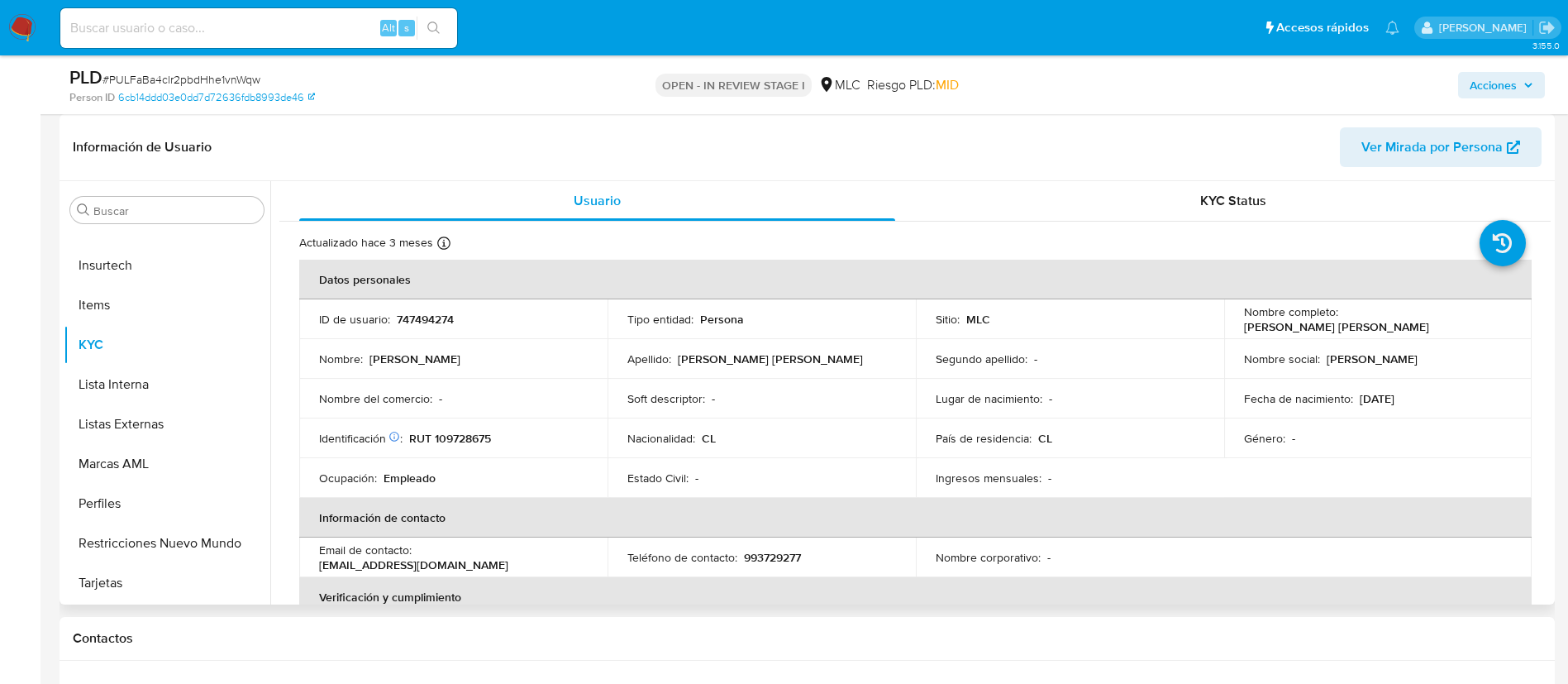
click at [442, 316] on p "747494274" at bounding box center [425, 319] width 57 height 15
copy p "747494274"
click at [433, 314] on p "747494274" at bounding box center [425, 319] width 57 height 15
